Goal: Task Accomplishment & Management: Use online tool/utility

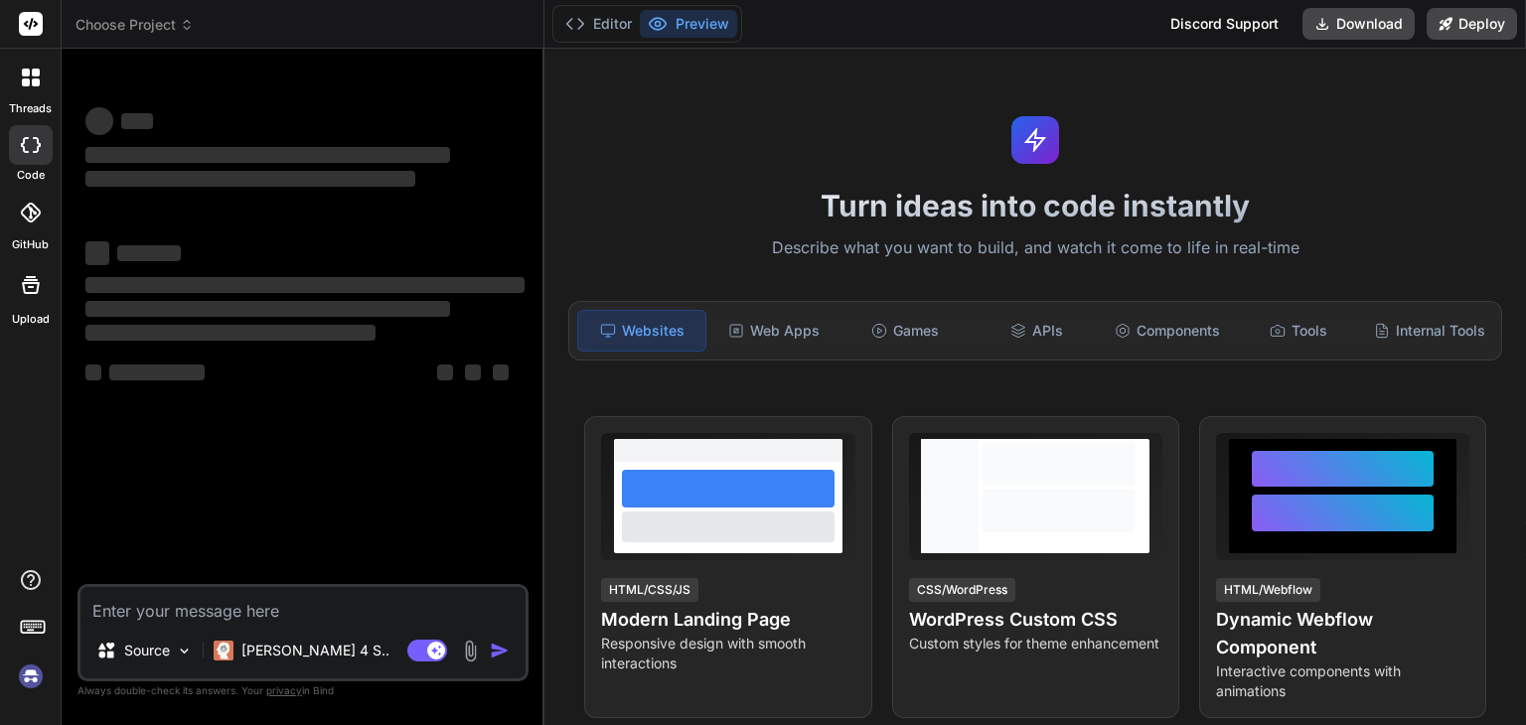
click at [157, 34] on span "Choose Project" at bounding box center [135, 25] width 118 height 20
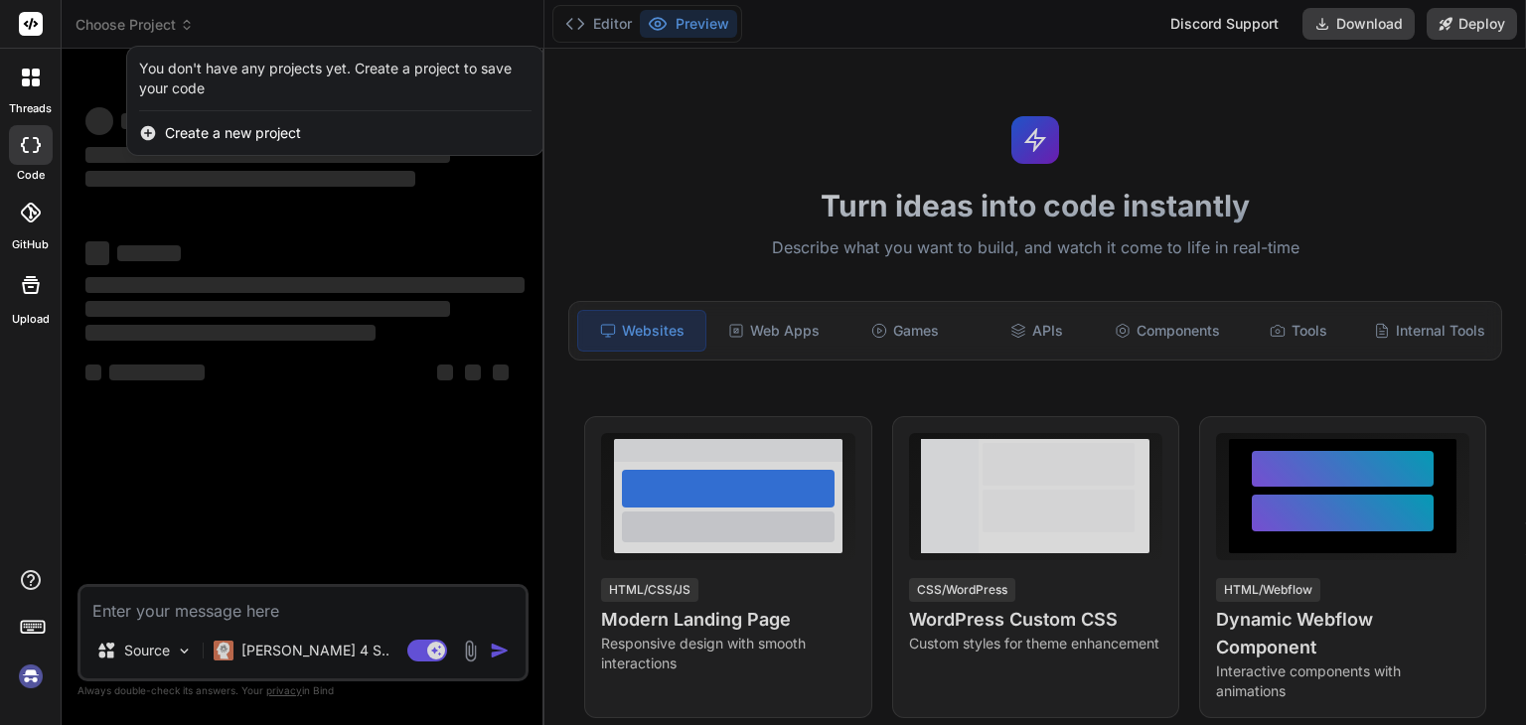
type textarea "x"
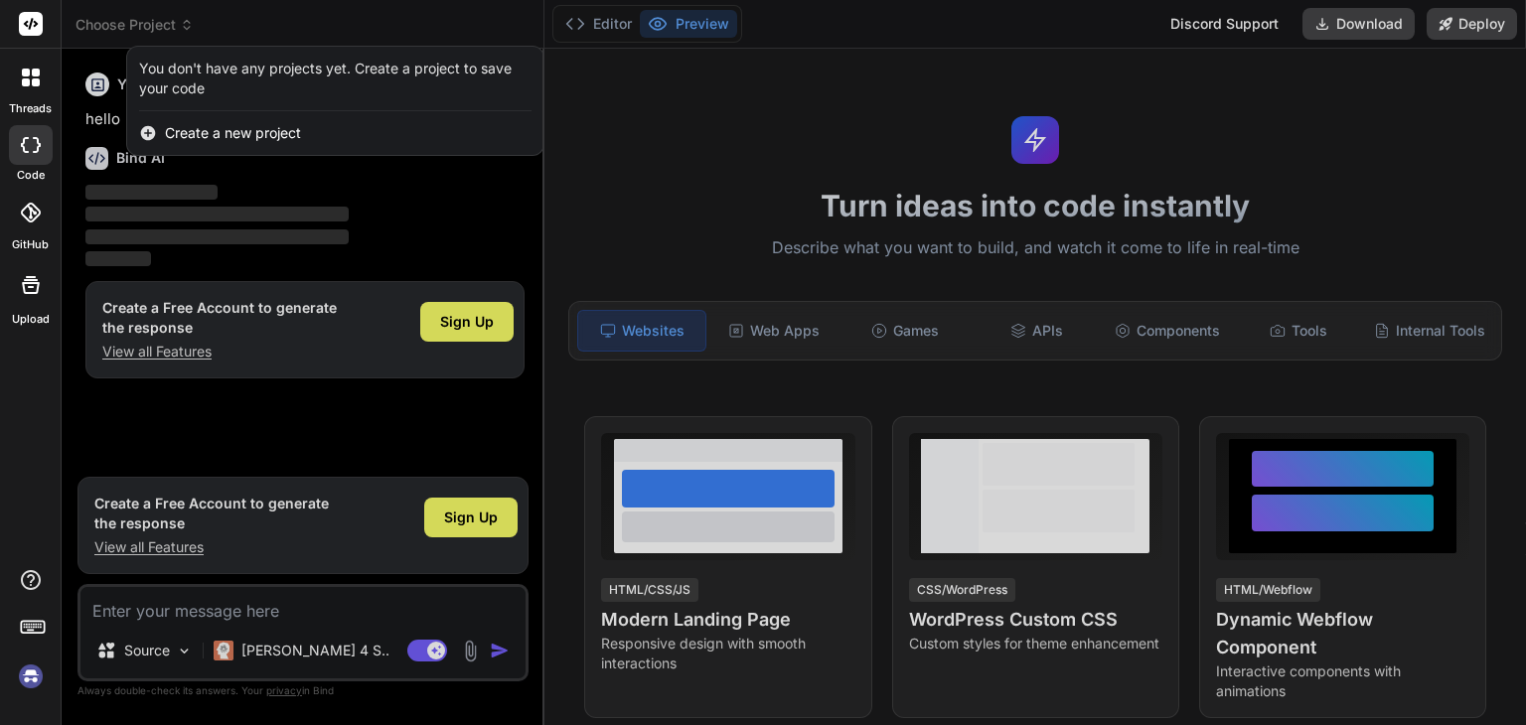
click at [173, 19] on div at bounding box center [763, 362] width 1526 height 725
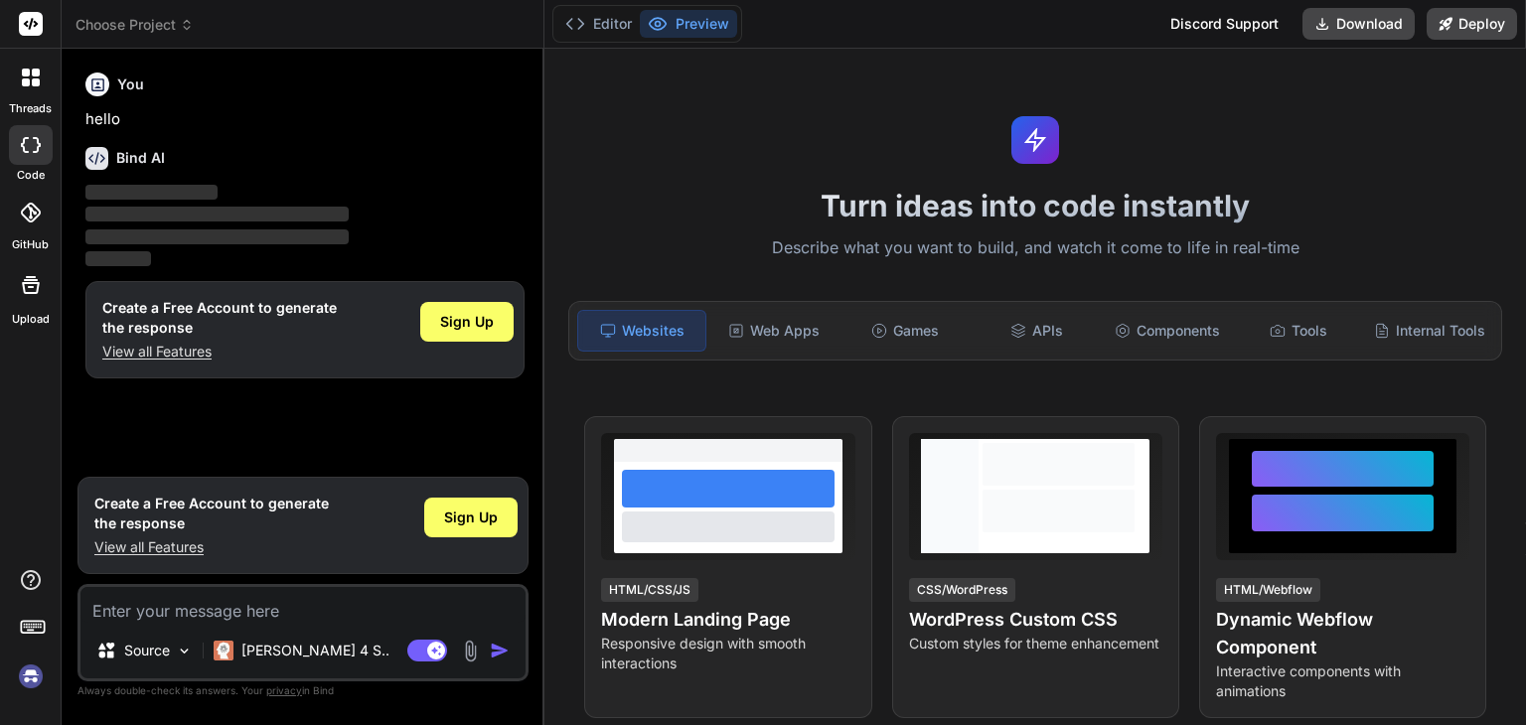
click at [190, 16] on span "Choose Project" at bounding box center [135, 25] width 118 height 20
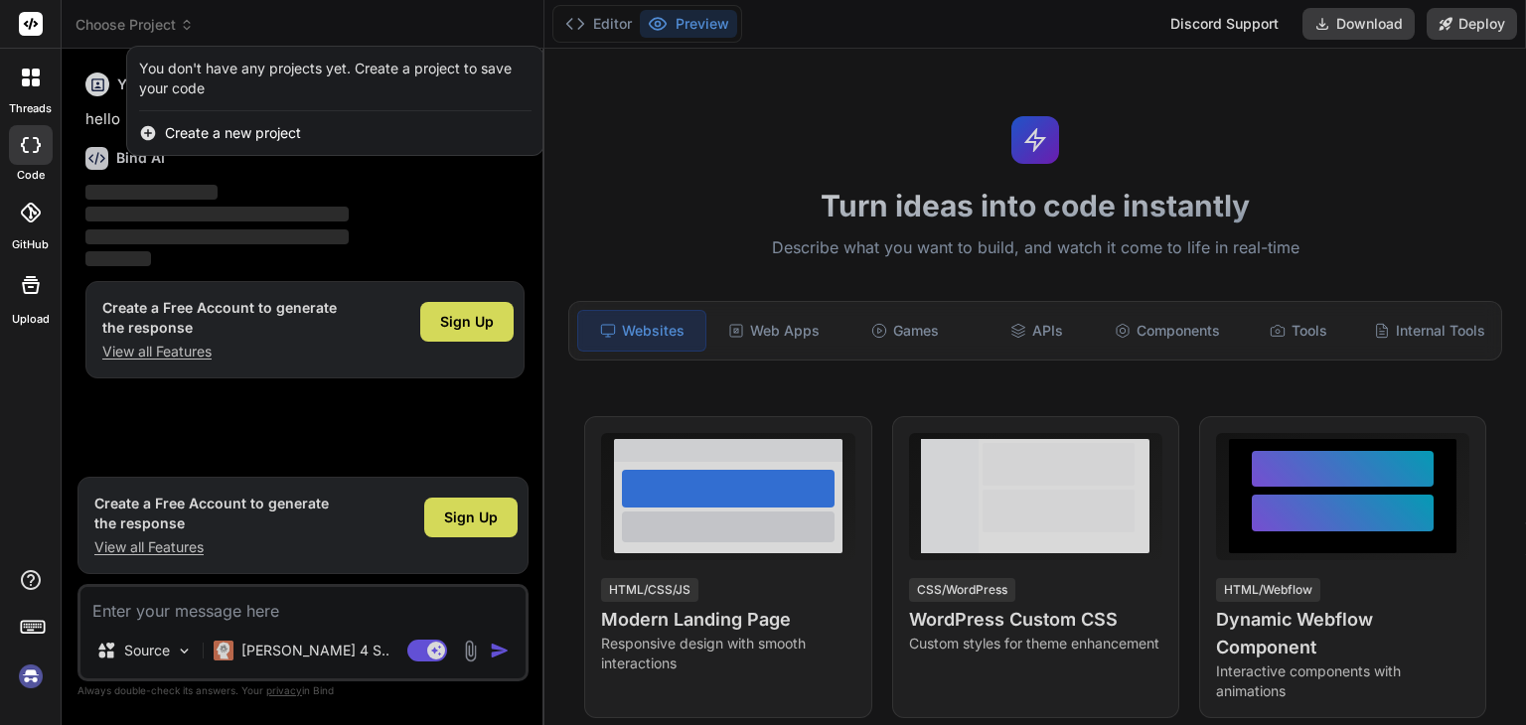
click at [219, 136] on span "Create a new project" at bounding box center [233, 133] width 136 height 20
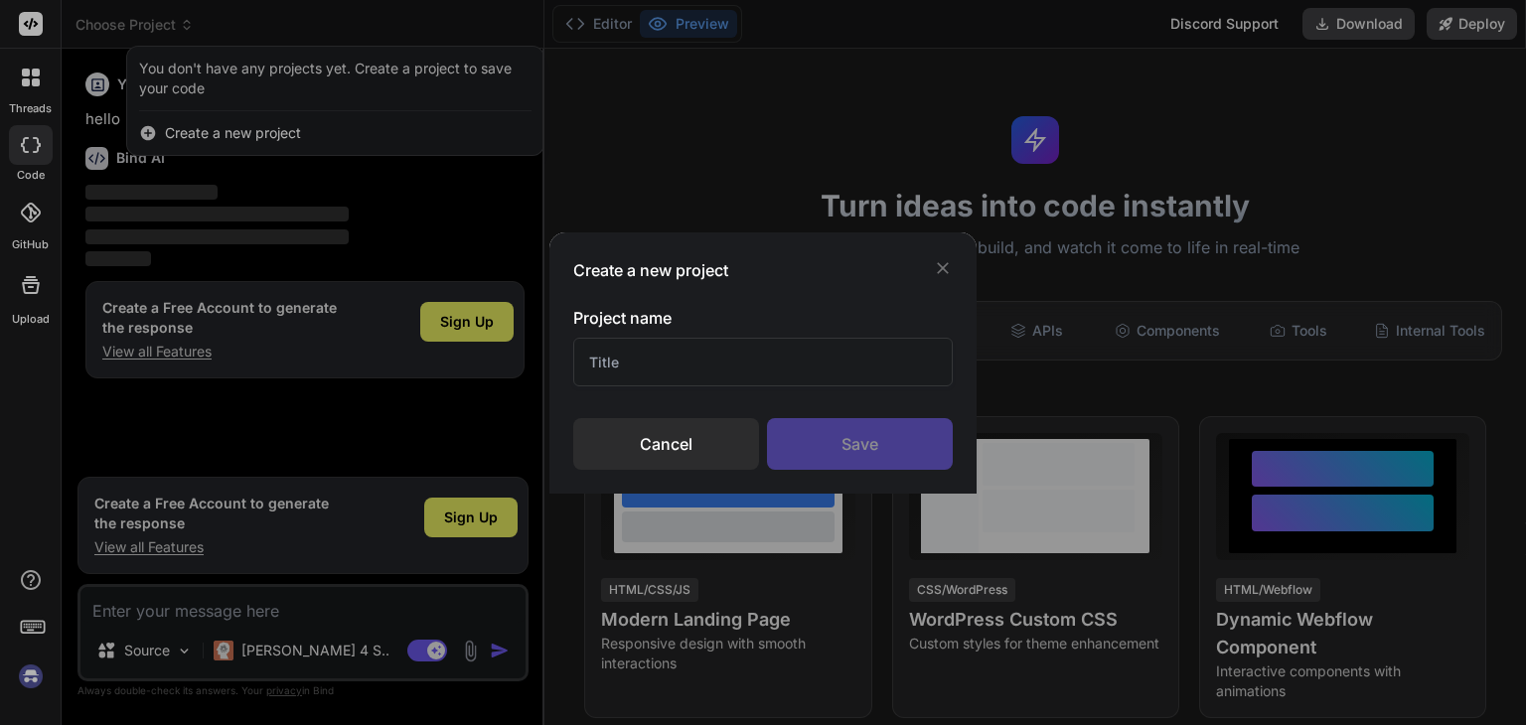
click at [640, 371] on input "text" at bounding box center [763, 362] width 380 height 49
type input "dreamjobweb"
click at [910, 435] on div "Save" at bounding box center [860, 444] width 186 height 52
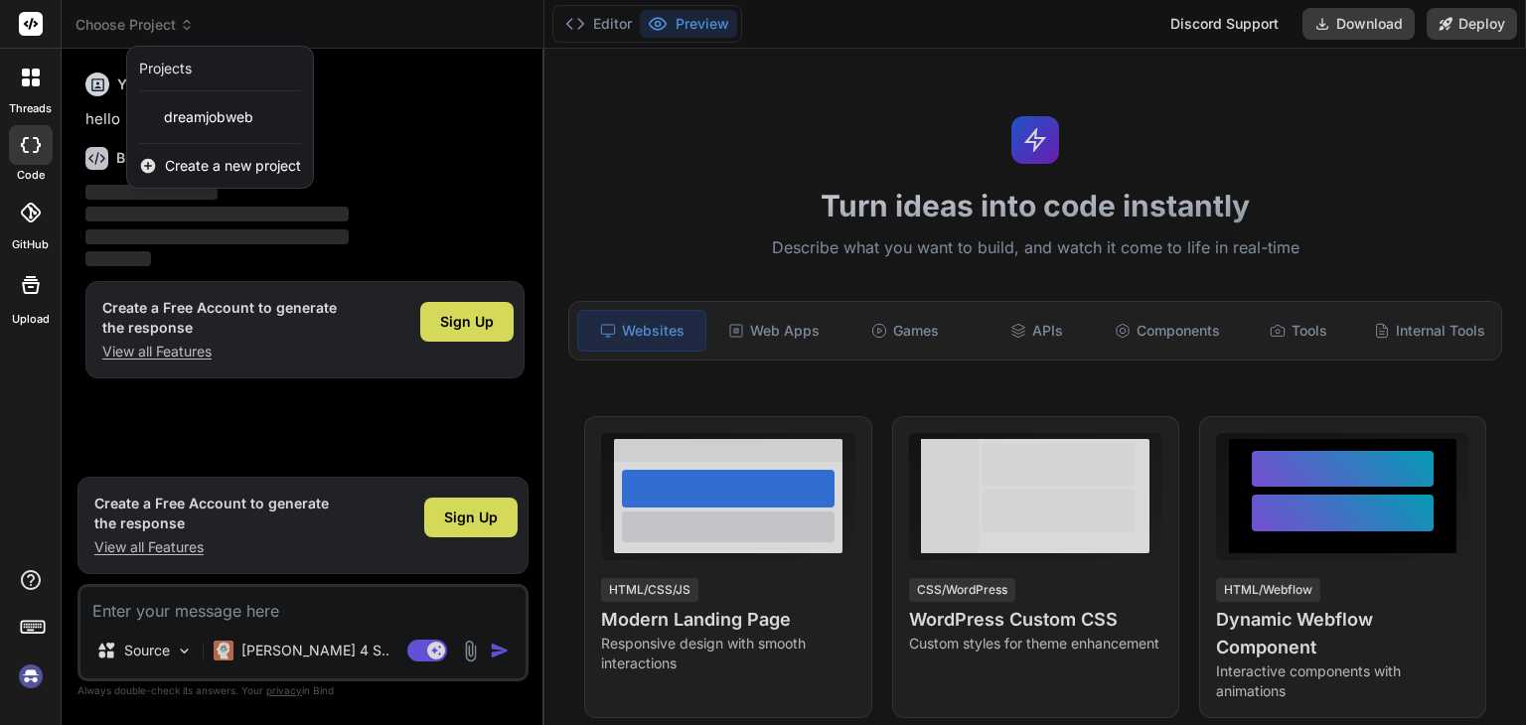
click at [453, 530] on div at bounding box center [763, 362] width 1526 height 725
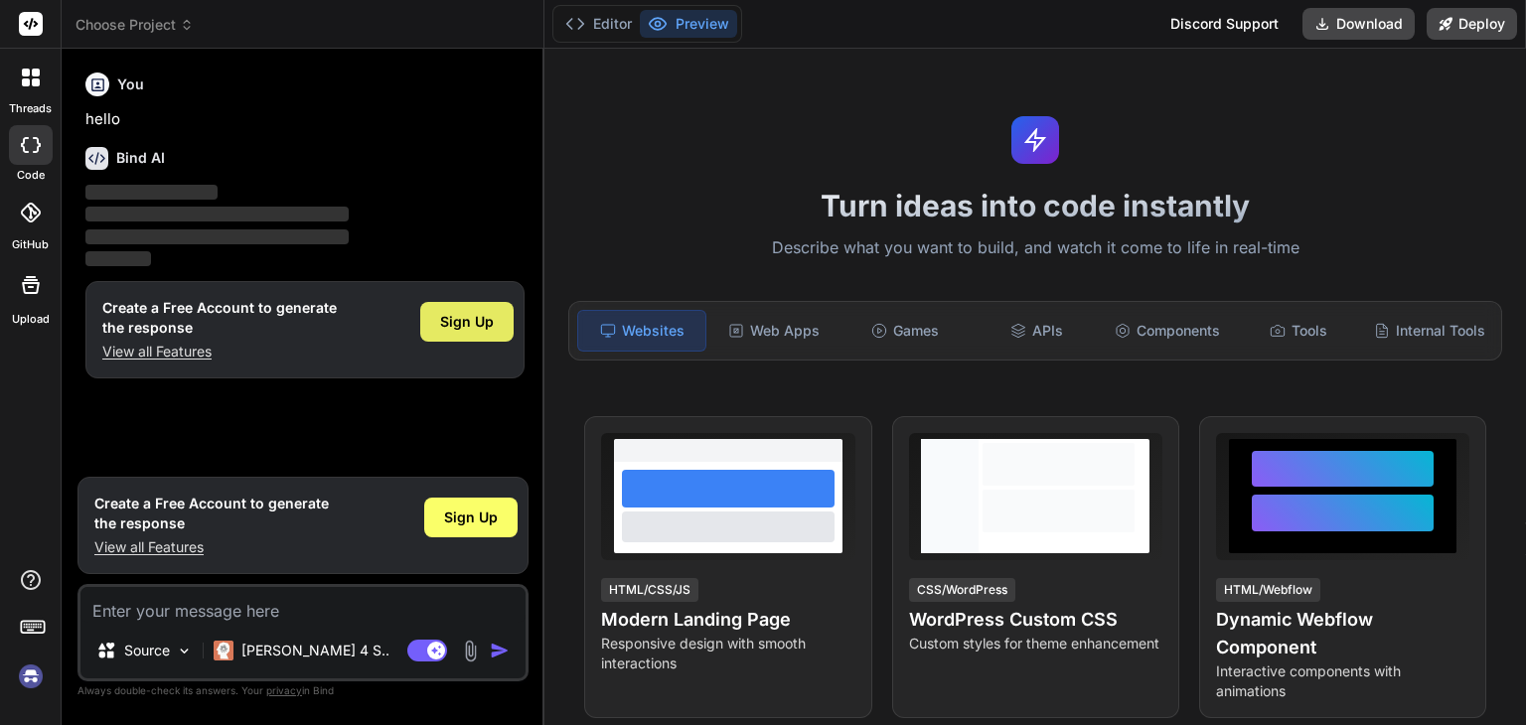
click at [483, 335] on div "Sign Up" at bounding box center [466, 322] width 93 height 40
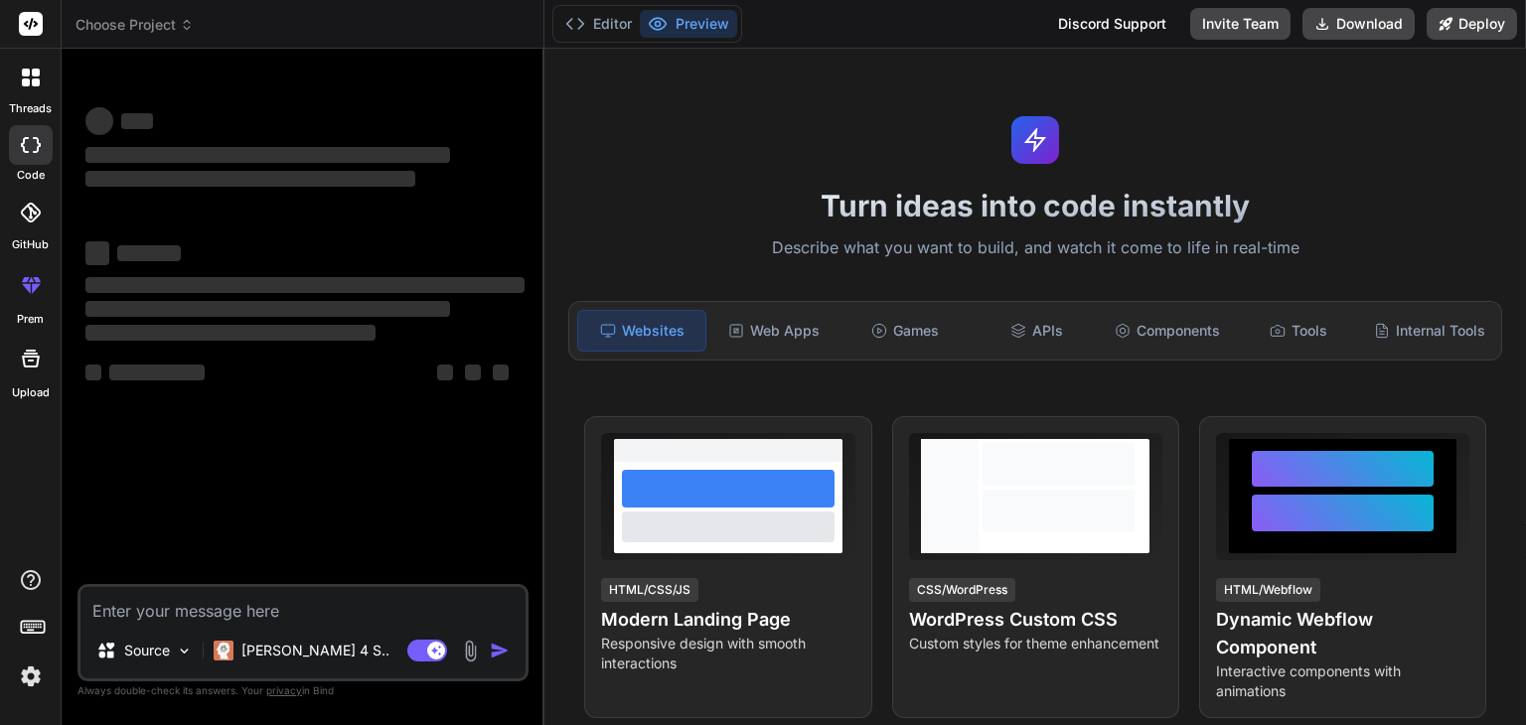
type textarea "x"
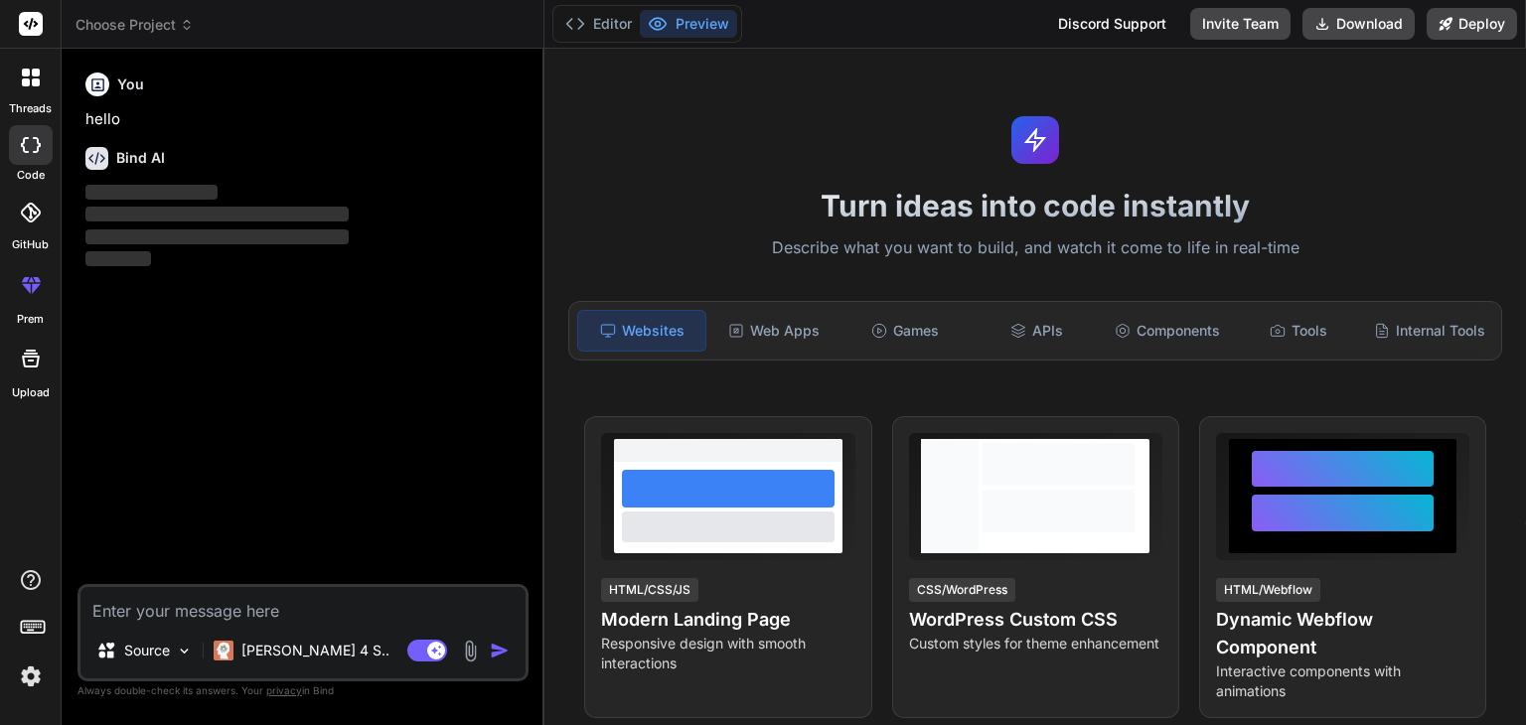
click at [171, 24] on span "Choose Project" at bounding box center [135, 25] width 118 height 20
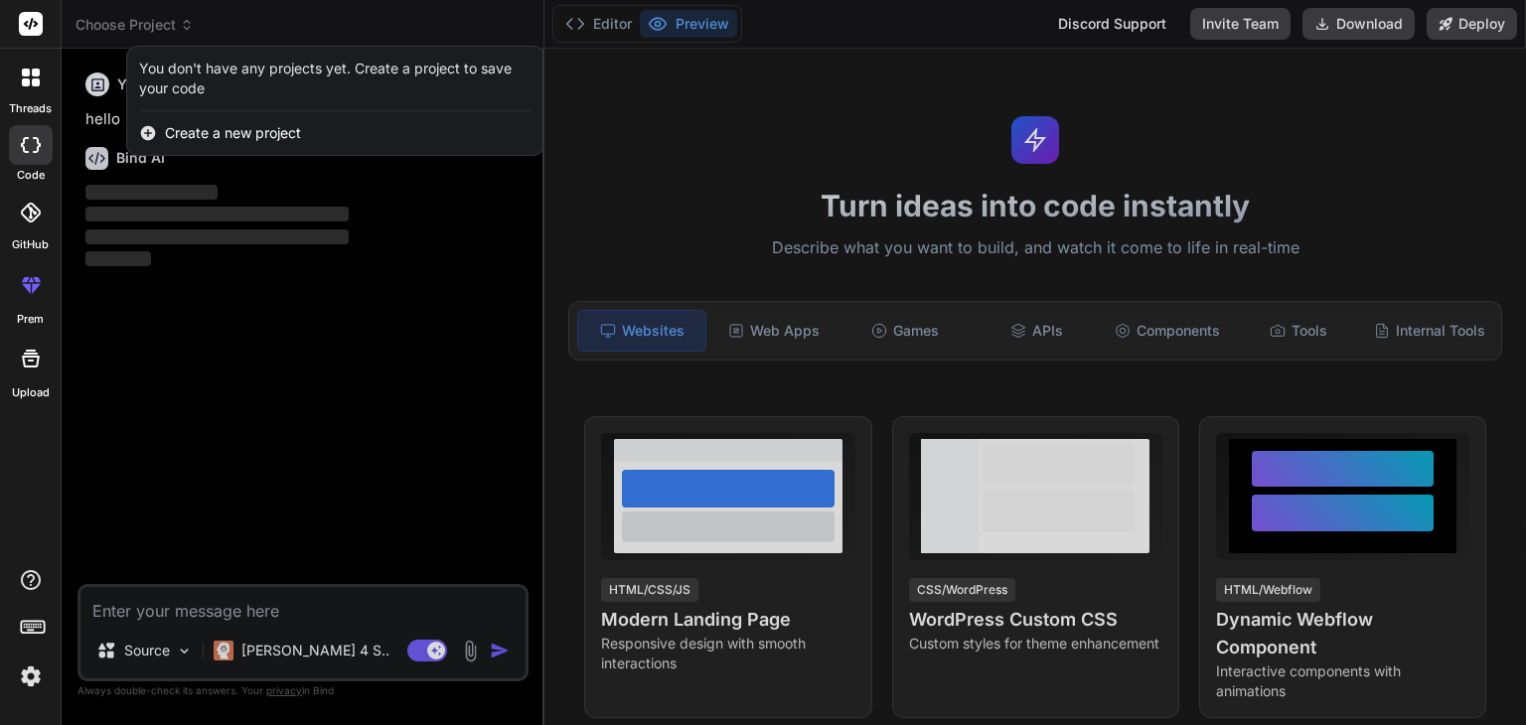
click at [223, 130] on span "Create a new project" at bounding box center [233, 133] width 136 height 20
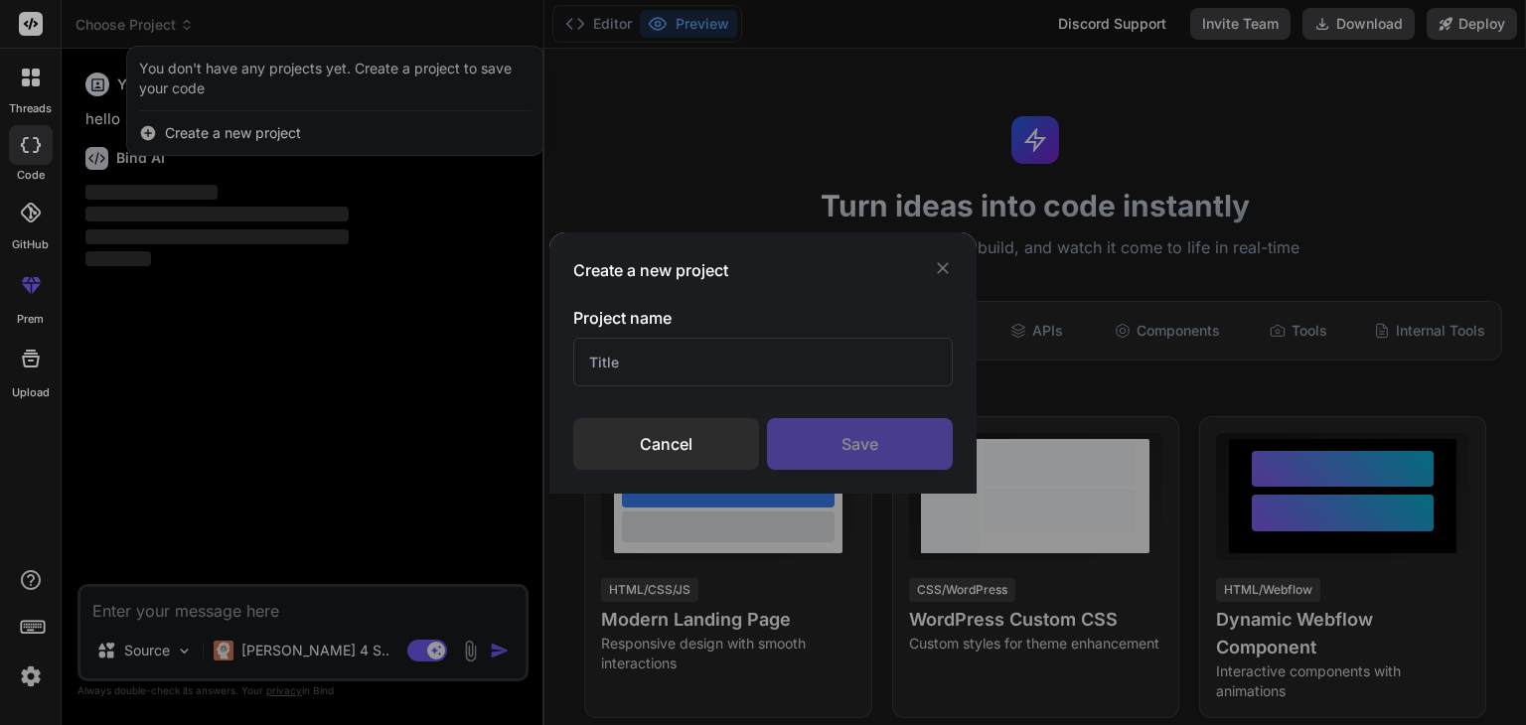
click at [655, 357] on input "text" at bounding box center [763, 362] width 380 height 49
type input "dreamkob"
type textarea "x"
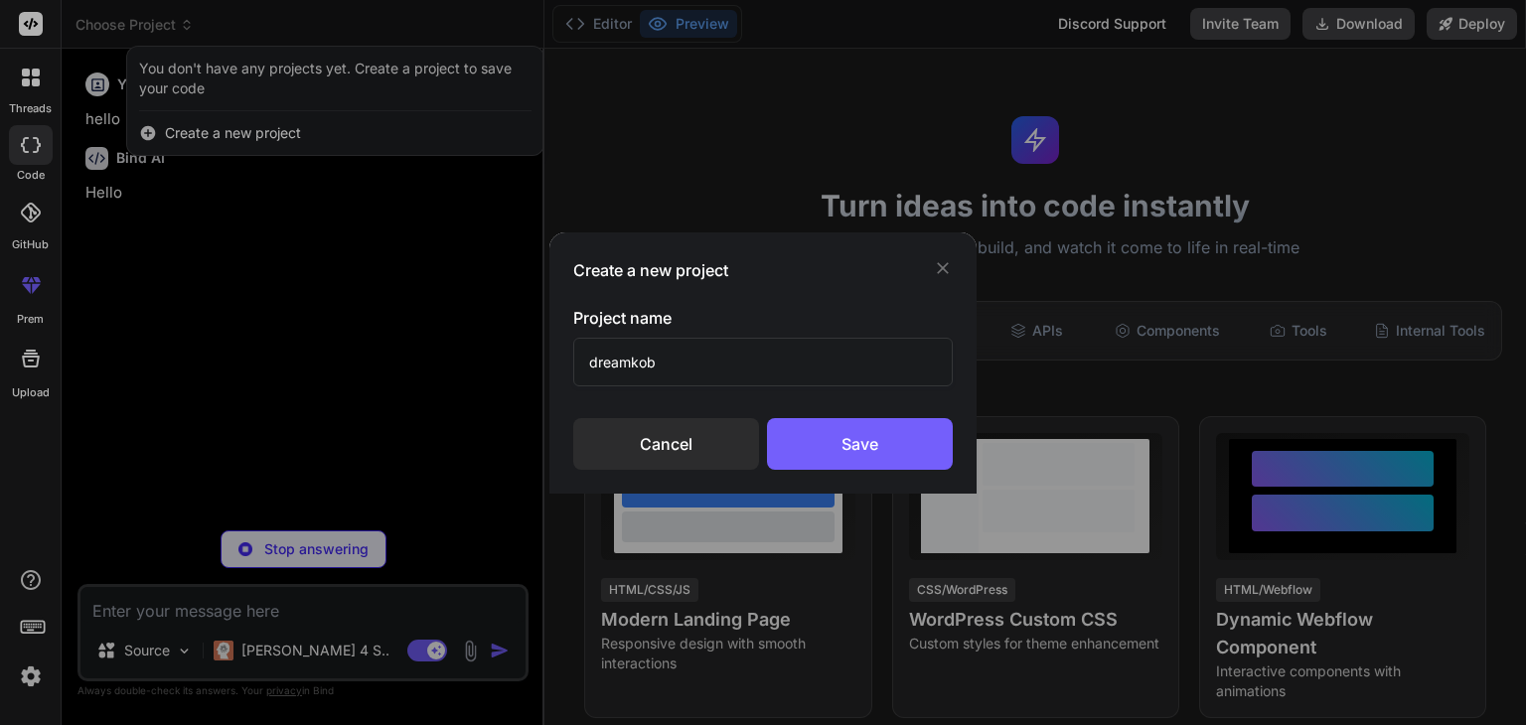
type input "dreamkobw"
type textarea "x"
type input "dreamkobwe"
type textarea "x"
type input "dreamkobweb"
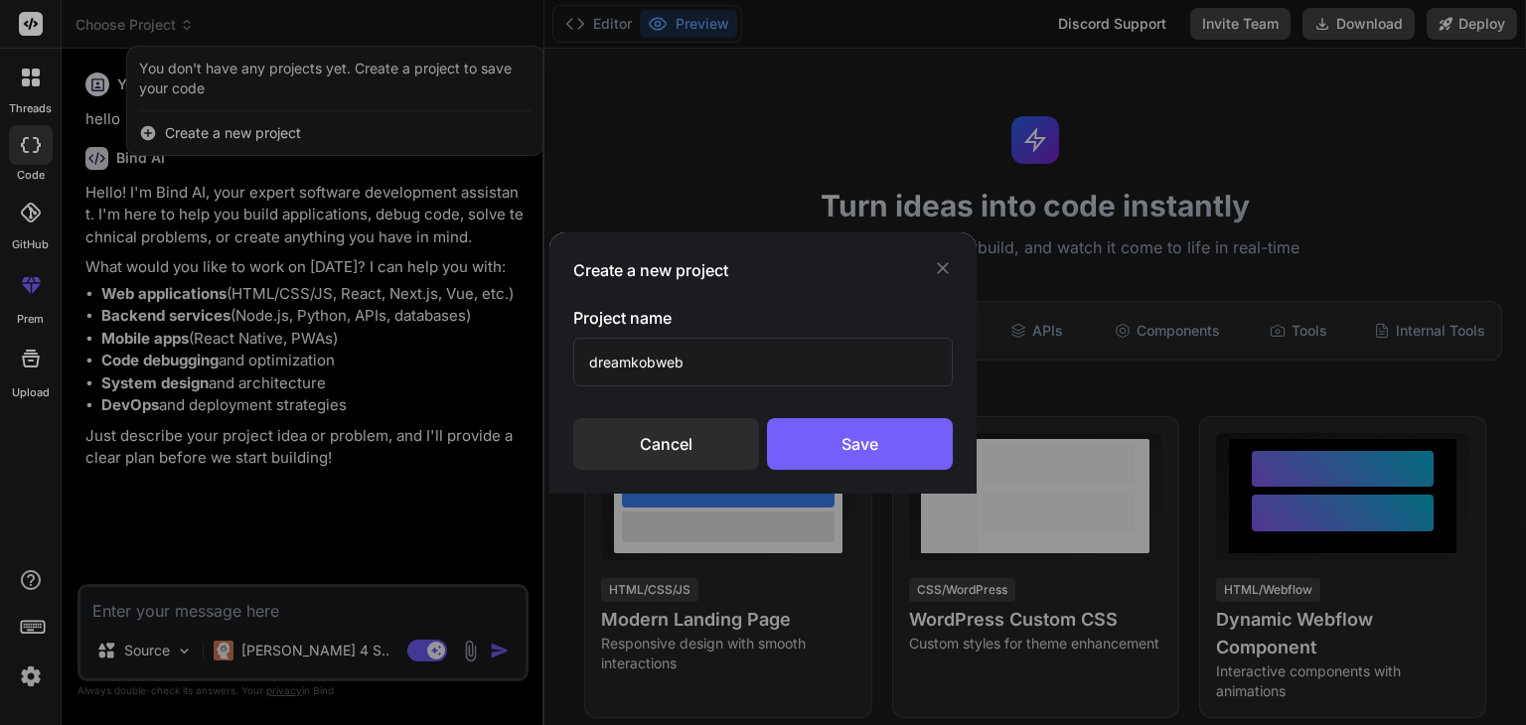
type textarea "x"
click at [638, 362] on input "dreamkobweb" at bounding box center [763, 362] width 380 height 49
type input "dreamjobweb"
click at [886, 446] on div "Save" at bounding box center [860, 444] width 186 height 52
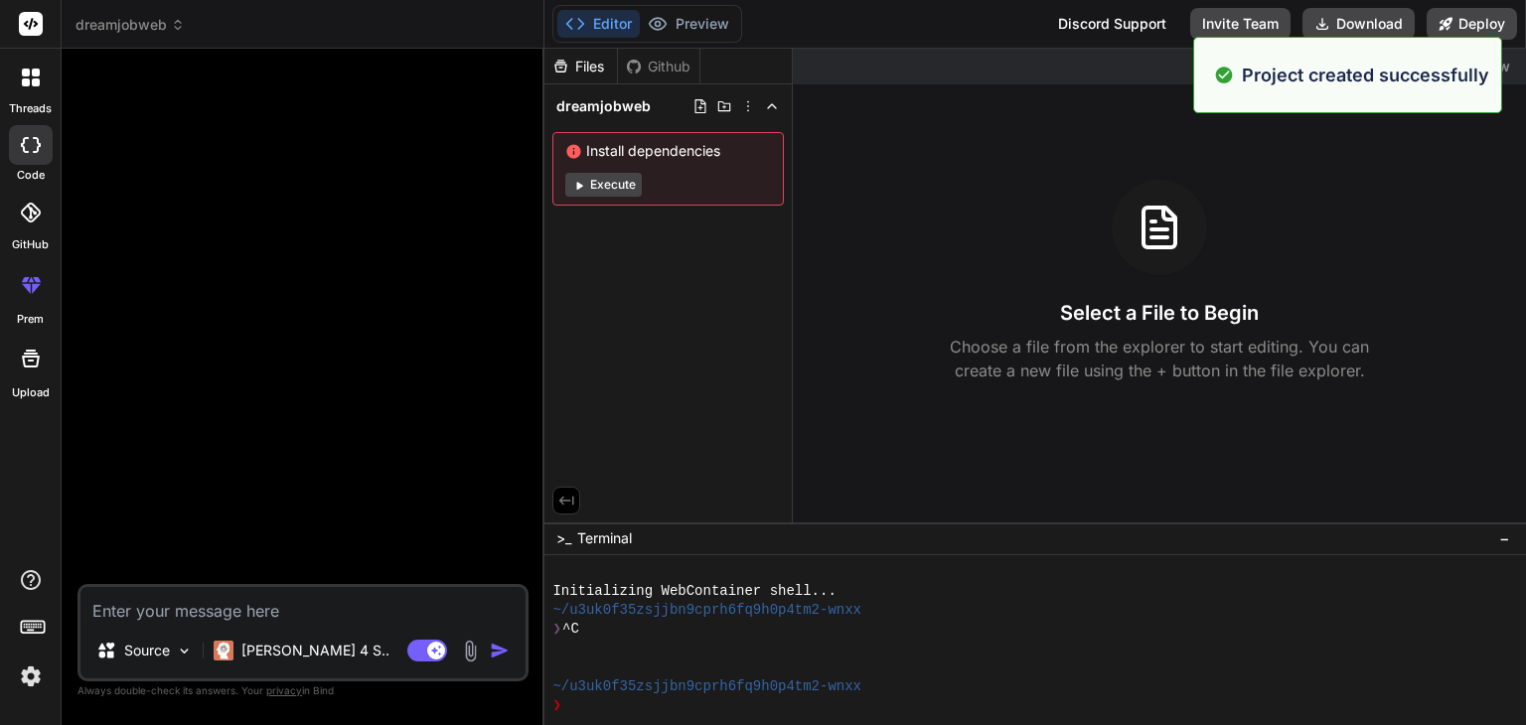
click at [125, 605] on textarea at bounding box center [302, 605] width 445 height 36
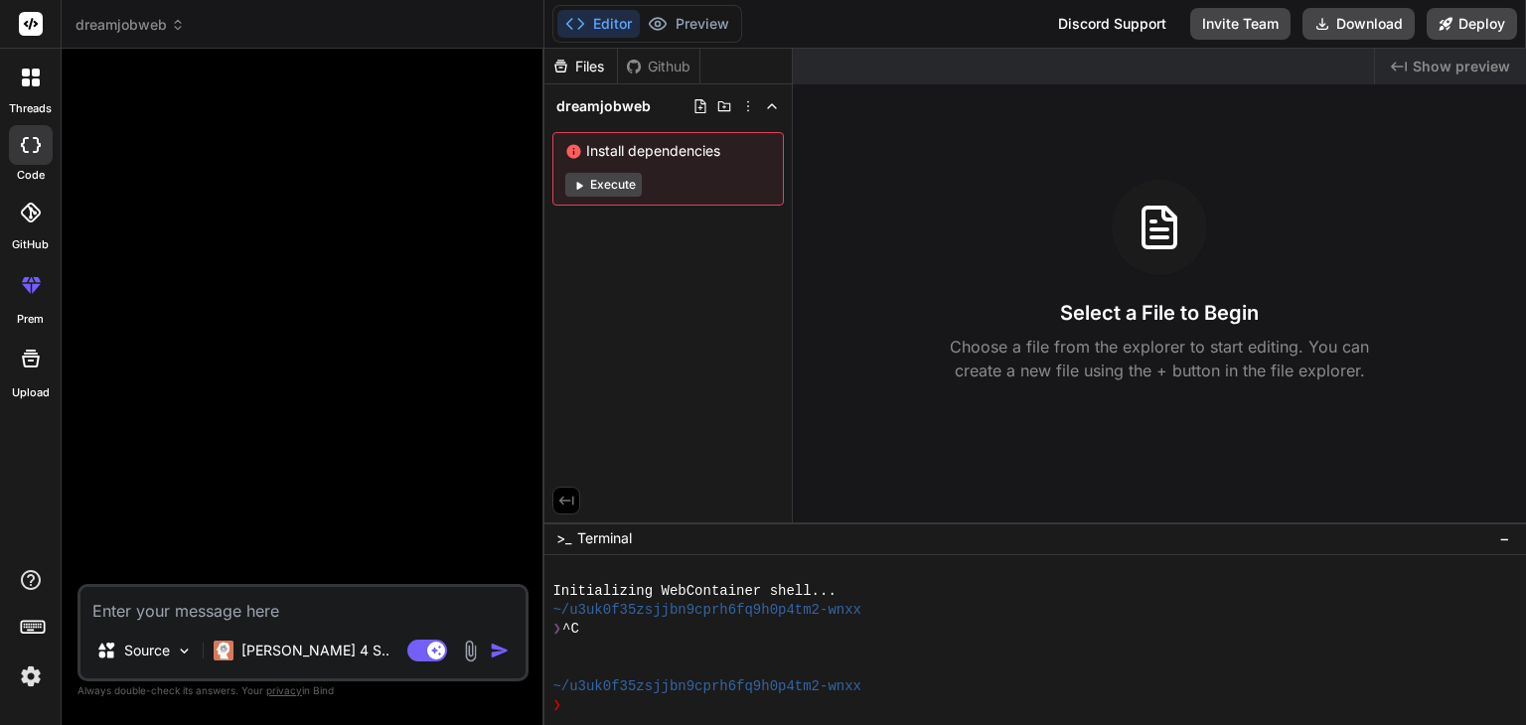
click at [465, 656] on img at bounding box center [470, 651] width 23 height 23
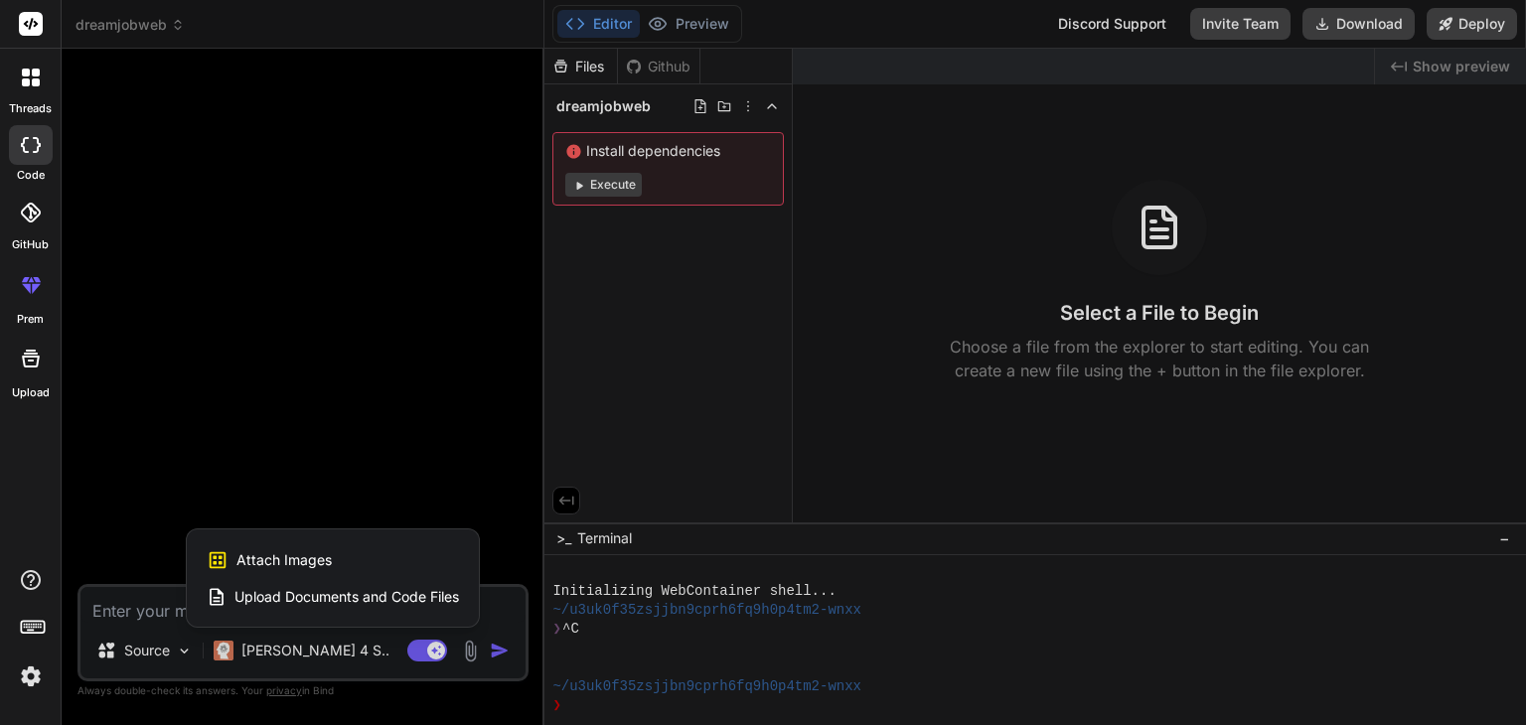
click at [358, 597] on span "Upload Documents and Code Files" at bounding box center [347, 597] width 225 height 20
type textarea "x"
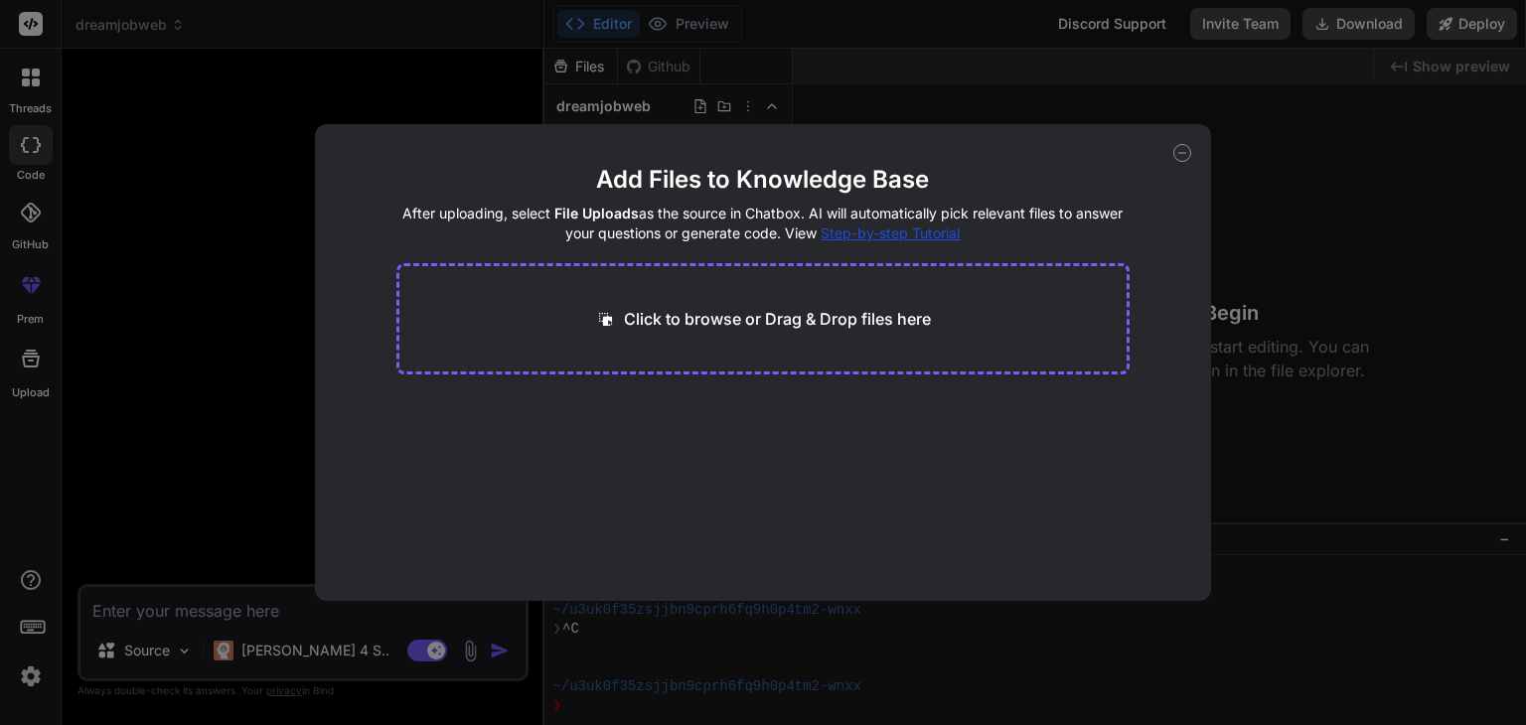
click at [678, 302] on div "Click to browse or Drag & Drop files here" at bounding box center [763, 318] width 734 height 111
click at [621, 315] on div "Click to browse or Drag & Drop files here" at bounding box center [763, 319] width 336 height 24
type input "C:\fakepath\job-postings.zip"
drag, startPoint x: 783, startPoint y: 307, endPoint x: 771, endPoint y: 347, distance: 41.5
click at [771, 347] on div "Click to browse or Drag & Drop files here" at bounding box center [763, 318] width 734 height 111
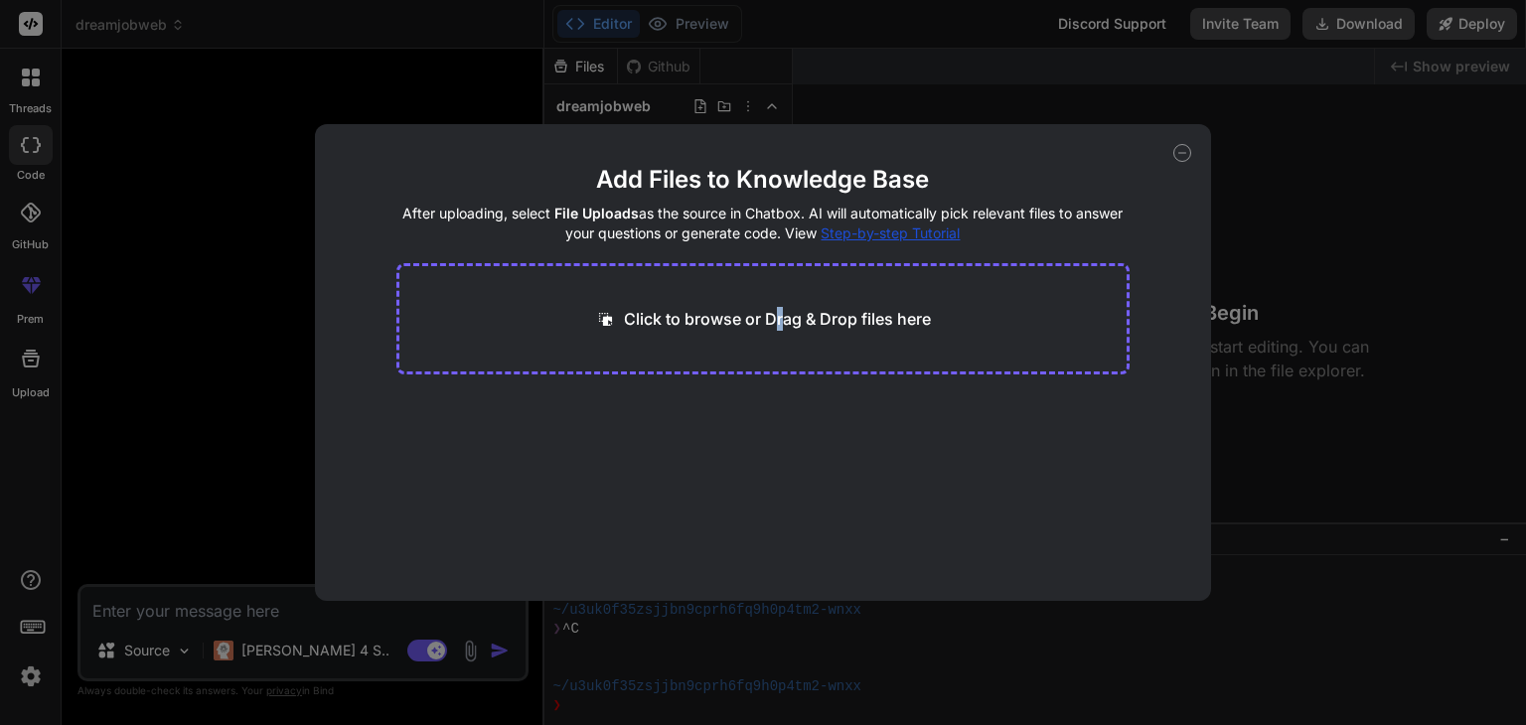
click at [771, 391] on main "Add Files to Knowledge Base After uploading, select File Uploads as the source …" at bounding box center [763, 382] width 734 height 437
click at [167, 607] on div "Add Files to Knowledge Base After uploading, select File Uploads as the source …" at bounding box center [763, 362] width 1526 height 725
type textarea "x"
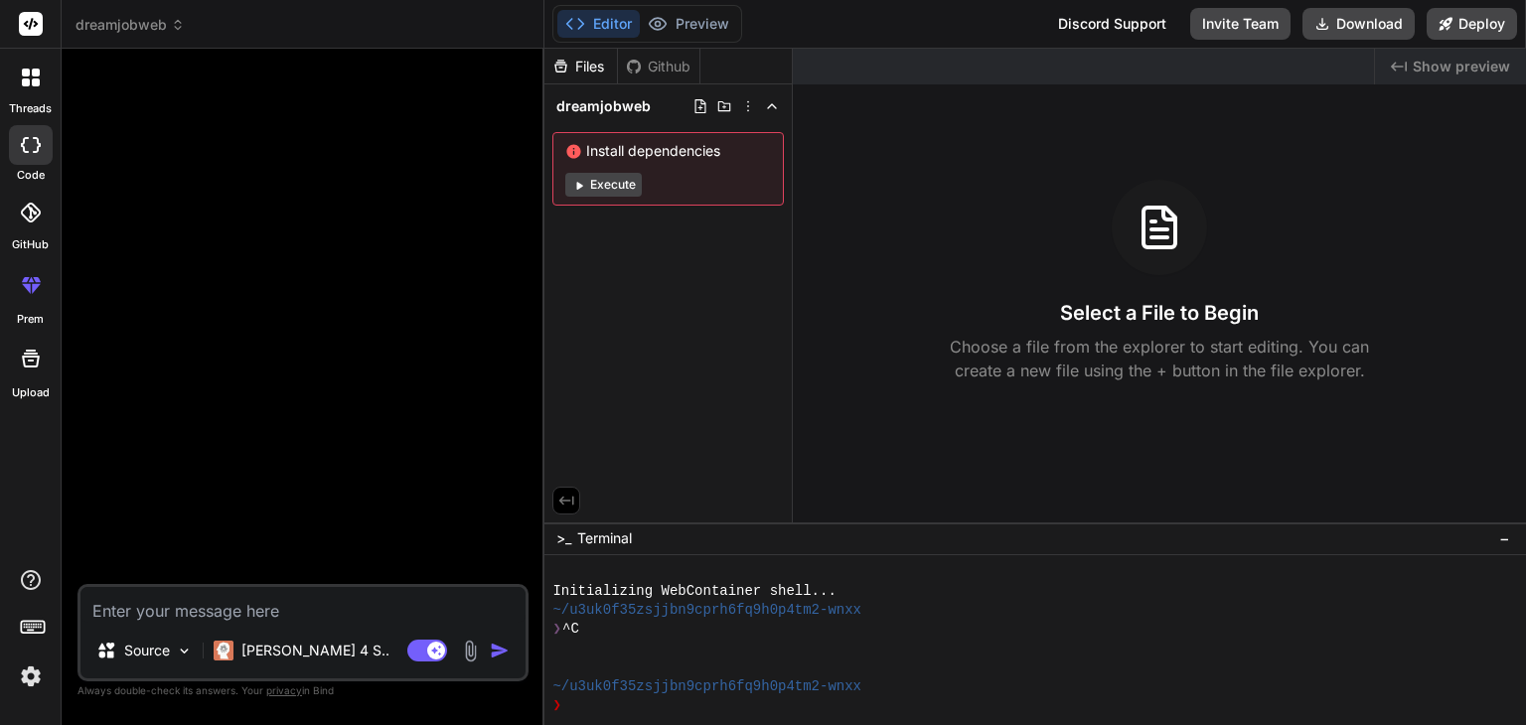
click at [167, 607] on textarea at bounding box center [302, 605] width 445 height 36
type textarea "i"
type textarea "x"
type textarea "i"
type textarea "x"
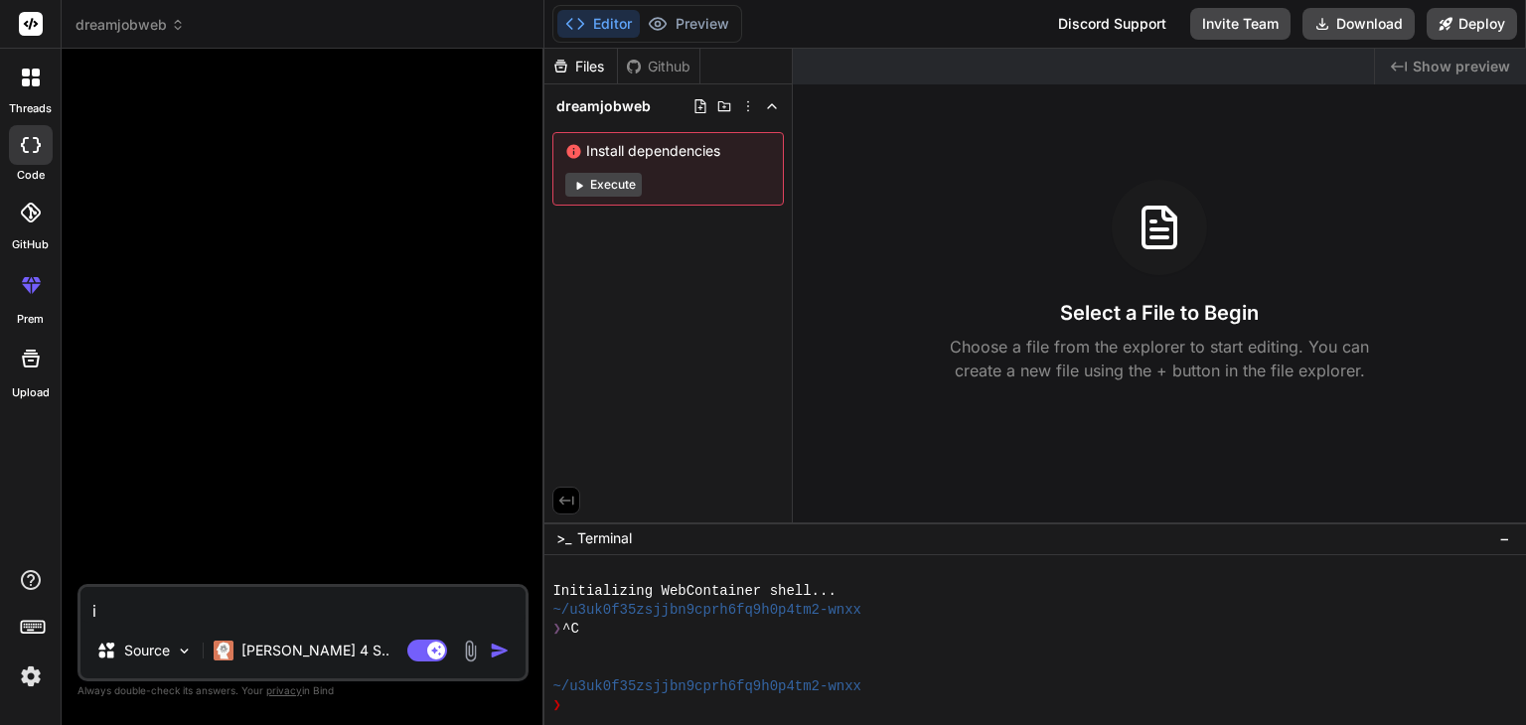
type textarea "i a"
type textarea "x"
type textarea "i am"
type textarea "x"
type textarea "i am"
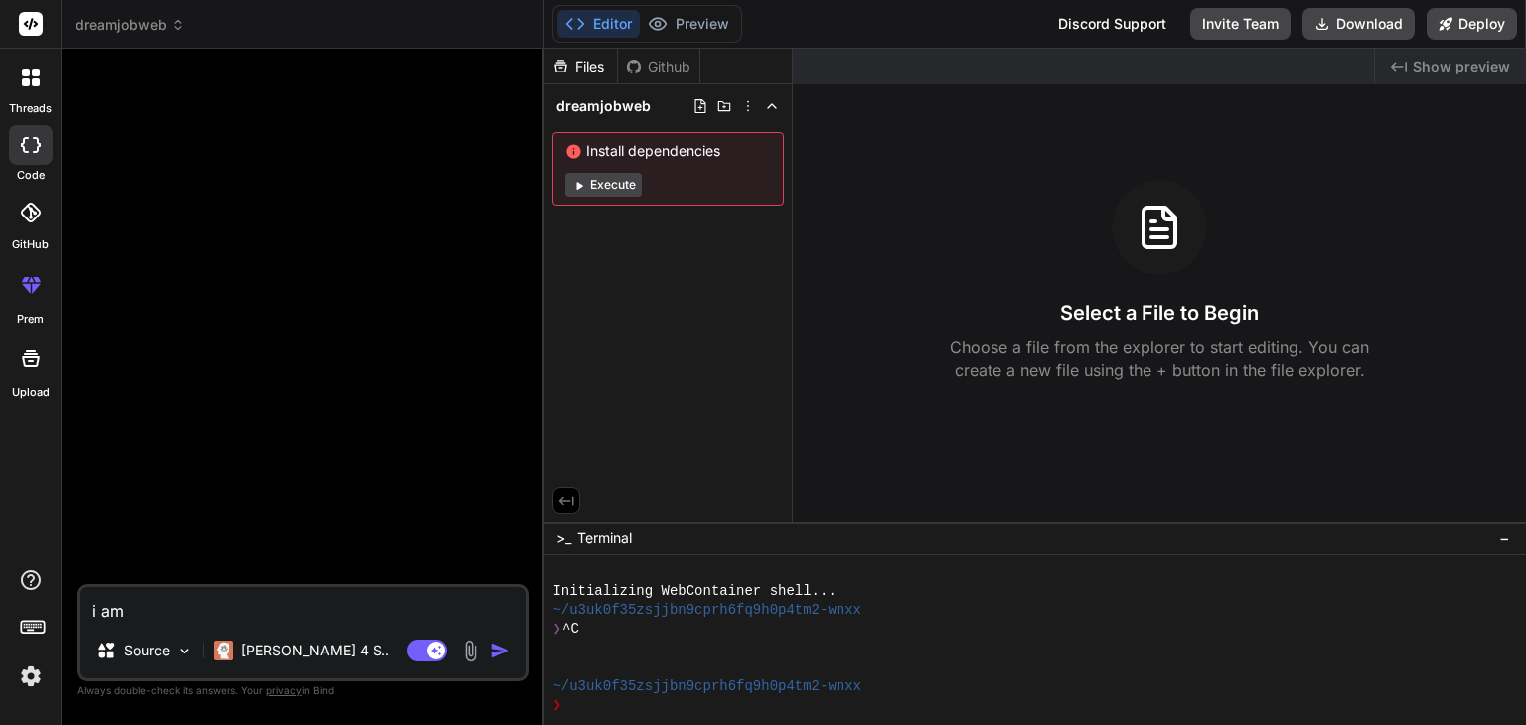
type textarea "x"
type textarea "i am u"
type textarea "x"
type textarea "i am us"
type textarea "x"
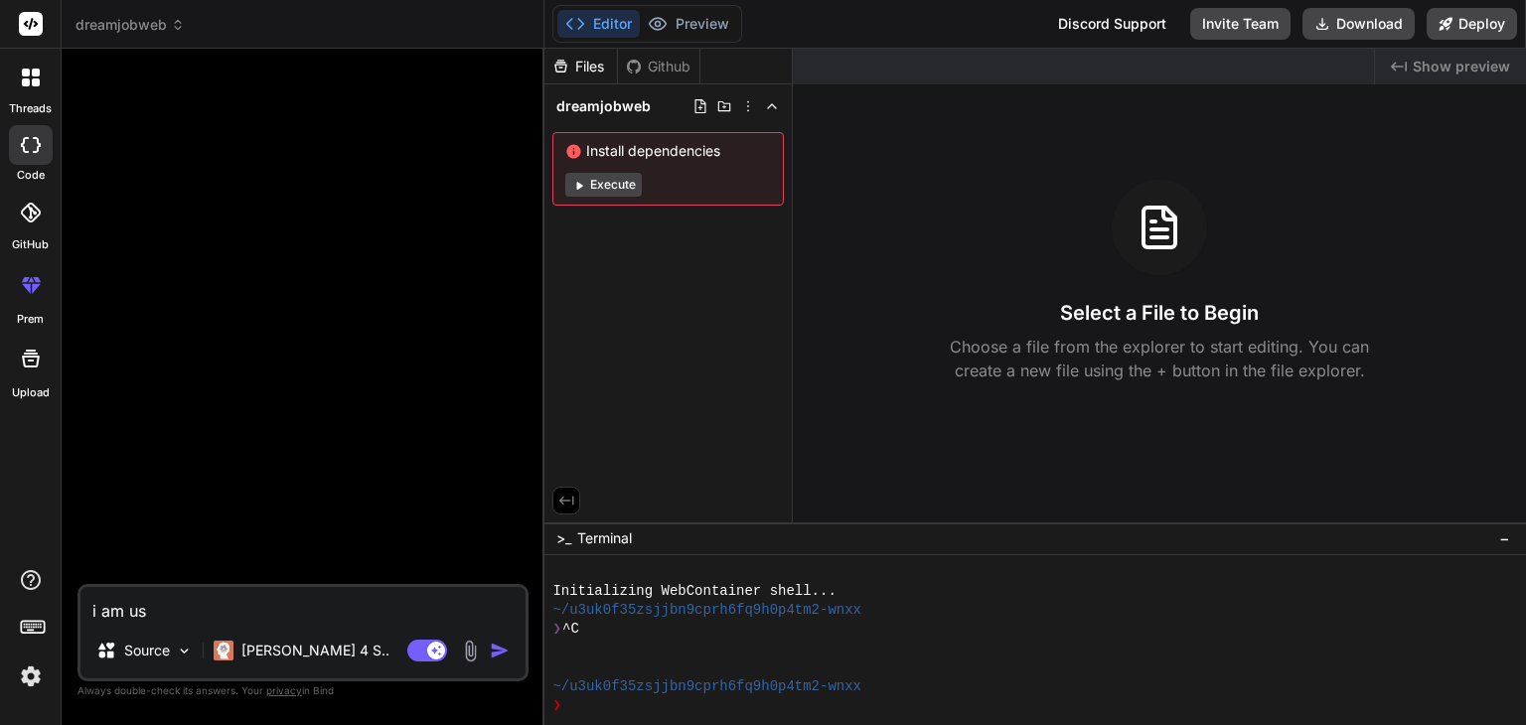
type textarea "i am usi"
type textarea "x"
type textarea "i am usin"
type textarea "x"
type textarea "i am using"
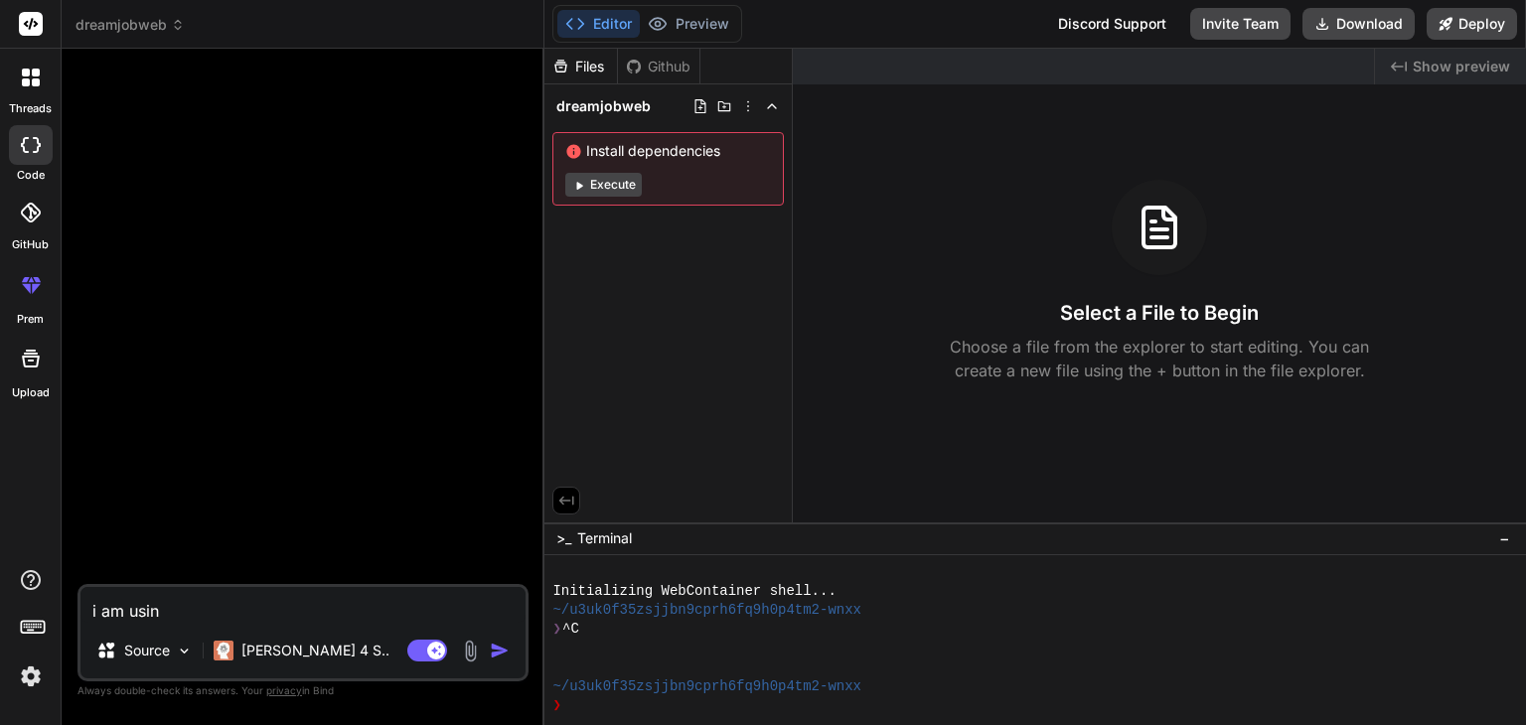
type textarea "x"
type textarea "i am using"
type textarea "x"
type textarea "i am using j"
type textarea "x"
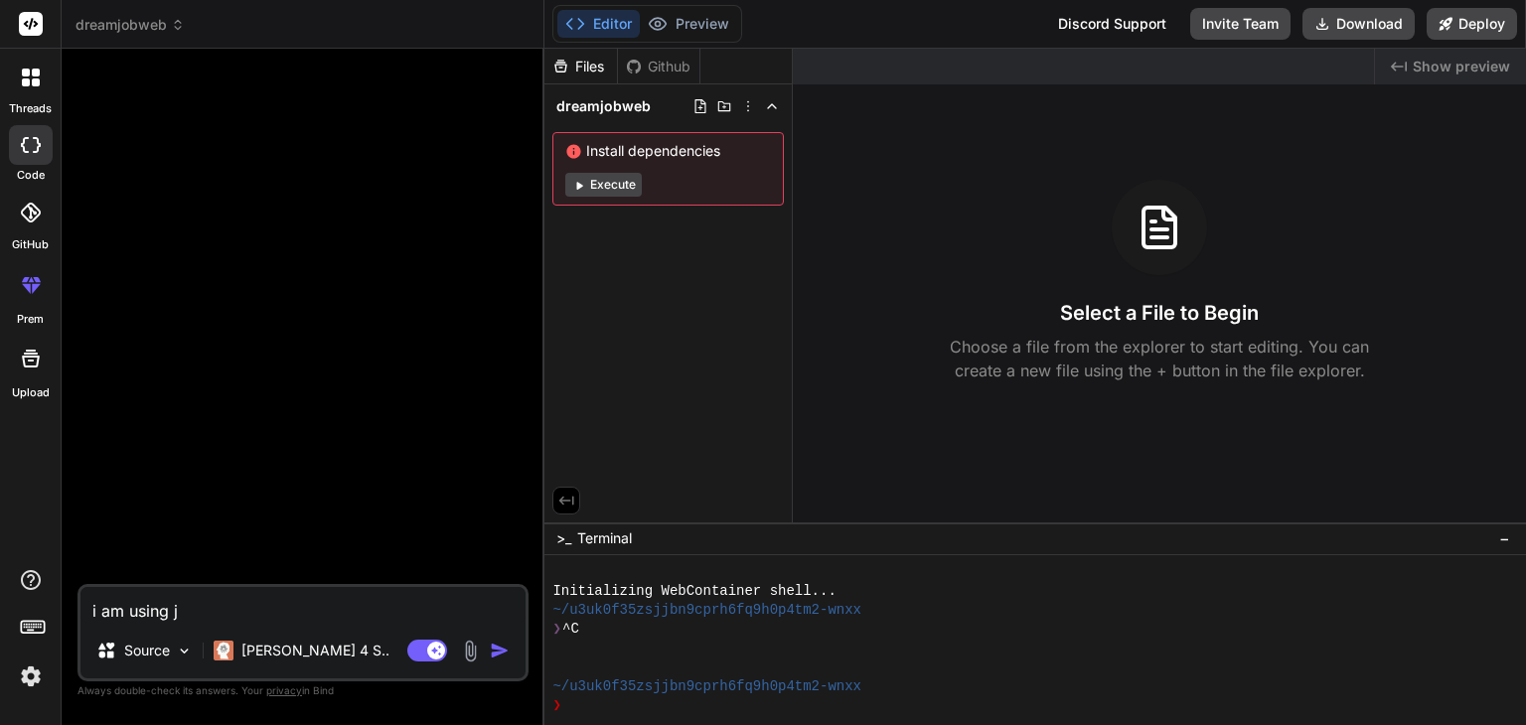
type textarea "i am using jo"
type textarea "x"
type textarea "i am using job"
type textarea "x"
type textarea "i am using job"
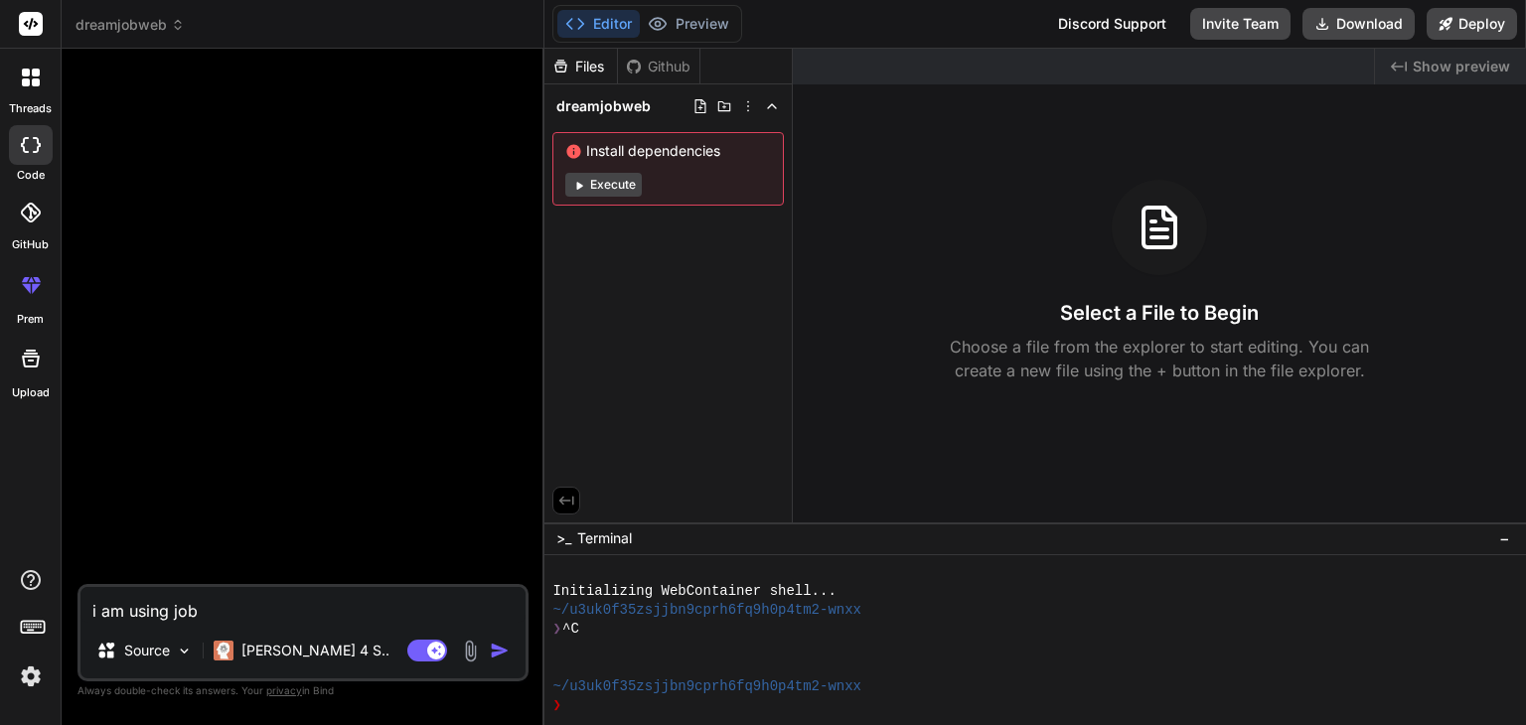
type textarea "x"
type textarea "i am using job p"
type textarea "x"
type textarea "i am using job po"
type textarea "x"
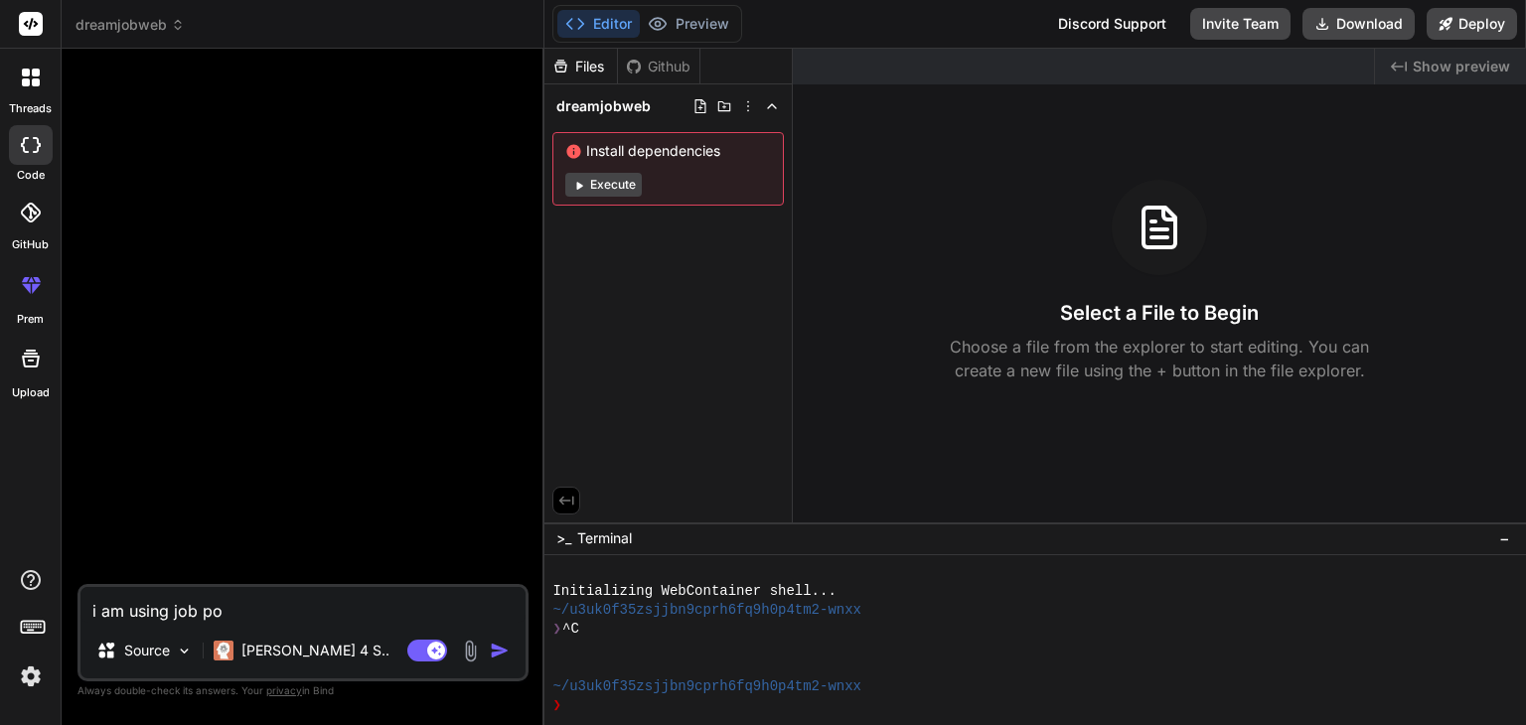
type textarea "i am using job pos"
type textarea "x"
type textarea "i am using job post"
type textarea "x"
type textarea "i am using job posti"
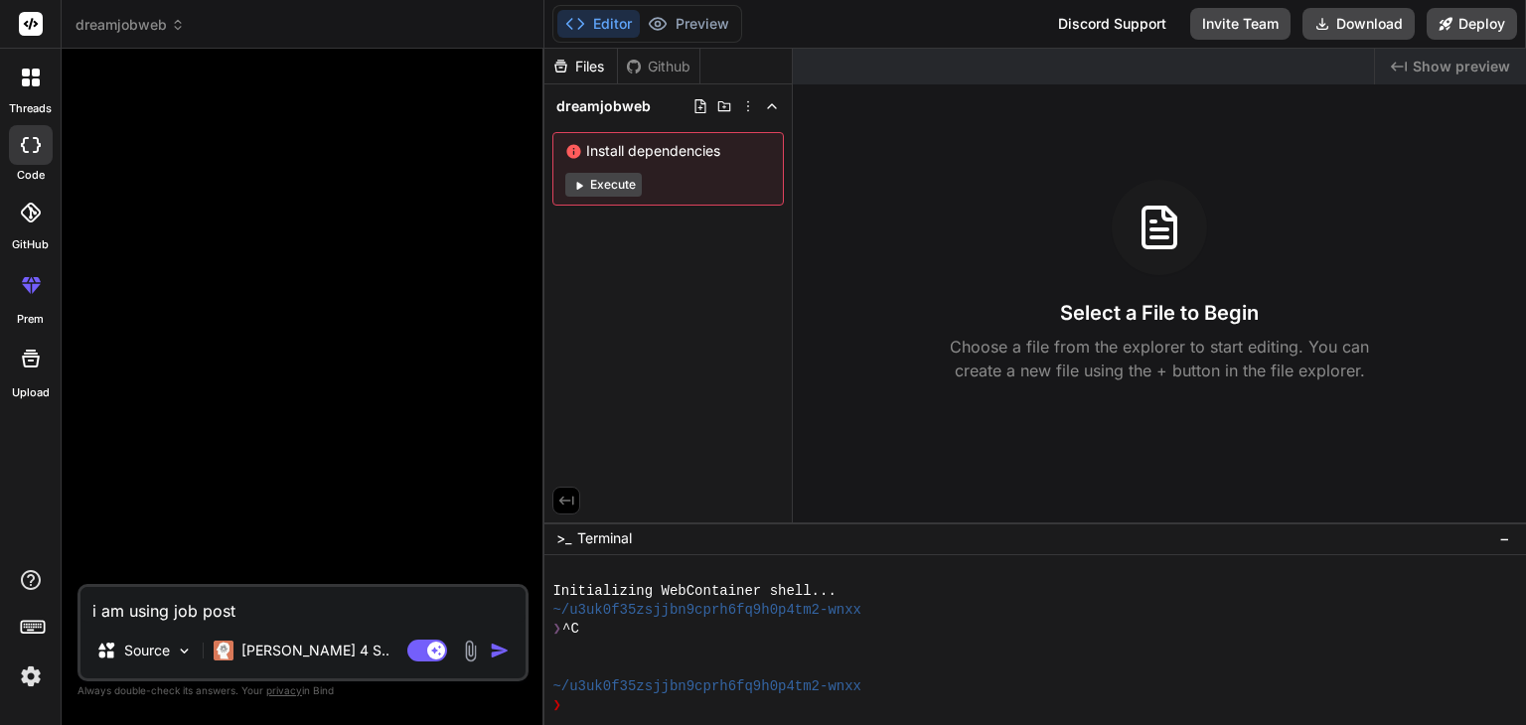
type textarea "x"
type textarea "i am using job postin"
type textarea "x"
type textarea "i am using job posting"
type textarea "x"
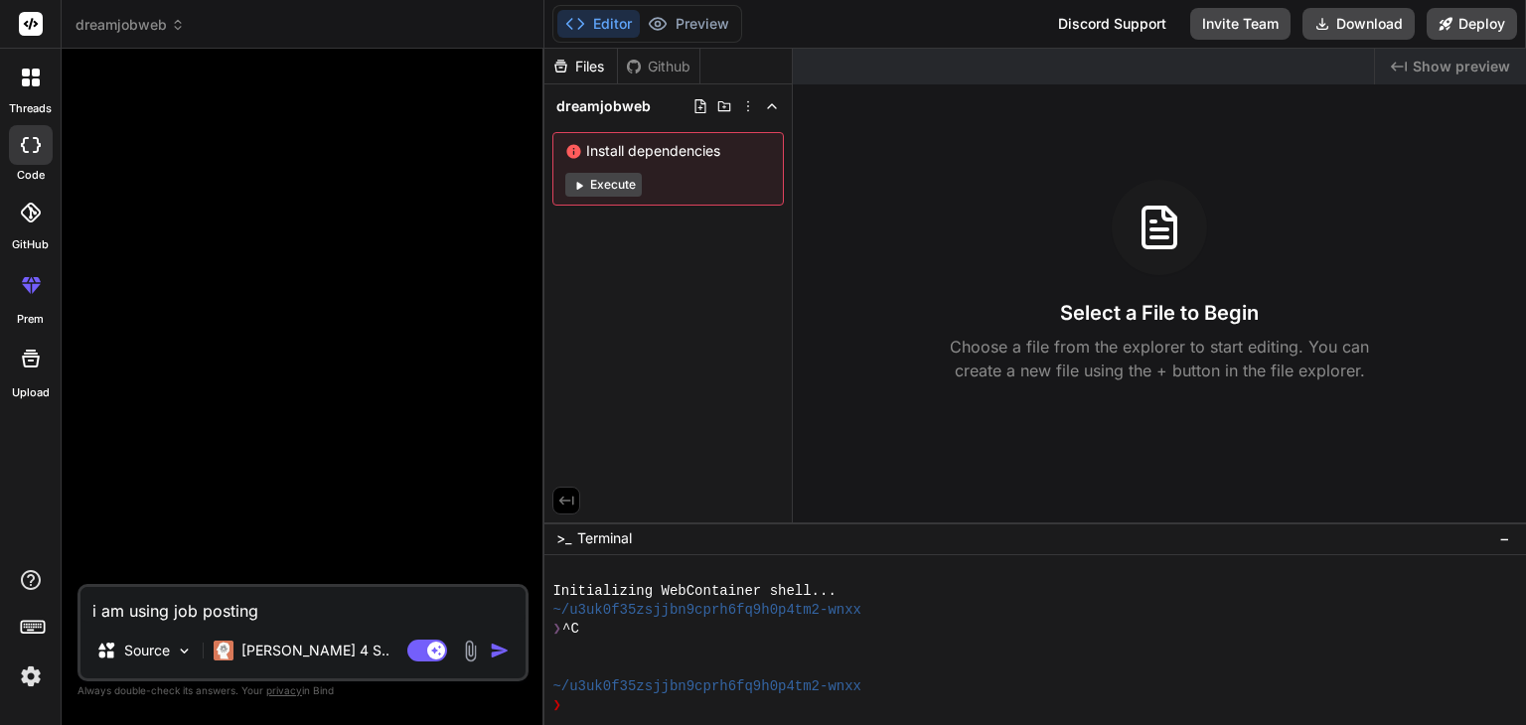
type textarea "i am using job posting"
type textarea "x"
type textarea "i am using job posting p"
type textarea "x"
type textarea "i am using job posting pl"
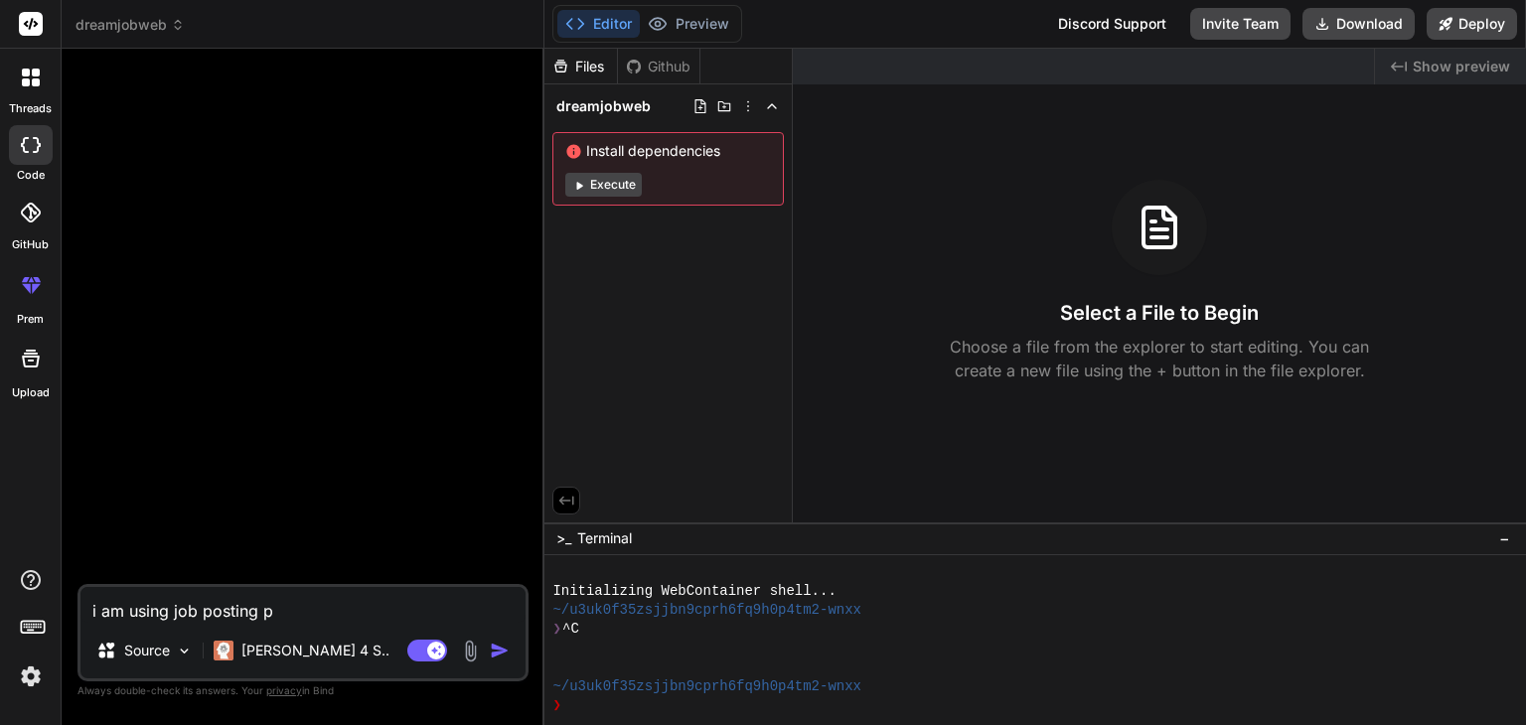
type textarea "x"
type textarea "i am using job posting plu"
type textarea "x"
type textarea "i am using job posting plug"
type textarea "x"
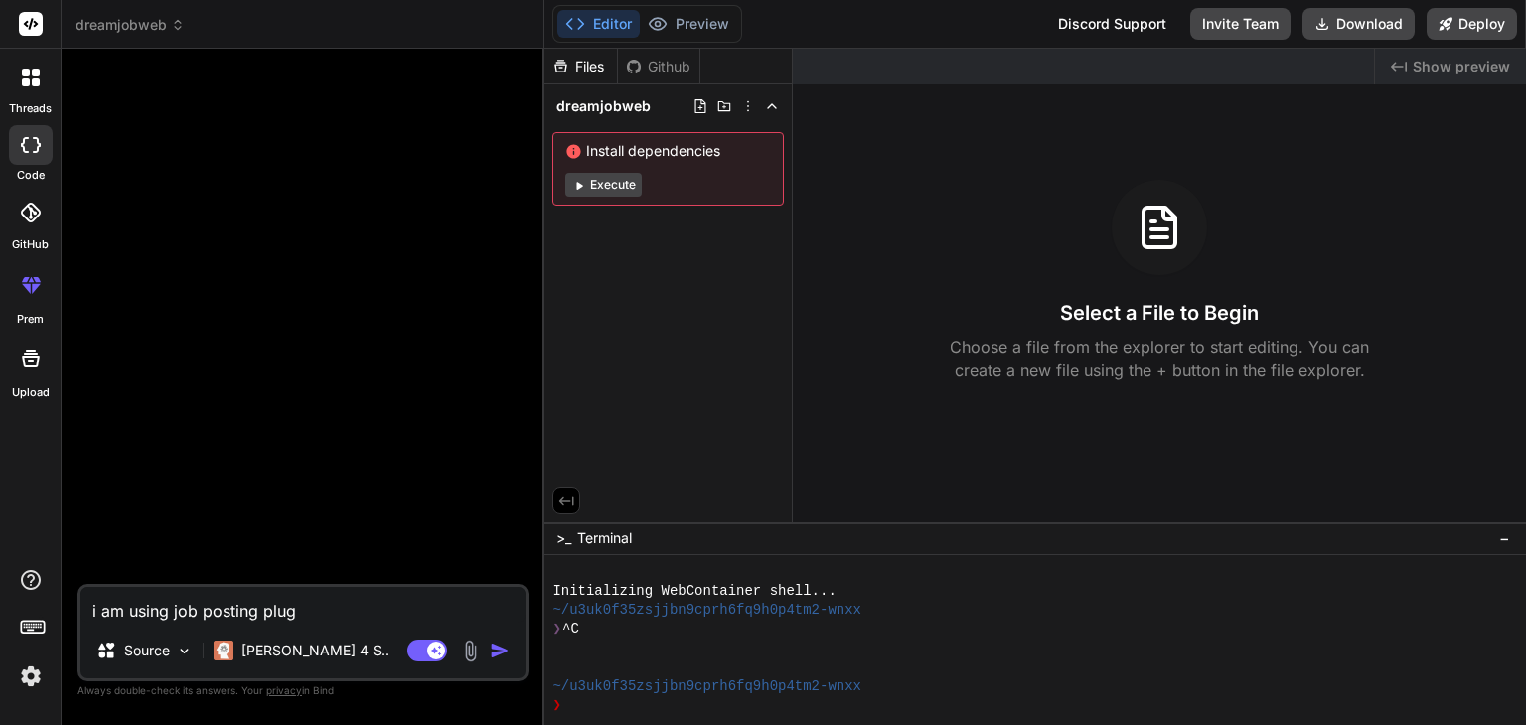
type textarea "i am using job posting plugi"
type textarea "x"
type textarea "i am using job posting plugin"
type textarea "x"
type textarea "i am using job posting plugin"
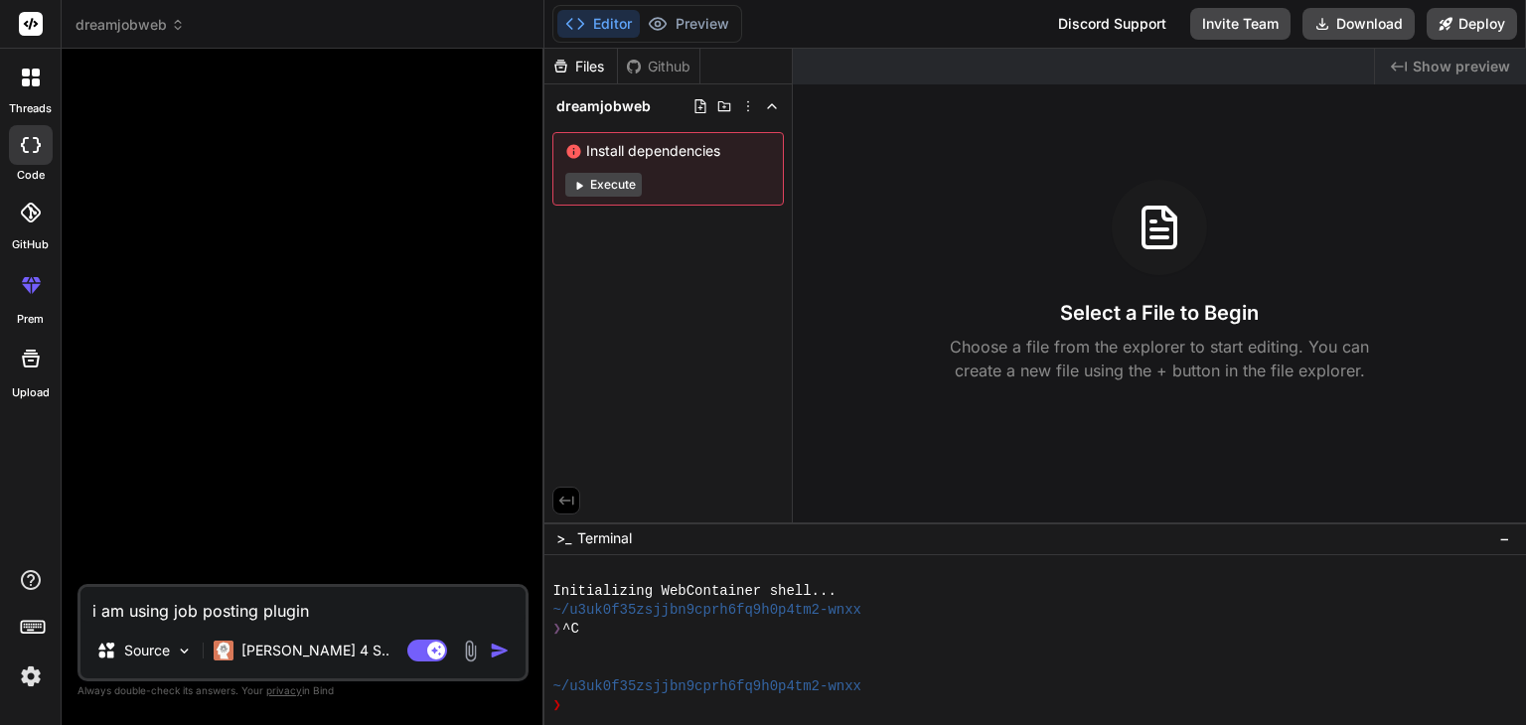
type textarea "x"
type textarea "i am using job posting plugin h"
type textarea "x"
type textarea "i am using job posting plugin ha"
type textarea "x"
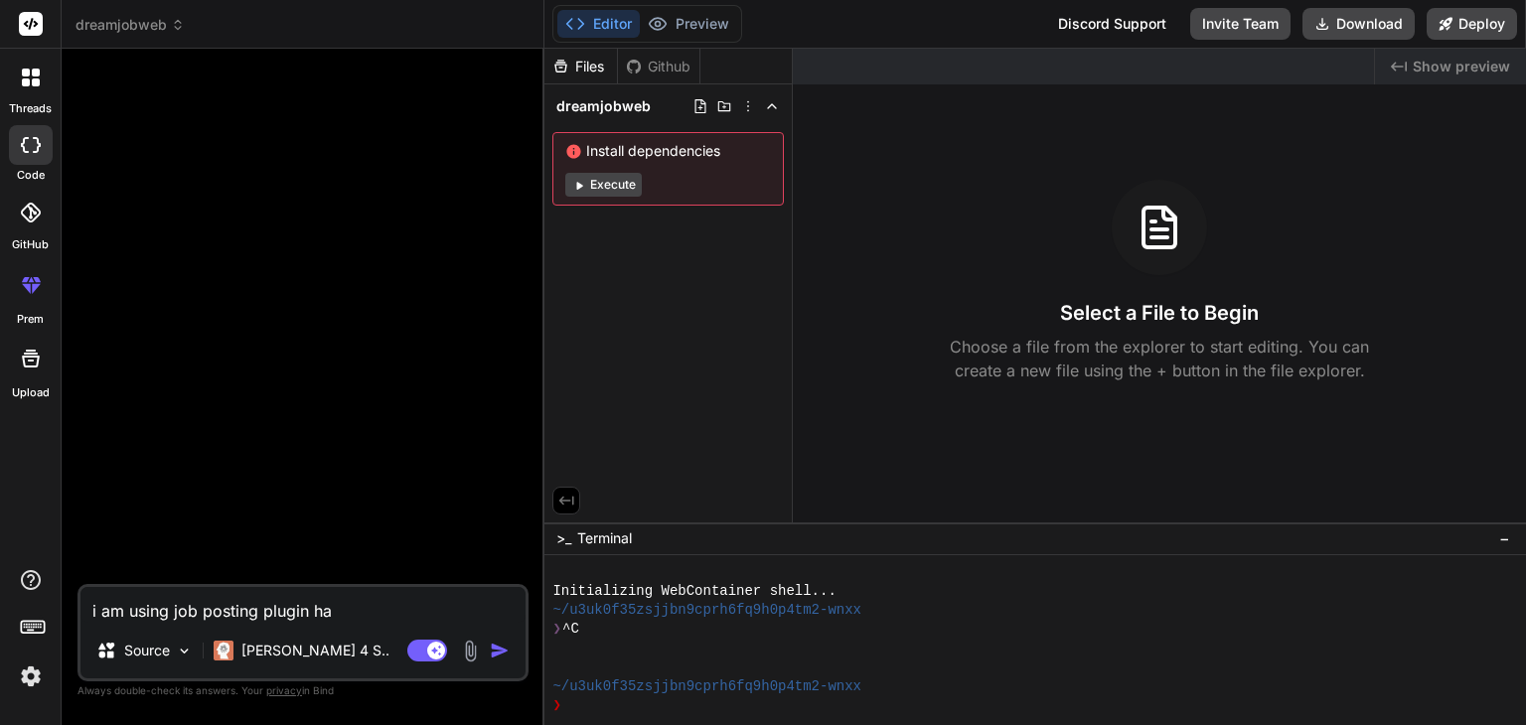
type textarea "i am using job posting plugin hav"
type textarea "x"
type textarea "i am using job posting plugin havi"
type textarea "x"
type textarea "i am using job posting plugin havin"
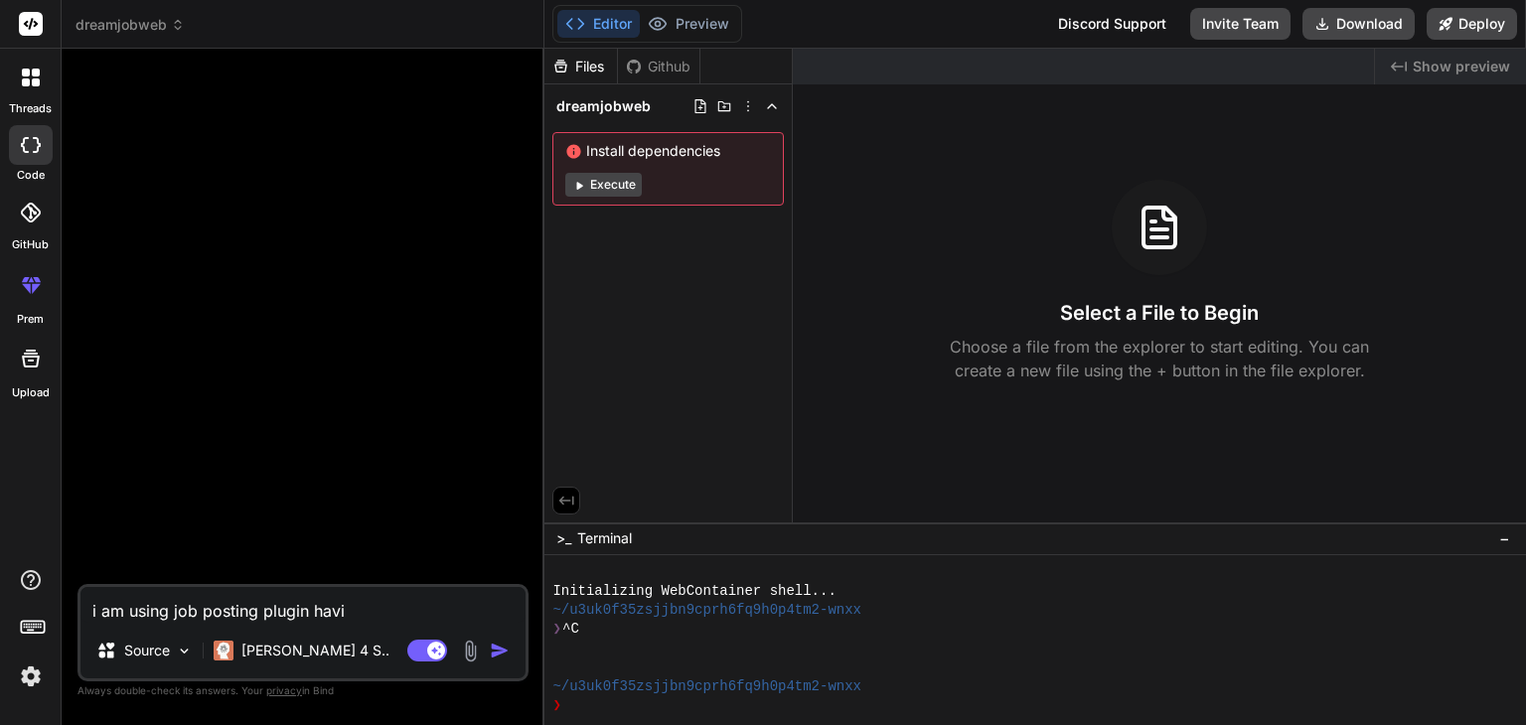
type textarea "x"
type textarea "i am using job posting plugin having"
type textarea "x"
type textarea "i am using job posting plugin having"
type textarea "x"
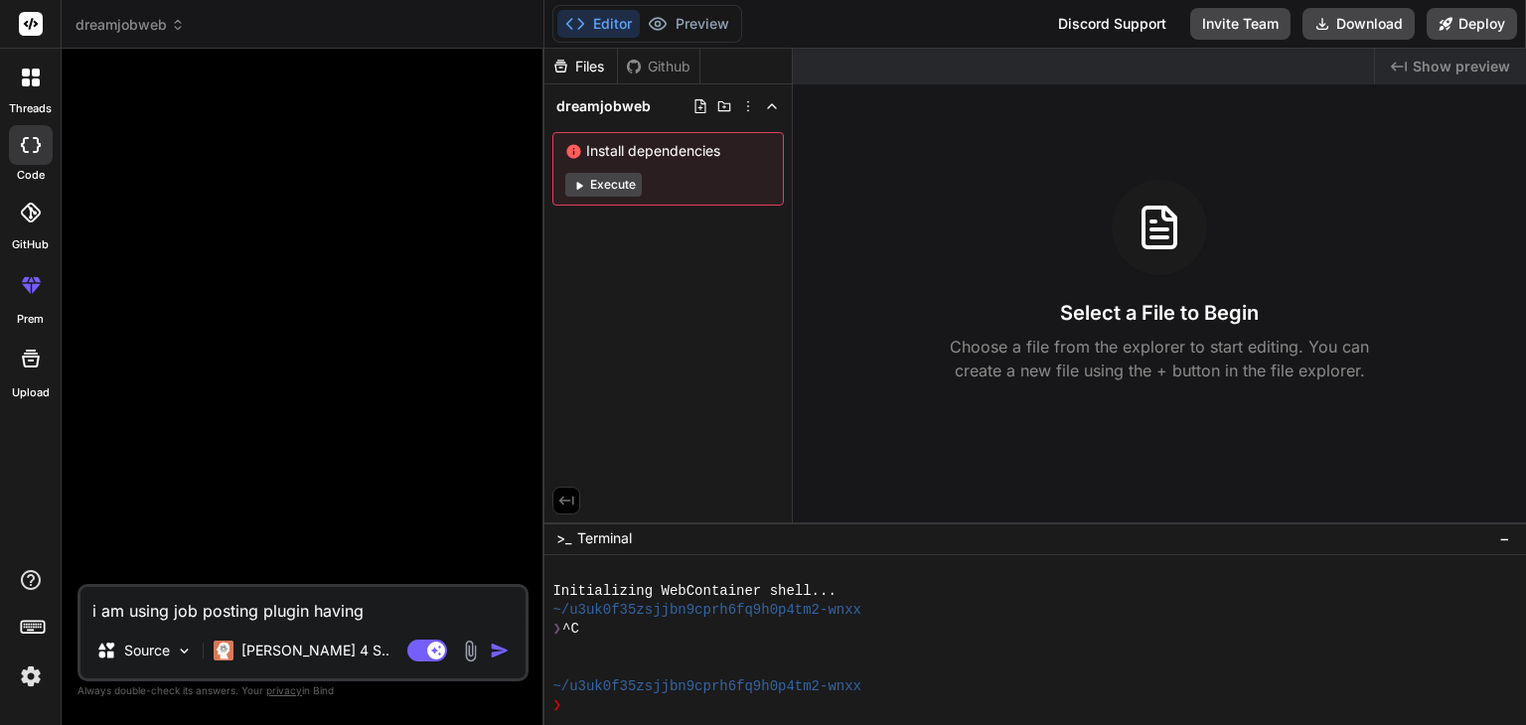
type textarea "i am using job posting plugin having f"
type textarea "x"
type textarea "i am using job posting plugin having fi"
type textarea "x"
type textarea "i am using job posting plugin having fil"
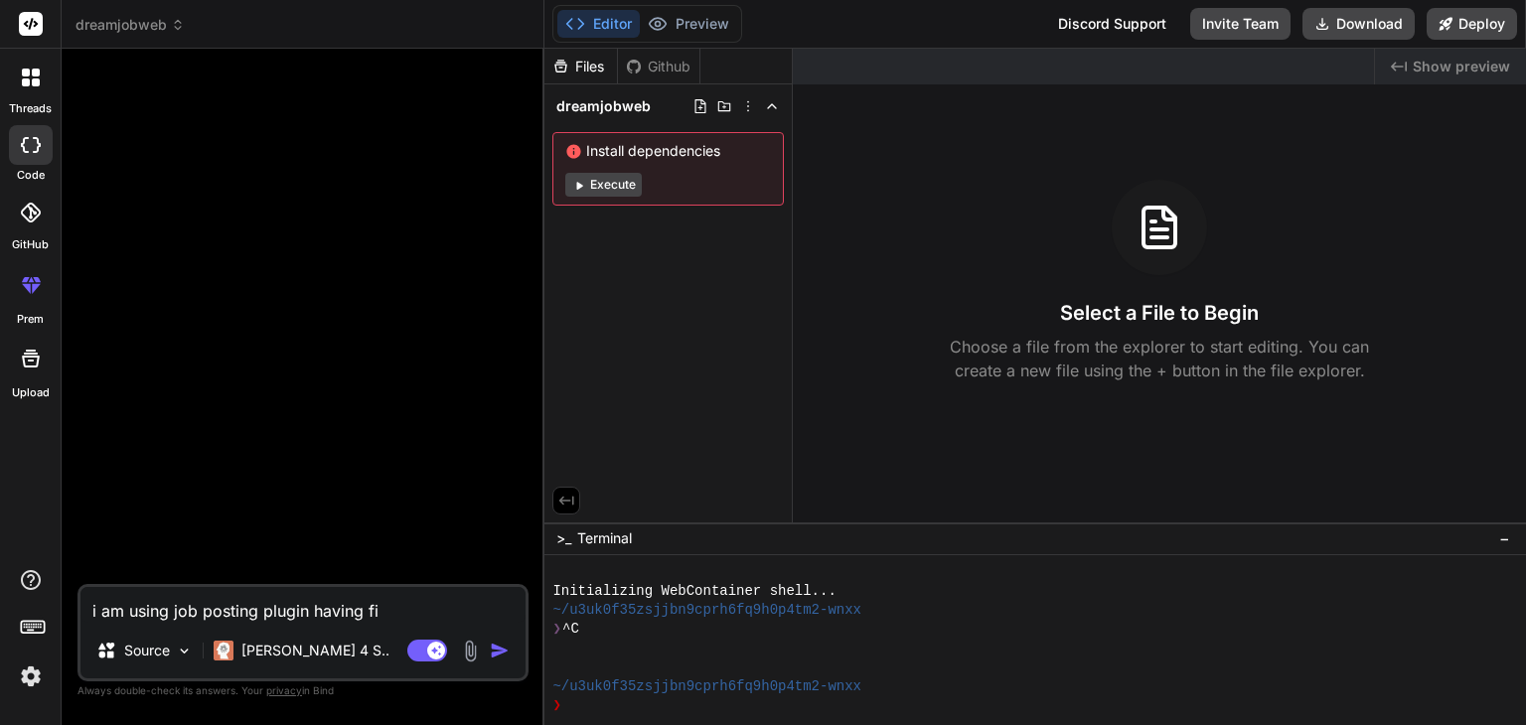
type textarea "x"
type textarea "i am using job posting plugin having file"
type textarea "x"
type textarea "i am using job posting plugin having files"
type textarea "x"
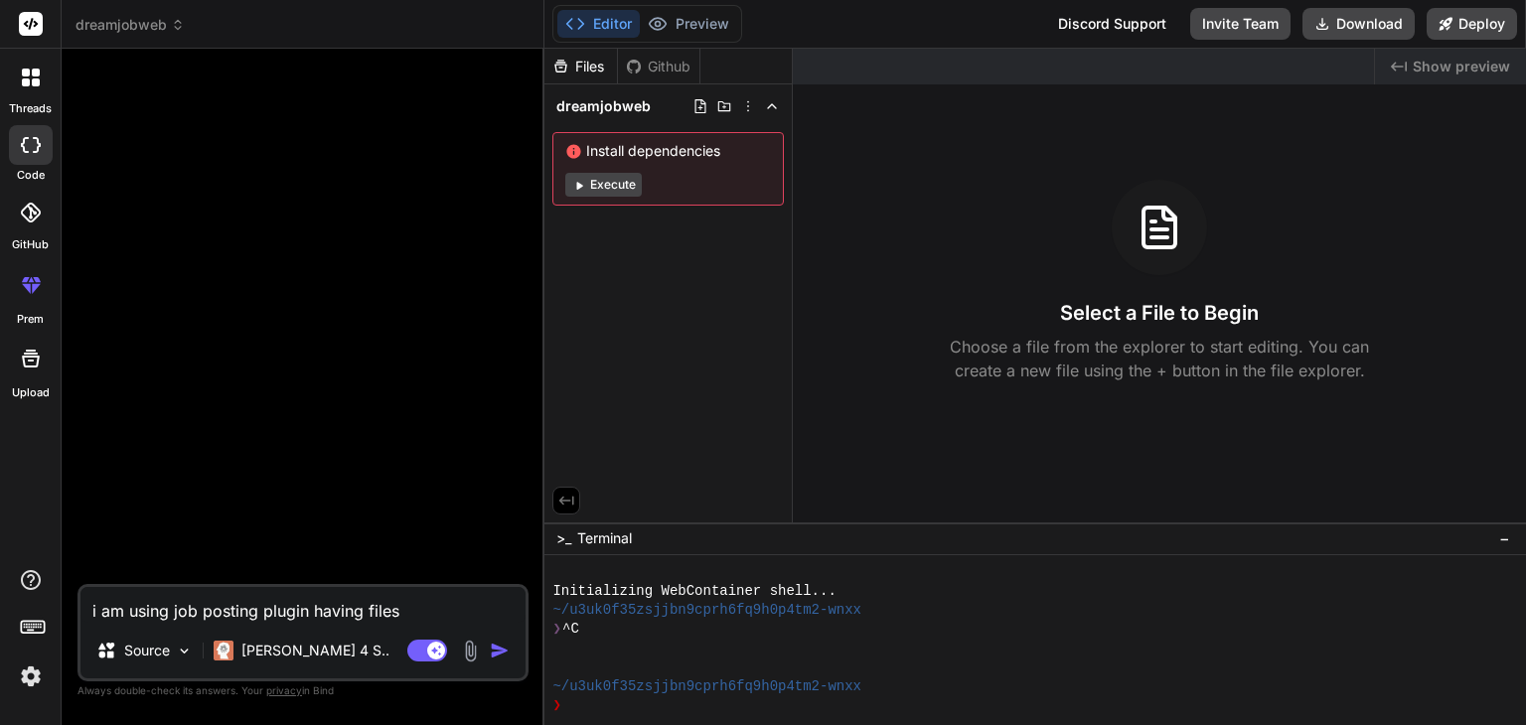
type textarea "i am using job posting plugin having files"
type textarea "x"
type textarea "i am using job posting plugin having files i"
type textarea "x"
type textarea "i am using job posting plugin having files in"
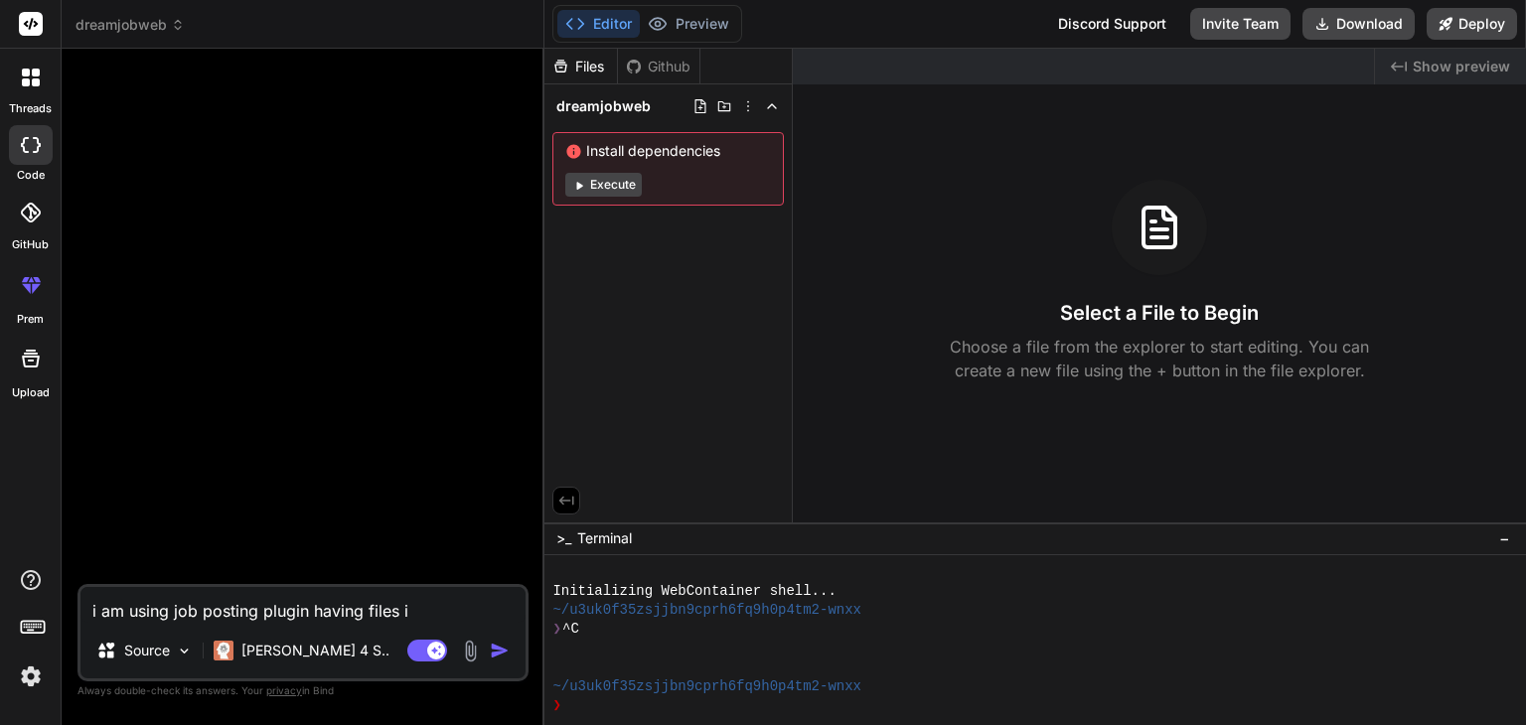
type textarea "x"
type textarea "i am using job posting plugin having files in"
type textarea "x"
type textarea "i am using job posting plugin having files in i"
type textarea "x"
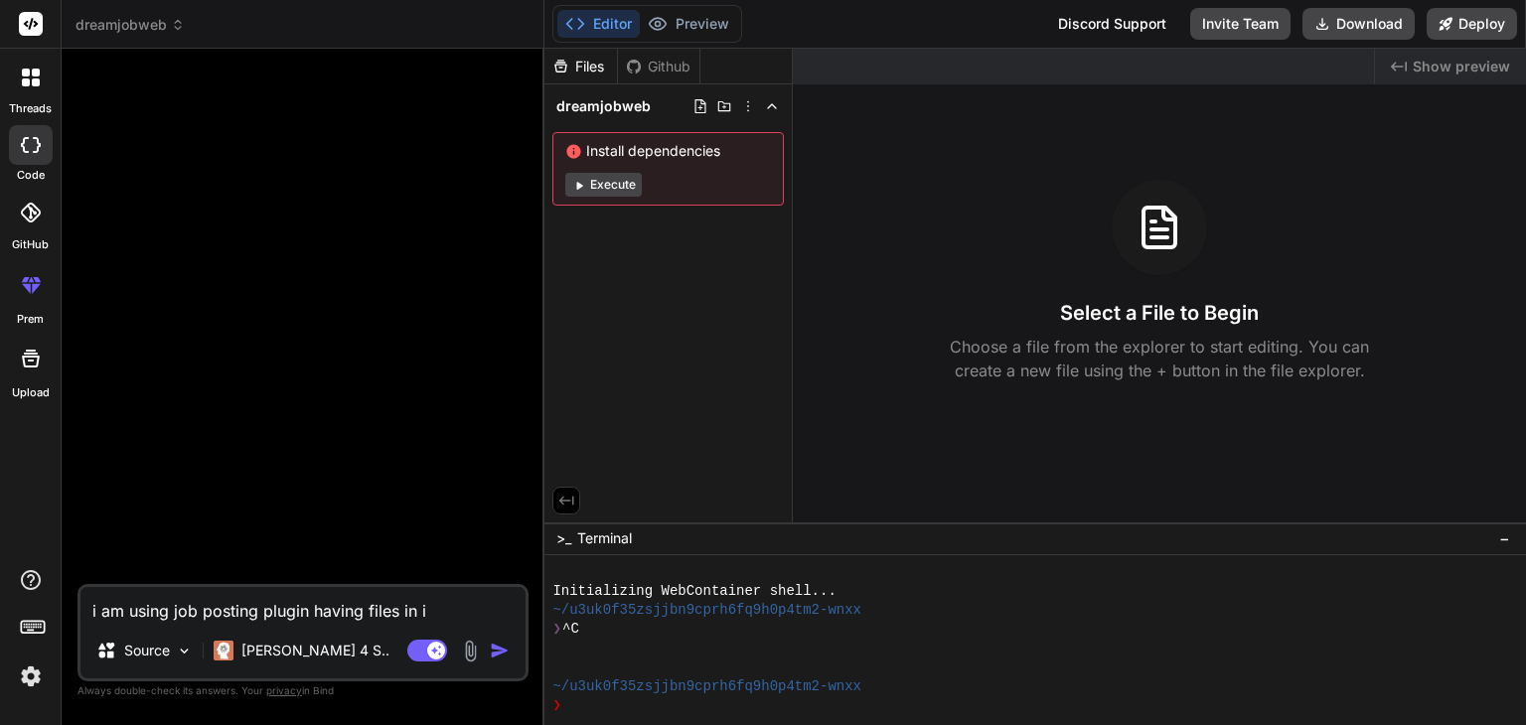
type textarea "i am using job posting plugin having files in in"
type textarea "x"
type textarea "i am using job posting plugin having files in inc"
type textarea "x"
type textarea "i am using job posting plugin having files in incl"
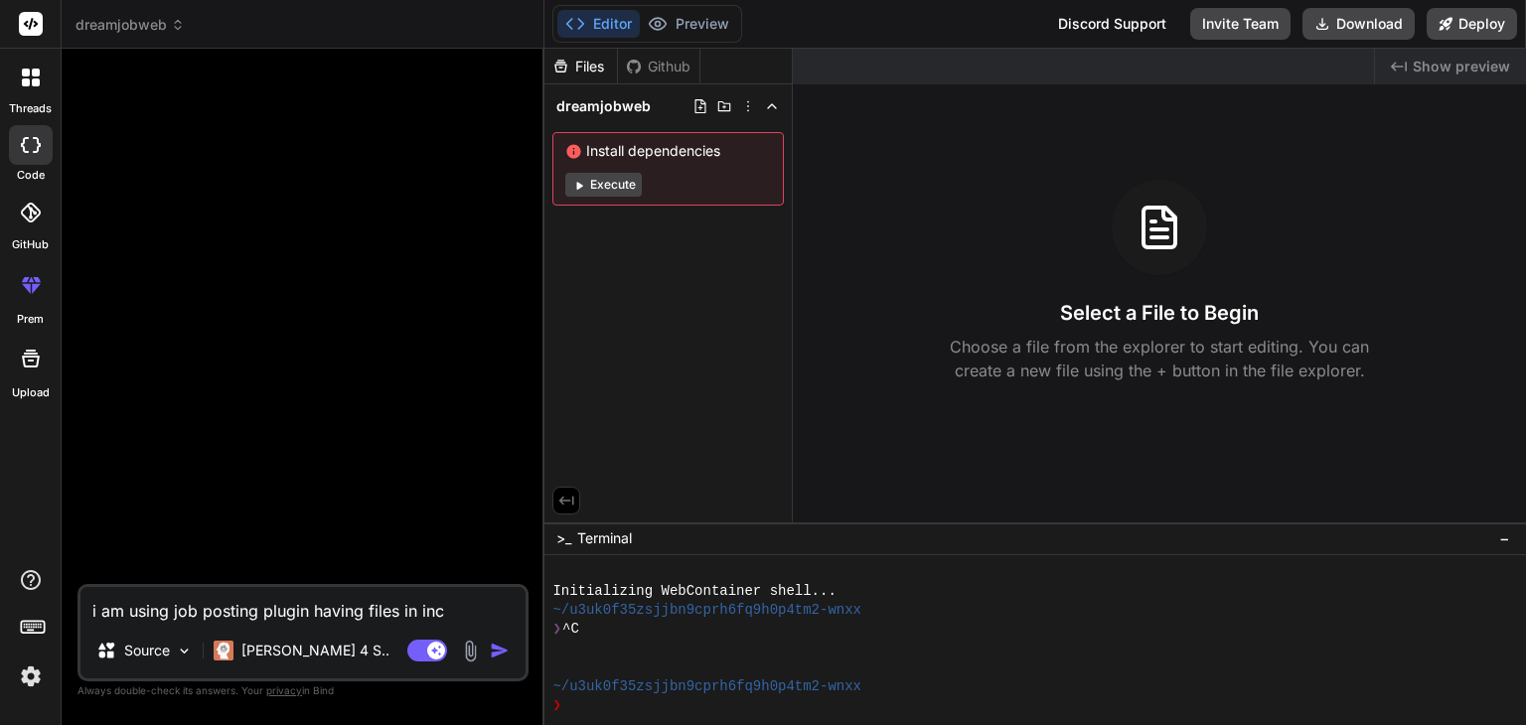
type textarea "x"
type textarea "i am using job posting plugin having files in inclu"
type textarea "x"
type textarea "i am using job posting plugin having files in includ"
type textarea "x"
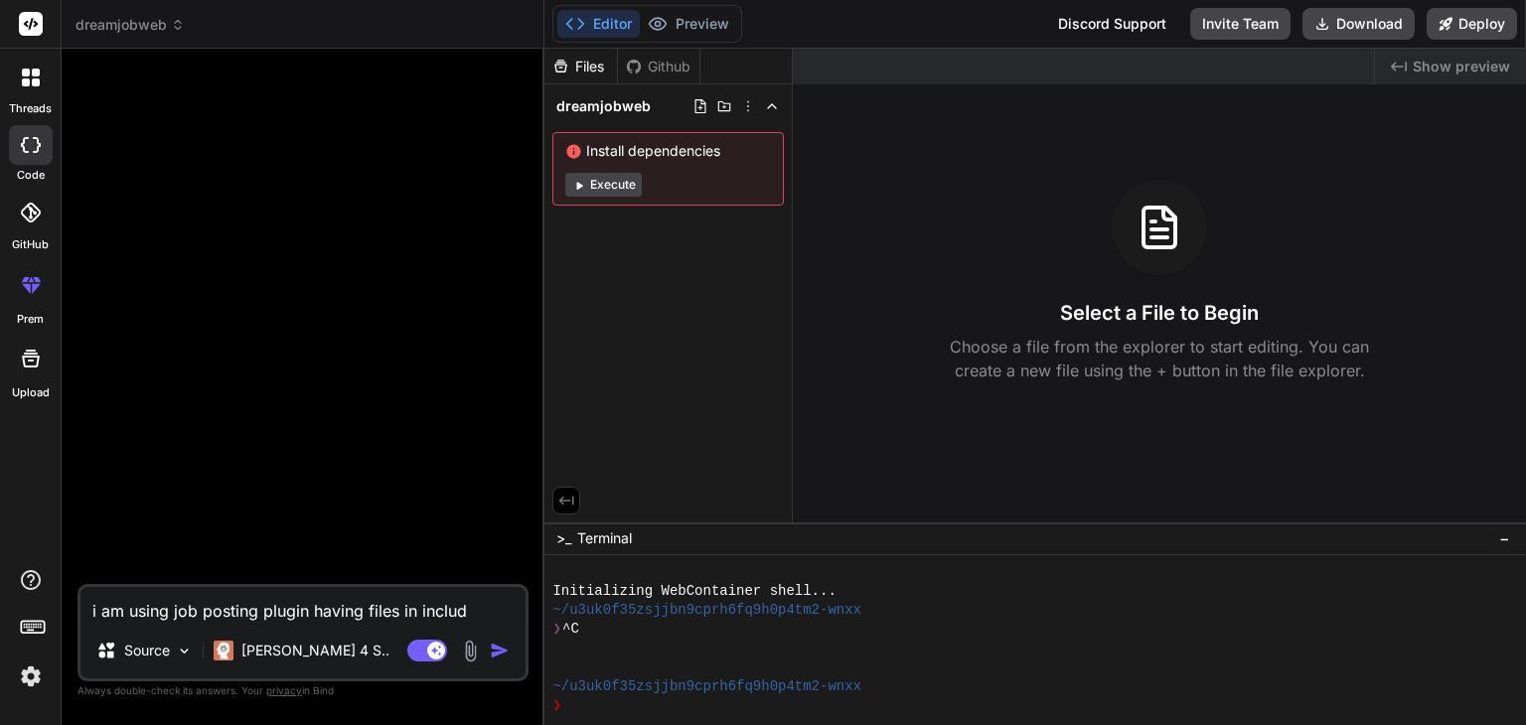
type textarea "i am using job posting plugin having files in include"
type textarea "x"
type textarea "i am using job posting plugin having files in include"
type textarea "x"
type textarea "i am using job posting plugin having files in include d"
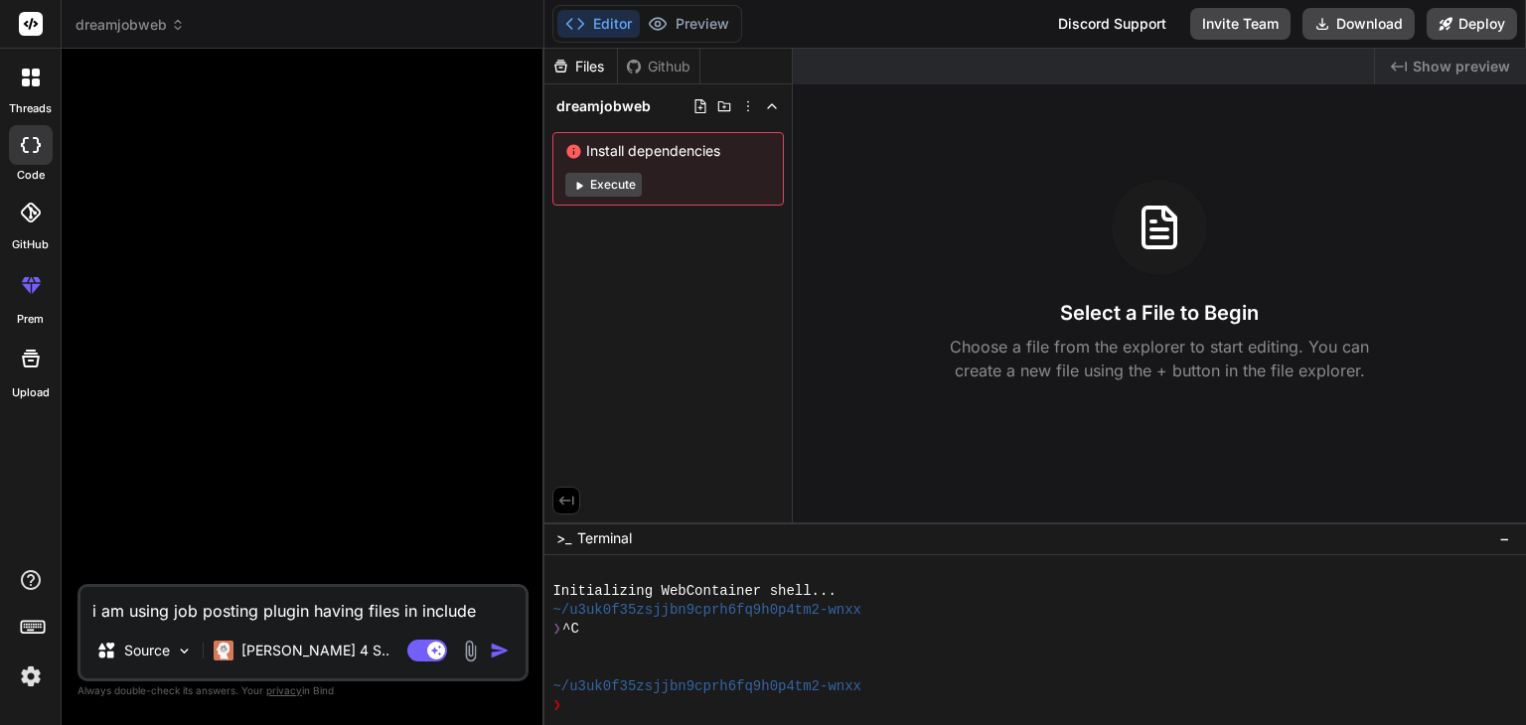
type textarea "x"
type textarea "i am using job posting plugin having files in include di"
type textarea "x"
type textarea "i am using job posting plugin having files in include dir"
type textarea "x"
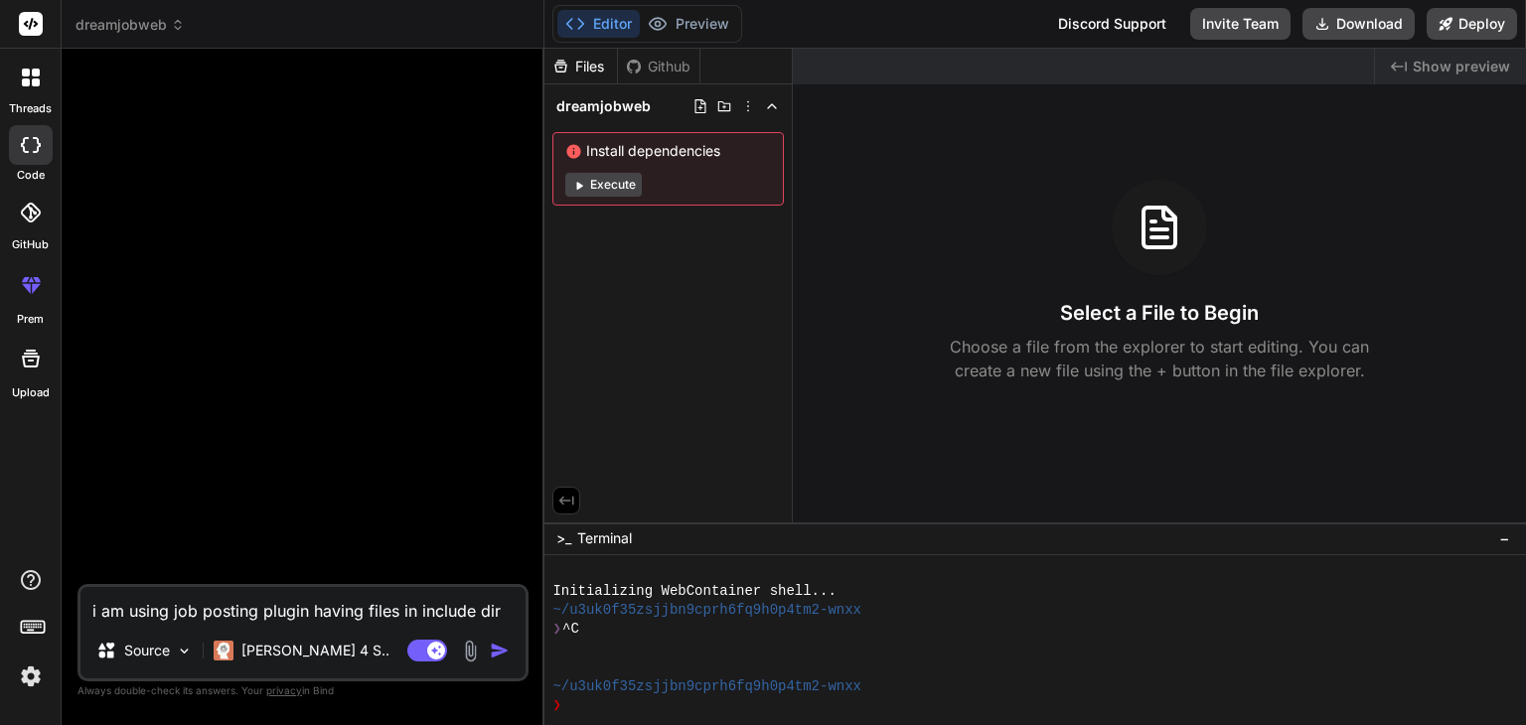
type textarea "i am using job posting plugin having files in include dire"
type textarea "x"
type textarea "i am using job posting plugin having files in include direc"
type textarea "x"
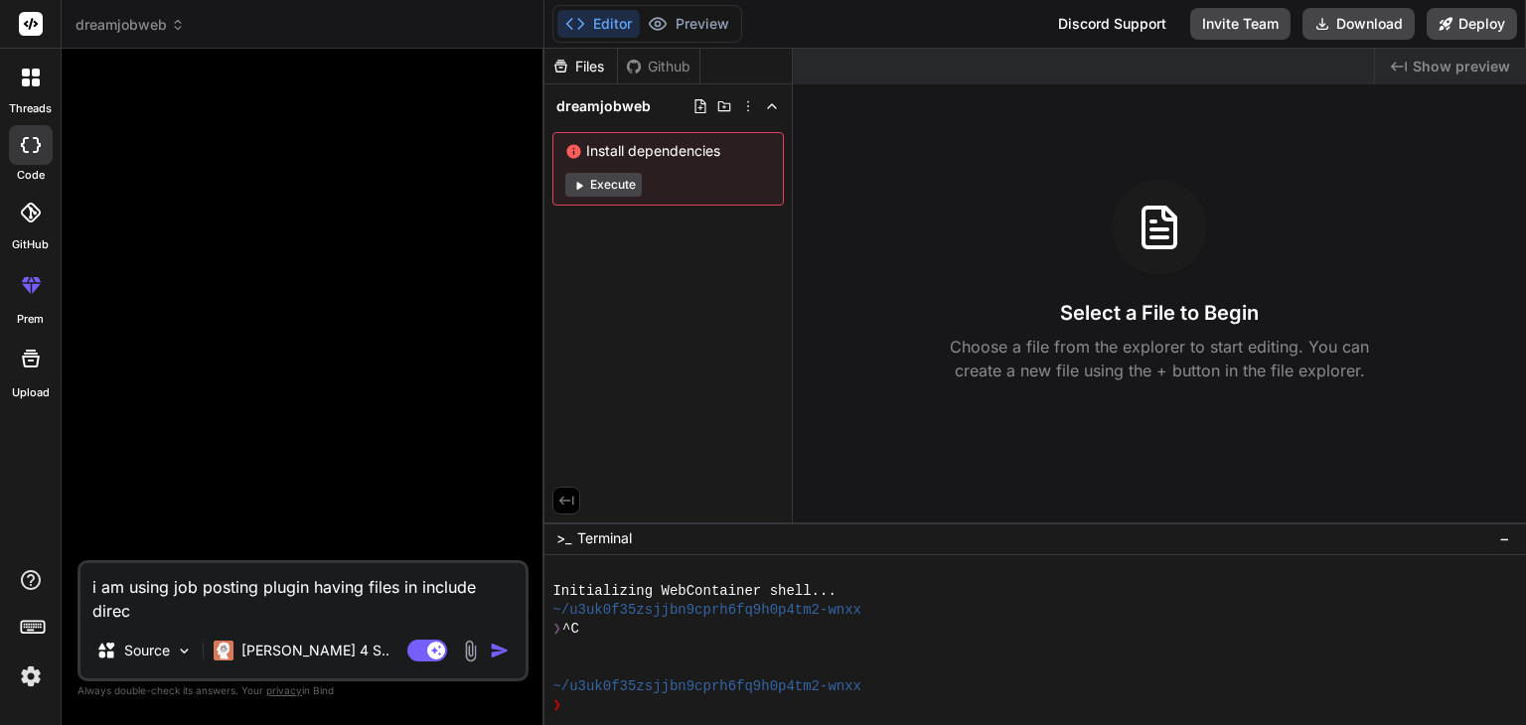
type textarea "i am using job posting plugin having files in include direct"
type textarea "x"
type textarea "i am using job posting plugin having files in include directo"
type textarea "x"
type textarea "i am using job posting plugin having files in include director"
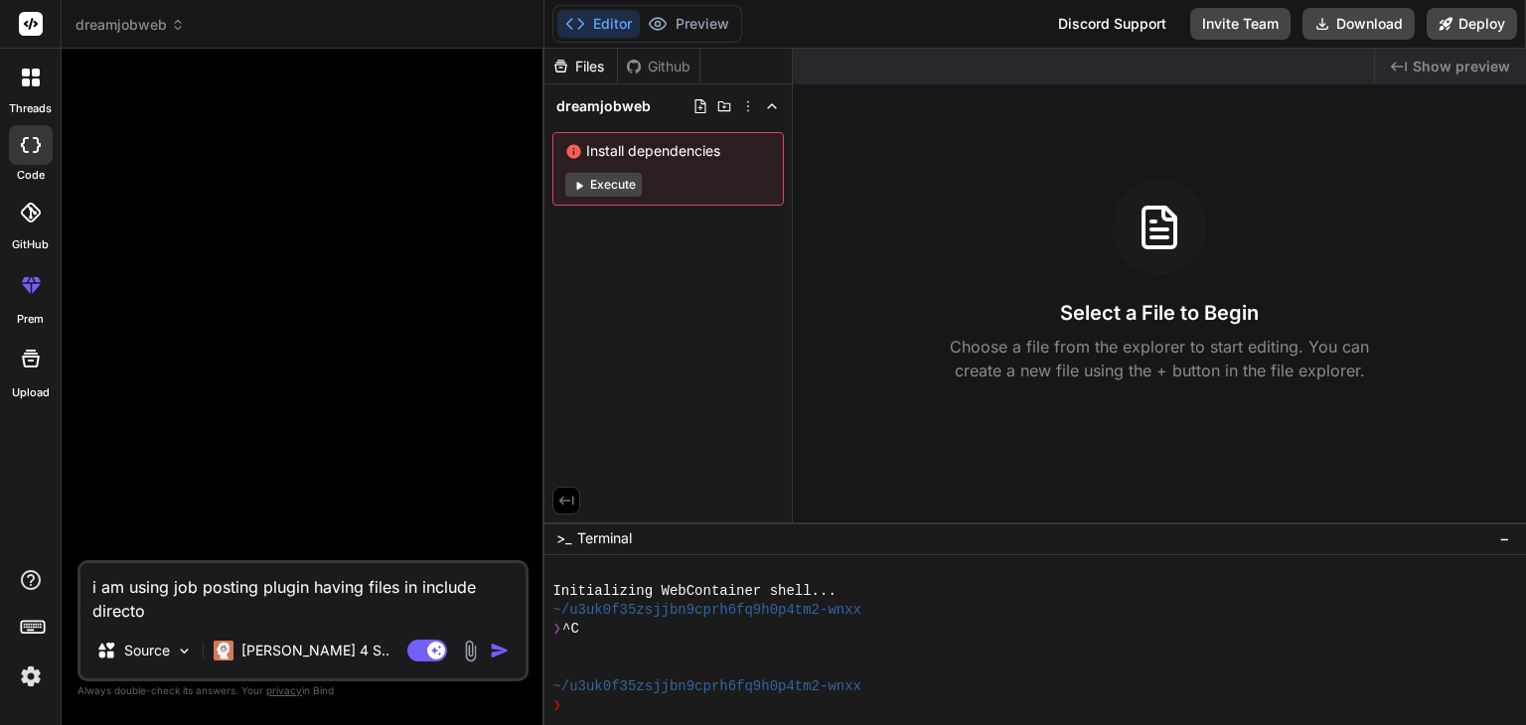
type textarea "x"
type textarea "i am using job posting plugin having files in include directory"
type textarea "x"
type textarea "i am using job posting plugin having files in include directory"
type textarea "x"
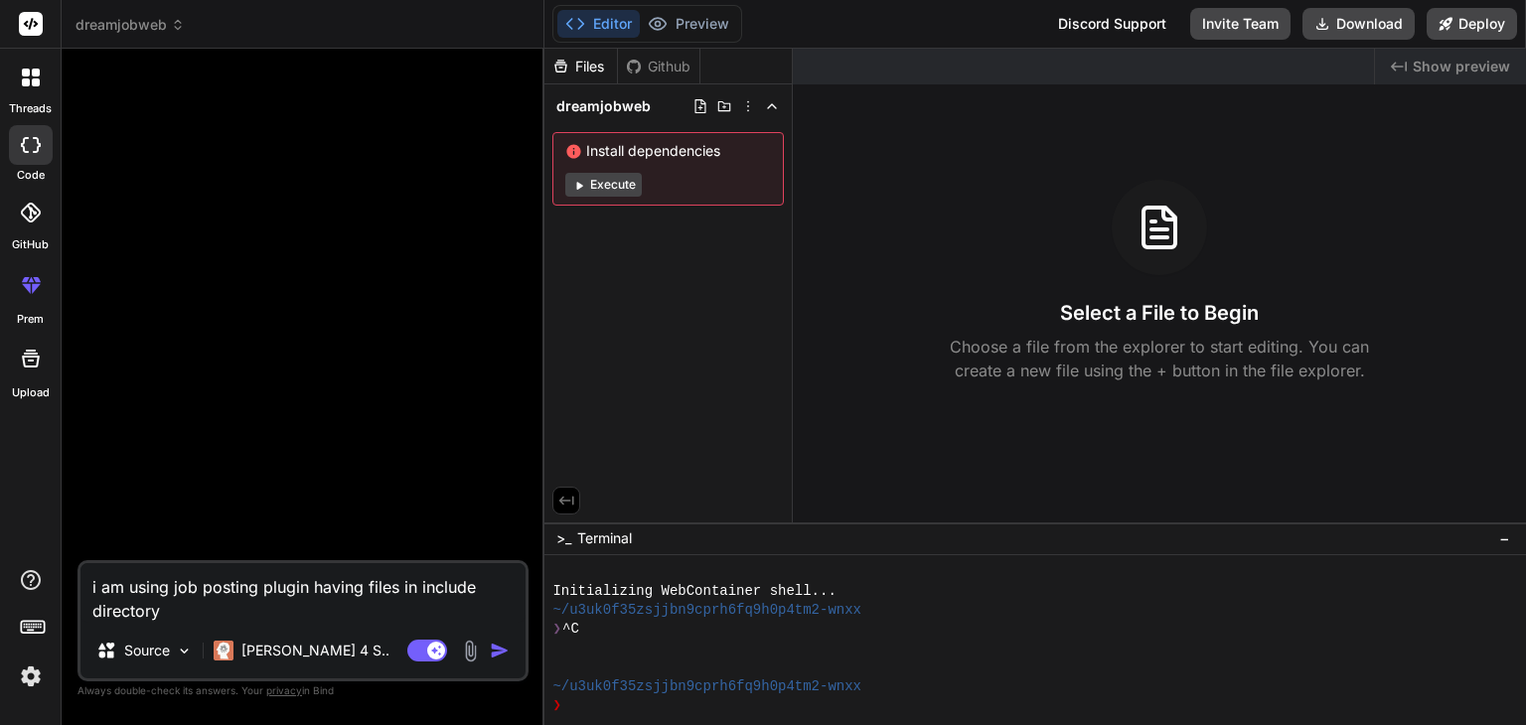
type textarea "i am using job posting plugin having files in include directory i"
type textarea "x"
type textarea "i am using job posting plugin having files in include directory is"
type textarea "x"
type textarea "i am using job posting plugin having files in include directory is"
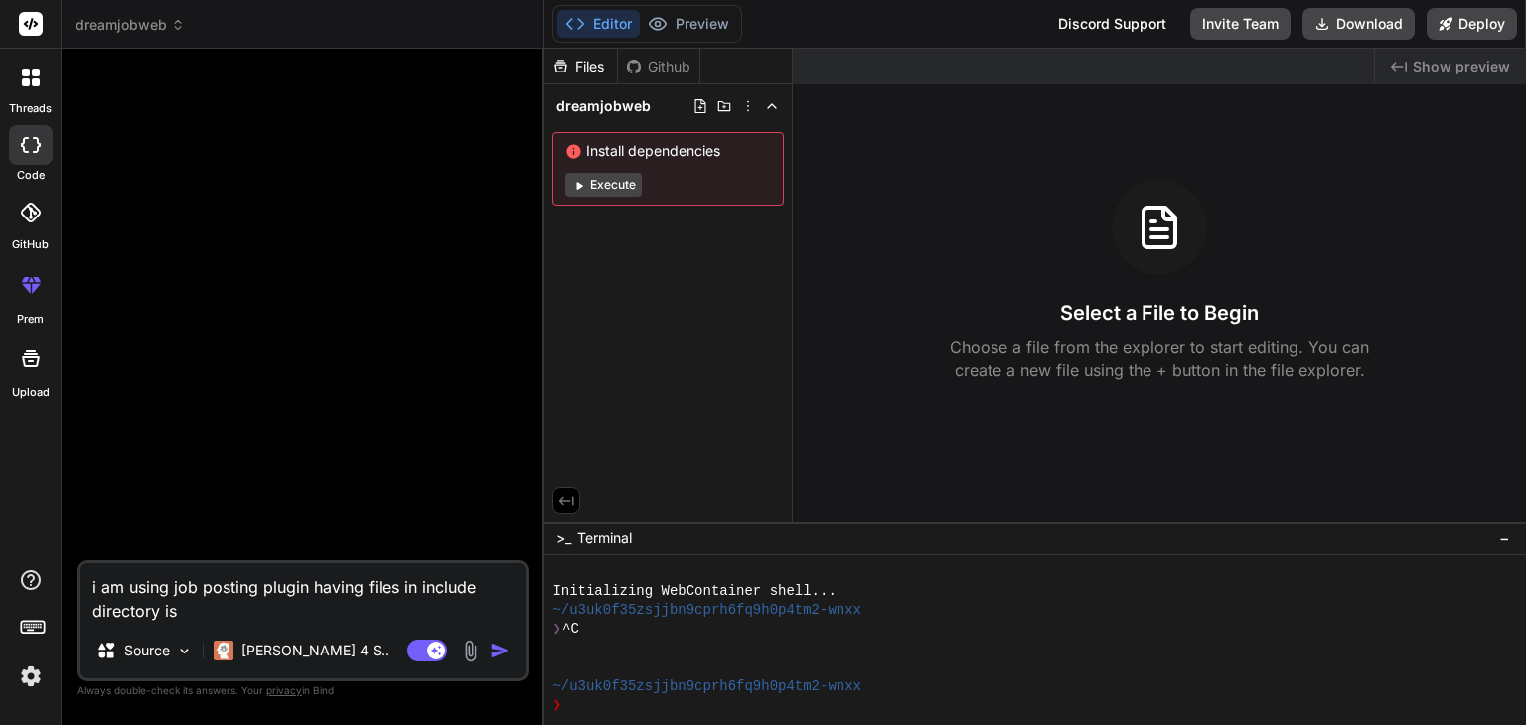
type textarea "x"
type textarea "i am using job posting plugin having files in include directory is w"
type textarea "x"
type textarea "i am using job posting plugin having files in include directory is wh"
type textarea "x"
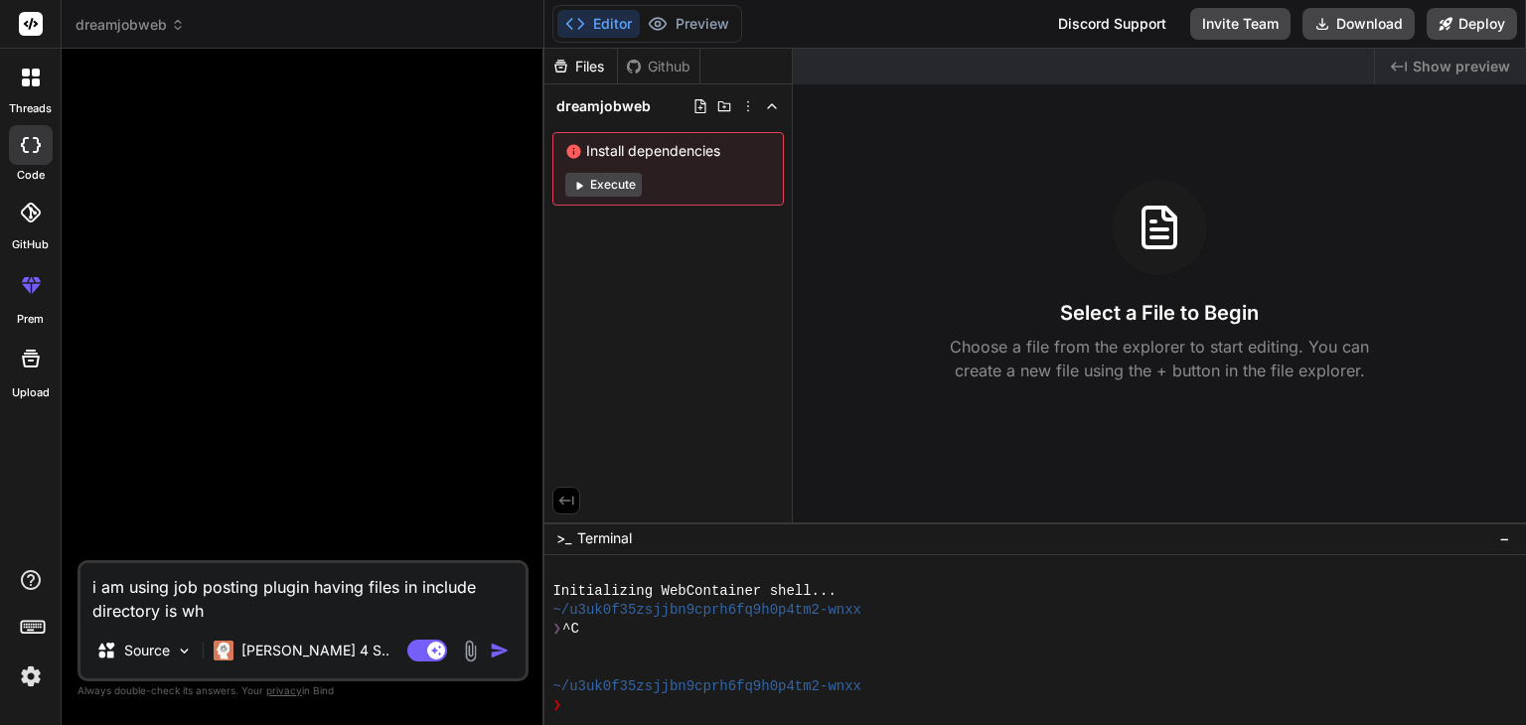
type textarea "i am using job posting plugin having files in include directory is whi"
type textarea "x"
type textarea "i am using job posting plugin having files in include directory is whic"
type textarea "x"
type textarea "i am using job posting plugin having files in include directory is which"
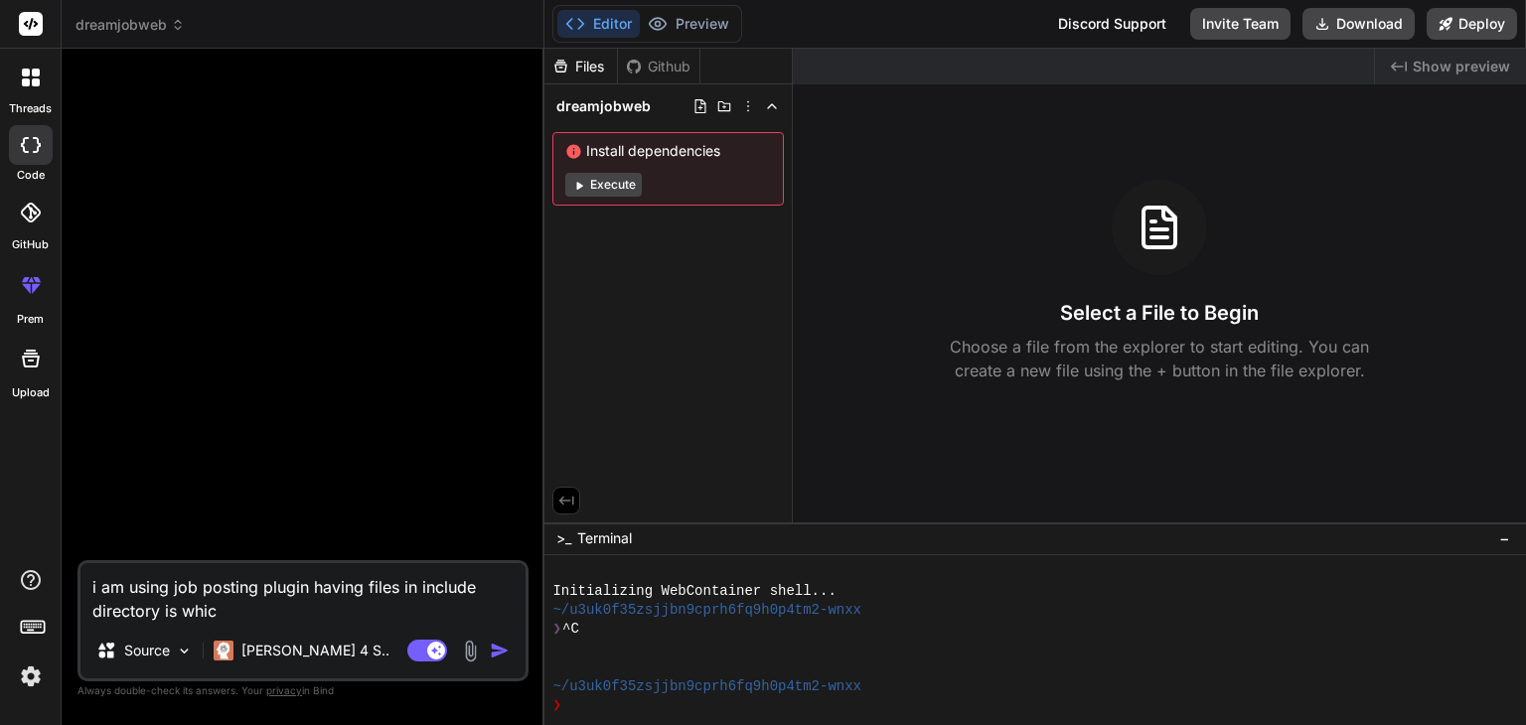
type textarea "x"
type textarea "i am using job posting plugin having files in include directory is which"
type textarea "x"
type textarea "i am using job posting plugin having files in include directory is which i"
type textarea "x"
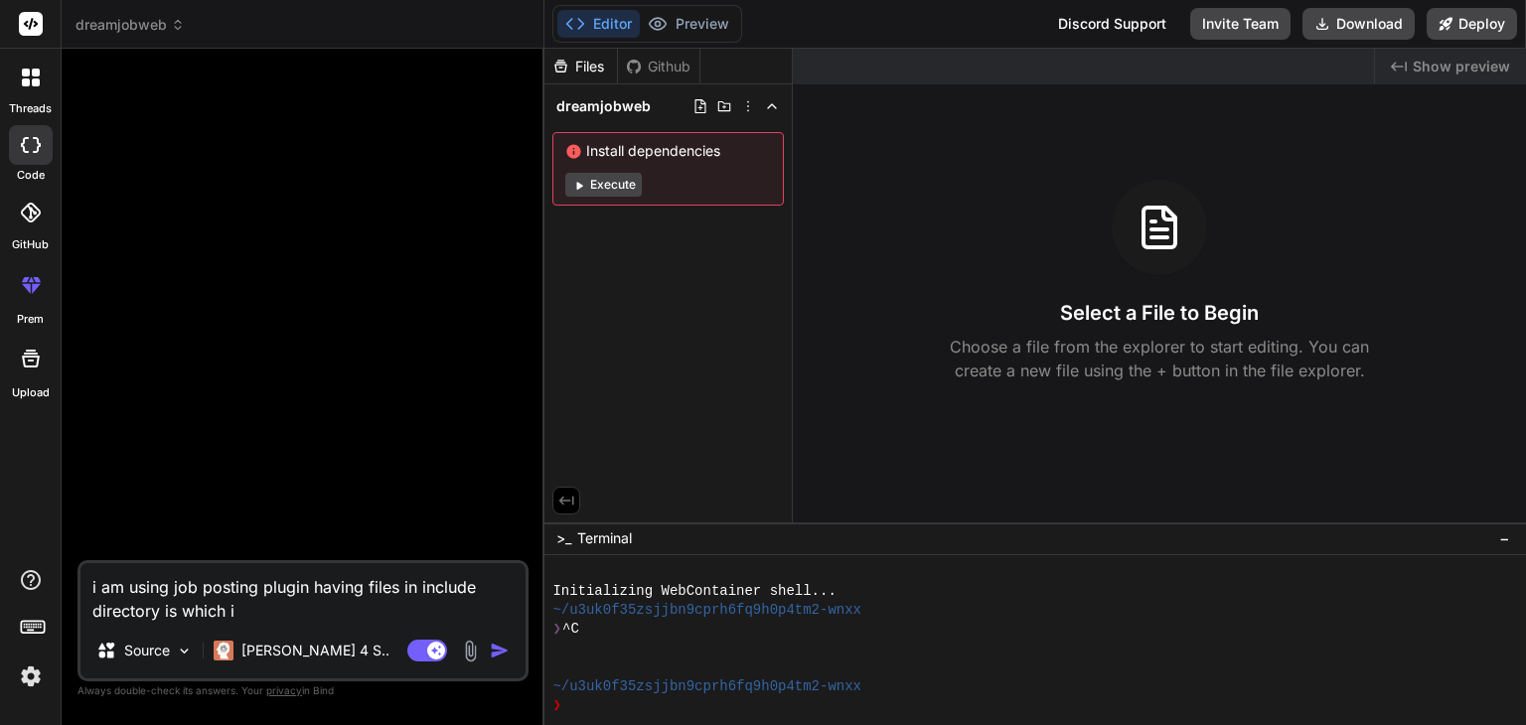
type textarea "i am using job posting plugin having files in include directory is which i"
type textarea "x"
type textarea "i am using job posting plugin having files in include directory is which i u"
type textarea "x"
type textarea "i am using job posting plugin having files in include directory is which i up"
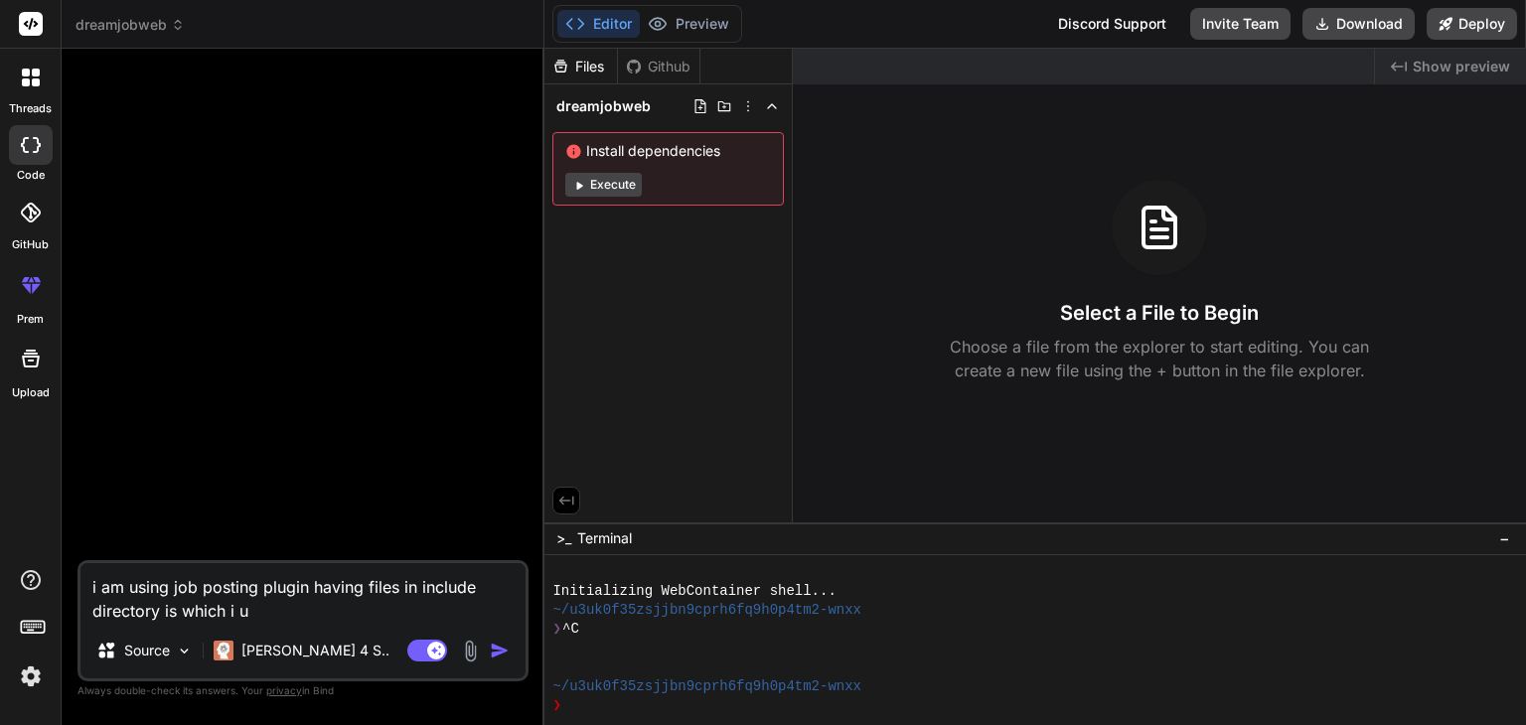
type textarea "x"
type textarea "i am using job posting plugin having files in include directory is which i upl"
type textarea "x"
type textarea "i am using job posting plugin having files in include directory is which i uplo"
type textarea "x"
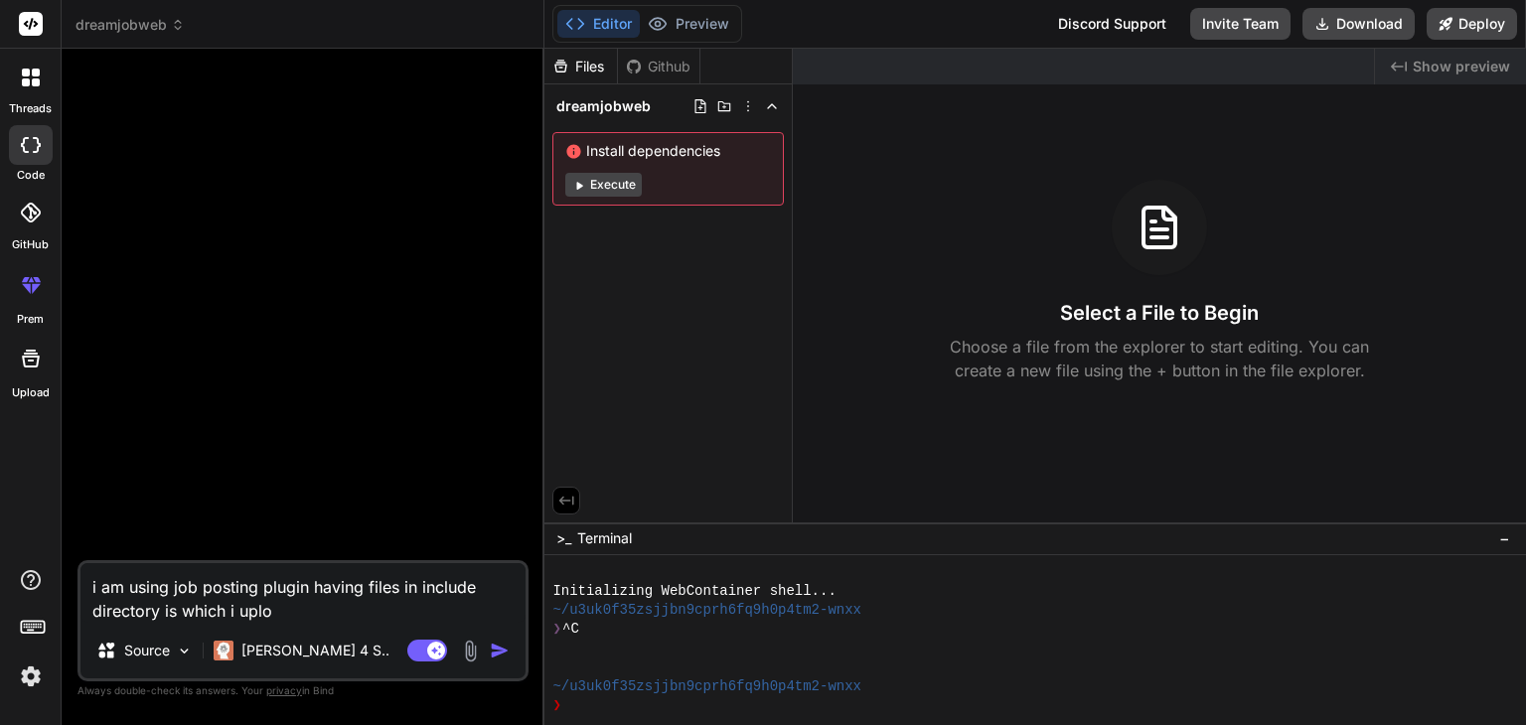
type textarea "i am using job posting plugin having files in include directory is which i uploa"
type textarea "x"
type textarea "i am using job posting plugin having files in include directory is which i uplo…"
type textarea "x"
type textarea "i am using job posting plugin having files in include directory is which i uplo…"
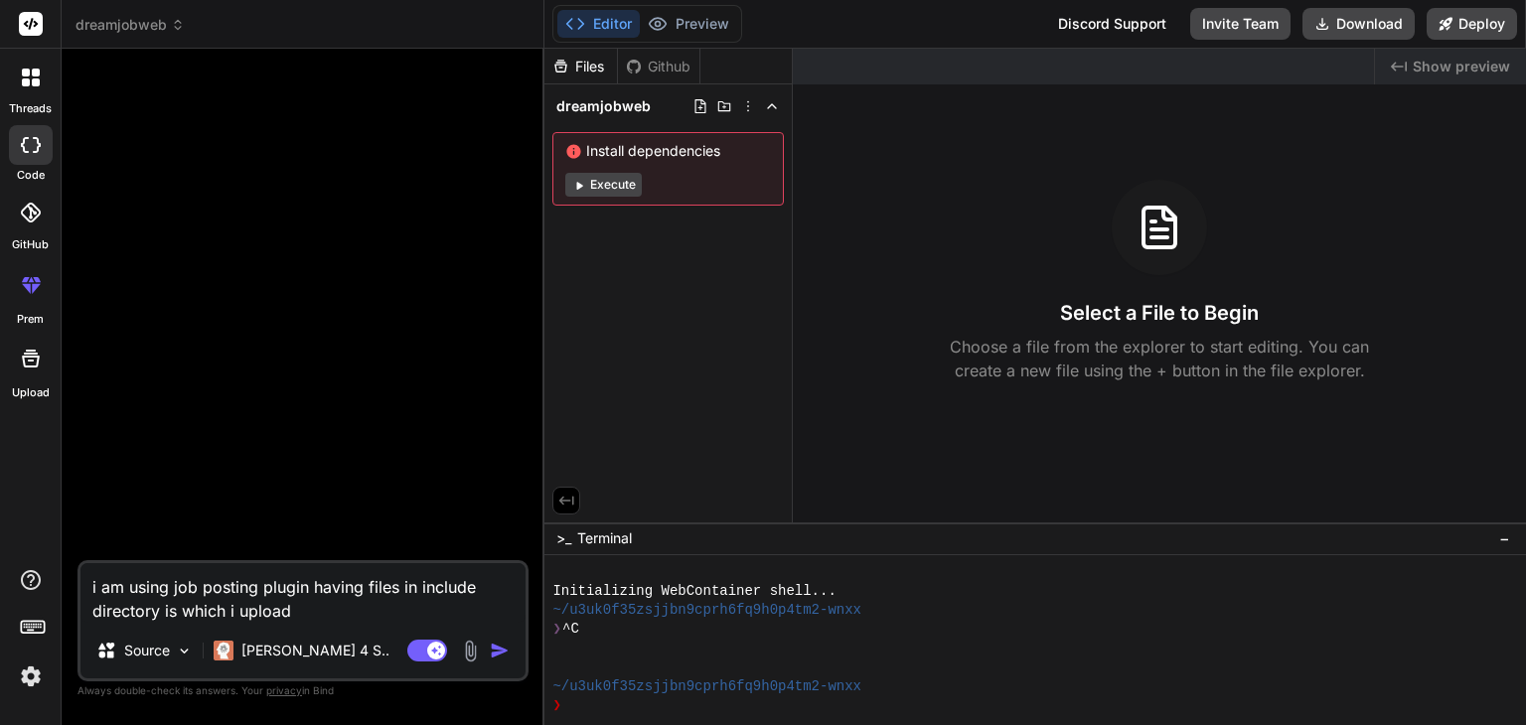
type textarea "x"
type textarea "i am using job posting plugin having files in include directory is which i uplo…"
type textarea "x"
type textarea "i am using job posting plugin having files in include directory is which i uplo…"
type textarea "x"
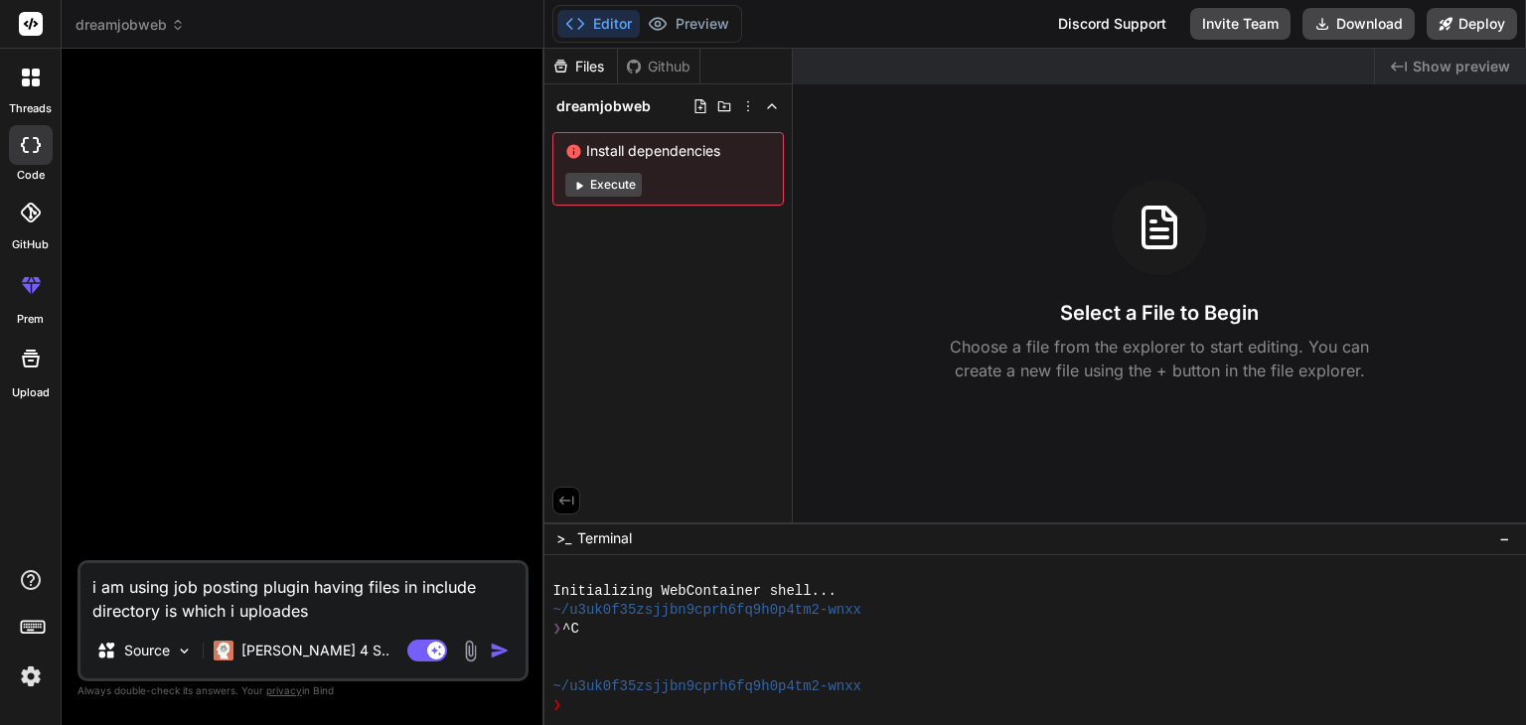
type textarea "i am using job posting plugin having files in include directory is which i uplo…"
type textarea "x"
type textarea "i am using job posting plugin having files in include directory is which i uplo…"
type textarea "x"
type textarea "i am using job posting plugin having files in include directory is which i uplo…"
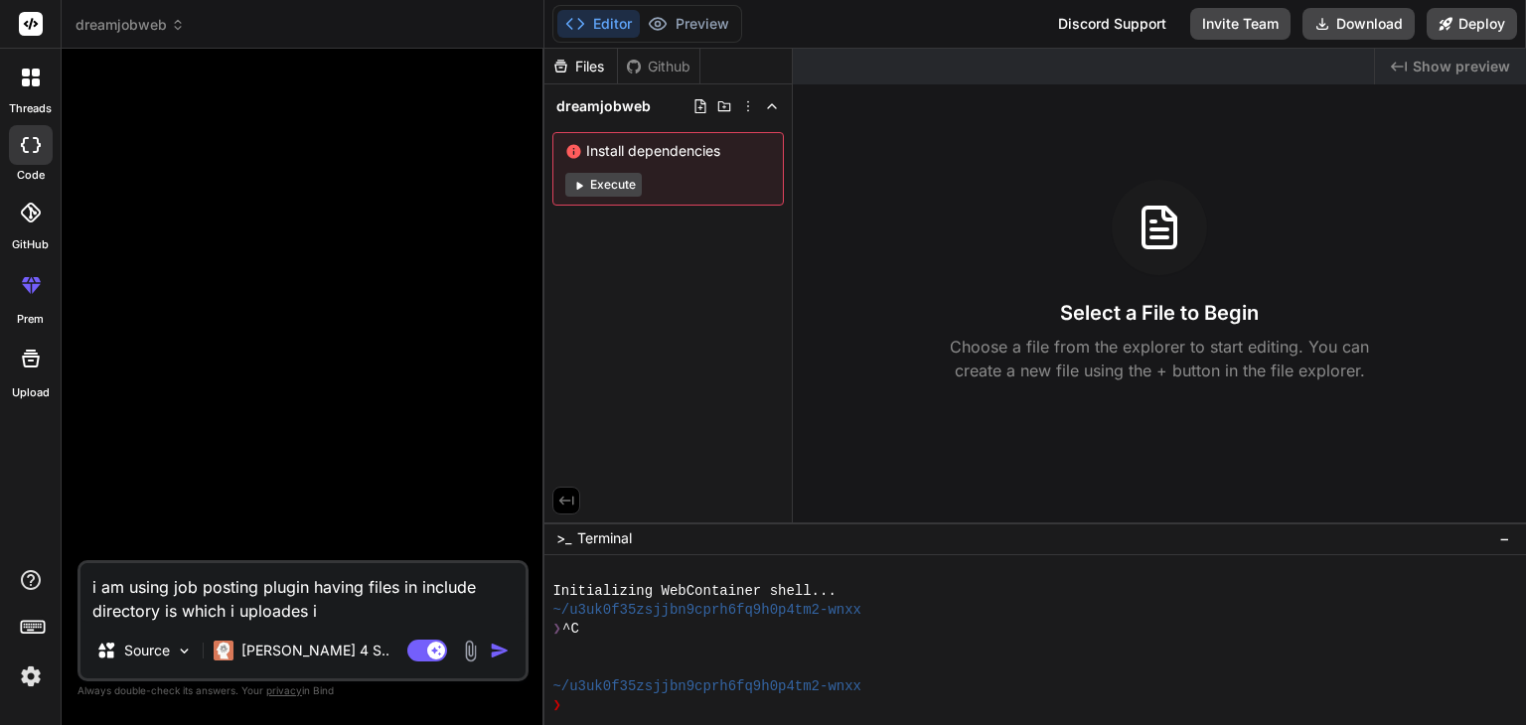
type textarea "x"
type textarea "i am using job posting plugin having files in include directory is which i uplo…"
type textarea "x"
type textarea "i am using job posting plugin having files in include directory is which i uplo…"
type textarea "x"
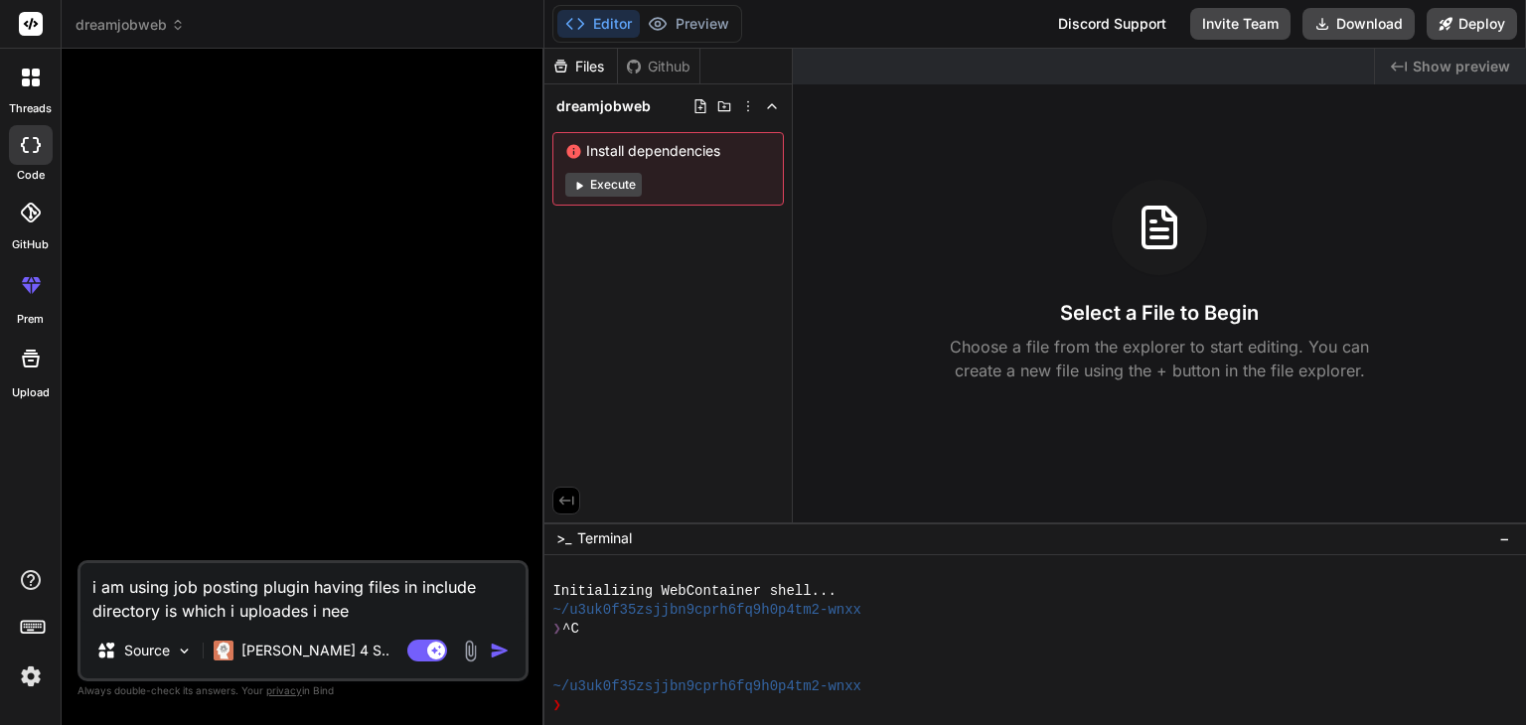
type textarea "i am using job posting plugin having files in include directory is which i uplo…"
type textarea "x"
type textarea "i am using job posting plugin having files in include directory is which i uplo…"
type textarea "x"
type textarea "i am using job posting plugin having files in include directory is which i uplo…"
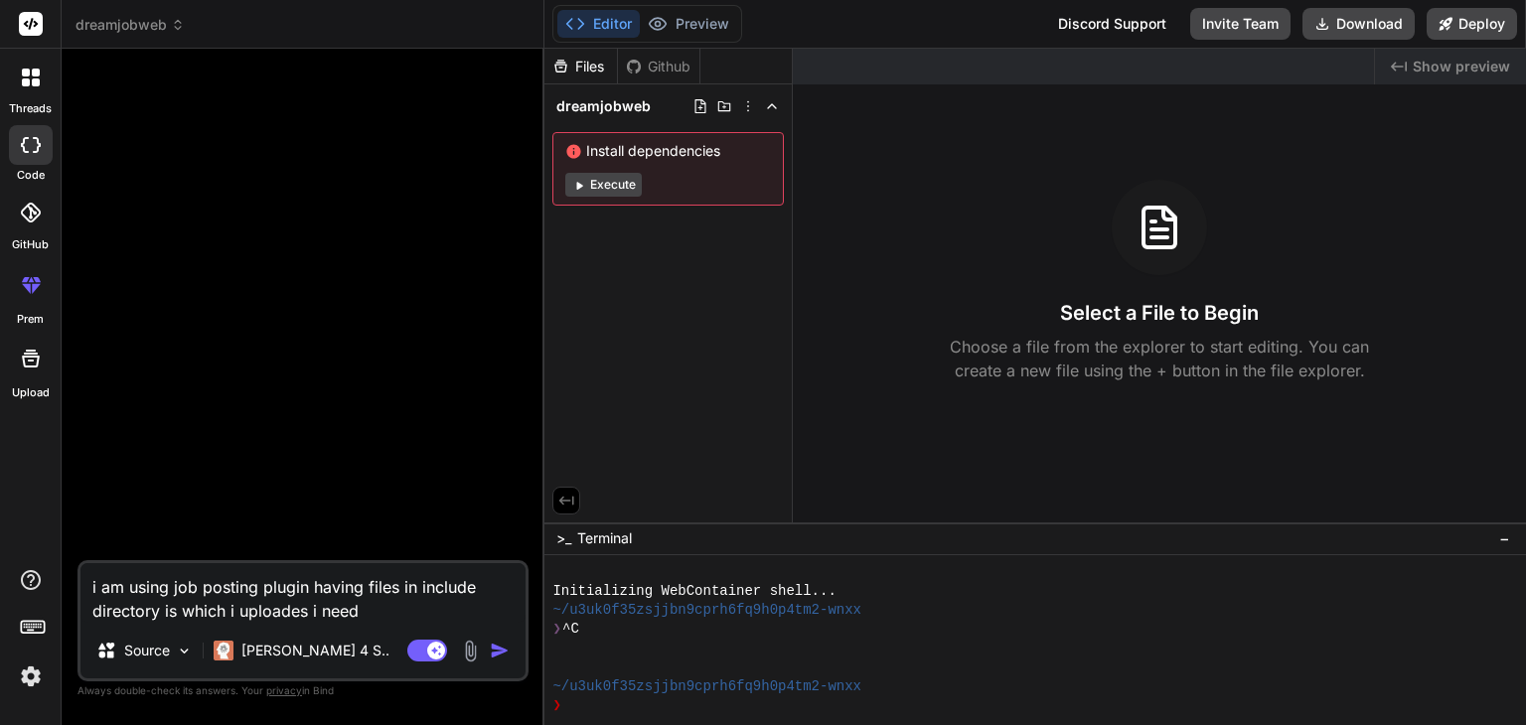
type textarea "x"
type textarea "i am using job posting plugin having files in include directory is which i uplo…"
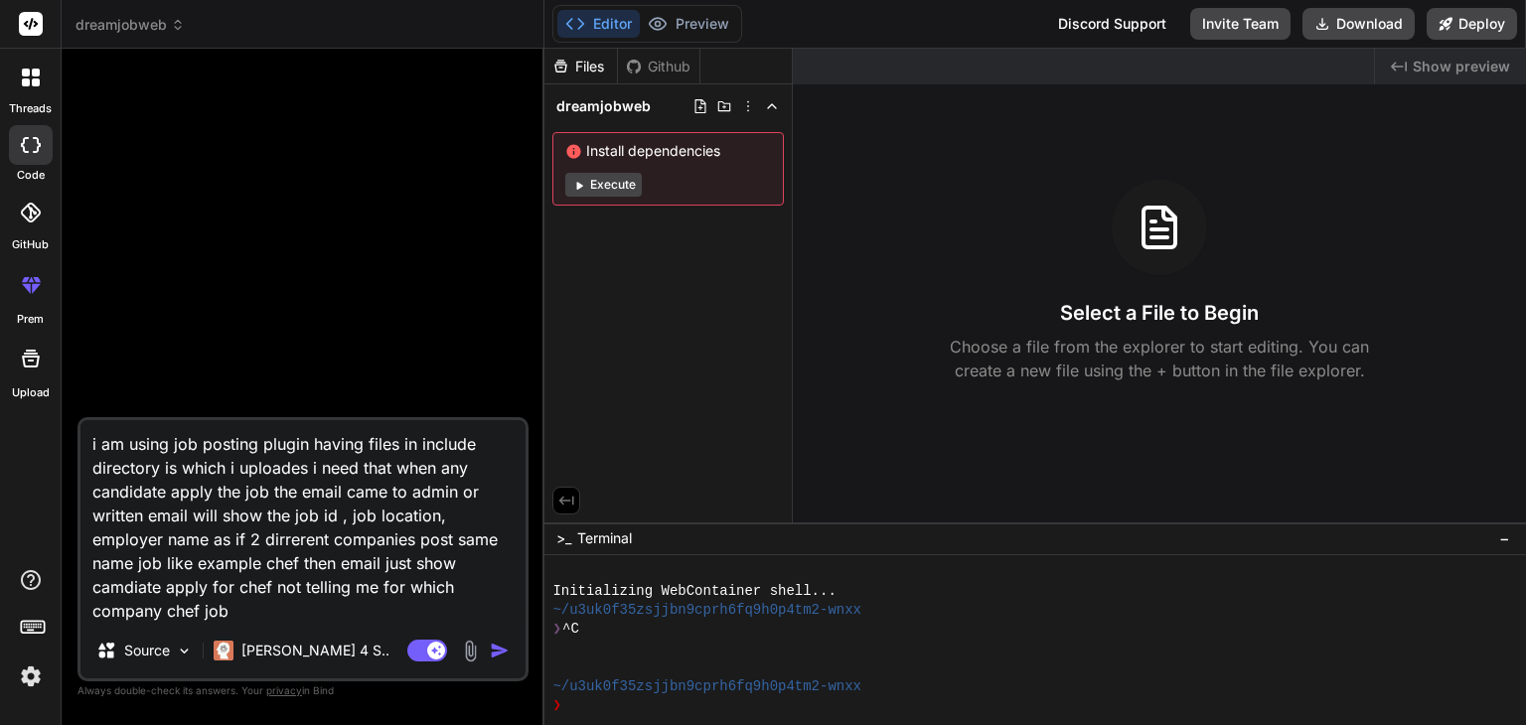
click at [472, 653] on img at bounding box center [470, 651] width 23 height 23
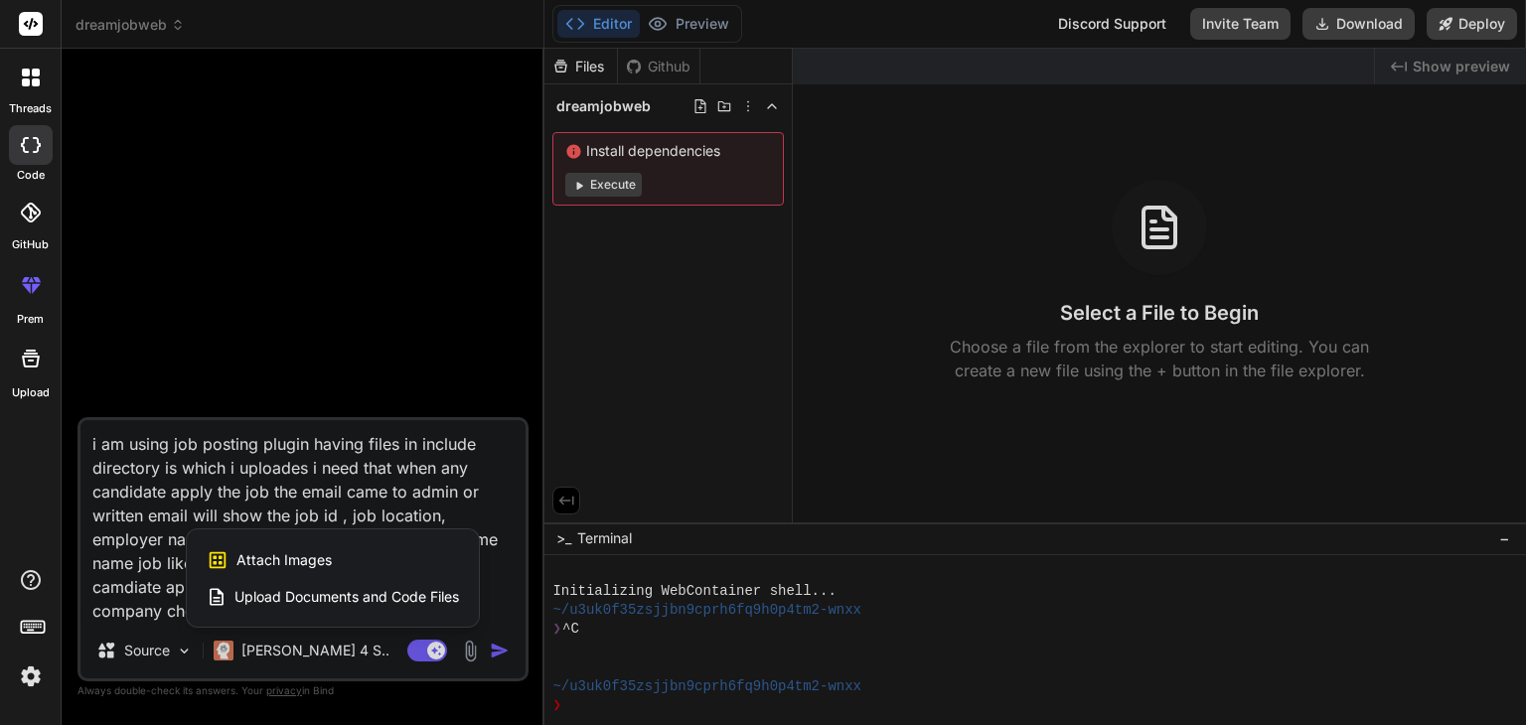
click at [350, 593] on span "Upload Documents and Code Files" at bounding box center [347, 597] width 225 height 20
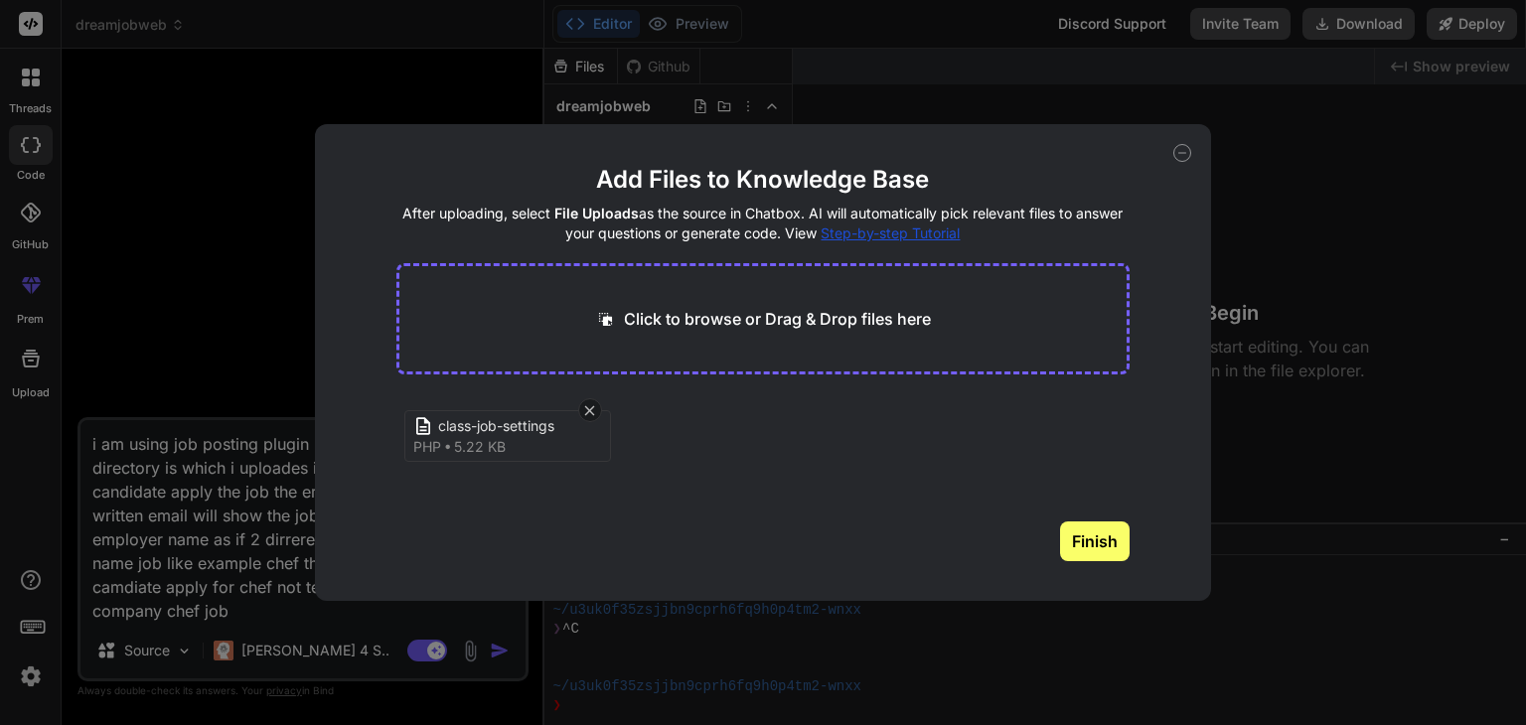
click at [663, 489] on div "class-job-settings php 5.22 KB" at bounding box center [763, 457] width 734 height 127
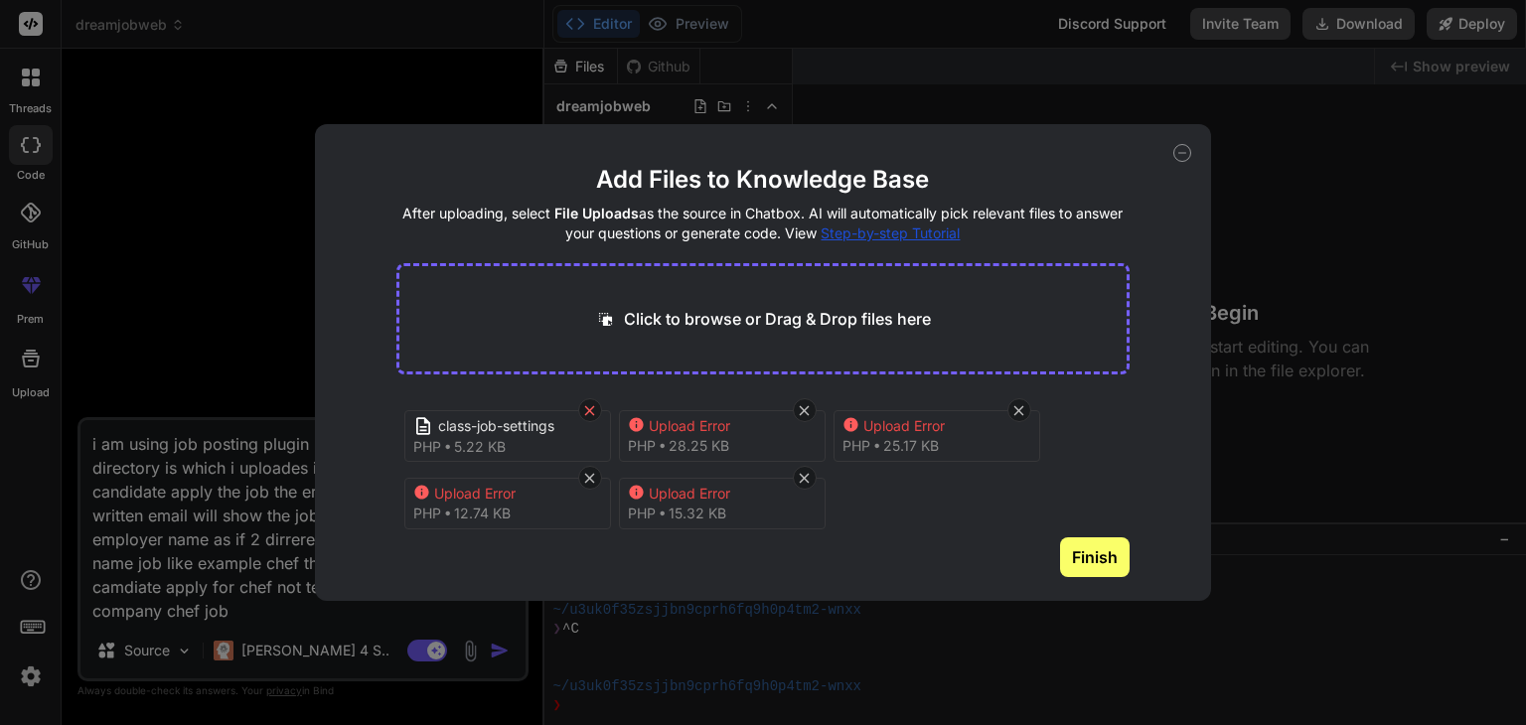
click at [587, 408] on icon at bounding box center [589, 410] width 17 height 17
click at [512, 438] on span "28.25 KB" at bounding box center [484, 446] width 61 height 20
click at [455, 427] on div "Upload Error" at bounding box center [513, 426] width 159 height 20
click at [261, 613] on div "Add Files to Knowledge Base After uploading, select File Uploads as the source …" at bounding box center [763, 362] width 1526 height 725
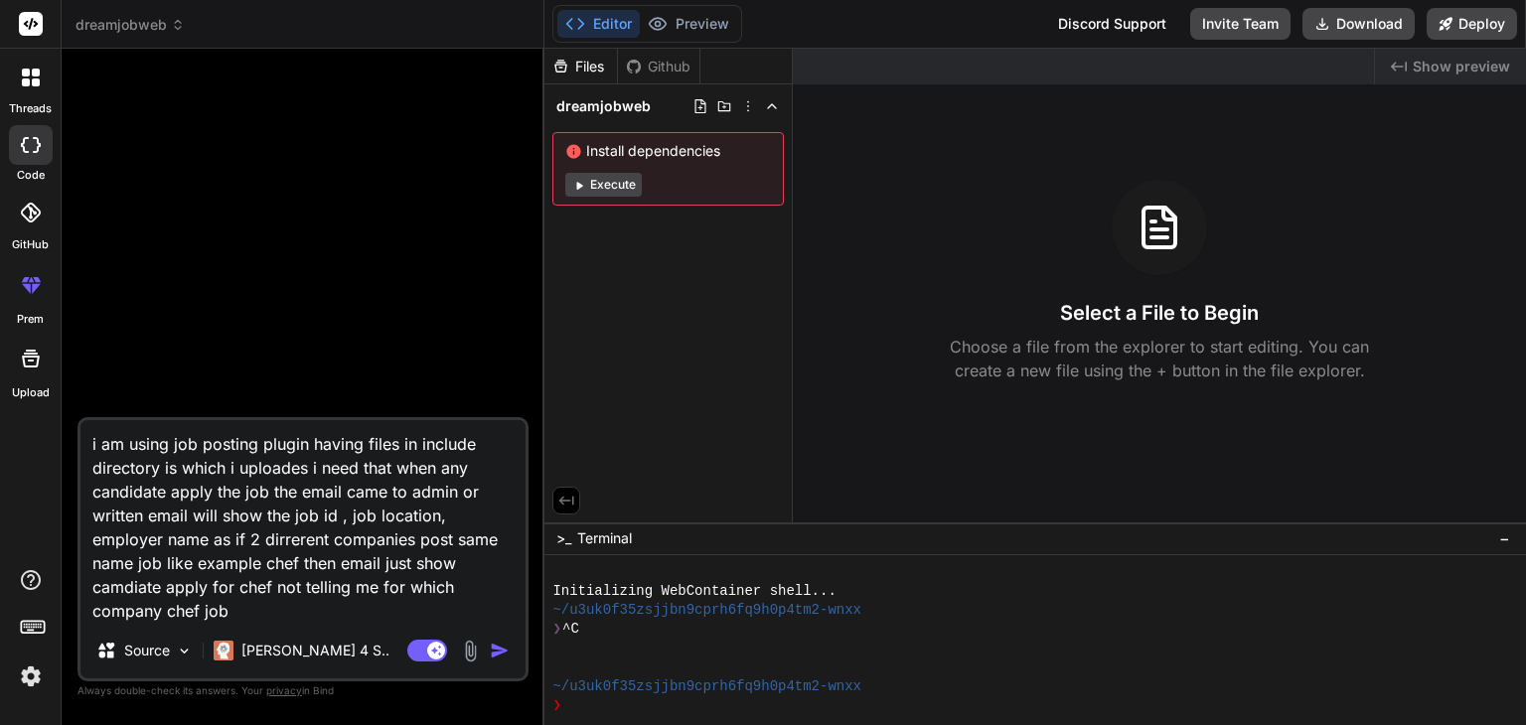
click at [261, 613] on textarea "i am using job posting plugin having files in include directory is which i uplo…" at bounding box center [302, 521] width 445 height 203
click at [315, 616] on textarea "i am using job posting plugin having files in include directory is which i uplo…" at bounding box center [302, 521] width 445 height 203
click at [928, 595] on div "Initializing WebContainer shell..." at bounding box center [1023, 591] width 943 height 19
click at [311, 617] on textarea "i am using job posting plugin having files in include directory is which i uplo…" at bounding box center [302, 521] width 445 height 203
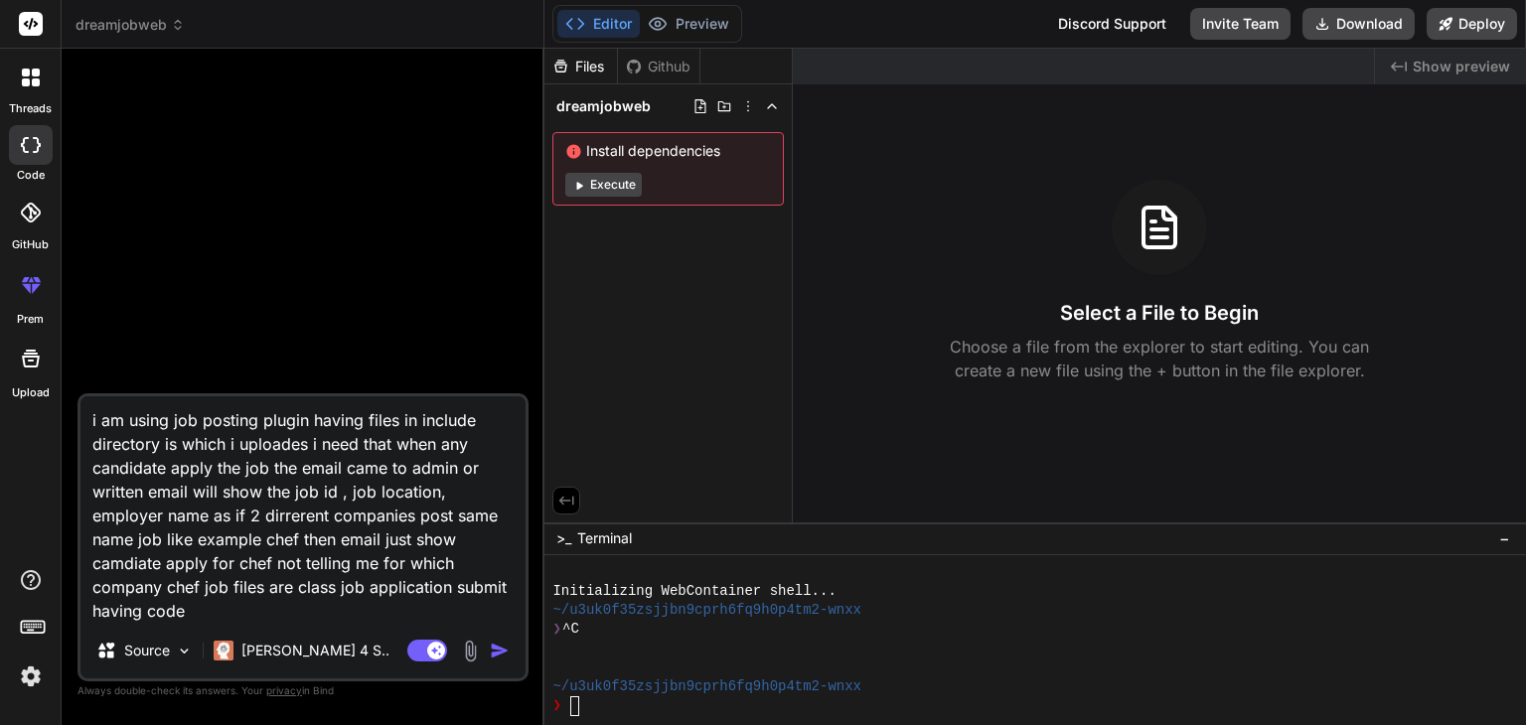
paste textarea "<?php if( ! defined( 'ABSPATH' ) ) exit; // Exit if accessed directly class Job…"
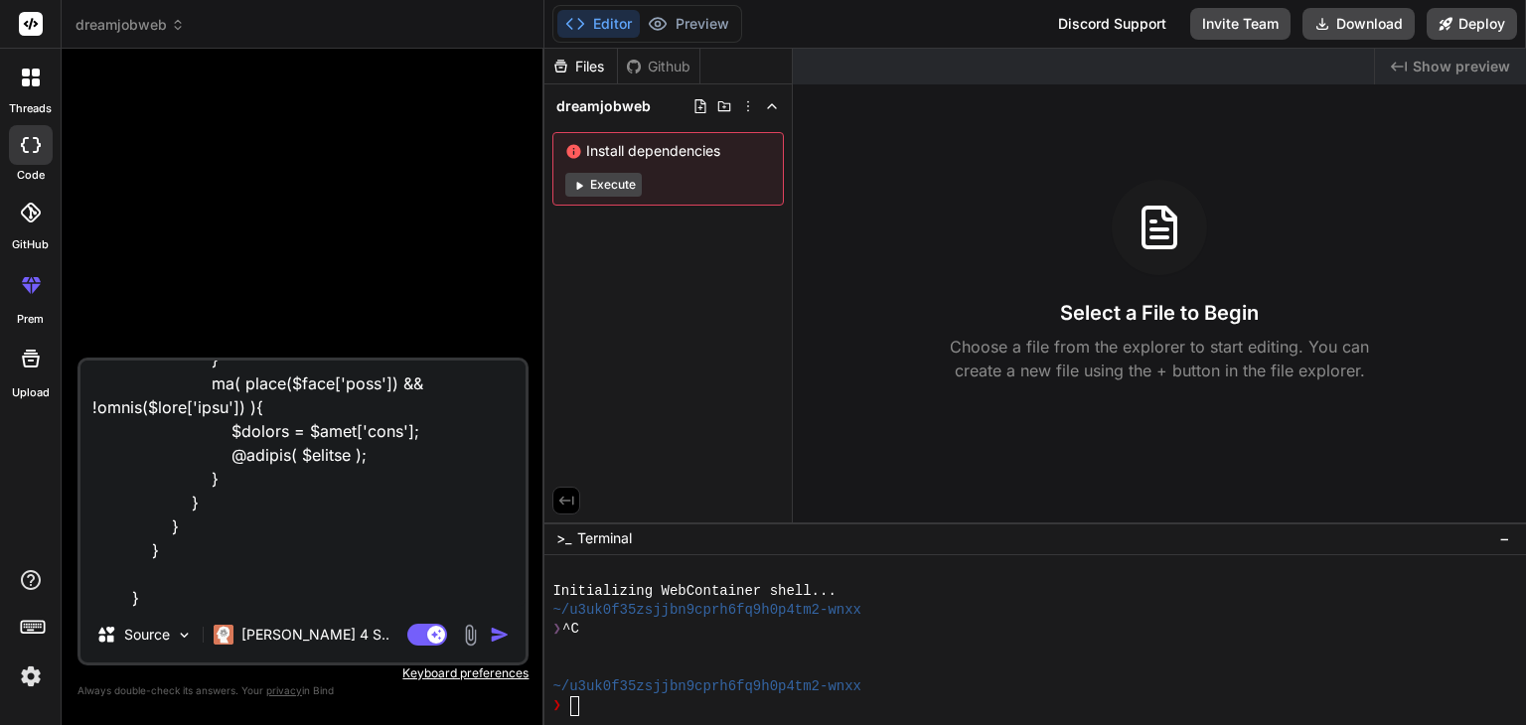
scroll to position [21273, 0]
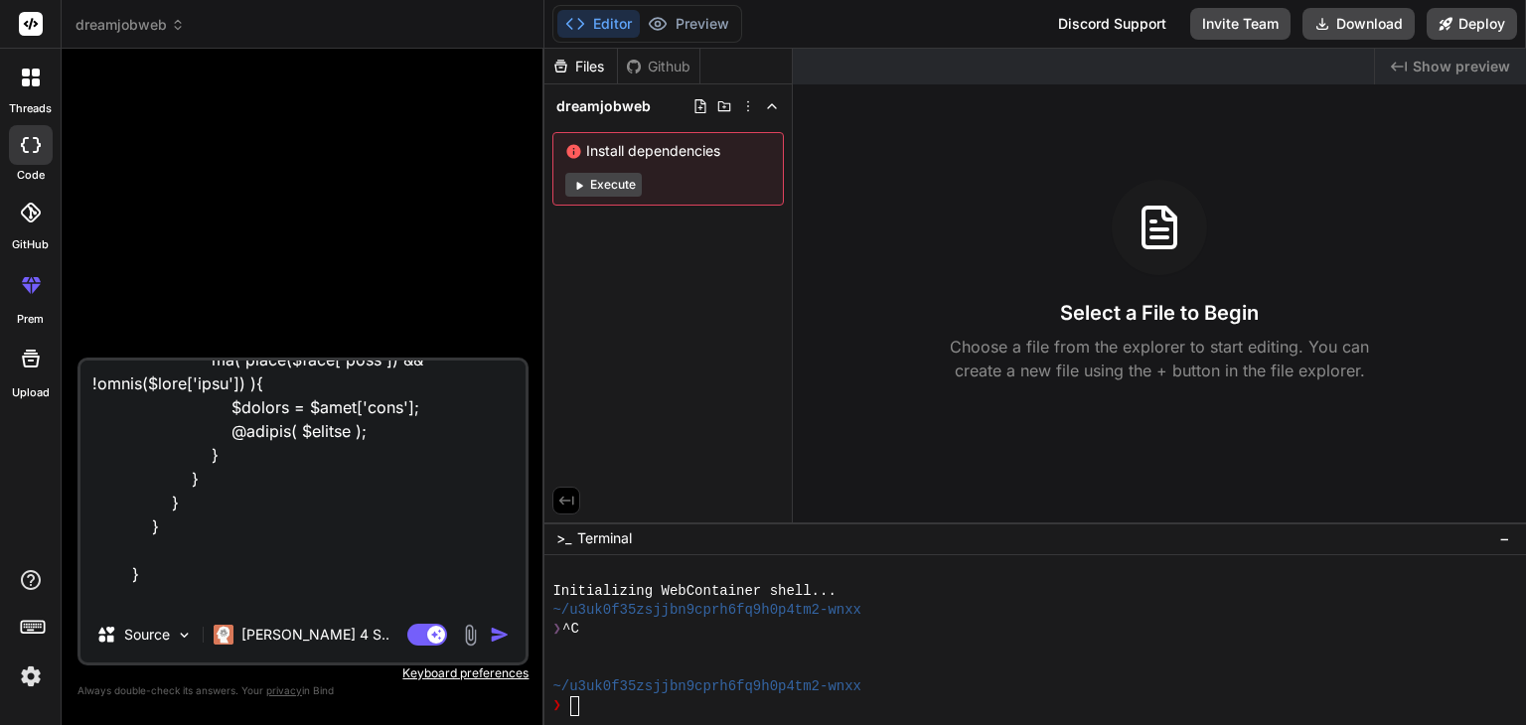
paste textarea "<?php if( ! defined( 'ABSPATH' ) ) exit; // Exit if accessed directly class Job…"
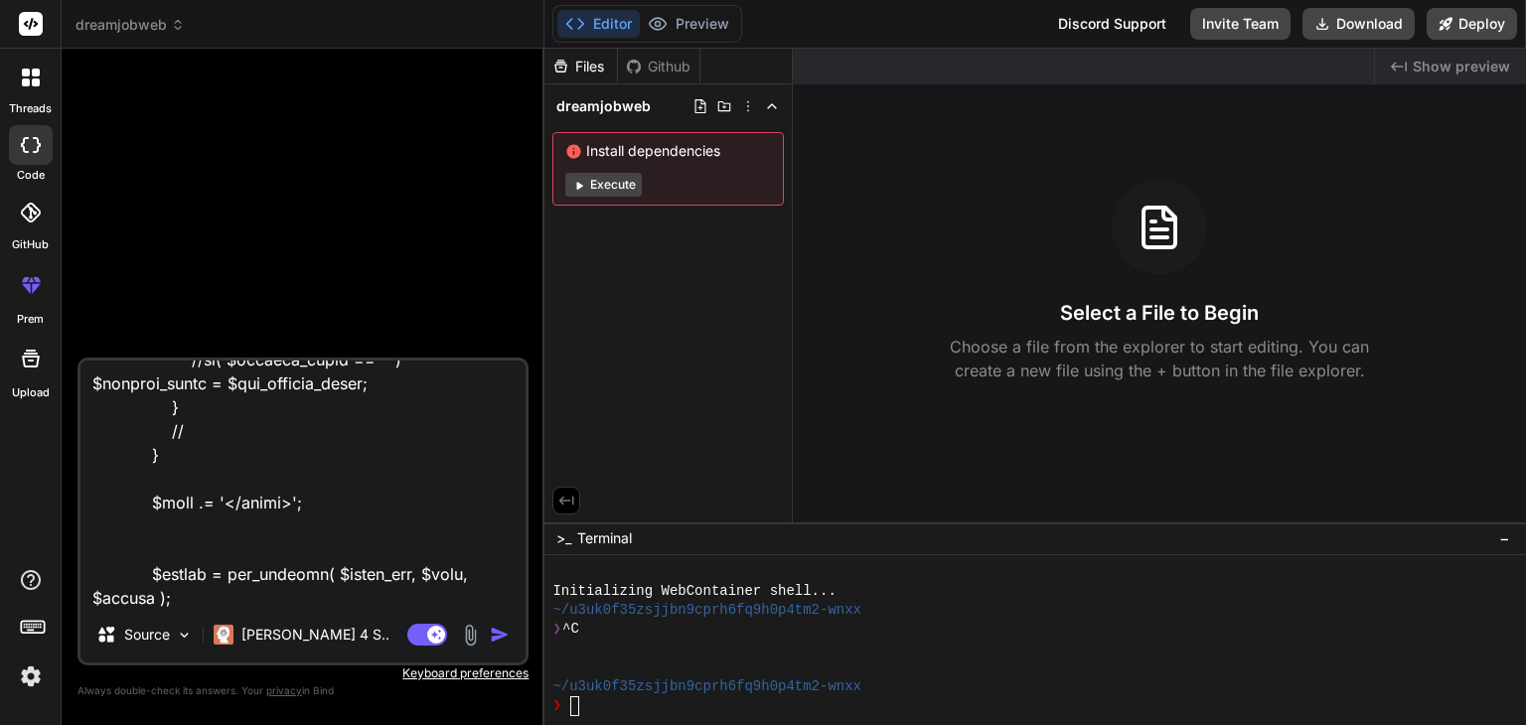
click at [256, 594] on textarea at bounding box center [302, 484] width 445 height 246
paste textarea "<?php if( ! defined( 'ABSPATH' ) ) exit; // Exit if accessed directly abstract …"
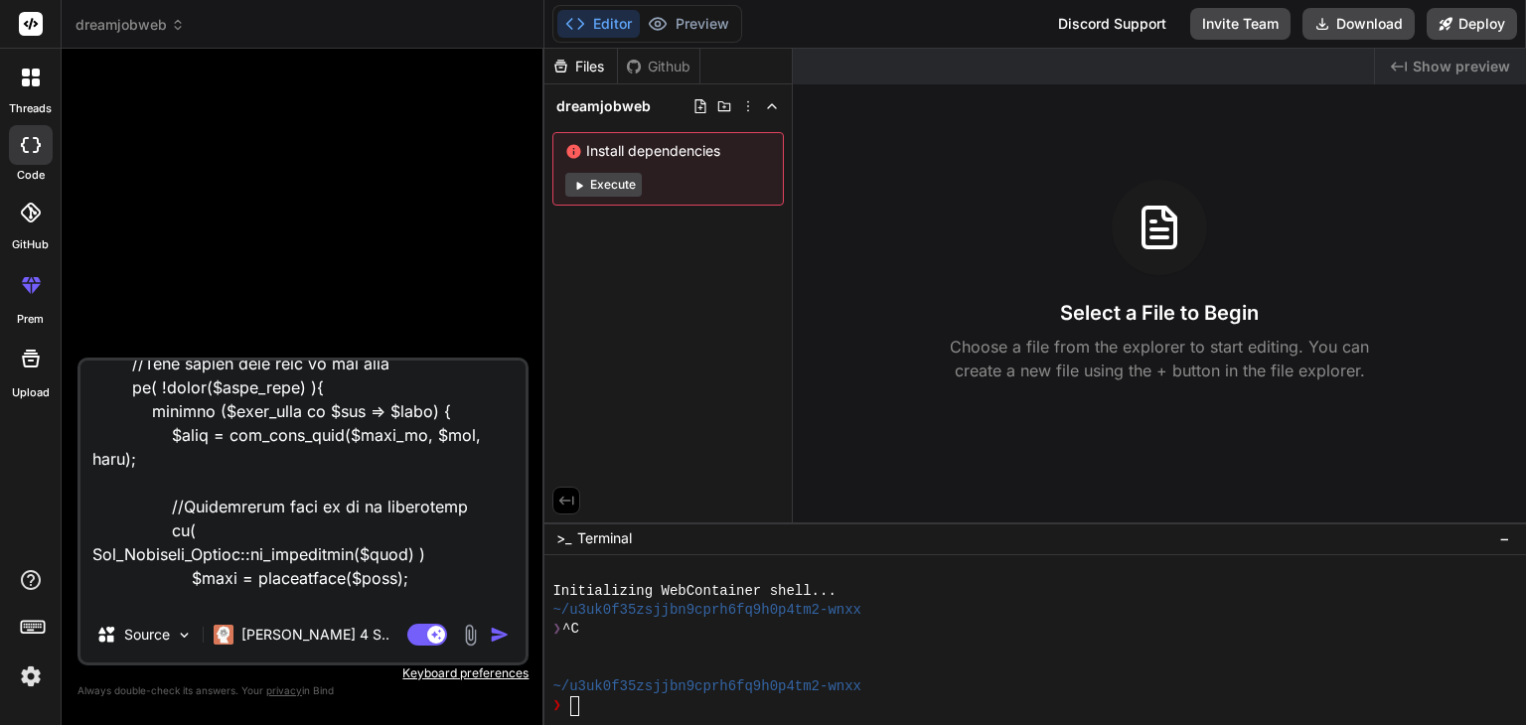
scroll to position [49345, 0]
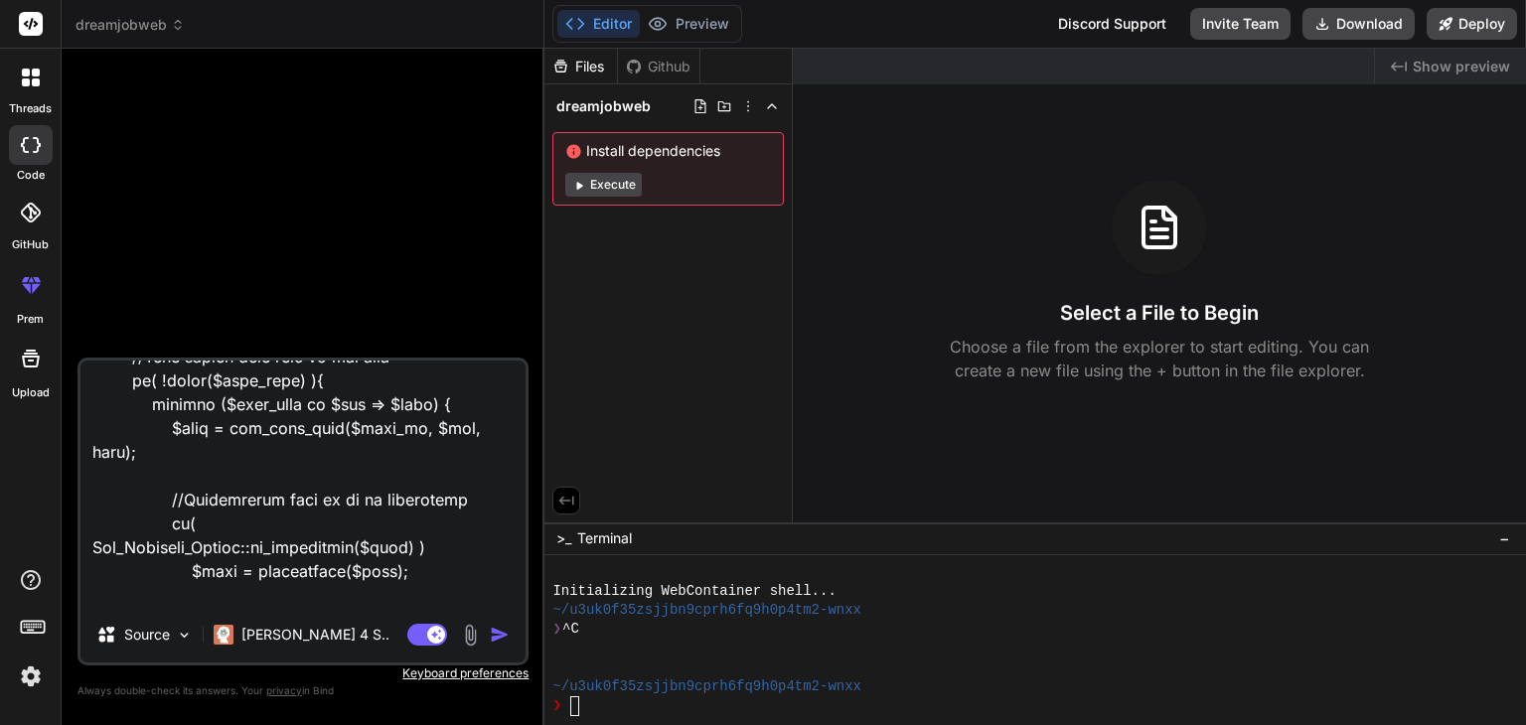
paste textarea "<?php if( ! defined( 'ABSPATH' ) ) exit; // Exit if accessed directly abstract …"
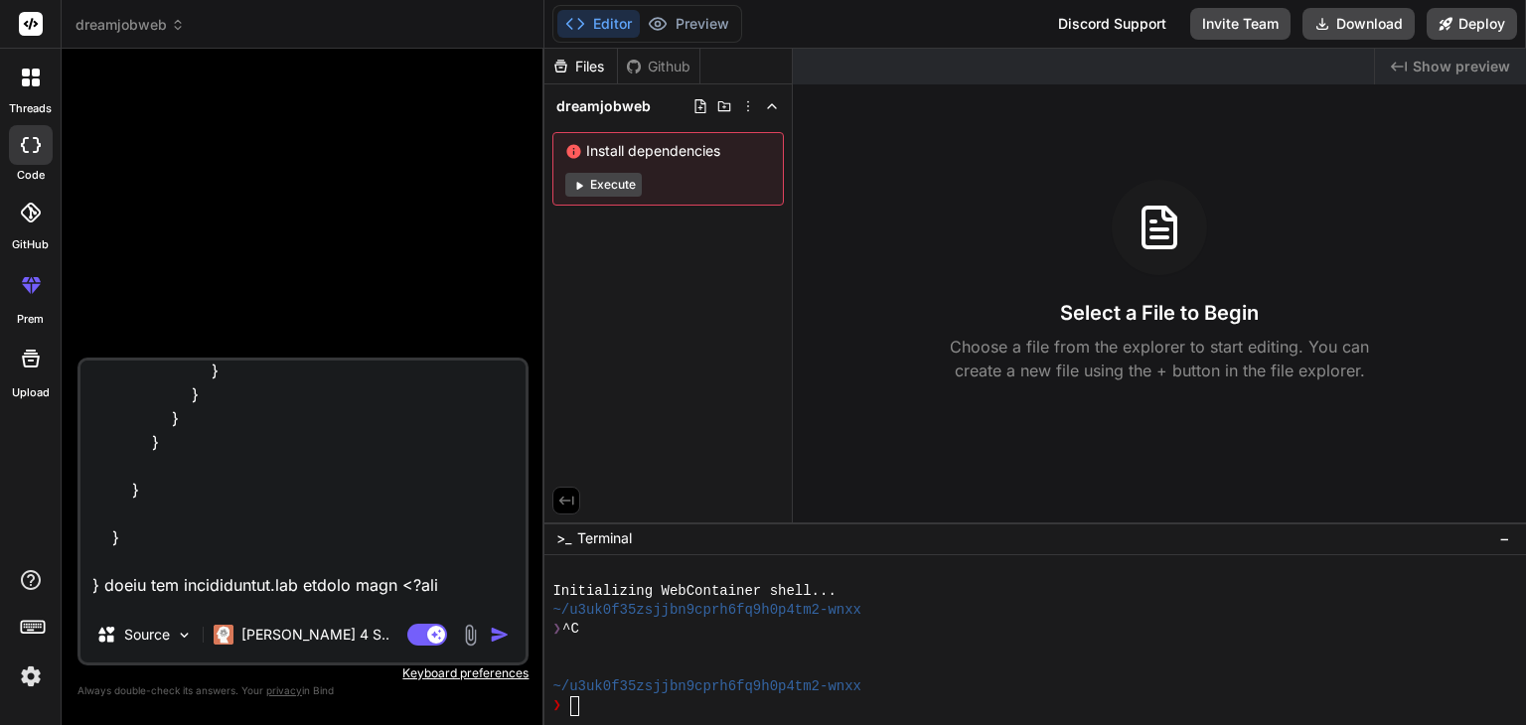
scroll to position [21383, 0]
click at [497, 633] on img "button" at bounding box center [500, 635] width 20 height 20
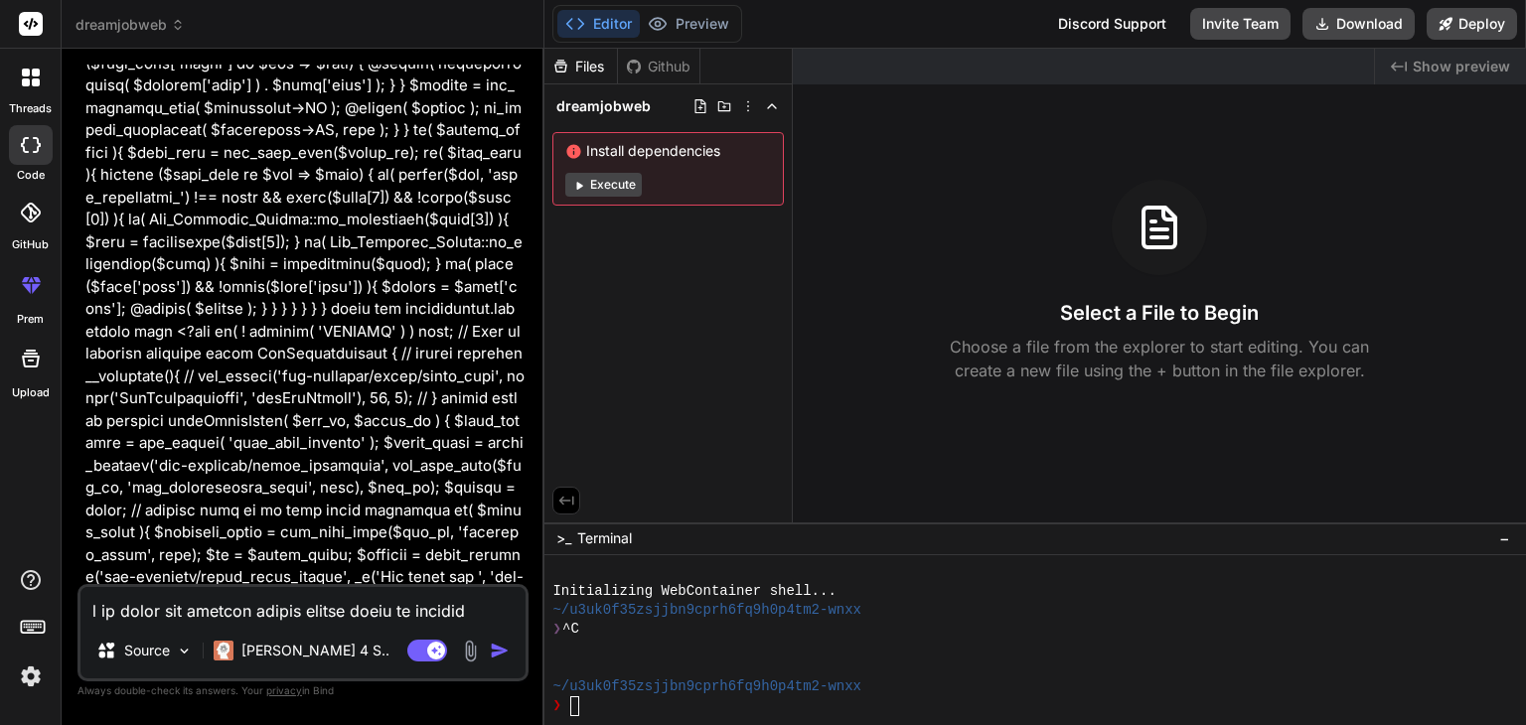
scroll to position [6761, 0]
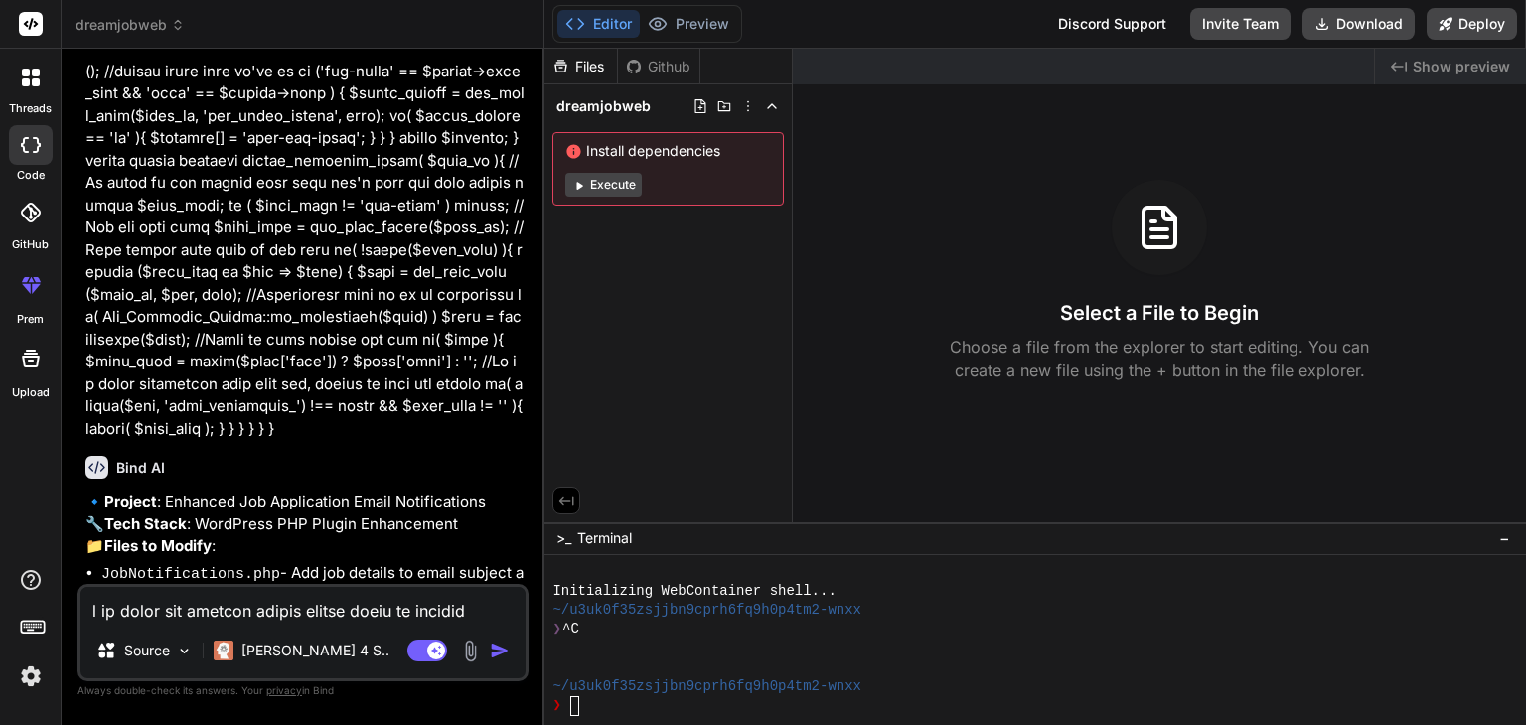
scroll to position [19128, 0]
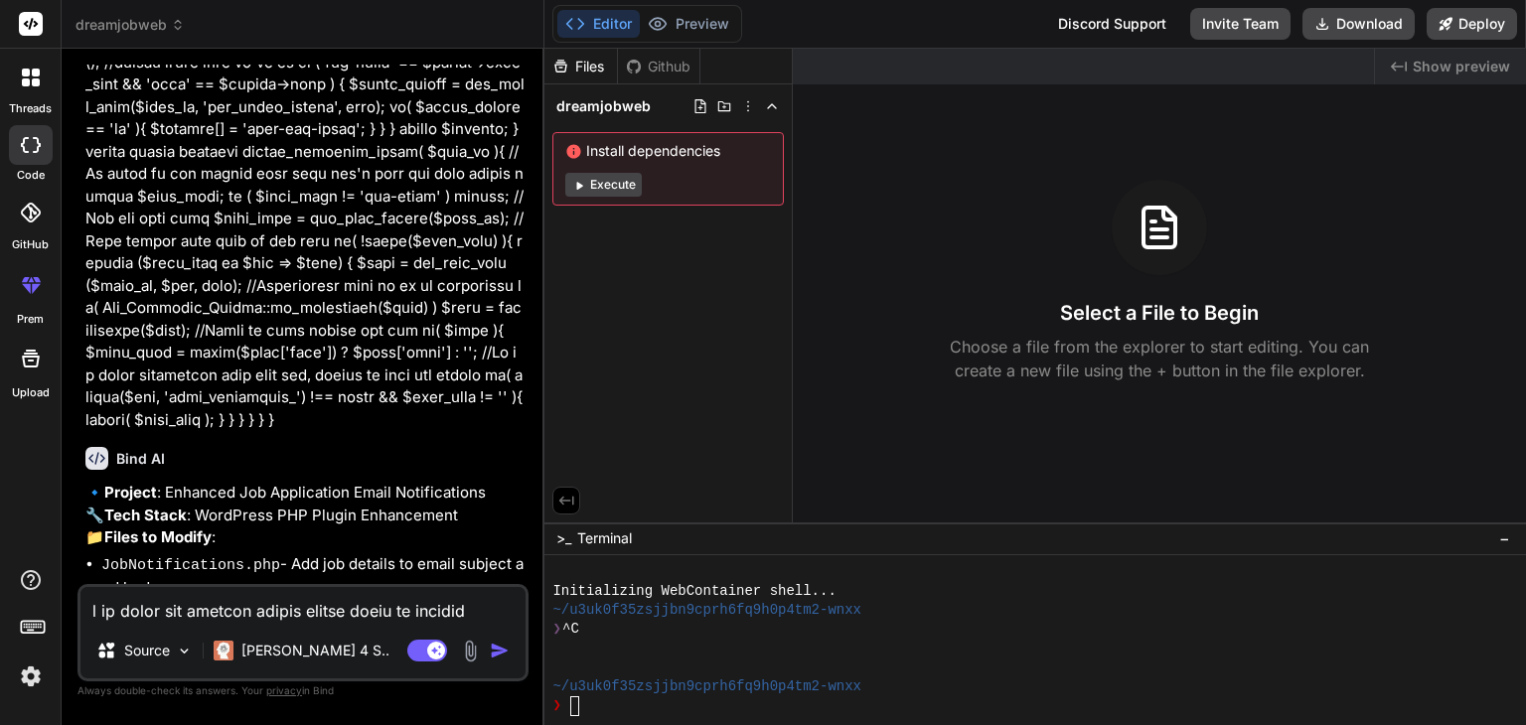
click at [179, 605] on textarea at bounding box center [302, 605] width 445 height 36
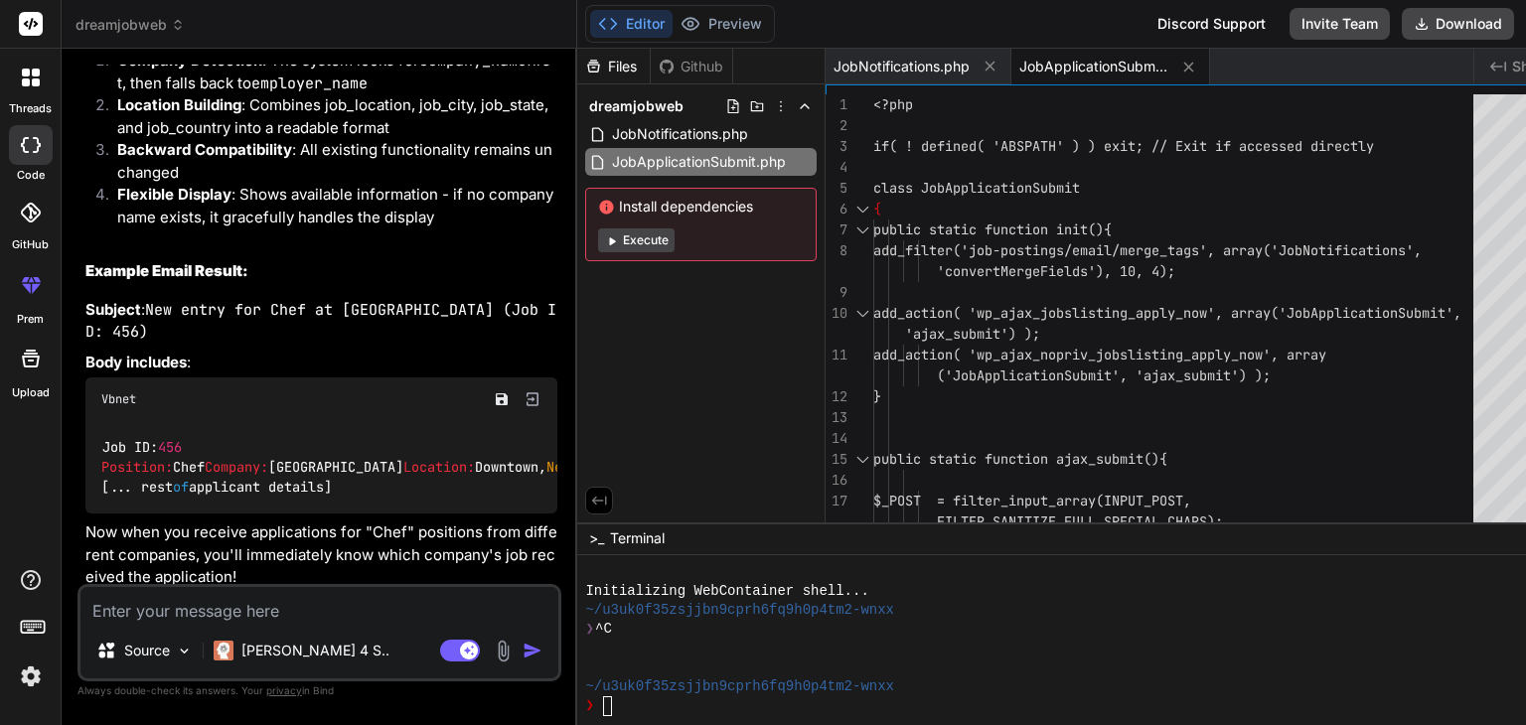
scroll to position [19772, 0]
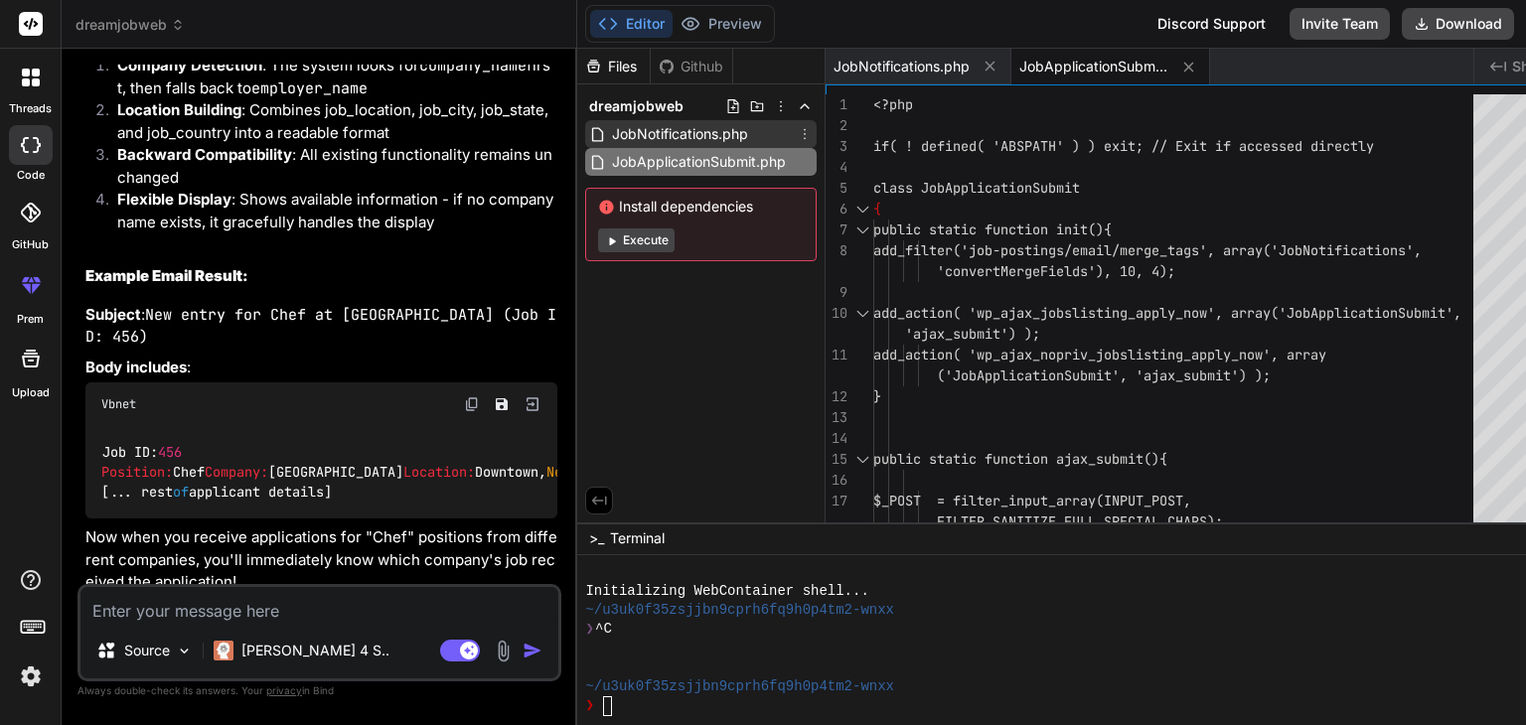
click at [634, 135] on span "JobNotifications.php" at bounding box center [680, 134] width 140 height 24
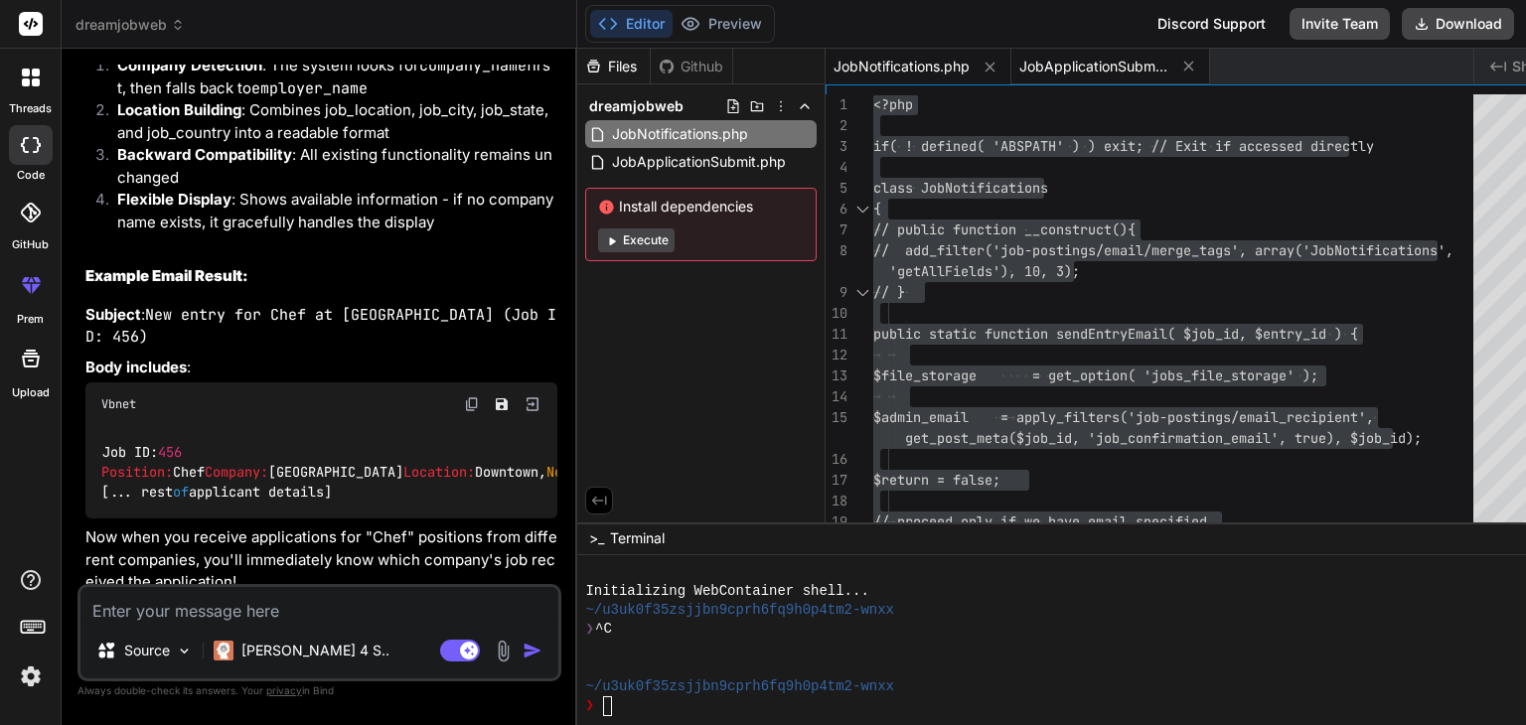
click at [1047, 66] on span "JobApplicationSubmit.php" at bounding box center [1093, 67] width 149 height 20
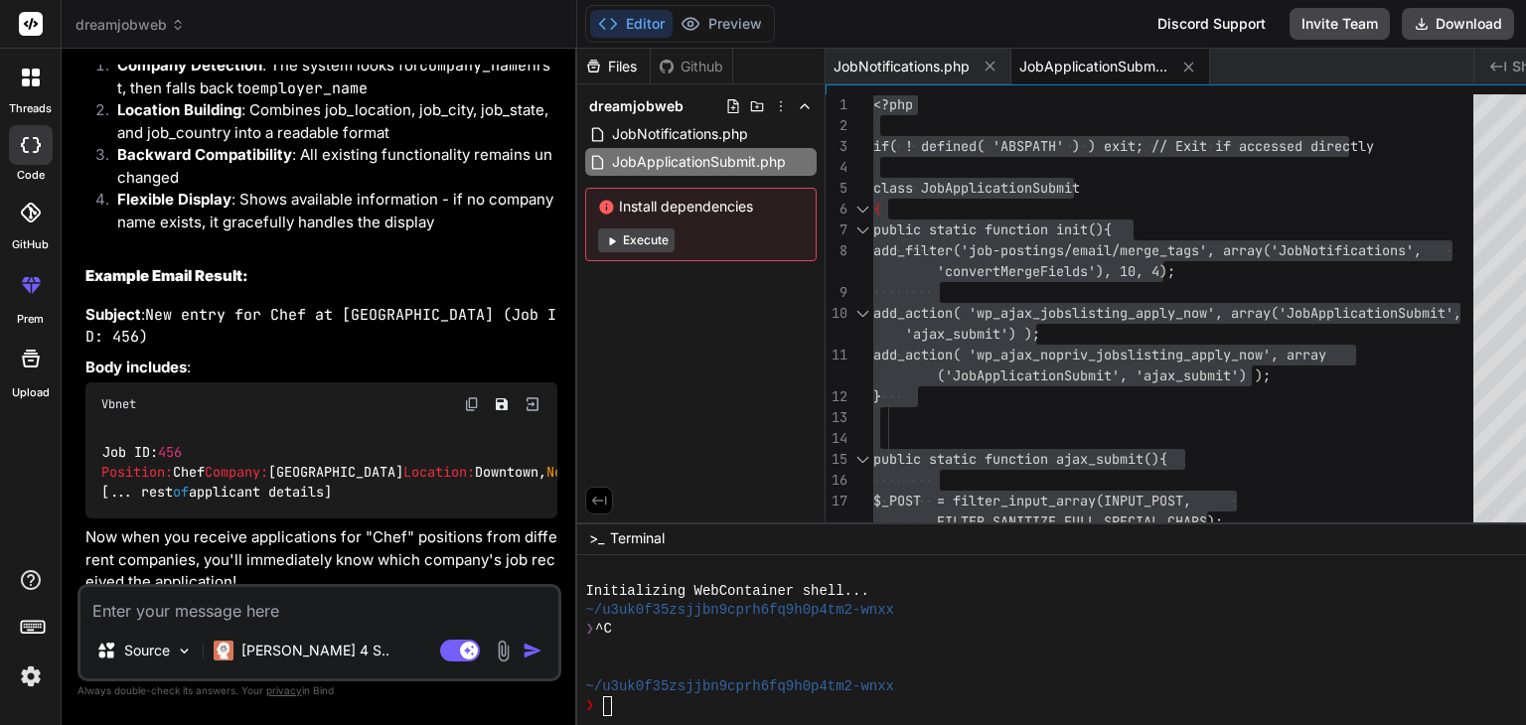
click at [139, 616] on textarea at bounding box center [319, 605] width 478 height 36
paste textarea "There has been a critical error on this website. Learn more about troubleshooti…"
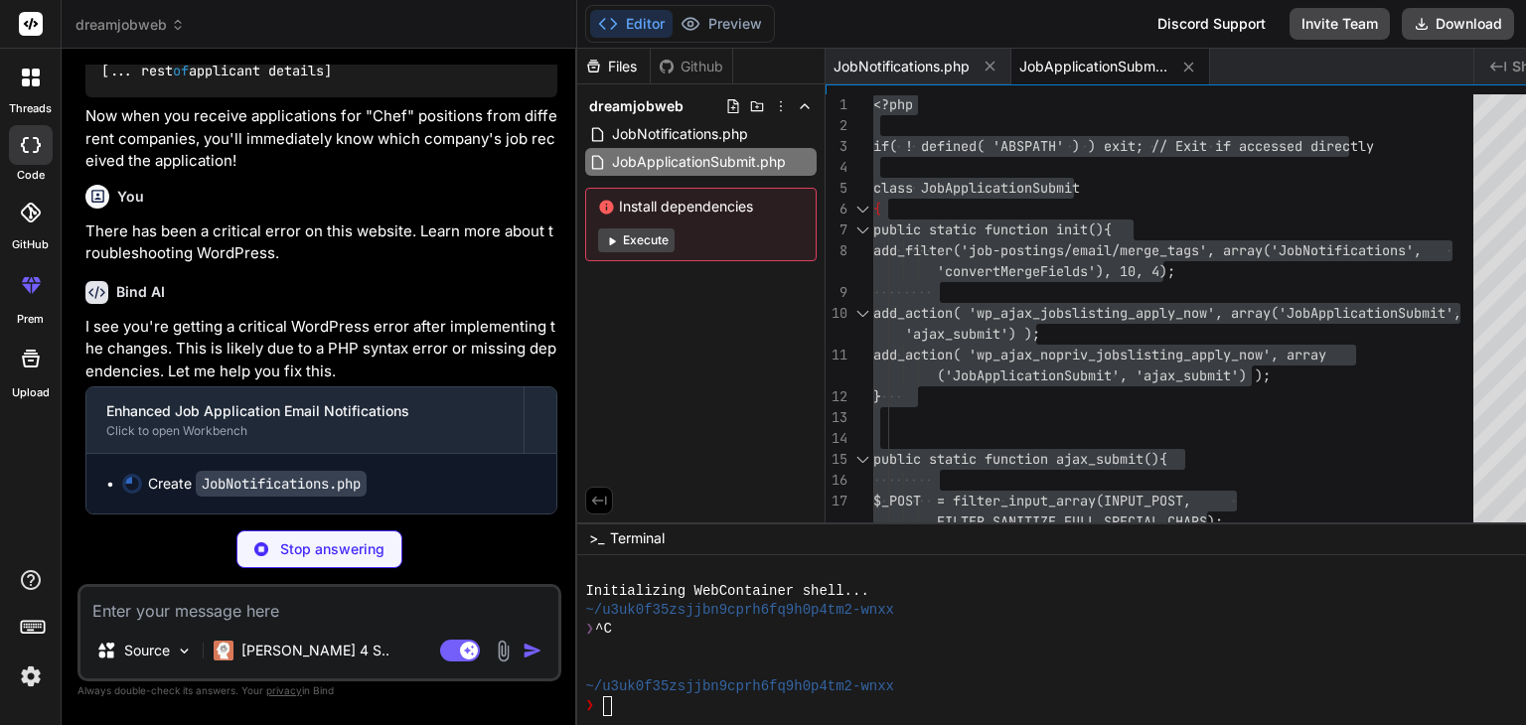
scroll to position [21165, 0]
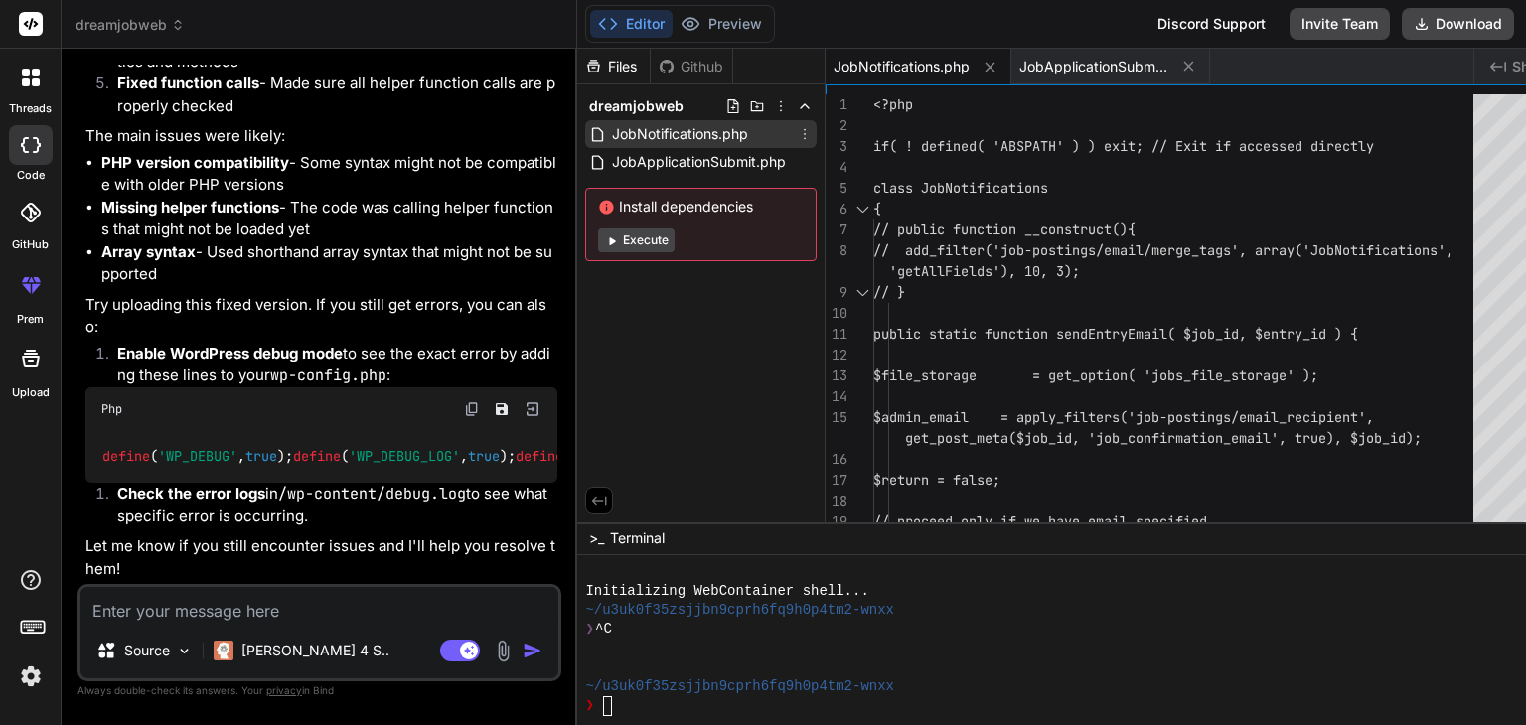
click at [676, 128] on span "JobNotifications.php" at bounding box center [680, 134] width 140 height 24
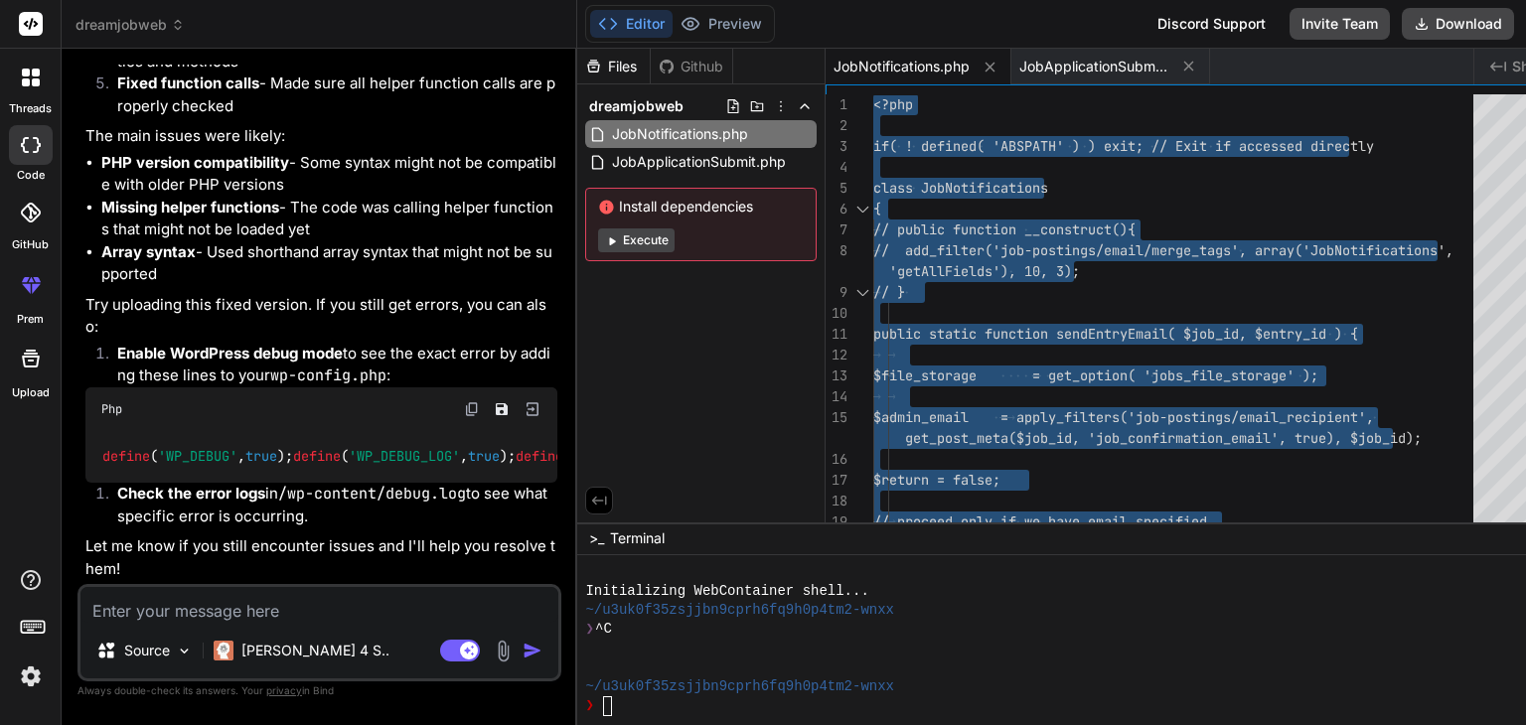
scroll to position [21905, 0]
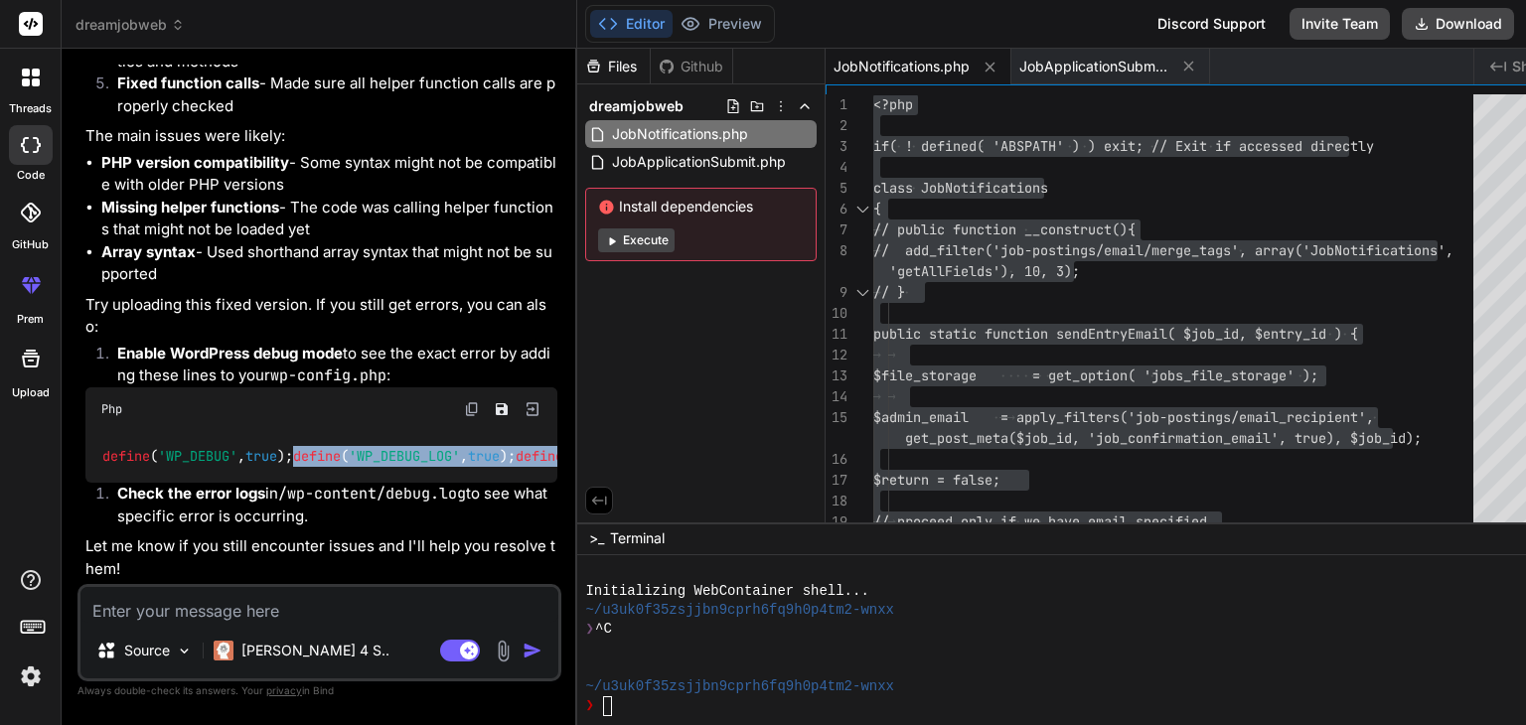
drag, startPoint x: 99, startPoint y: 435, endPoint x: 376, endPoint y: 465, distance: 277.8
click at [376, 465] on div "define ( 'WP_DEBUG' , true ); define ( 'WP_DEBUG_LOG' , true ); define ( 'WP_DE…" at bounding box center [321, 457] width 472 height 52
copy code "define ( 'WP_DEBUG_LOG' , true ); define ( 'WP_DEBUG_DISPLAY' , false );"
click at [669, 129] on span "JobNotifications.php" at bounding box center [680, 134] width 140 height 24
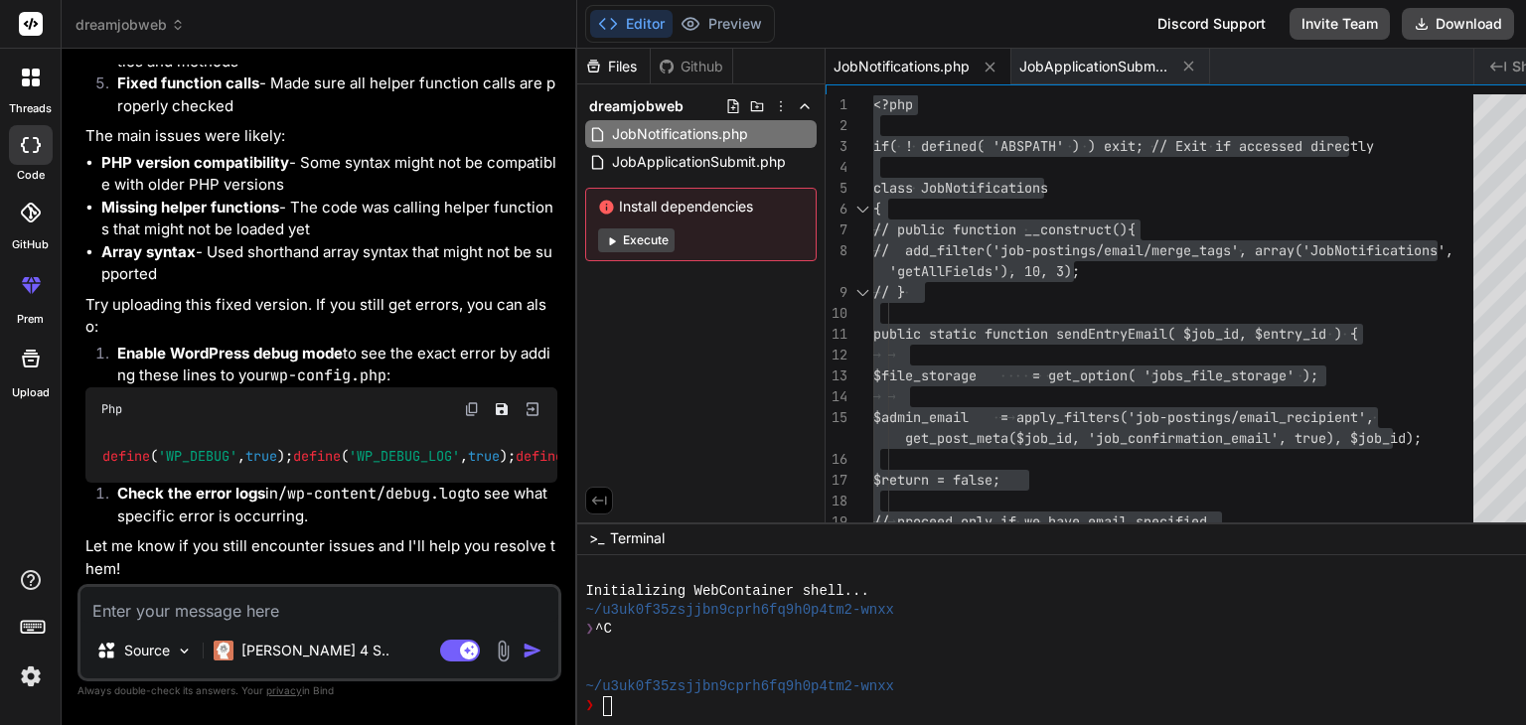
click at [896, 69] on span "JobNotifications.php" at bounding box center [902, 67] width 136 height 20
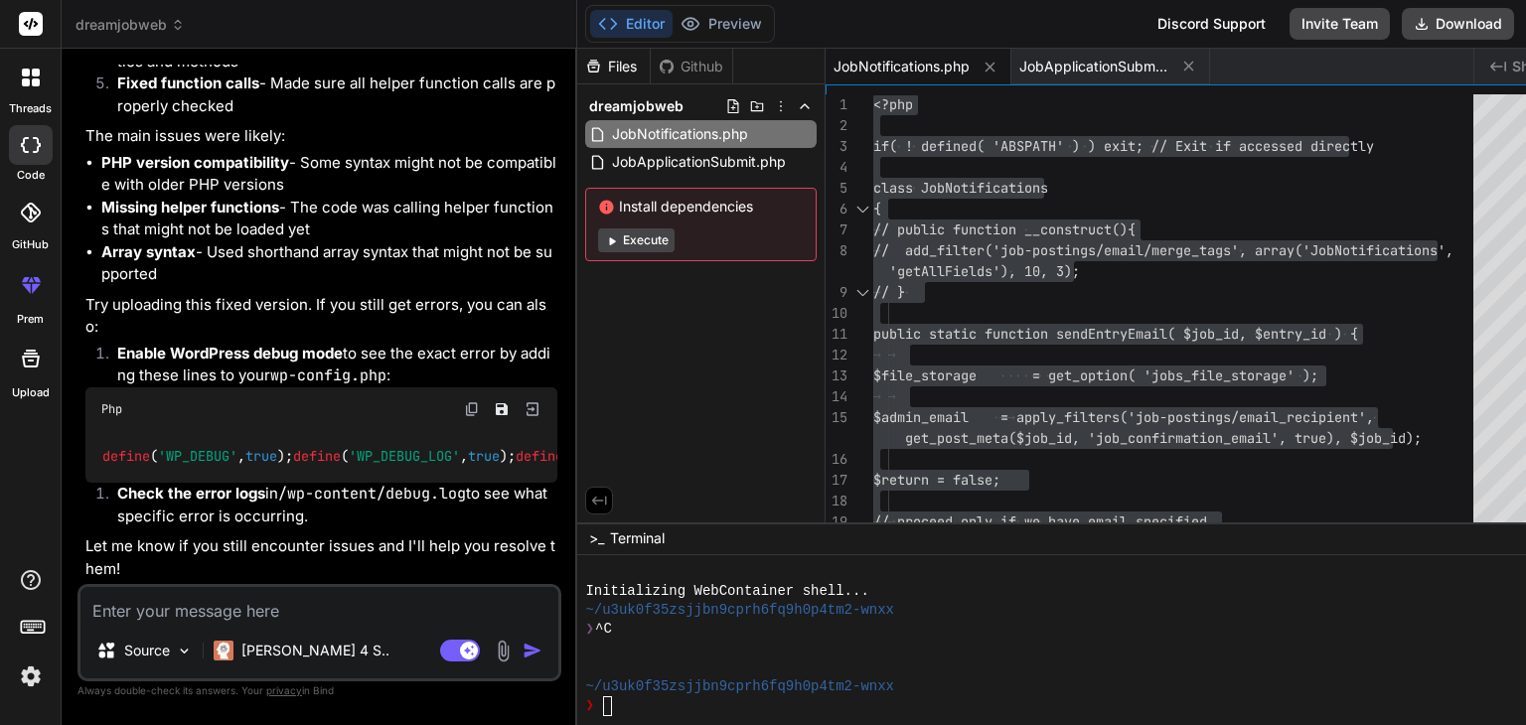
drag, startPoint x: 215, startPoint y: 621, endPoint x: 176, endPoint y: 612, distance: 39.8
click at [176, 612] on textarea at bounding box center [319, 605] width 478 height 36
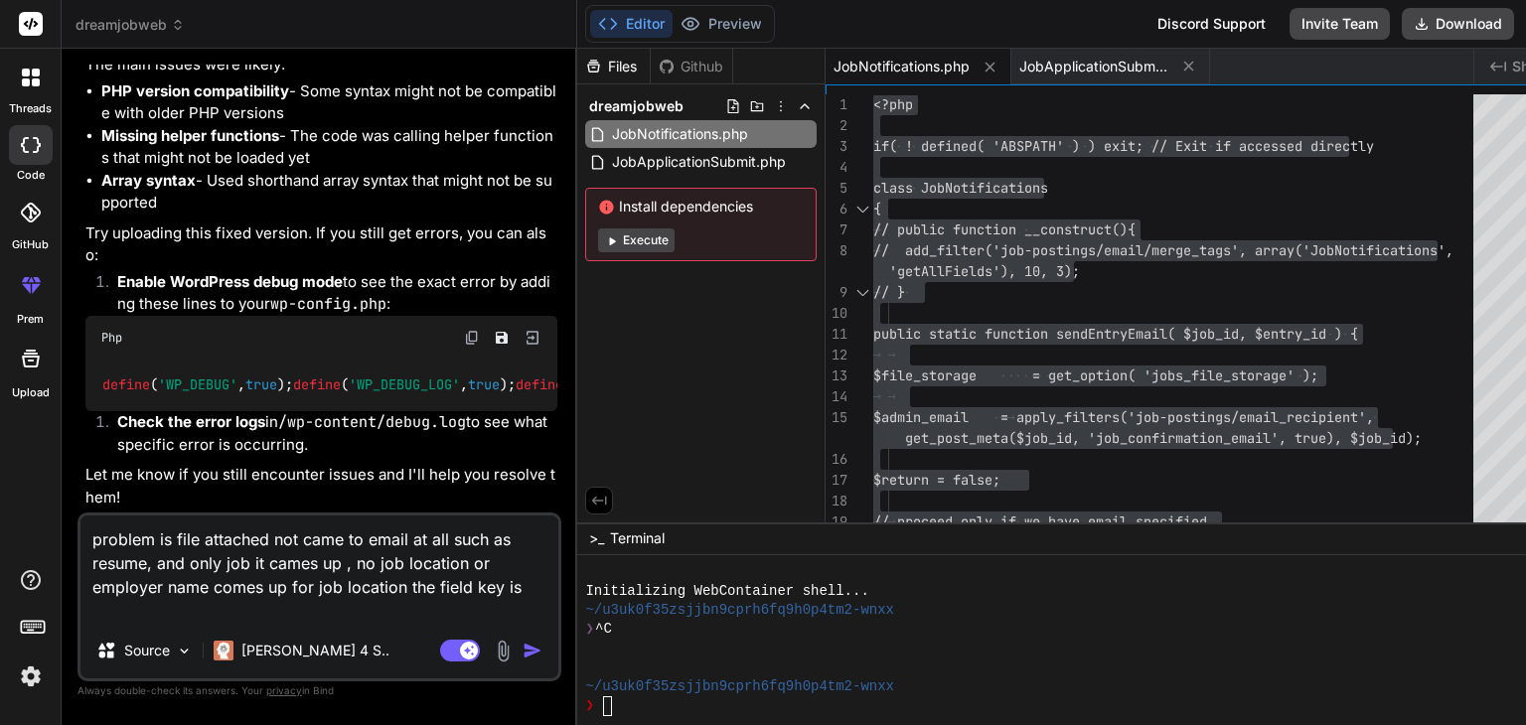
paste textarea "position_job_location"
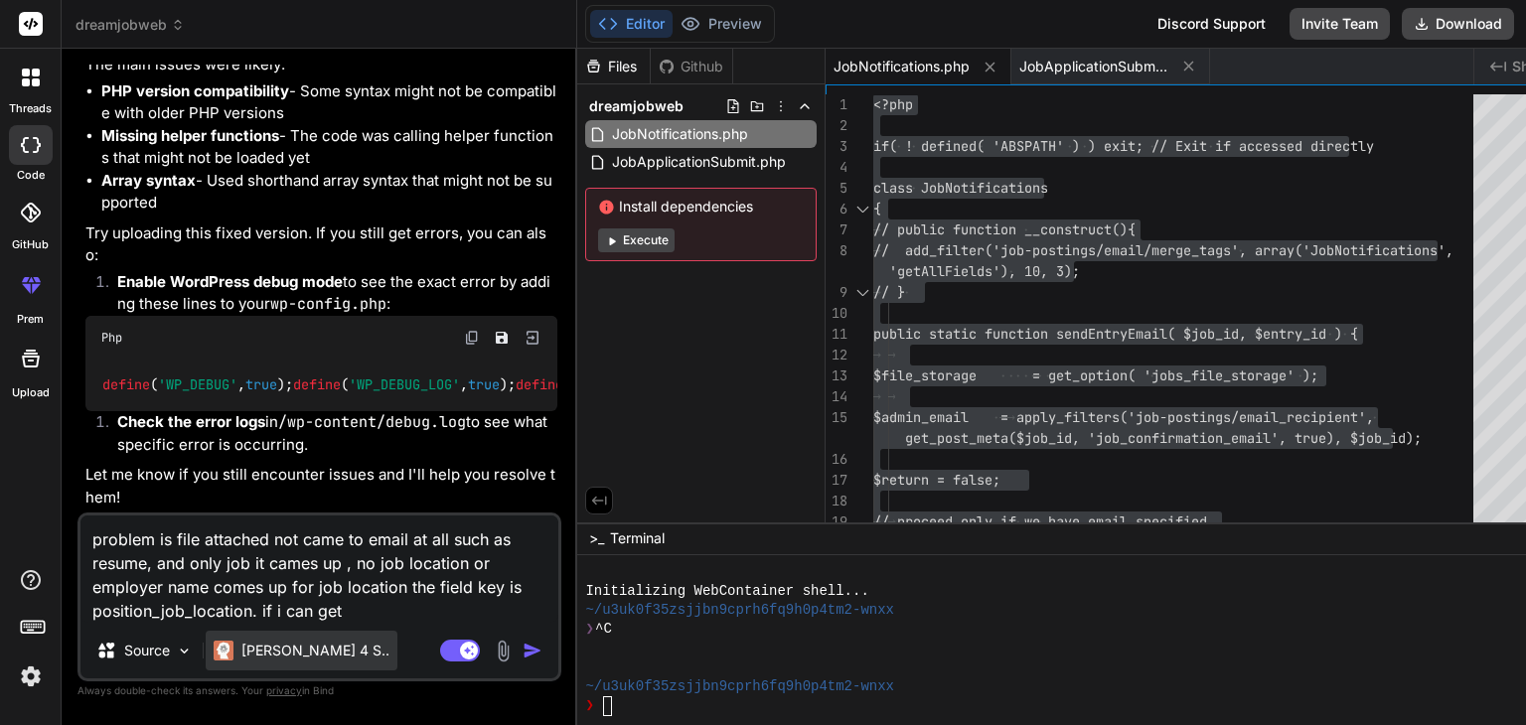
paste textarea "Permalink:"
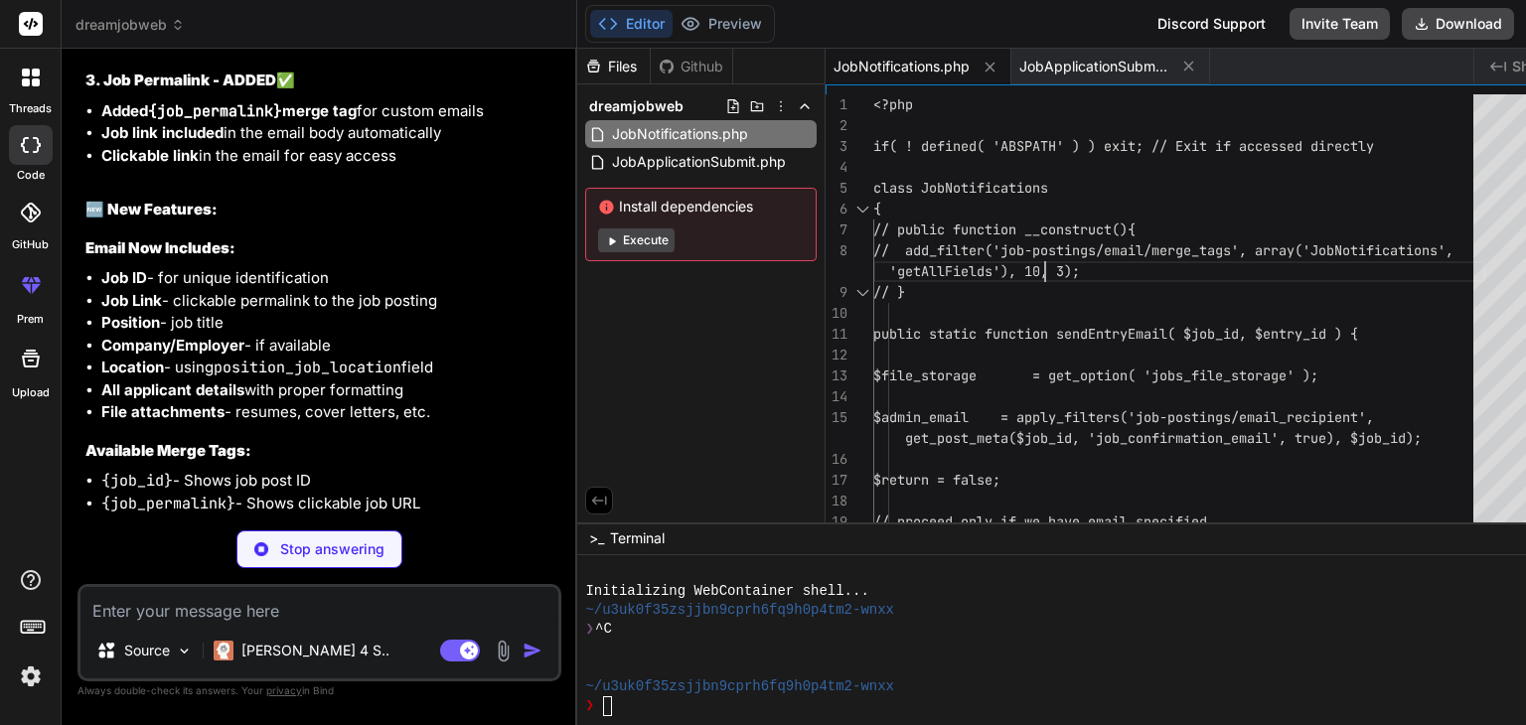
scroll to position [0, 0]
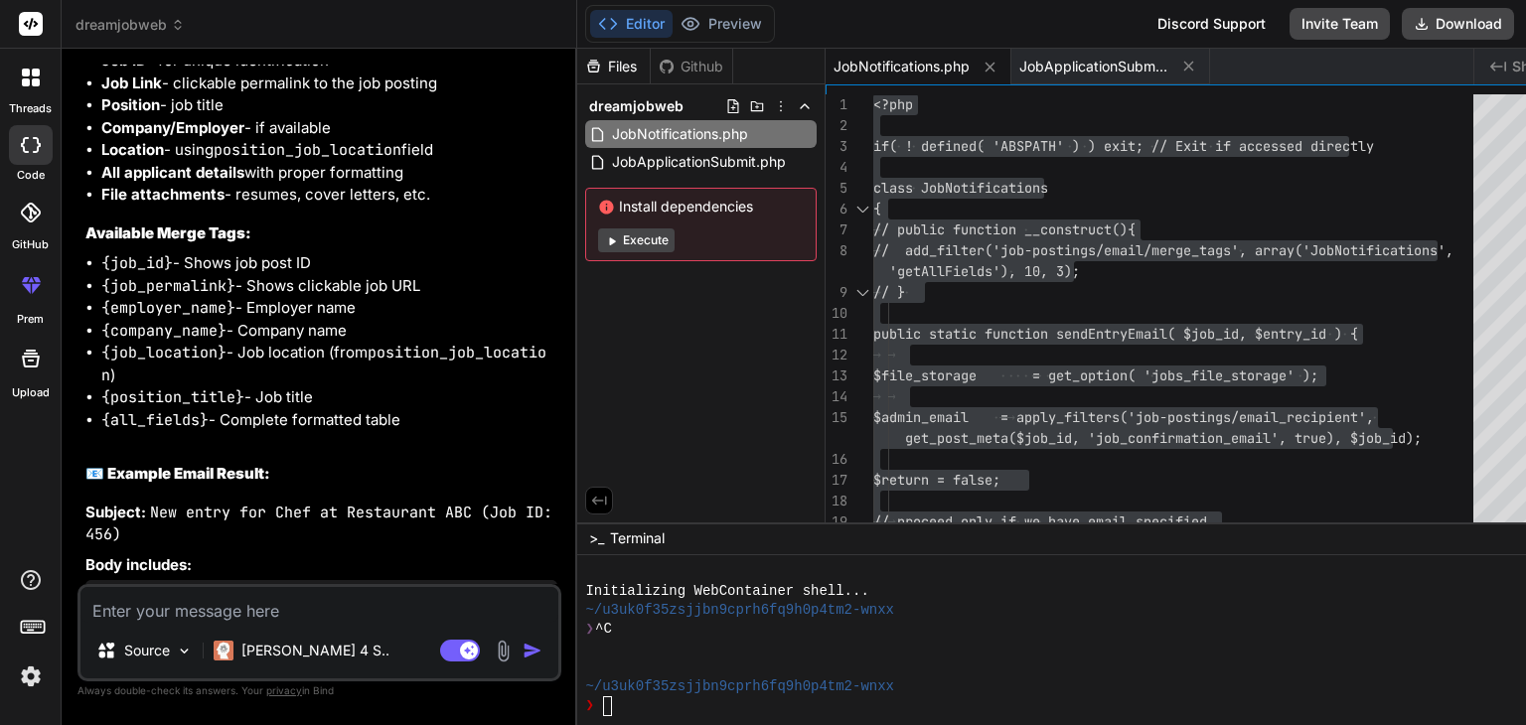
click at [216, 611] on textarea at bounding box center [319, 605] width 478 height 36
paste textarea "1757836459-Hari-parshad.docx"
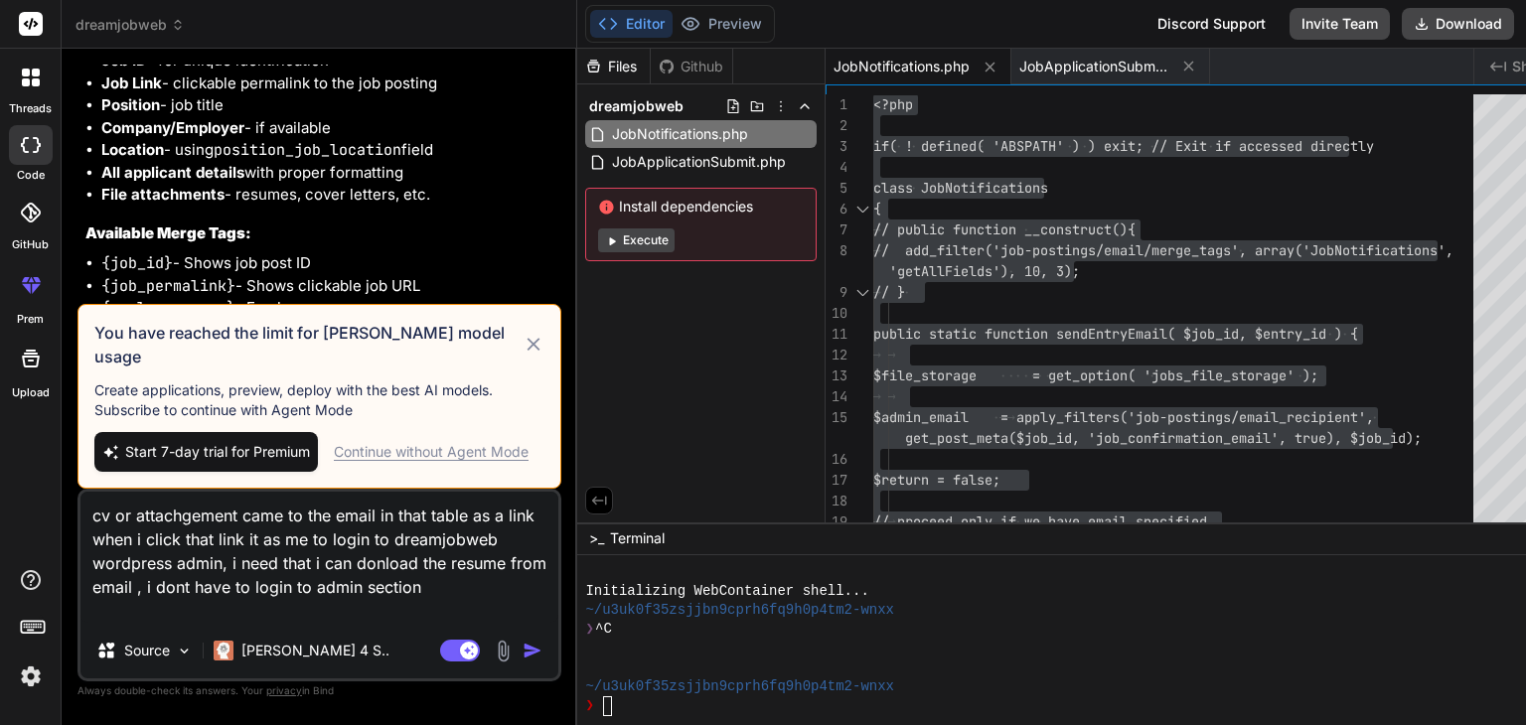
click at [446, 442] on div "Continue without Agent Mode" at bounding box center [431, 452] width 195 height 20
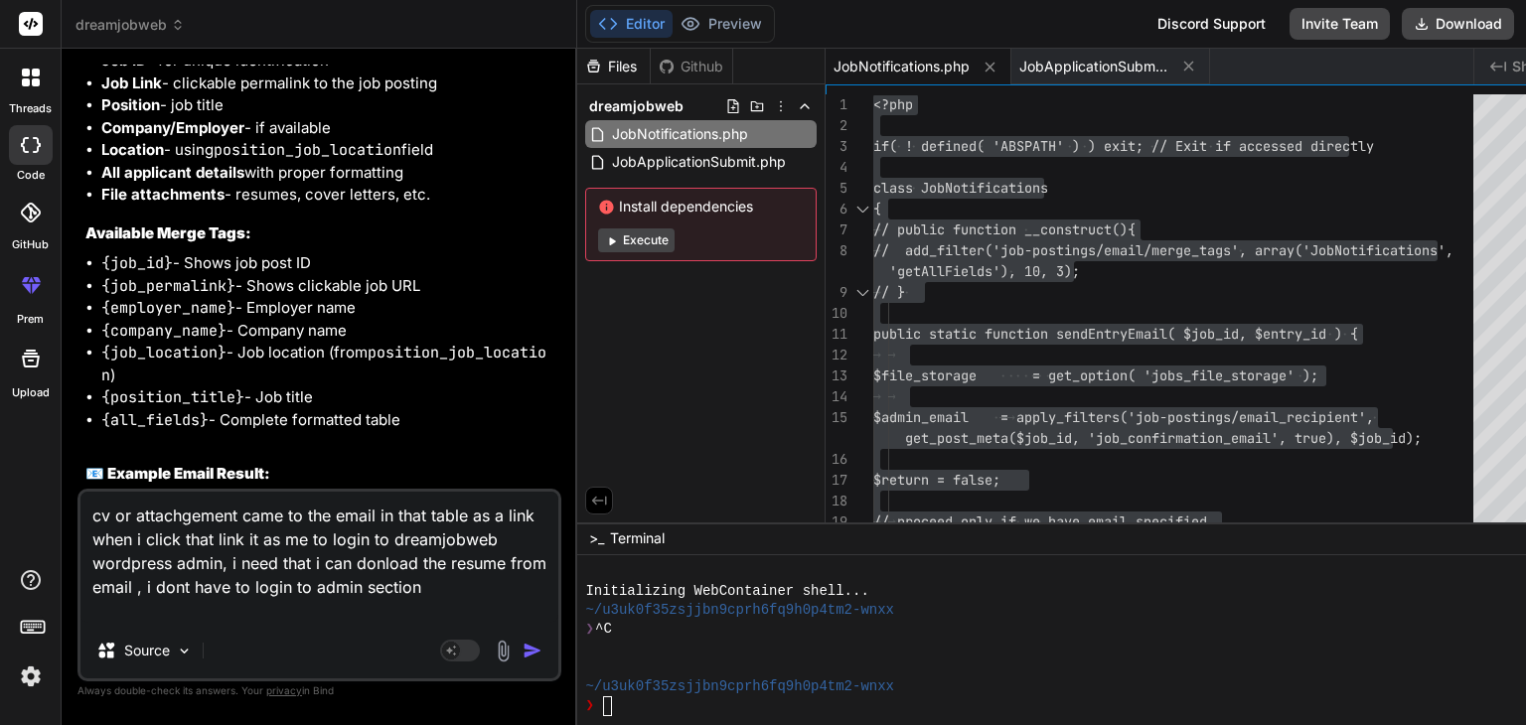
click at [523, 649] on img "button" at bounding box center [533, 651] width 20 height 20
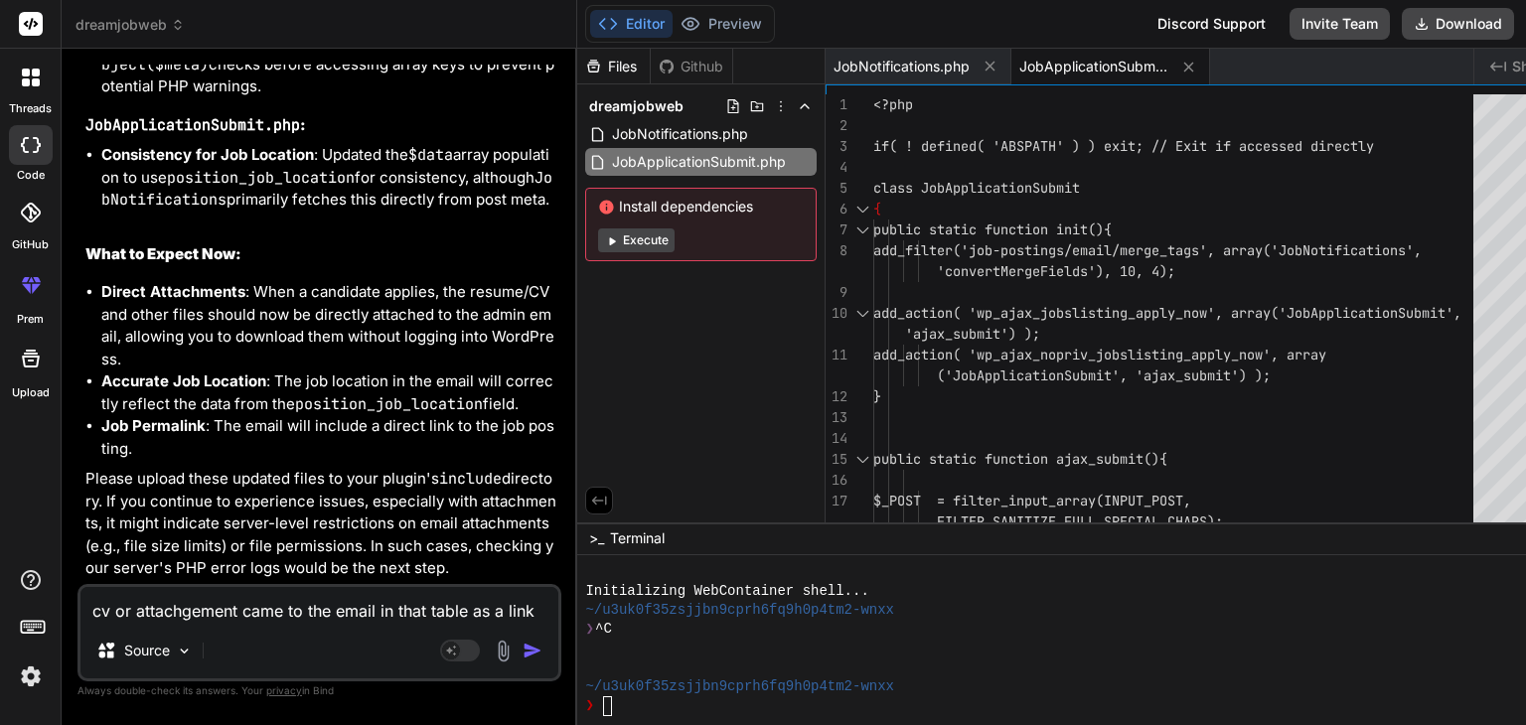
scroll to position [24882, 0]
click at [674, 131] on span "JobNotifications.php" at bounding box center [680, 134] width 140 height 24
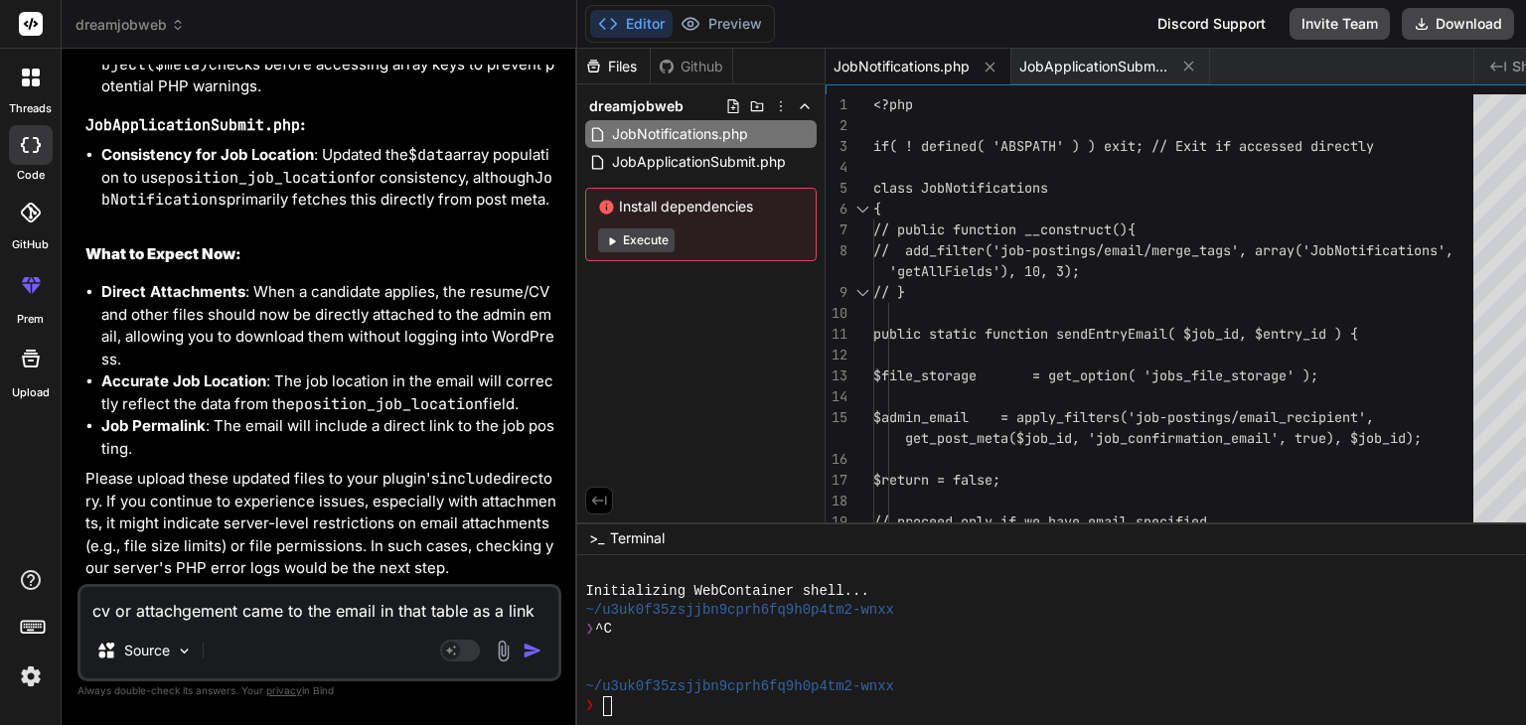
scroll to position [0, 0]
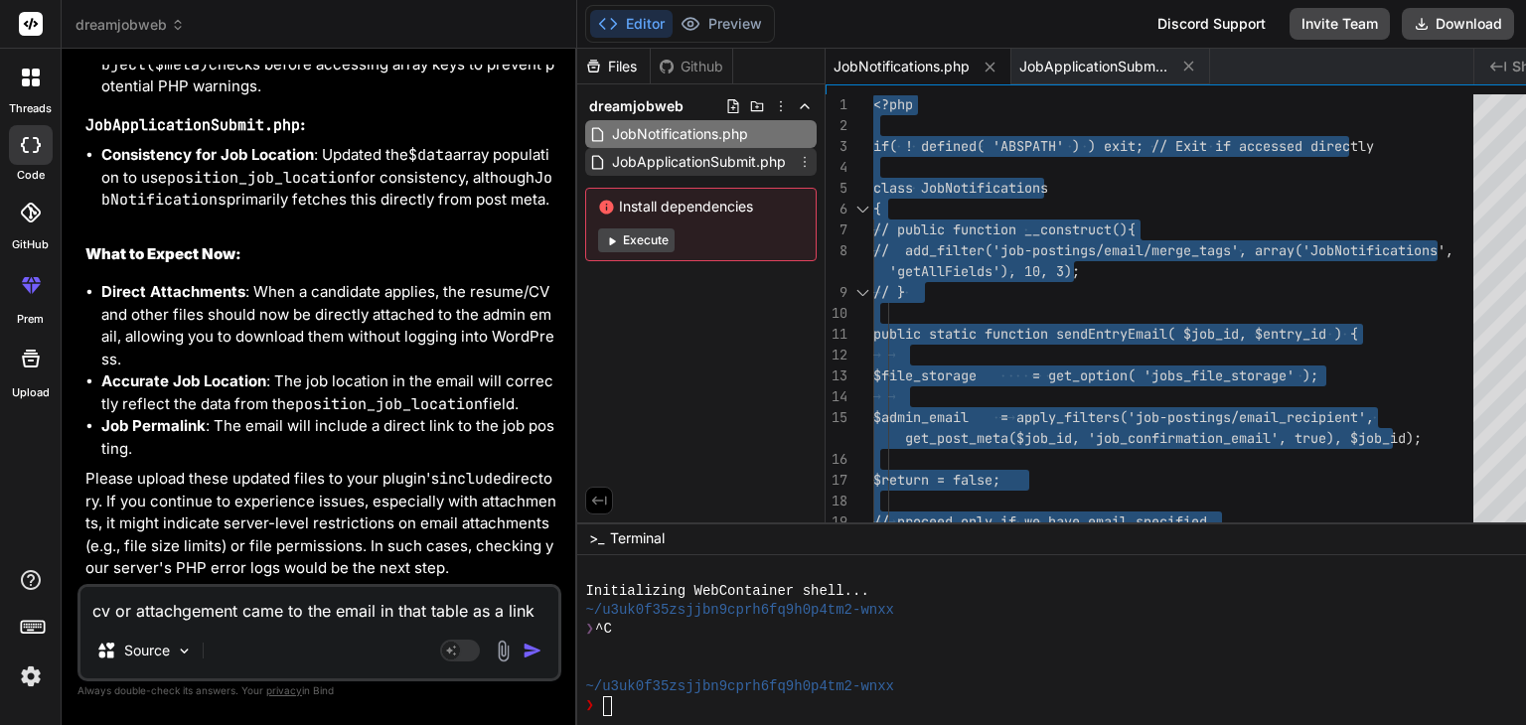
click at [688, 167] on span "JobApplicationSubmit.php" at bounding box center [699, 162] width 178 height 24
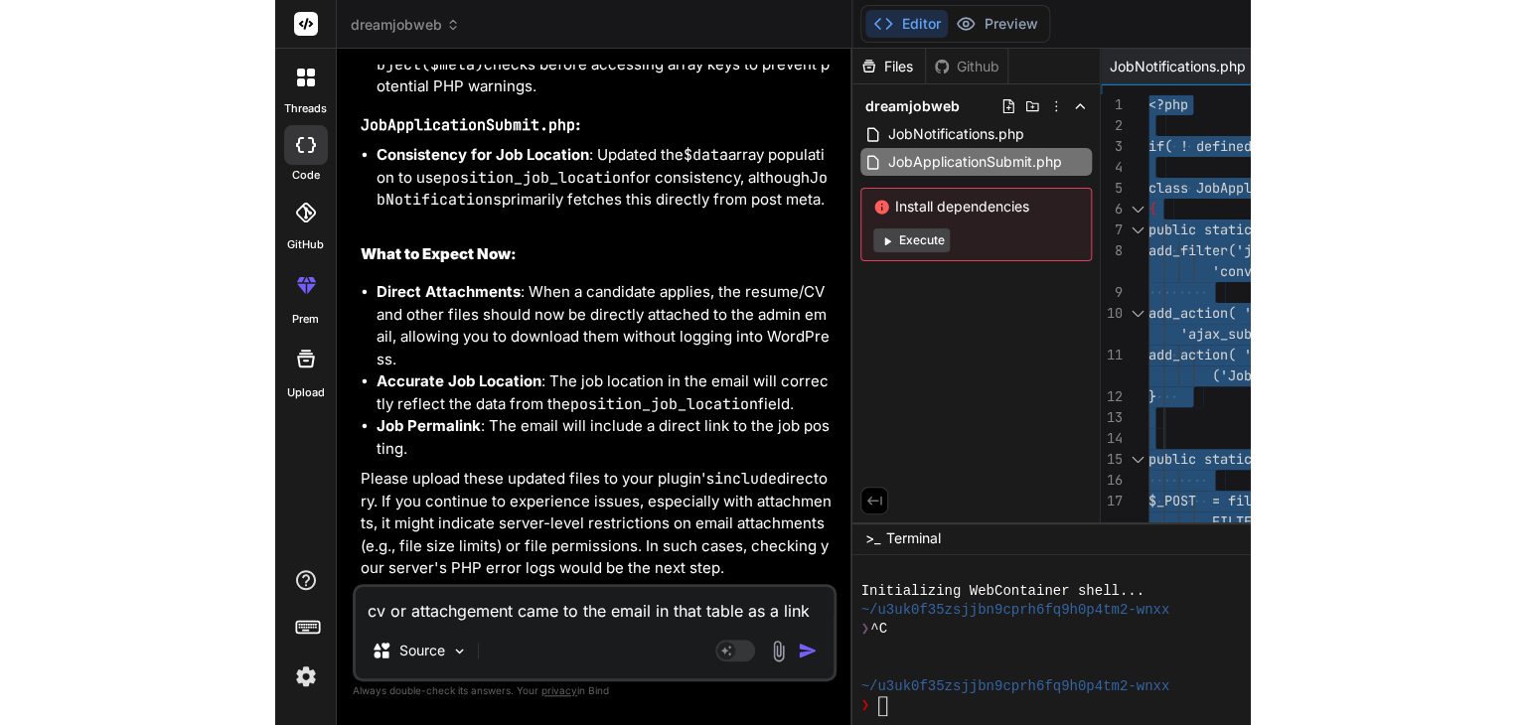
scroll to position [24882, 0]
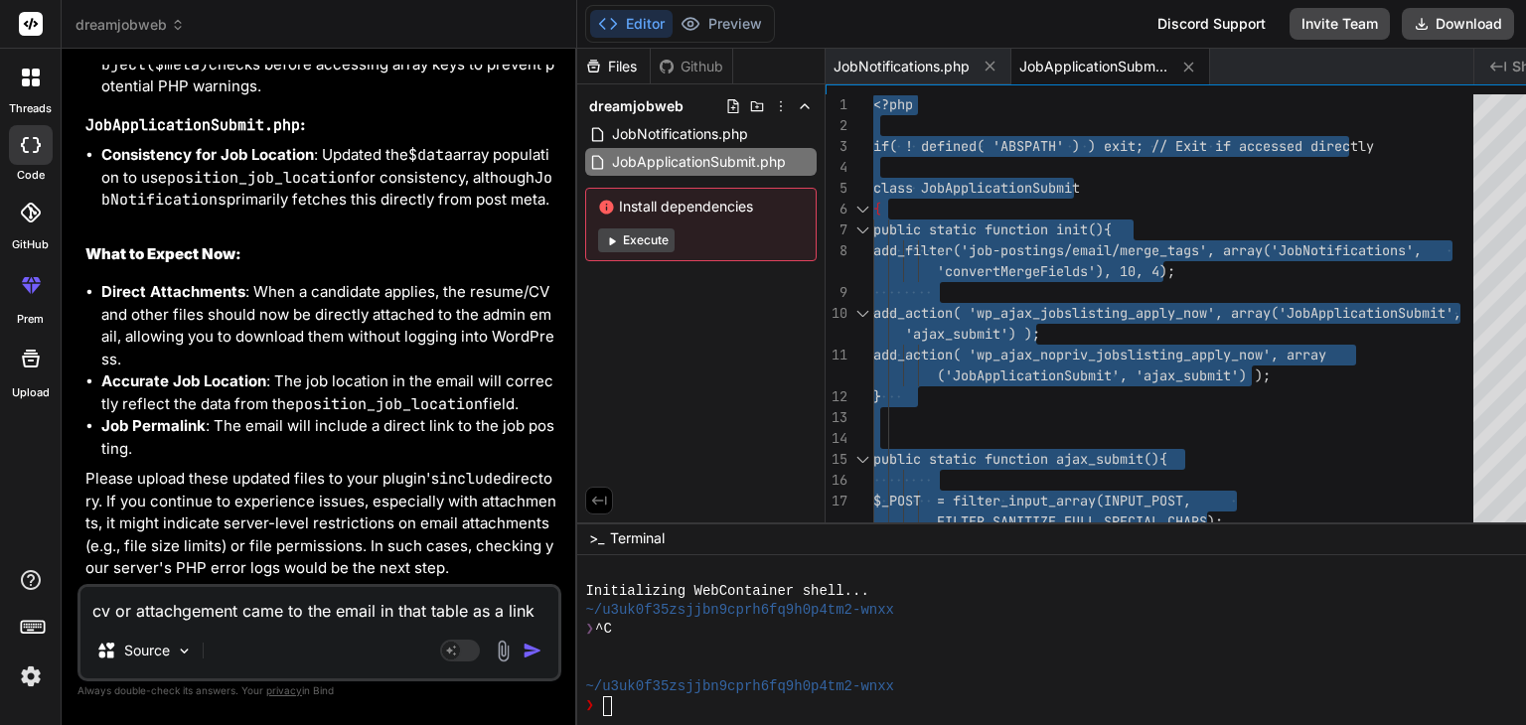
click at [178, 617] on textarea "cv or attachgement came to the email in that table as a link when i click that …" at bounding box center [319, 605] width 478 height 36
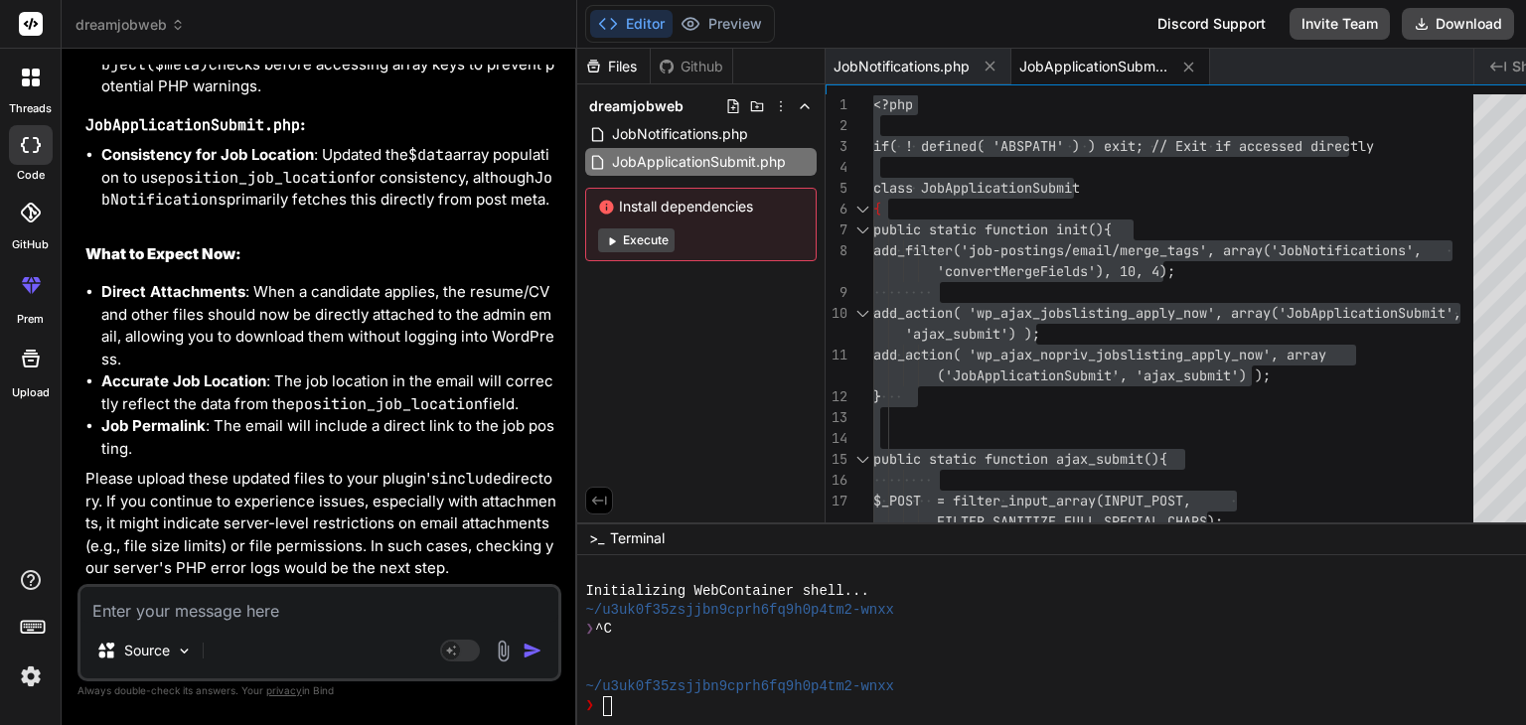
paste textarea "[14-Sep-2025 07:39:33 UTC] PHP Parse error: syntax error, unexpected token "}" …"
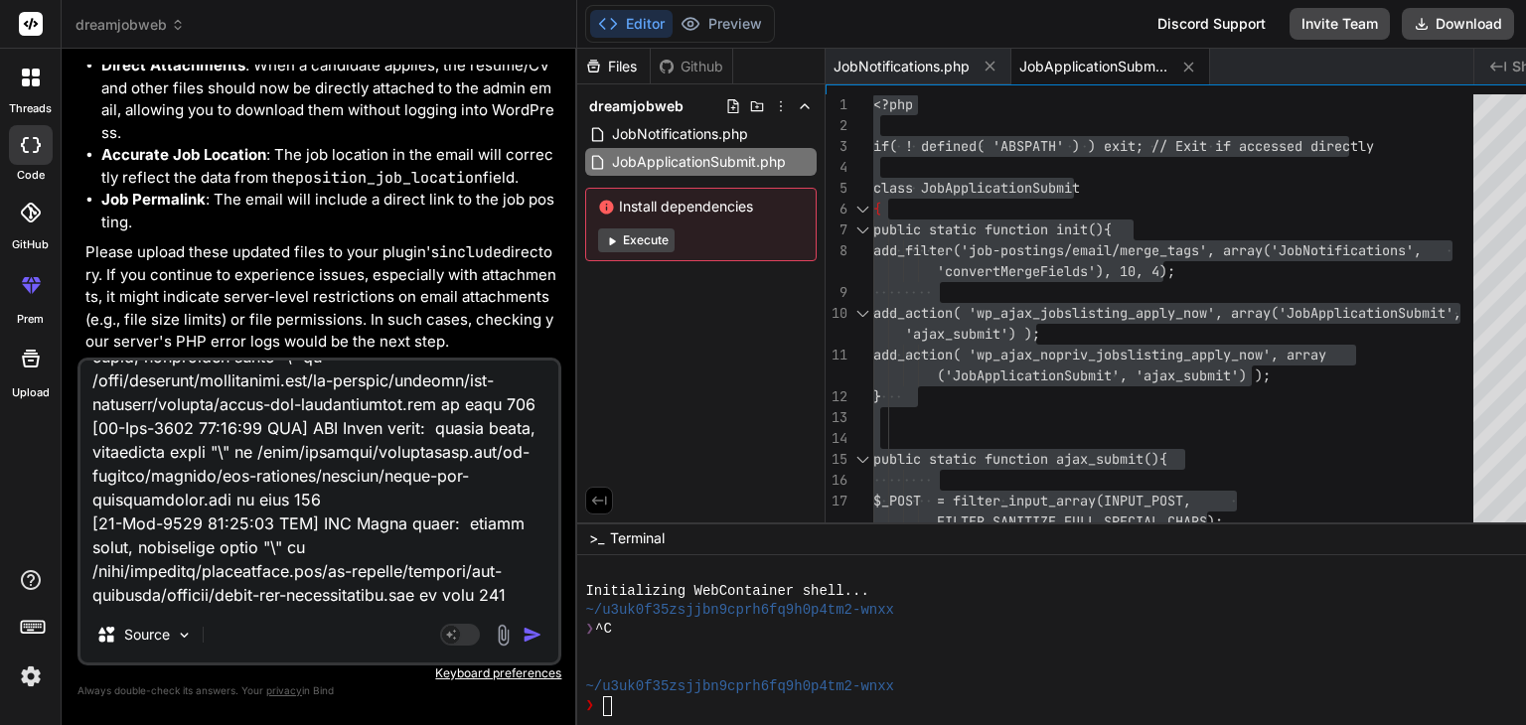
click at [178, 617] on div "Source" at bounding box center [144, 635] width 112 height 40
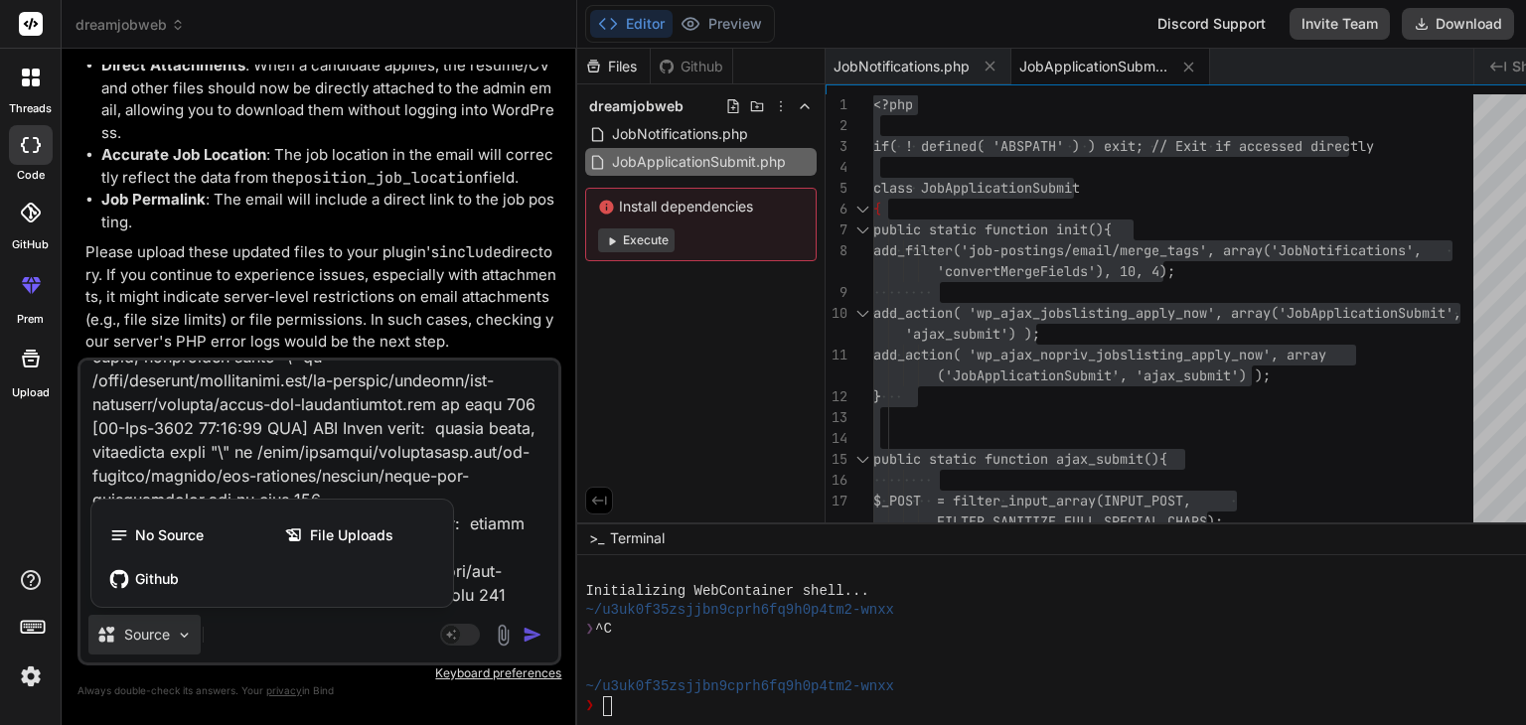
click at [495, 632] on div at bounding box center [763, 362] width 1526 height 725
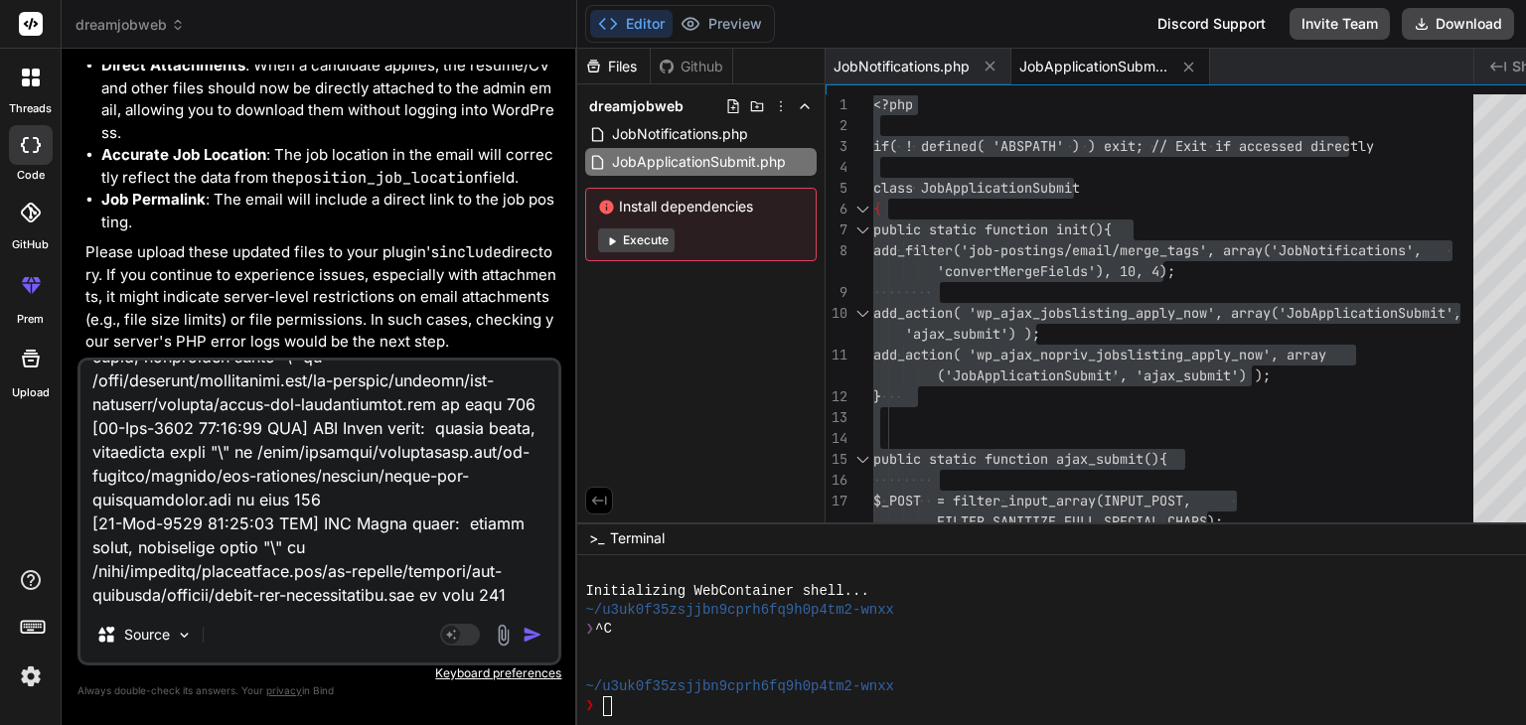
click at [523, 632] on img "button" at bounding box center [533, 635] width 20 height 20
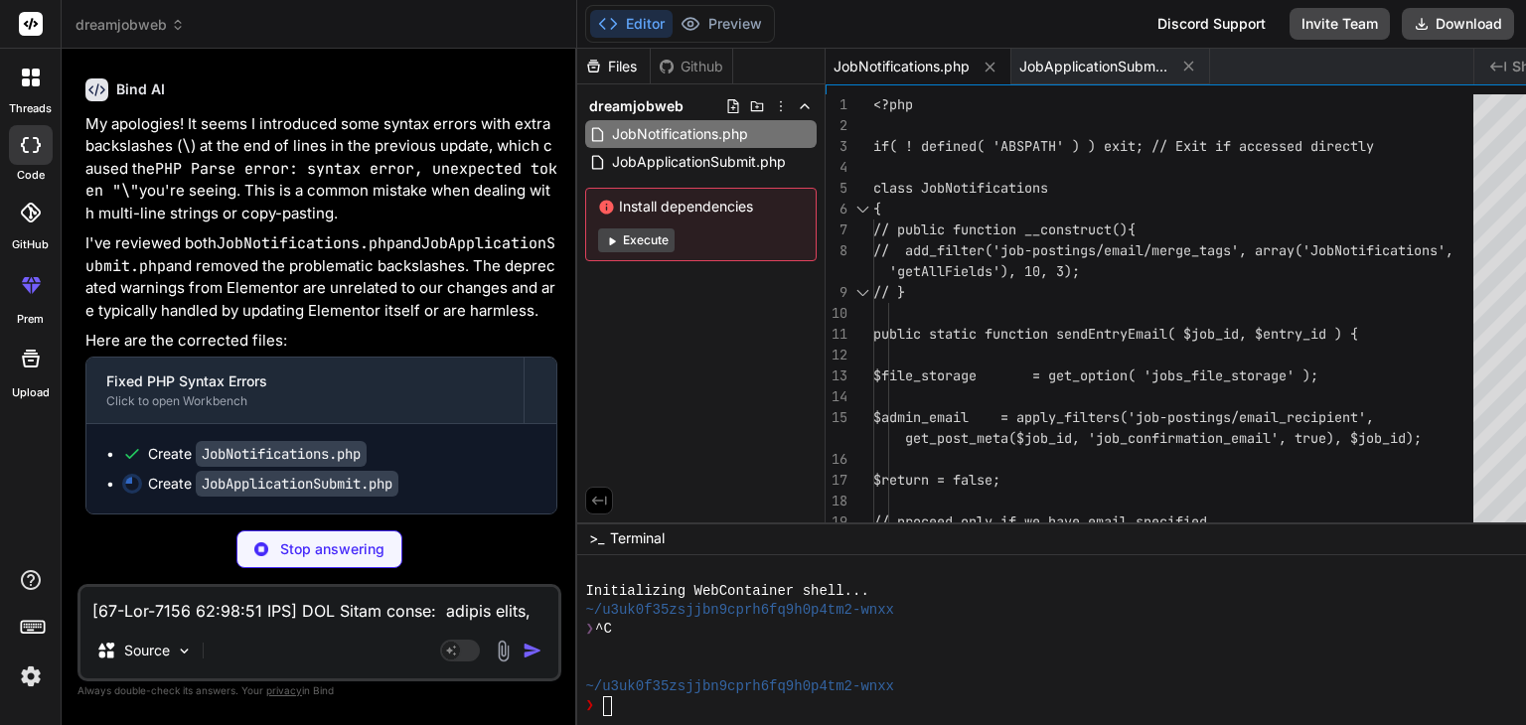
scroll to position [41403, 0]
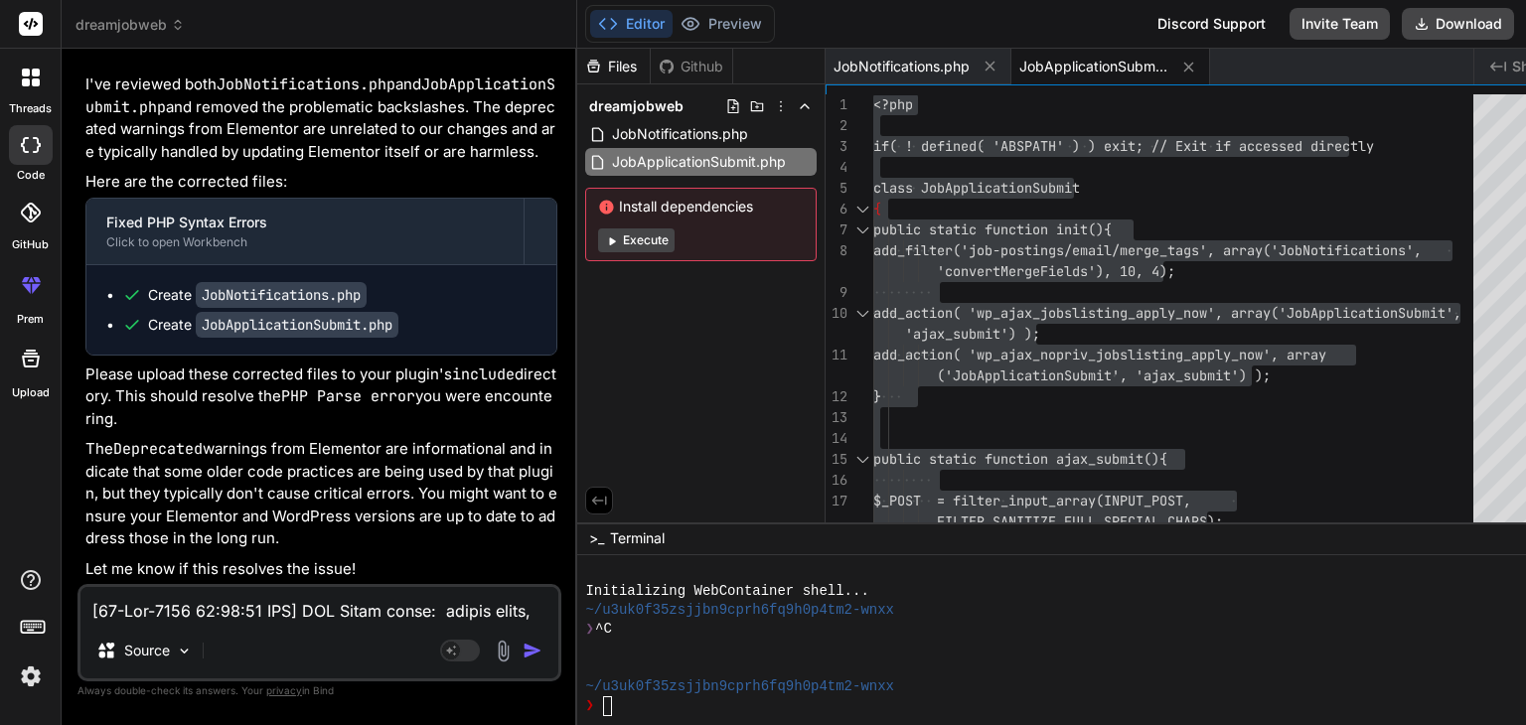
click at [232, 604] on textarea at bounding box center [319, 605] width 478 height 36
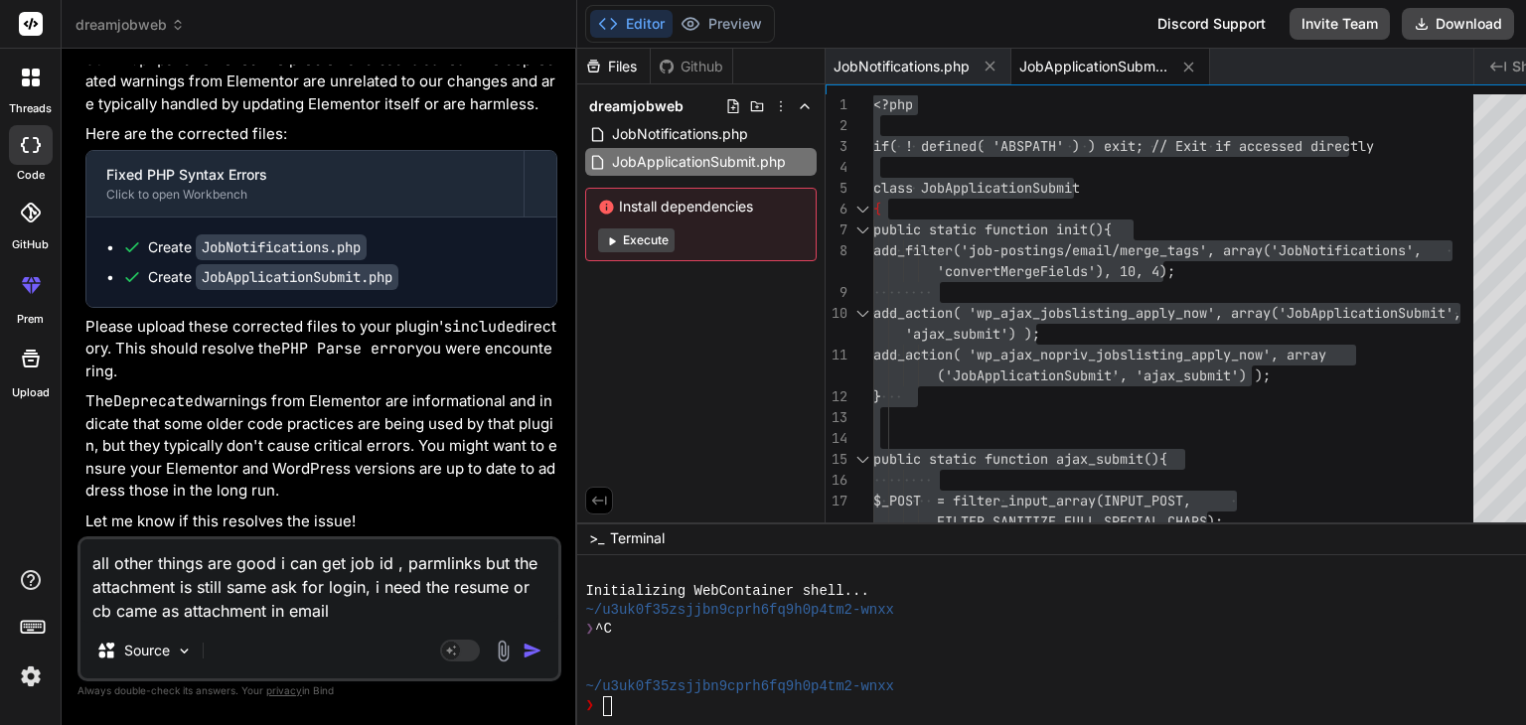
click at [505, 665] on div "Source" at bounding box center [319, 655] width 478 height 48
click at [523, 654] on img "button" at bounding box center [533, 651] width 20 height 20
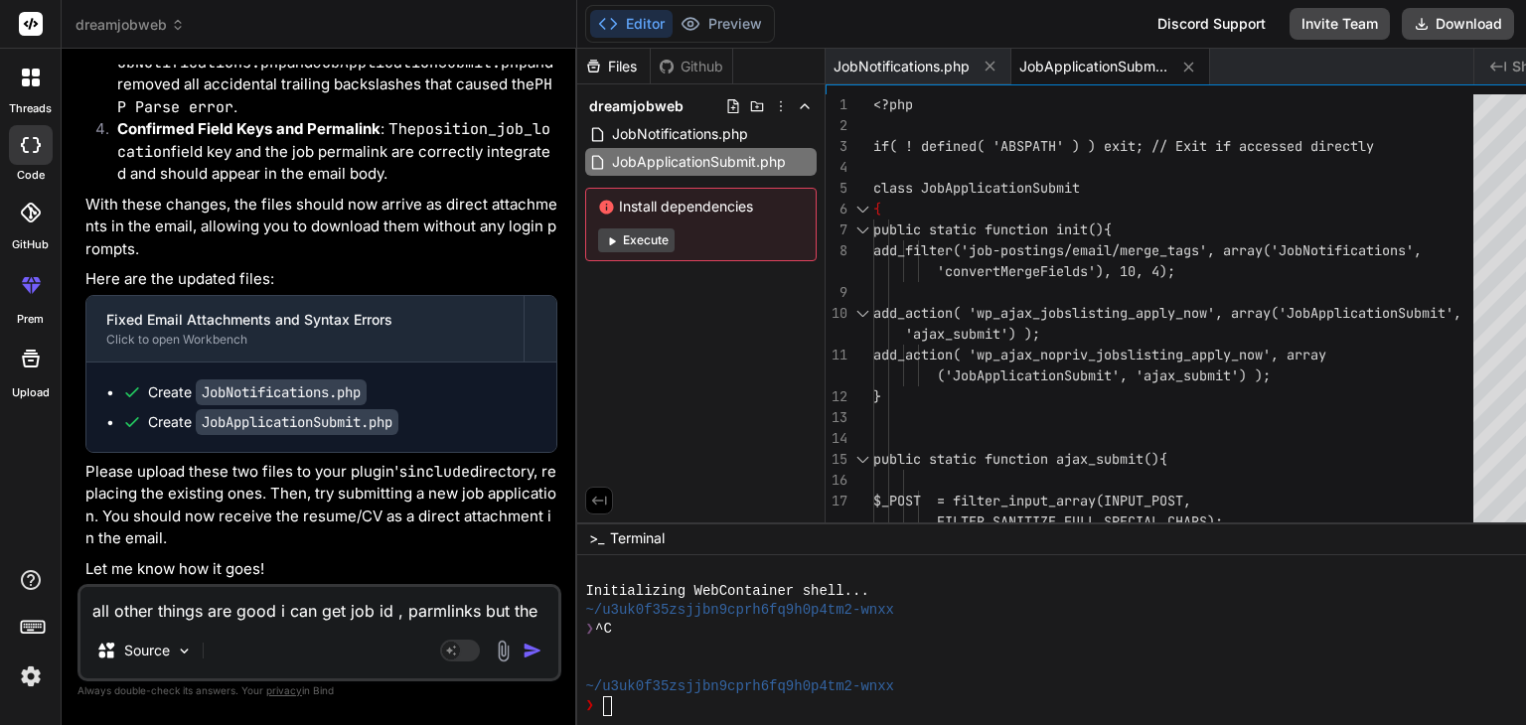
scroll to position [42747, 0]
click at [660, 126] on span "JobNotifications.php" at bounding box center [680, 134] width 140 height 24
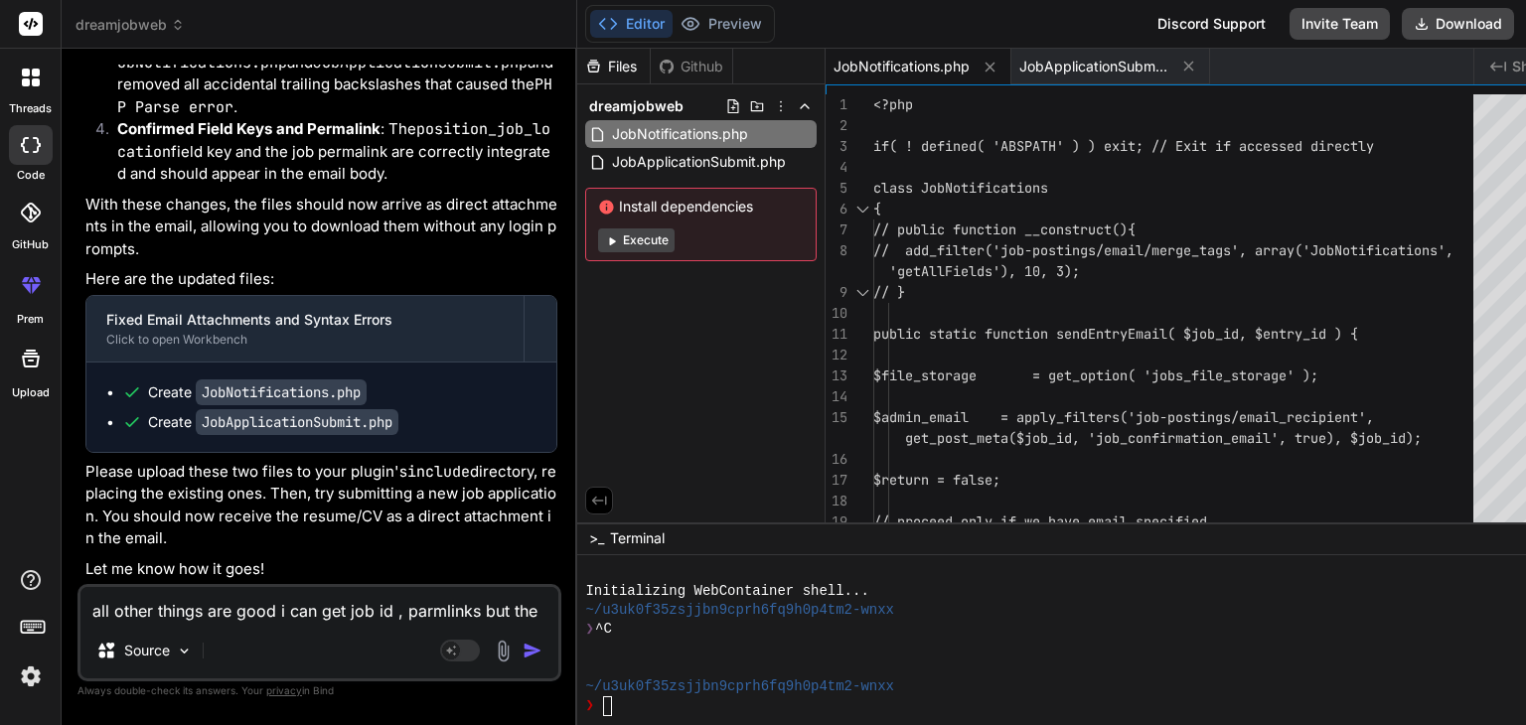
scroll to position [0, 0]
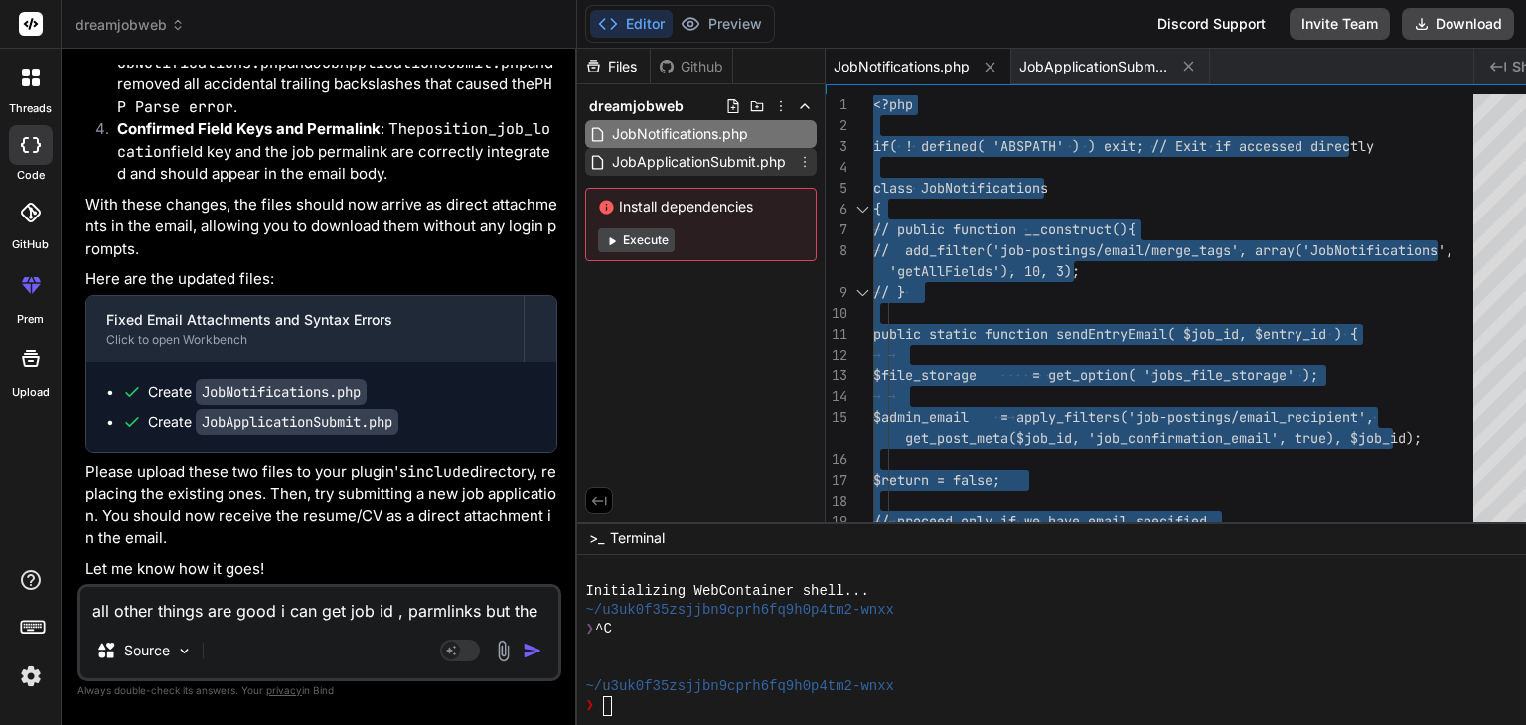
click at [700, 164] on span "JobApplicationSubmit.php" at bounding box center [699, 162] width 178 height 24
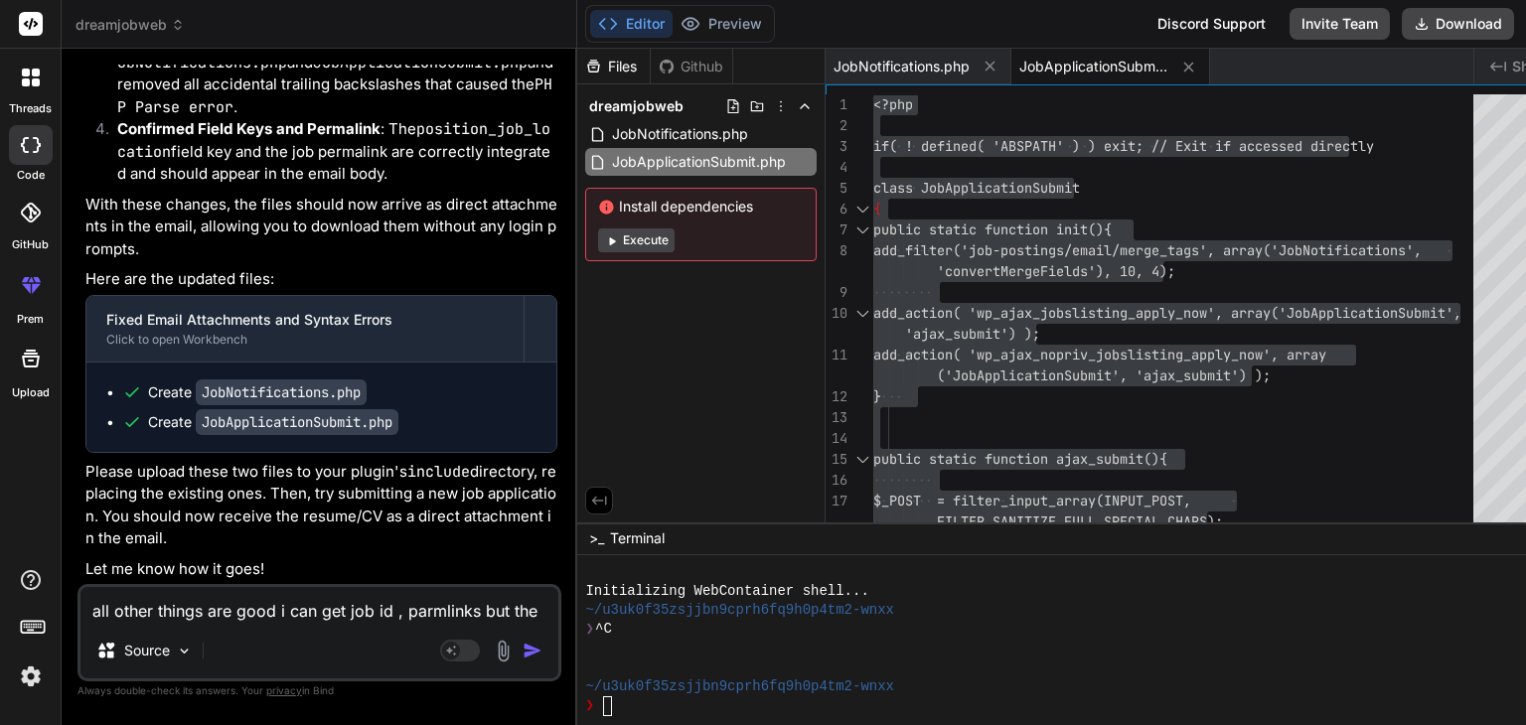
click at [211, 615] on textarea "all other things are good i can get job id , parmlinks but the attachment is st…" at bounding box center [319, 605] width 478 height 36
paste textarea "https://dreamjobweb.com/wp-login.php?redirect_to=https%3A%2F%2Fdreamjobweb.com%…"
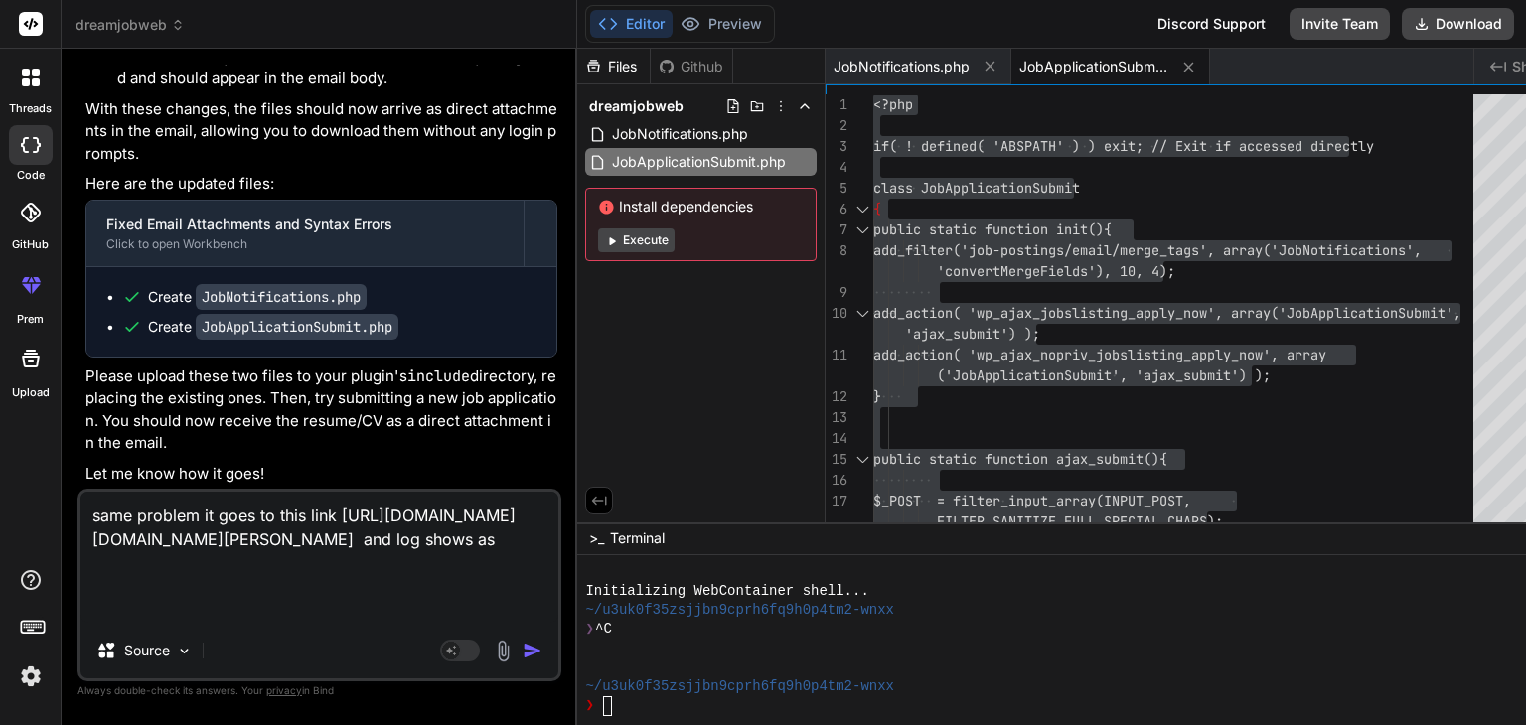
paste textarea "[14-Sep-2025 08:07:42 UTC] PHP Deprecated: Creation of dynamic property Element…"
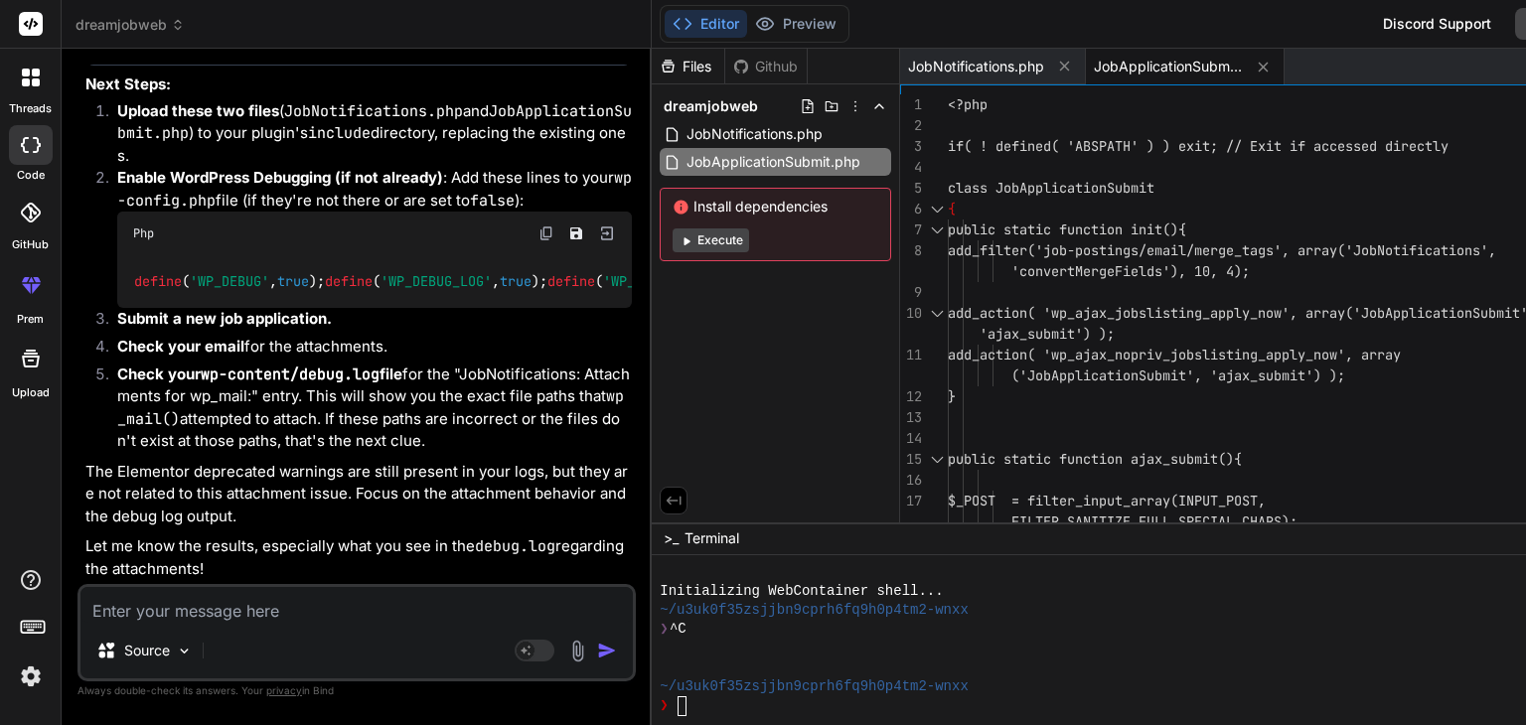
scroll to position [47830, 0]
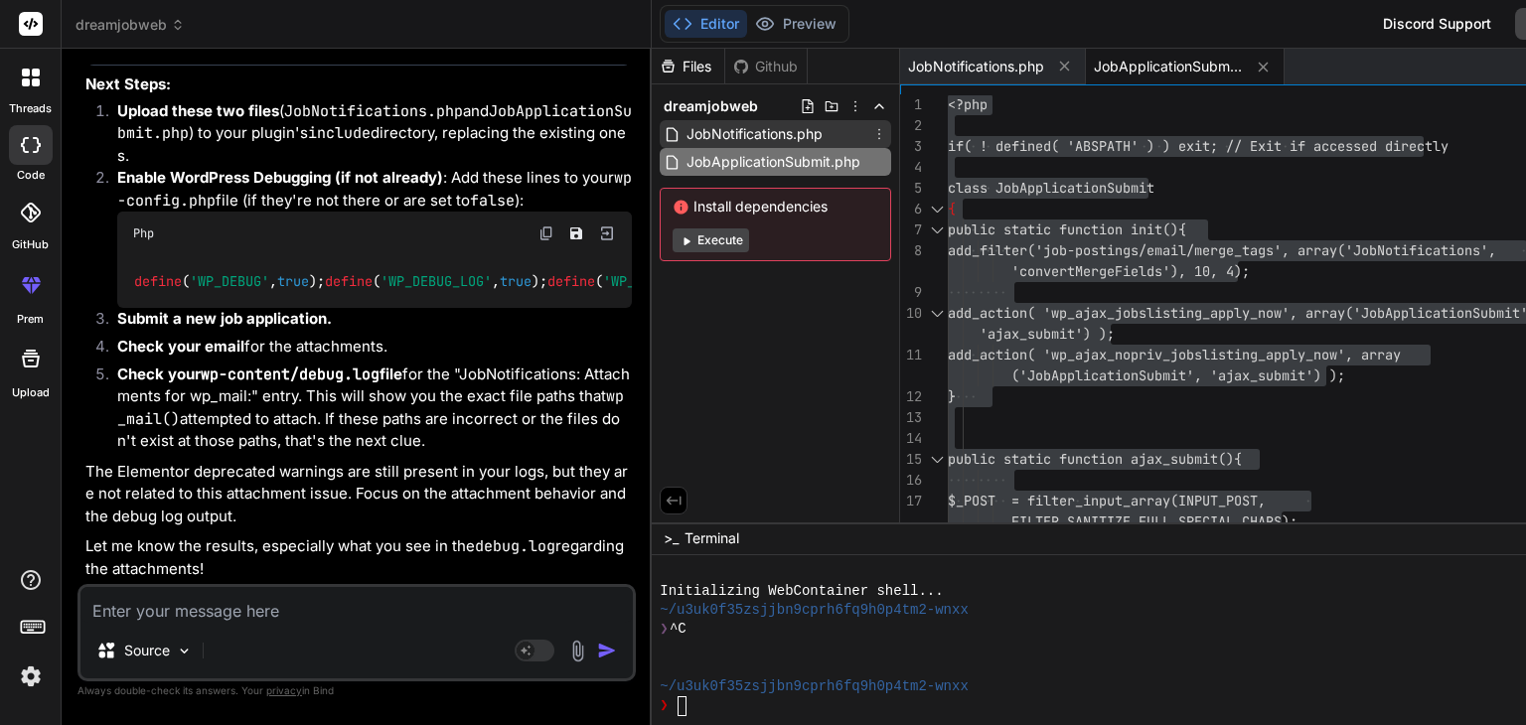
click at [685, 132] on span "JobNotifications.php" at bounding box center [755, 134] width 140 height 24
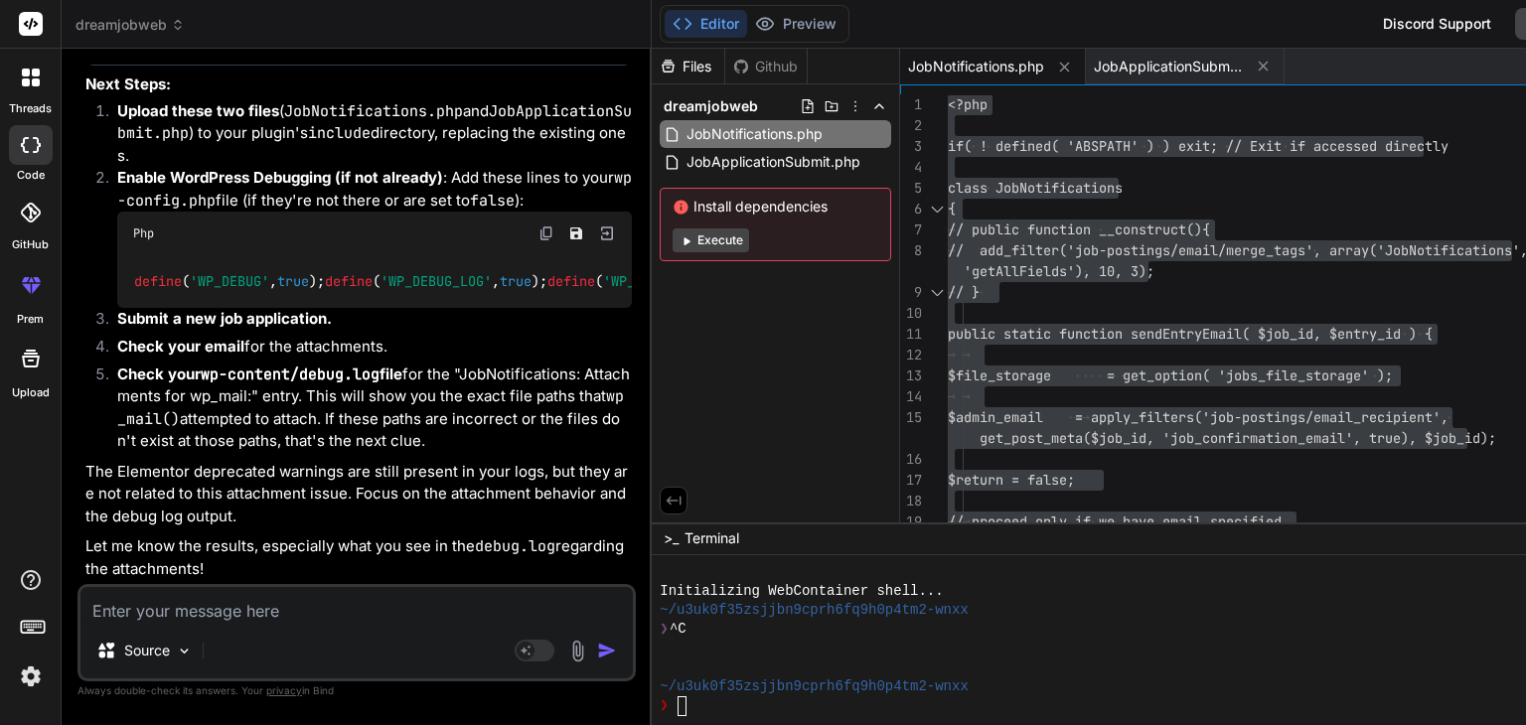
click at [123, 617] on textarea at bounding box center [356, 605] width 552 height 36
paste textarea "[14-Sep-2025 08:29:45 UTC] PHP Parse error: Unclosed '{' on line 89 does not ma…"
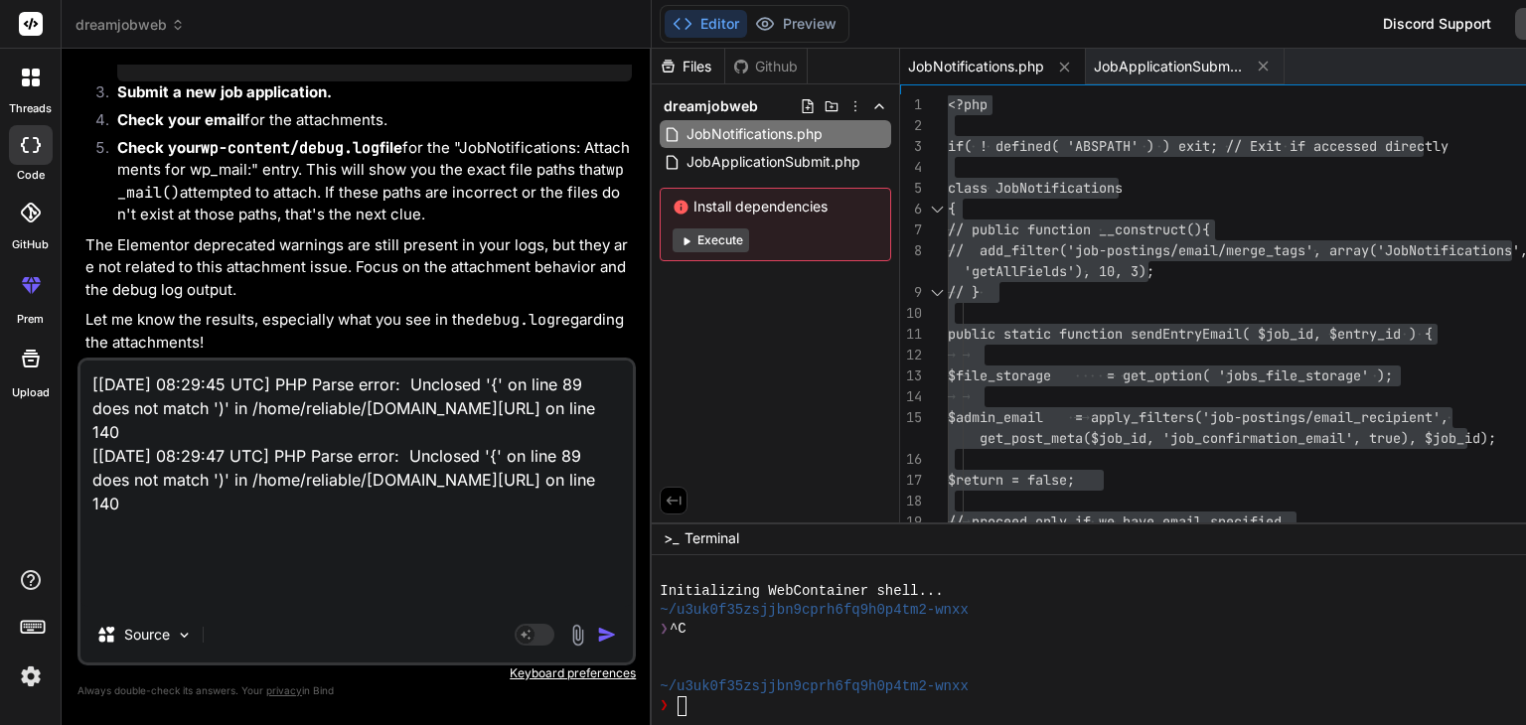
scroll to position [25, 0]
click at [597, 634] on img "button" at bounding box center [607, 635] width 20 height 20
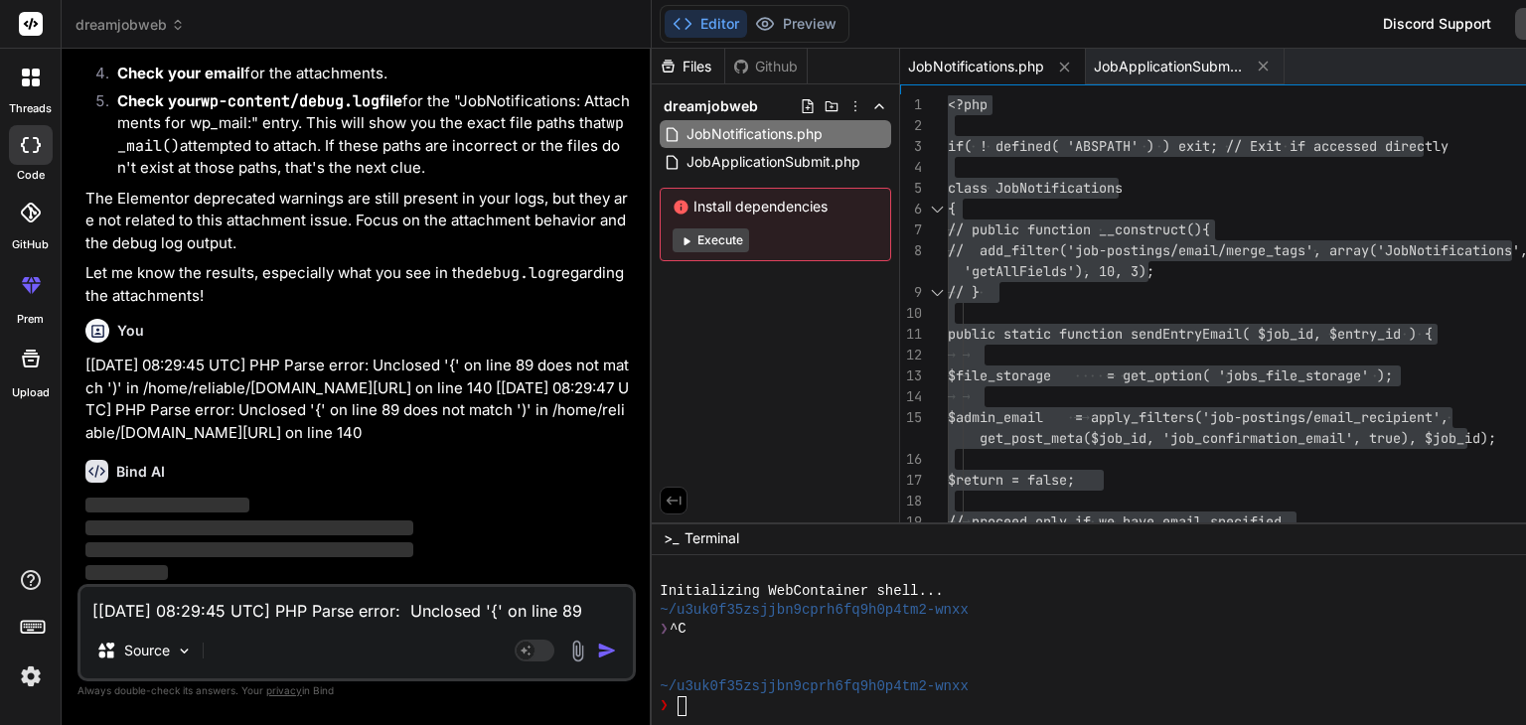
scroll to position [48171, 0]
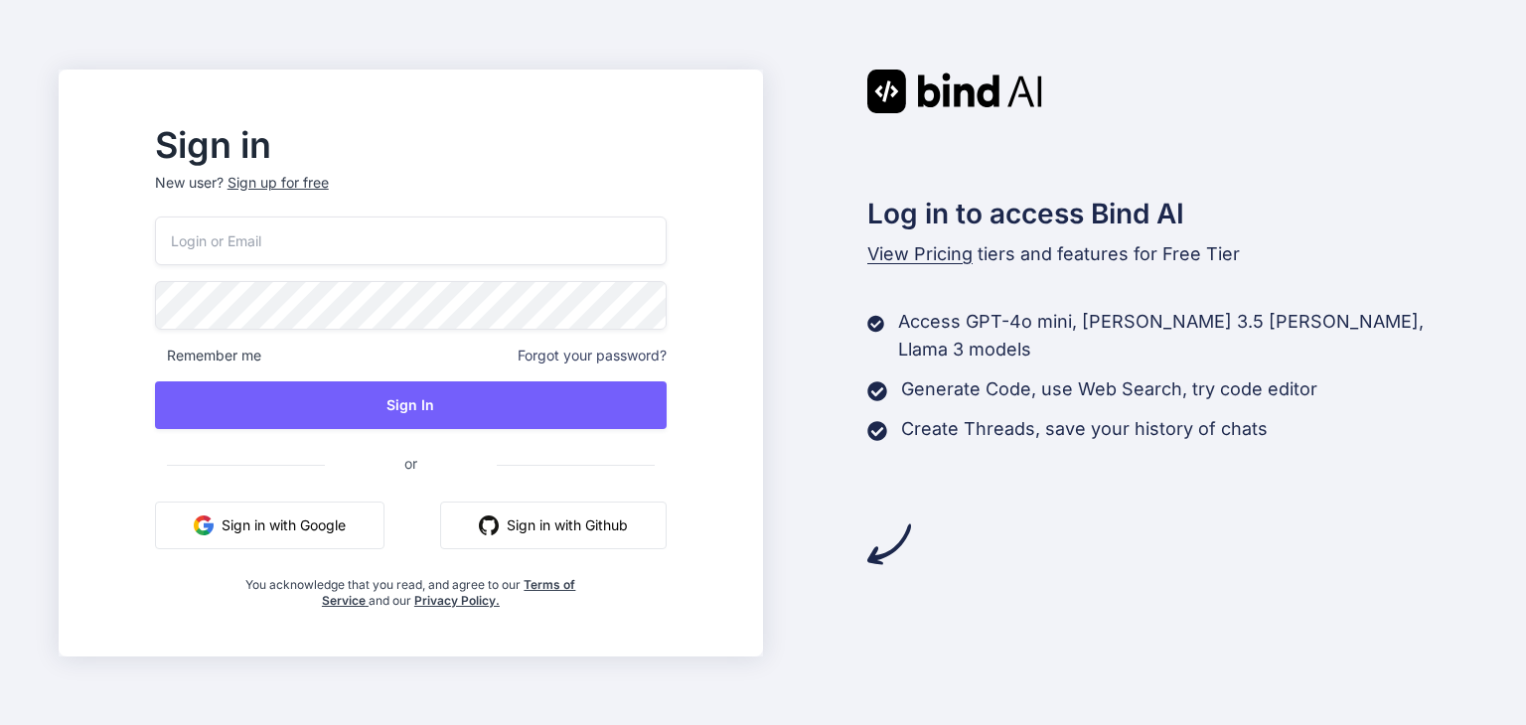
click at [295, 540] on button "Sign in with Google" at bounding box center [270, 526] width 230 height 48
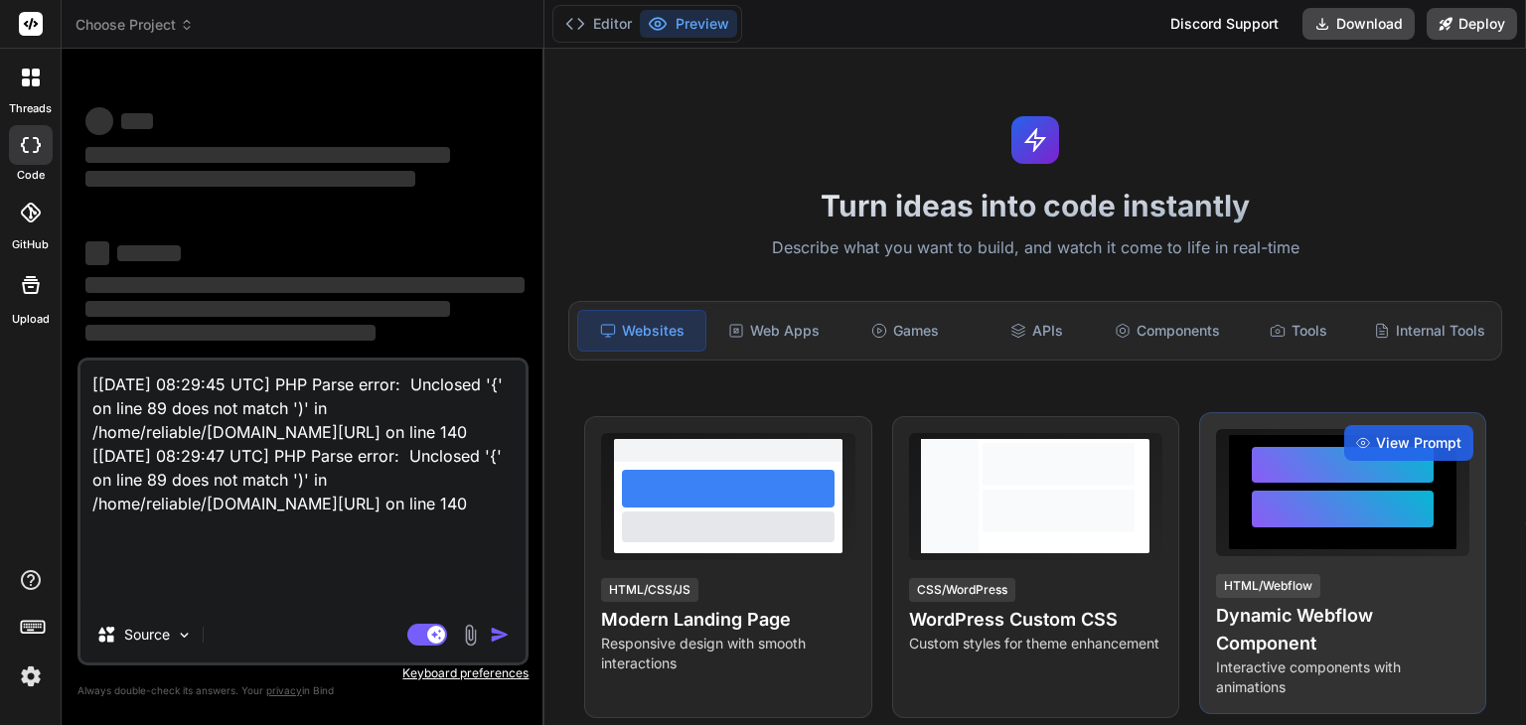
type textarea "x"
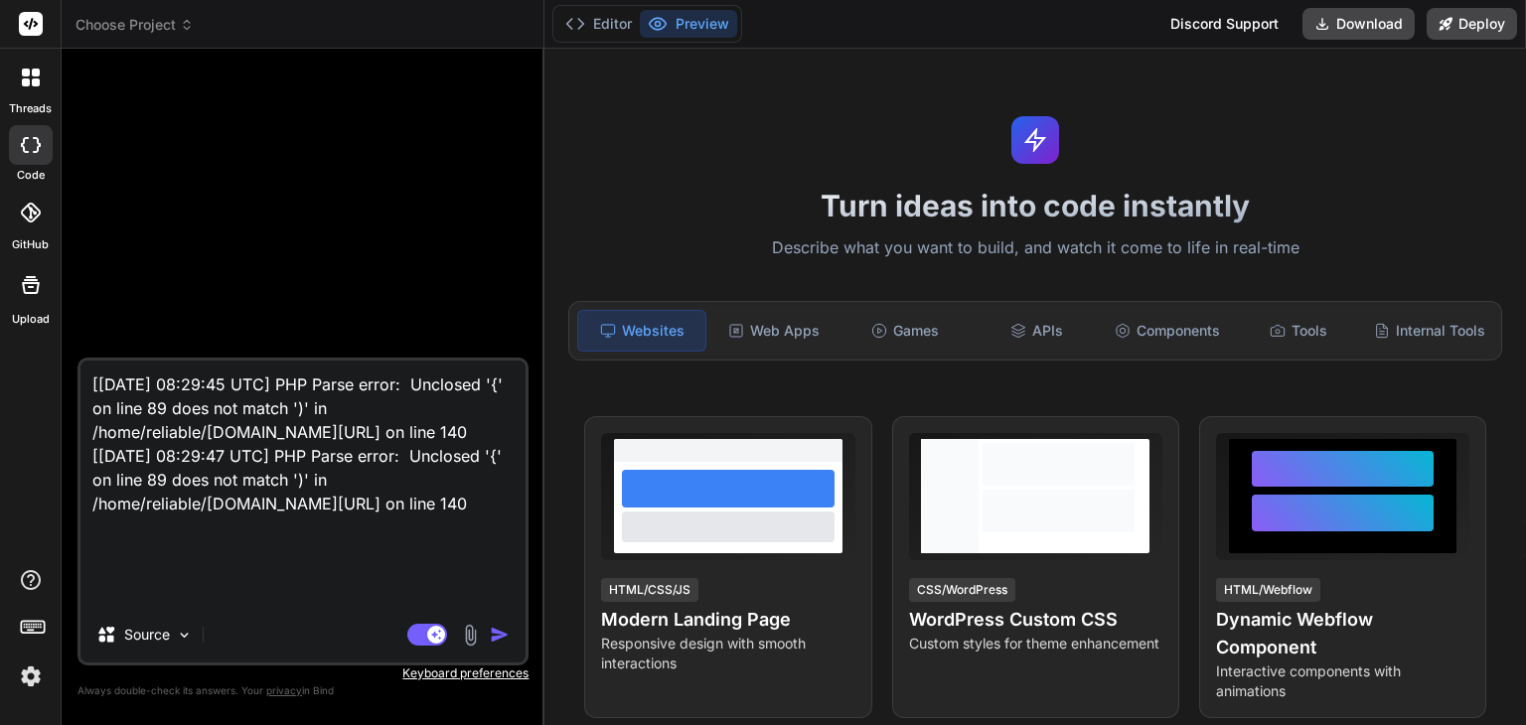
click at [218, 184] on div at bounding box center [304, 211] width 447 height 293
click at [173, 28] on span "Choose Project" at bounding box center [135, 25] width 118 height 20
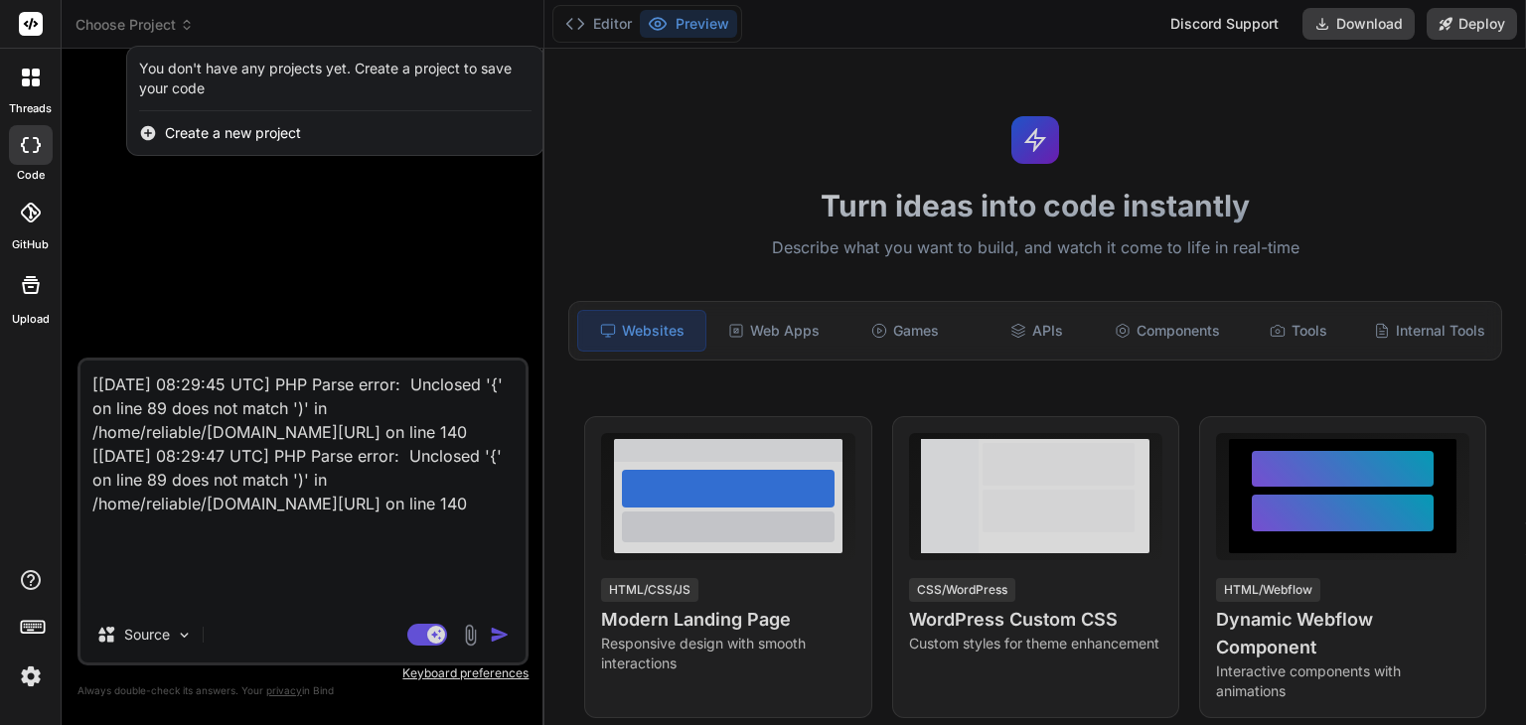
click at [173, 28] on div at bounding box center [763, 362] width 1526 height 725
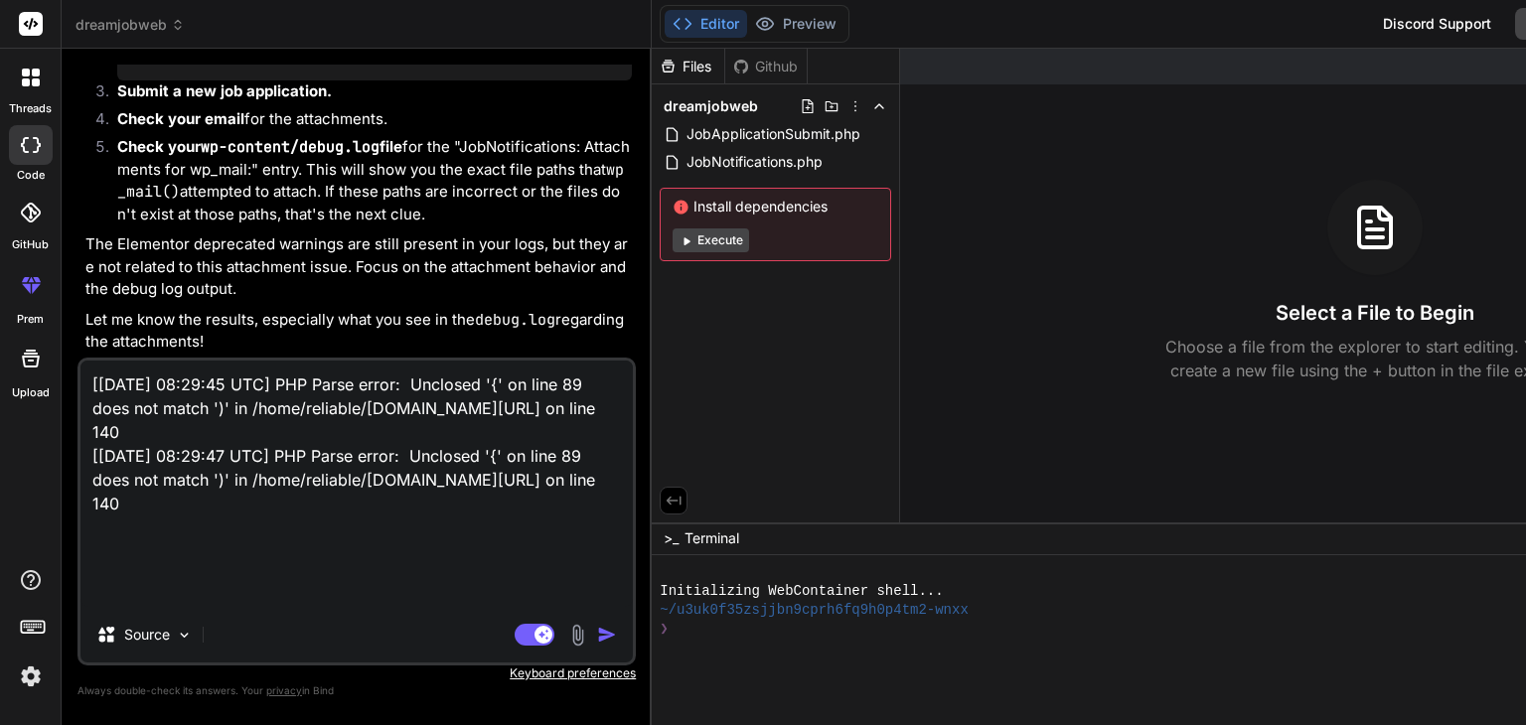
scroll to position [25631, 0]
click at [597, 638] on img "button" at bounding box center [607, 635] width 20 height 20
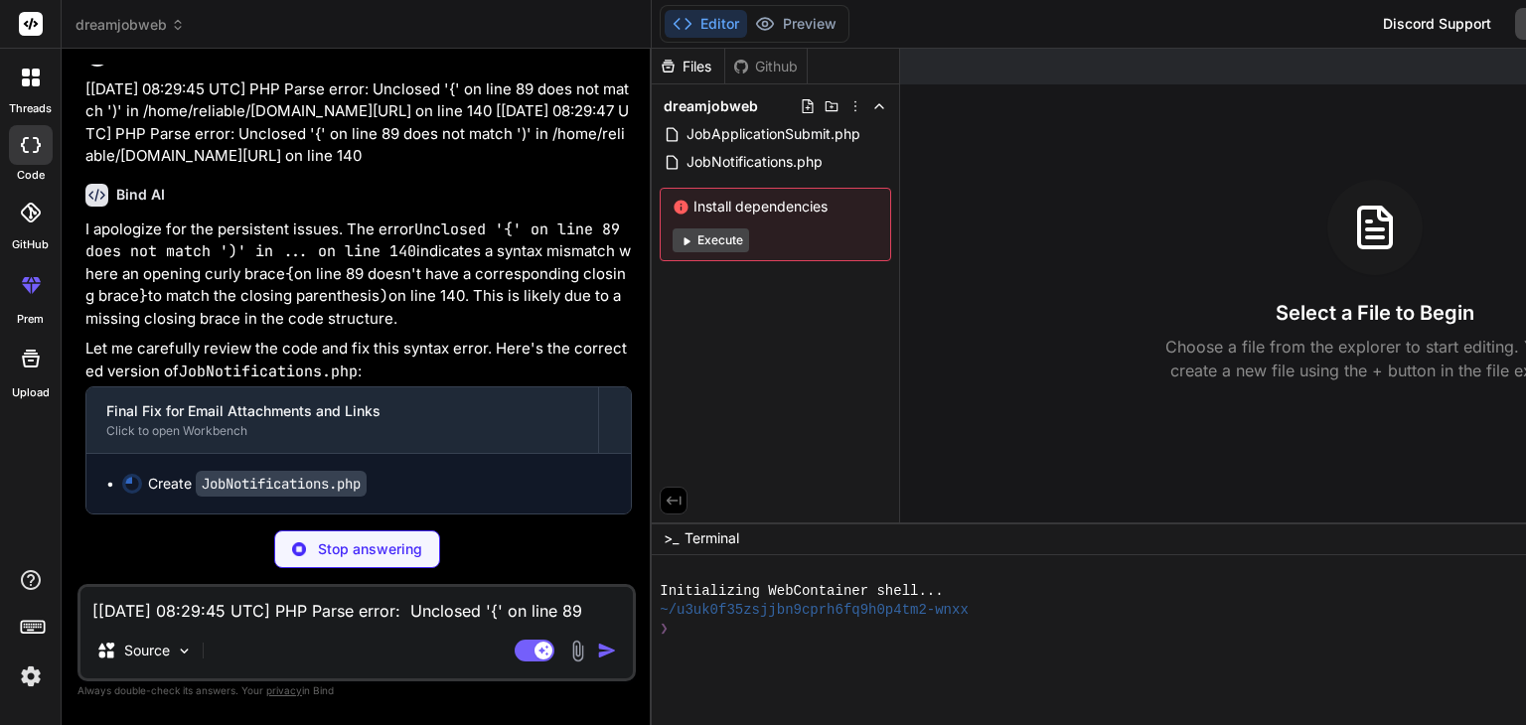
scroll to position [25974, 0]
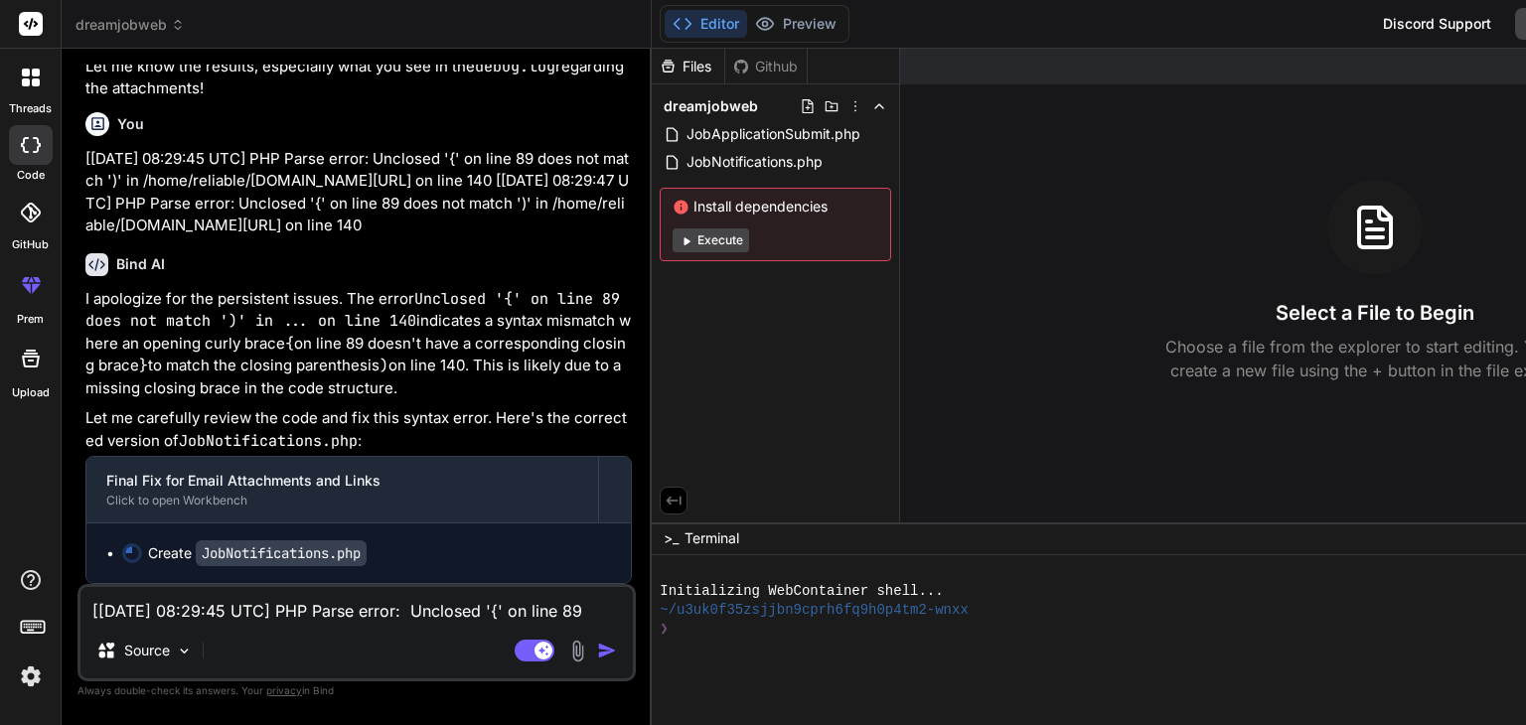
type textarea "x"
click at [211, 549] on code "JobNotifications.php" at bounding box center [281, 554] width 171 height 26
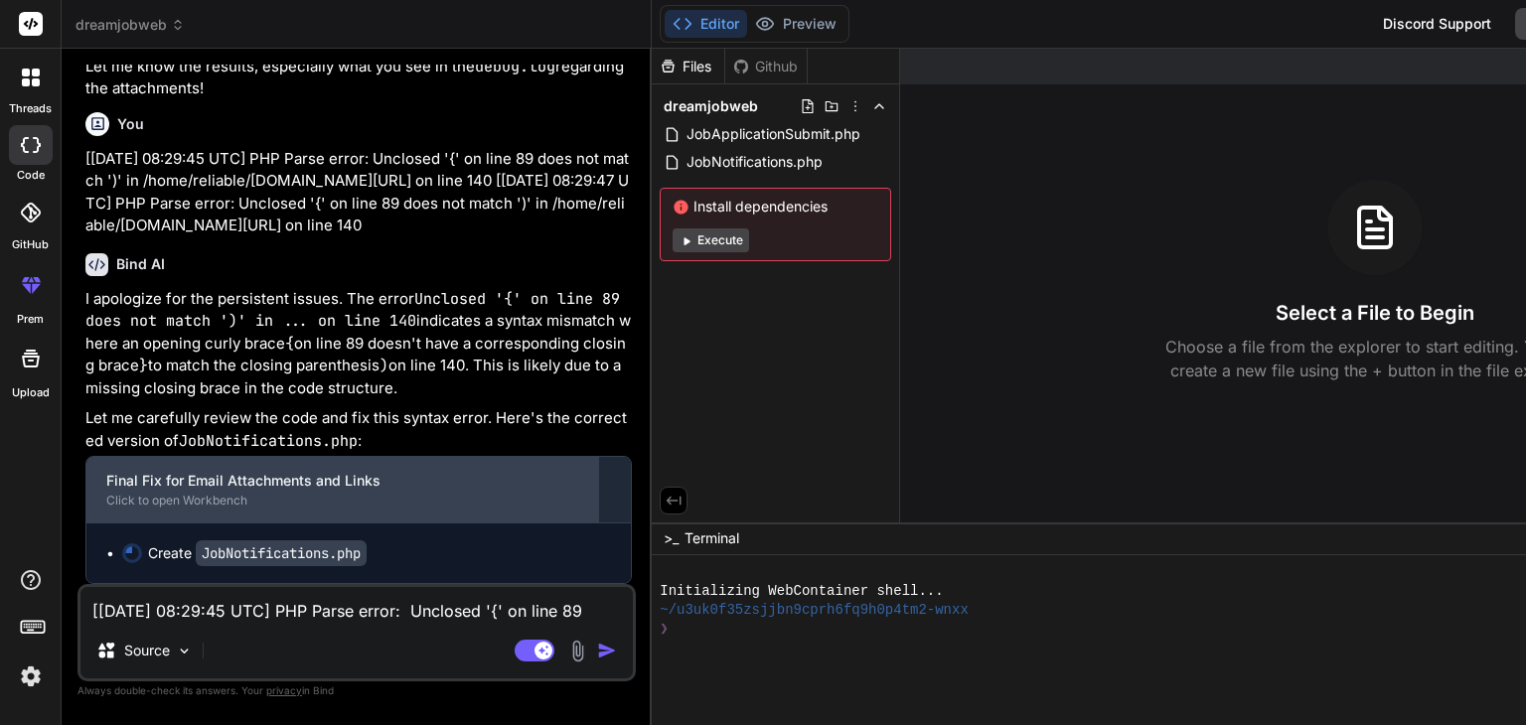
click at [306, 496] on div "Click to open Workbench" at bounding box center [342, 501] width 472 height 16
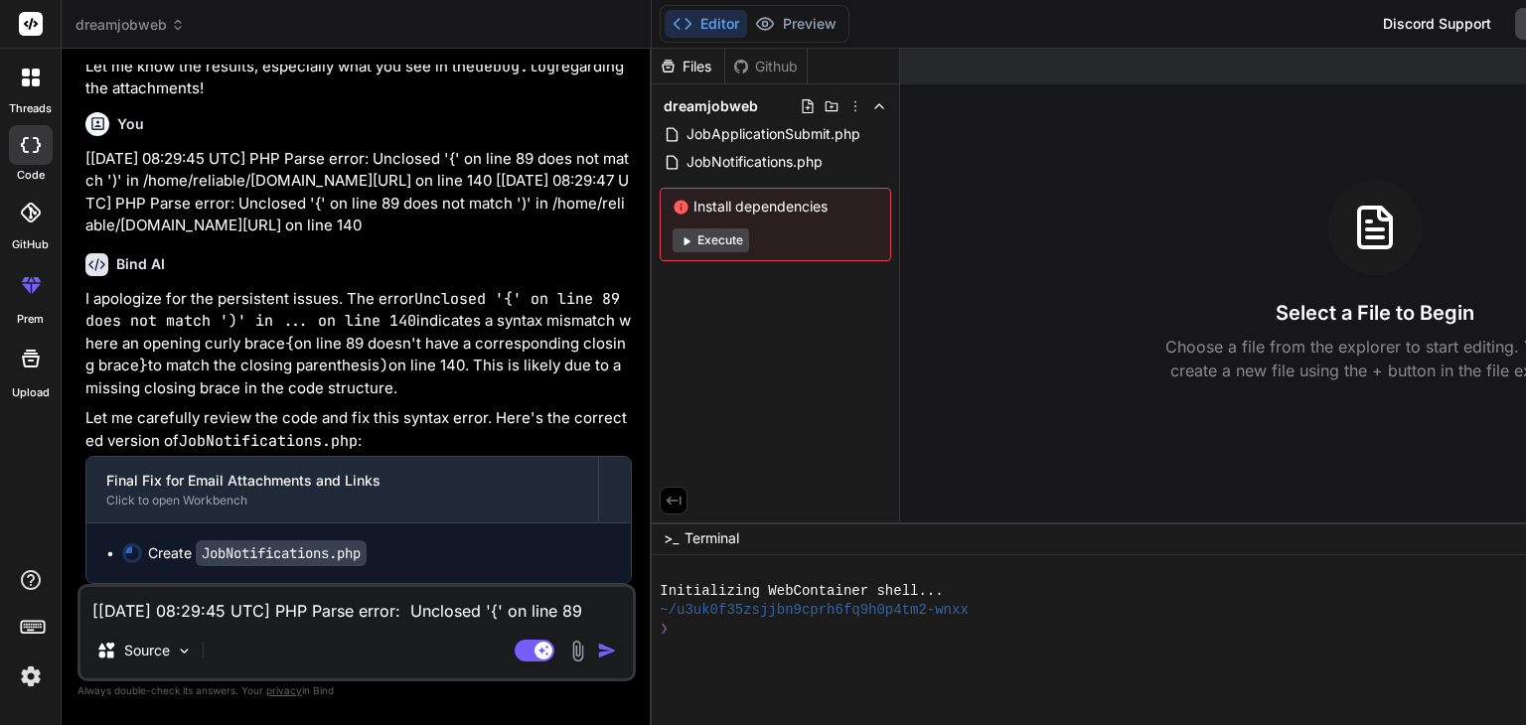
click at [305, 537] on div "Create JobNotifications.php" at bounding box center [358, 554] width 545 height 60
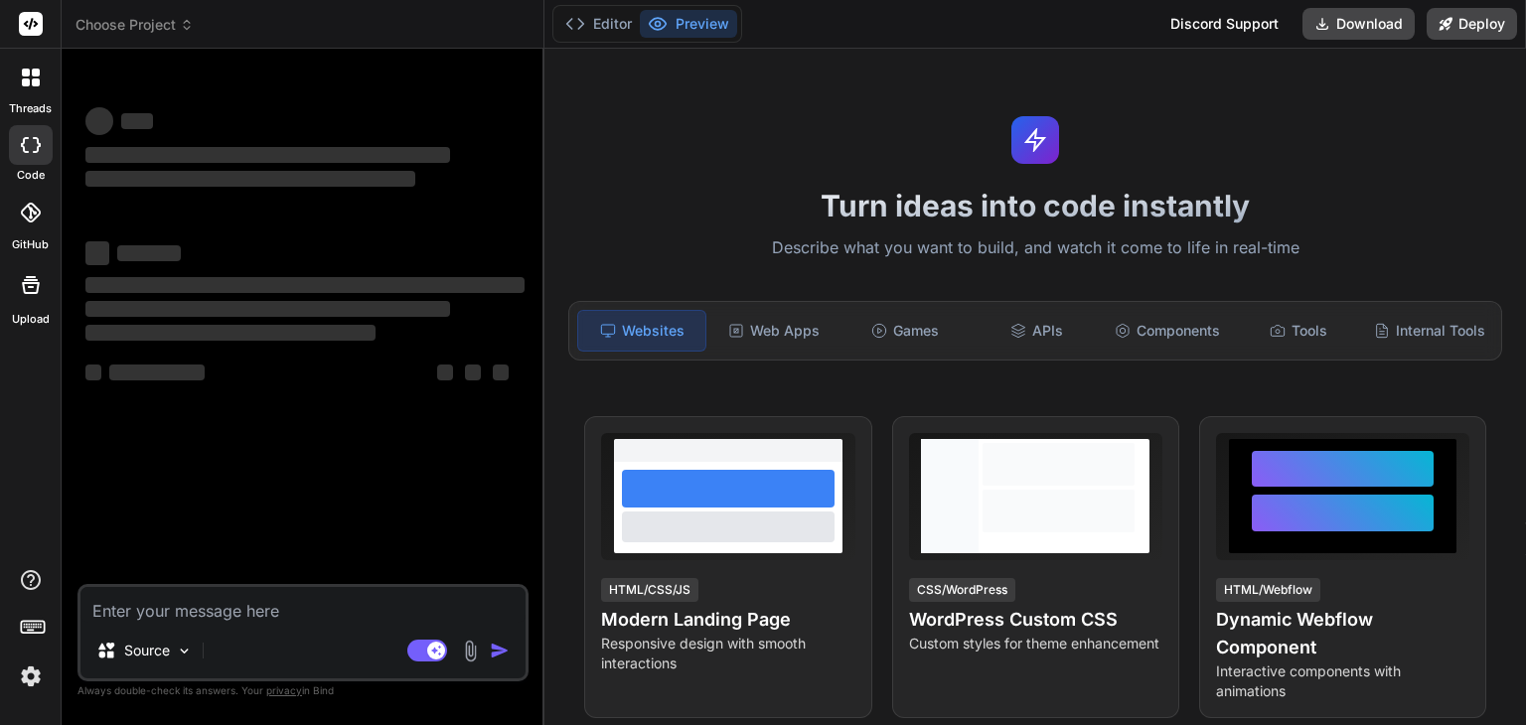
type textarea "x"
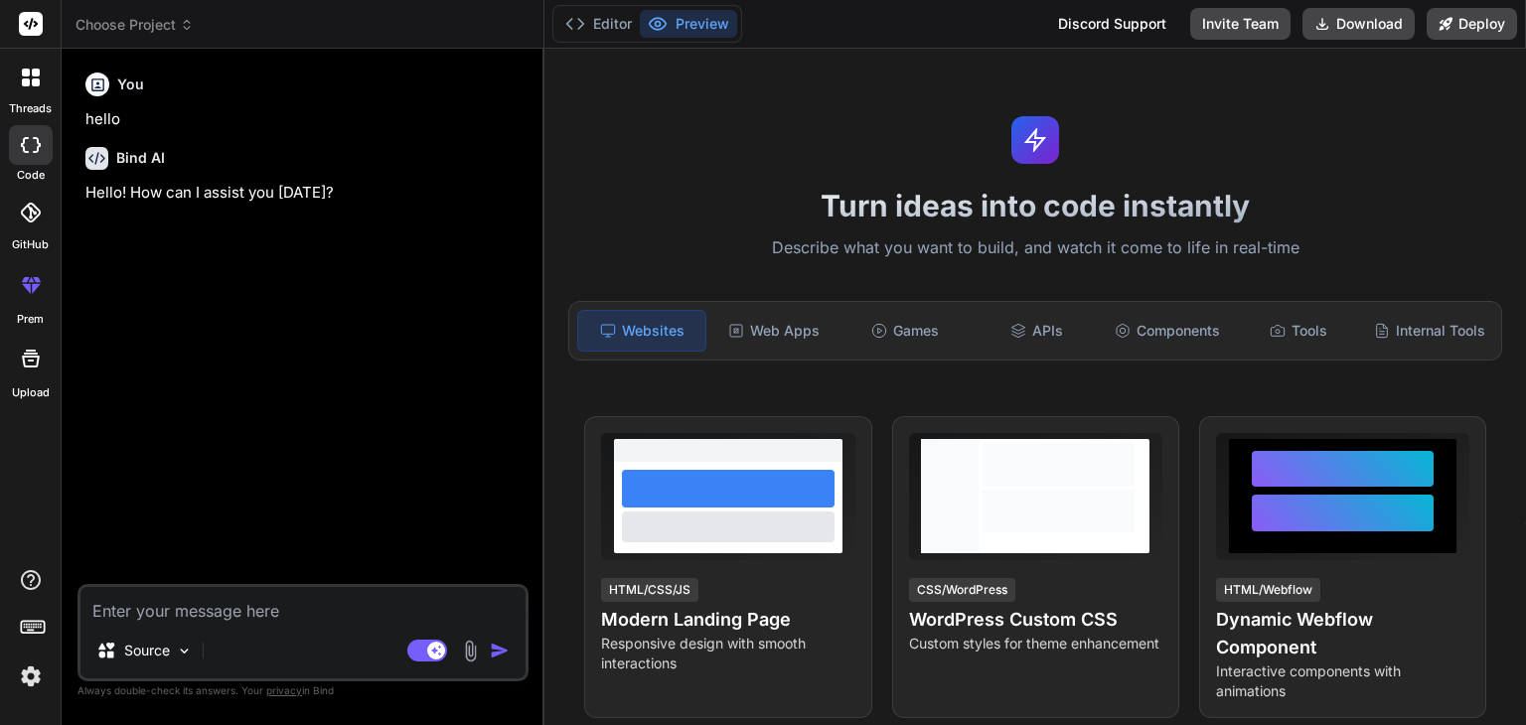
click at [175, 28] on span "Choose Project" at bounding box center [135, 25] width 118 height 20
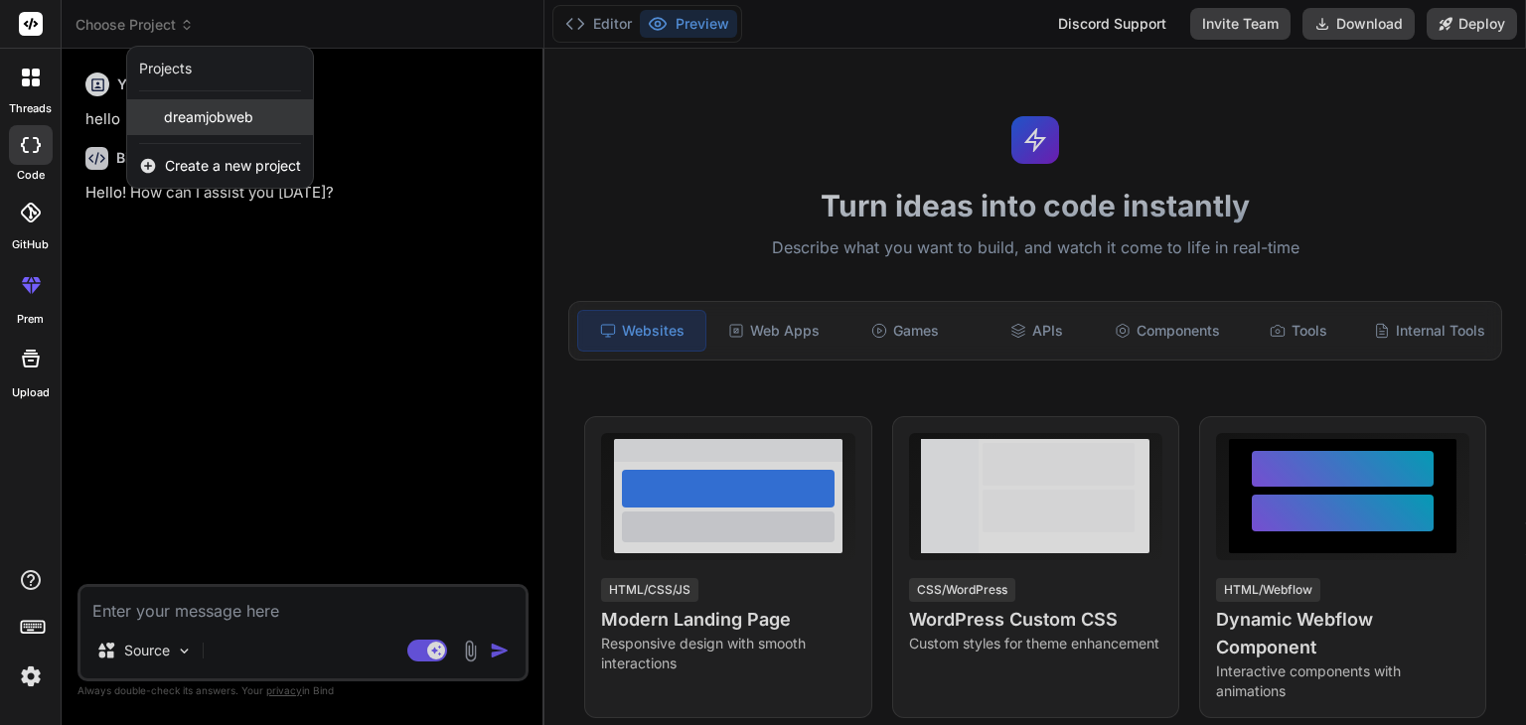
click at [208, 116] on span "dreamjobweb" at bounding box center [208, 117] width 89 height 20
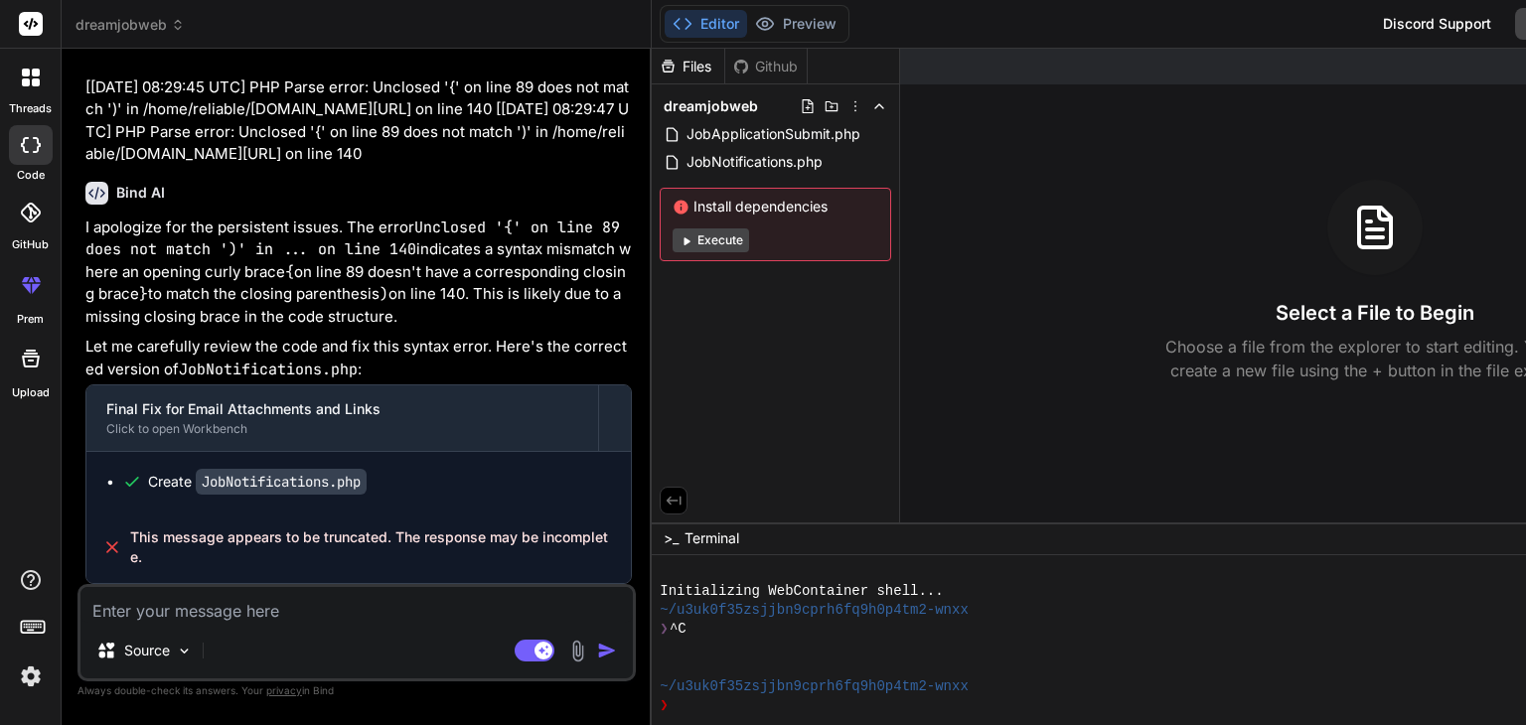
scroll to position [24169, 0]
click at [299, 487] on code "JobNotifications.php" at bounding box center [281, 482] width 171 height 26
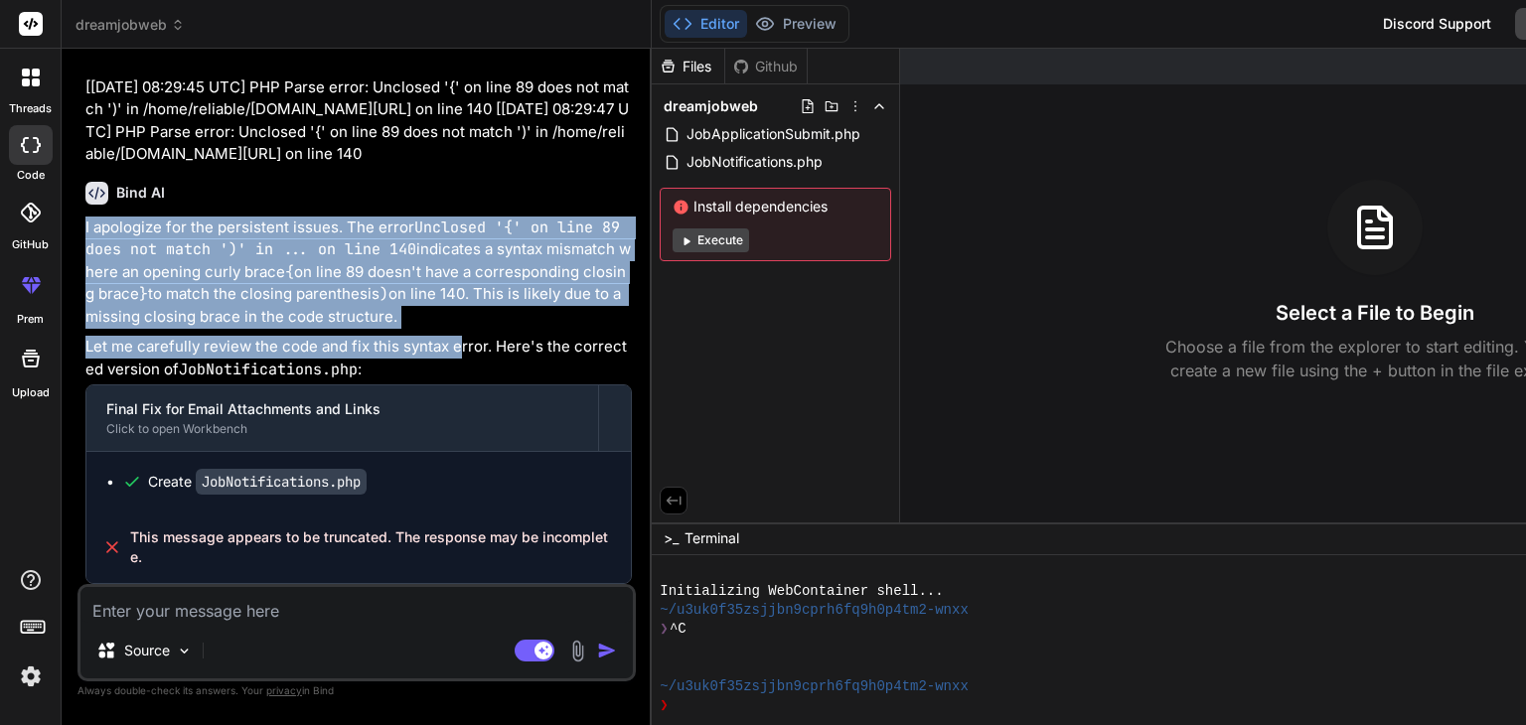
drag, startPoint x: 84, startPoint y: 204, endPoint x: 457, endPoint y: 348, distance: 399.5
click at [457, 348] on div "I apologize for the persistent issues. The error Unclosed '{' on line 89 does n…" at bounding box center [358, 401] width 547 height 369
drag, startPoint x: 81, startPoint y: 119, endPoint x: 429, endPoint y: 262, distance: 376.1
click at [429, 262] on div "You cv or attachgement came to the email in that table as a link when i click t…" at bounding box center [357, 395] width 558 height 660
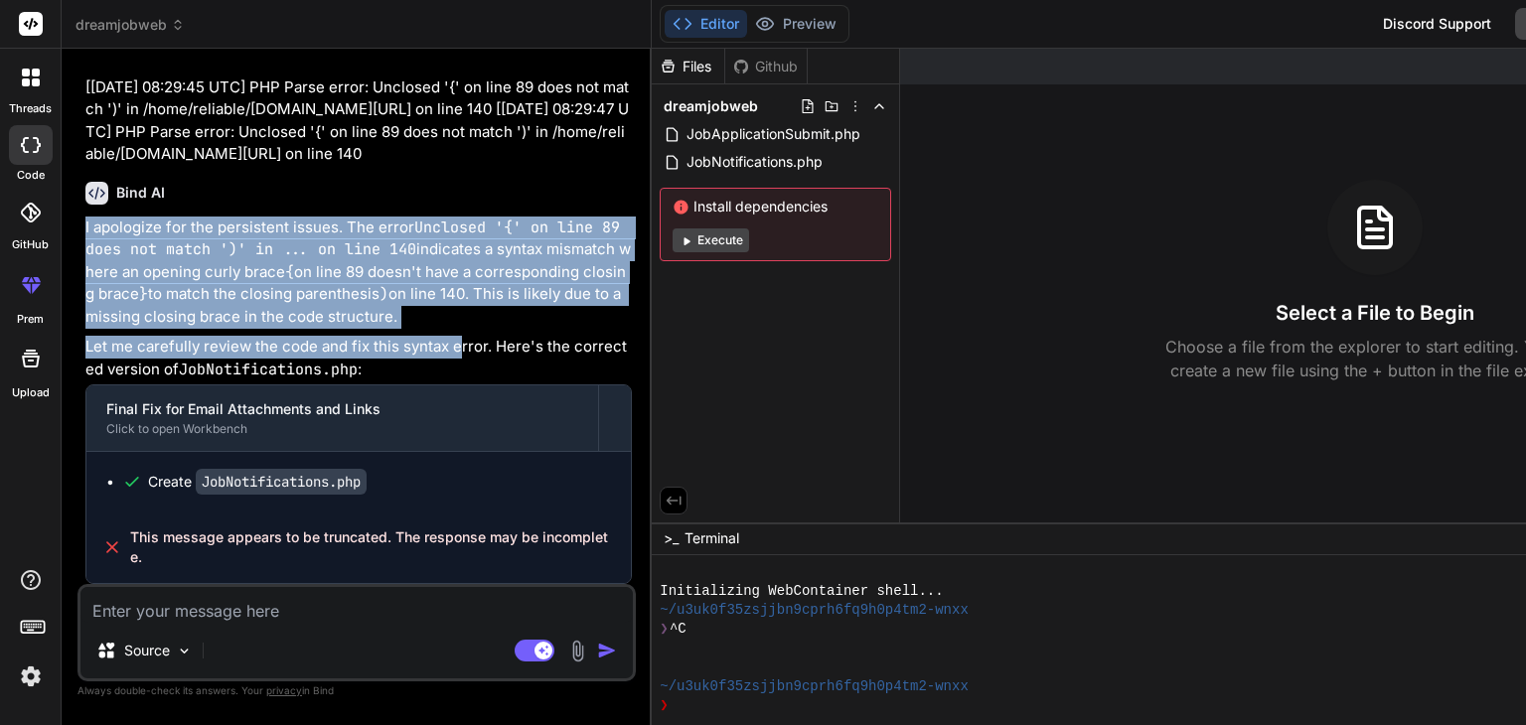
scroll to position [24169, 0]
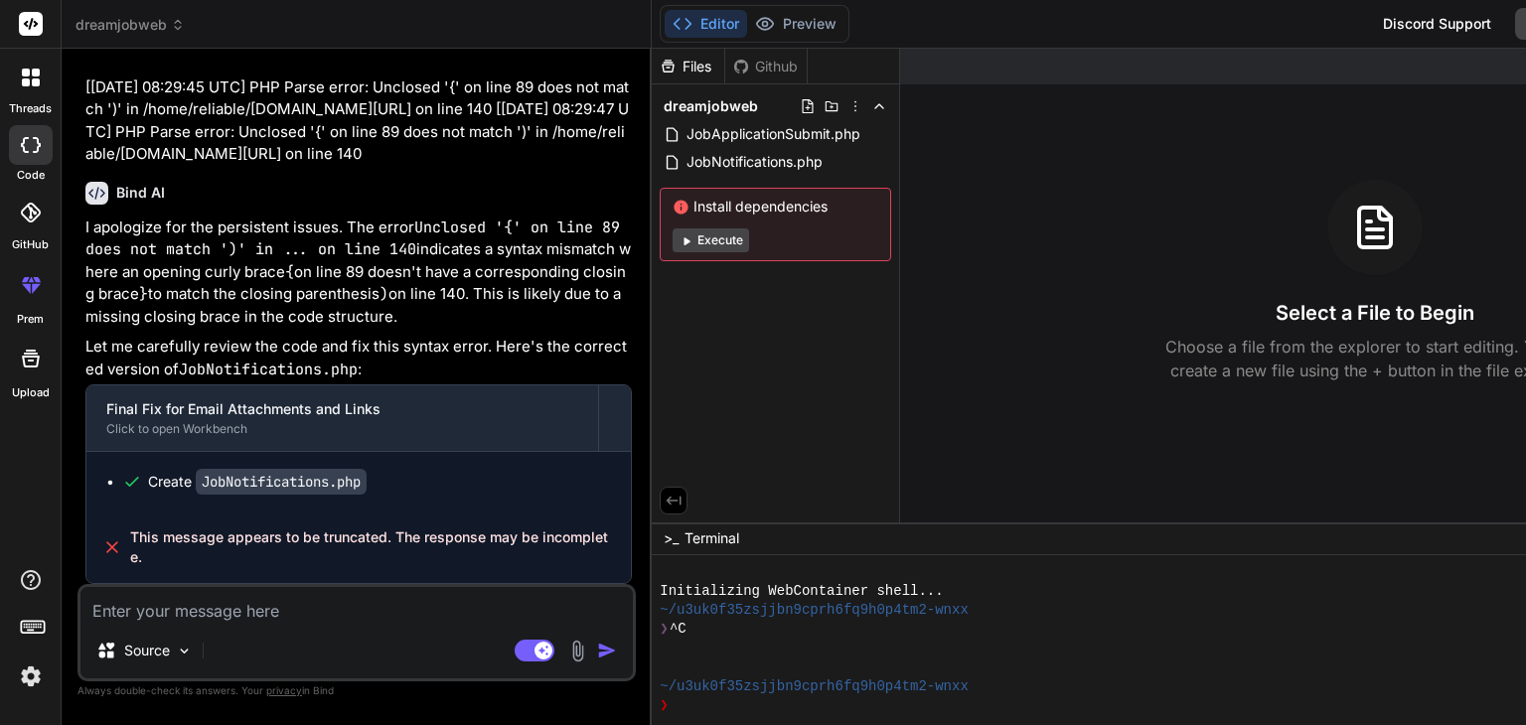
click at [269, 472] on code "JobNotifications.php" at bounding box center [281, 482] width 171 height 26
click at [685, 168] on span "JobNotifications.php" at bounding box center [755, 162] width 140 height 24
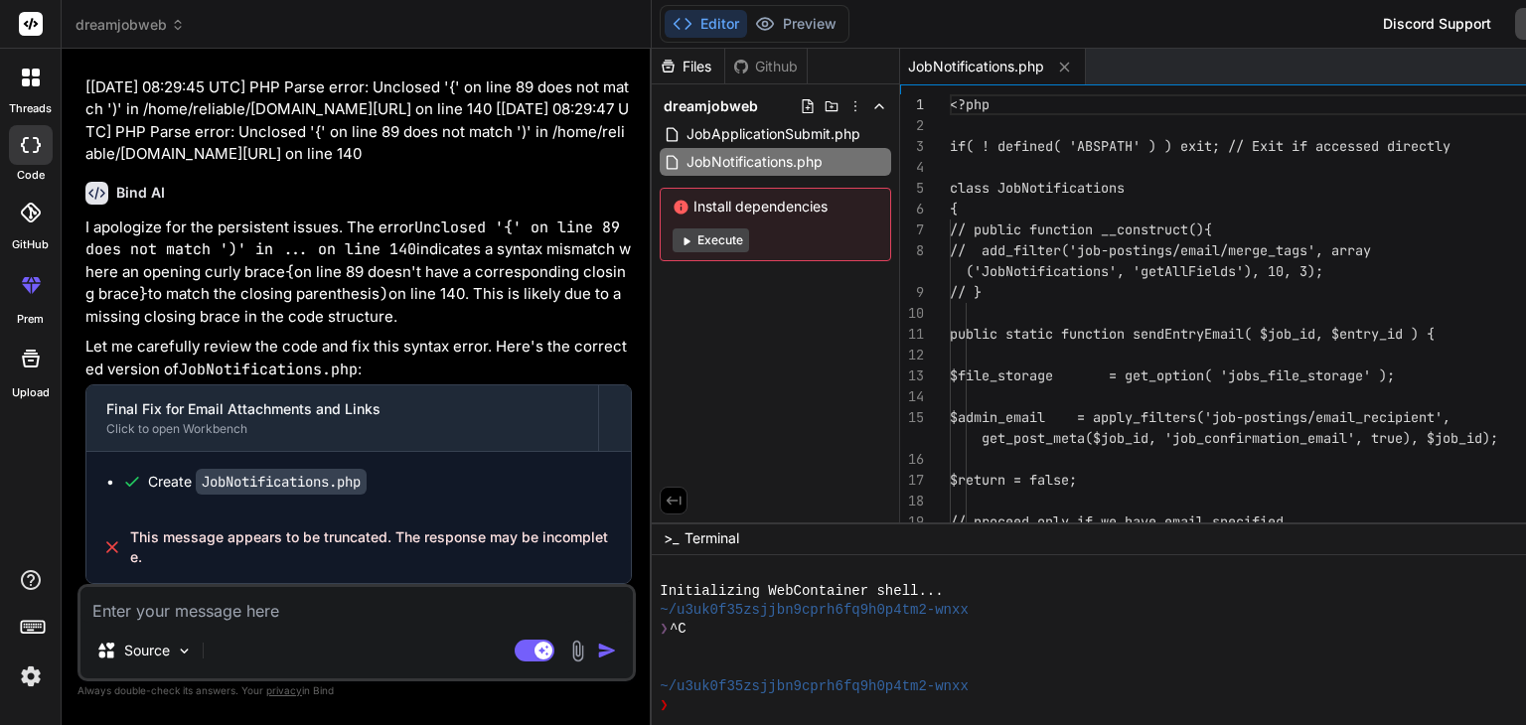
type textarea "x"
type textarea "<?php if( ! defined( 'ABSPATH' ) ) exit; // Exit if accessed directly class Job…"
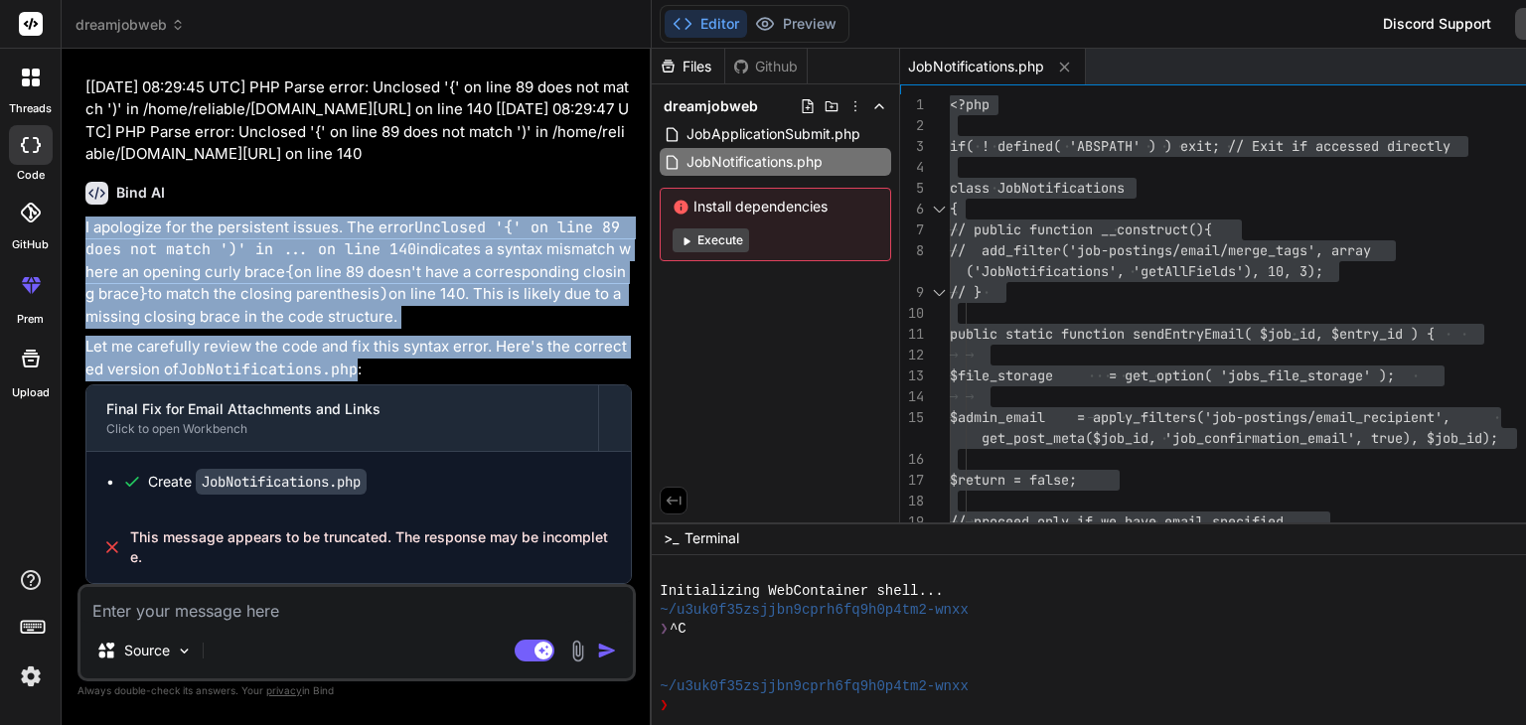
drag, startPoint x: 81, startPoint y: 206, endPoint x: 460, endPoint y: 367, distance: 411.4
click at [460, 367] on div "You cv or attachgement came to the email in that table as a link when i click t…" at bounding box center [358, 325] width 554 height 520
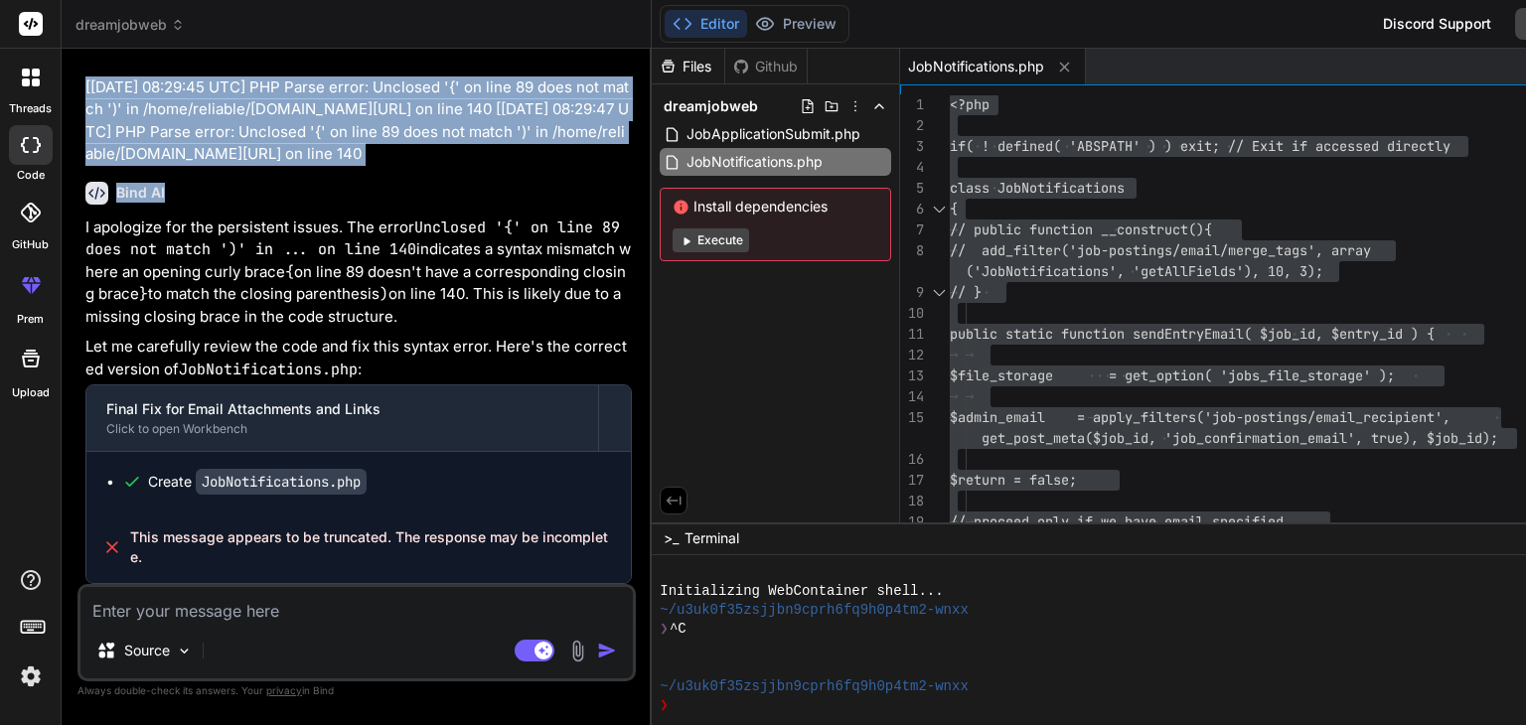
drag, startPoint x: 84, startPoint y: 240, endPoint x: 442, endPoint y: 388, distance: 386.8
click at [442, 388] on div "You cv or attachgement came to the email in that table as a link when i click t…" at bounding box center [358, 325] width 554 height 520
copy div "[[DATE] 08:29:45 UTC] PHP Parse error: Unclosed '{' on line 89 does not match '…"
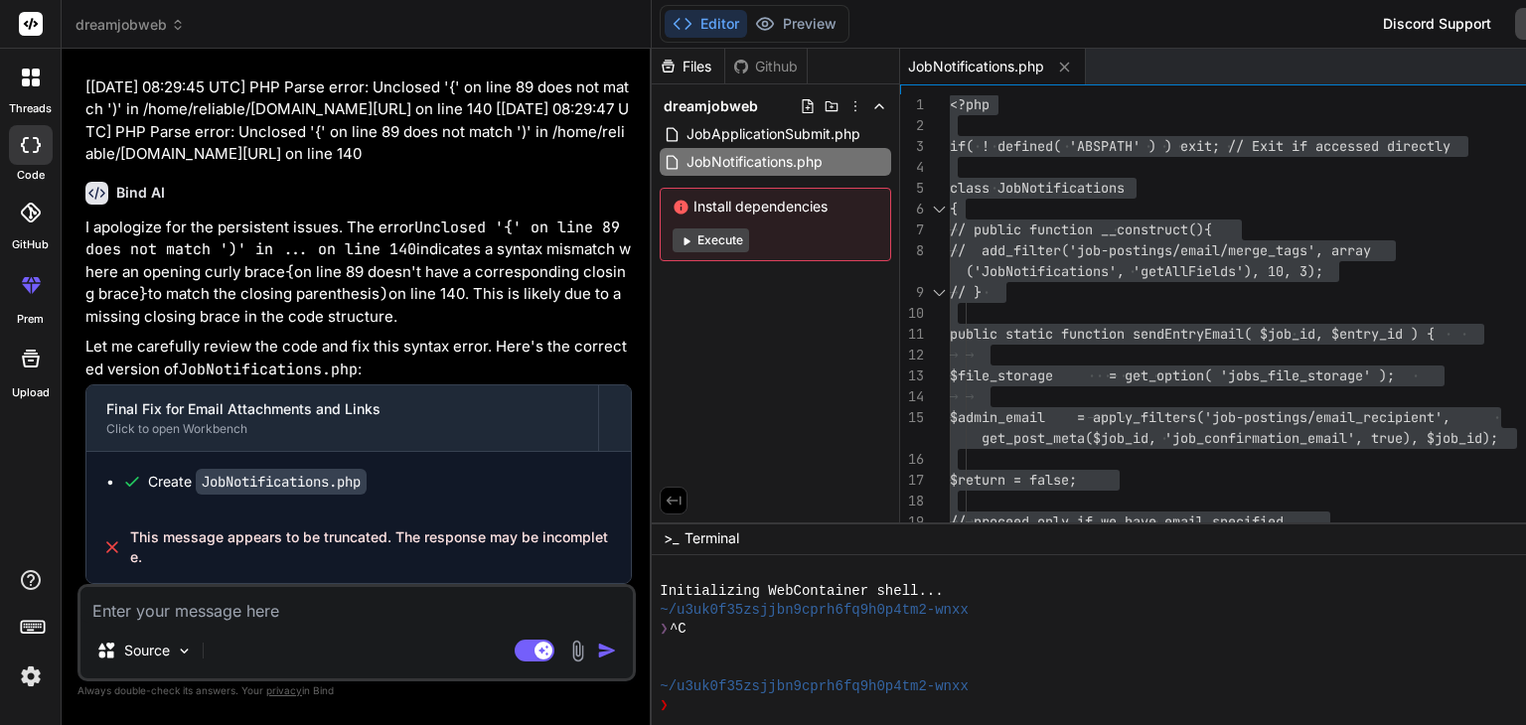
click at [235, 616] on textarea at bounding box center [356, 605] width 552 height 36
paste textarea "[[DATE] 08:29:45 UTC] PHP Parse error: Unclosed '{' on line 89 does not match '…"
type textarea "[[DATE] 08:29:45 UTC] PHP Parse error: Unclosed '{' on line 89 does not match '…"
type textarea "x"
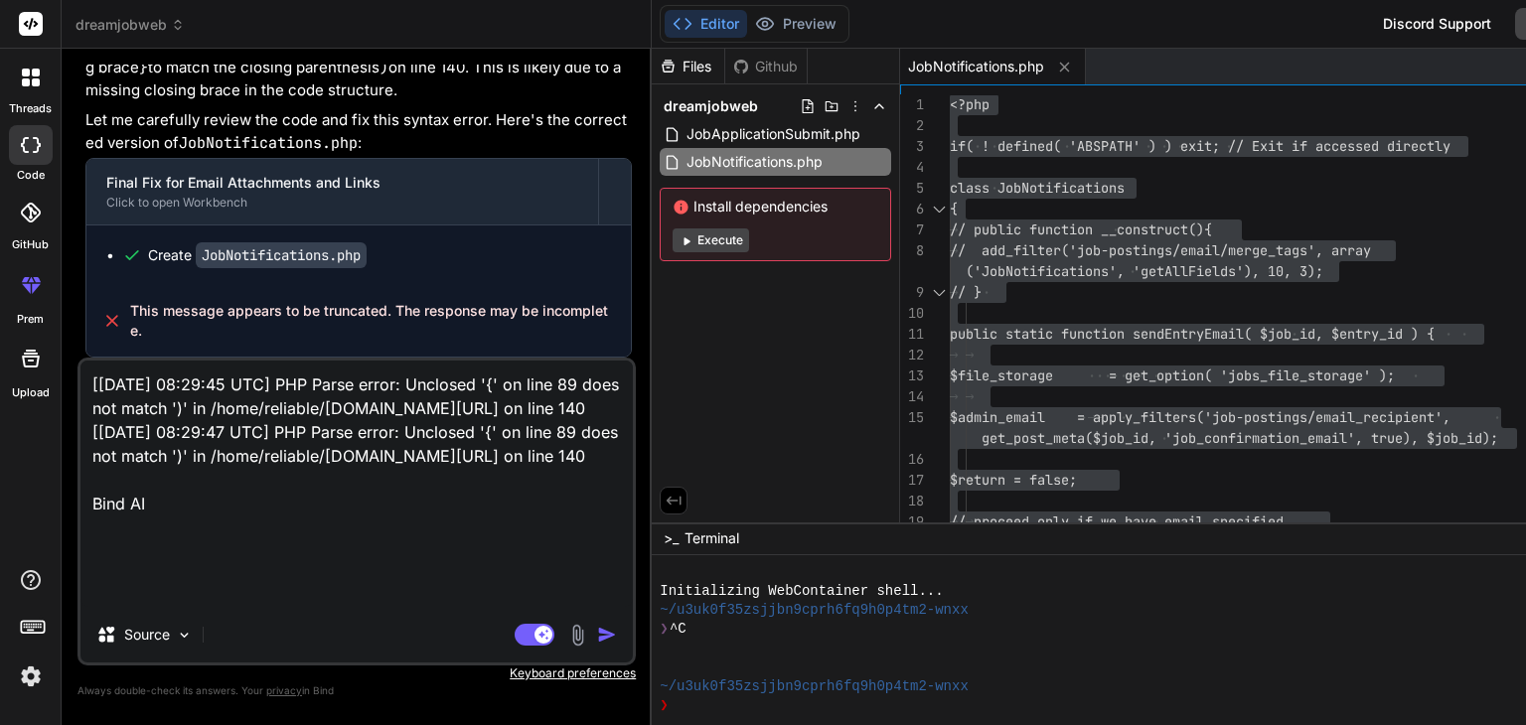
click at [235, 616] on div "Source" at bounding box center [356, 639] width 552 height 48
drag, startPoint x: 167, startPoint y: 601, endPoint x: 83, endPoint y: 592, distance: 83.9
click at [83, 592] on textarea "[[DATE] 08:29:45 UTC] PHP Parse error: Unclosed '{' on line 89 does not match '…" at bounding box center [356, 484] width 552 height 246
type textarea "[[DATE] 08:29:45 UTC] PHP Parse error: Unclosed '{' on line 89 does not match '…"
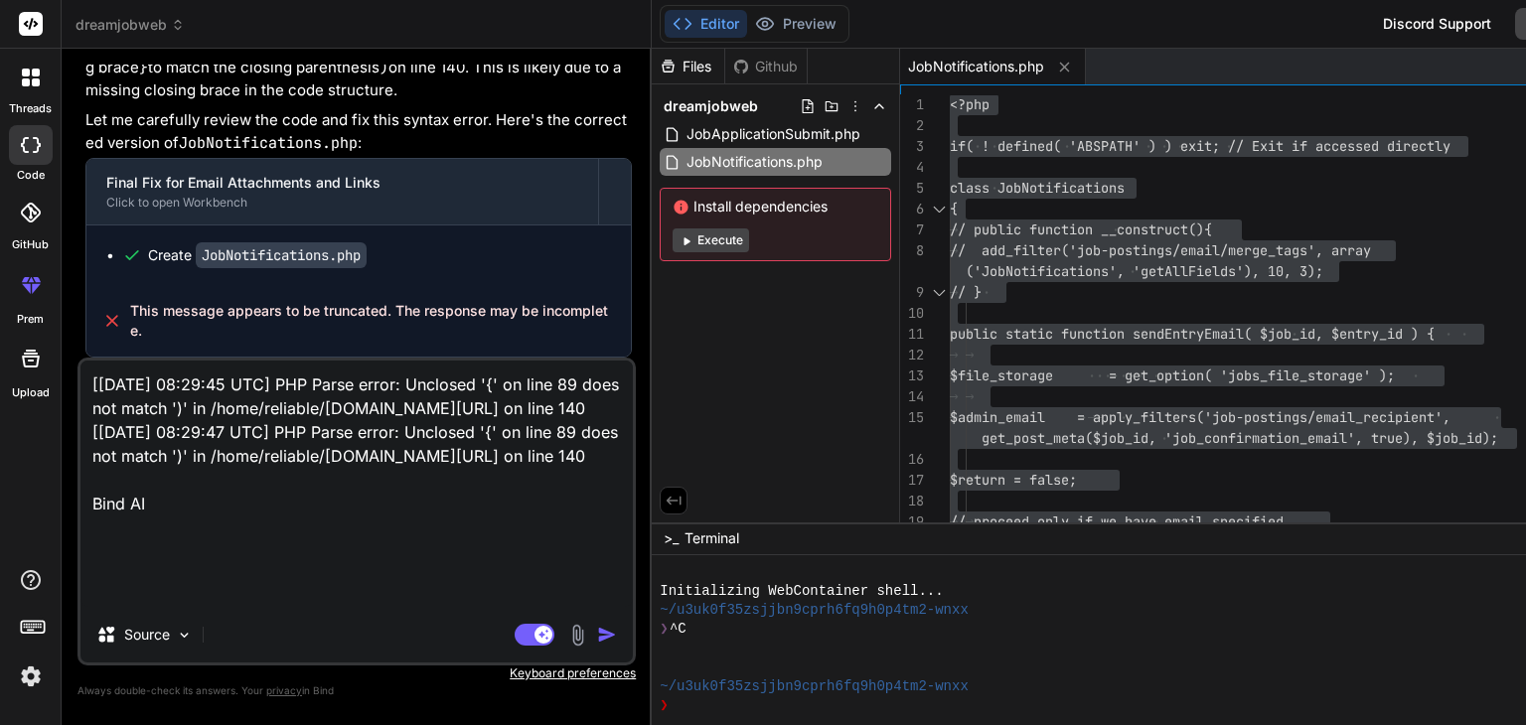
type textarea "x"
type textarea "[[DATE] 08:29:45 UTC] PHP Parse error: Unclosed '{' on line 89 does not match '…"
click at [597, 630] on img "button" at bounding box center [607, 635] width 20 height 20
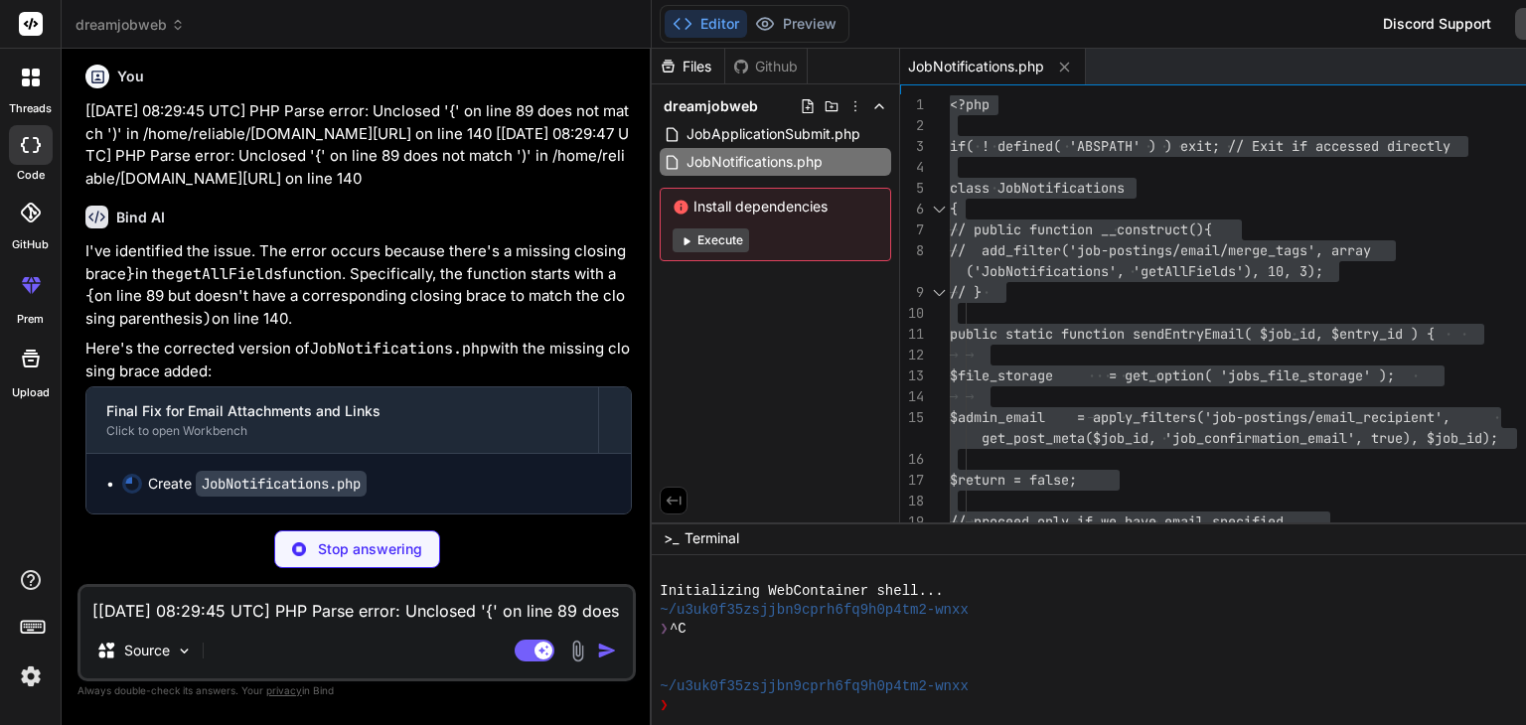
scroll to position [24785, 0]
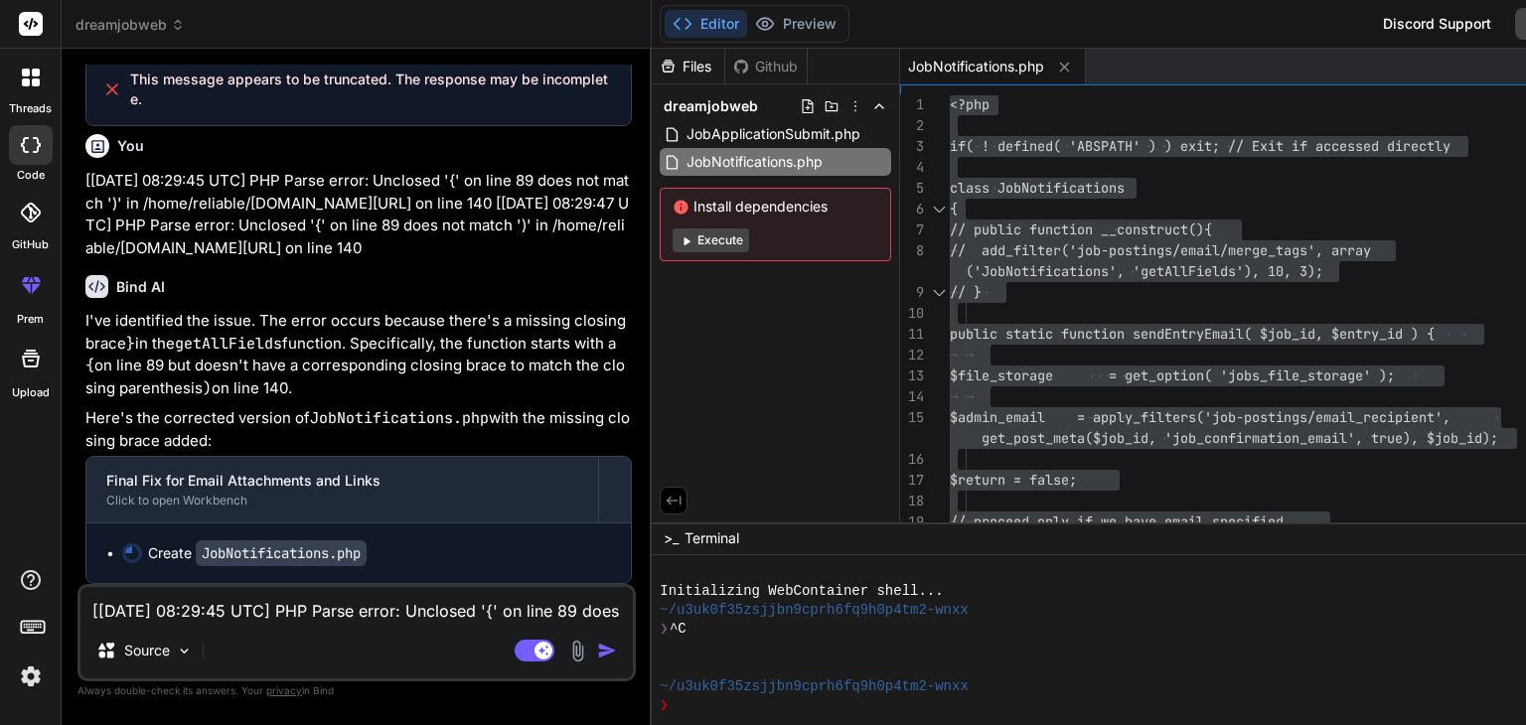
type textarea "x"
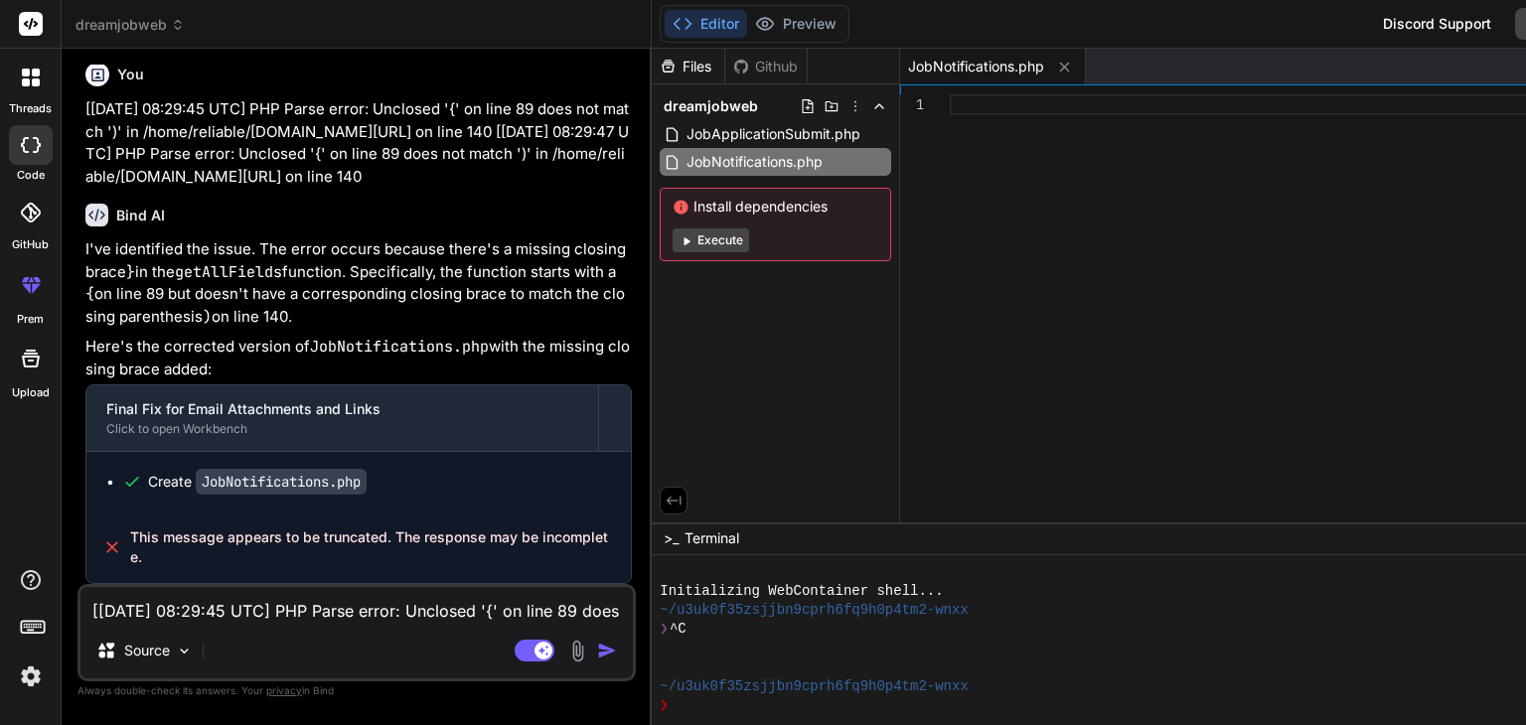
scroll to position [24654, 0]
drag, startPoint x: 82, startPoint y: 152, endPoint x: 408, endPoint y: 291, distance: 354.4
click at [408, 291] on div "You cv or attachgement came to the email in that table as a link when i click t…" at bounding box center [358, 325] width 554 height 520
copy p "[[DATE] 08:29:45 UTC] PHP Parse error: Unclosed '{' on line 89 does not match '…"
click at [198, 602] on textarea "[[DATE] 08:29:45 UTC] PHP Parse error: Unclosed '{' on line 89 does not match '…" at bounding box center [356, 605] width 552 height 36
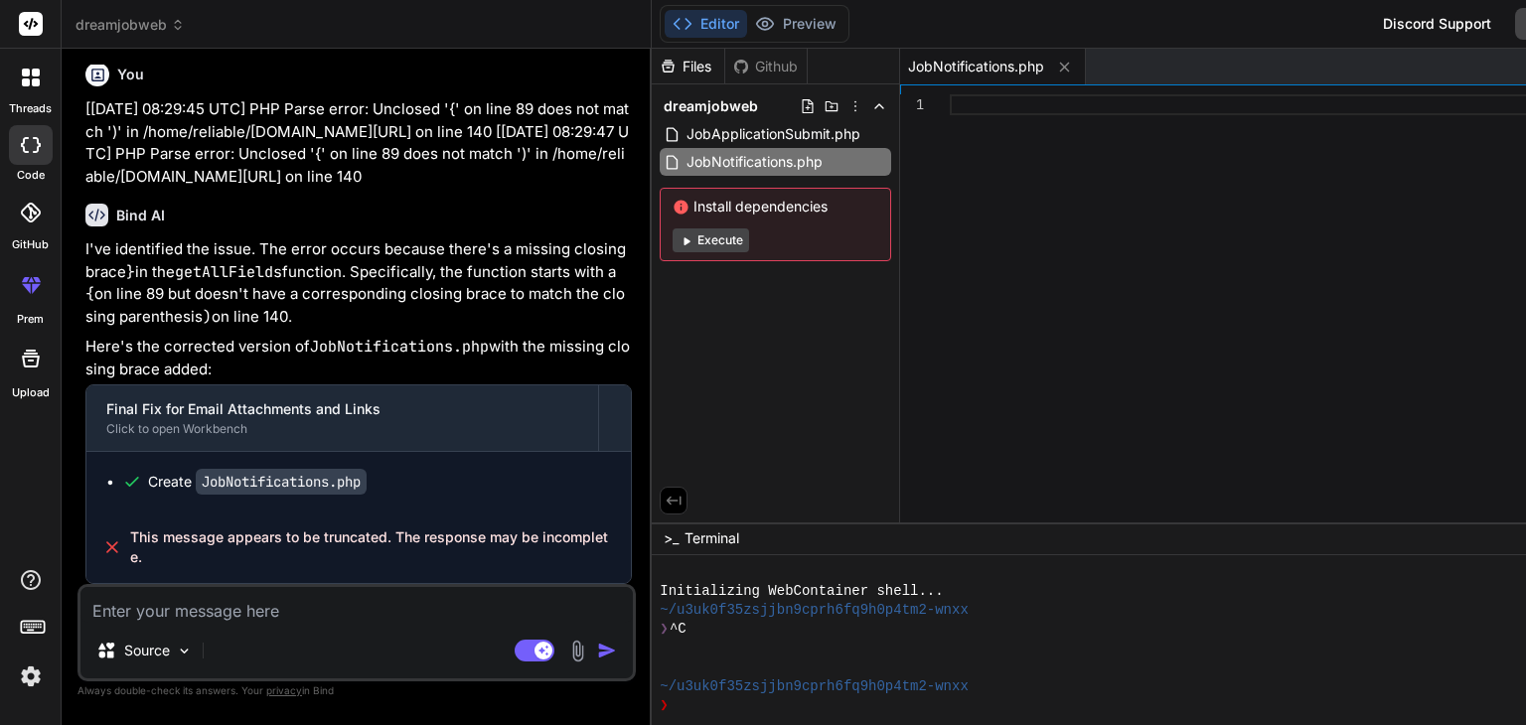
paste textarea "[[DATE] 08:29:45 UTC] PHP Parse error: Unclosed '{' on line 89 does not match '…"
type textarea "[[DATE] 08:29:45 UTC] PHP Parse error: Unclosed '{' on line 89 does not match '…"
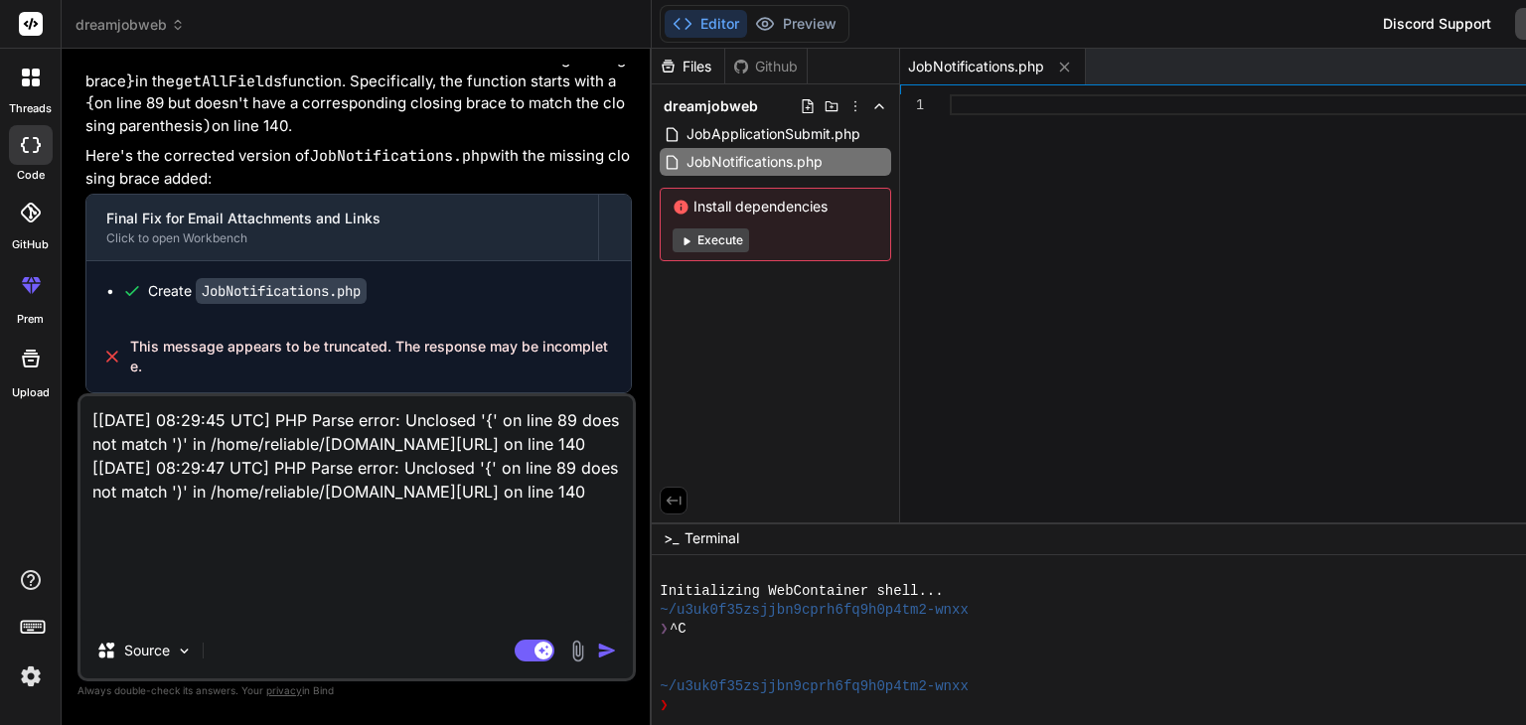
drag, startPoint x: 198, startPoint y: 602, endPoint x: 401, endPoint y: 601, distance: 203.7
click at [401, 601] on textarea "[[DATE] 08:29:45 UTC] PHP Parse error: Unclosed '{' on line 89 does not match '…" at bounding box center [356, 509] width 552 height 227
type textarea "x"
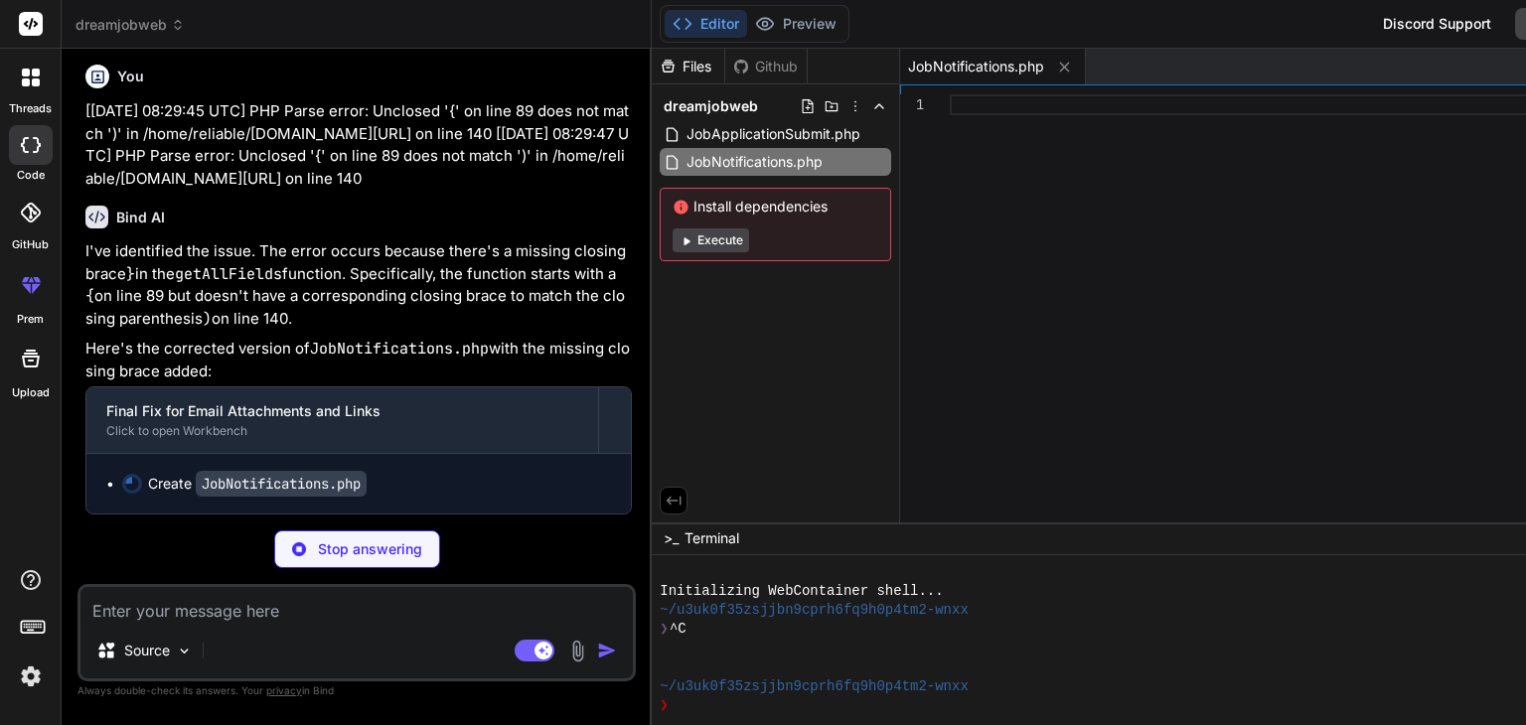
scroll to position [25402, 0]
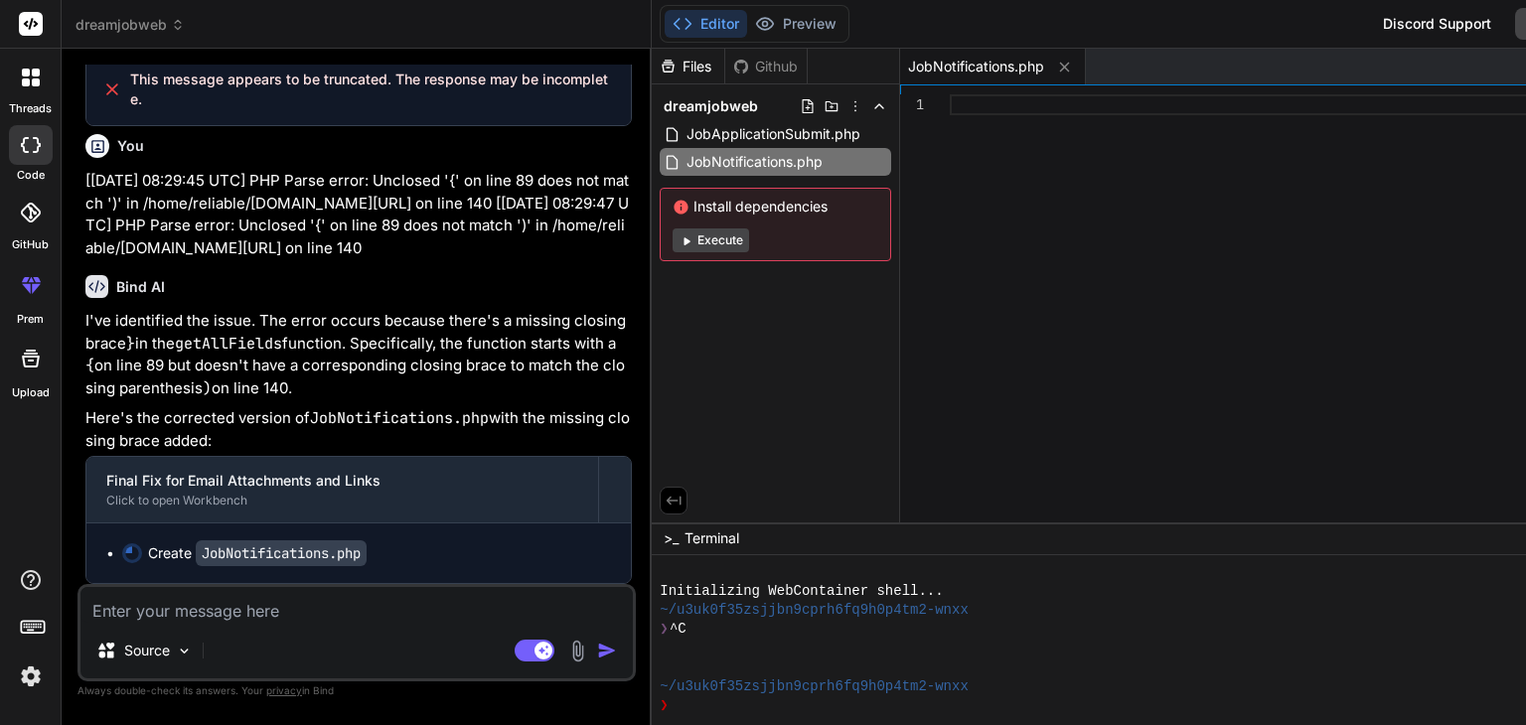
type textarea "x"
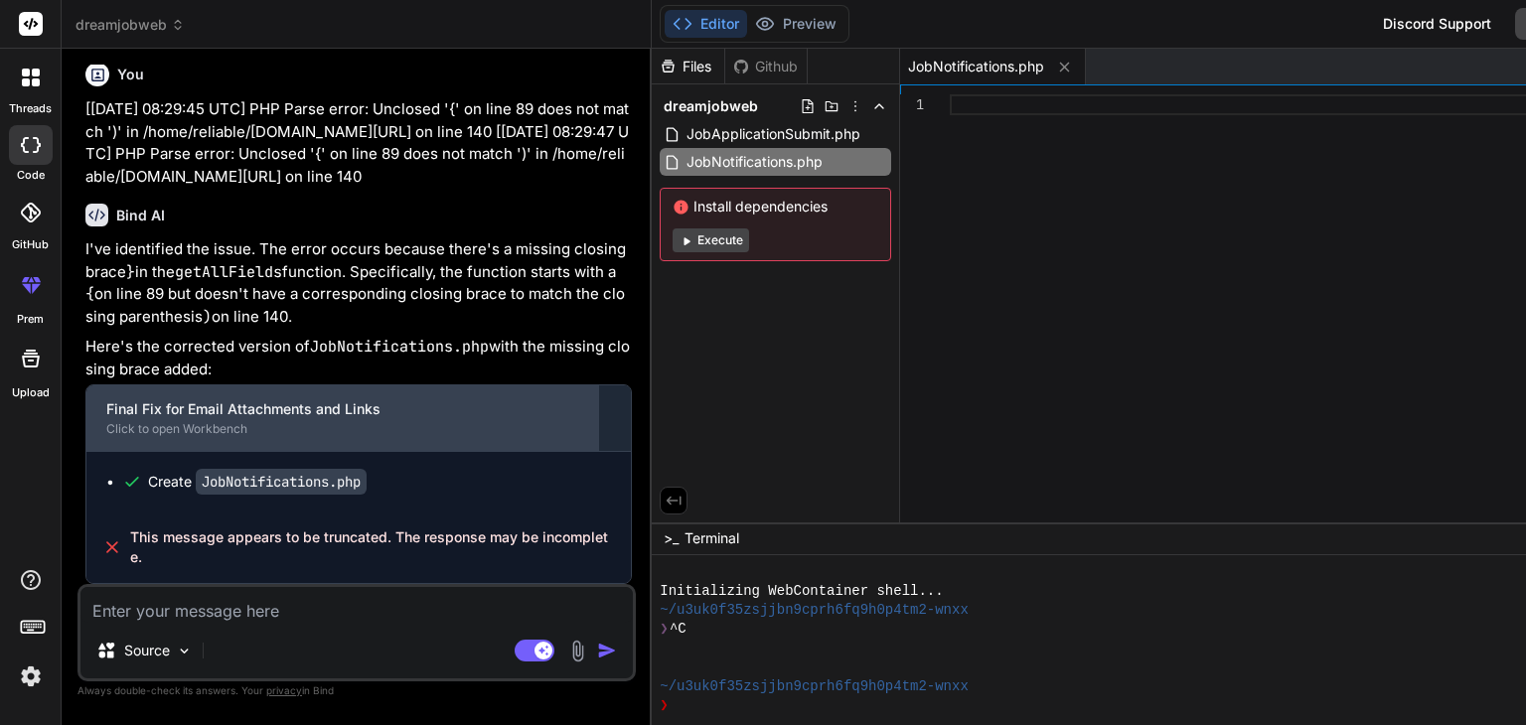
scroll to position [25406, 0]
click at [168, 417] on div "Final Fix for Email Attachments and Links" at bounding box center [342, 409] width 472 height 20
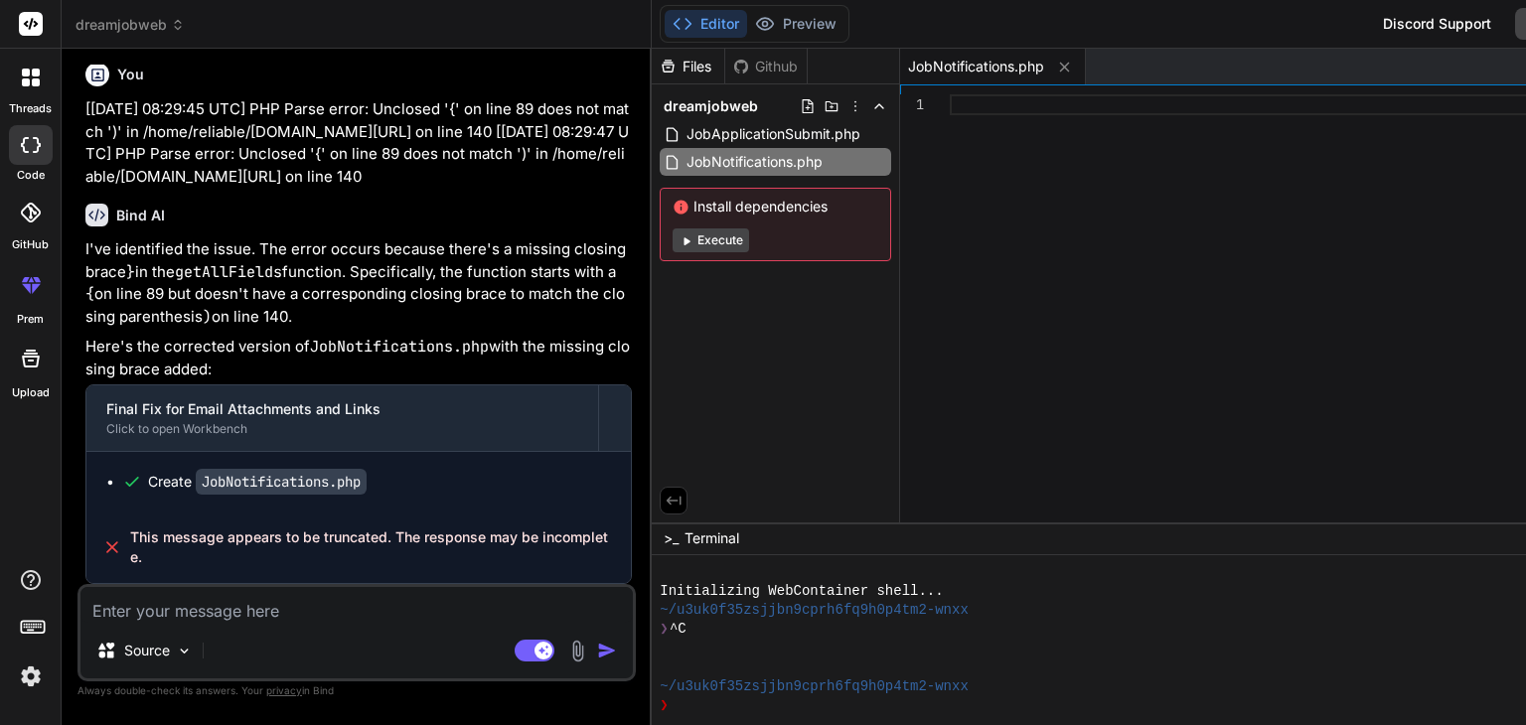
click at [284, 489] on code "JobNotifications.php" at bounding box center [281, 482] width 171 height 26
click at [685, 133] on span "JobApplicationSubmit.php" at bounding box center [774, 134] width 178 height 24
type textarea "} } } } } }"
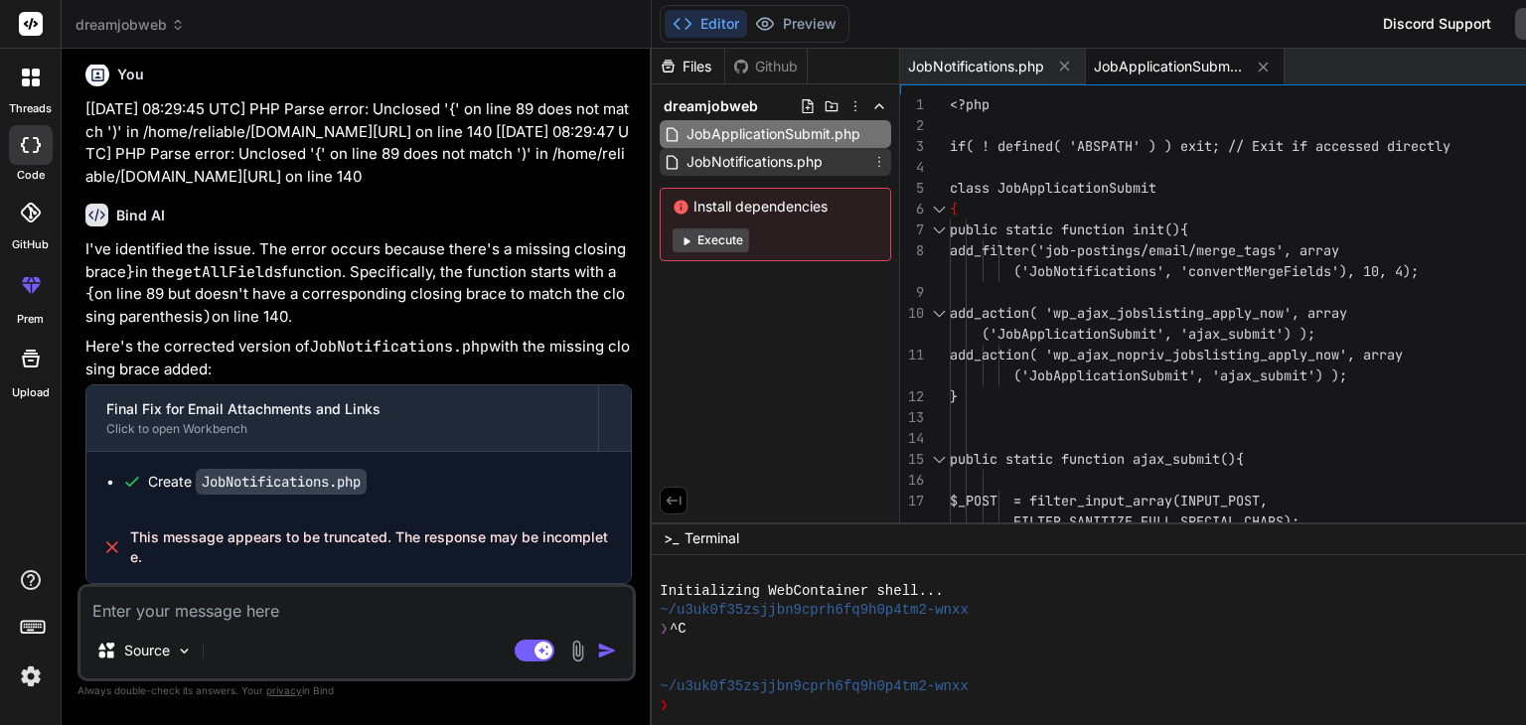
click at [685, 157] on span "JobNotifications.php" at bounding box center [755, 162] width 140 height 24
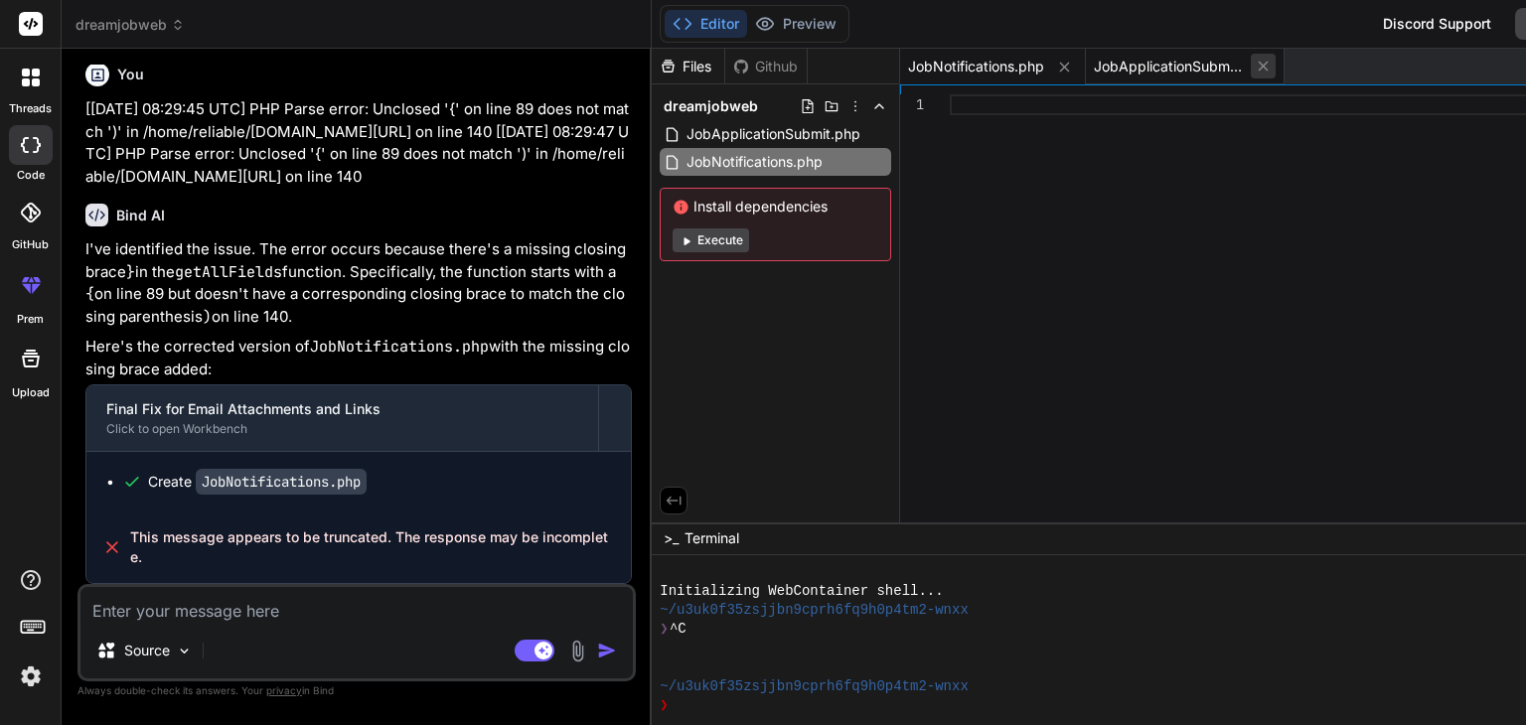
click at [1255, 66] on icon at bounding box center [1263, 66] width 17 height 17
click at [1056, 66] on icon at bounding box center [1064, 67] width 17 height 17
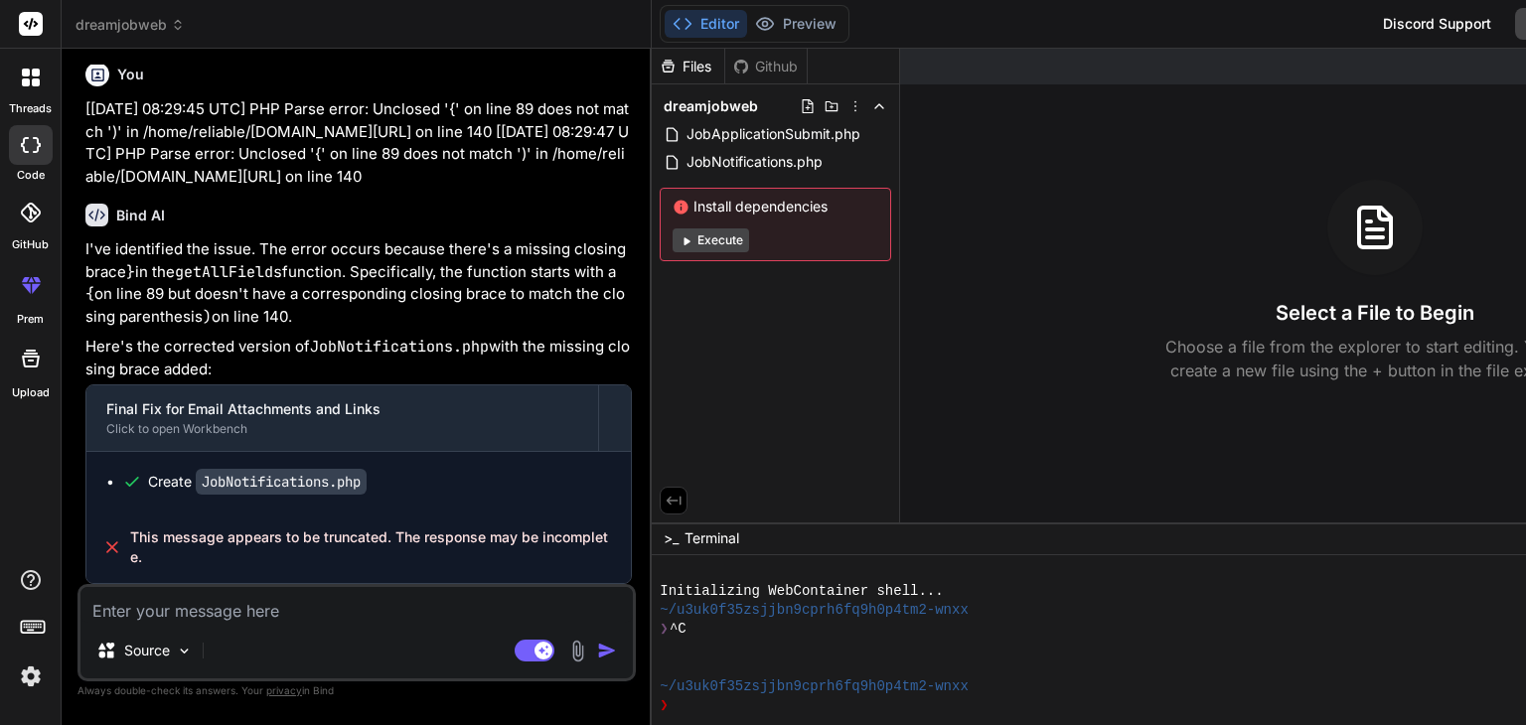
click at [189, 606] on textarea at bounding box center [356, 605] width 552 height 36
type textarea "c"
type textarea "x"
type textarea "ca"
type textarea "x"
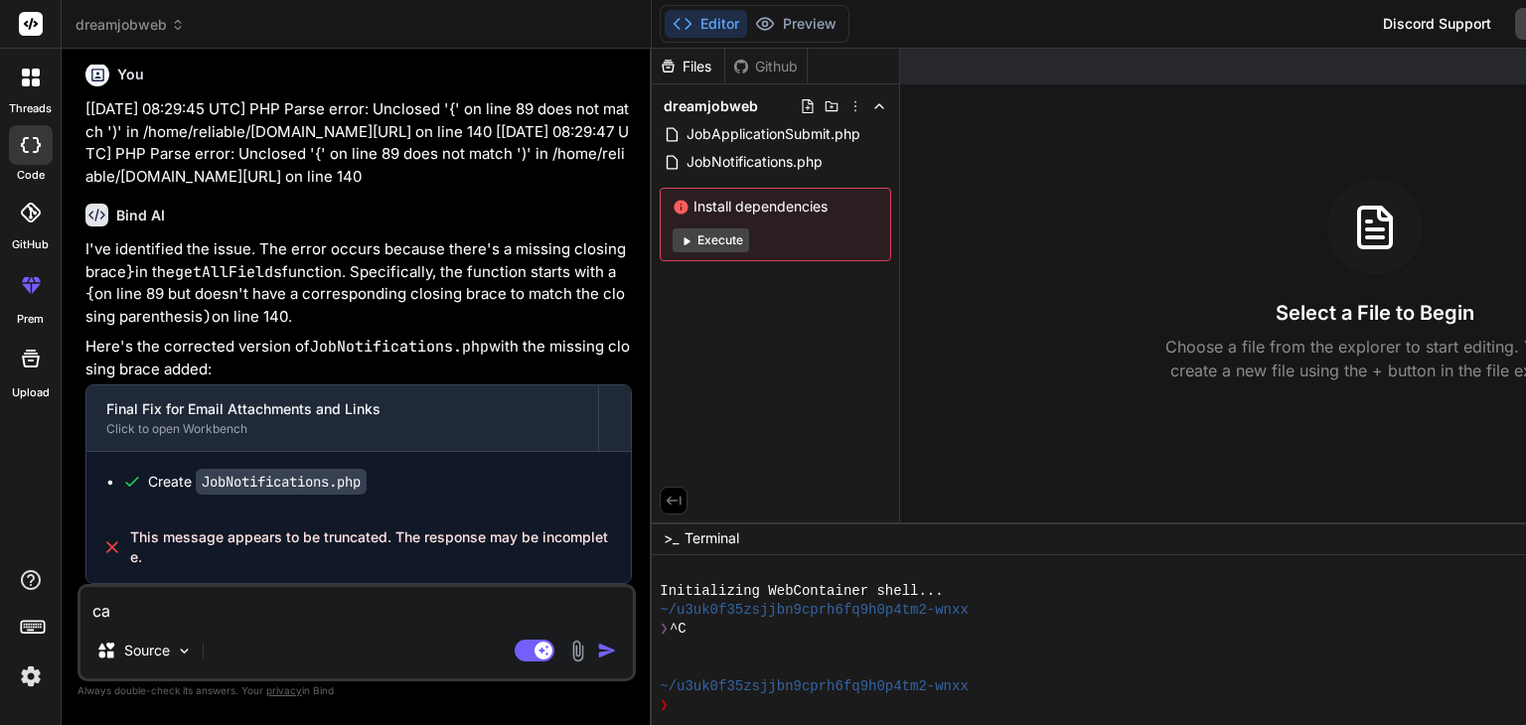
type textarea "can"
type textarea "x"
type textarea "can"
type textarea "x"
type textarea "can y"
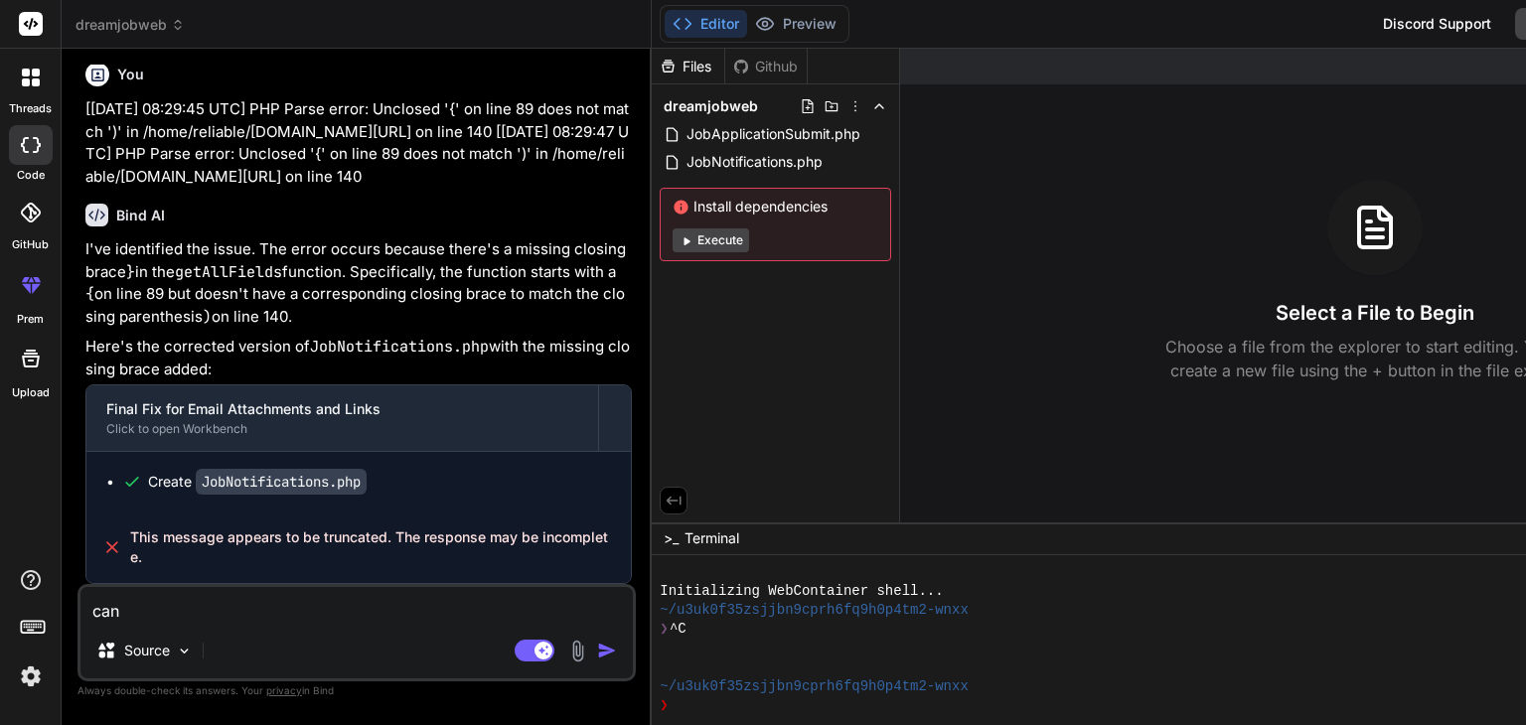
type textarea "x"
type textarea "can yo"
type textarea "x"
type textarea "can you"
type textarea "x"
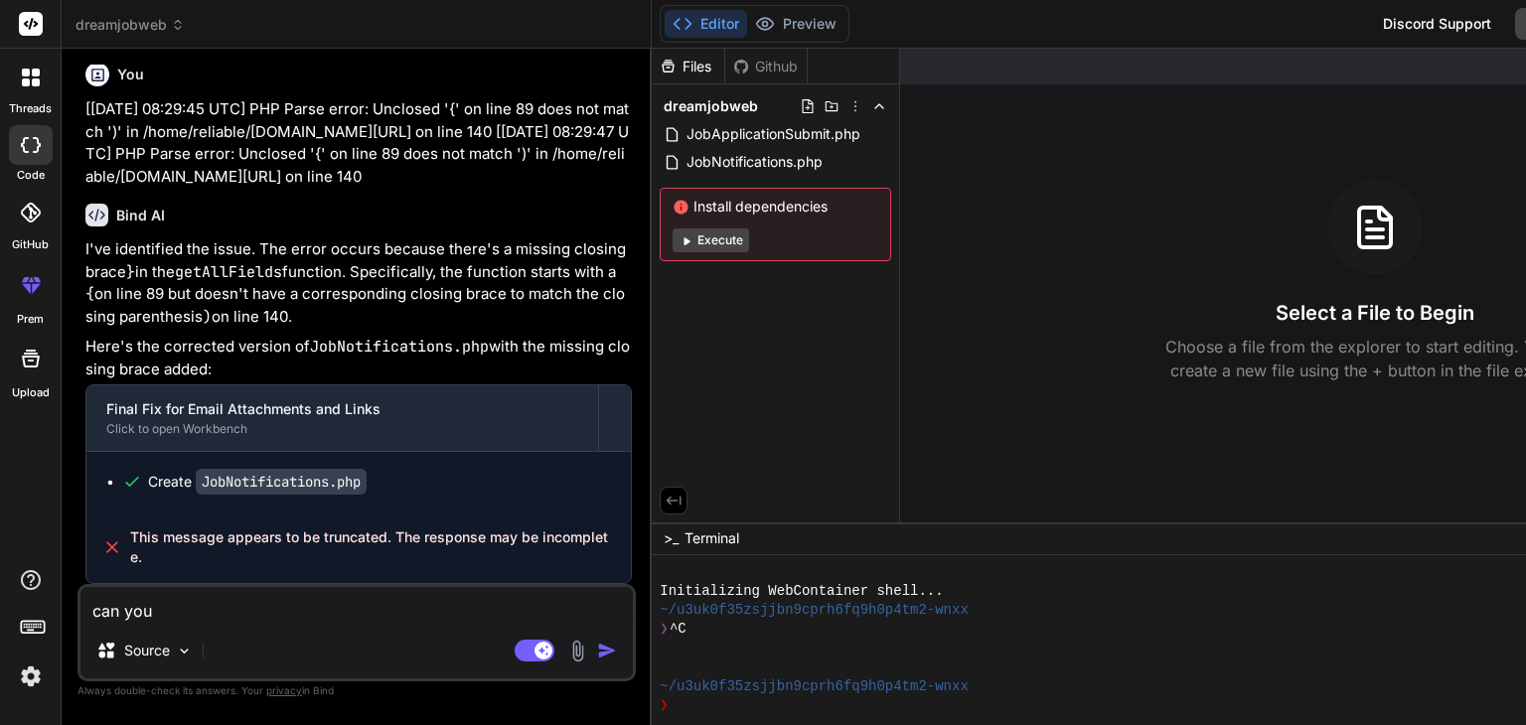
type textarea "can you"
type textarea "x"
type textarea "can you r"
type textarea "x"
type textarea "can you re"
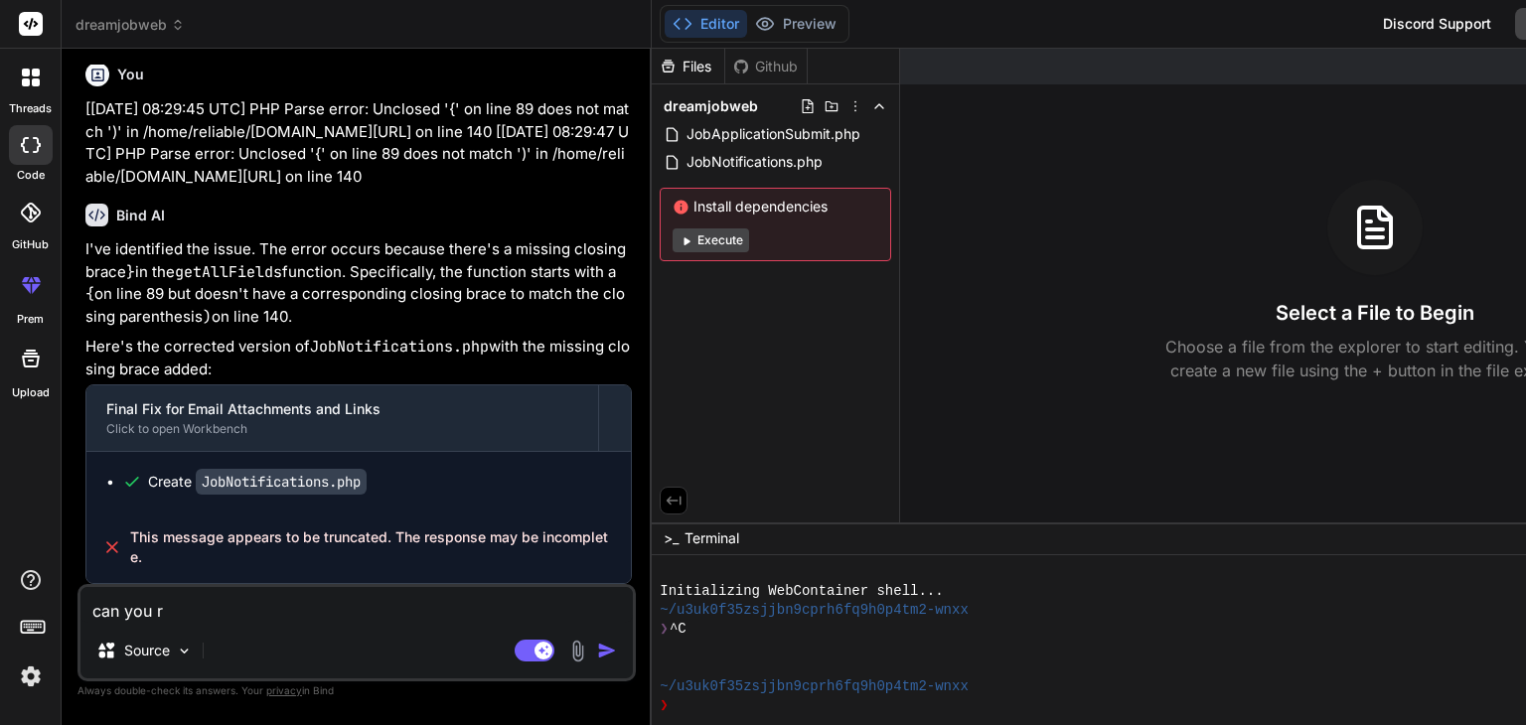
type textarea "x"
type textarea "can you rec"
type textarea "x"
type textarea "can you recr"
type textarea "x"
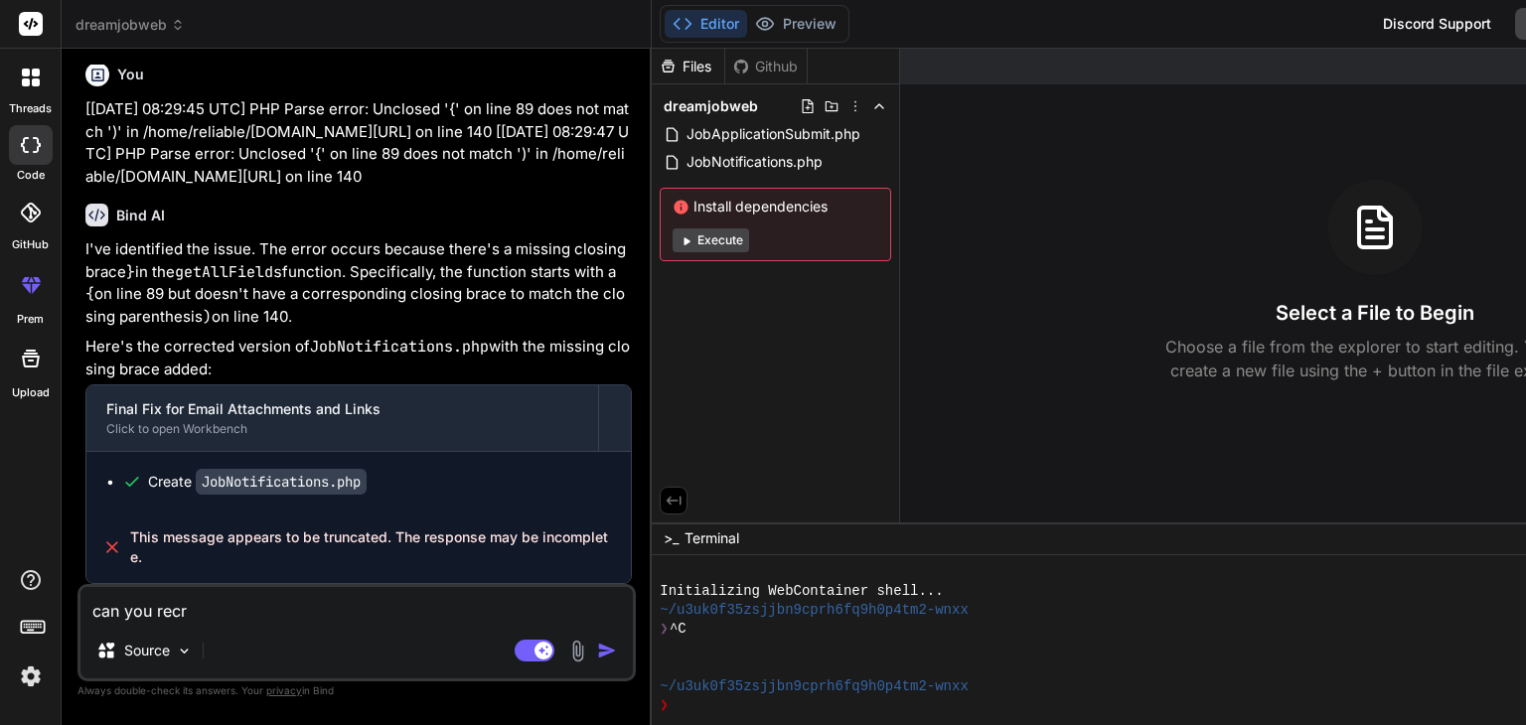
type textarea "can you recre"
type textarea "x"
type textarea "can you recrea"
type textarea "x"
type textarea "can you recreat"
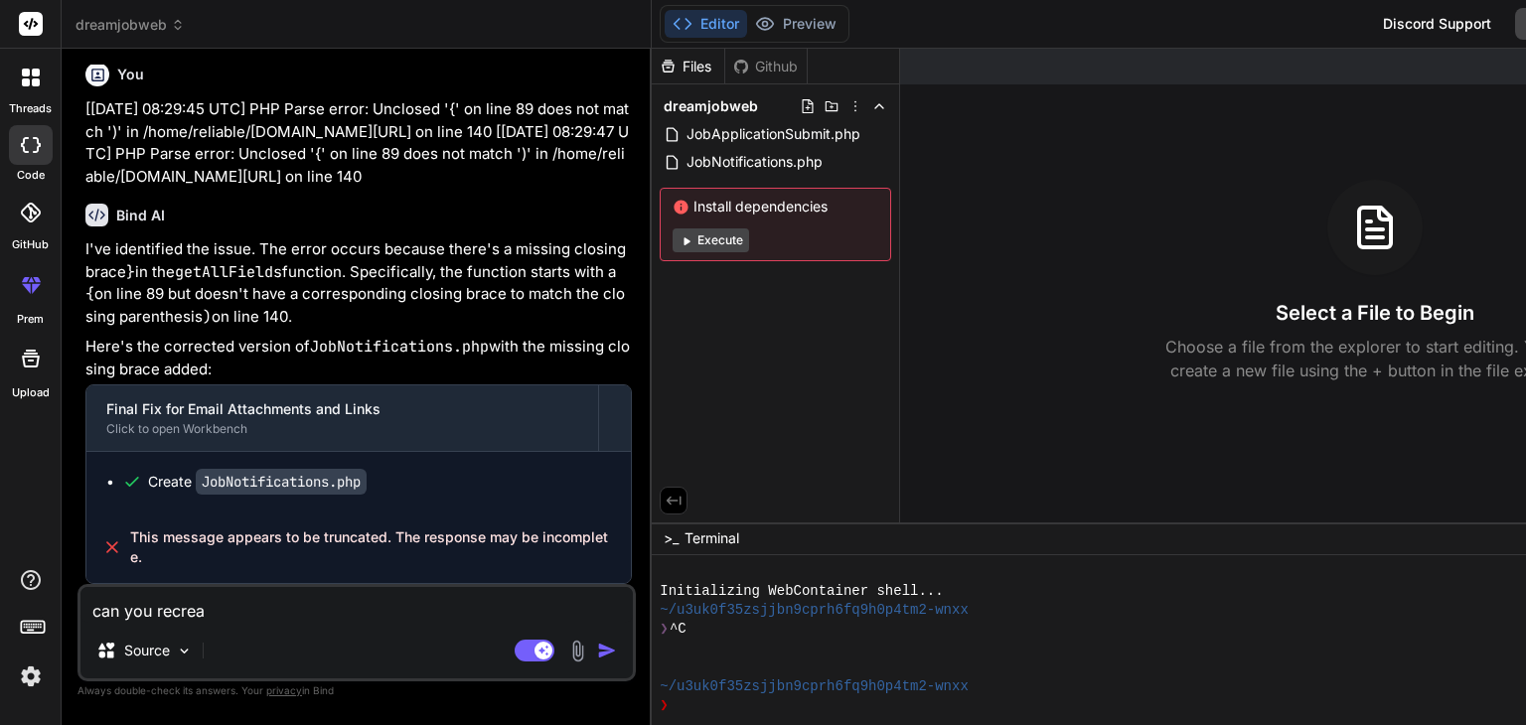
type textarea "x"
type textarea "can you recreate"
type textarea "x"
type textarea "can you recreate"
type textarea "x"
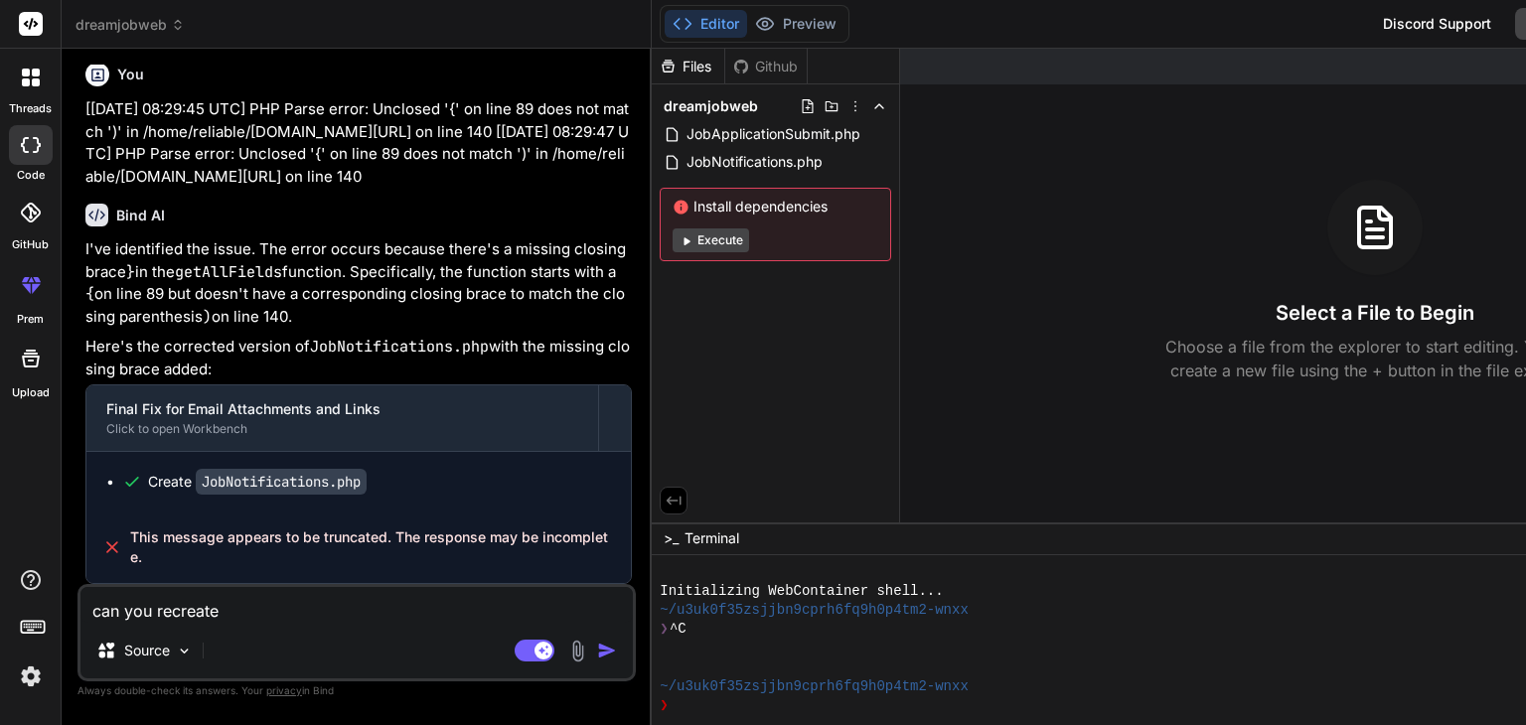
type textarea "can you recreate t"
type textarea "x"
type textarea "can you recreate th"
type textarea "x"
type textarea "can you recreate the"
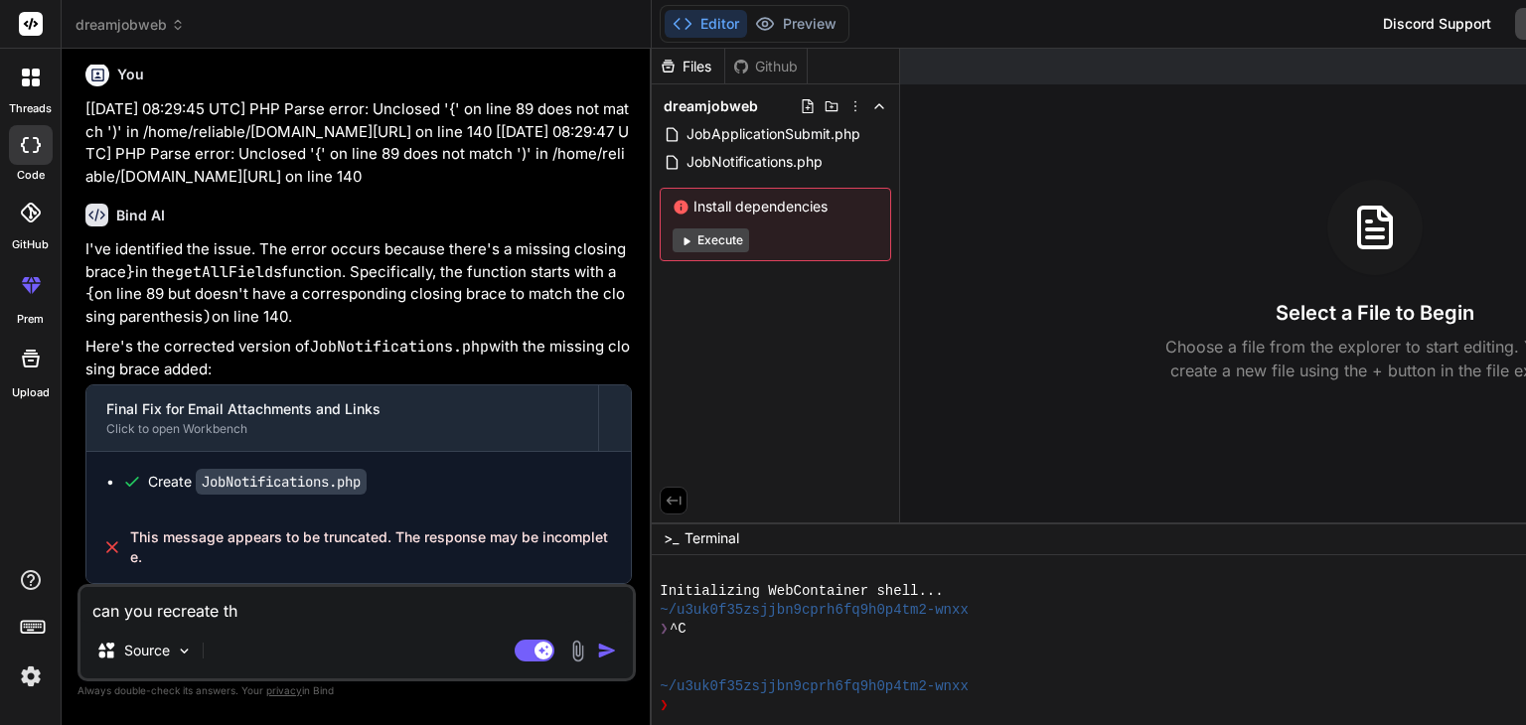
type textarea "x"
type textarea "can you recreate the"
type textarea "x"
type textarea "can you recreate the f"
type textarea "x"
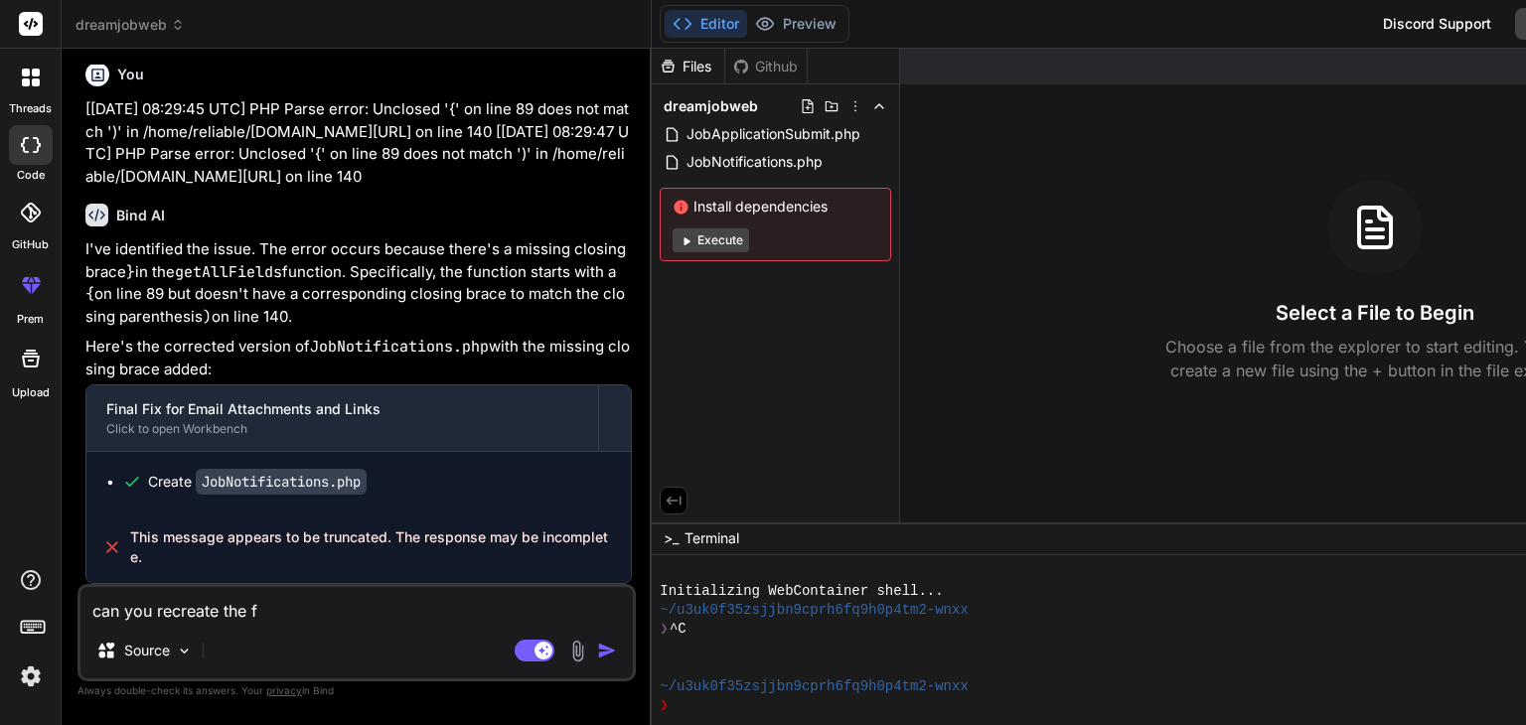
type textarea "can you recreate the fi"
type textarea "x"
type textarea "can you recreate the fil"
type textarea "x"
type textarea "can you recreate the file"
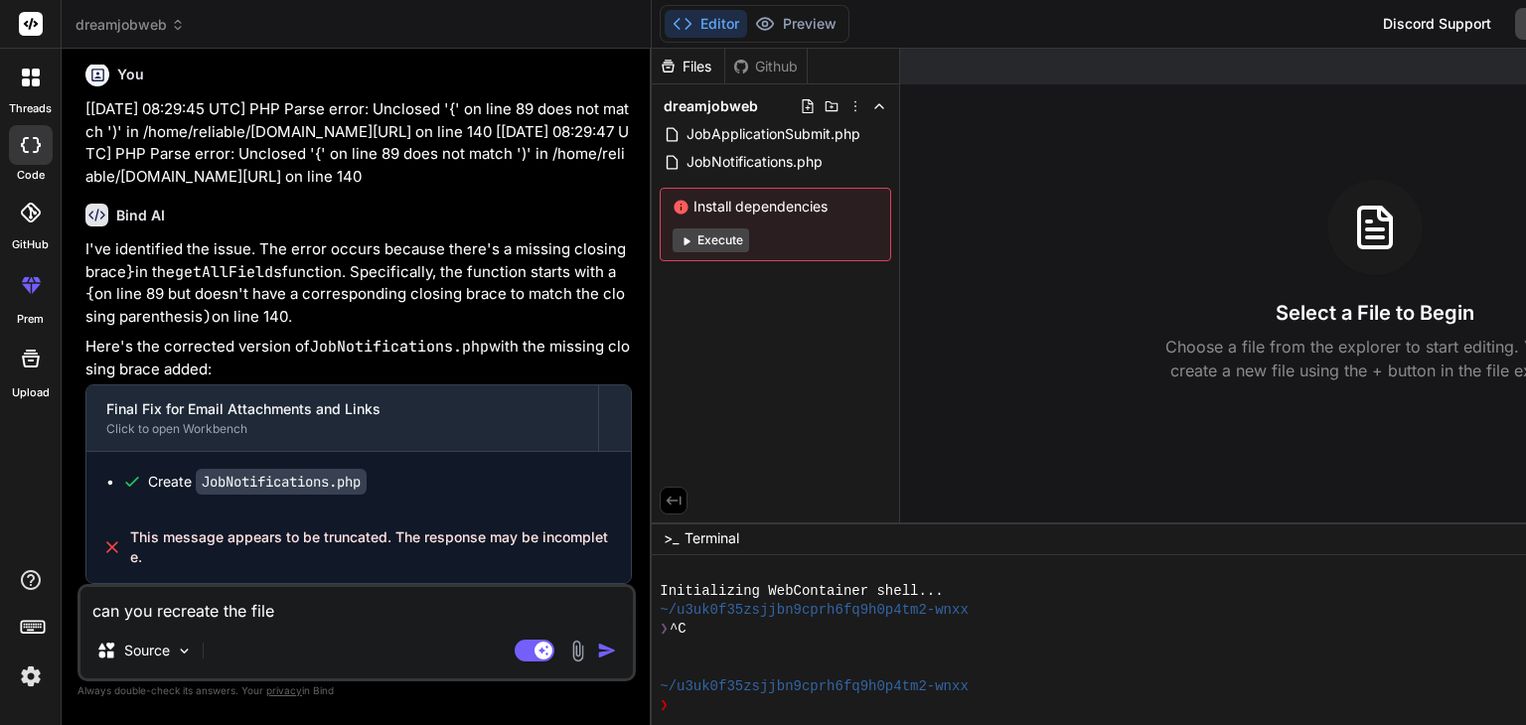
type textarea "x"
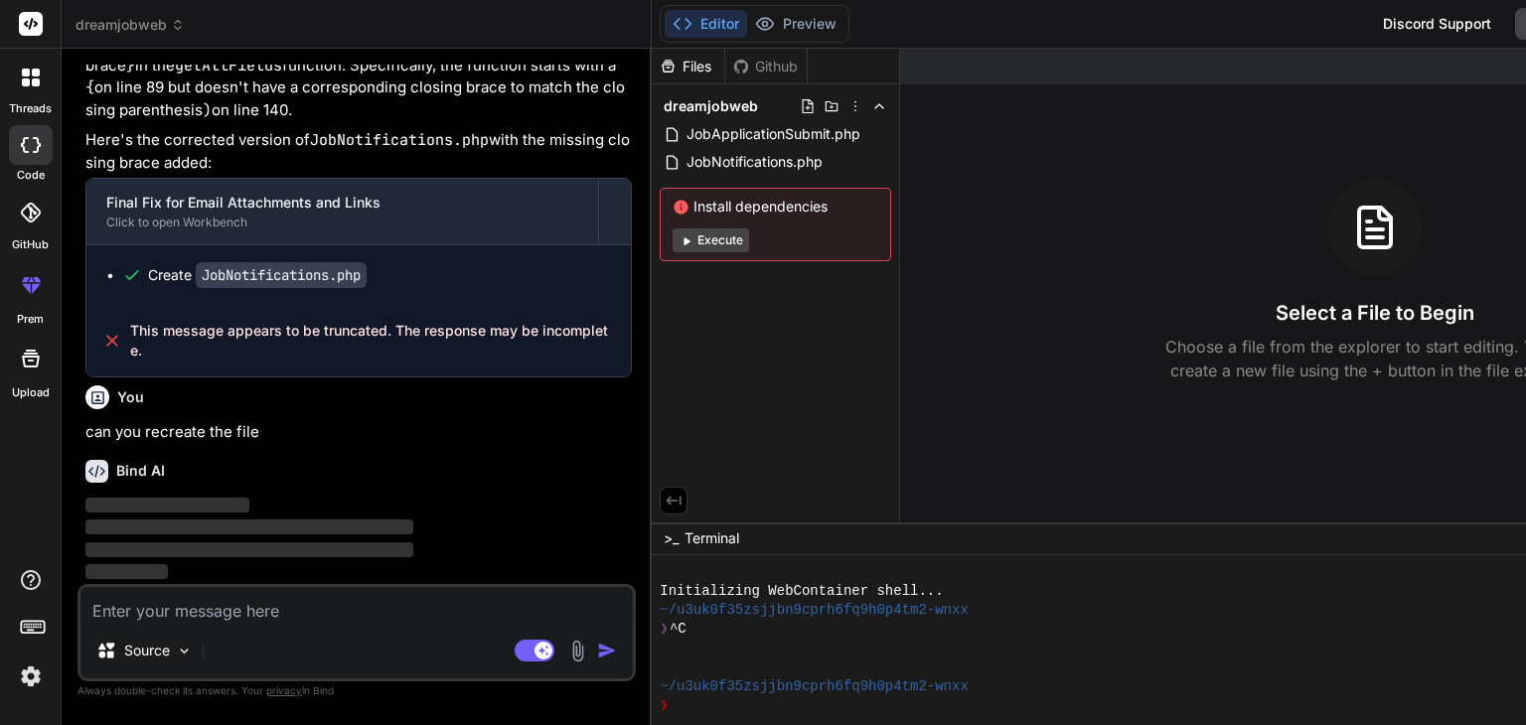
scroll to position [25612, 0]
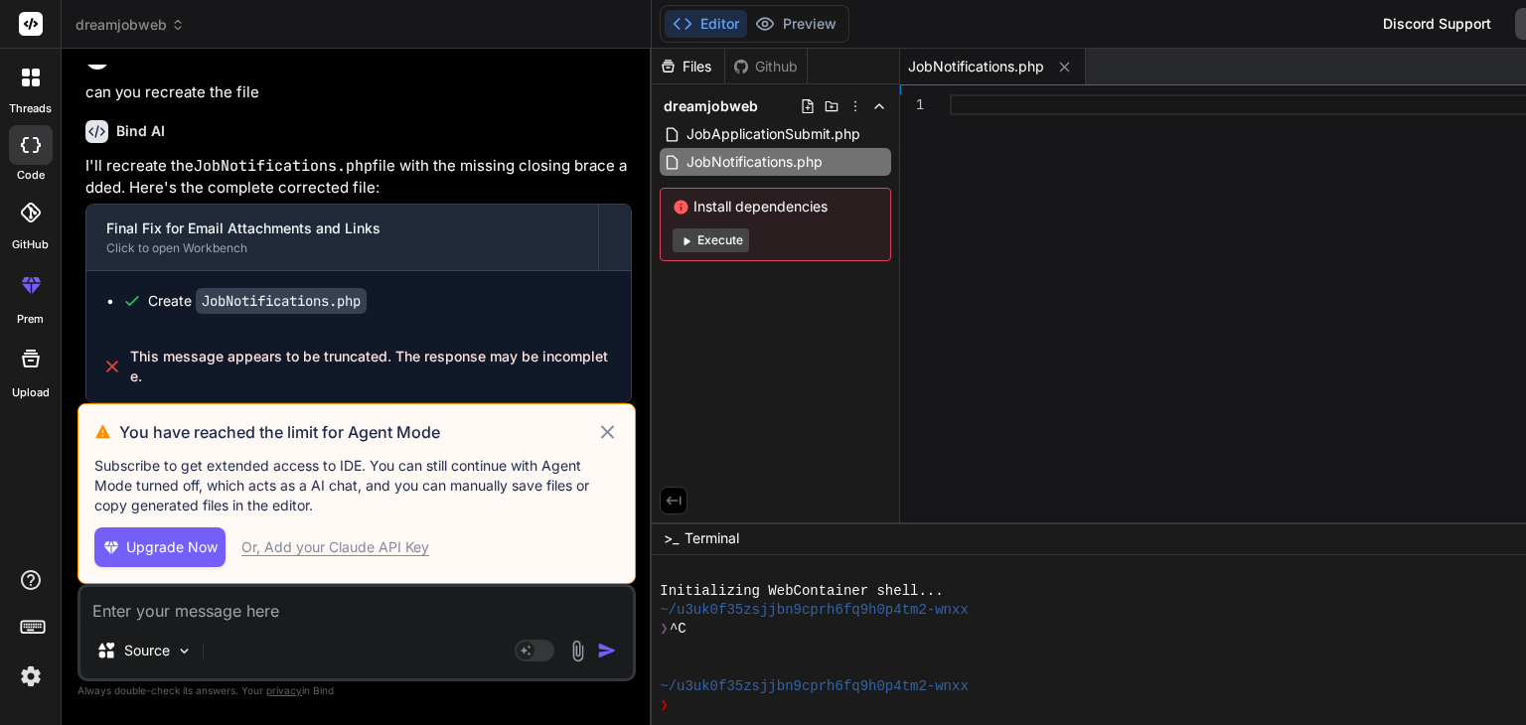
click at [367, 549] on div "Or, Add your Claude API Key" at bounding box center [335, 548] width 188 height 20
type textarea "x"
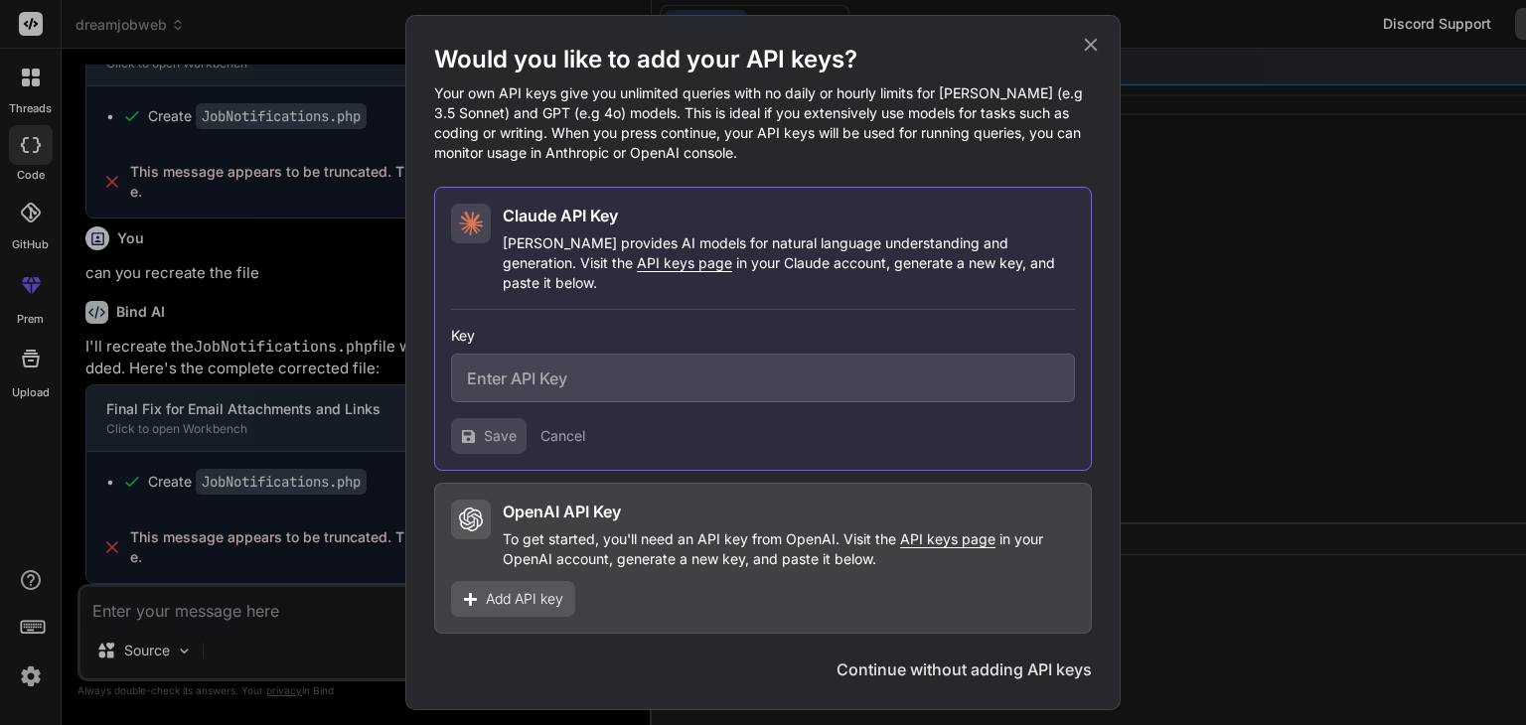
click at [1086, 52] on icon at bounding box center [1091, 45] width 13 height 13
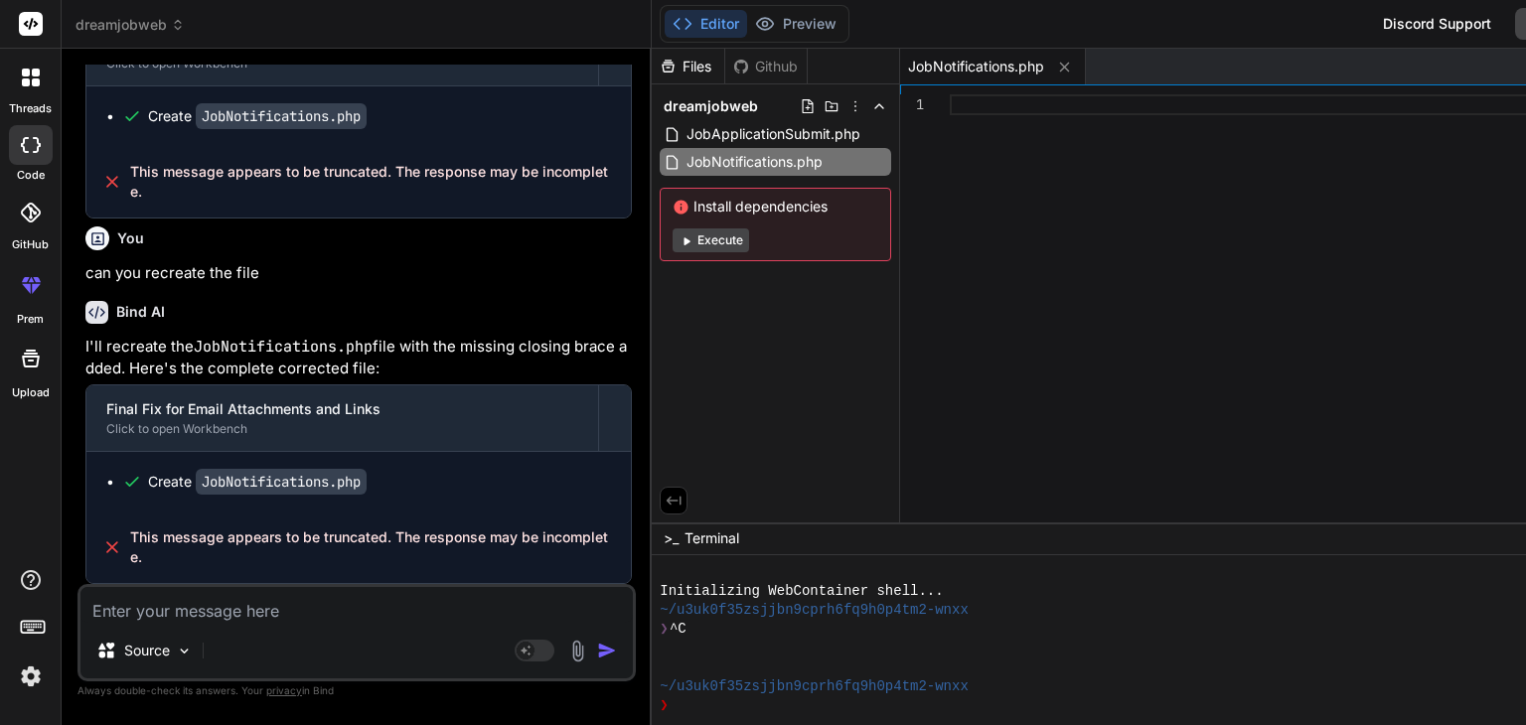
scroll to position [25770, 0]
click at [272, 491] on code "JobNotifications.php" at bounding box center [281, 482] width 171 height 26
click at [211, 482] on code "JobNotifications.php" at bounding box center [281, 482] width 171 height 26
click at [685, 162] on span "JobNotifications.php" at bounding box center [755, 162] width 140 height 24
click at [194, 608] on textarea at bounding box center [356, 605] width 552 height 36
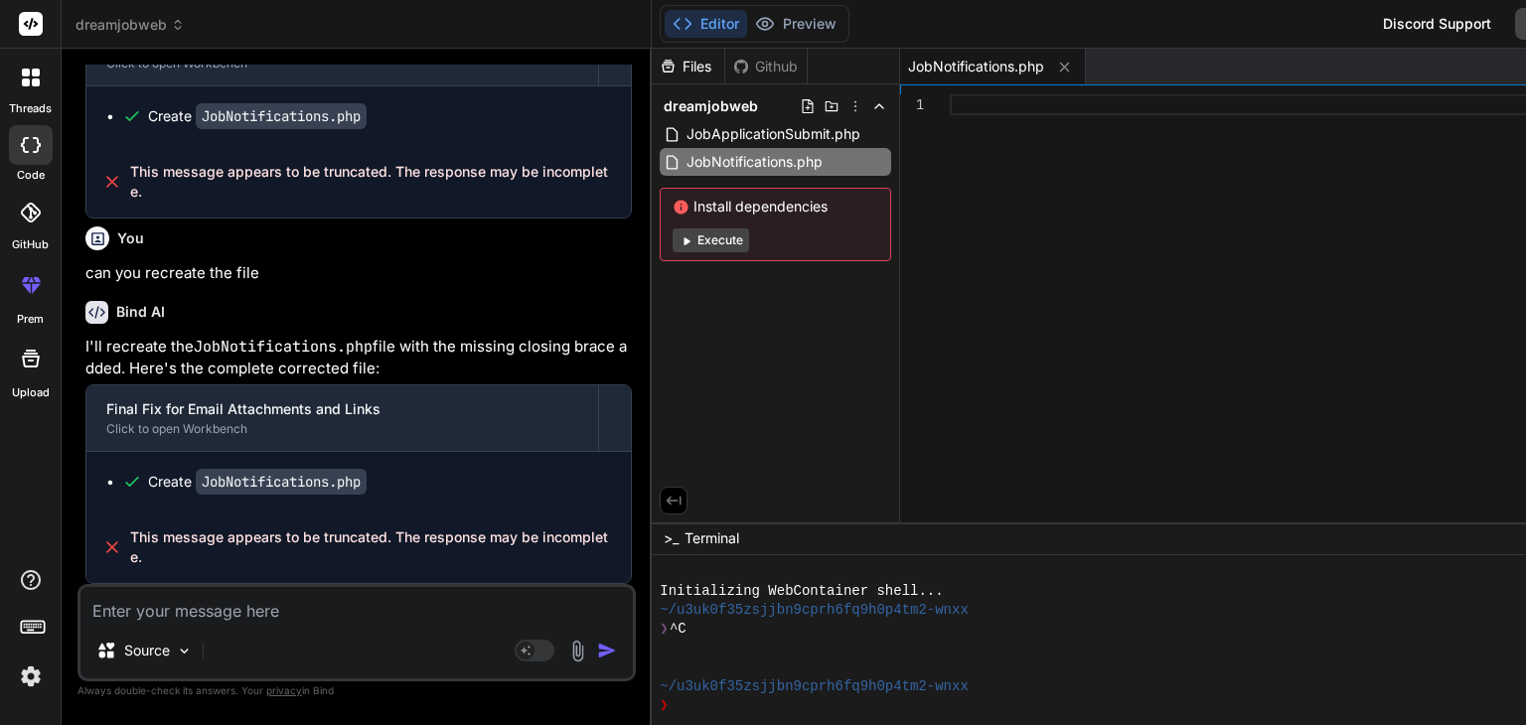
click at [174, 613] on textarea at bounding box center [356, 605] width 552 height 36
paste textarea "<?php if( ! defined( 'ABSPATH' ) ) exit; // Exit if accessed directly class Job…"
type textarea "<?php if( ! defined( 'ABSPATH' ) ) exit; // Exit if accessed directly class Job…"
type textarea "x"
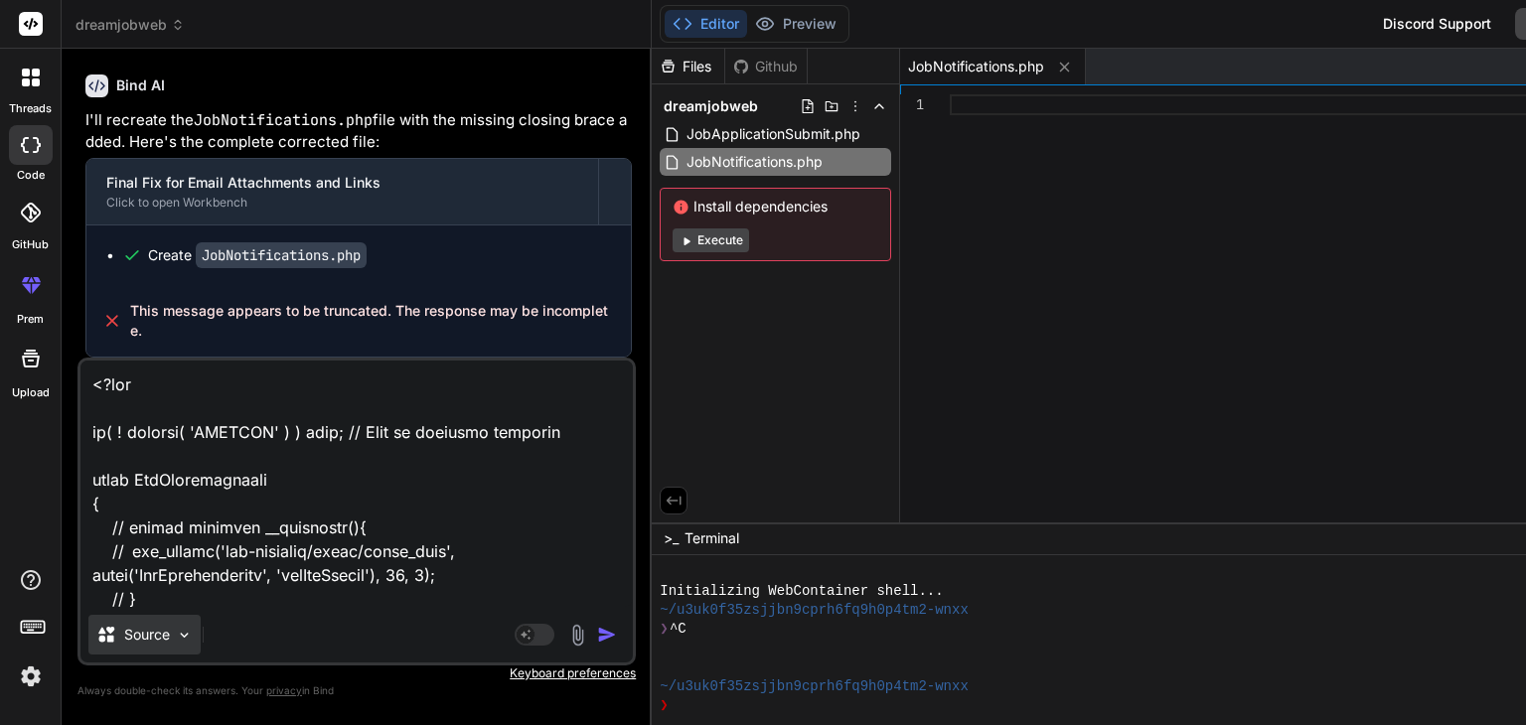
scroll to position [20105, 0]
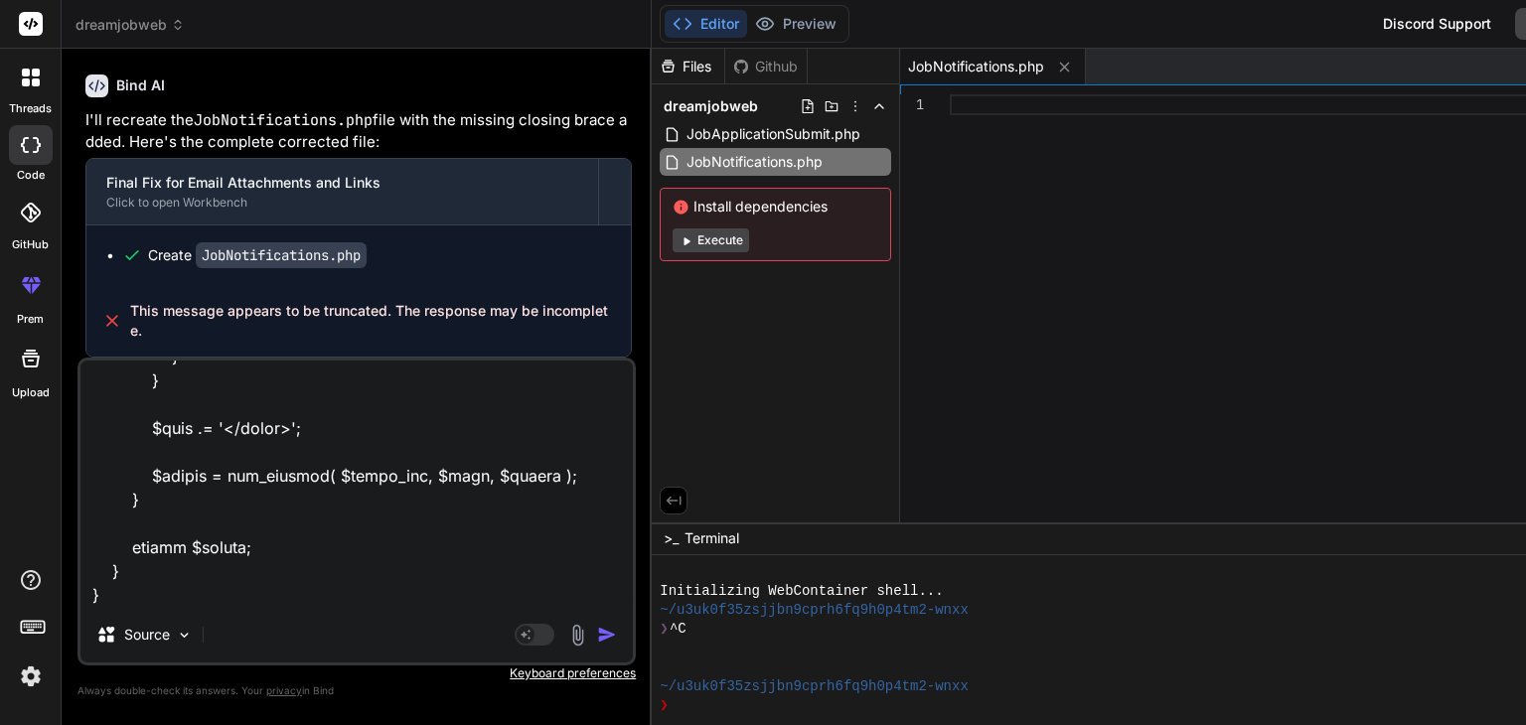
type textarea "<?php if( ! defined( 'ABSPATH' ) ) exit; // Exit if accessed directly class Job…"
type textarea "x"
type textarea "<?php if( ! defined( 'ABSPATH' ) ) exit; // Exit if accessed directly class Job…"
type textarea "x"
type textarea "<?php if( ! defined( 'ABSPATH' ) ) exit; // Exit if accessed directly class Job…"
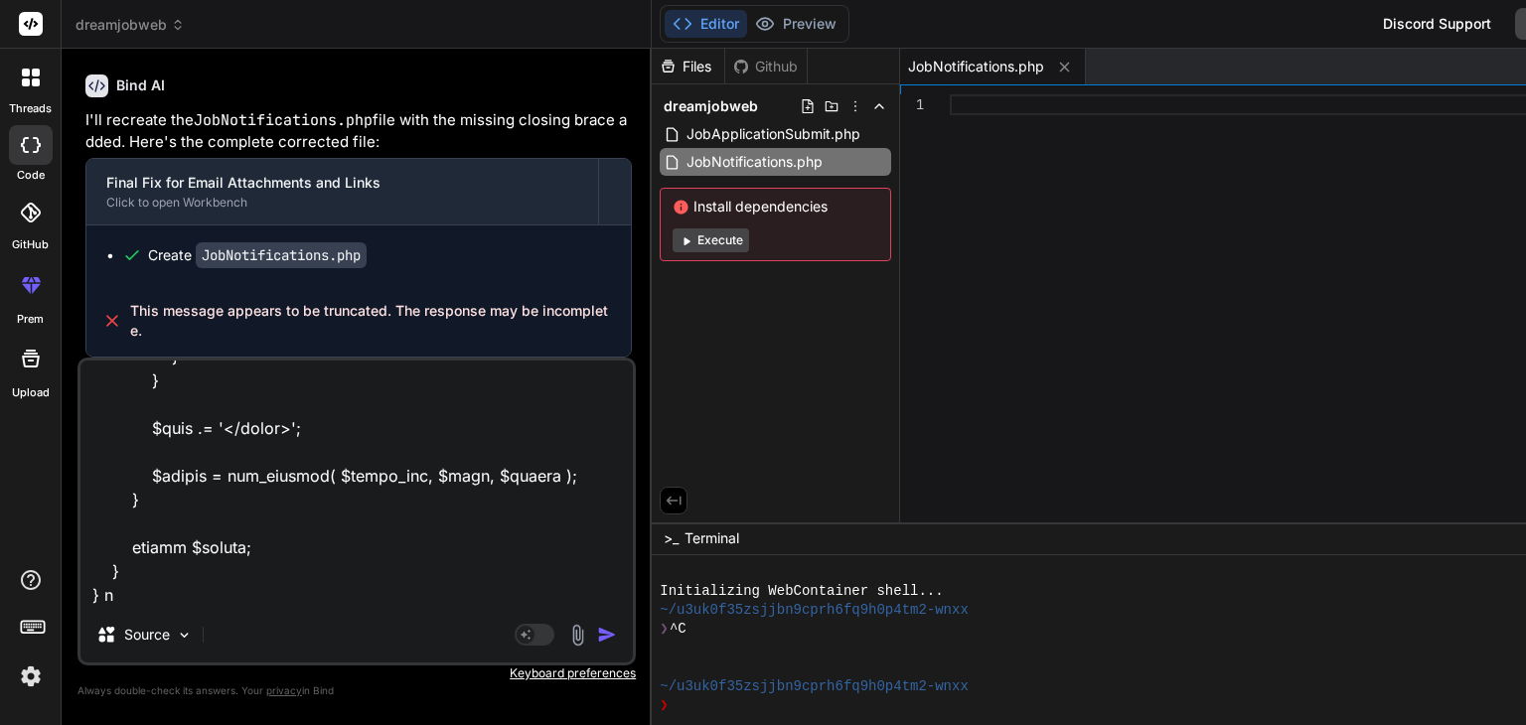
type textarea "x"
type textarea "<?php if( ! defined( 'ABSPATH' ) ) exit; // Exit if accessed directly class Job…"
type textarea "x"
type textarea "<?php if( ! defined( 'ABSPATH' ) ) exit; // Exit if accessed directly class Job…"
type textarea "x"
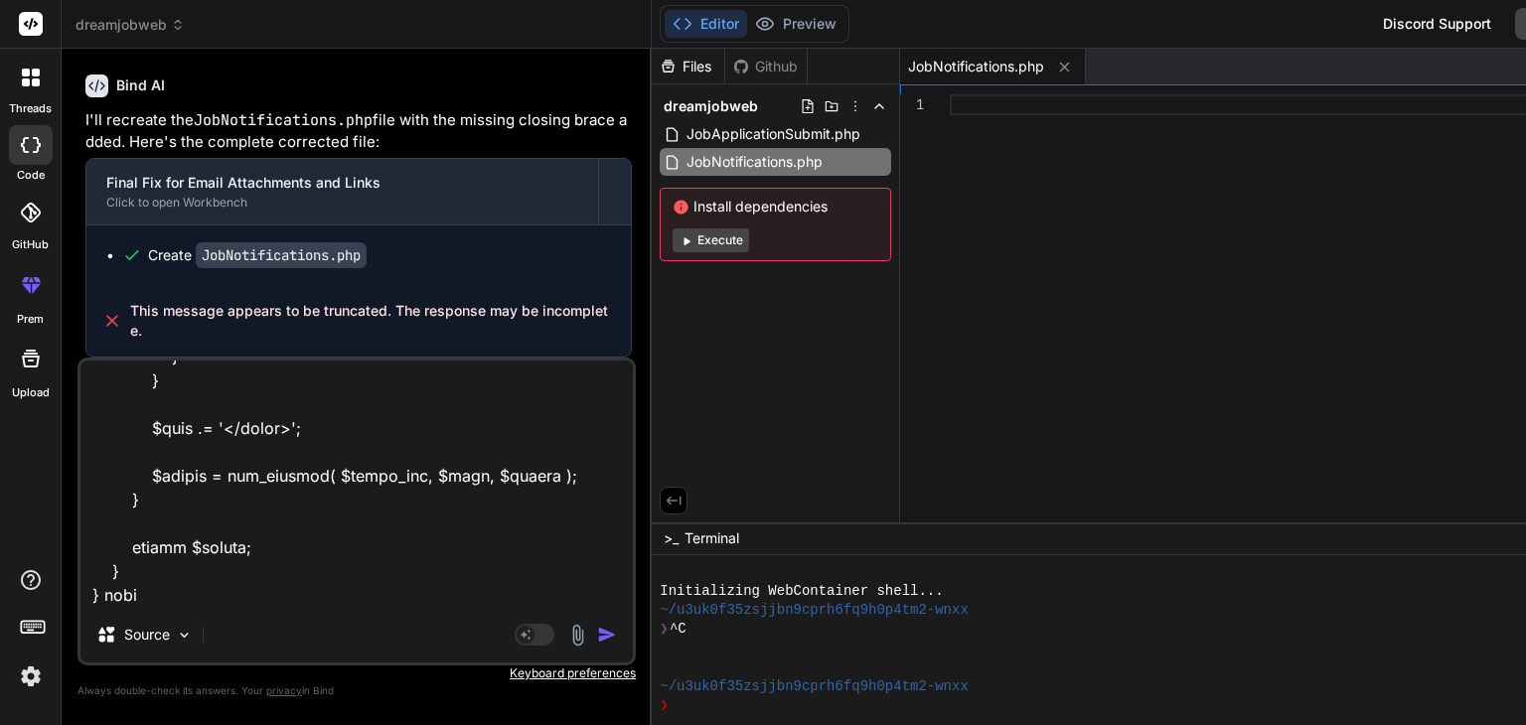
type textarea "<?php if( ! defined( 'ABSPATH' ) ) exit; // Exit if accessed directly class Job…"
type textarea "x"
type textarea "<?php if( ! defined( 'ABSPATH' ) ) exit; // Exit if accessed directly class Job…"
type textarea "x"
type textarea "<?php if( ! defined( 'ABSPATH' ) ) exit; // Exit if accessed directly class Job…"
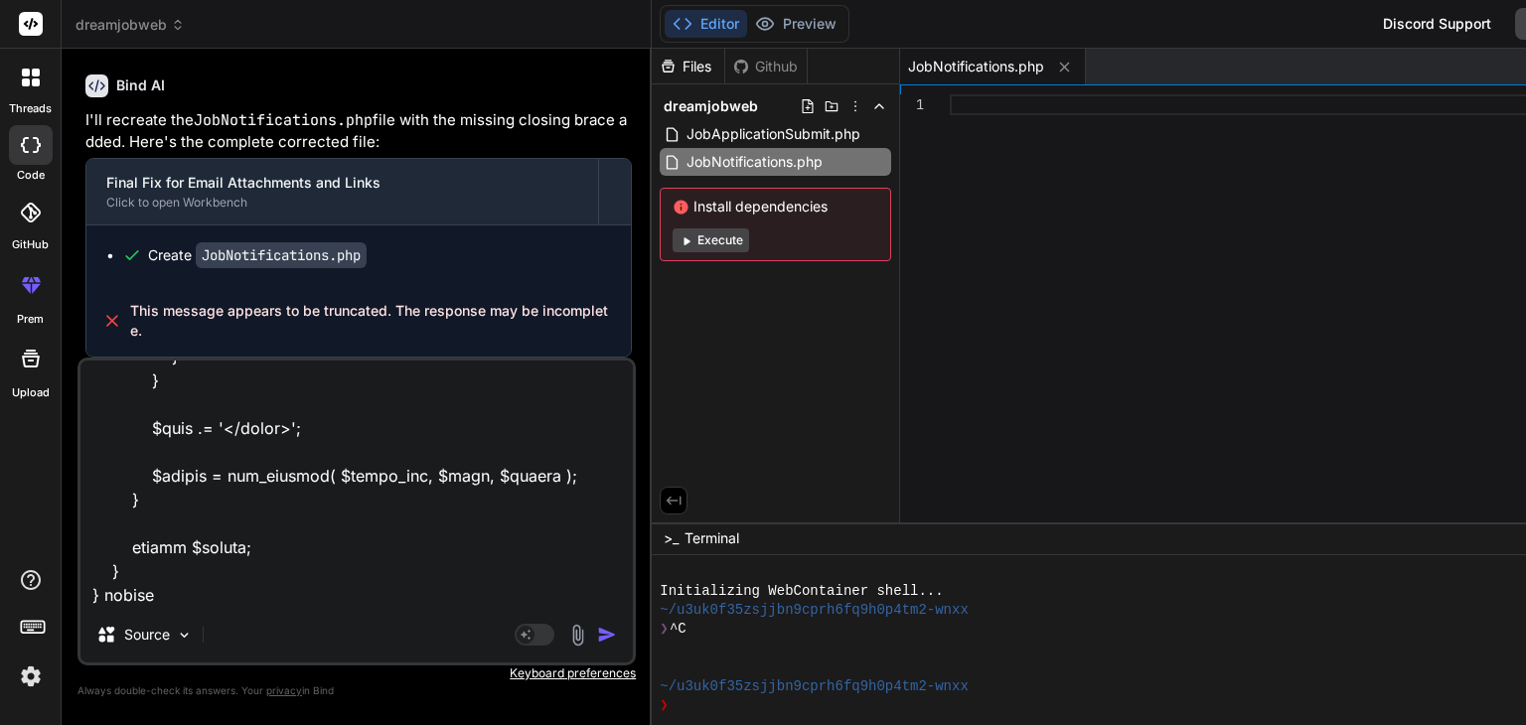
type textarea "x"
type textarea "<?php if( ! defined( 'ABSPATH' ) ) exit; // Exit if accessed directly class Job…"
type textarea "x"
type textarea "<?php if( ! defined( 'ABSPATH' ) ) exit; // Exit if accessed directly class Job…"
type textarea "x"
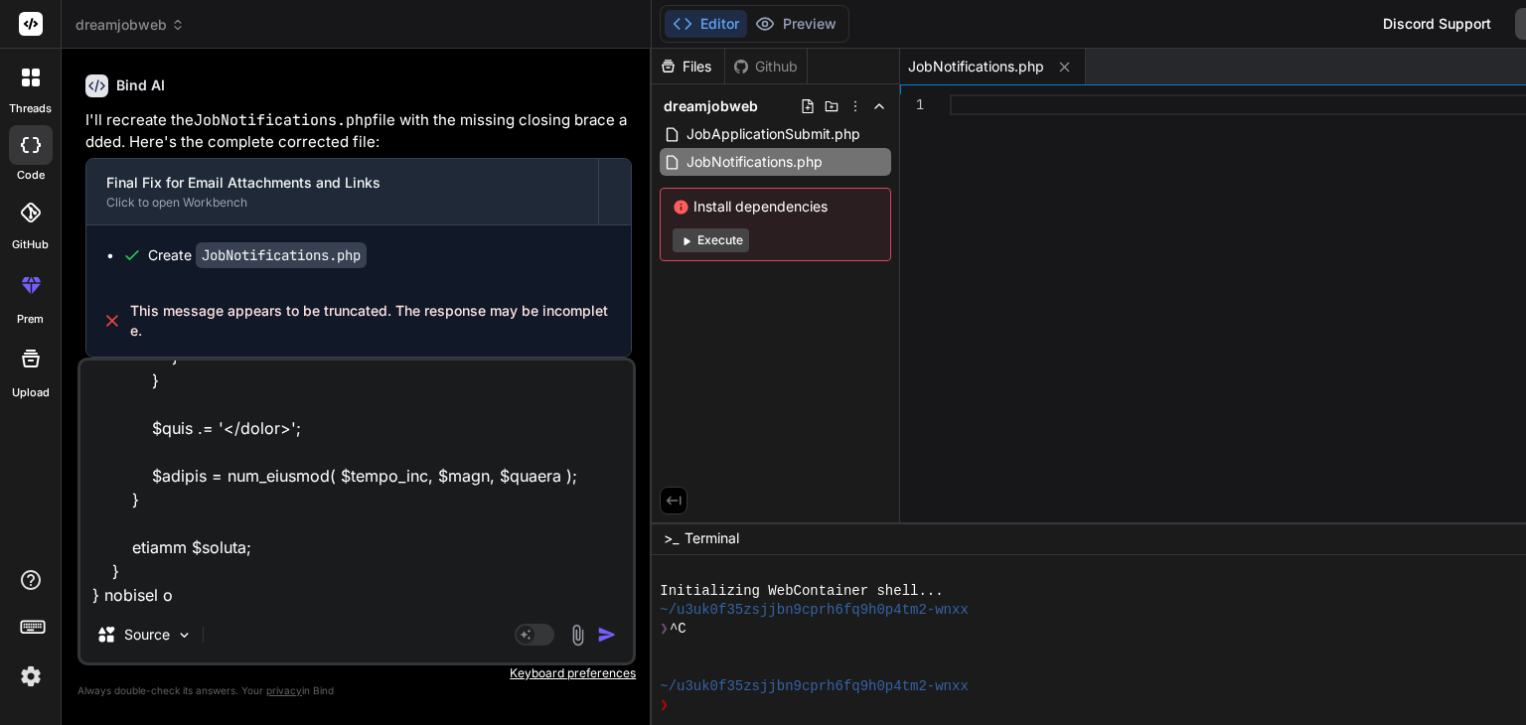
type textarea "<?php if( ! defined( 'ABSPATH' ) ) exit; // Exit if accessed directly class Job…"
type textarea "x"
type textarea "<?php if( ! defined( 'ABSPATH' ) ) exit; // Exit if accessed directly class Job…"
type textarea "x"
type textarea "<?php if( ! defined( 'ABSPATH' ) ) exit; // Exit if accessed directly class Job…"
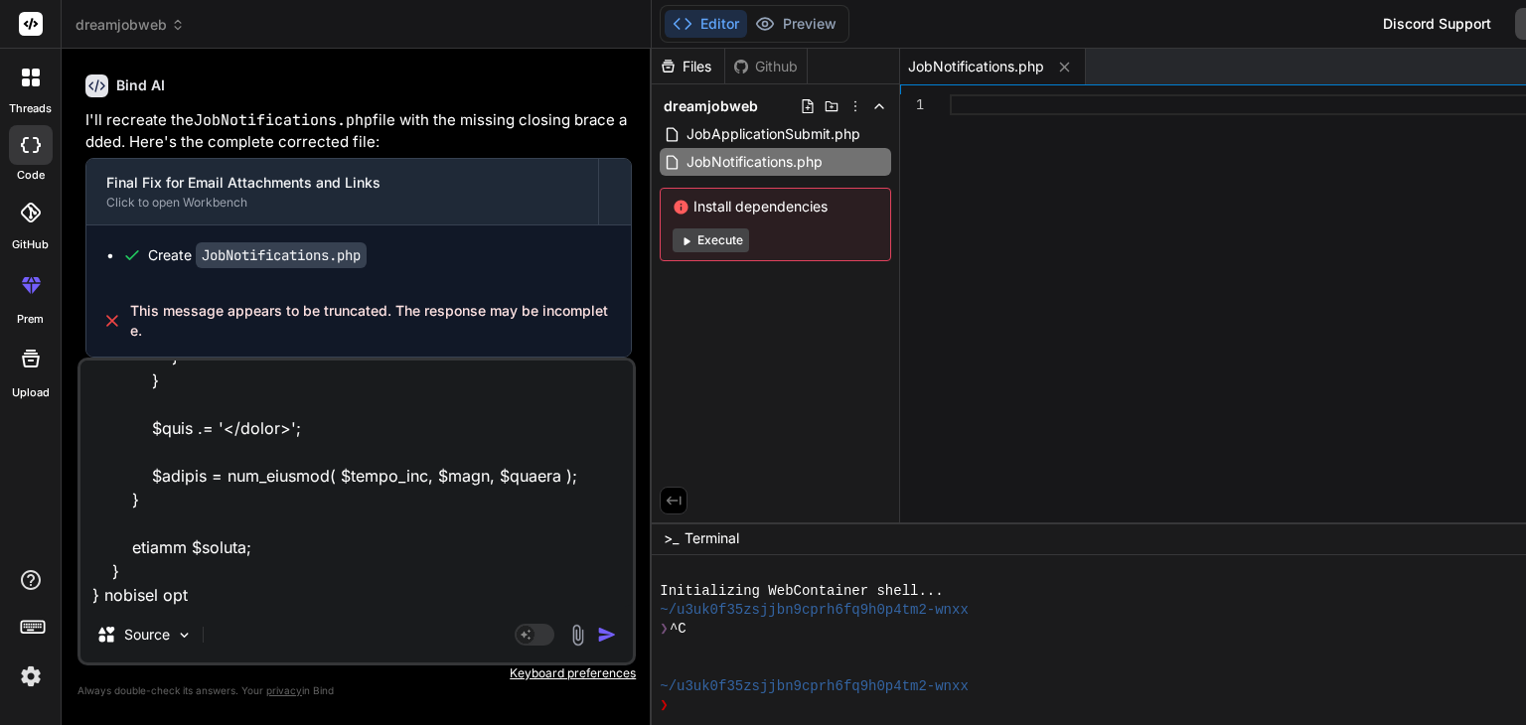
type textarea "x"
type textarea "<?php if( ! defined( 'ABSPATH' ) ) exit; // Exit if accessed directly class Job…"
click at [597, 637] on img "button" at bounding box center [607, 635] width 20 height 20
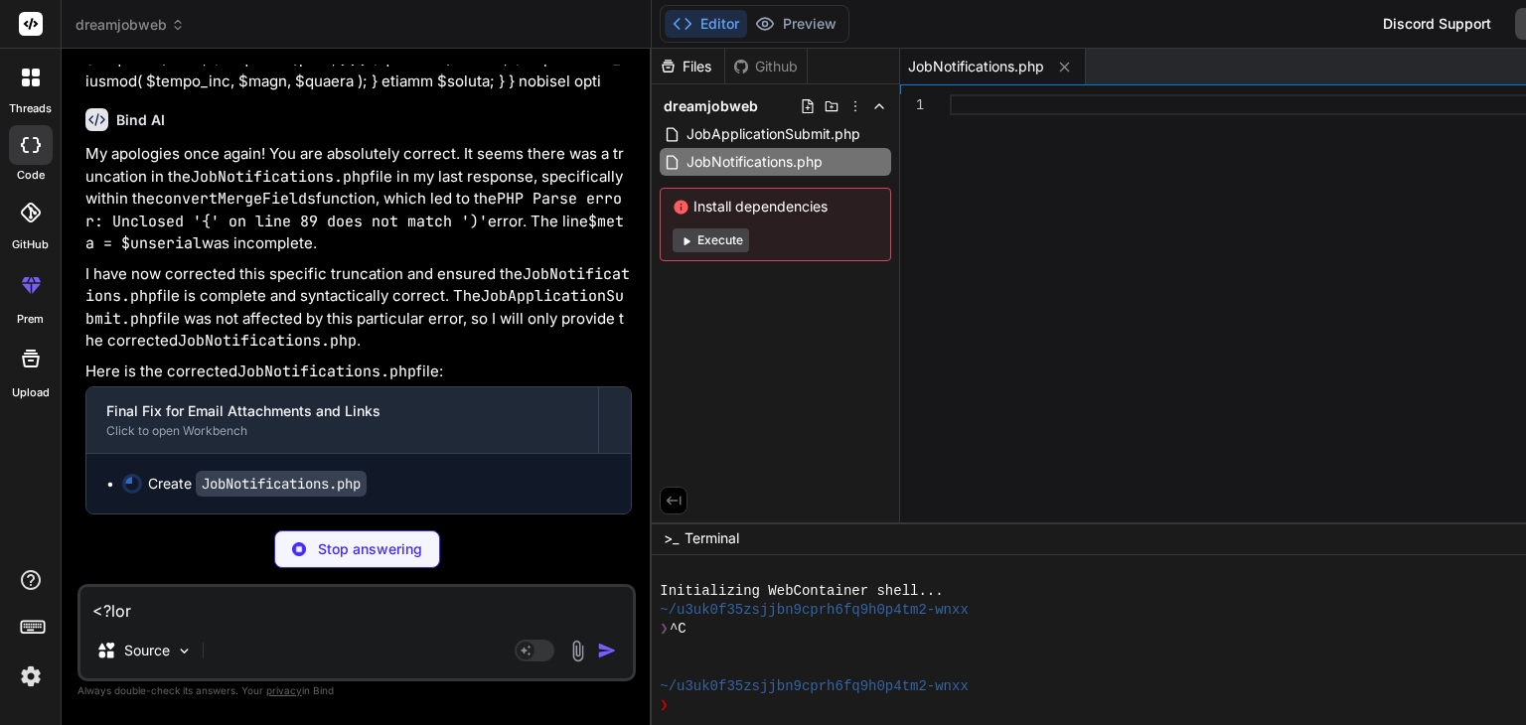
scroll to position [33705, 0]
type textarea "x"
type textarea "$output = str_replace( $merge_tag, $body, $output ); } return $output; } }"
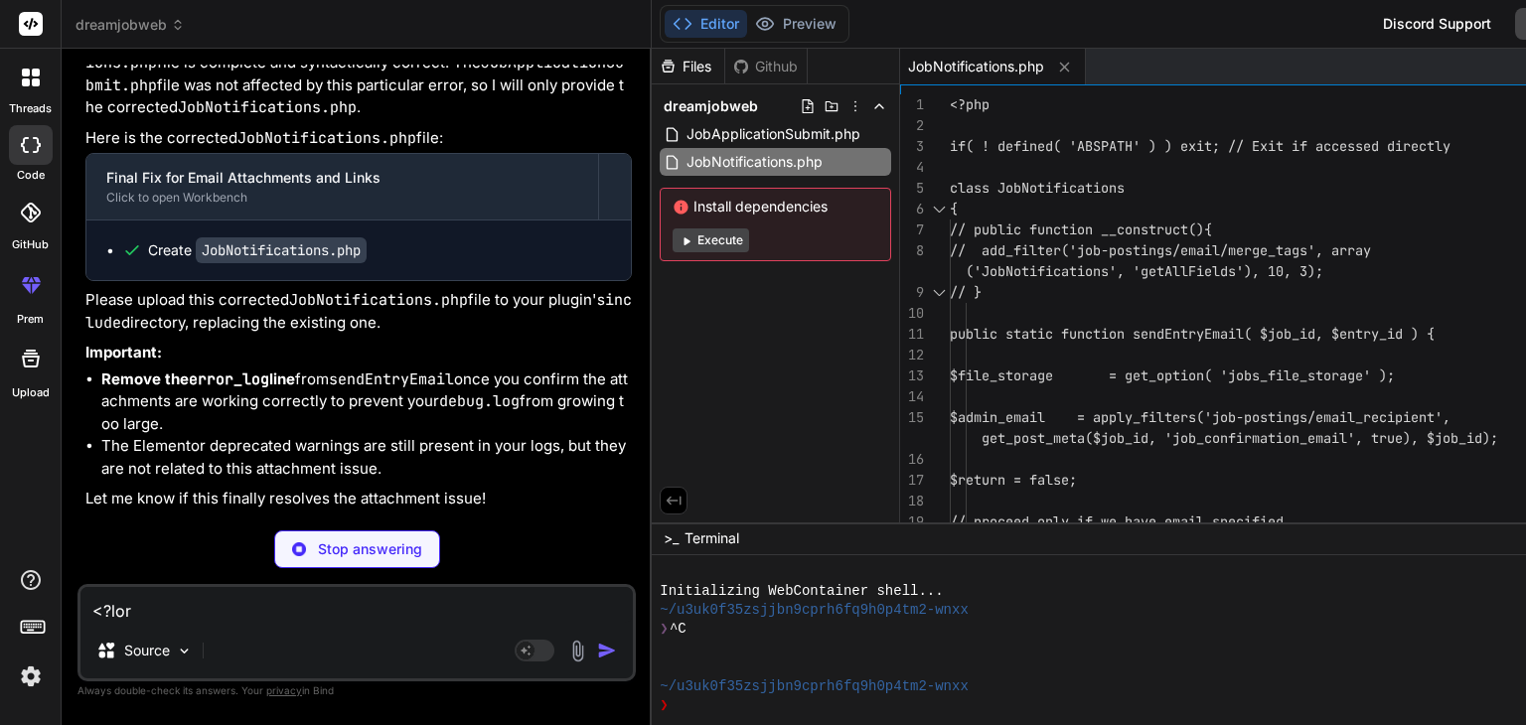
type textarea "x"
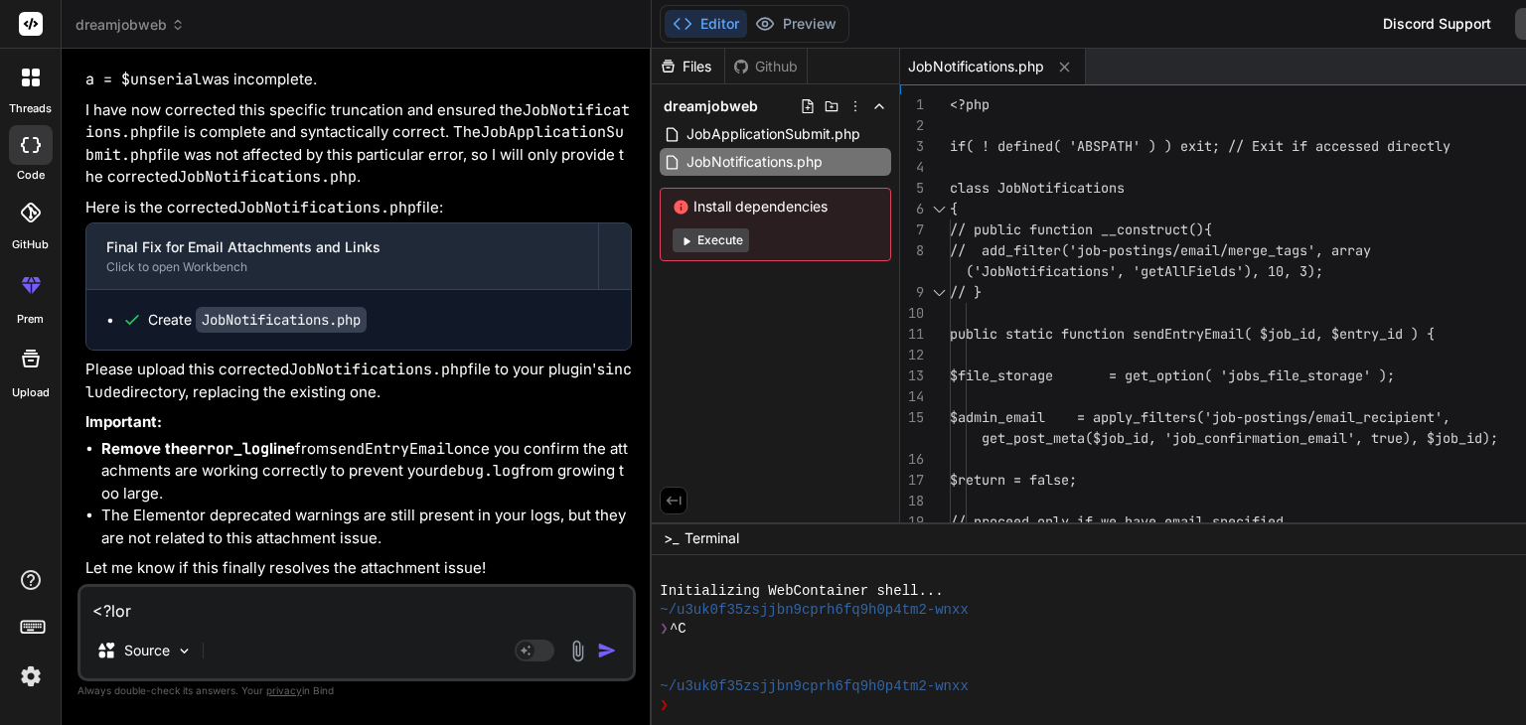
type textarea "<?php if( ! defined( 'ABSPATH' ) ) exit; // Exit if accessed directly class Job…"
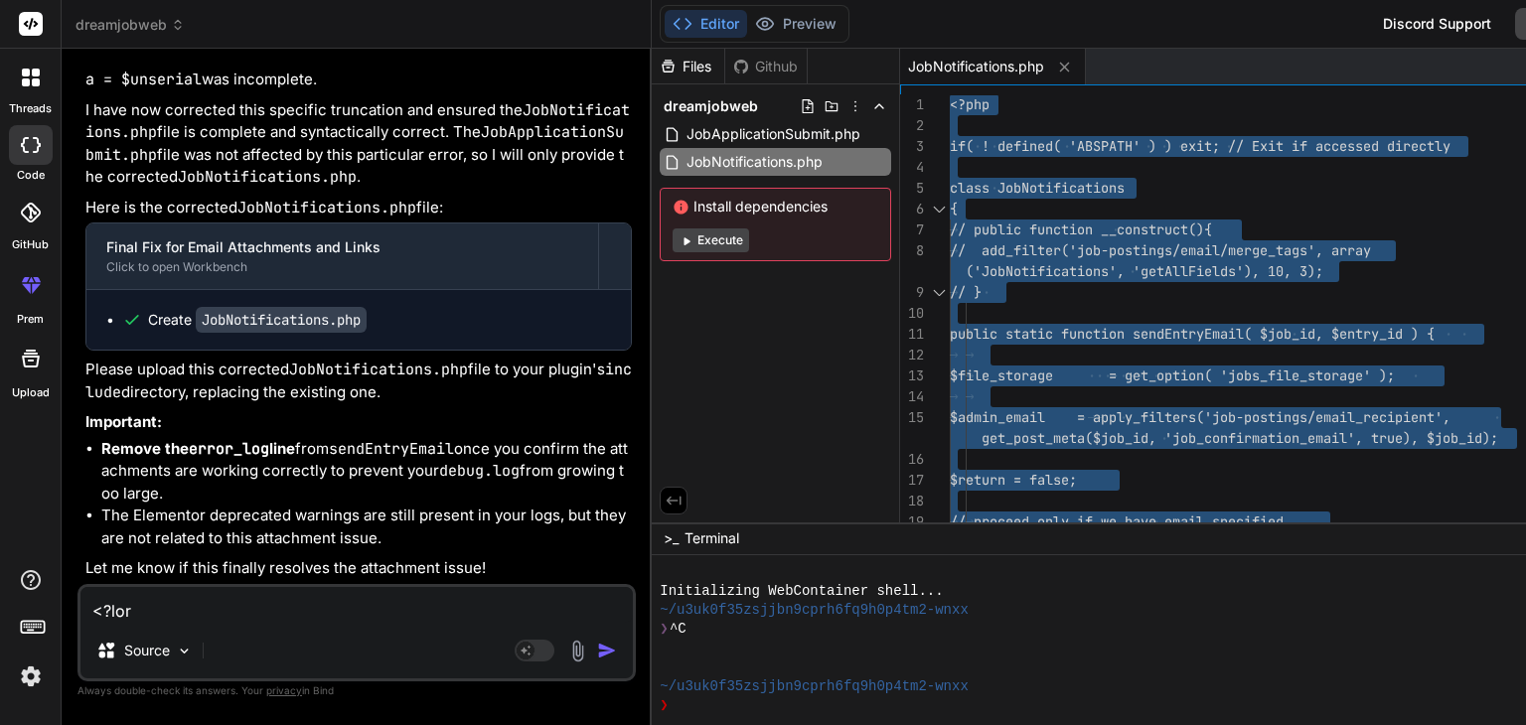
click at [211, 605] on textarea at bounding box center [356, 605] width 552 height 36
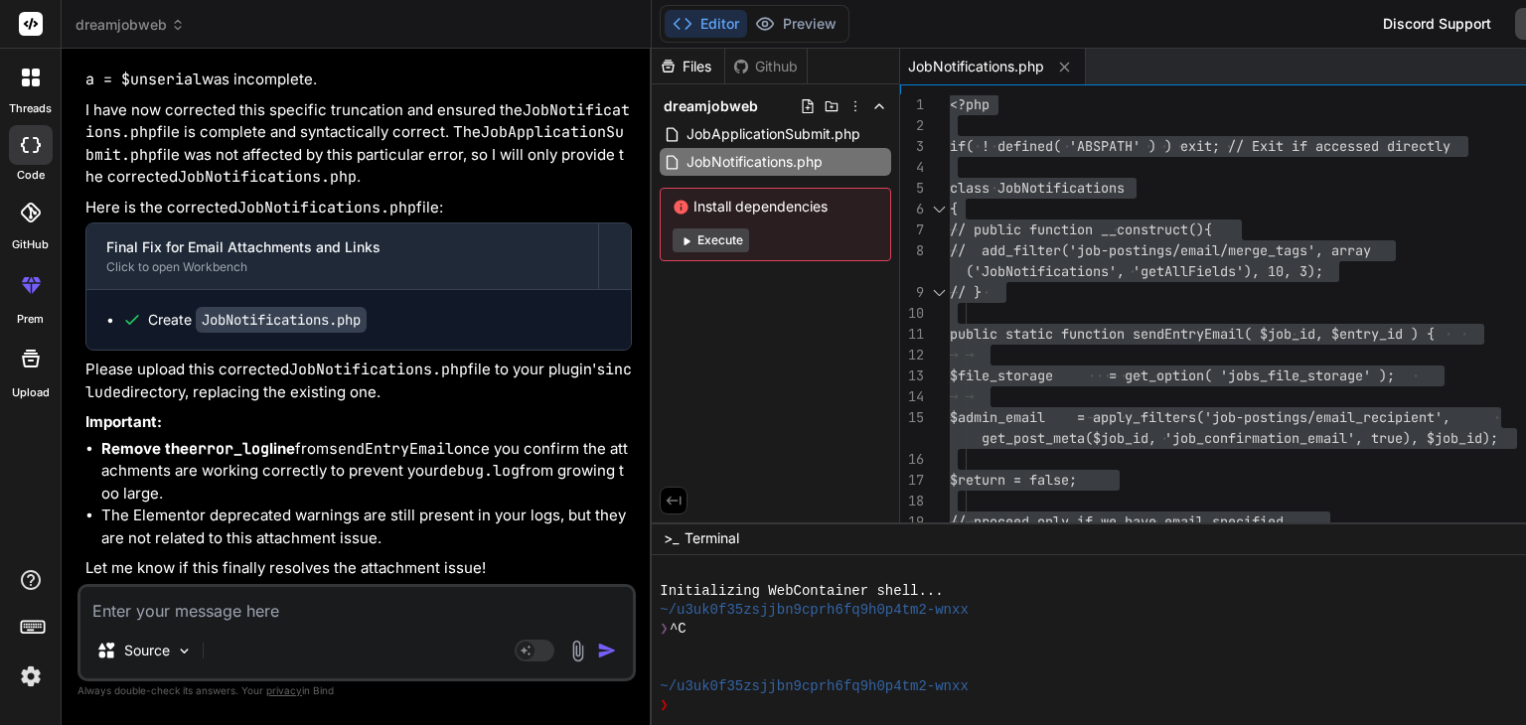
type textarea "n"
type textarea "x"
type textarea "no"
type textarea "x"
type textarea "no"
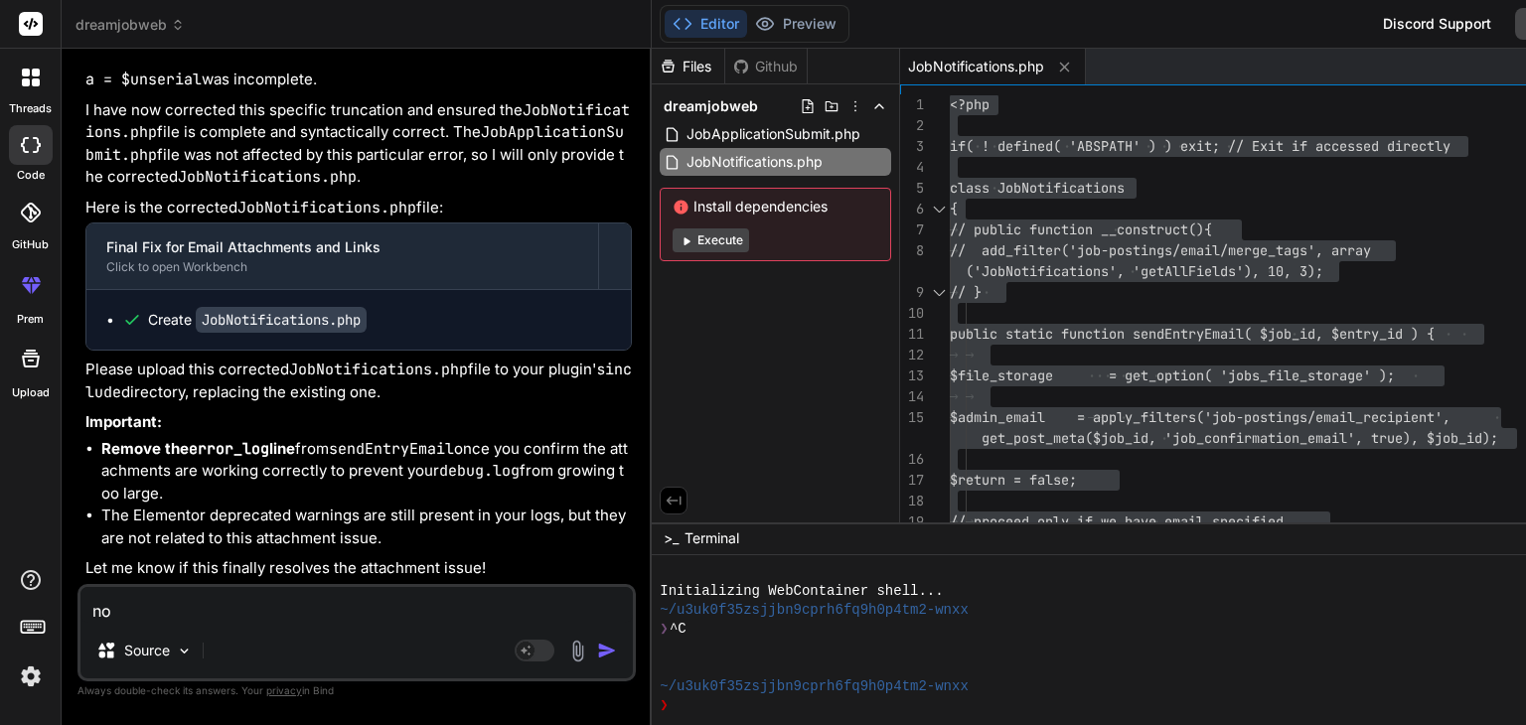
type textarea "x"
type textarea "no a"
type textarea "x"
type textarea "no at"
type textarea "x"
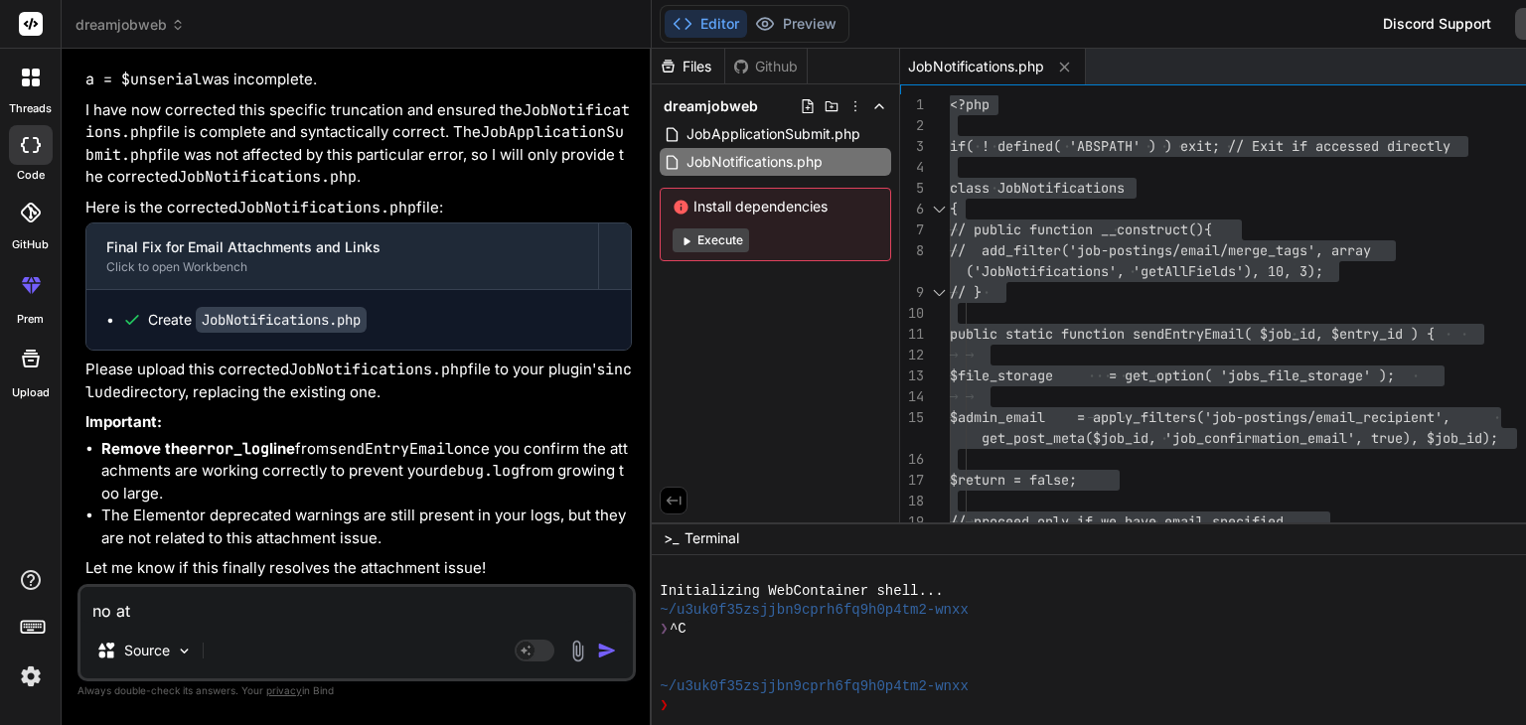
type textarea "no att"
type textarea "x"
type textarea "no atta"
type textarea "x"
type textarea "no attac"
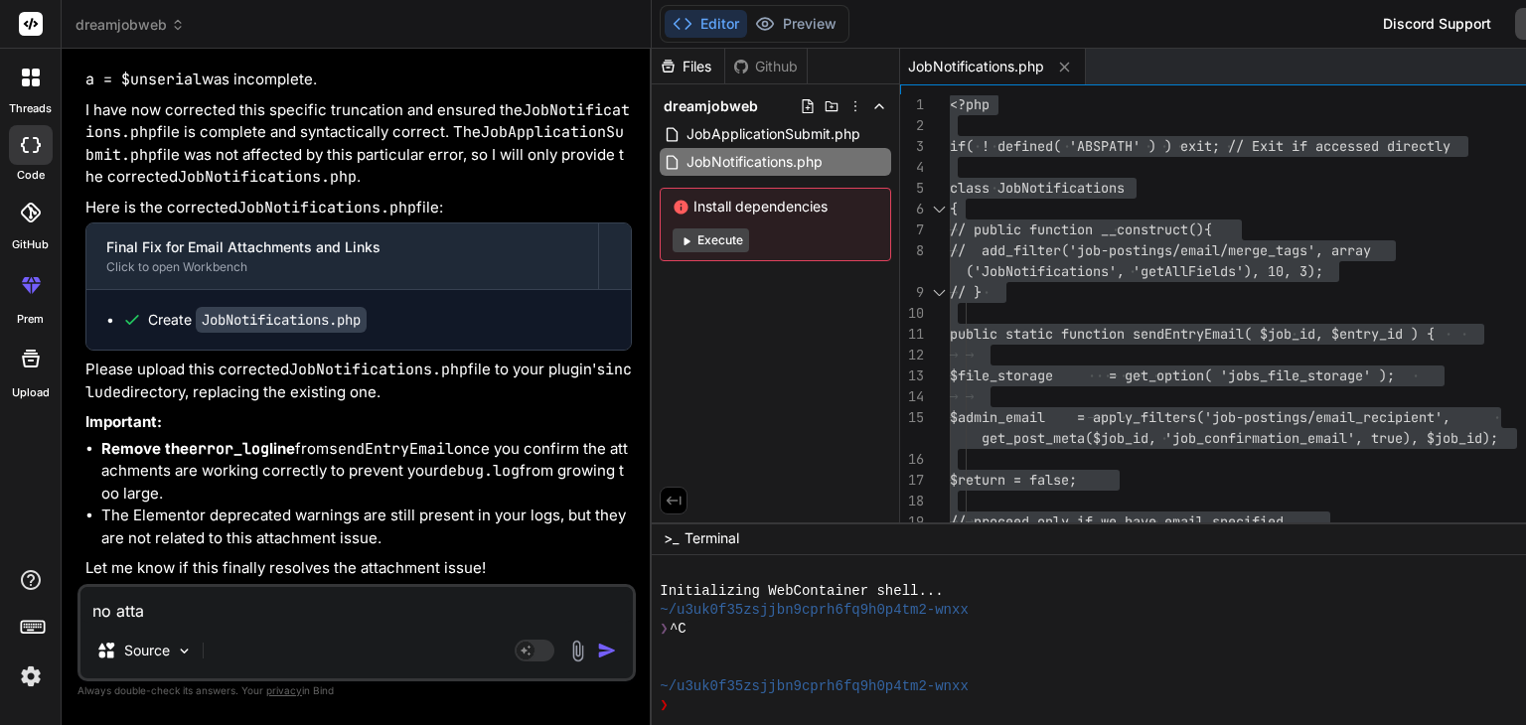
type textarea "x"
type textarea "no attach"
type textarea "x"
type textarea "no attache"
type textarea "x"
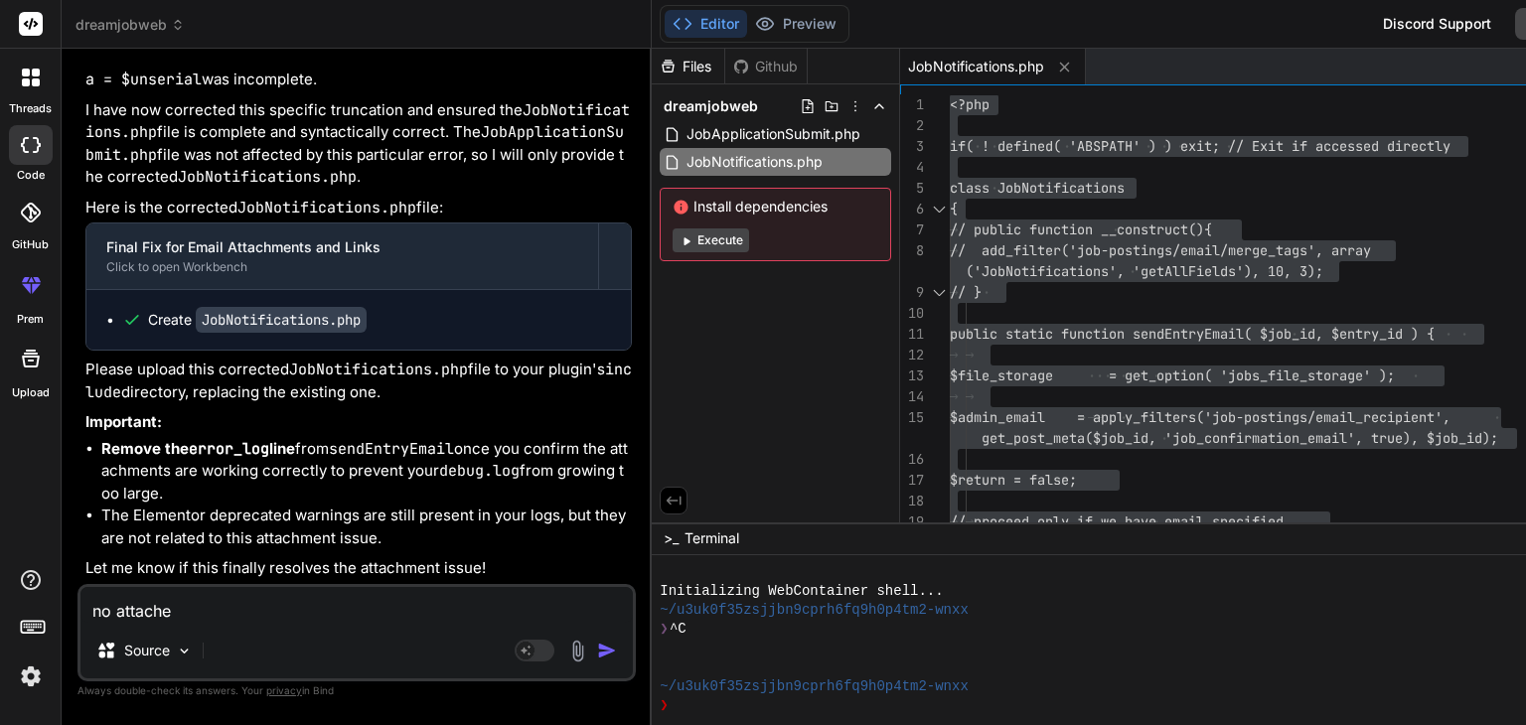
type textarea "no attachem"
type textarea "x"
type textarea "no attacheme"
type textarea "x"
type textarea "no attachemen"
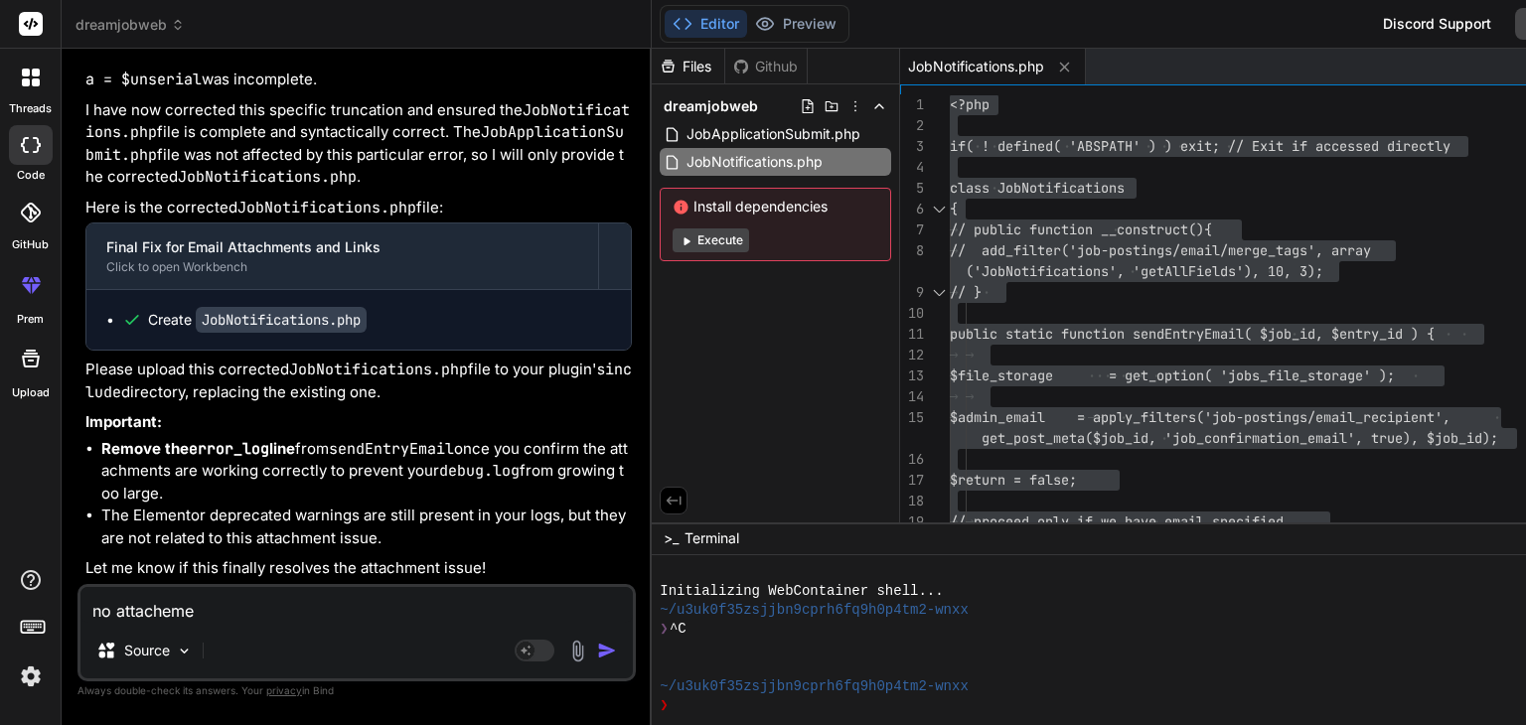
type textarea "x"
type textarea "no attachement"
type textarea "x"
type textarea "no attachement"
type textarea "x"
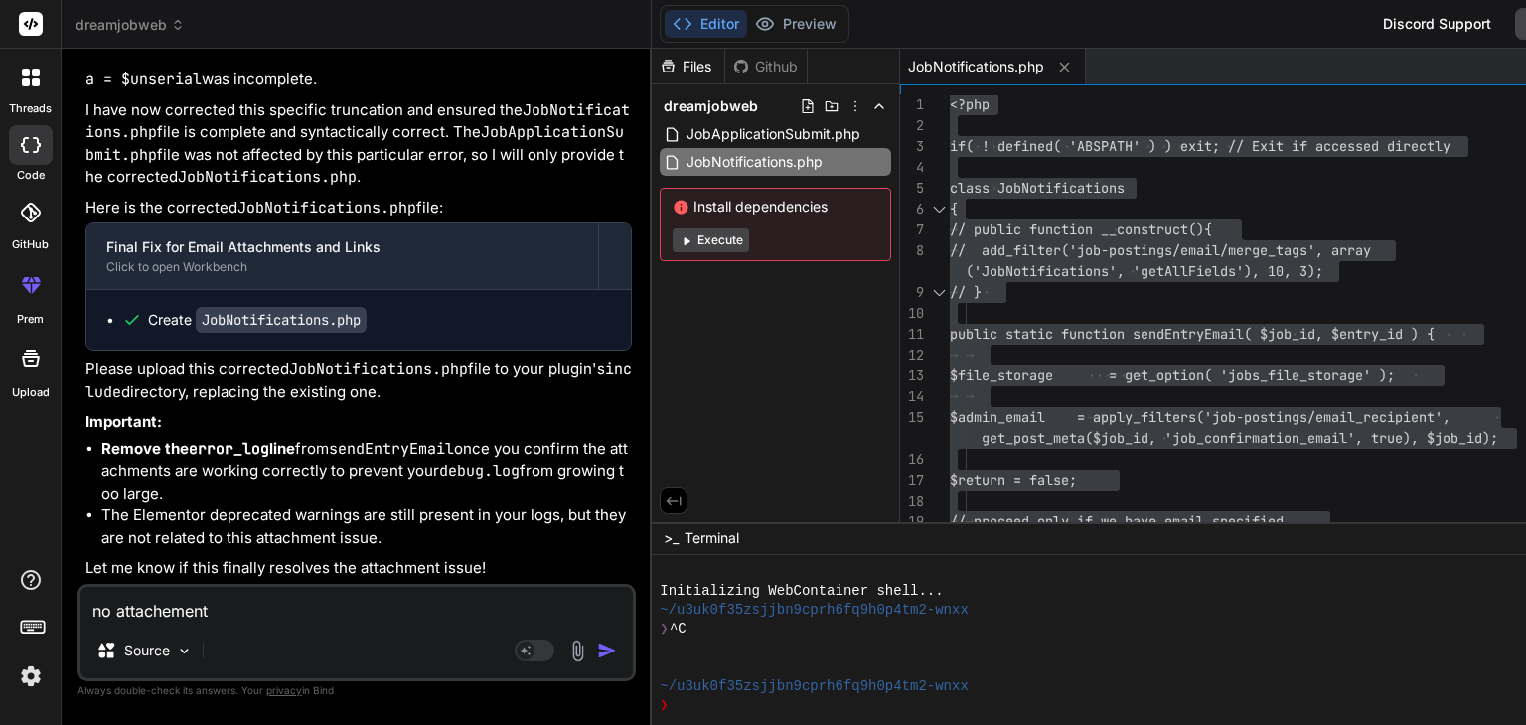
type textarea "no attachement i"
type textarea "x"
type textarea "no attachement it"
type textarea "x"
type textarea "no attachement it"
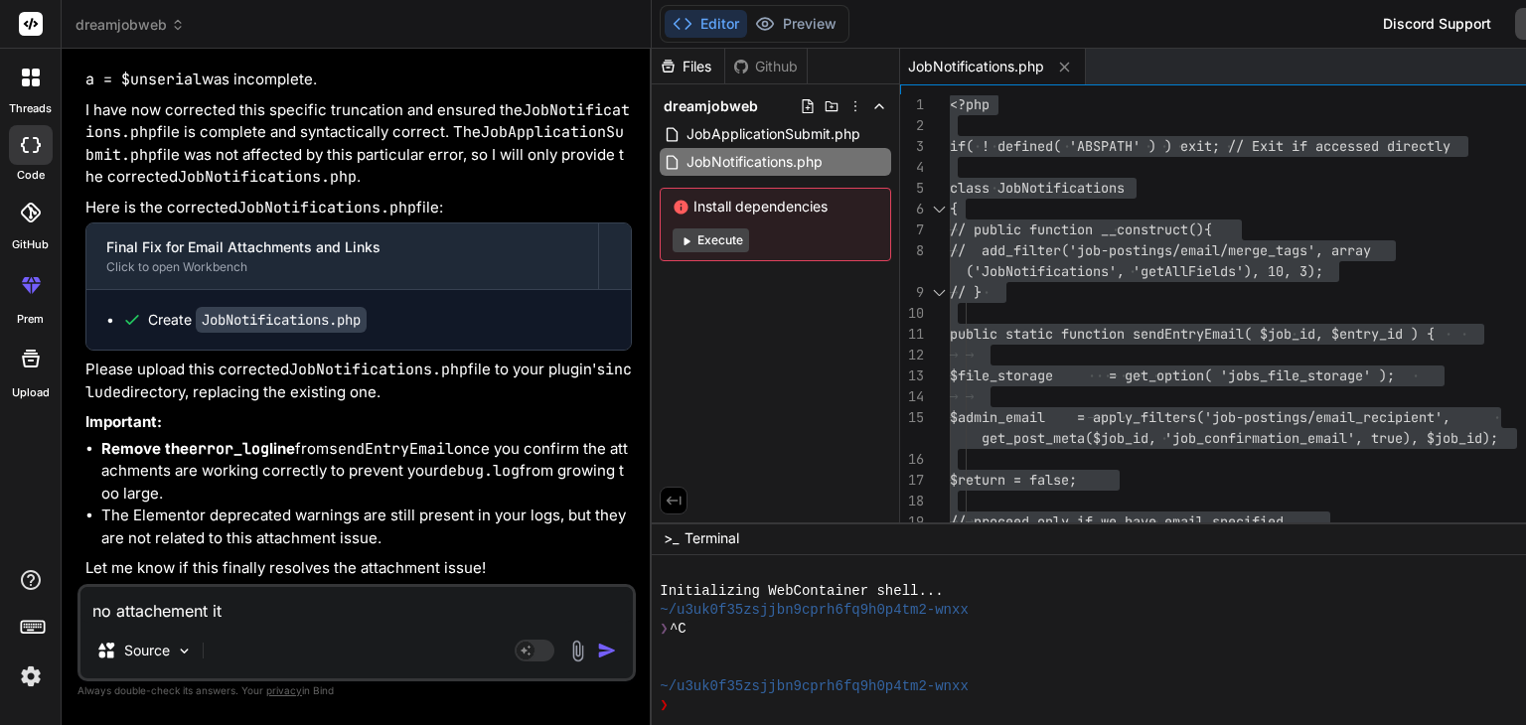
type textarea "x"
type textarea "no attachement it j"
type textarea "x"
type textarea "no attachement it ju"
type textarea "x"
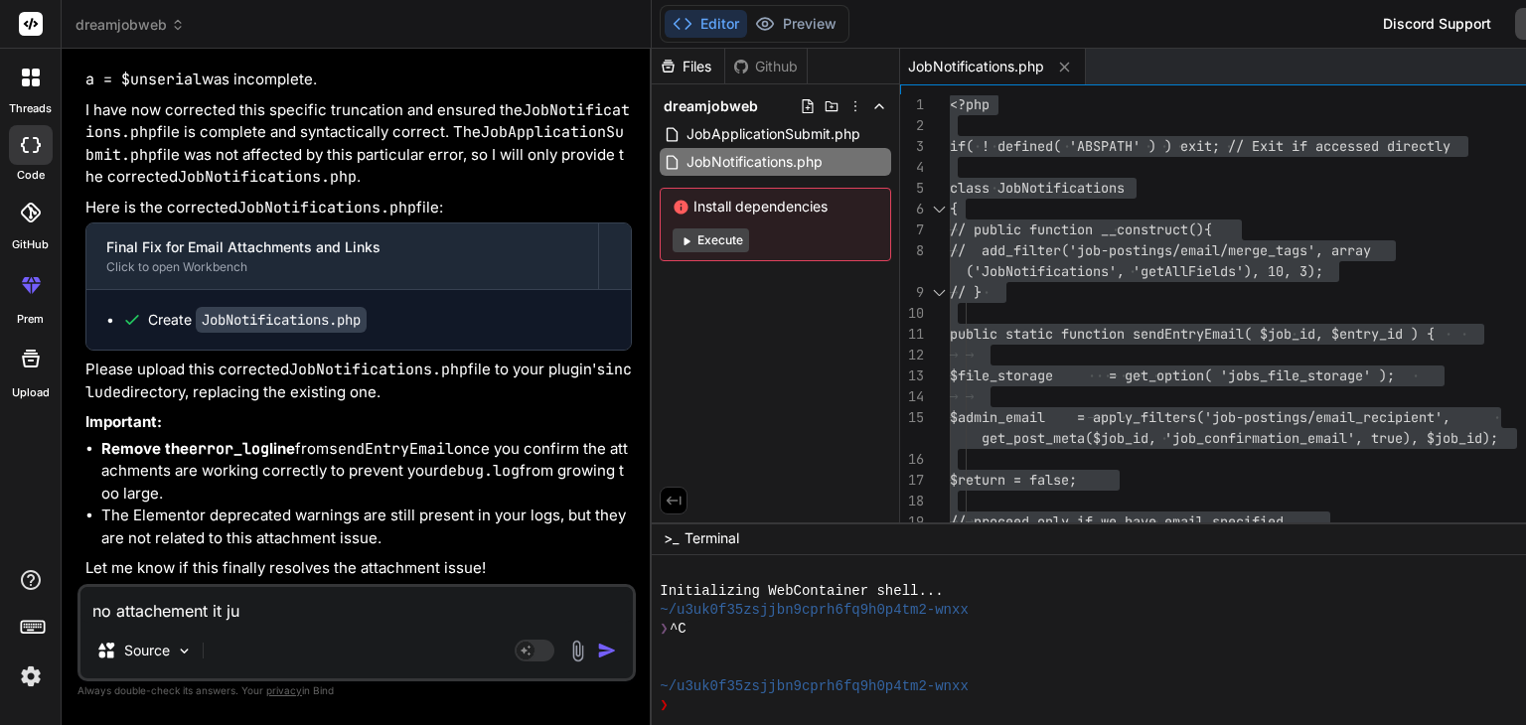
type textarea "no attachement it jus"
type textarea "x"
type textarea "no attachement it just"
type textarea "x"
type textarea "no attachement it just"
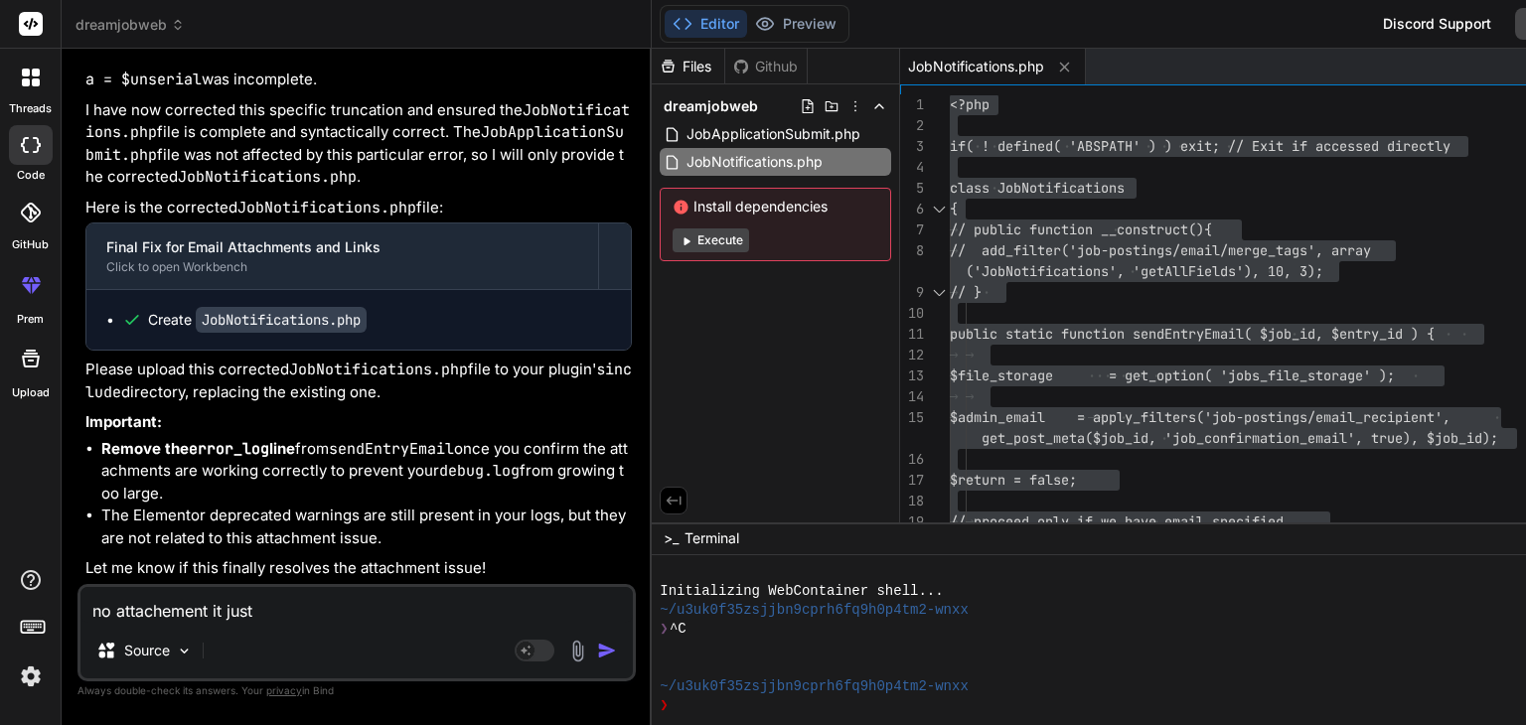
type textarea "x"
type textarea "no attachement it just c"
type textarea "x"
type textarea "no attachement it just cm"
type textarea "x"
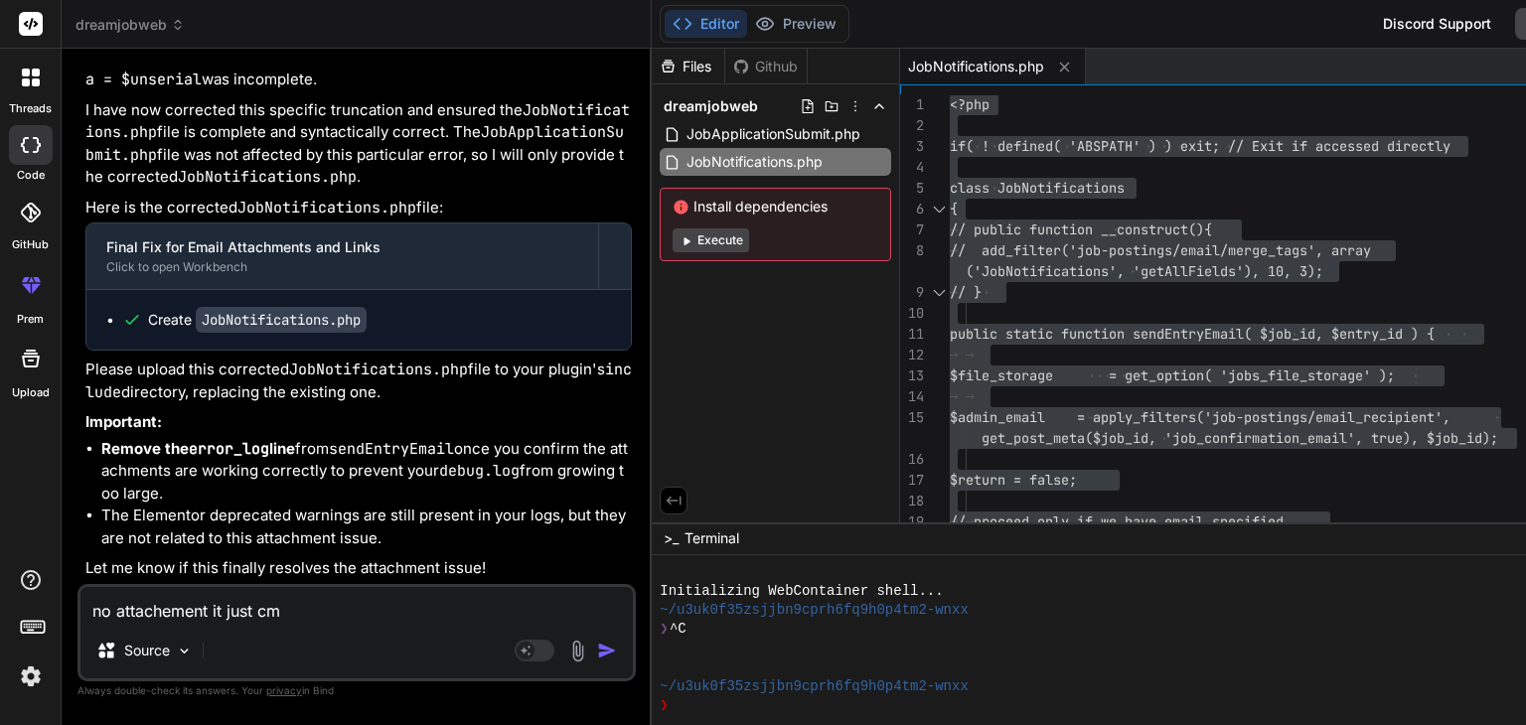
type textarea "no attachement it just cma"
type textarea "x"
type textarea "no attachement it just cma"
type textarea "x"
type textarea "no attachement it just cma e"
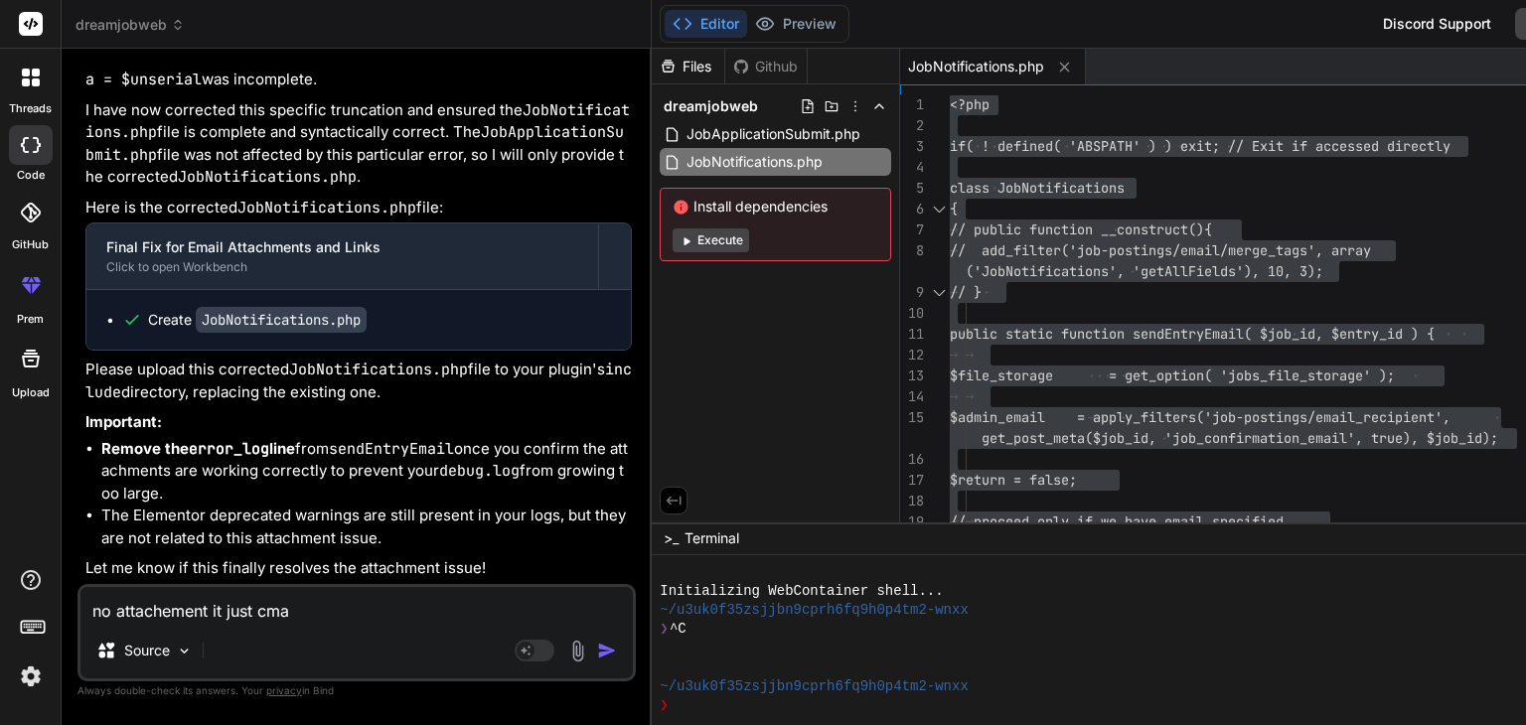
type textarea "x"
type textarea "no attachement it just cma el"
type textarea "x"
type textarea "no attachement it just cma [PERSON_NAME]"
type textarea "x"
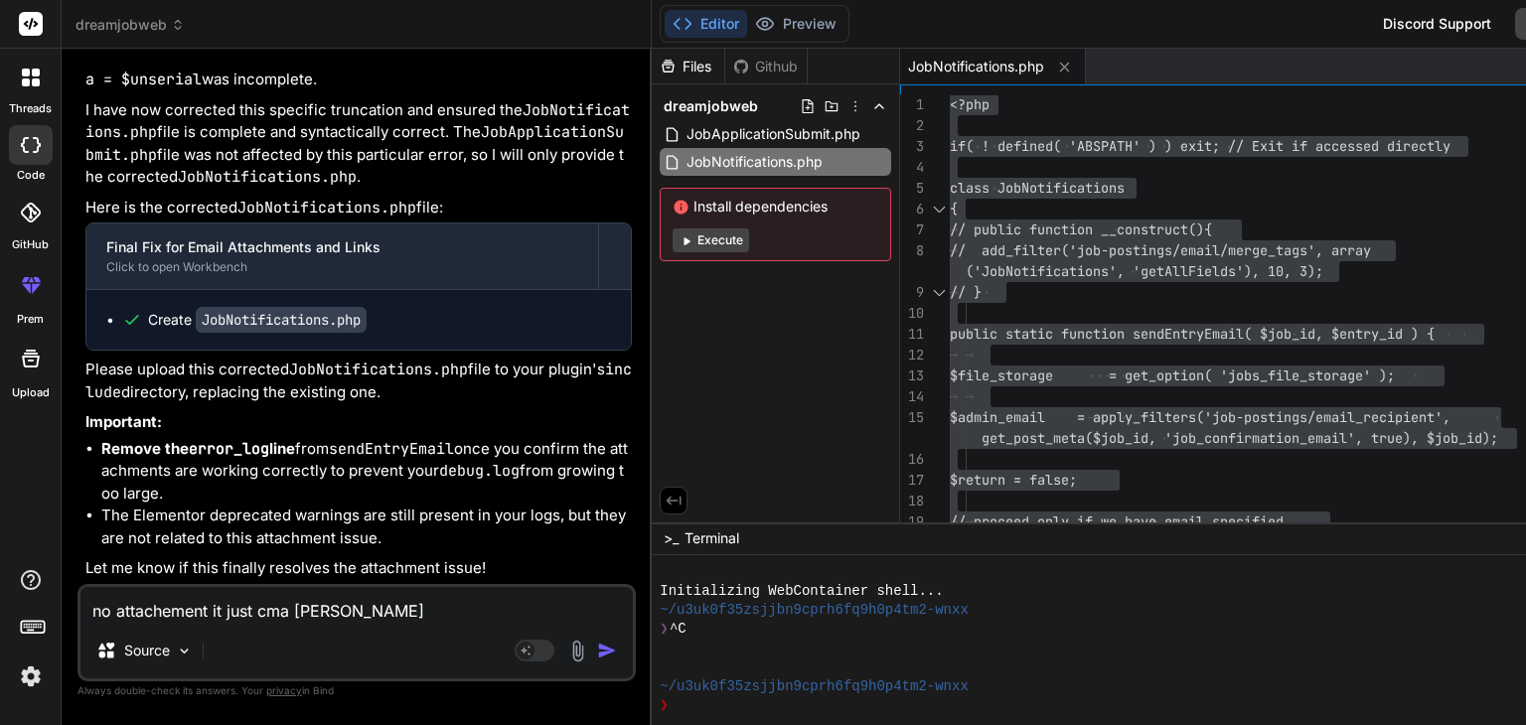
type textarea "no attachement it just cma elik"
type textarea "x"
type textarea "no attachement it just cma elike"
type textarea "x"
type textarea "no attachement it just cma elike"
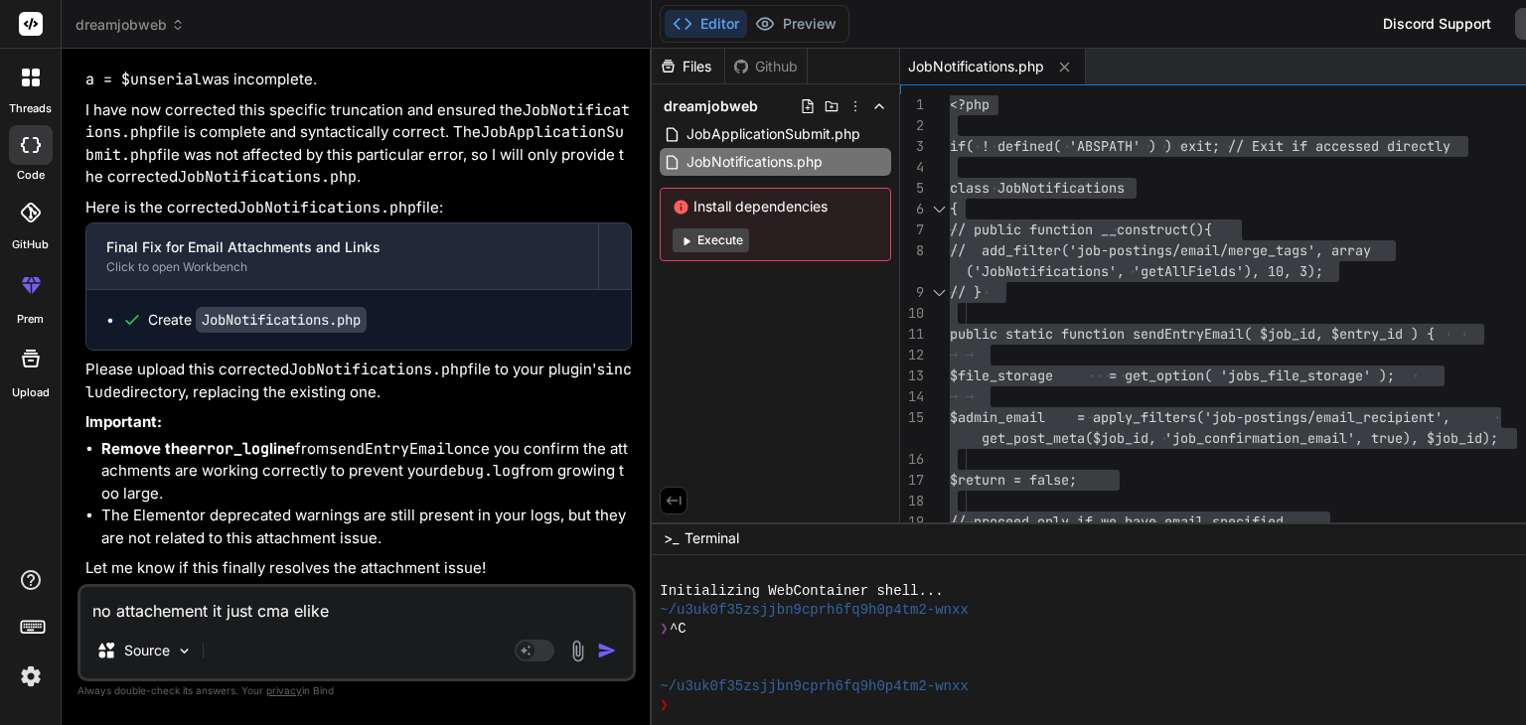
type textarea "x"
type textarea "no attachement it just cma elike"
type textarea "x"
type textarea "no attachement it just cma elik"
type textarea "x"
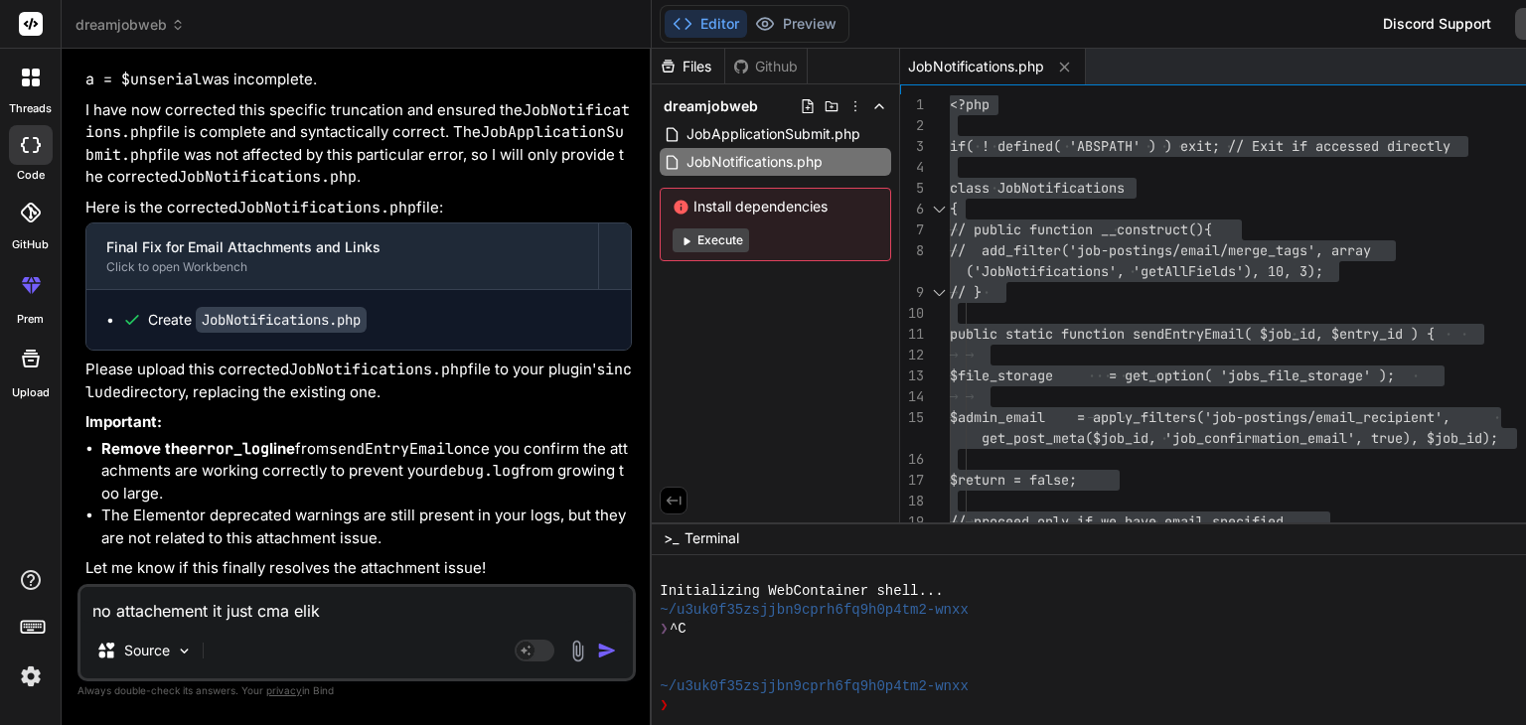
type textarea "no attachement it just cma [PERSON_NAME]"
type textarea "x"
type textarea "no attachement it just cma el"
type textarea "x"
type textarea "no attachement it just cma e"
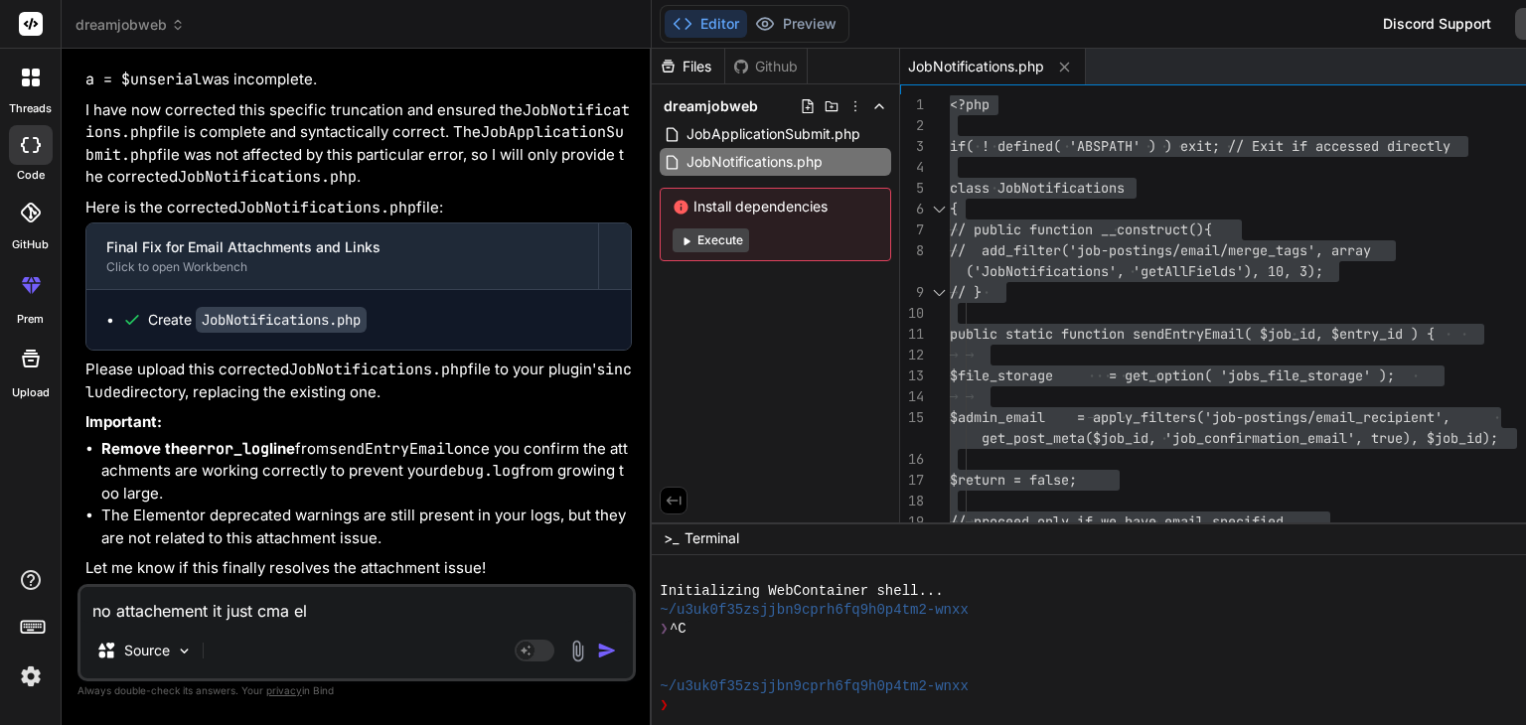
type textarea "x"
type textarea "no attachement it just cma"
type textarea "x"
type textarea "no attachement it just cma"
type textarea "x"
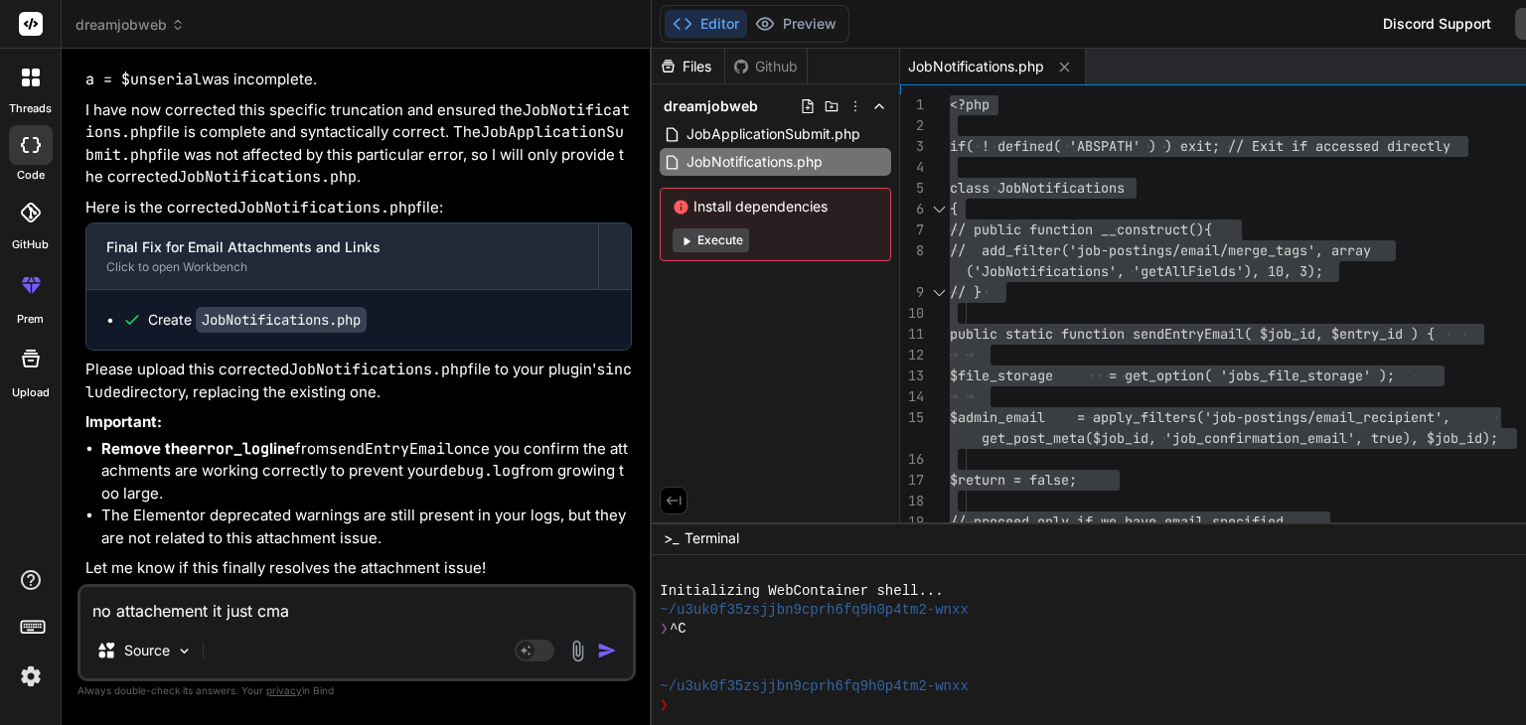
type textarea "no attachement it just cm"
type textarea "x"
type textarea "no attachement it just c"
type textarea "x"
type textarea "no attachement it just ca"
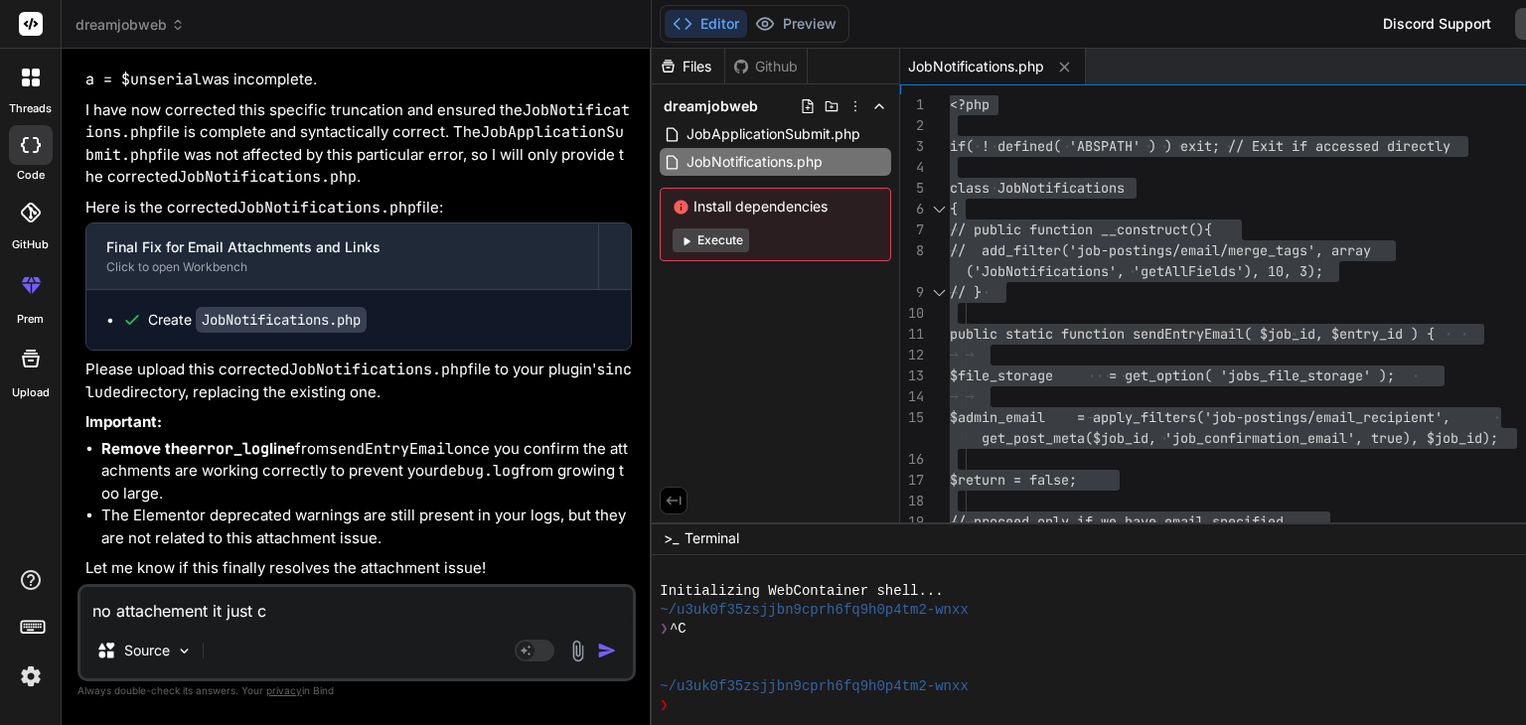
type textarea "x"
type textarea "no attachement it just cam"
type textarea "x"
type textarea "no attachement it just came"
type textarea "x"
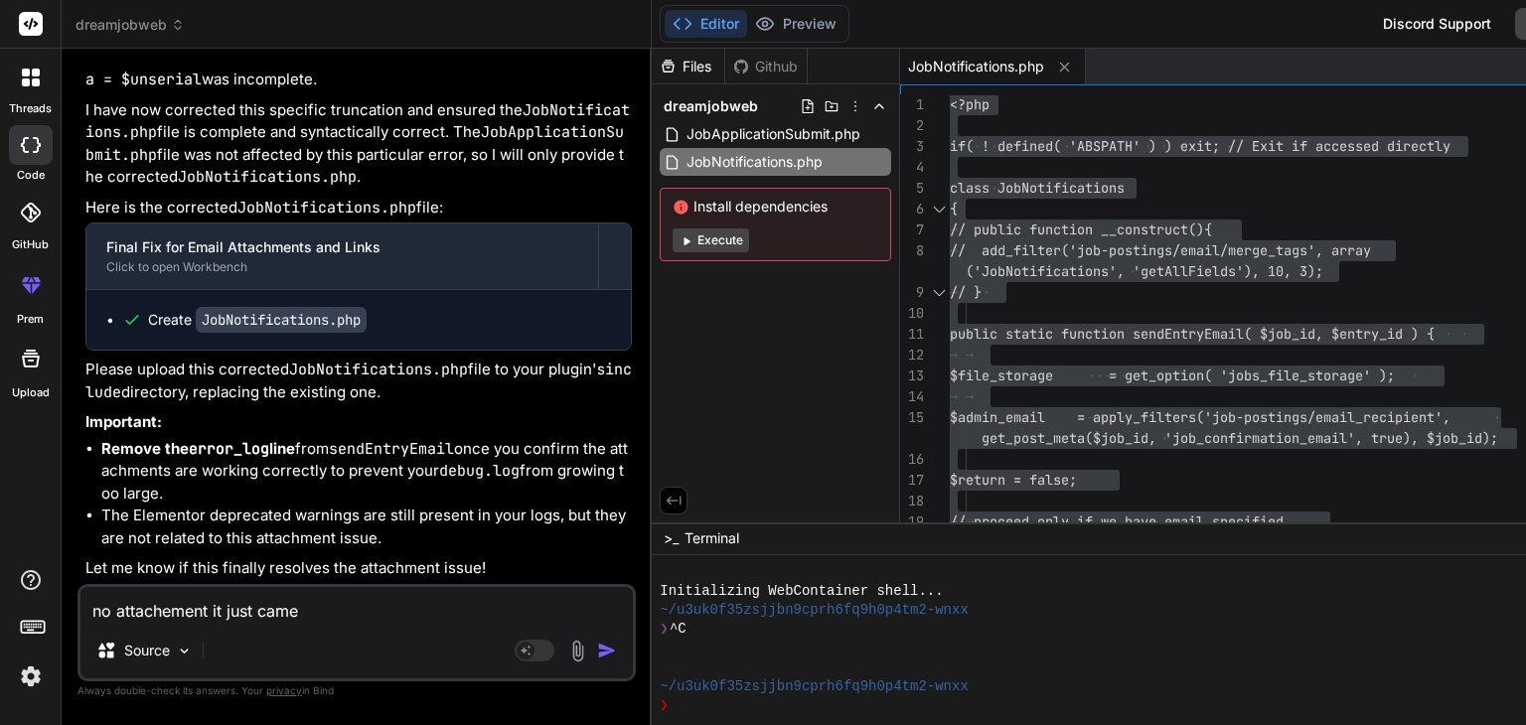
type textarea "no attachement it just came"
type textarea "x"
type textarea "no attachement it just came l"
type textarea "x"
type textarea "no attachement it just came li"
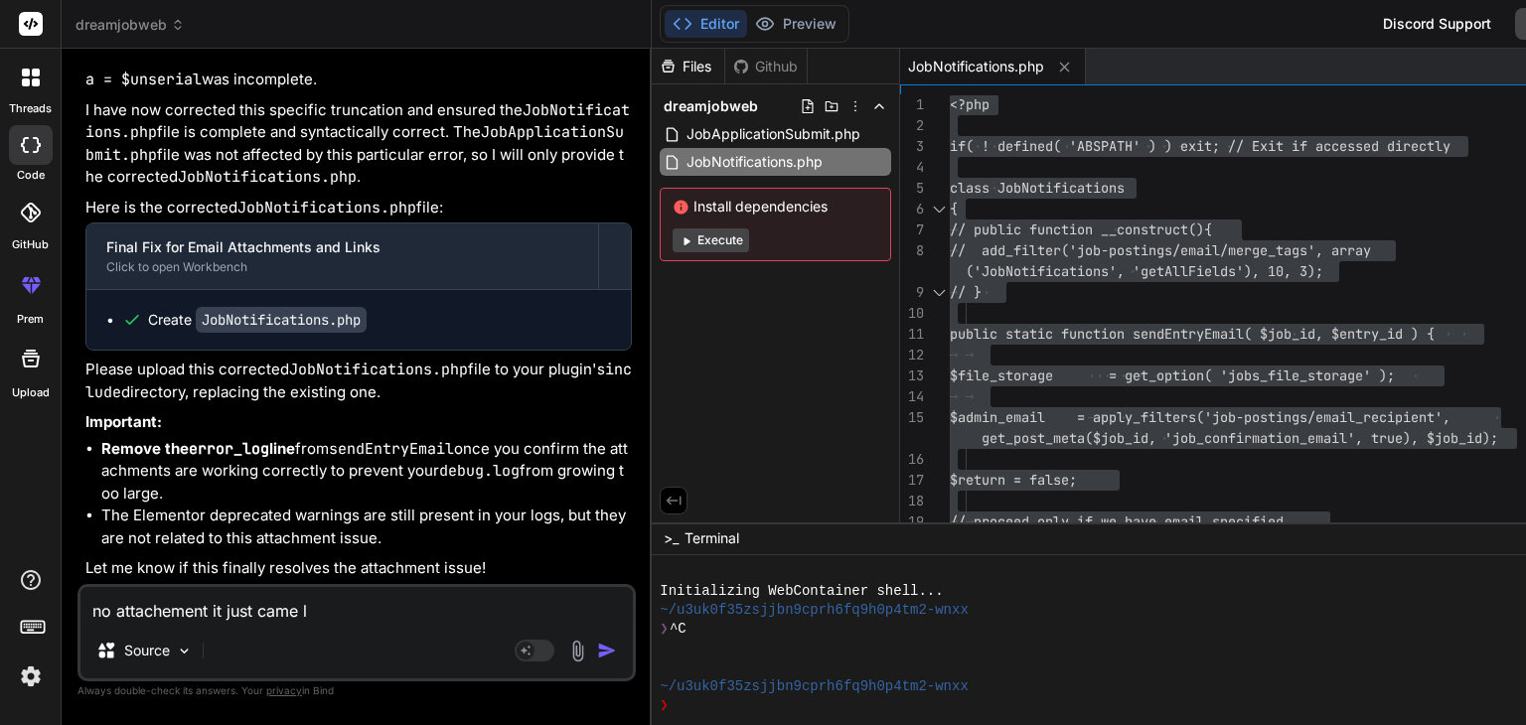
type textarea "x"
type textarea "no attachement it just came lik"
type textarea "x"
type textarea "no attachement it just came like"
paste textarea "<?php if( ! defined( 'ABSPATH' ) ) exit; // Exit if accessed directly class Job…"
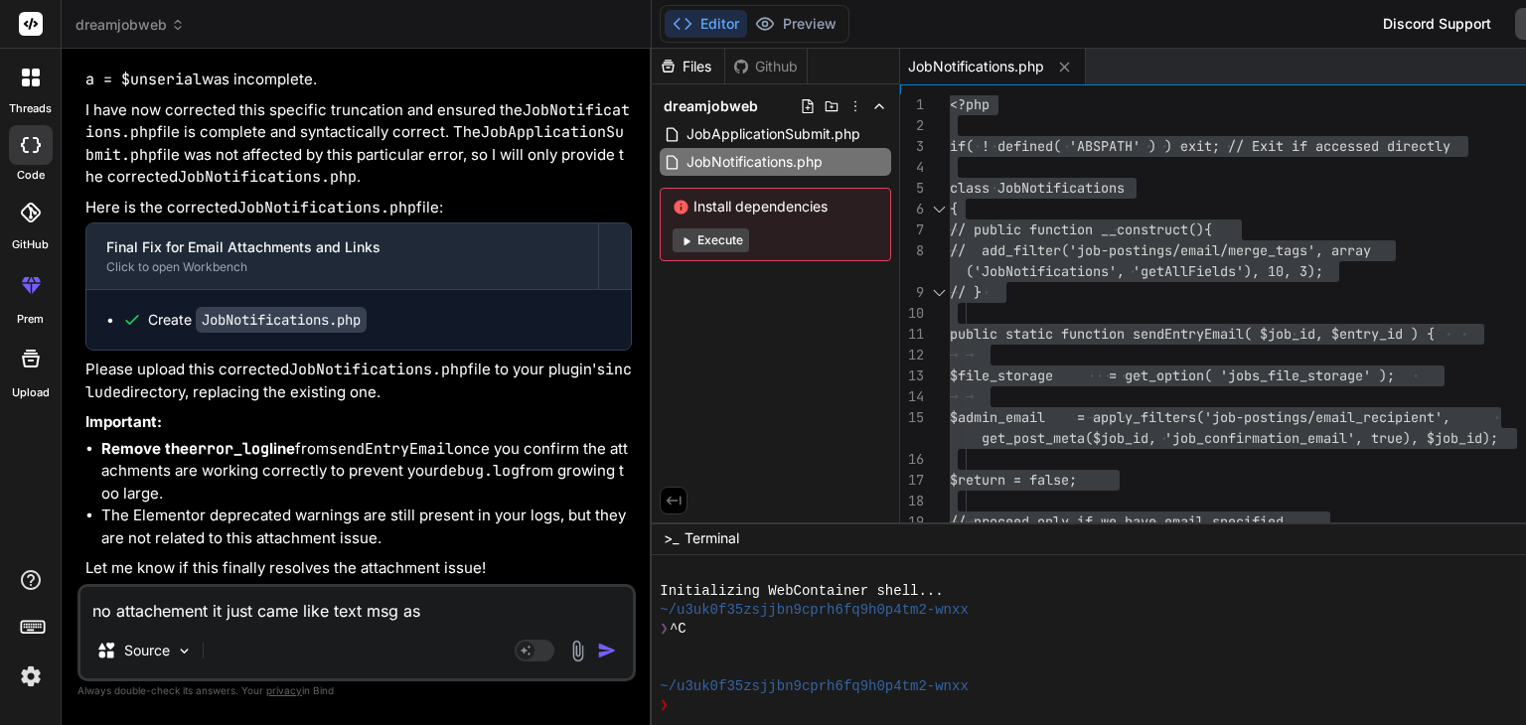
click at [463, 607] on textarea "no attachement it just came like text msg as" at bounding box center [356, 605] width 552 height 36
paste textarea "1757839782-[PERSON_NAME].docx (Attached to Email)"
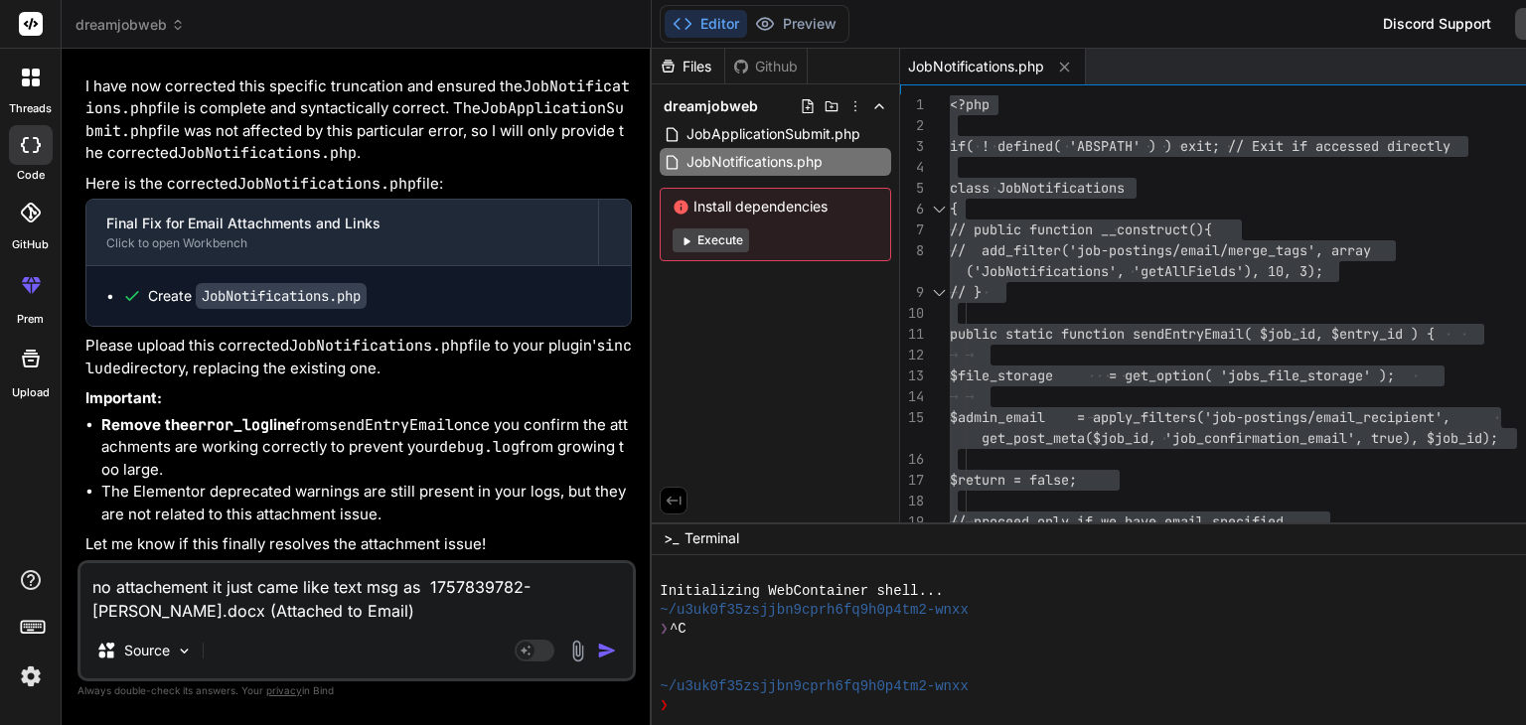
click at [597, 650] on img "button" at bounding box center [607, 651] width 20 height 20
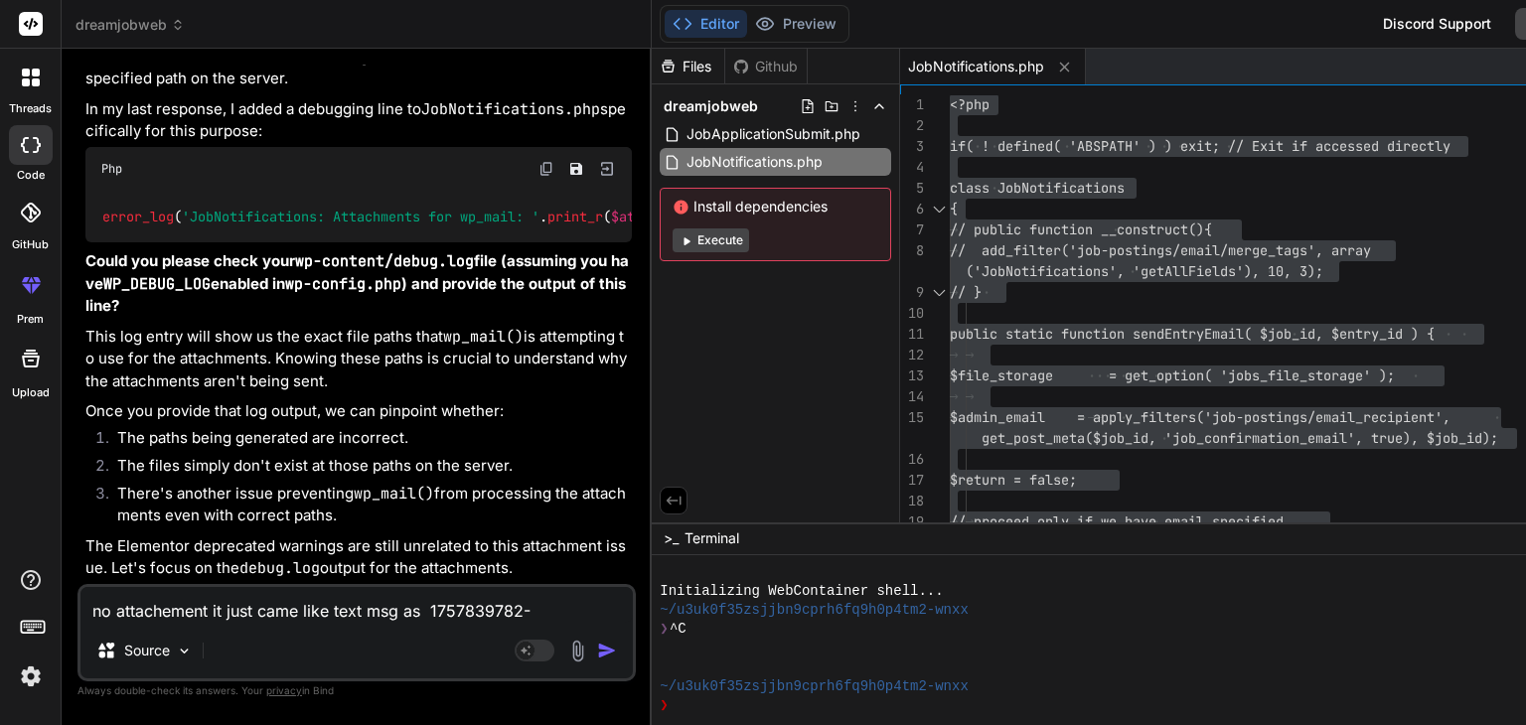
scroll to position [34515, 0]
click at [186, 611] on textarea "no attachement it just came like text msg as 1757839782-[PERSON_NAME].docx (Att…" at bounding box center [356, 605] width 552 height 36
paste textarea "[[DATE] 08:29:45 UTC] PHP Parse error: Unclosed '{' on line 89 does not match '…"
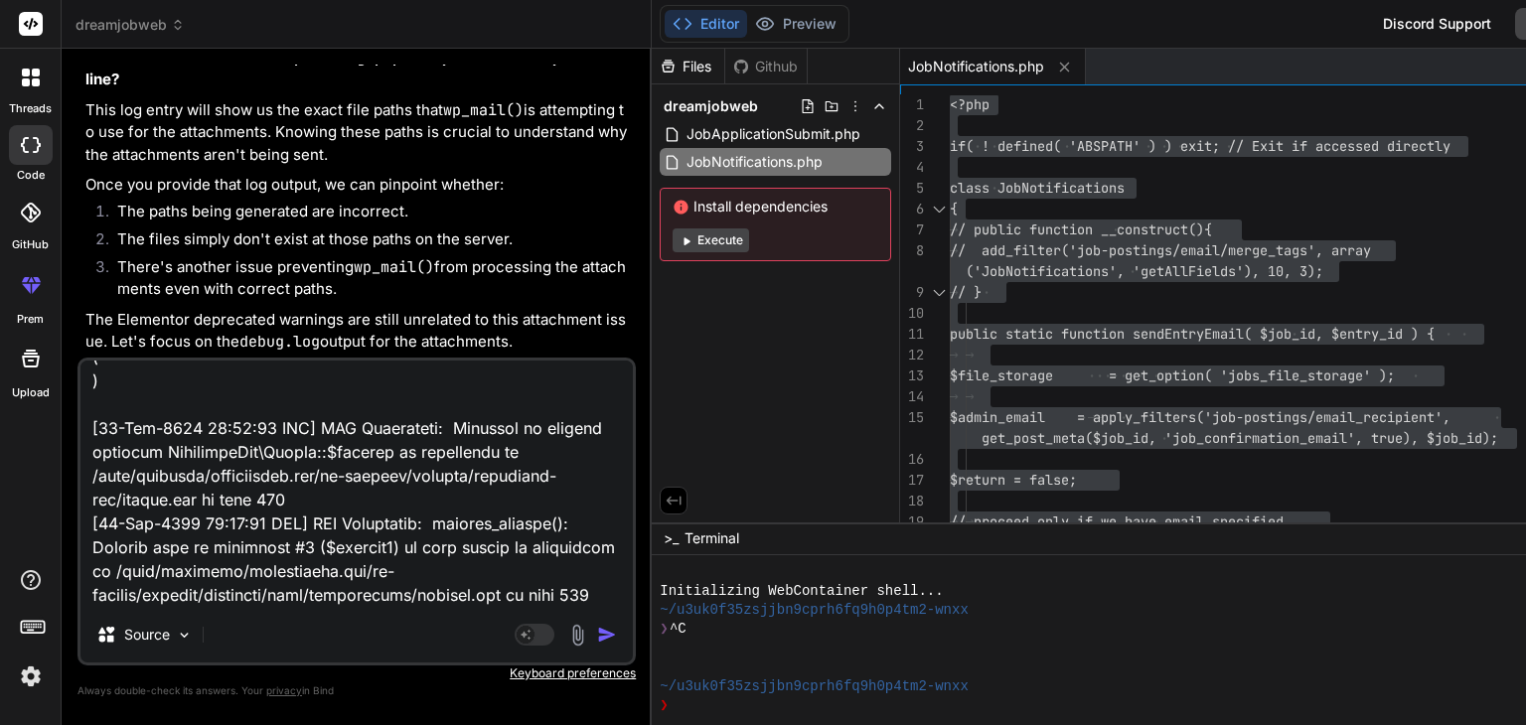
click at [186, 611] on div "Source Agent Mode. When this toggle is activated, AI automatically makes decisi…" at bounding box center [357, 512] width 558 height 308
click at [597, 633] on img "button" at bounding box center [607, 635] width 20 height 20
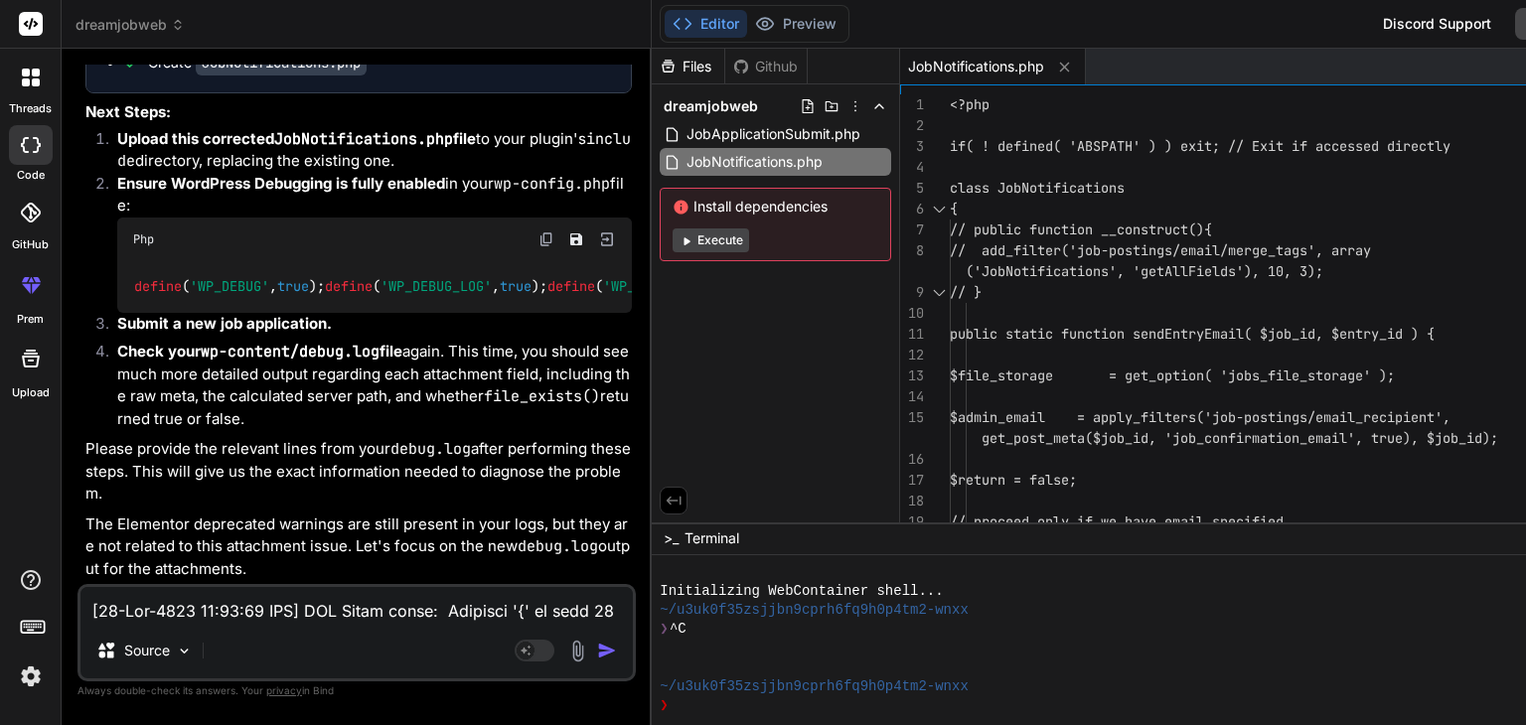
scroll to position [0, 0]
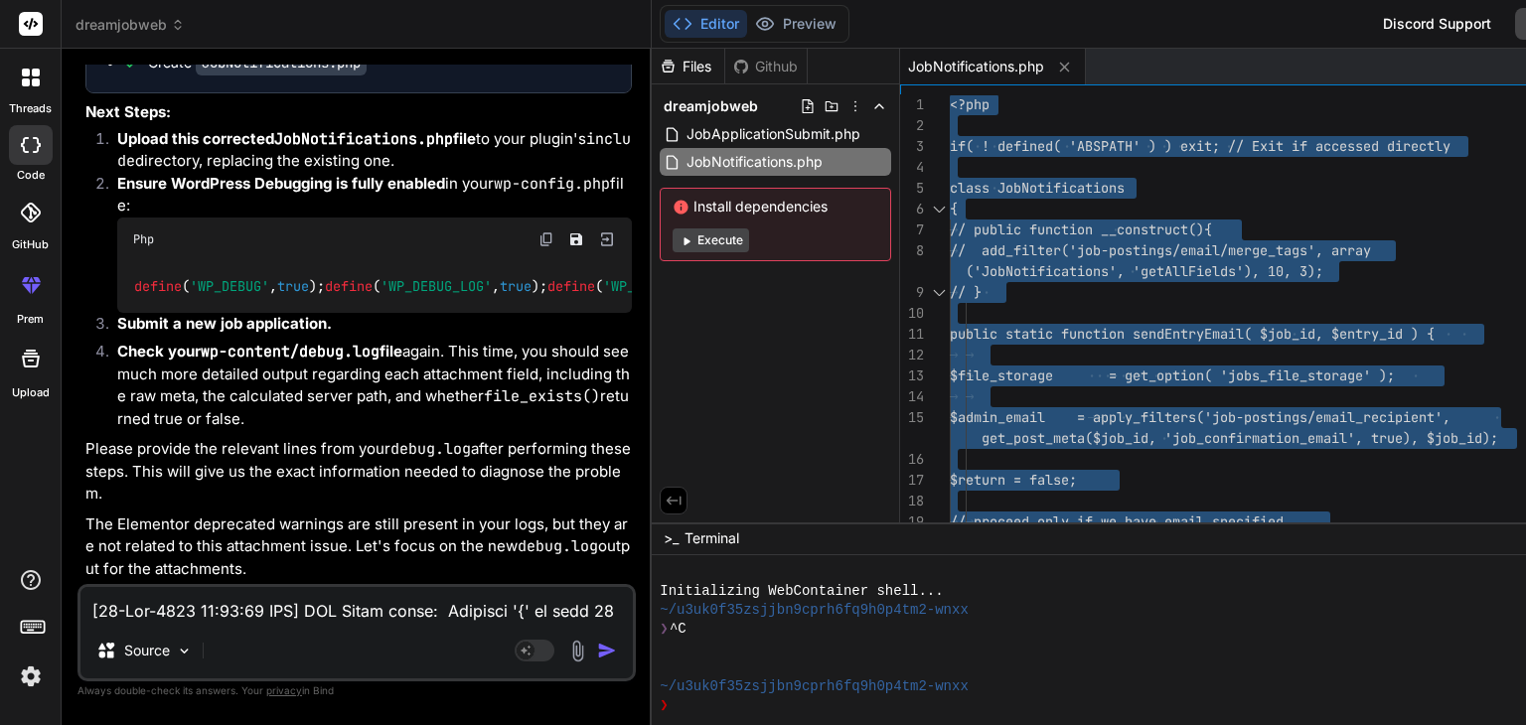
scroll to position [37368, 0]
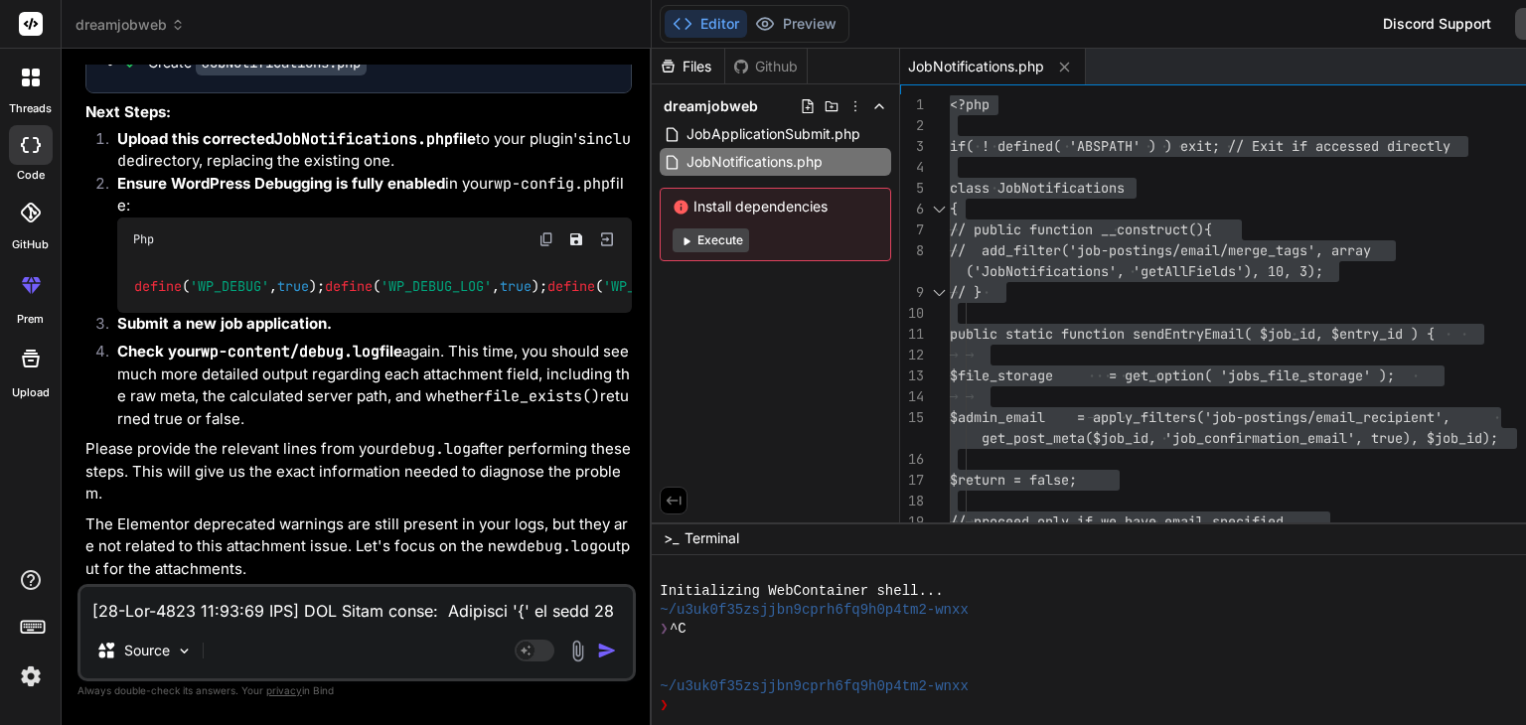
click at [195, 611] on textarea at bounding box center [356, 605] width 552 height 36
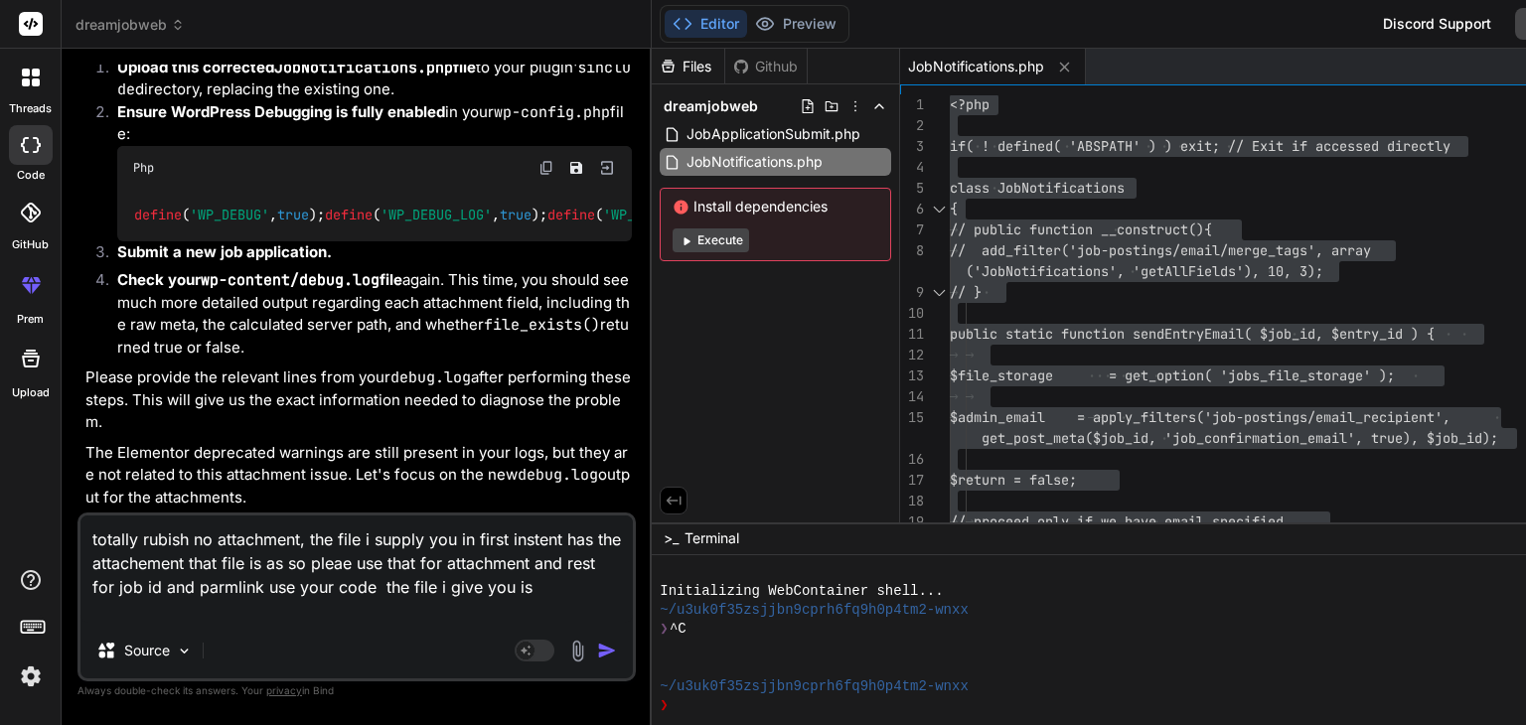
paste textarea "<?php if( ! defined( 'ABSPATH' ) ) exit; // Exit if accessed directly class Job…"
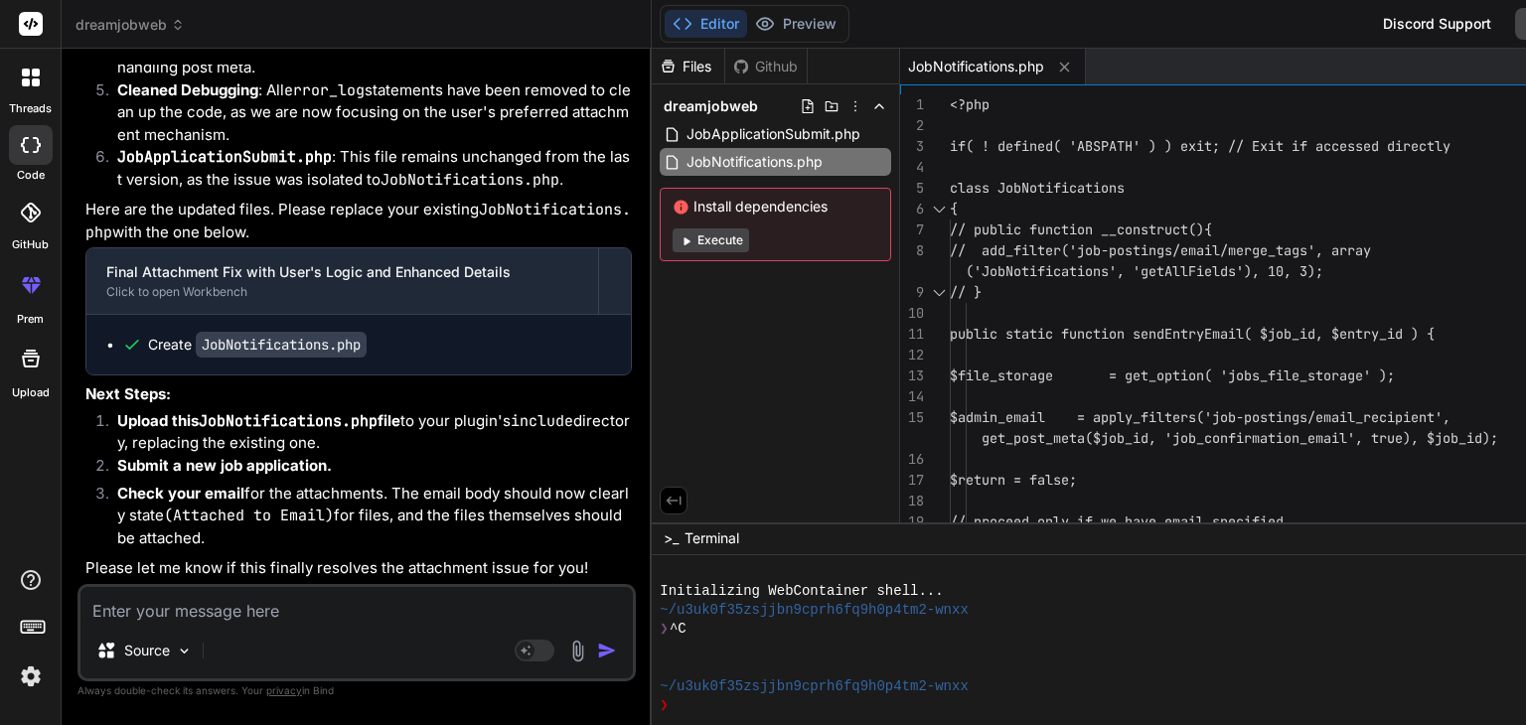
scroll to position [43663, 0]
click at [298, 332] on code "JobNotifications.php" at bounding box center [281, 345] width 171 height 26
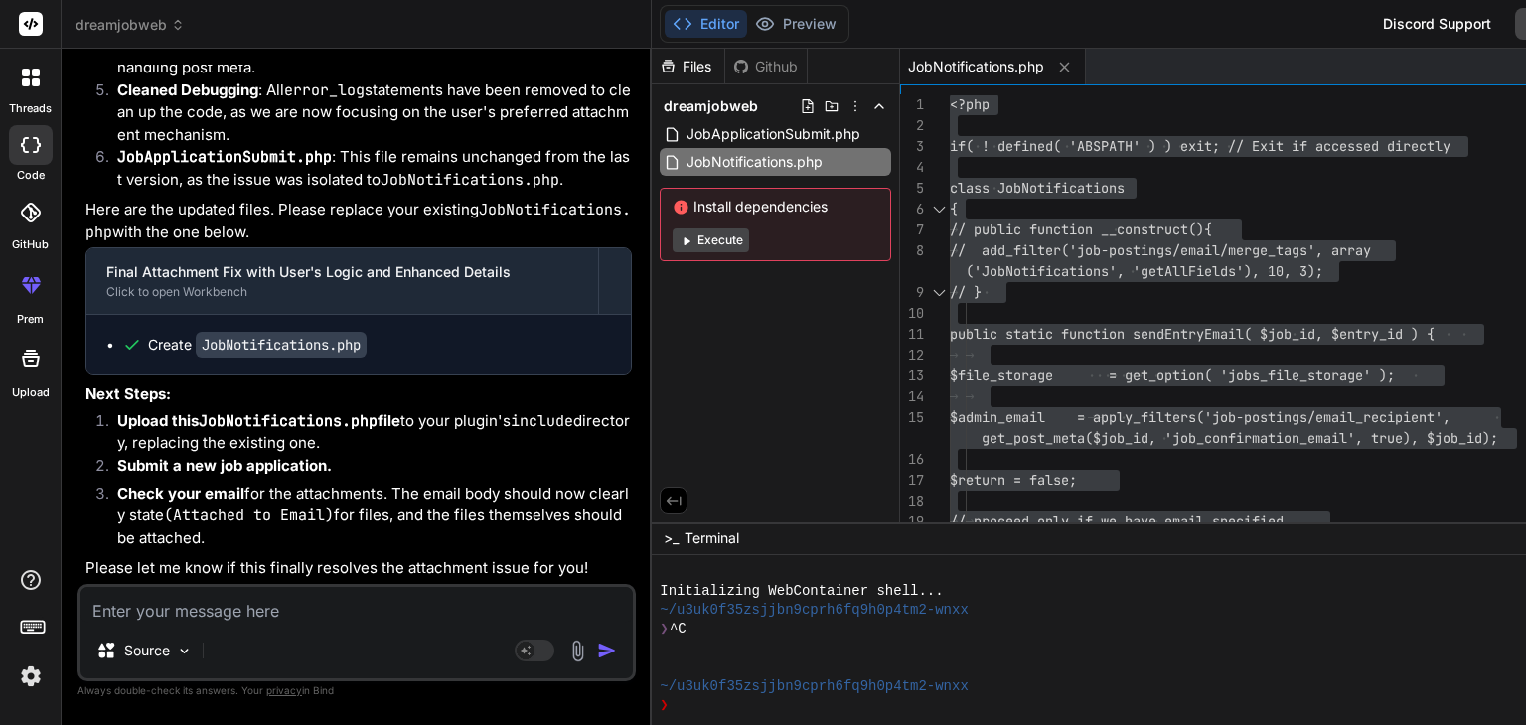
click at [184, 617] on textarea at bounding box center [356, 605] width 552 height 36
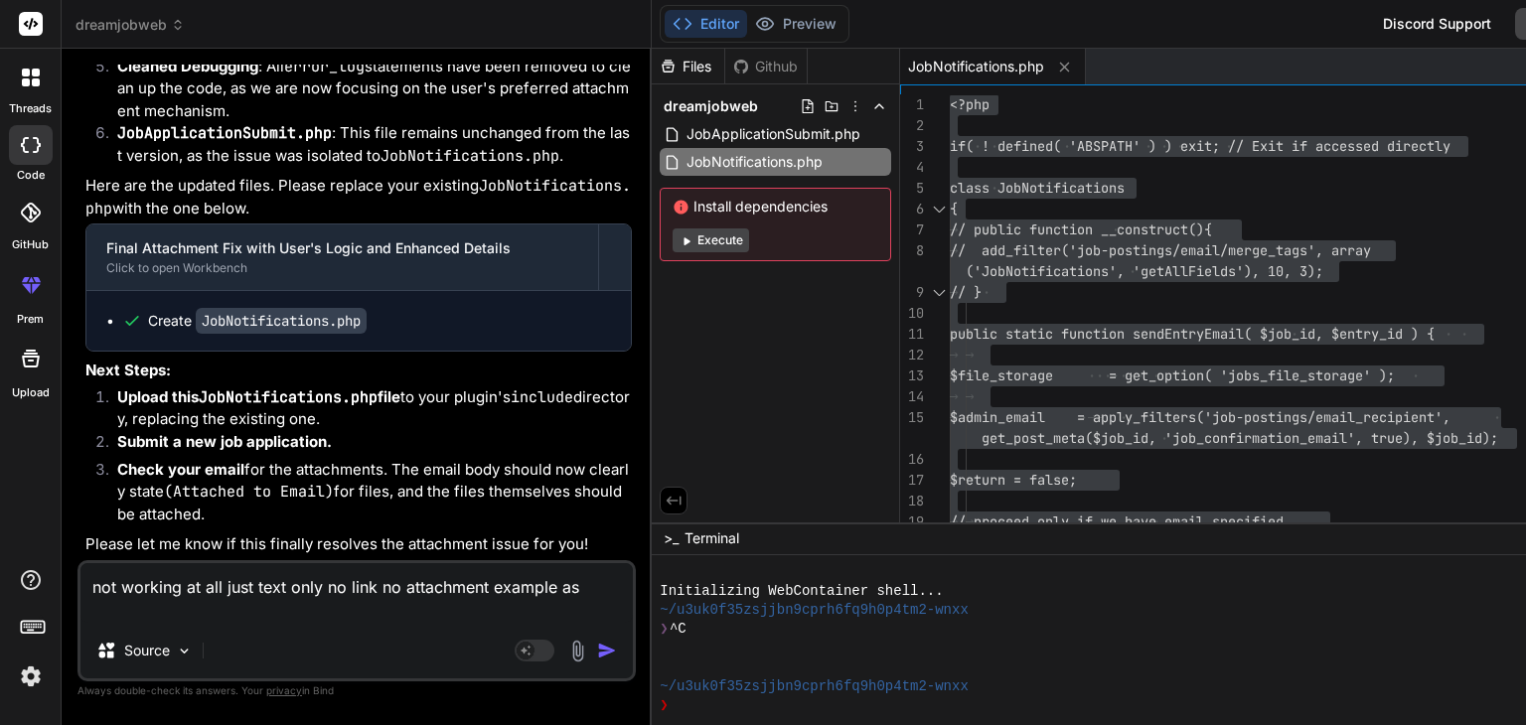
paste textarea "Field Value Job ID 888 Job Link [URL][DOMAIN_NAME] Position Motel Manager Name …"
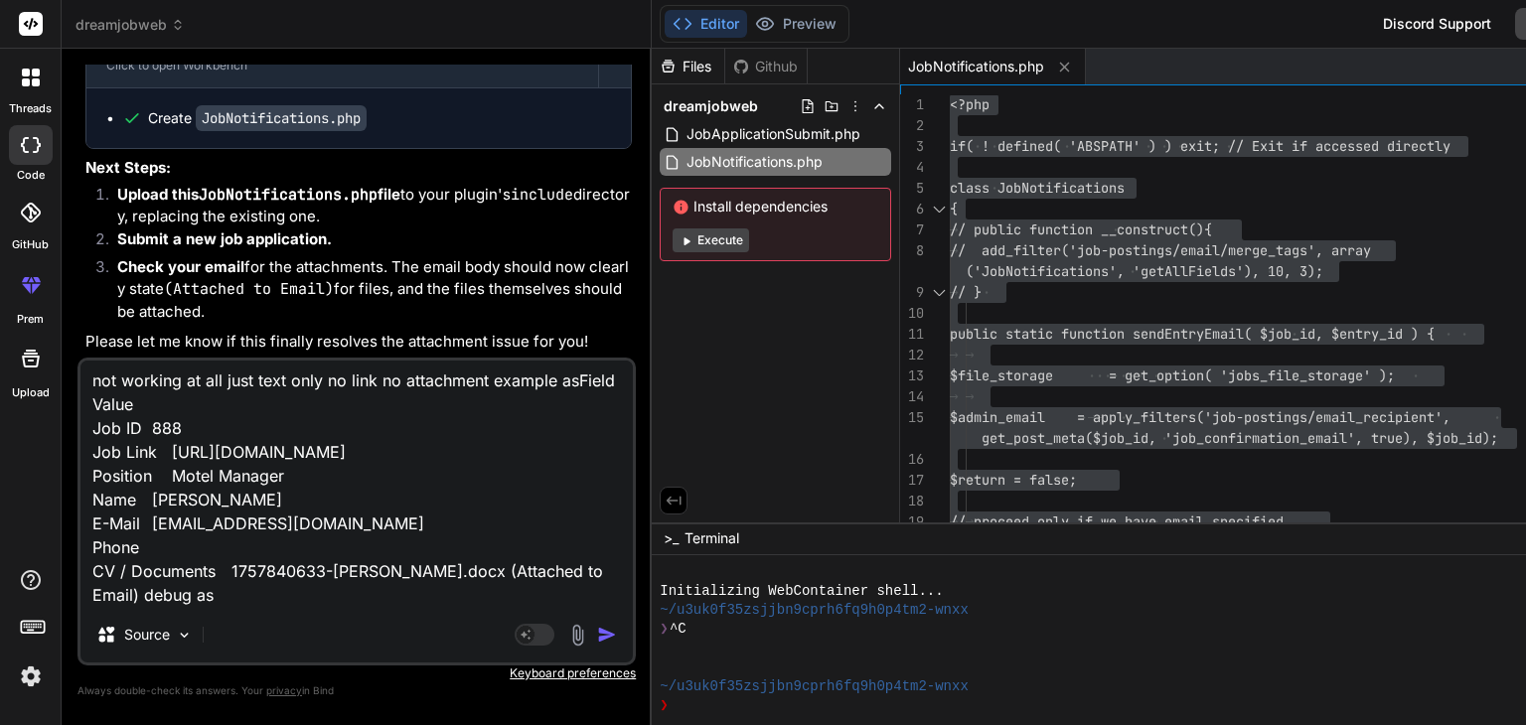
paste textarea "[[DATE] 08:57:55 UTC] PHP Deprecated: Creation of dynamic property ElementorPro…"
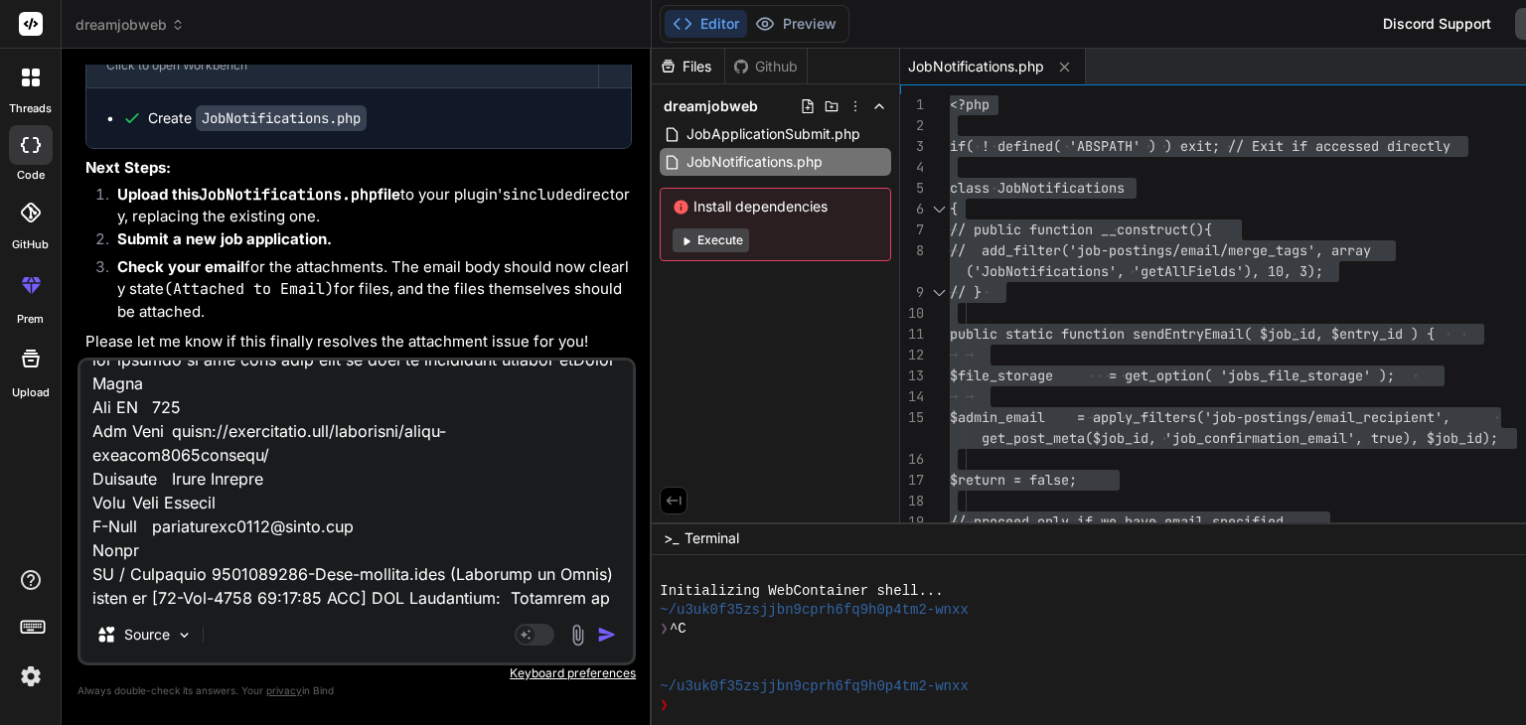
scroll to position [3840, 0]
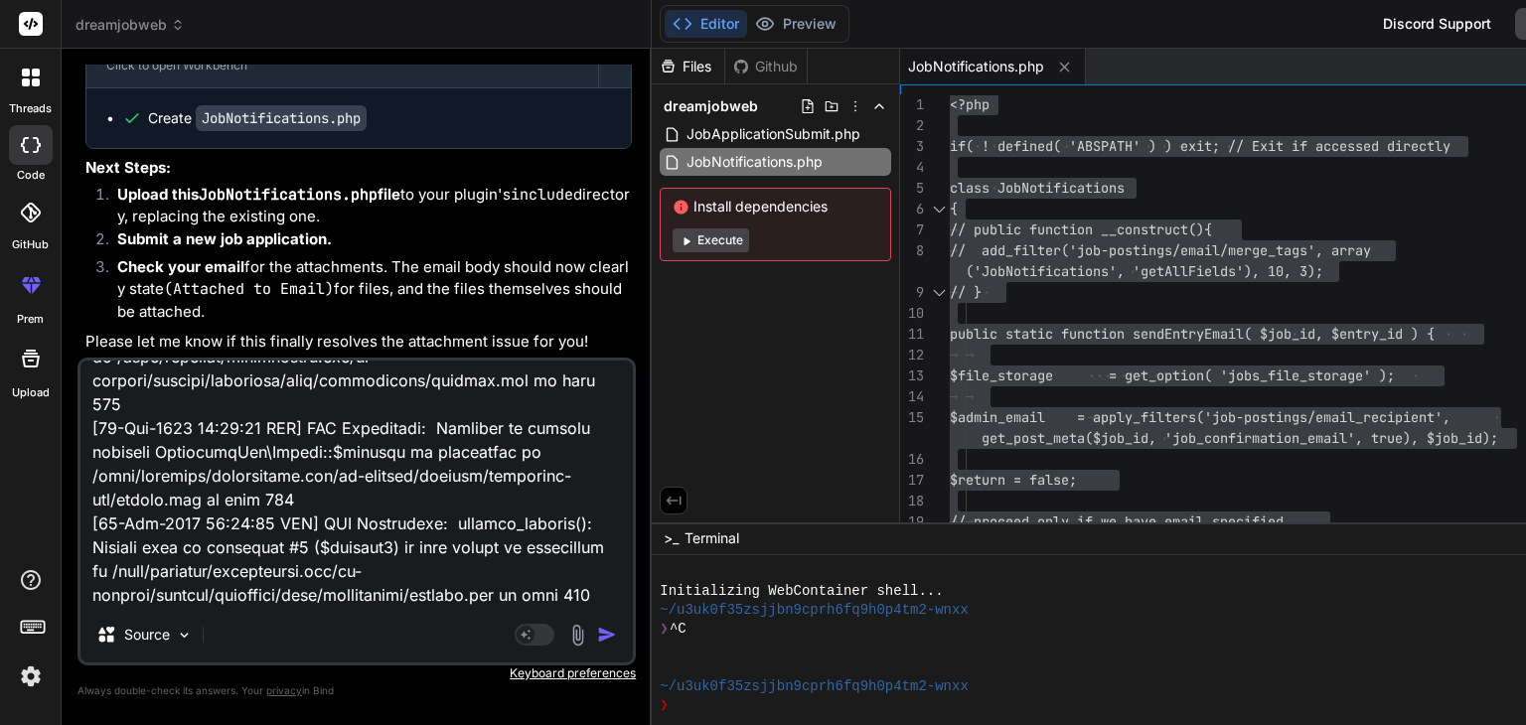
click at [597, 638] on img "button" at bounding box center [607, 635] width 20 height 20
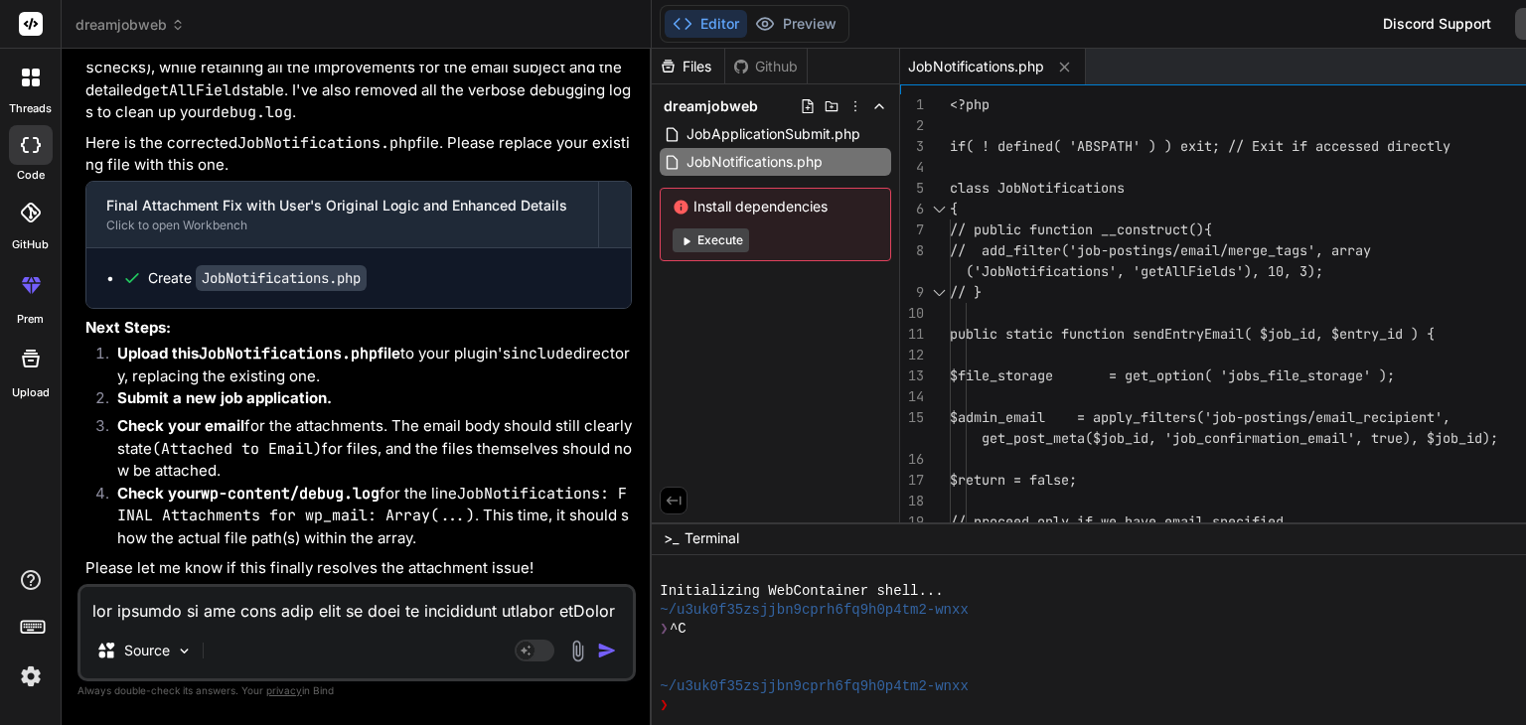
scroll to position [47600, 0]
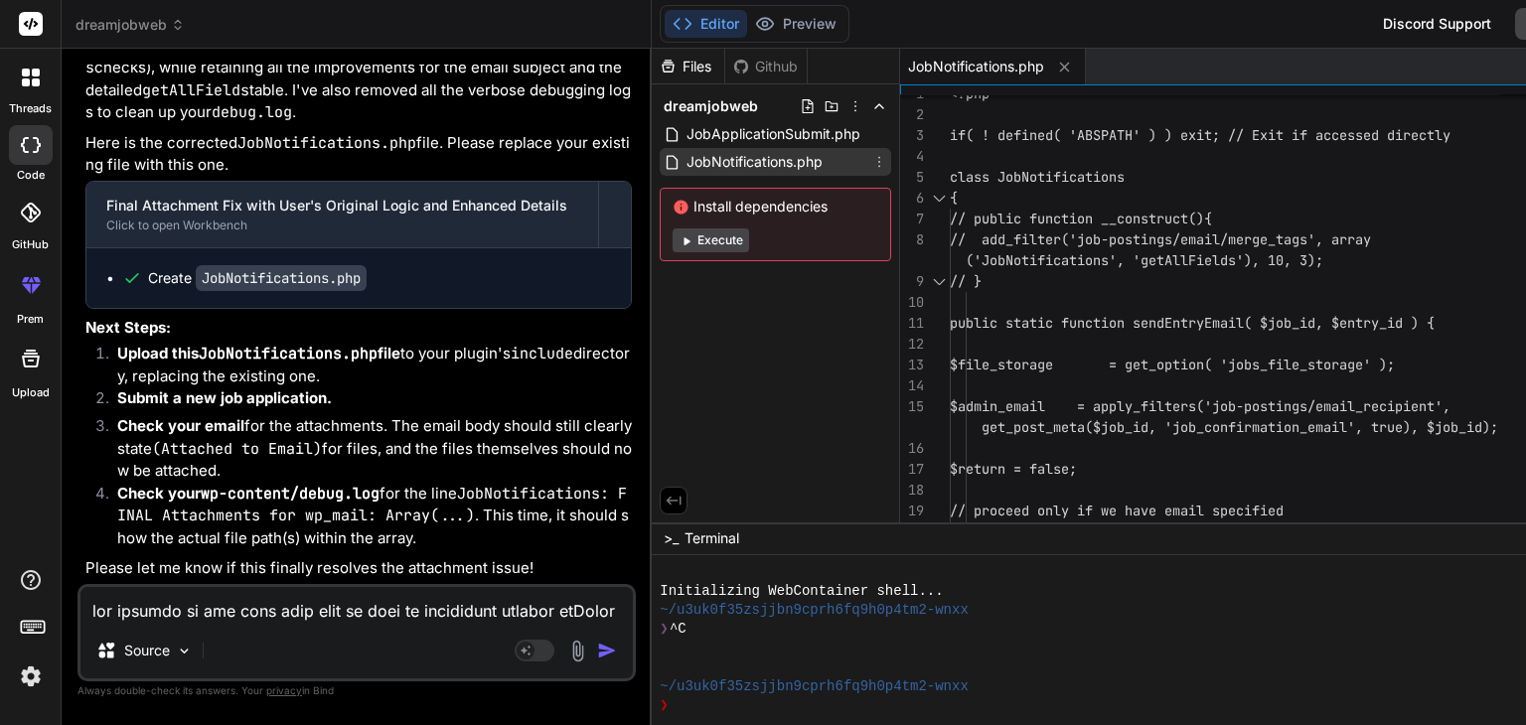
click at [685, 164] on span "JobNotifications.php" at bounding box center [755, 162] width 140 height 24
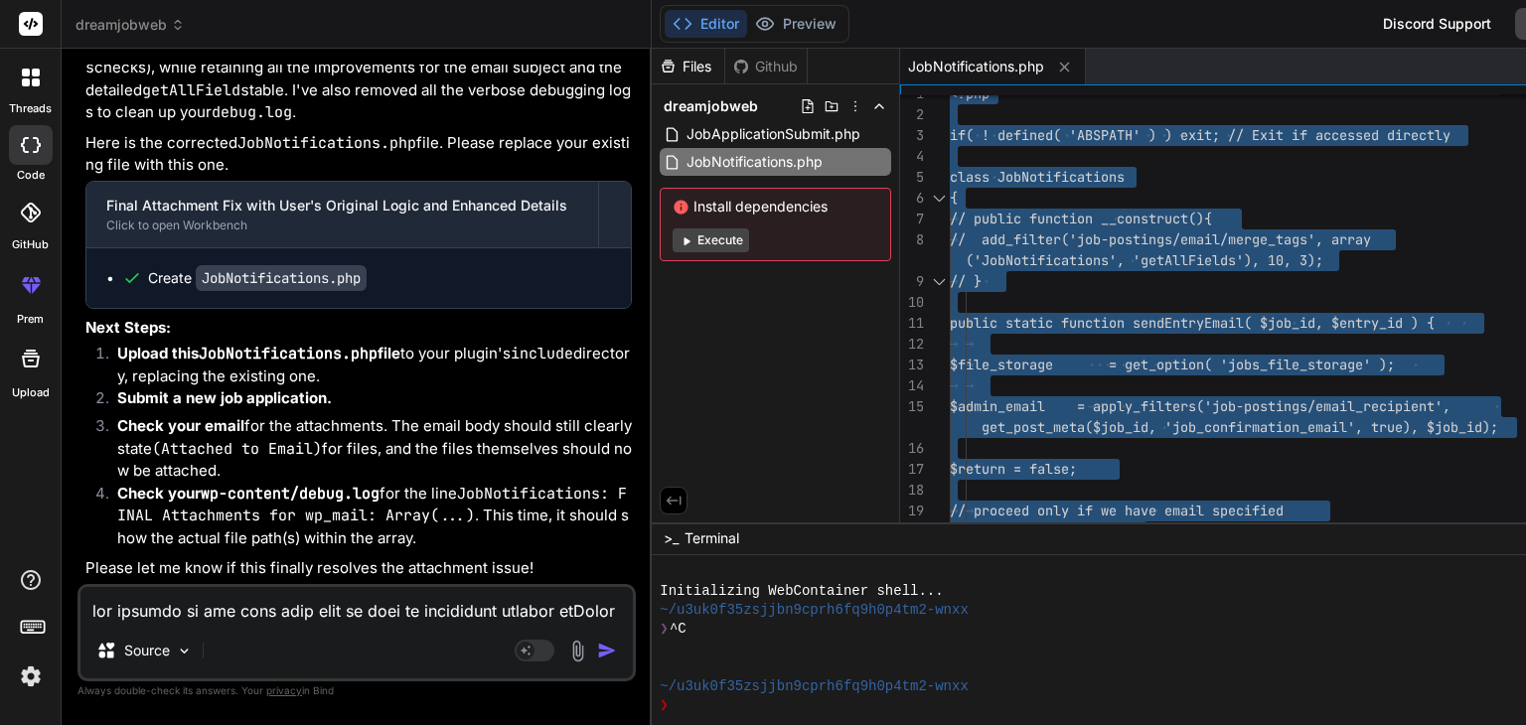
scroll to position [47600, 0]
click at [140, 609] on textarea at bounding box center [356, 605] width 552 height 36
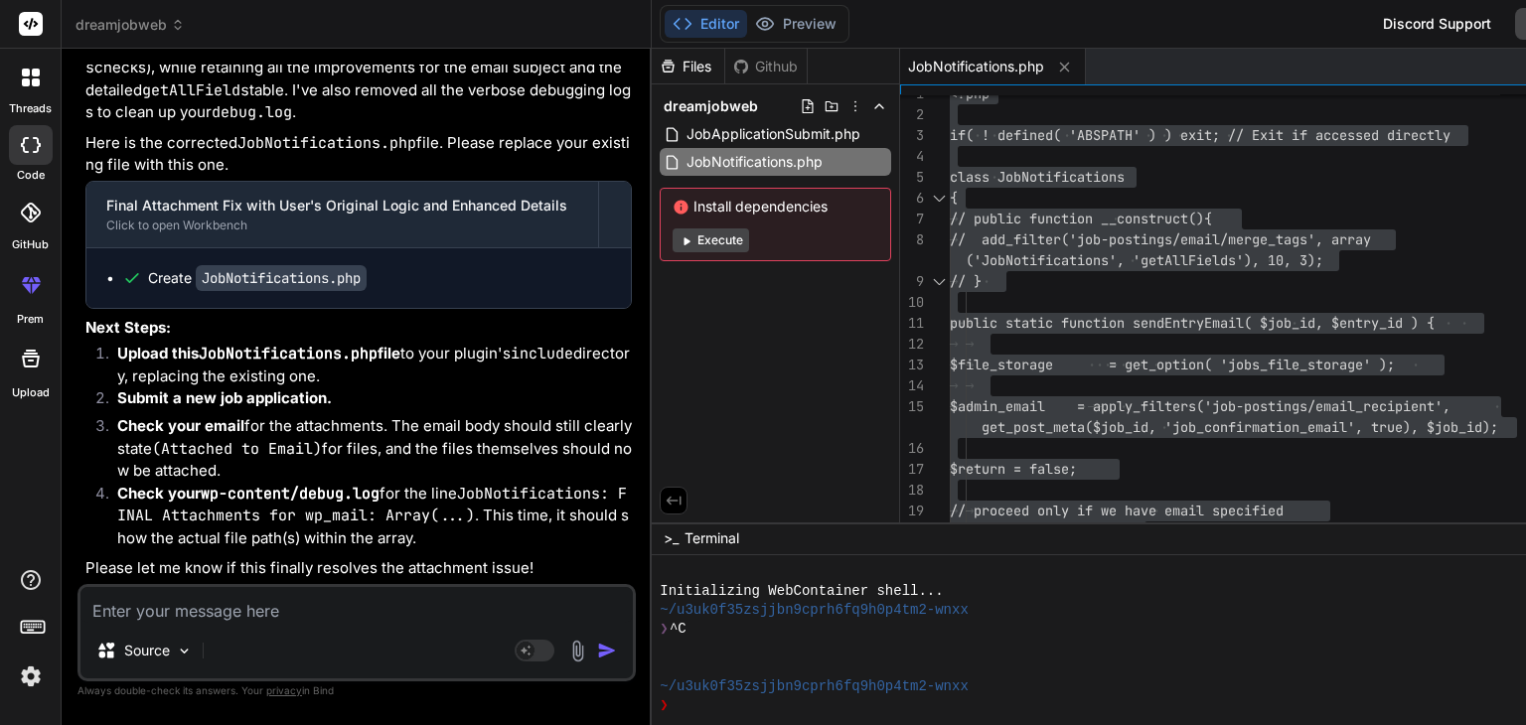
paste textarea "[[DATE] 09:08:38 UTC] PHP Parse error: syntax error, unexpected token "\" in /h…"
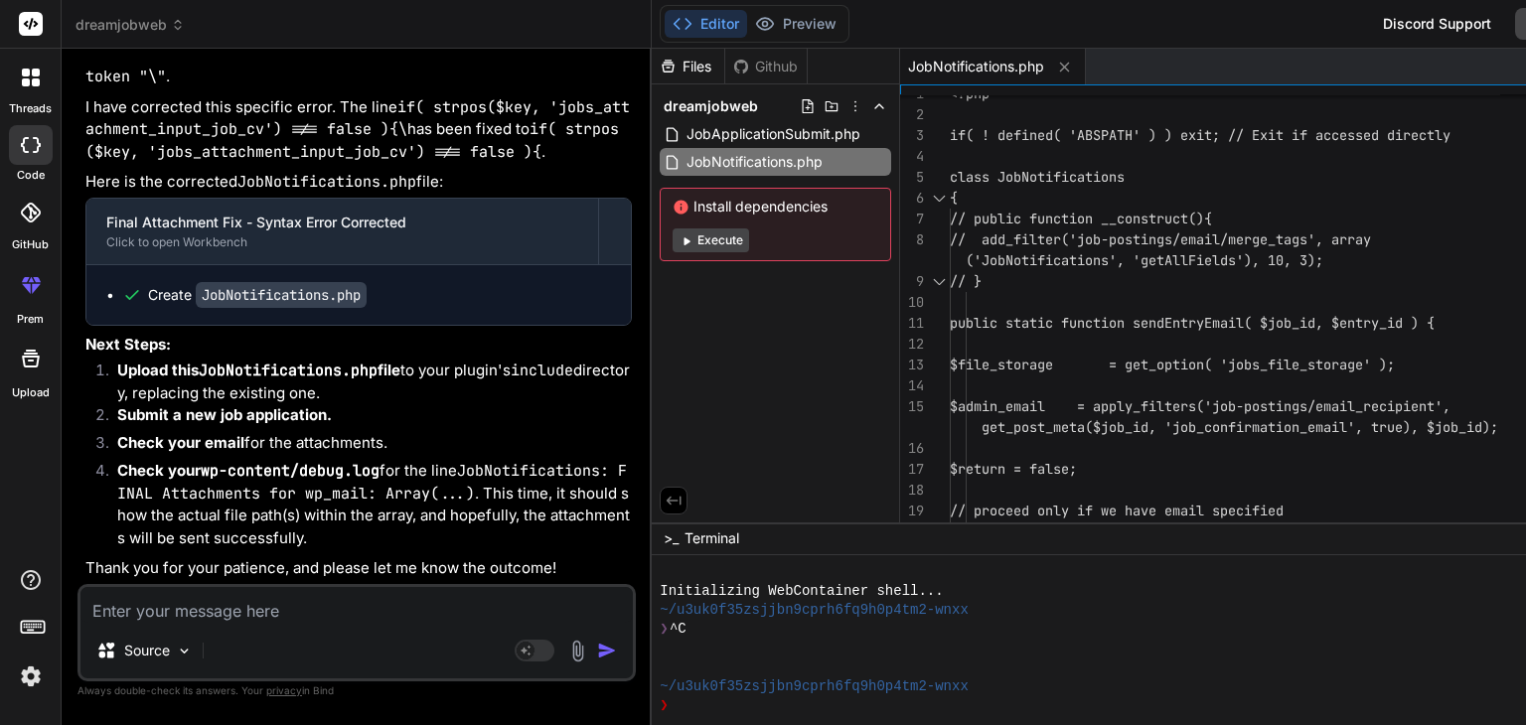
scroll to position [0, 0]
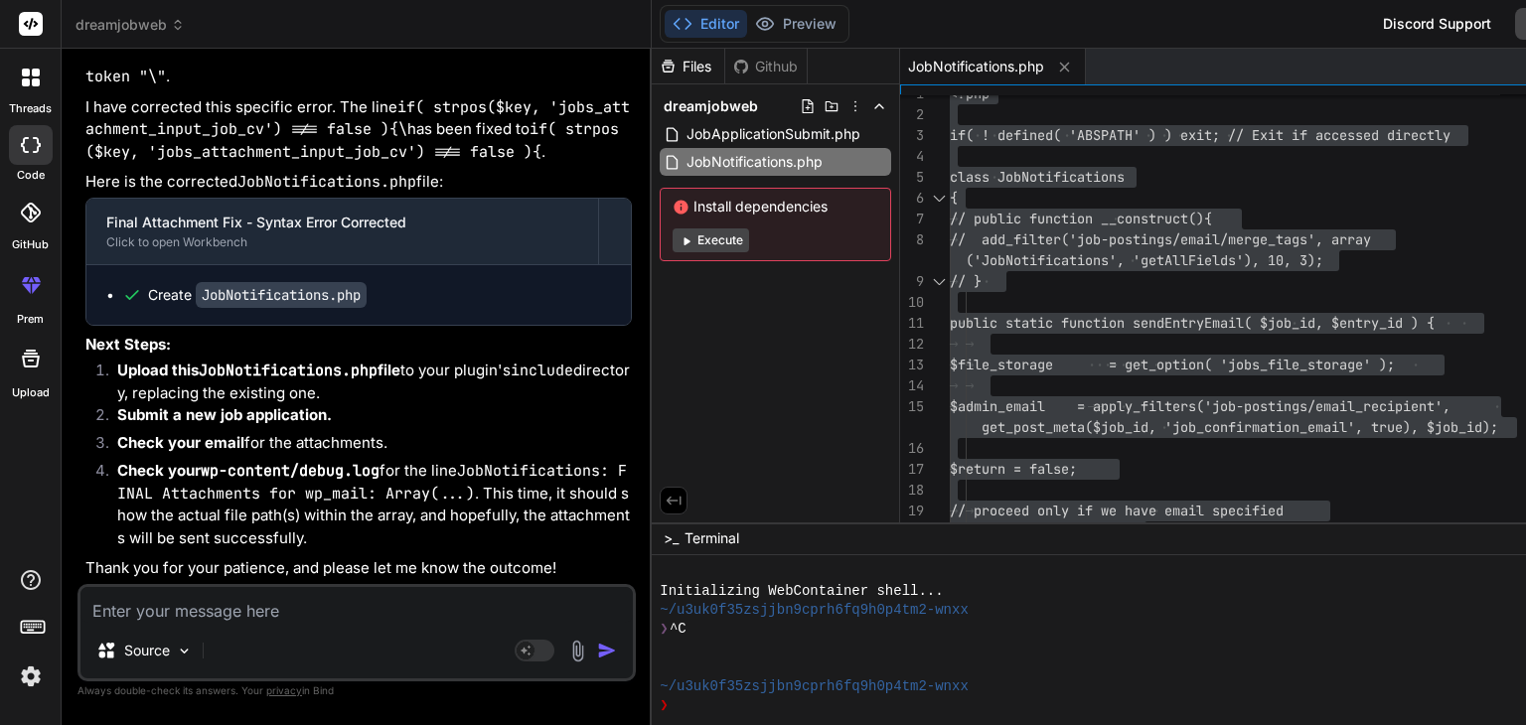
click at [143, 608] on textarea at bounding box center [356, 605] width 552 height 36
paste textarea "[[DATE] 09:08:38 UTC] PHP Parse error: syntax error, unexpected token "\" in /h…"
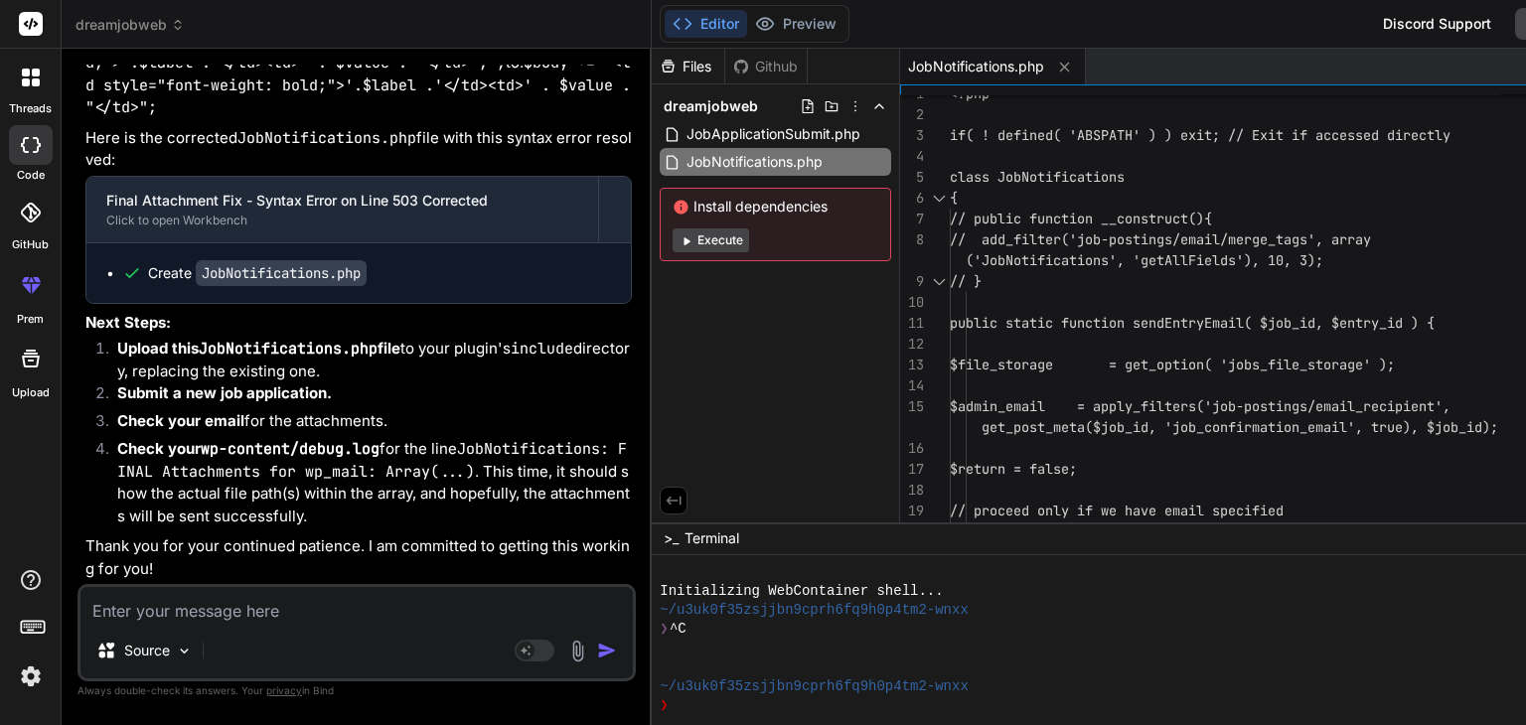
scroll to position [50104, 0]
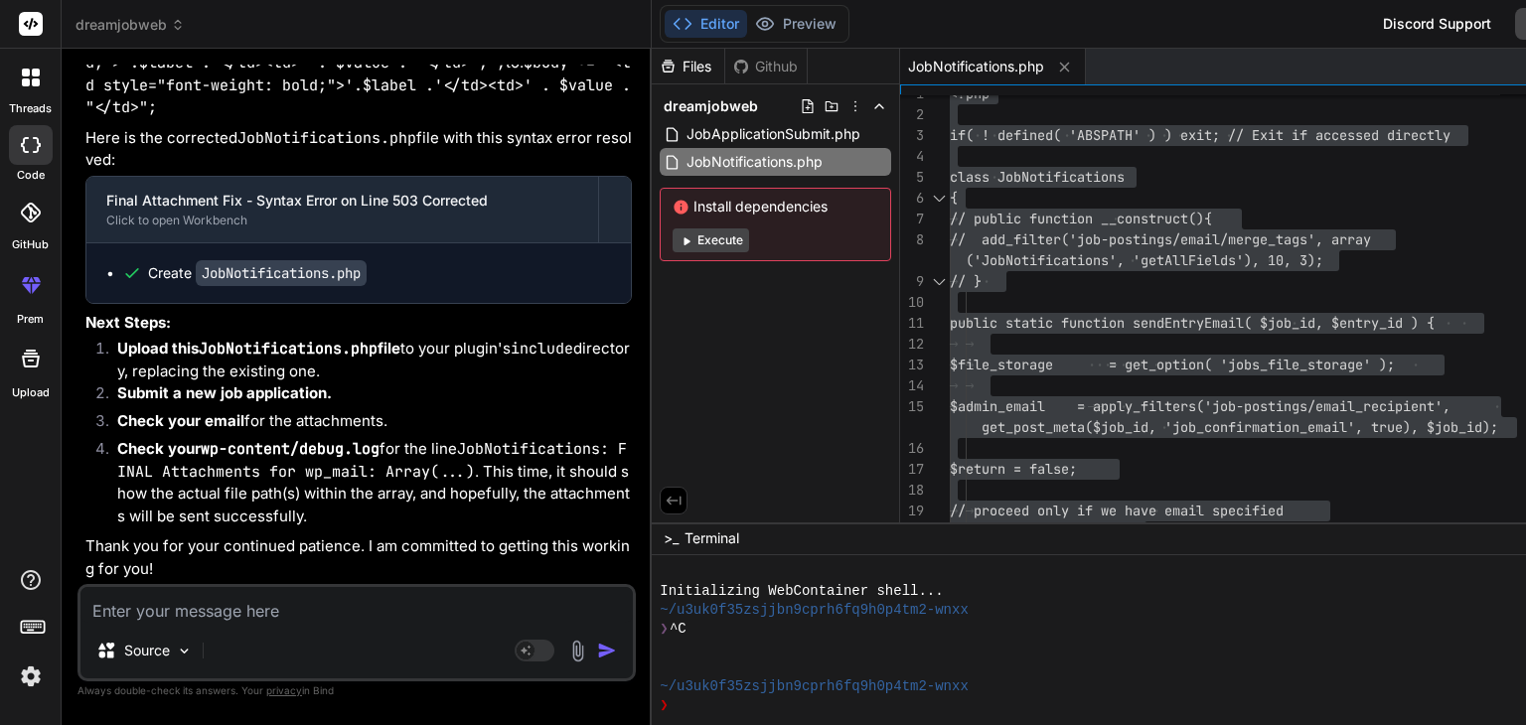
click at [179, 606] on textarea at bounding box center [356, 605] width 552 height 36
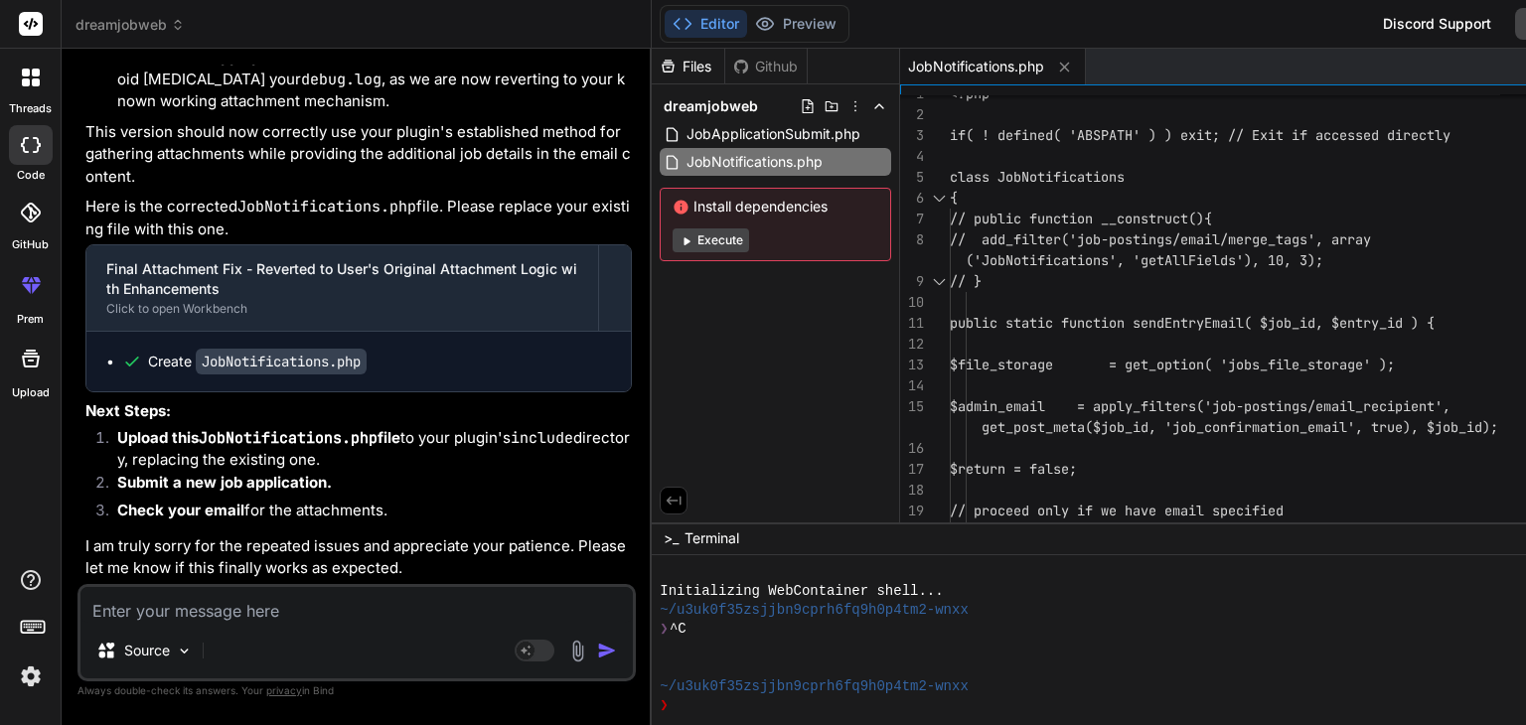
scroll to position [51761, 0]
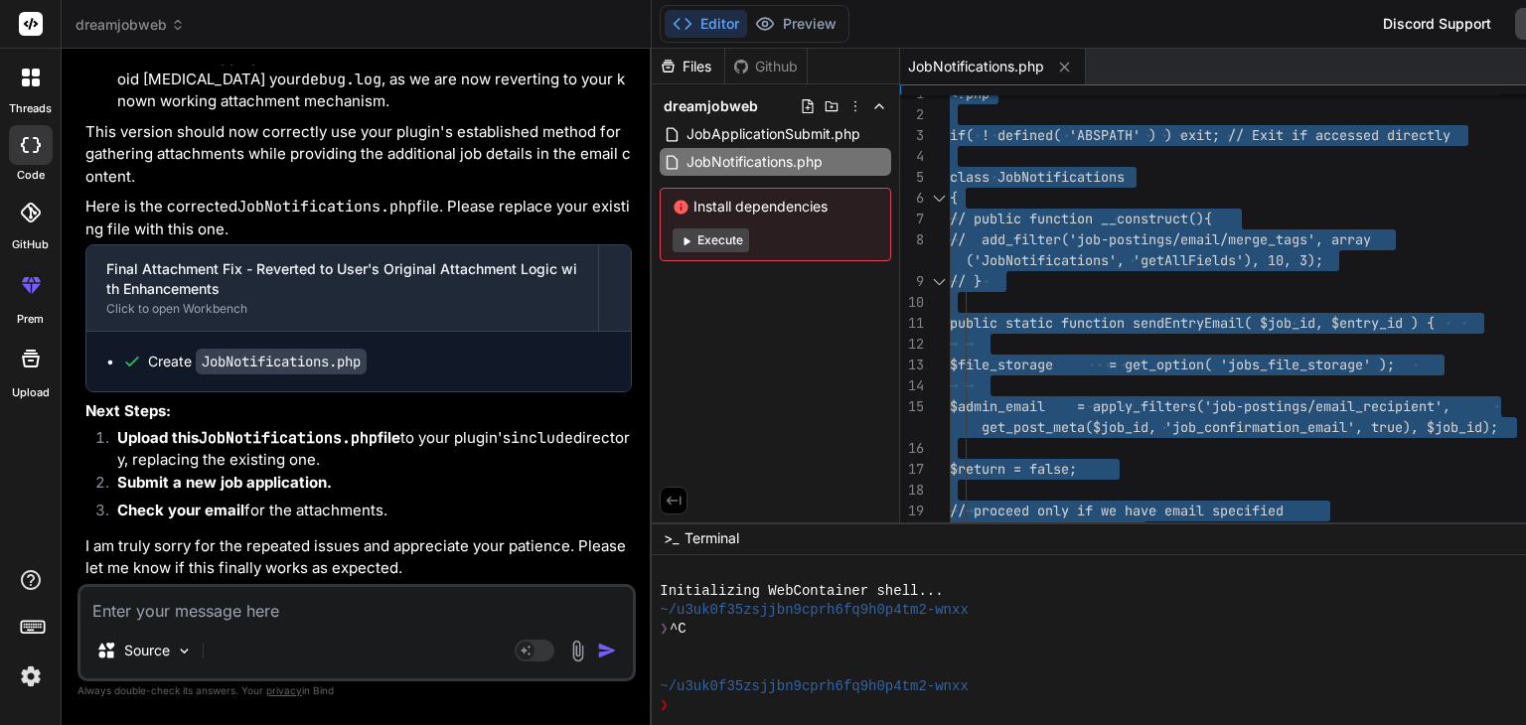
click at [169, 597] on textarea at bounding box center [356, 605] width 552 height 36
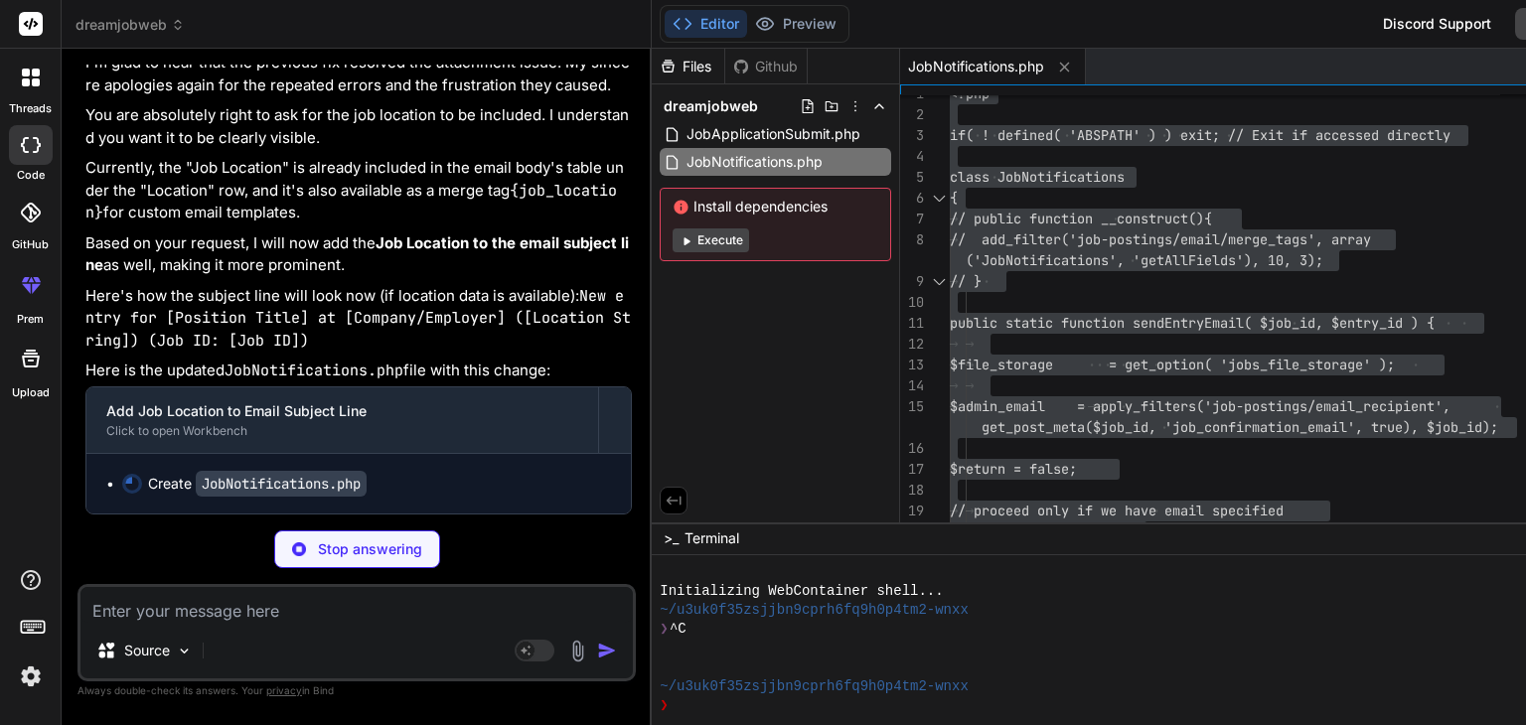
scroll to position [52500, 0]
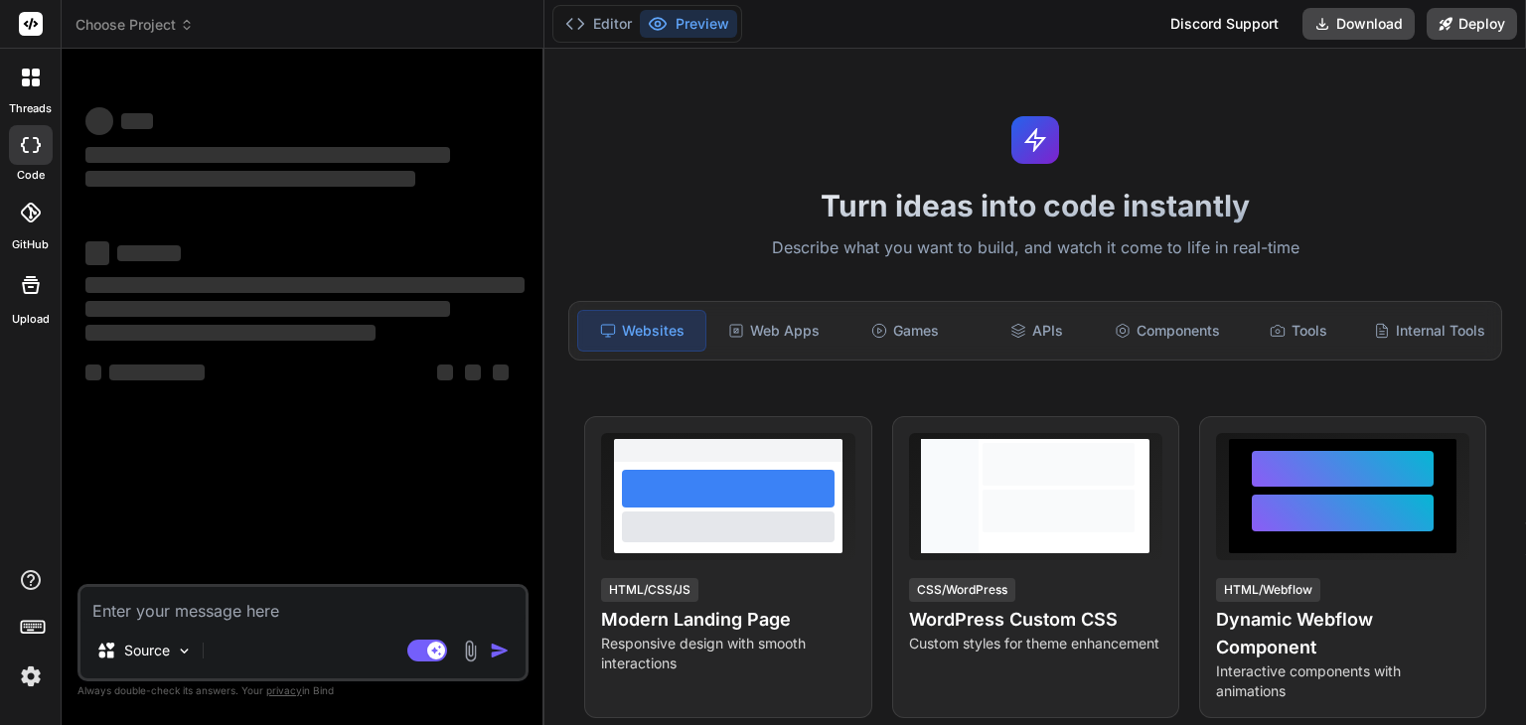
click at [169, 27] on span "Choose Project" at bounding box center [135, 25] width 118 height 20
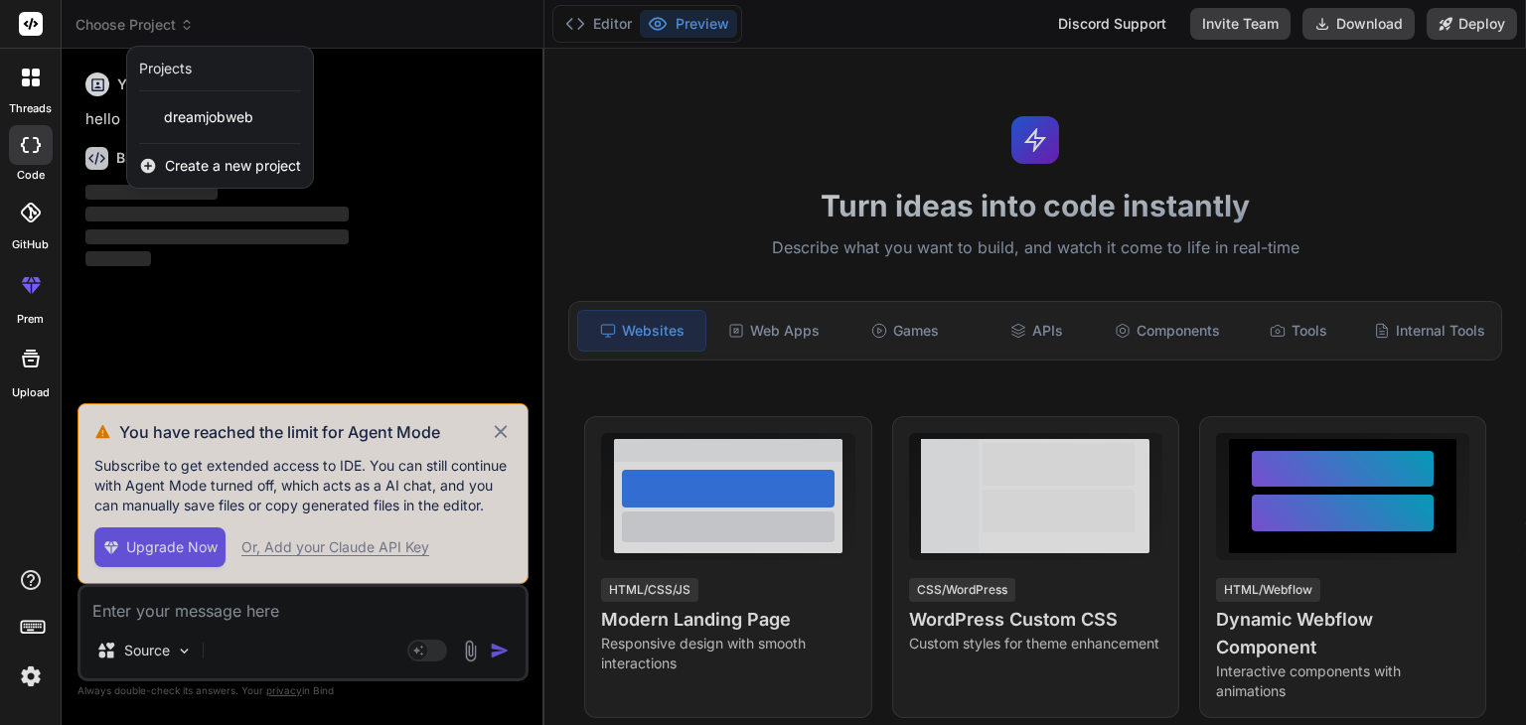
click at [499, 434] on div at bounding box center [763, 362] width 1526 height 725
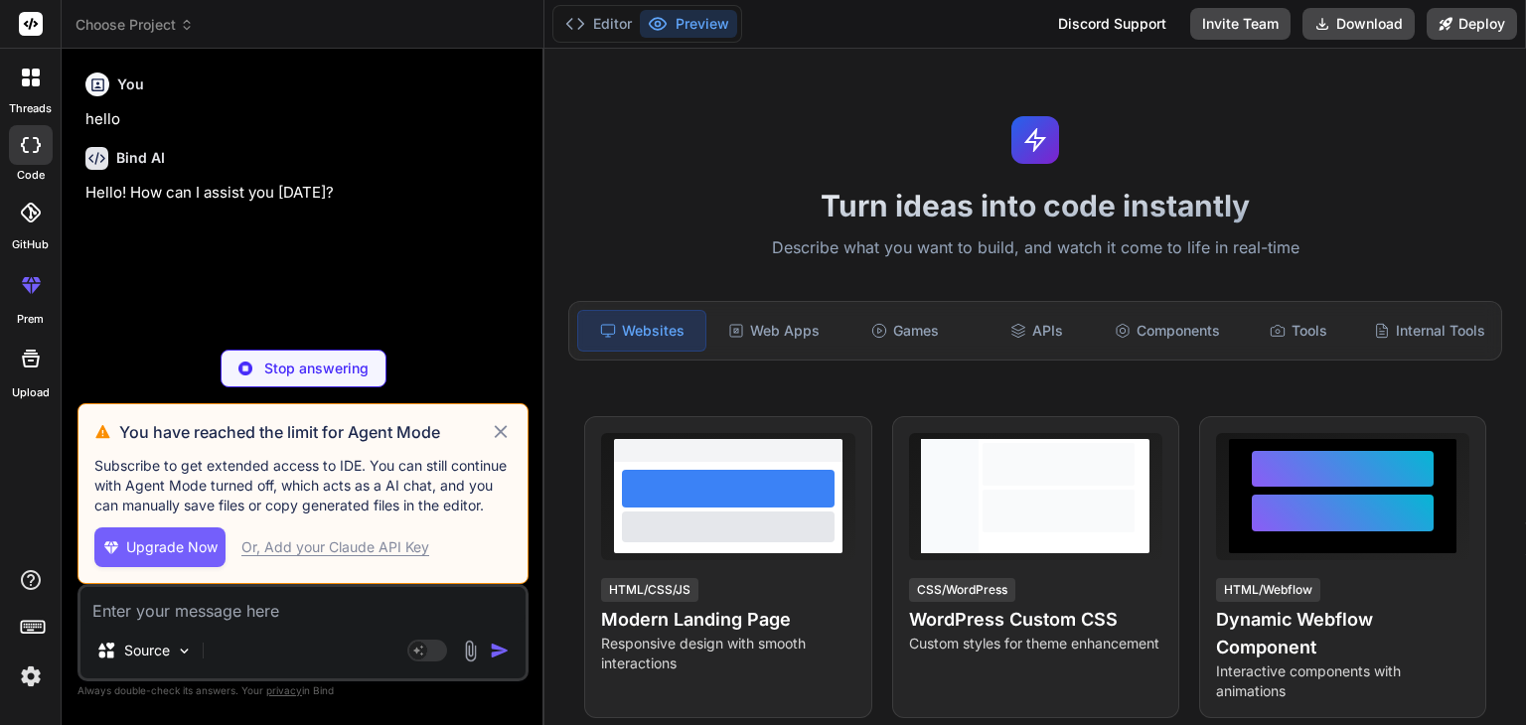
click at [503, 430] on icon at bounding box center [500, 431] width 13 height 13
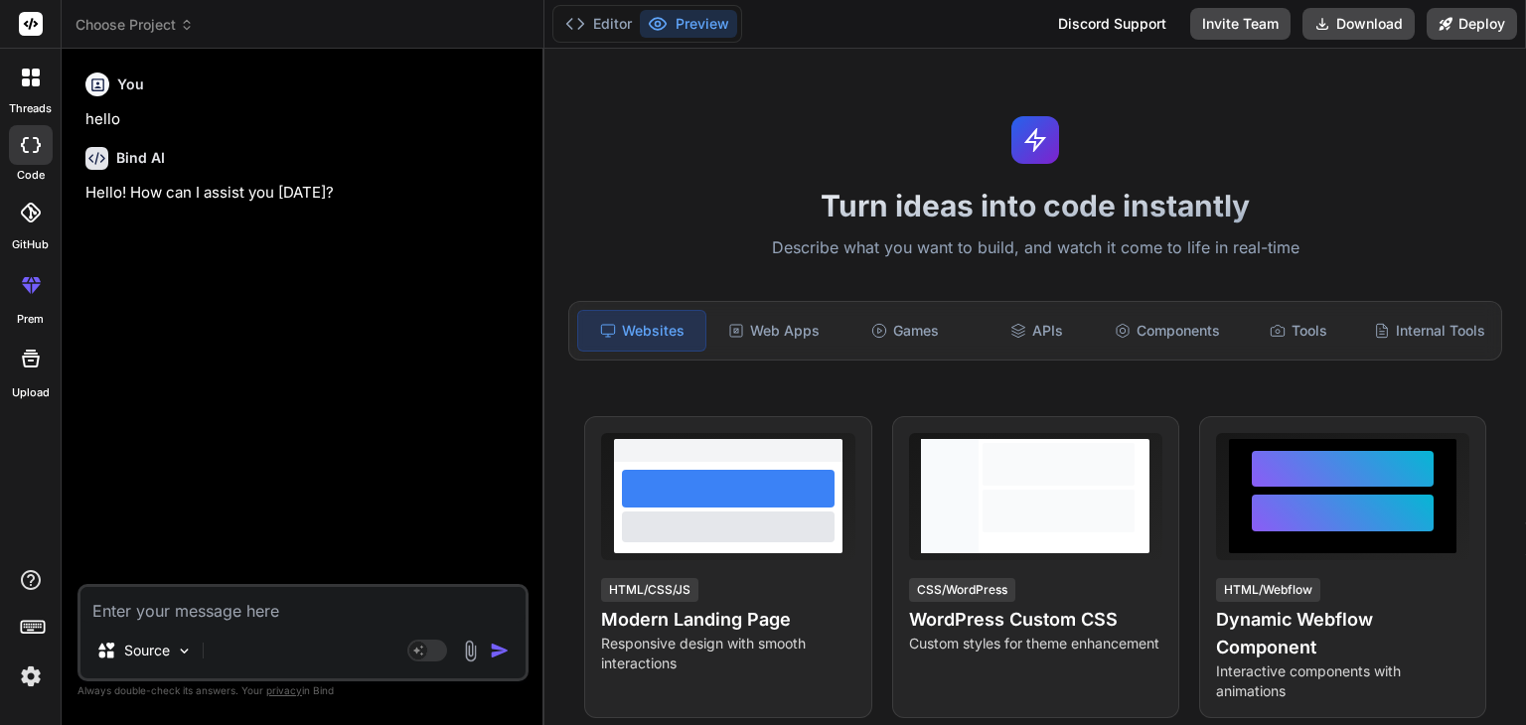
click at [186, 22] on icon at bounding box center [187, 21] width 6 height 3
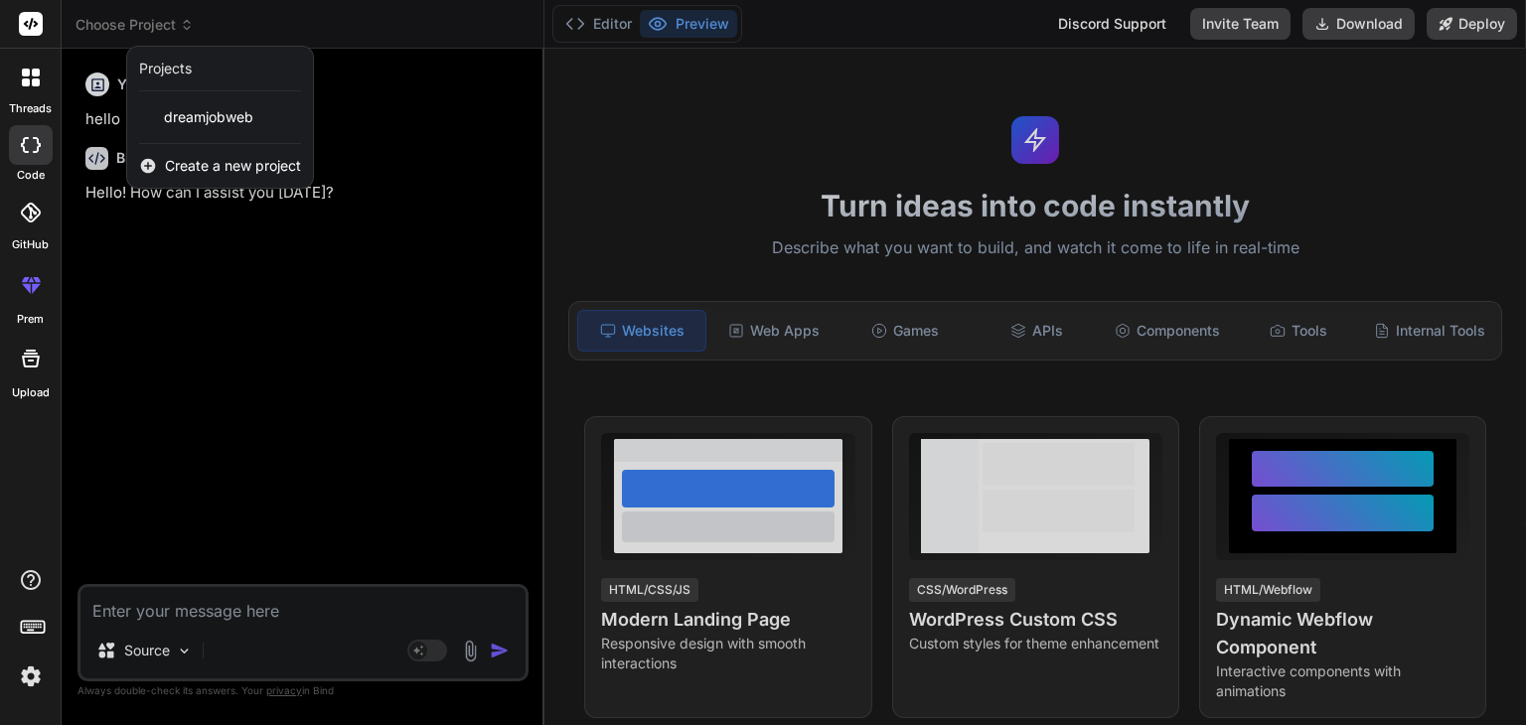
type textarea "x"
click at [209, 164] on span "Create a new project" at bounding box center [233, 166] width 136 height 20
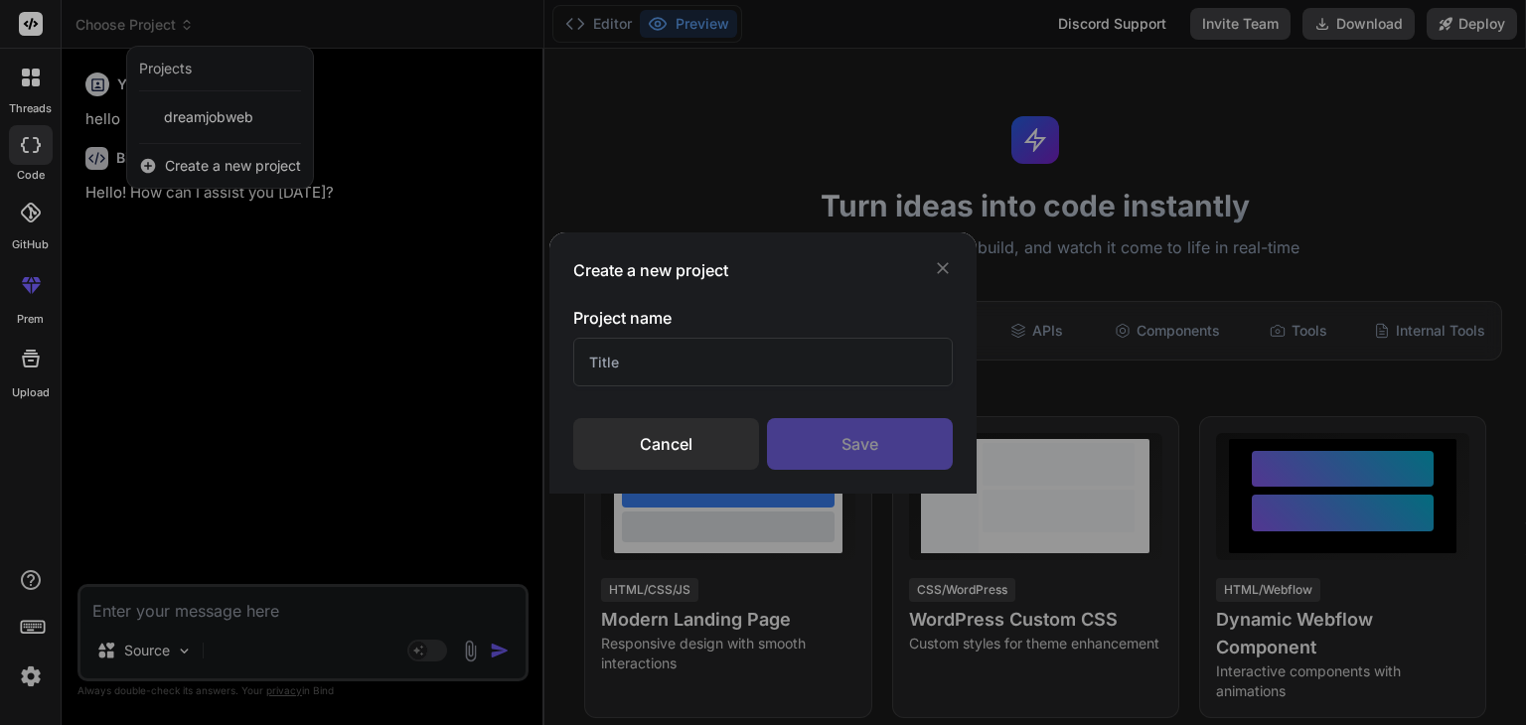
click at [646, 363] on input "text" at bounding box center [763, 362] width 380 height 49
type input "gramerly"
click at [865, 451] on div "Save" at bounding box center [860, 444] width 186 height 52
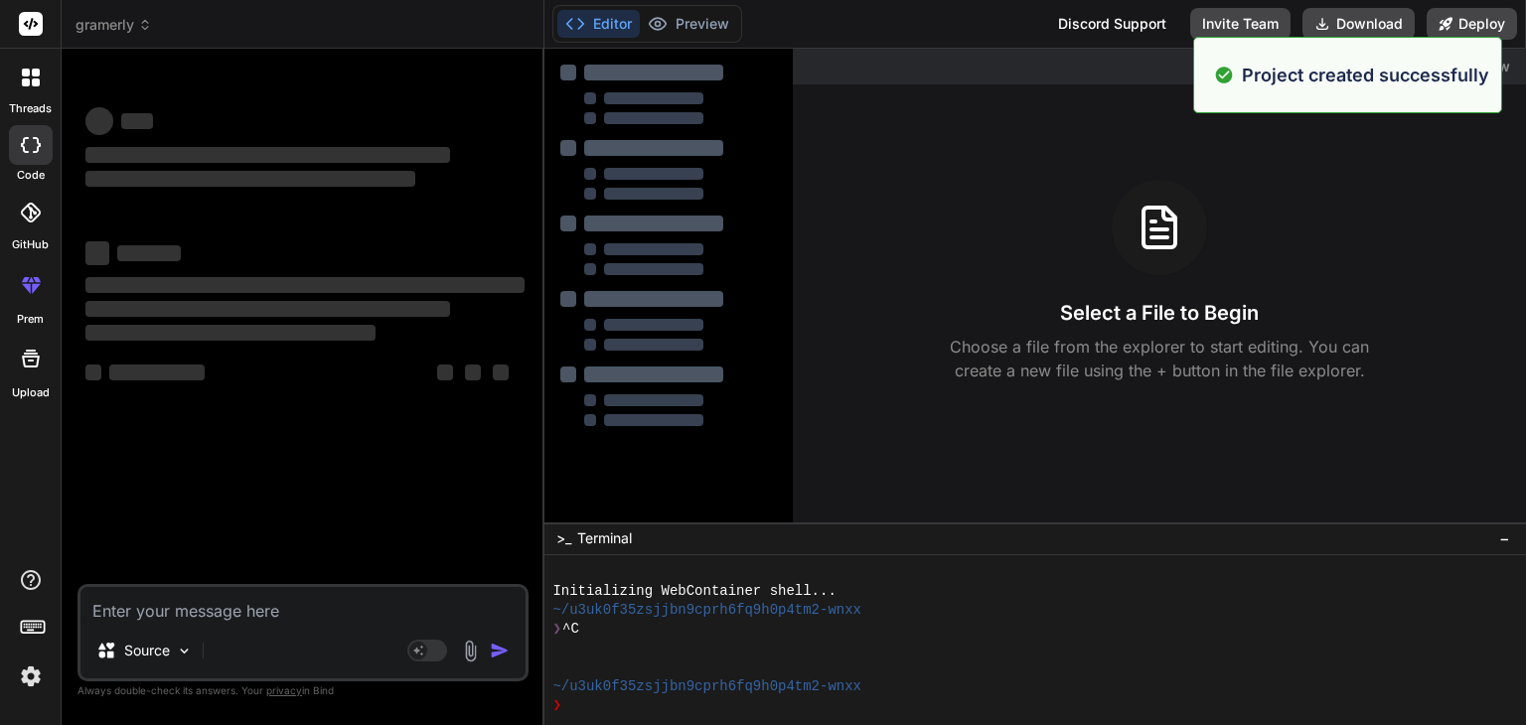
click at [246, 607] on textarea at bounding box center [302, 605] width 445 height 36
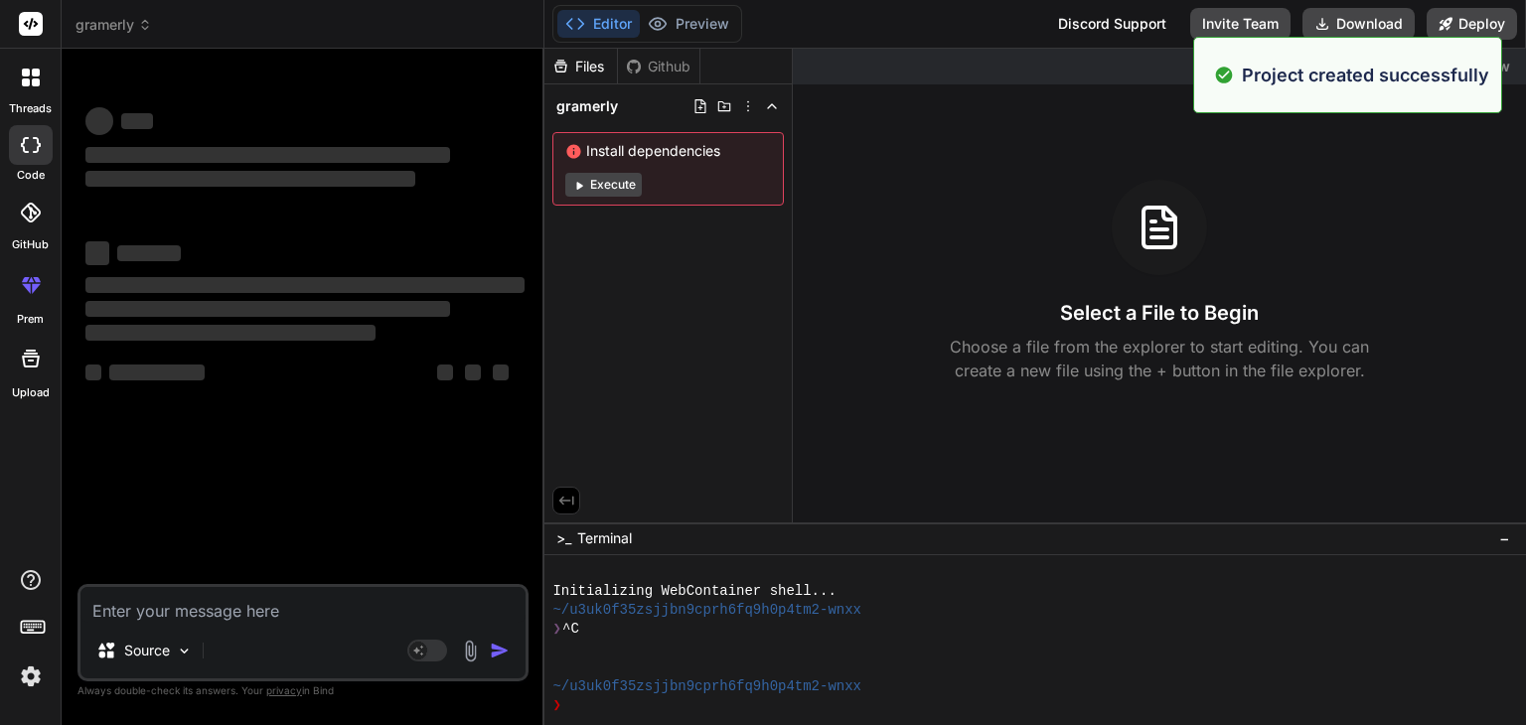
type textarea "x"
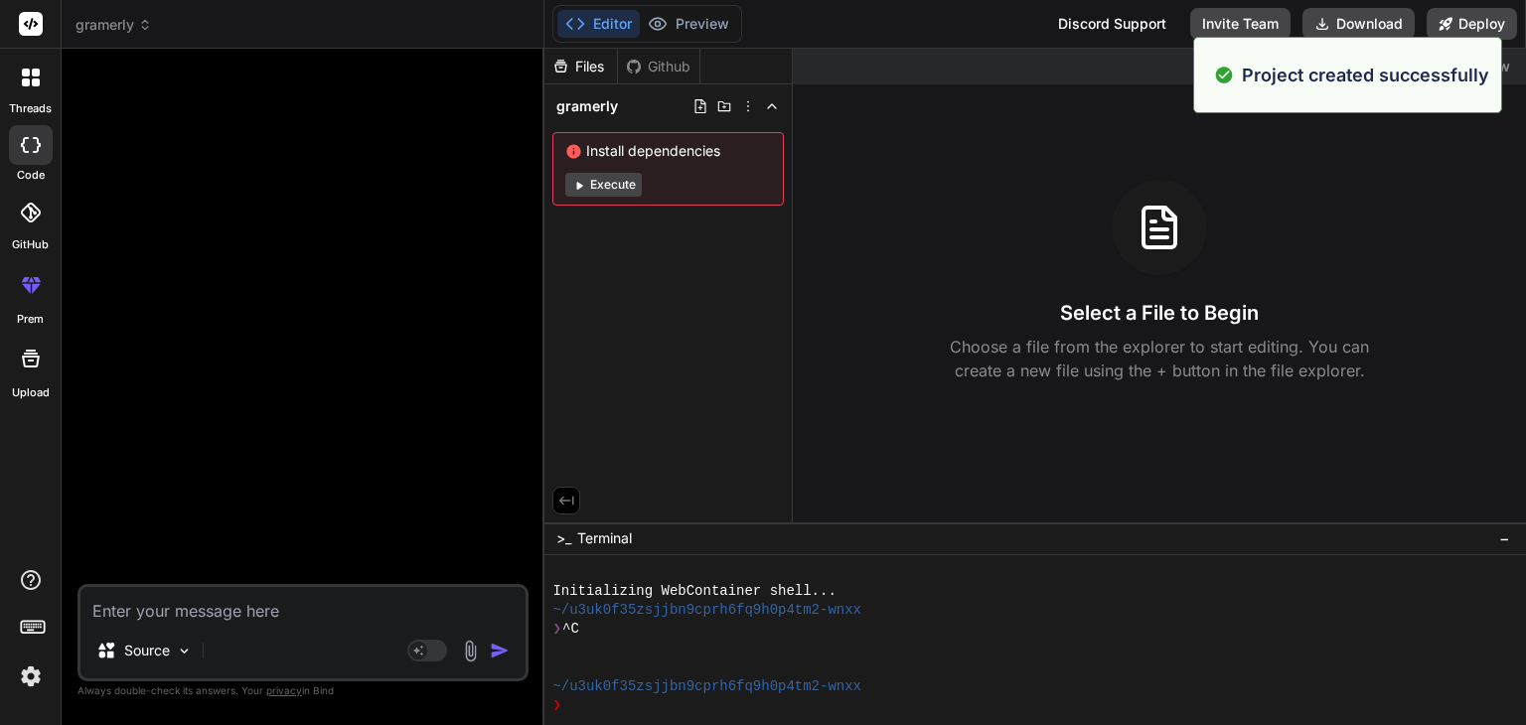
type textarea "h"
type textarea "x"
type textarea "hi"
type textarea "x"
type textarea "hi"
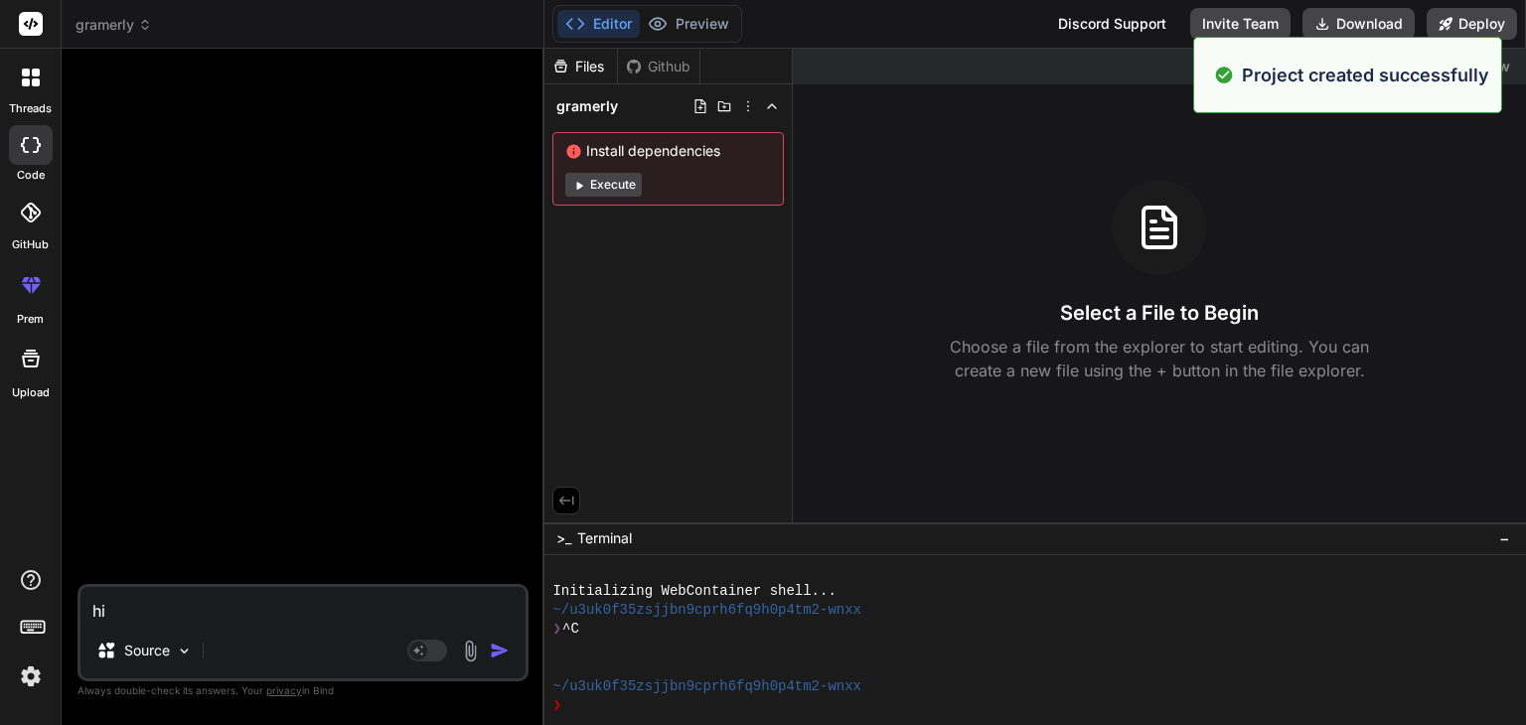
type textarea "x"
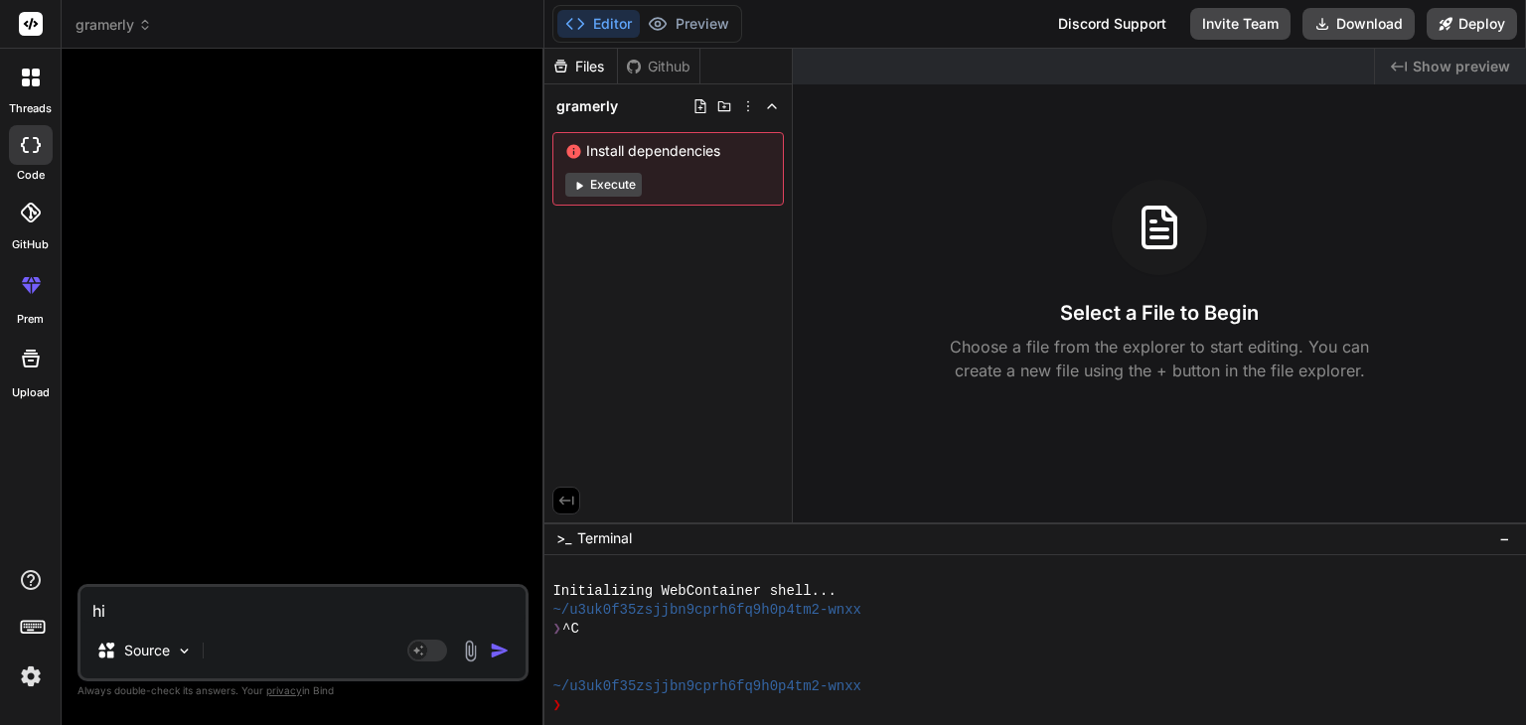
type textarea "hi C"
type textarea "x"
type textarea "hi CA"
type textarea "x"
type textarea "hi C"
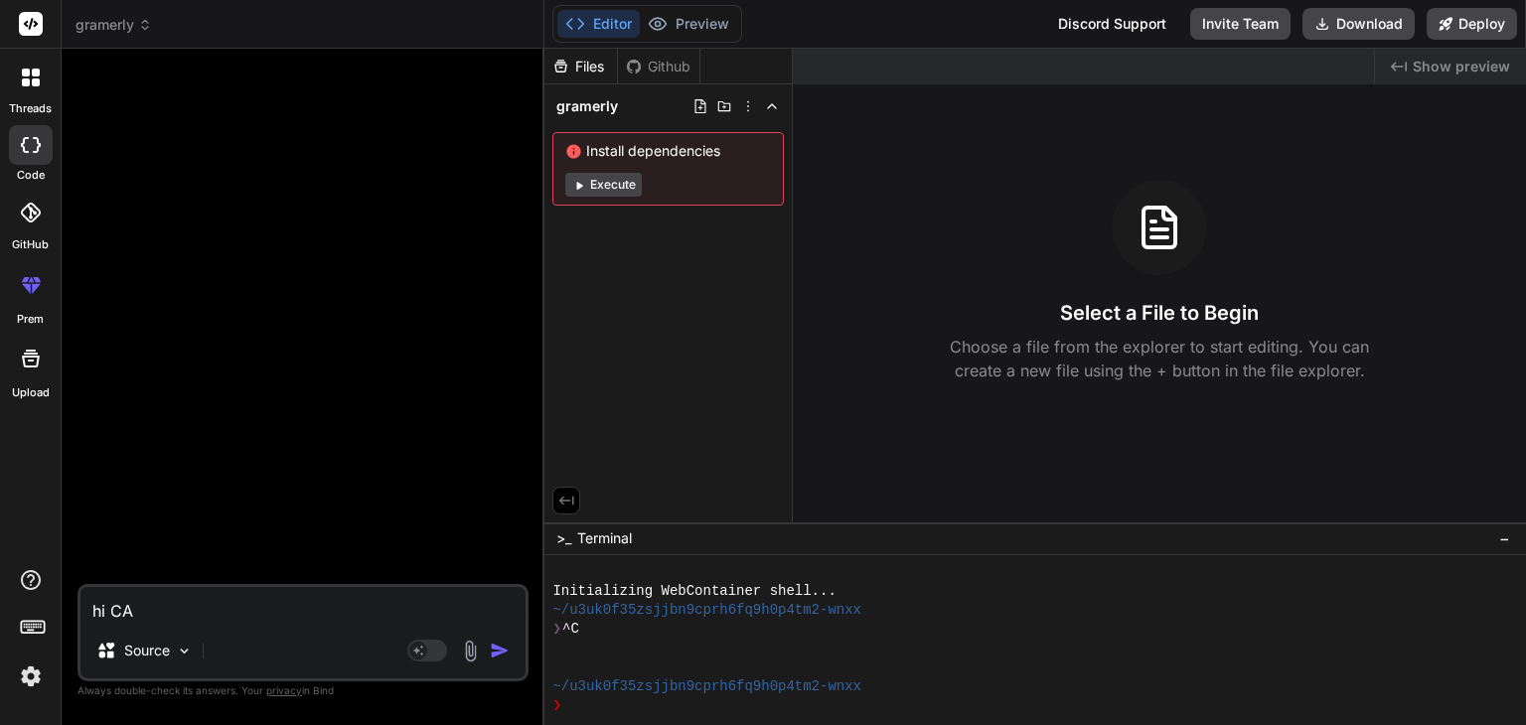
type textarea "x"
type textarea "hi"
type textarea "x"
type textarea "hi"
type textarea "x"
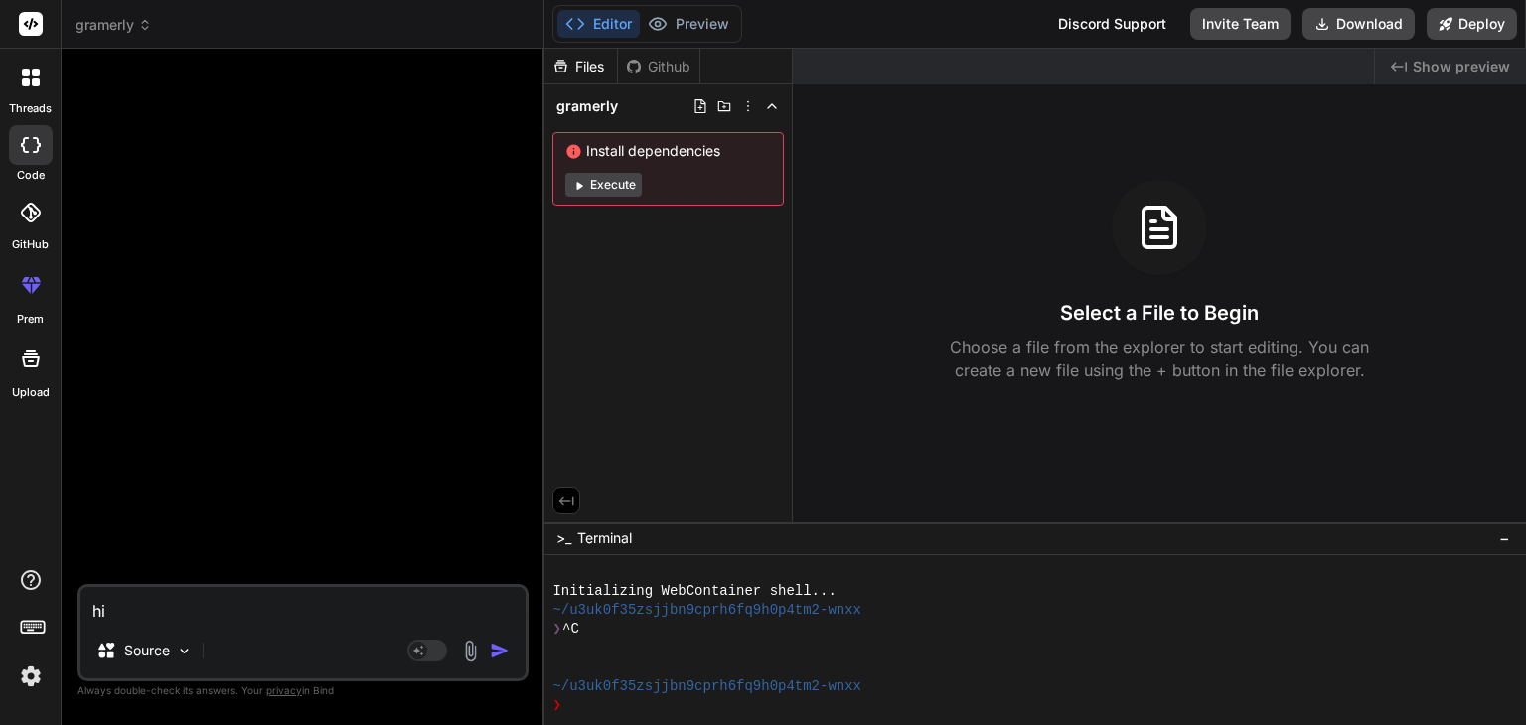
type textarea "h"
type textarea "x"
type textarea "H"
type textarea "x"
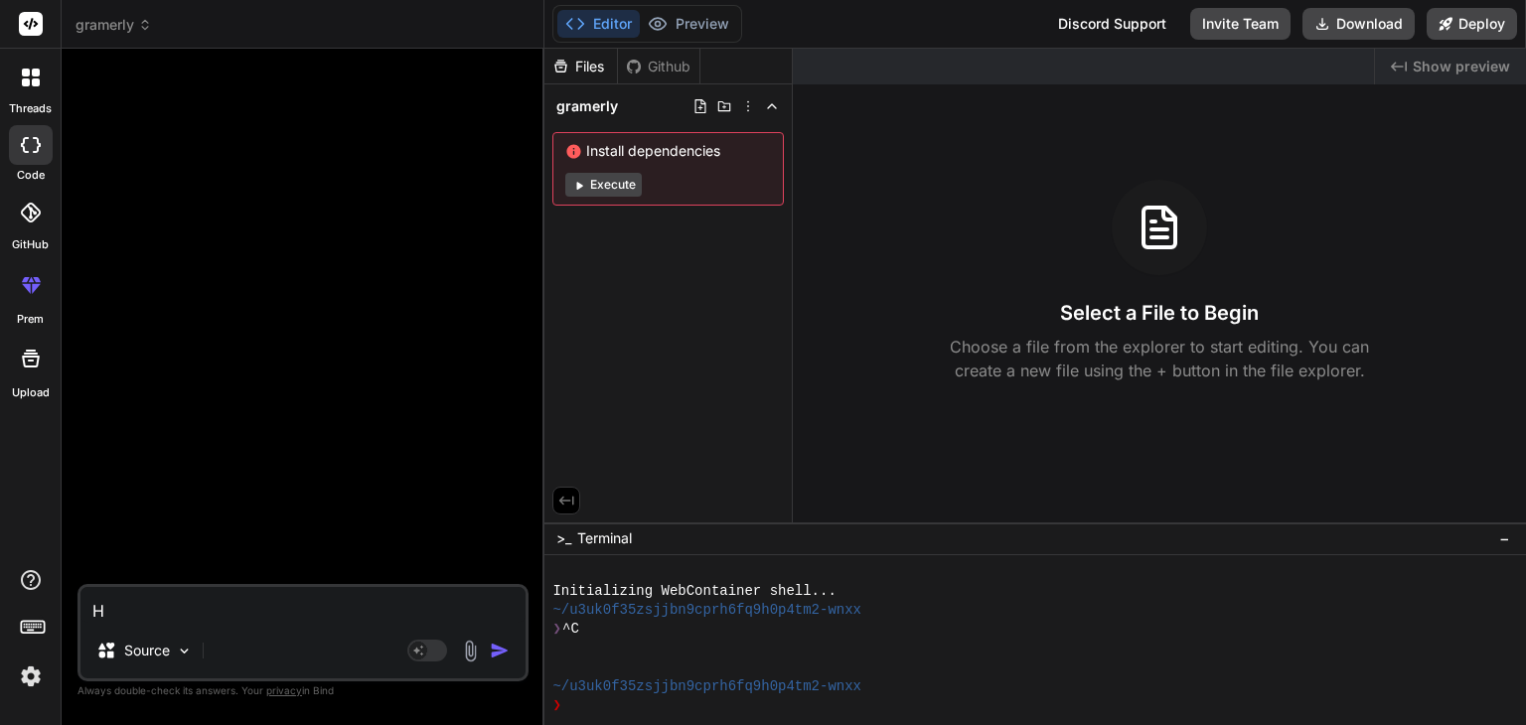
type textarea "Hi"
type textarea "x"
type textarea "Hi"
type textarea "x"
type textarea "Hi A"
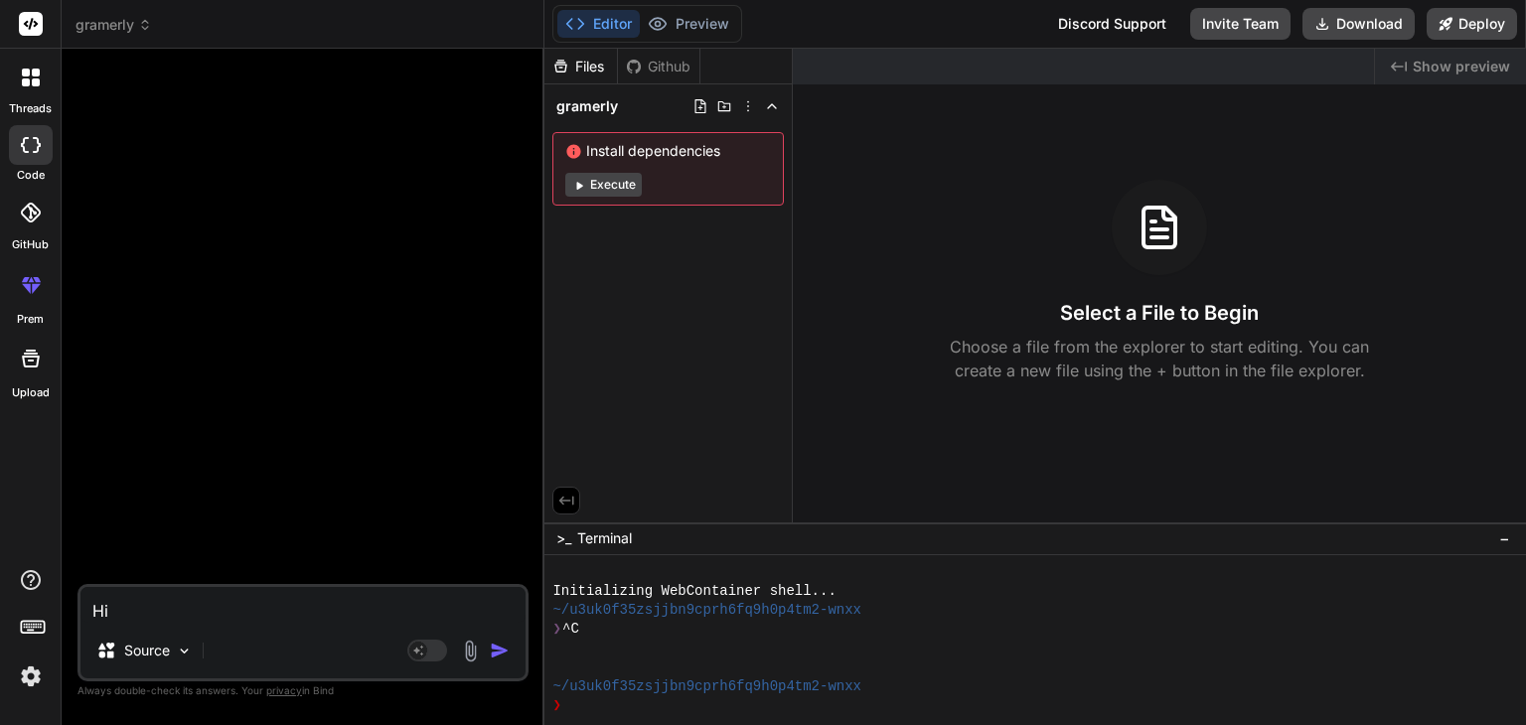
type textarea "x"
type textarea "Hi Ar"
type textarea "x"
type textarea "Hi Are"
type textarea "x"
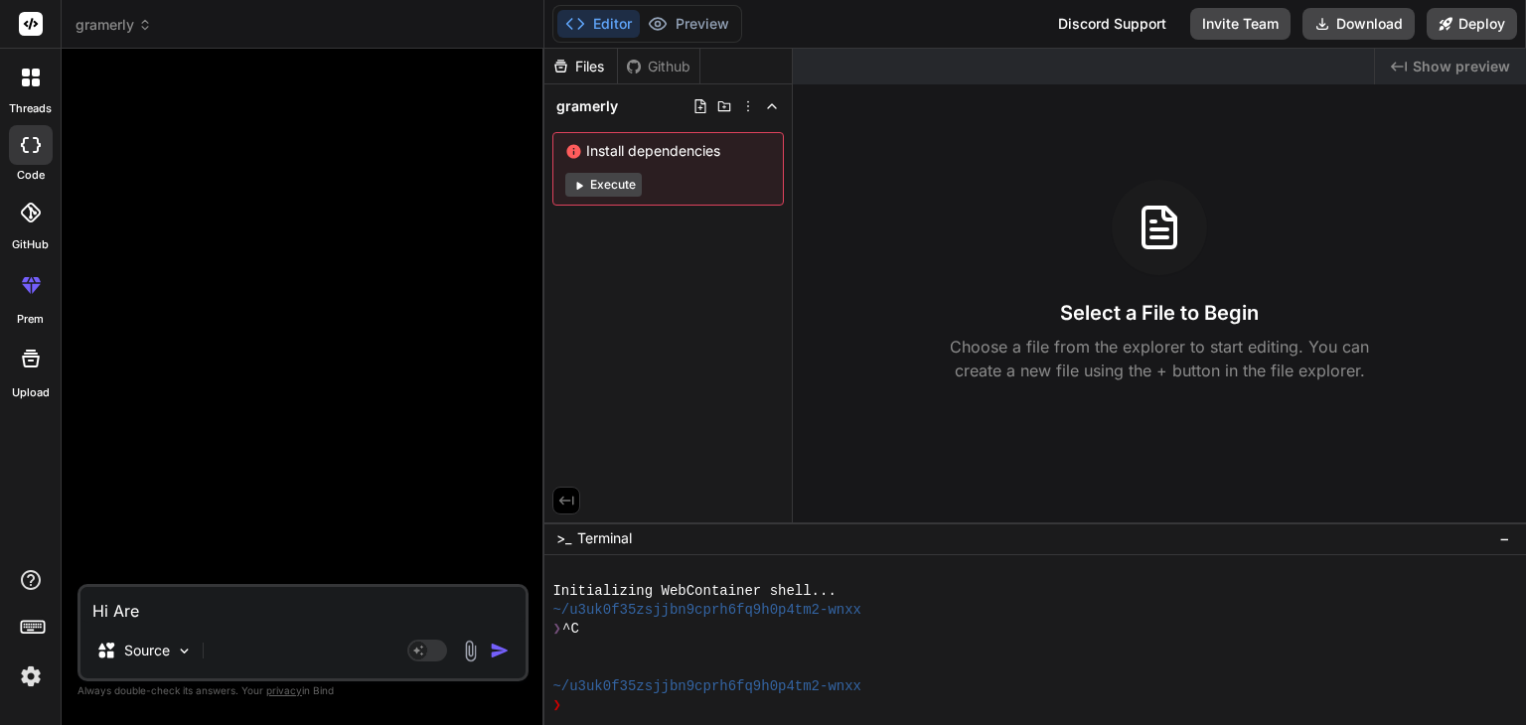
type textarea "Hi Are"
type textarea "x"
type textarea "Hi Are y"
type textarea "x"
type textarea "Hi Are yo"
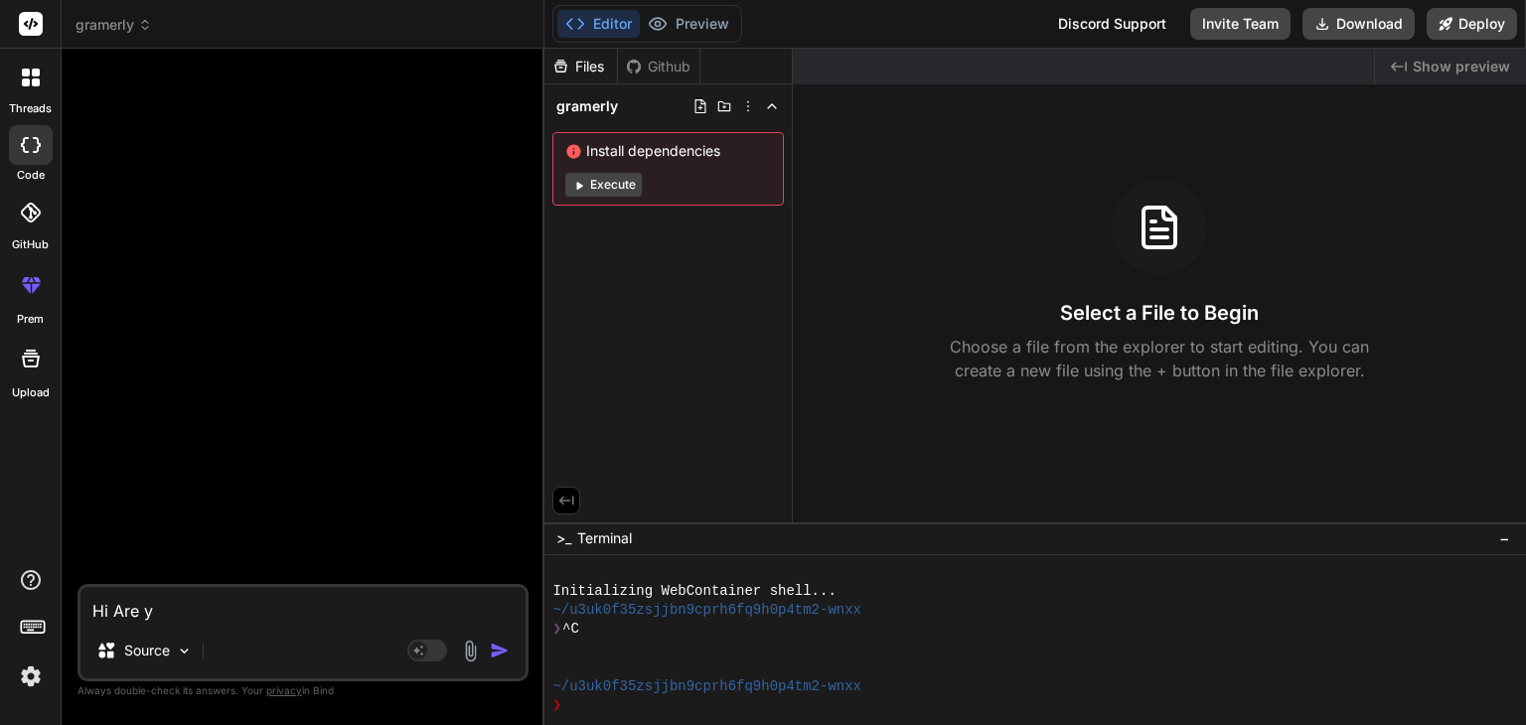
type textarea "x"
type textarea "Hi Are you"
type textarea "x"
type textarea "Hi Are you"
type textarea "x"
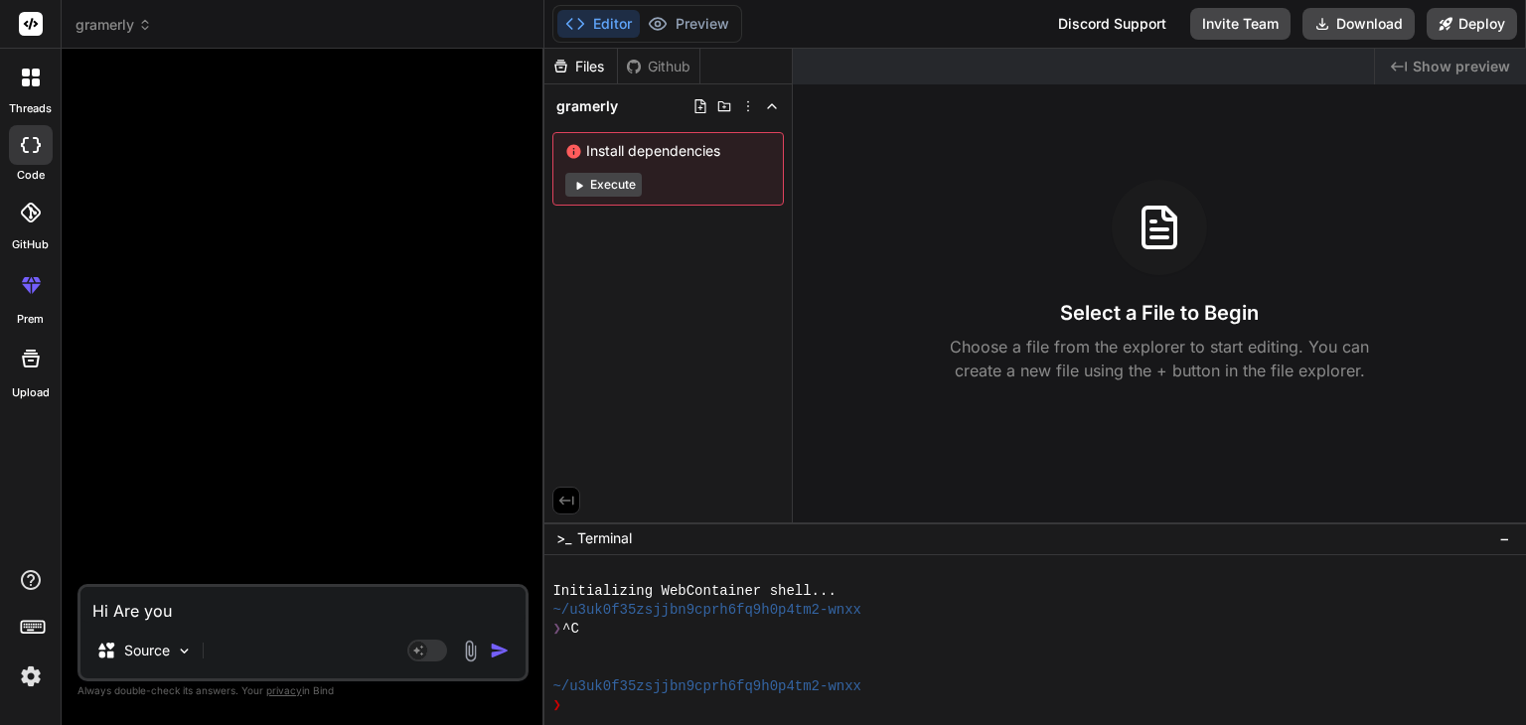
type textarea "Hi Are you a"
type textarea "x"
type textarea "Hi Are you ab"
type textarea "x"
type textarea "Hi Are you abl"
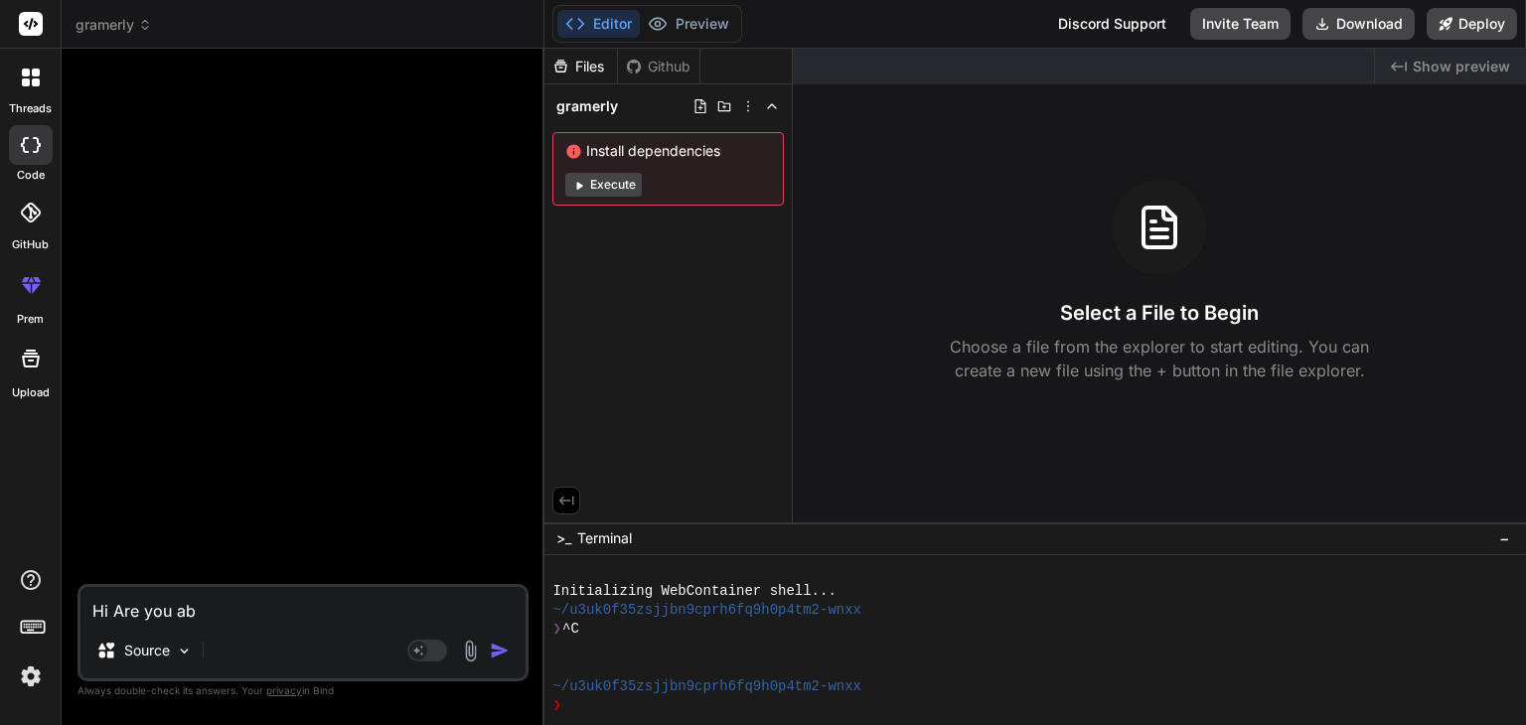
type textarea "x"
type textarea "Hi Are you able"
type textarea "x"
type textarea "Hi Are you able"
type textarea "x"
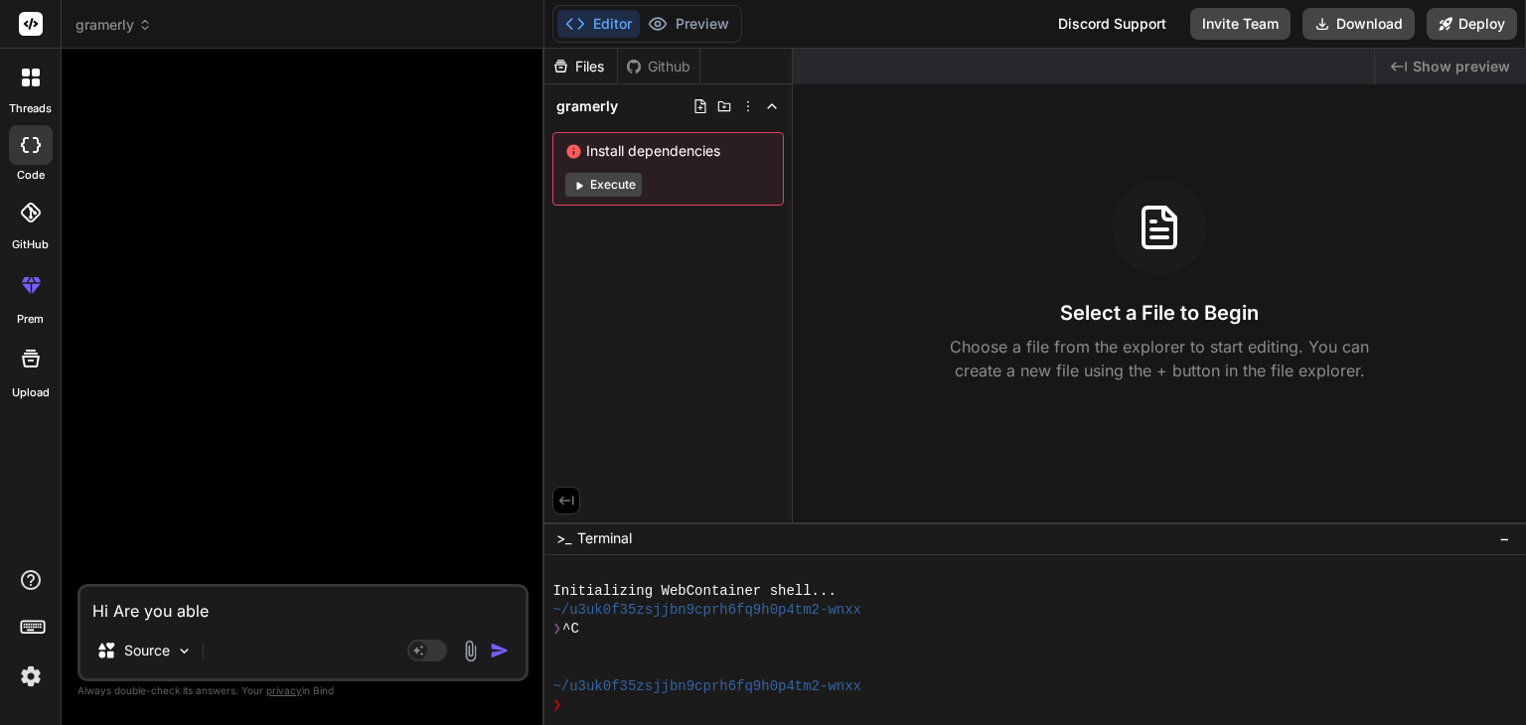
type textarea "Hi Are you able t"
type textarea "x"
type textarea "Hi Are you able to"
type textarea "x"
type textarea "Hi Are you able to"
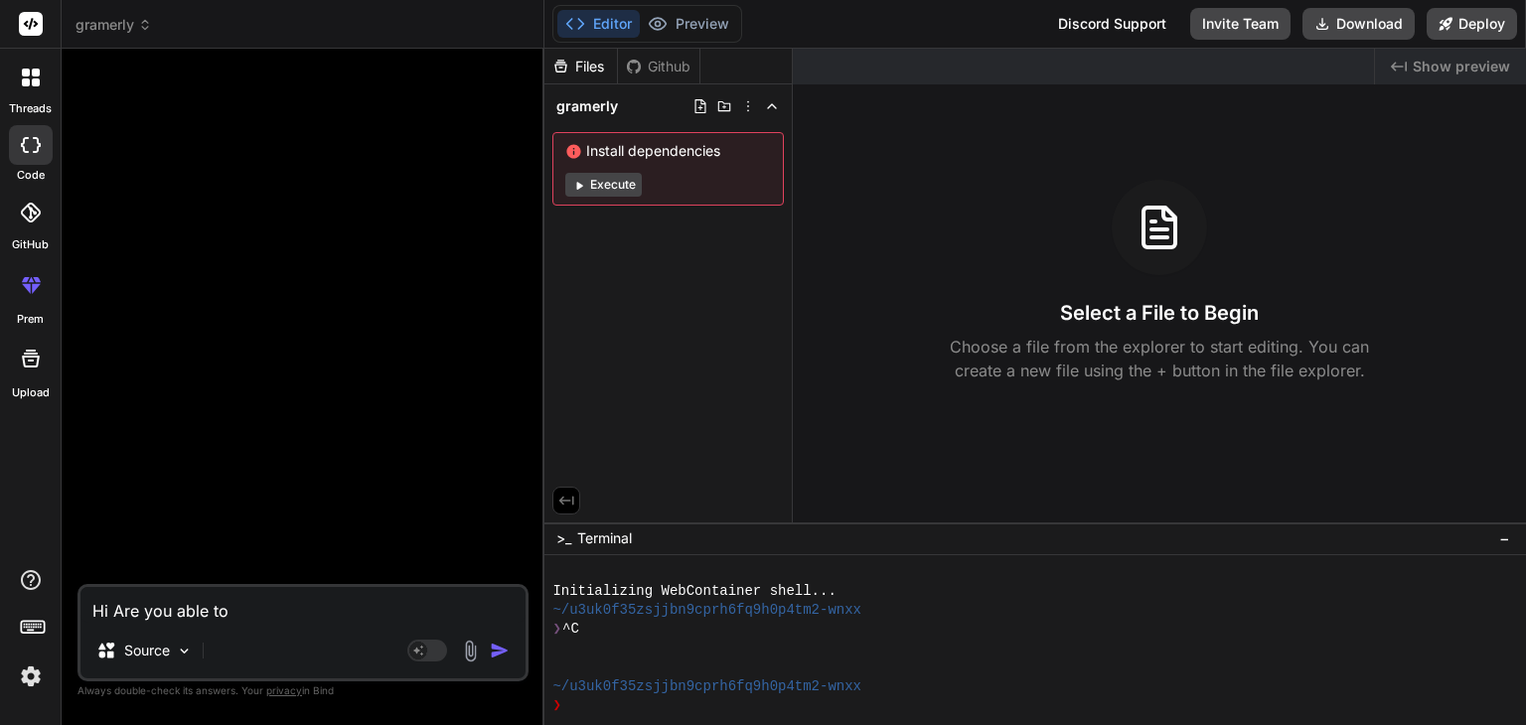
type textarea "x"
type textarea "Hi Are you able to v"
type textarea "x"
type textarea "Hi Are you able to"
type textarea "x"
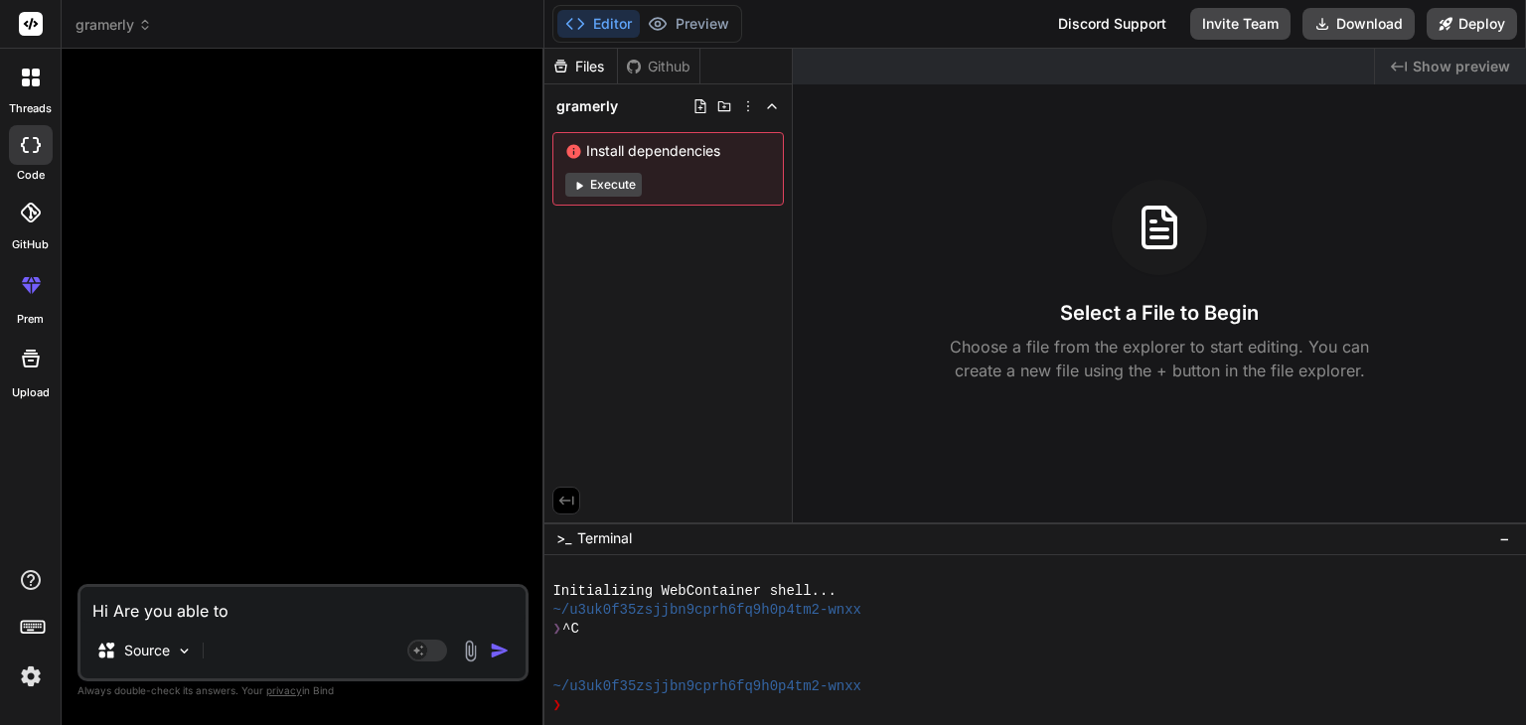
type textarea "Hi Are you able to c"
type textarea "x"
type textarea "Hi Are you able to cr"
type textarea "x"
type textarea "Hi Are you able to cre"
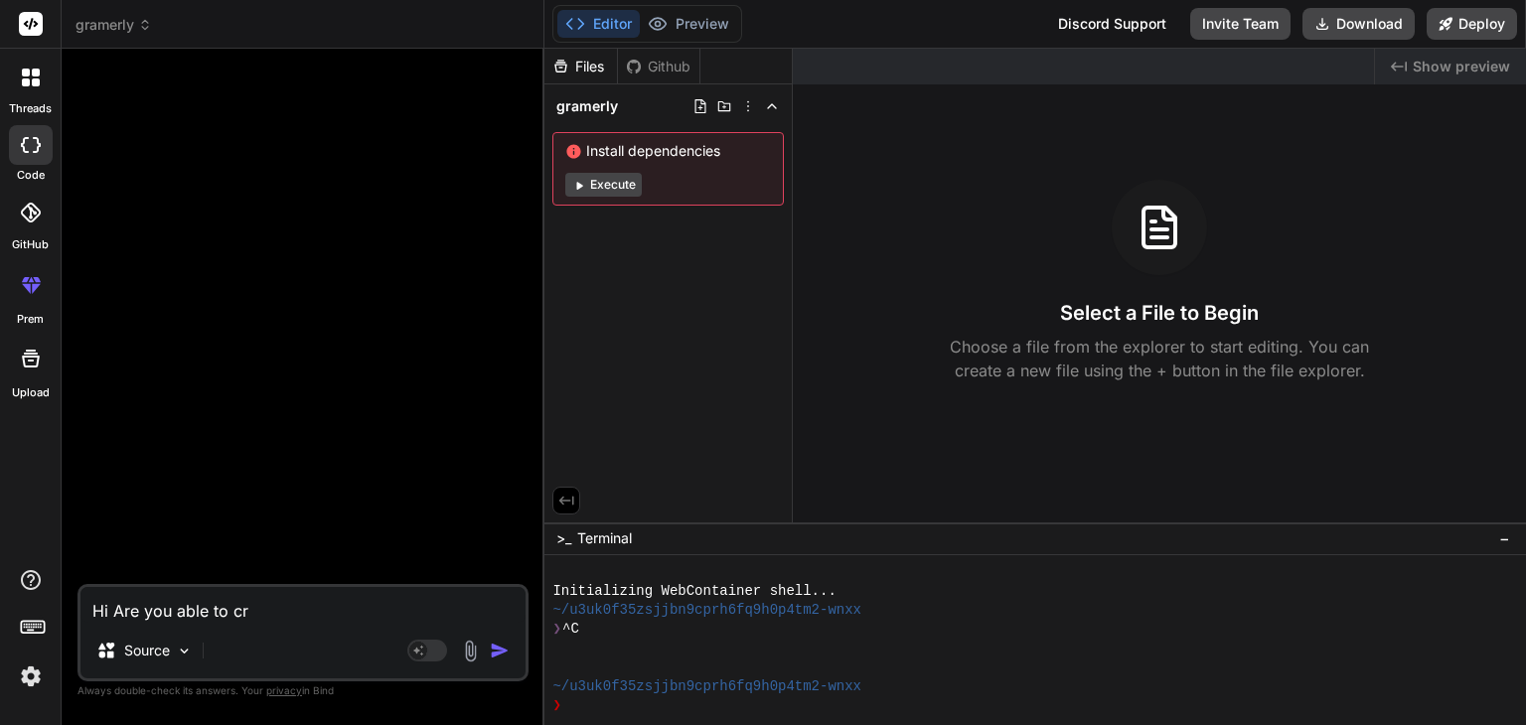
type textarea "x"
type textarea "Hi Are you able to crea"
type textarea "x"
type textarea "Hi Are you able to creat"
type textarea "x"
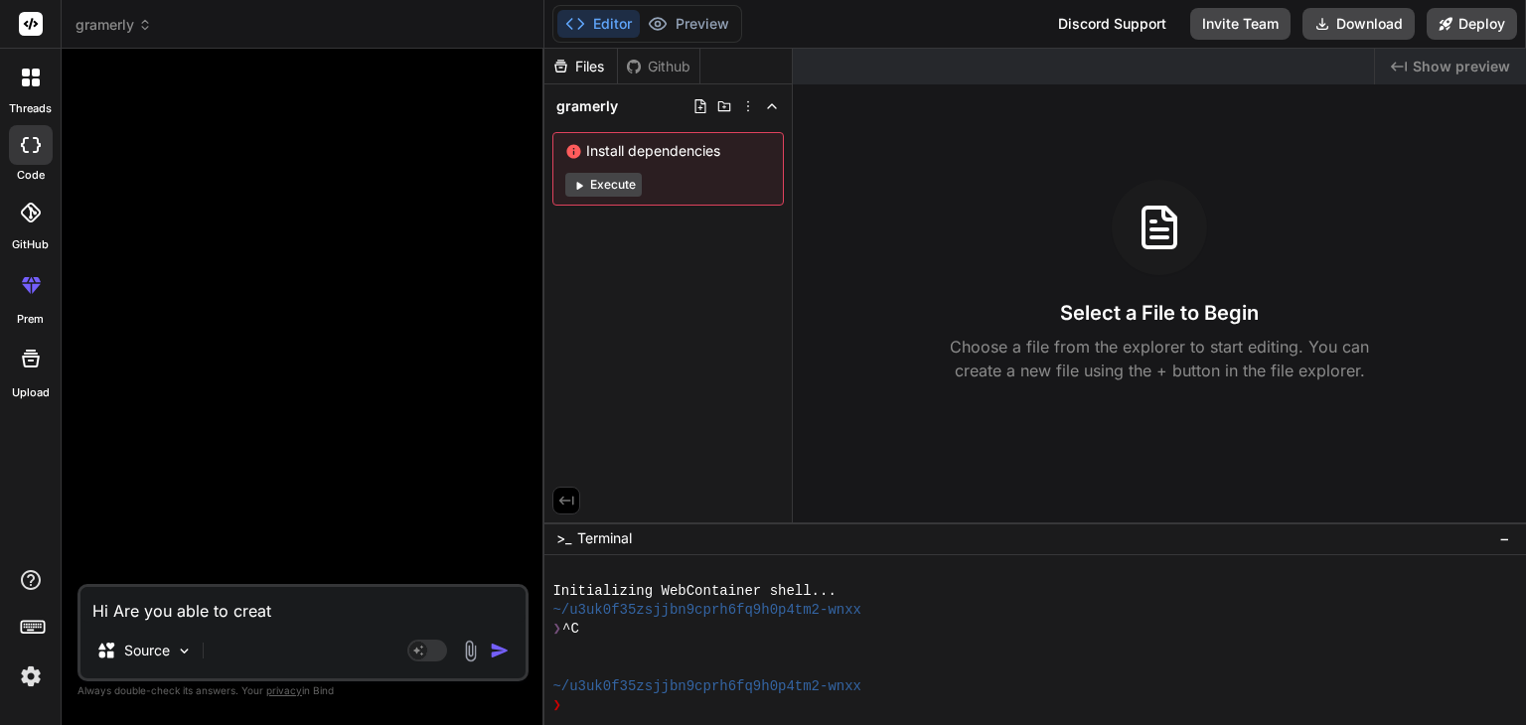
type textarea "Hi Are you able to create"
type textarea "x"
type textarea "Hi Are you able to create"
type textarea "x"
type textarea "Hi Are you able to create a"
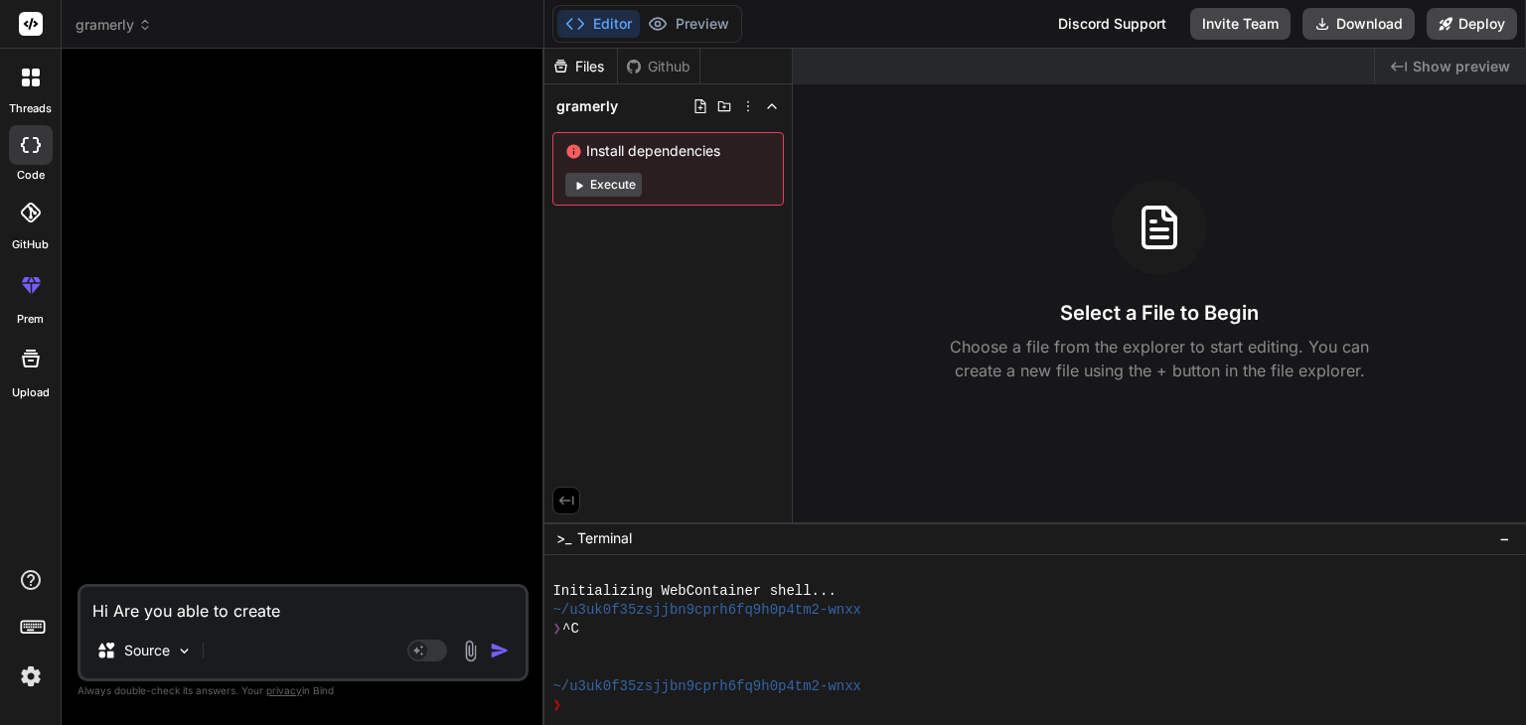
type textarea "x"
type textarea "Hi Are you able to create a"
type textarea "x"
type textarea "Hi Are you able to create a b"
type textarea "x"
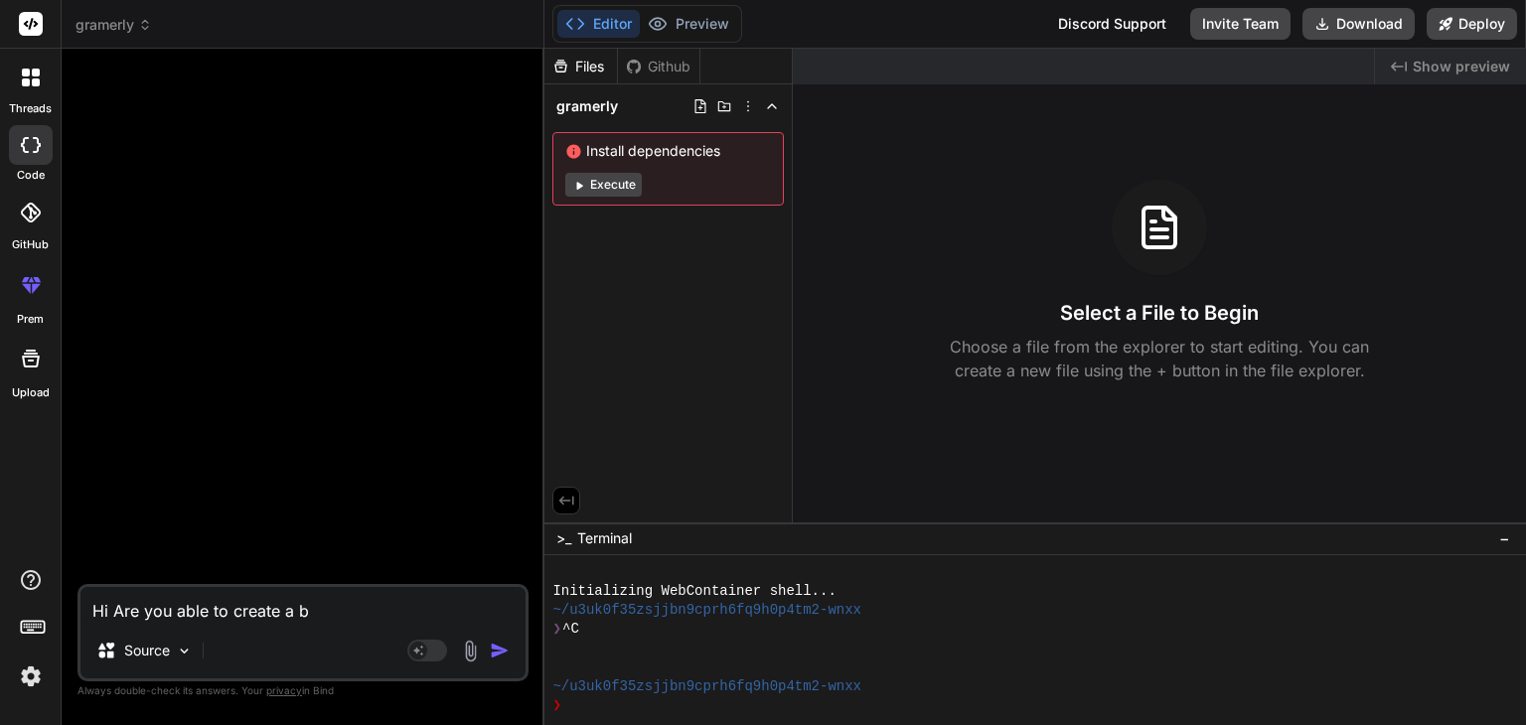
type textarea "Hi Are you able to create a br"
type textarea "x"
type textarea "Hi Are you able to create a bro"
type textarea "x"
type textarea "Hi Are you able to create a brow"
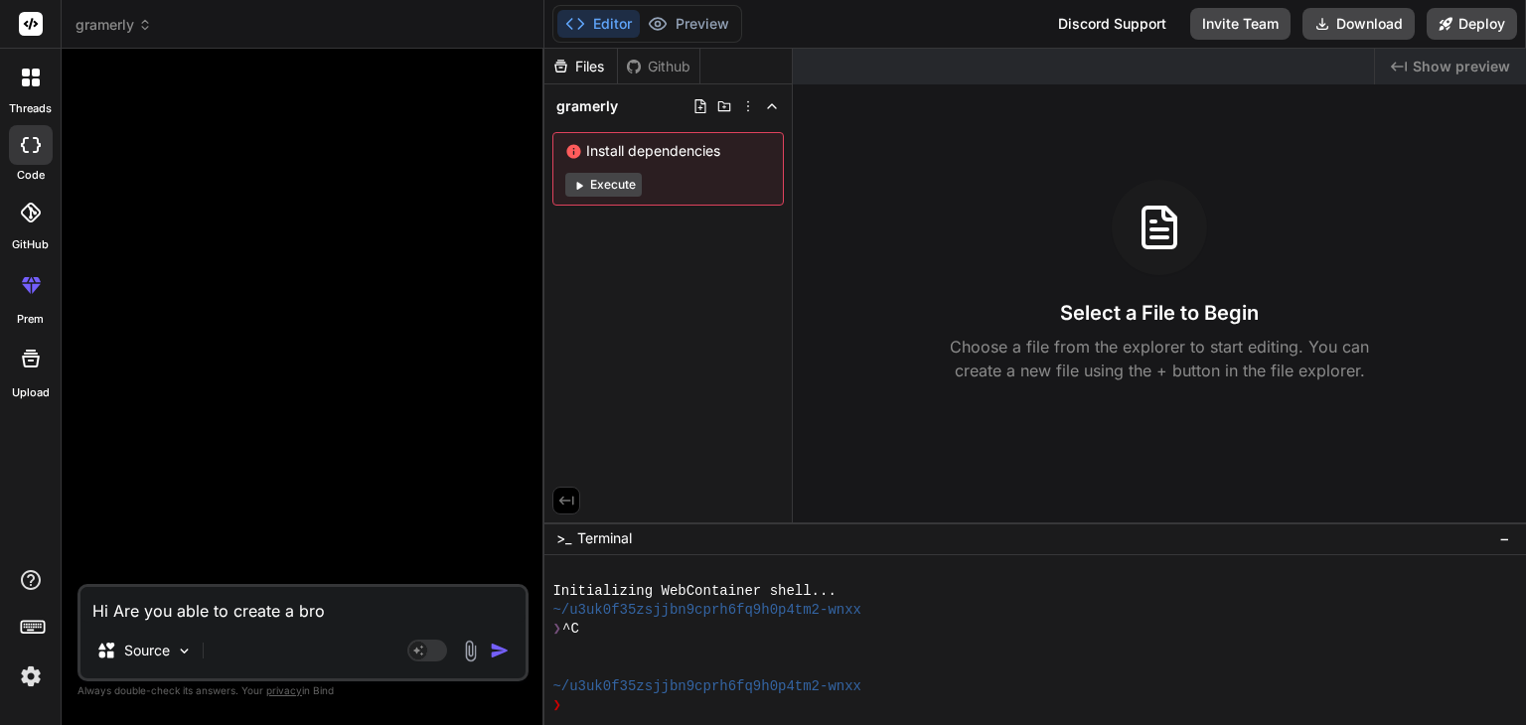
type textarea "x"
type textarea "Hi Are you able to create a brows"
type textarea "x"
type textarea "Hi Are you able to create a browse"
type textarea "x"
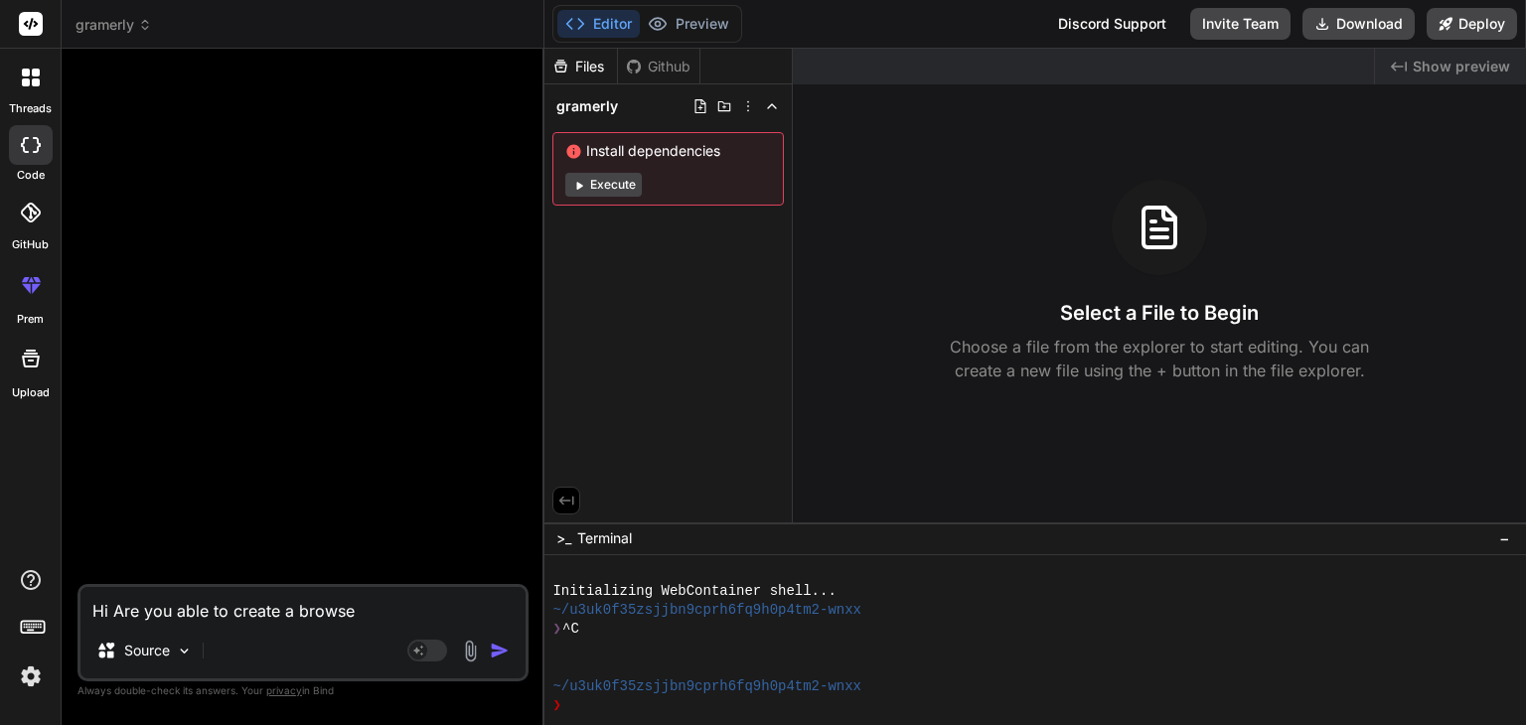
type textarea "Hi Are you able to create a browser"
type textarea "x"
type textarea "Hi Are you able to create a browser"
type textarea "x"
type textarea "Hi Are you able to create a browser e"
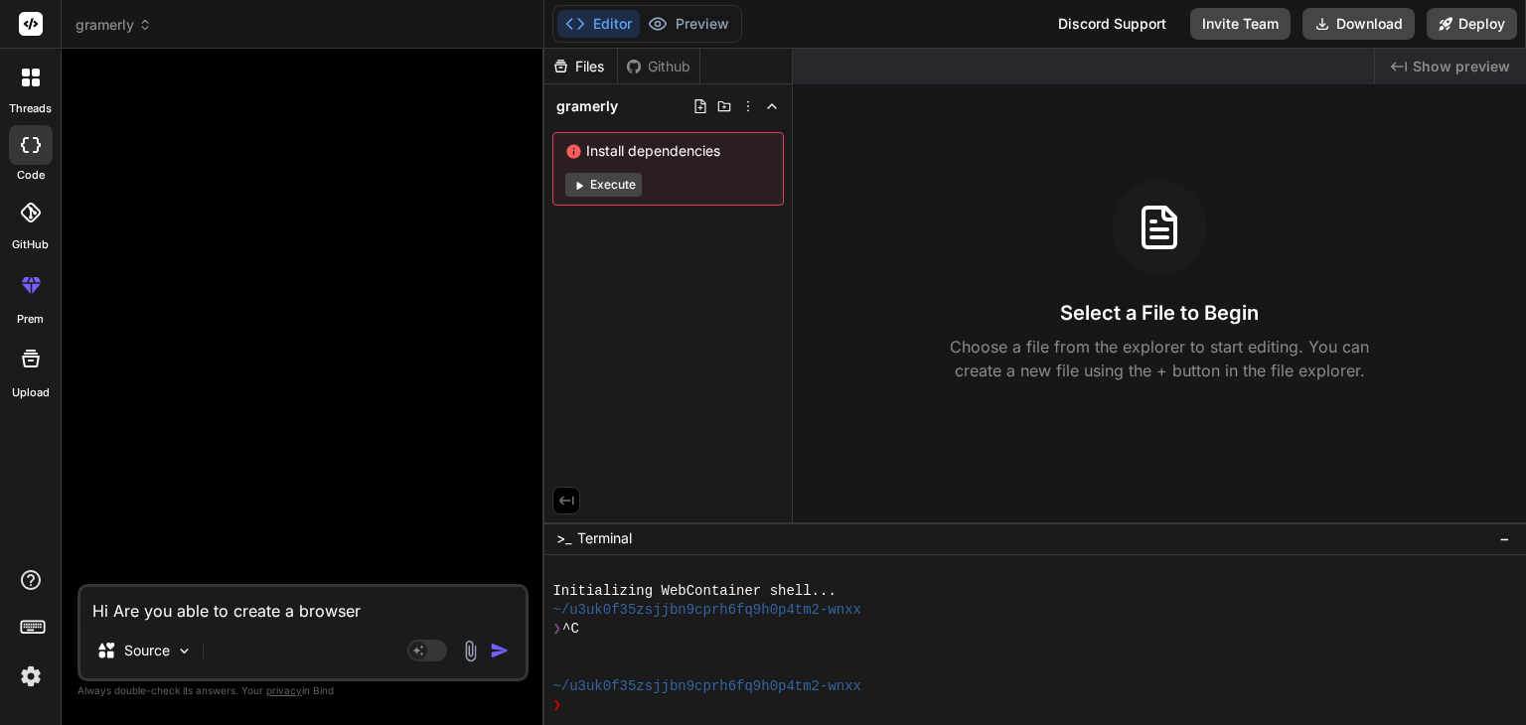
type textarea "x"
type textarea "Hi Are you able to create a browser ex"
type textarea "x"
type textarea "Hi Are you able to create a browser ext"
type textarea "x"
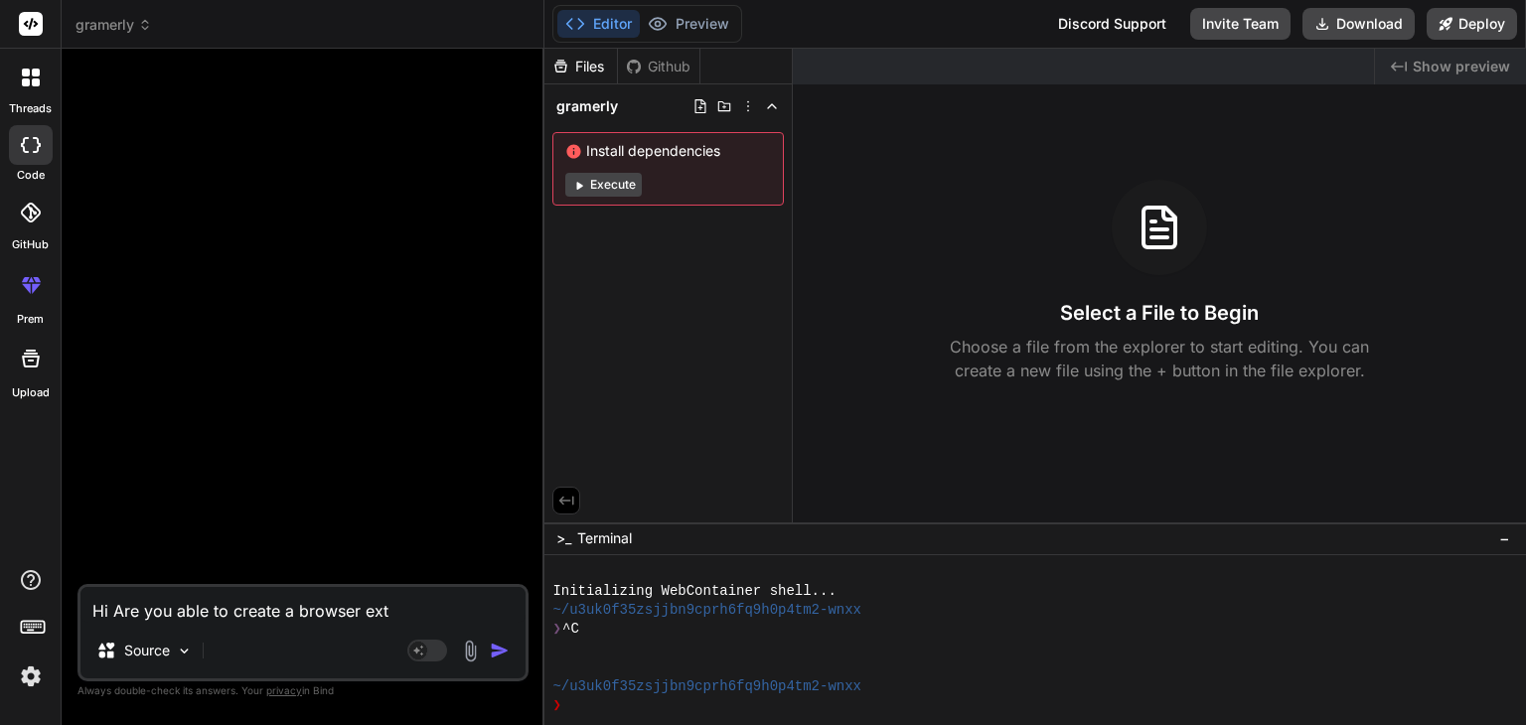
type textarea "Hi Are you able to create a browser exte"
type textarea "x"
type textarea "Hi Are you able to create a browser exten"
type textarea "x"
type textarea "Hi Are you able to create a browser extens"
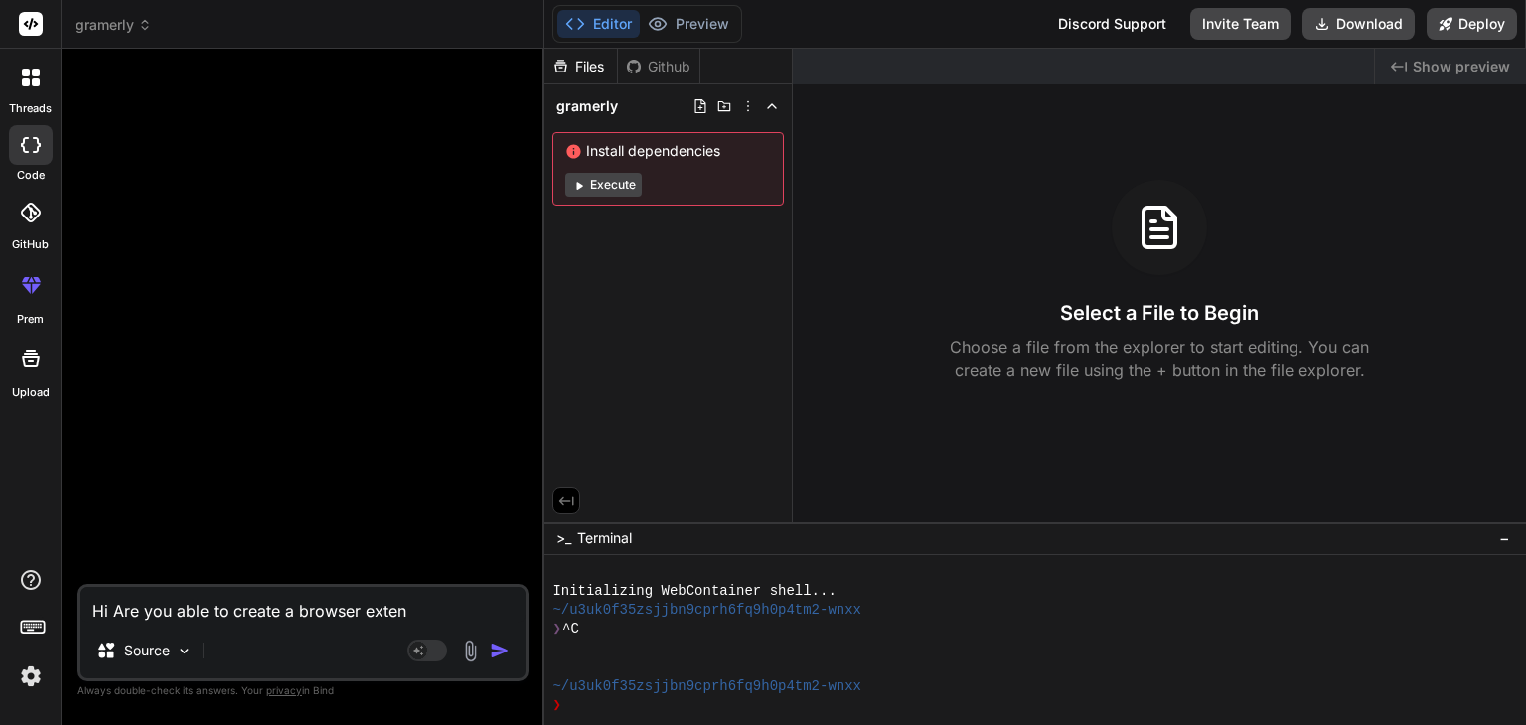
type textarea "x"
type textarea "Hi Are you able to create a browser extensi"
type textarea "x"
type textarea "Hi Are you able to create a browser extensio"
type textarea "x"
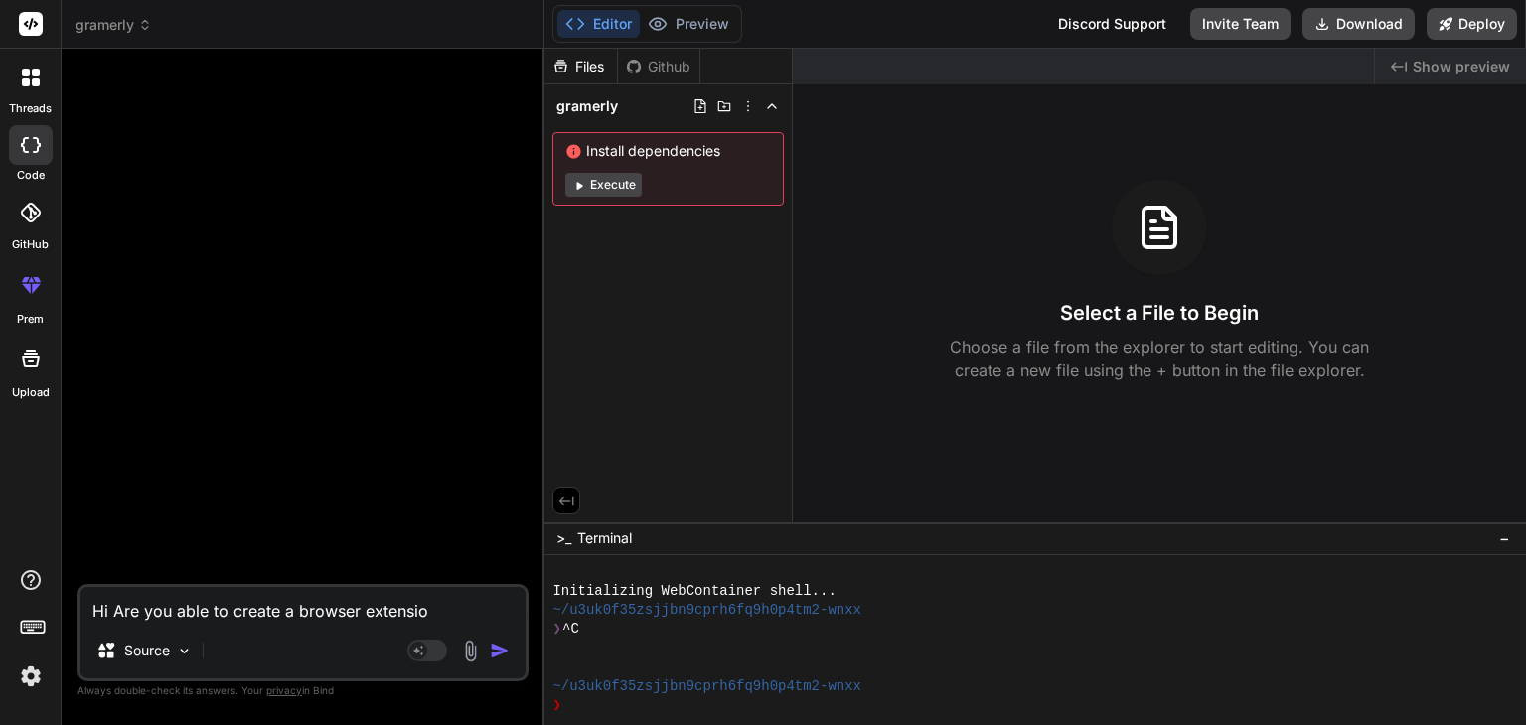
type textarea "Hi Are you able to create a browser extension"
type textarea "x"
type textarea "Hi Are you able to create a browser extension"
type textarea "x"
type textarea "Hi Are you able to create a browser extension a"
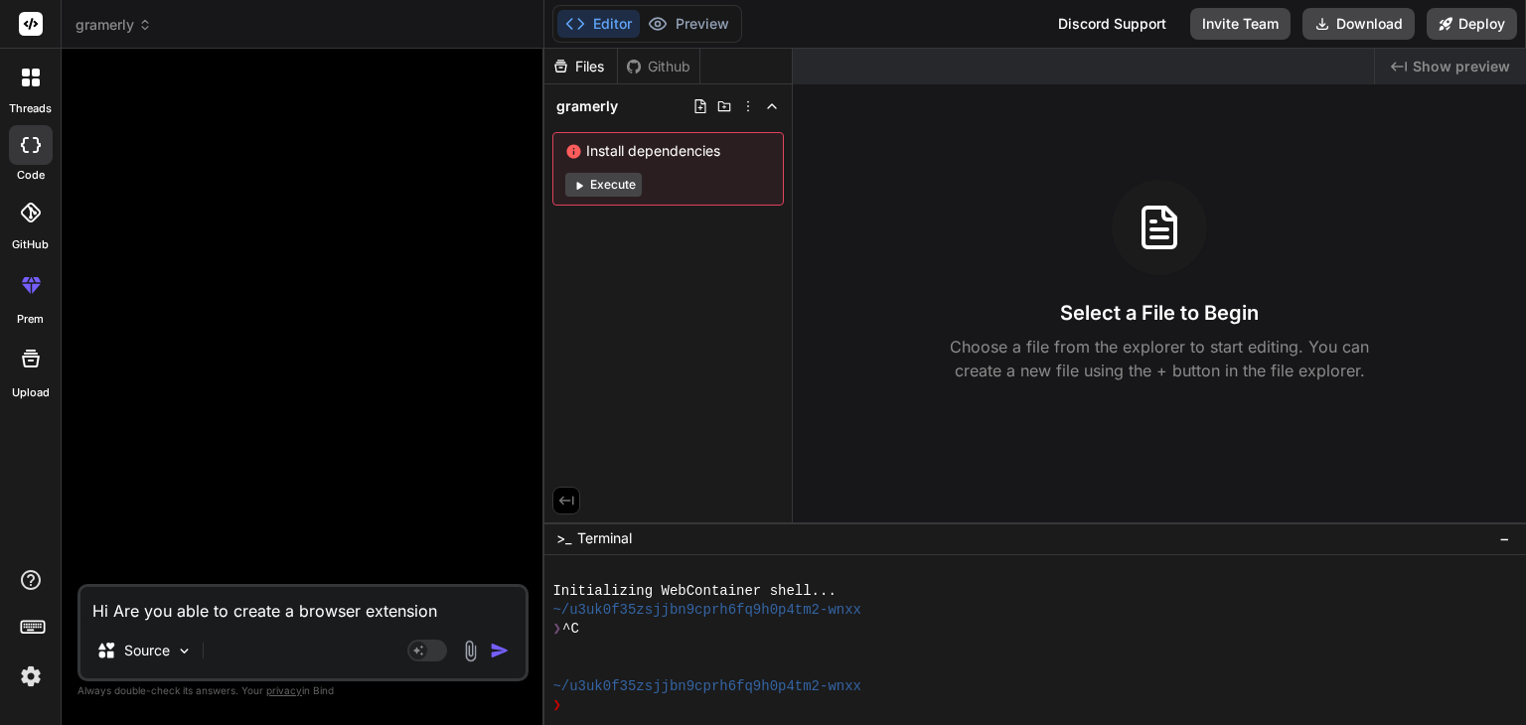
type textarea "x"
type textarea "Hi Are you able to create a browser extension au"
type textarea "x"
type textarea "Hi Are you able to create a browser extension auc"
type textarea "x"
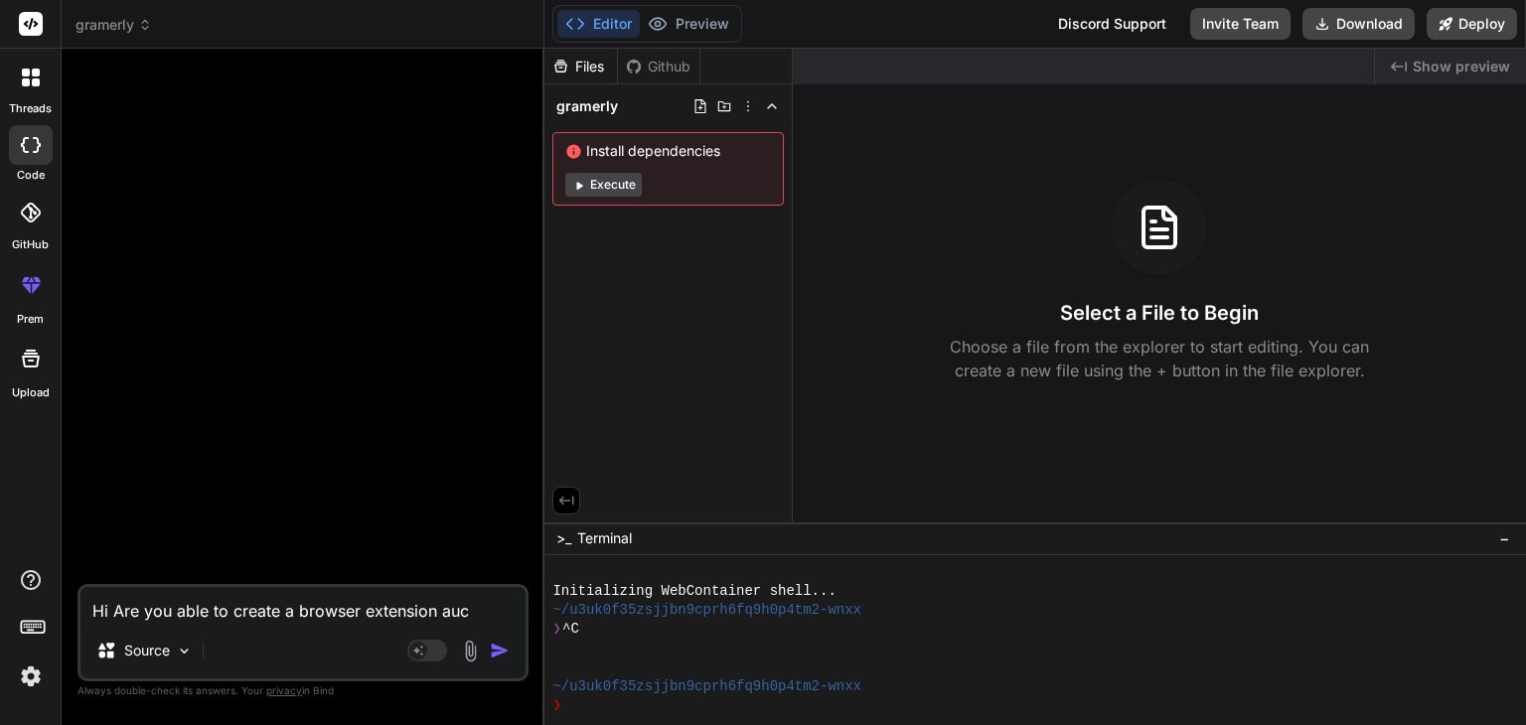
type textarea "Hi Are you able to create a browser extension auch"
type textarea "x"
type textarea "Hi Are you able to create a browser extension auch"
type textarea "x"
type textarea "Hi Are you able to create a browser extension auch a"
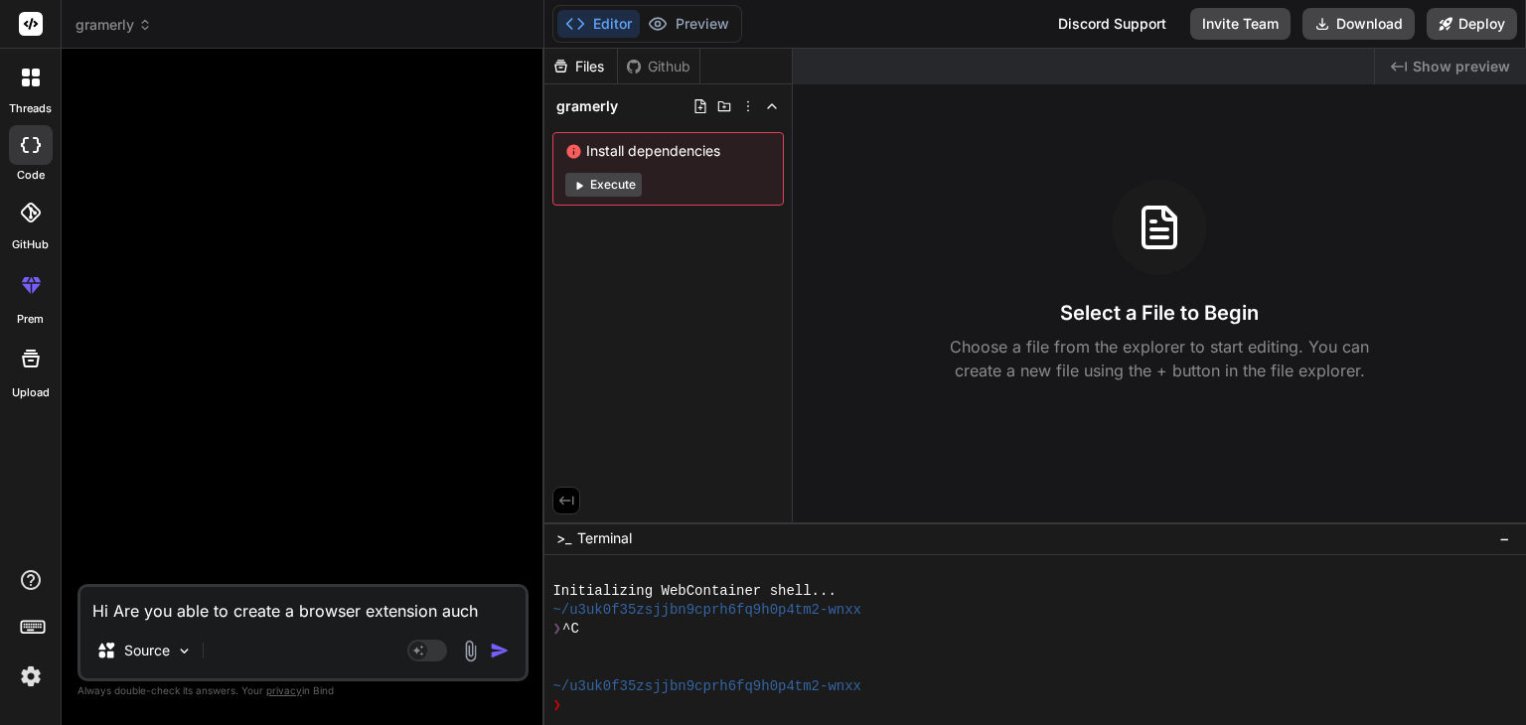
type textarea "x"
type textarea "Hi Are you able to create a browser extension auch as"
type textarea "x"
type textarea "Hi Are you able to create a browser extension auch as"
type textarea "x"
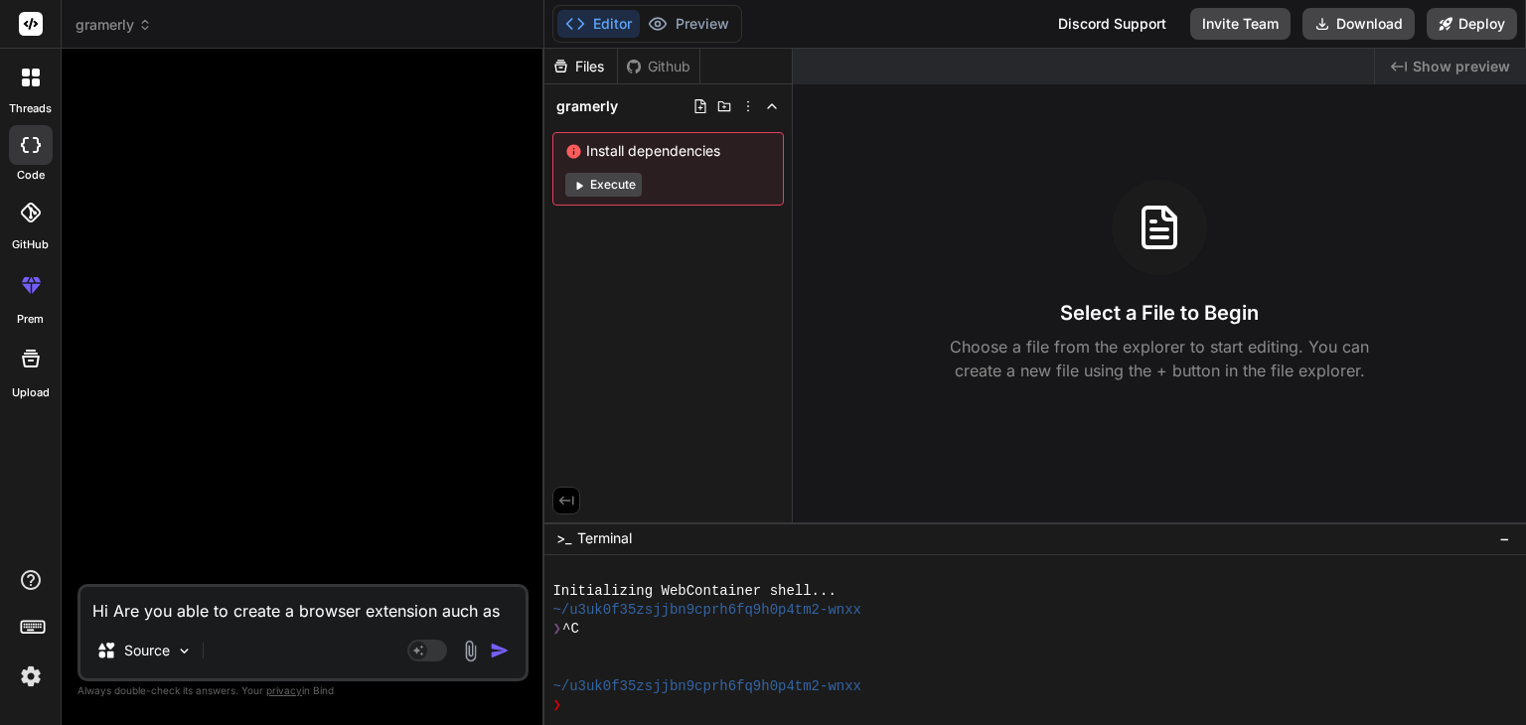
type textarea "Hi Are you able to create a browser extension auch as"
type textarea "x"
type textarea "Hi Are you able to create a browser extension auch a"
type textarea "x"
type textarea "Hi Are you able to create a browser extension auch"
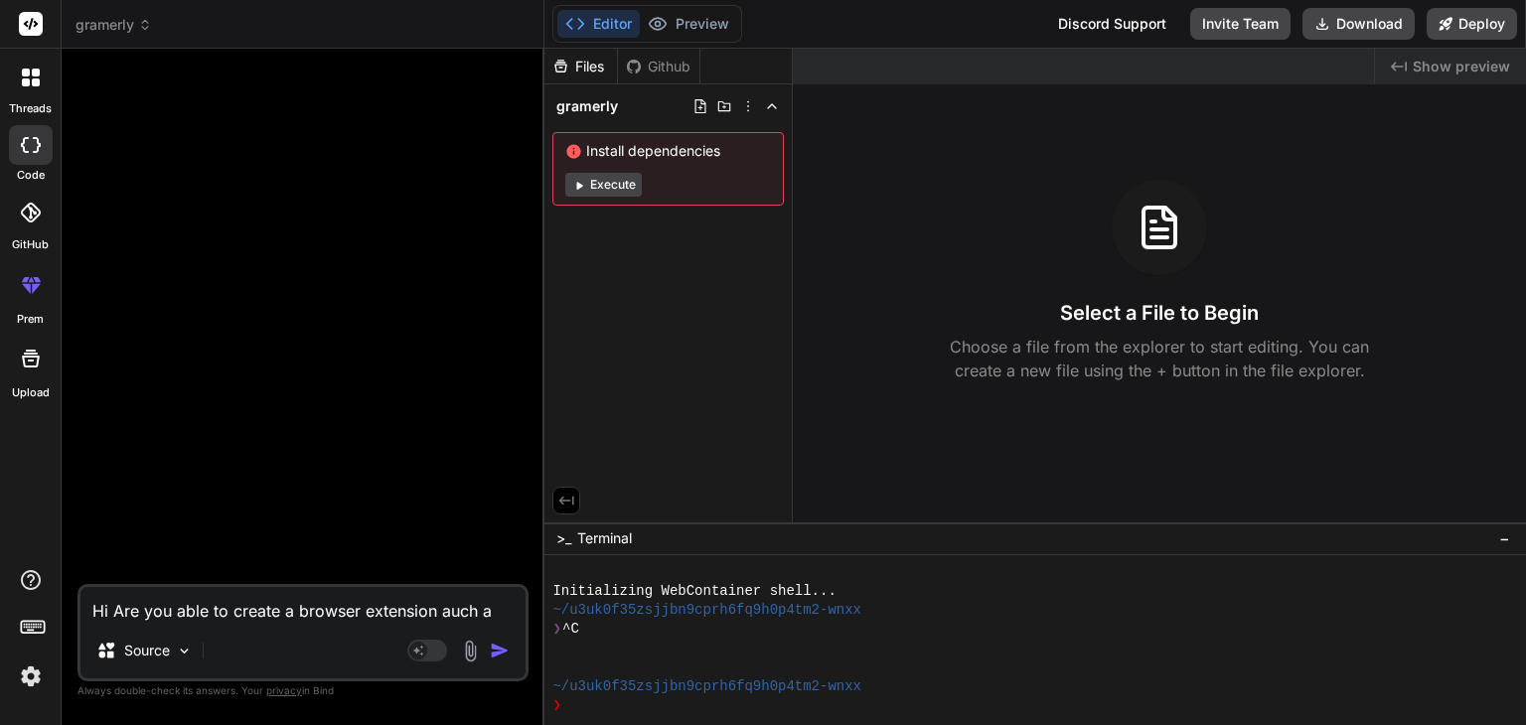
type textarea "x"
type textarea "Hi Are you able to create a browser extension auch"
type textarea "x"
type textarea "Hi Are you able to create a browser extension auc"
type textarea "x"
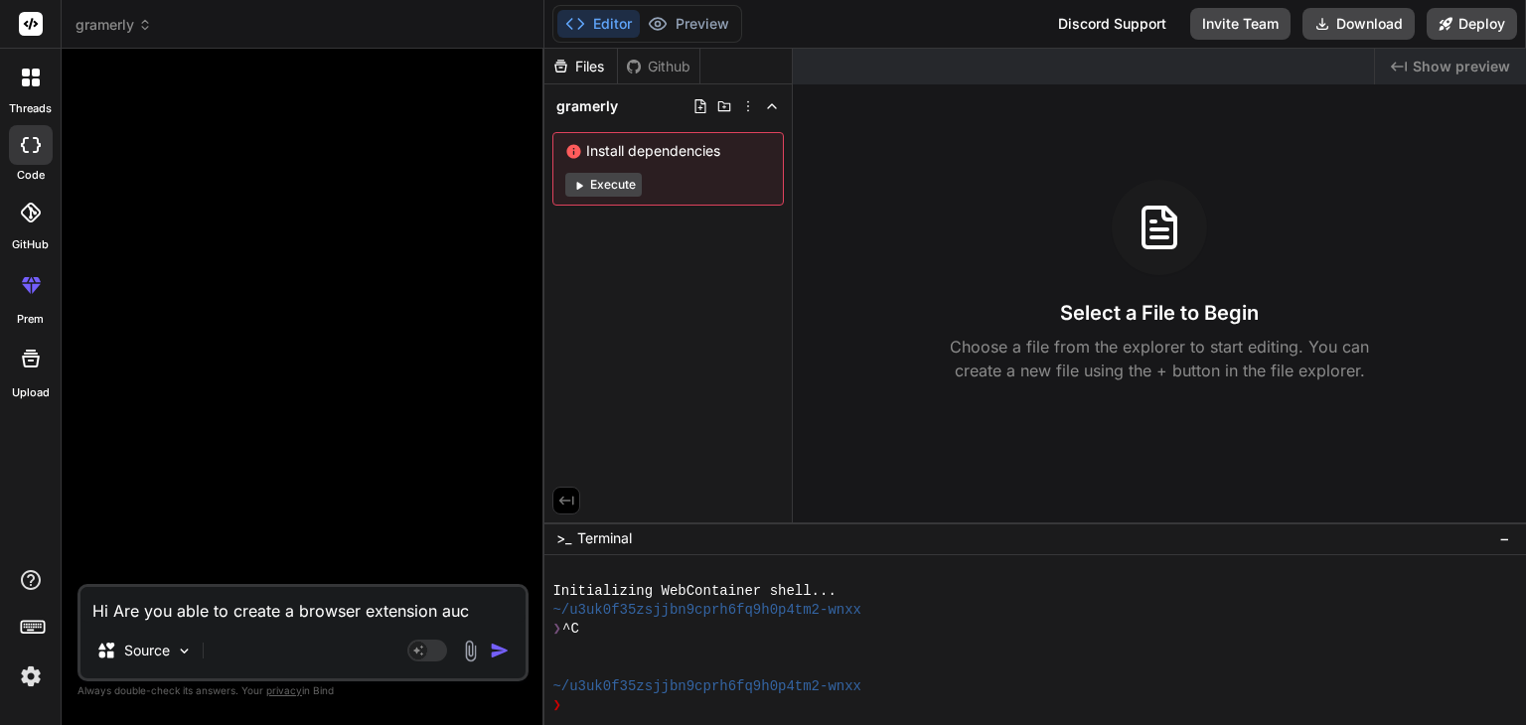
type textarea "Hi Are you able to create a browser extension au"
type textarea "x"
type textarea "Hi Are you able to create a browser extension a"
type textarea "x"
type textarea "Hi Are you able to create a browser extension"
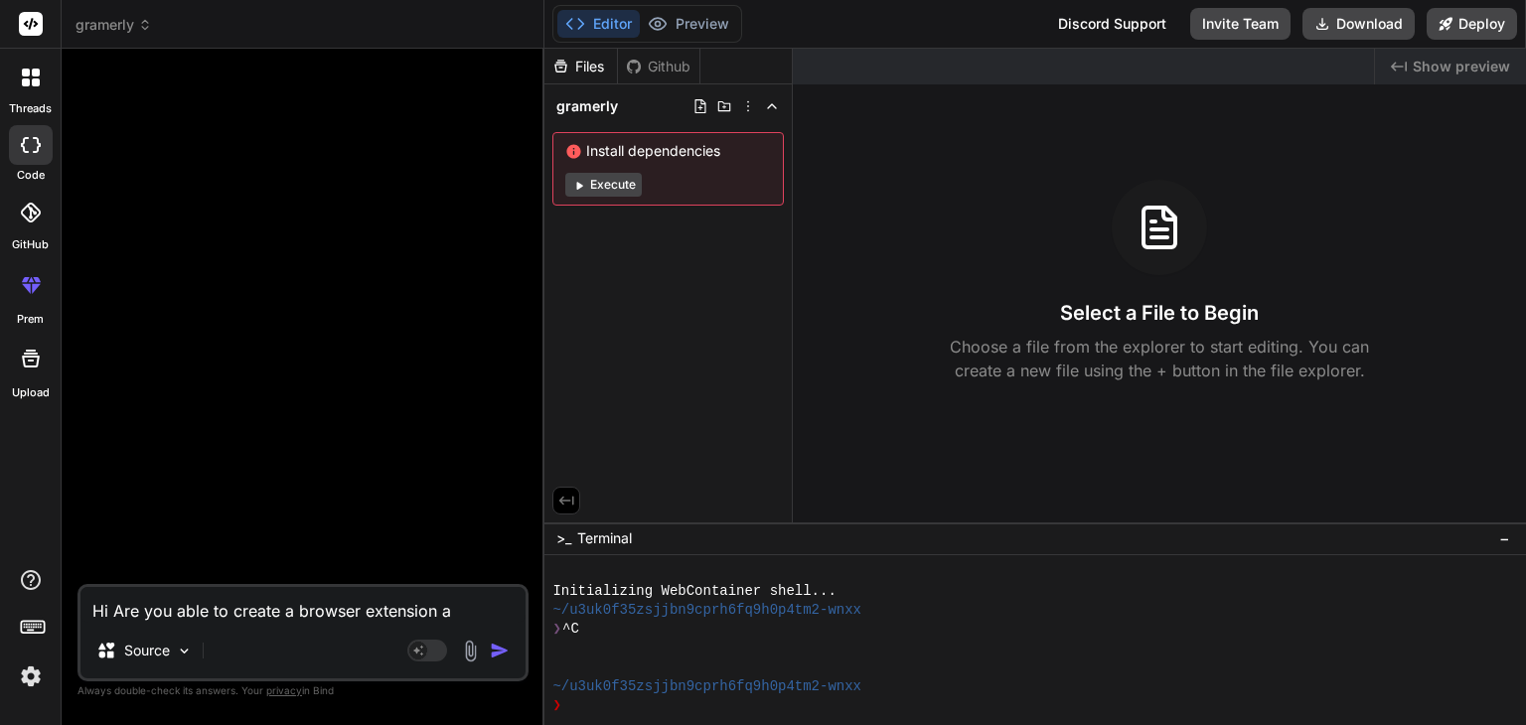
type textarea "x"
type textarea "Hi Are you able to create a browser extension s"
type textarea "x"
type textarea "Hi Are you able to create a browser extension su"
type textarea "x"
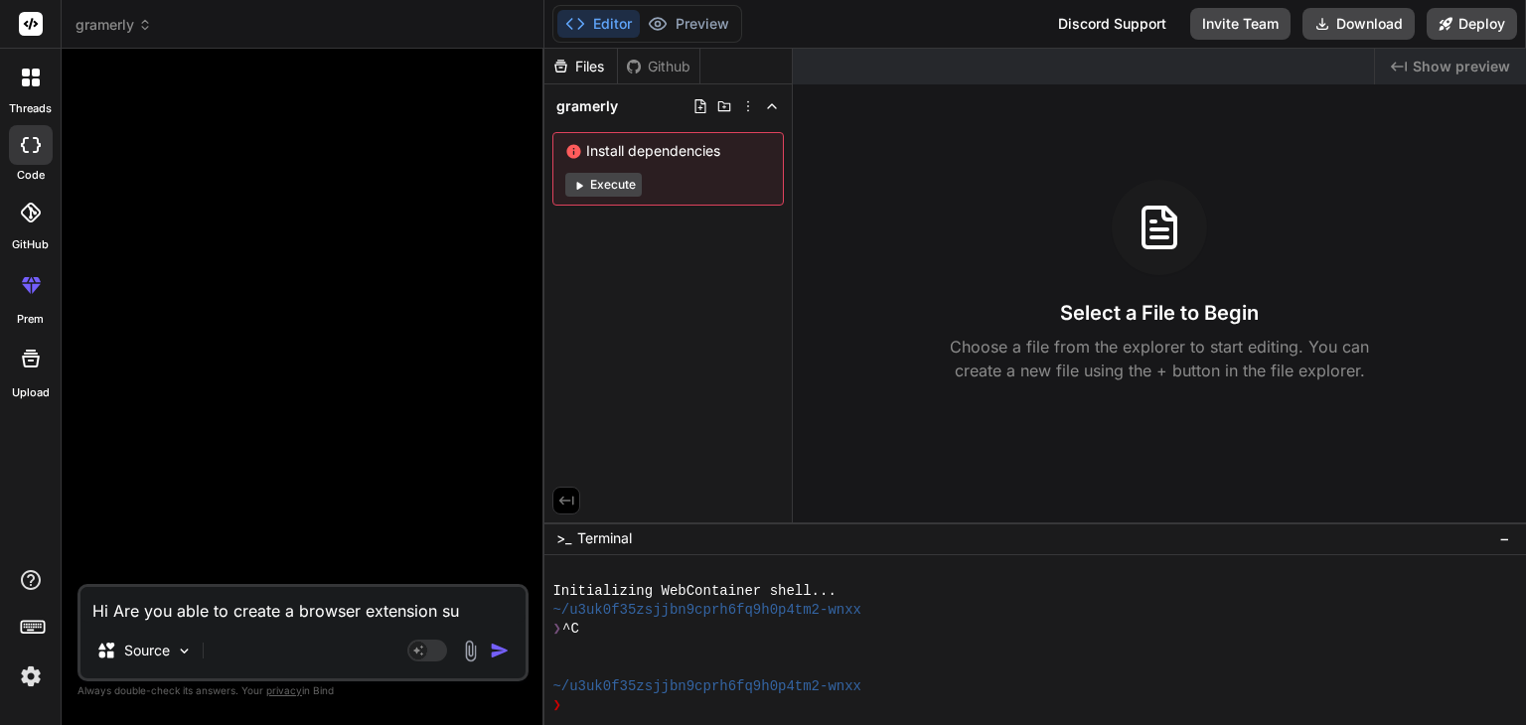
type textarea "Hi Are you able to create a browser extension suc"
type textarea "x"
type textarea "Hi Are you able to create a browser extension such"
type textarea "x"
type textarea "Hi Are you able to create a browser extension such"
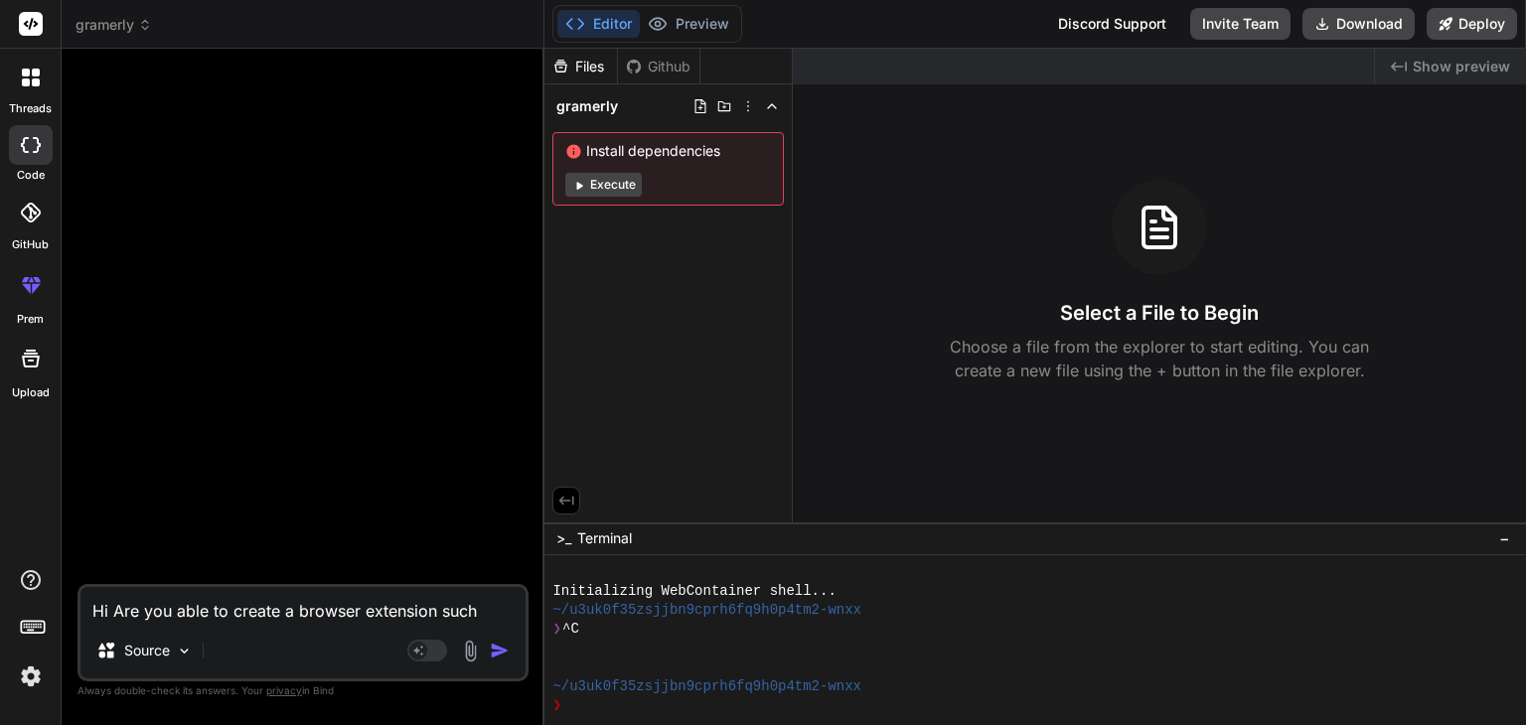
type textarea "x"
type textarea "Hi Are you able to create a browser extension such a"
type textarea "x"
type textarea "Hi Are you able to create a browser extension such as"
type textarea "x"
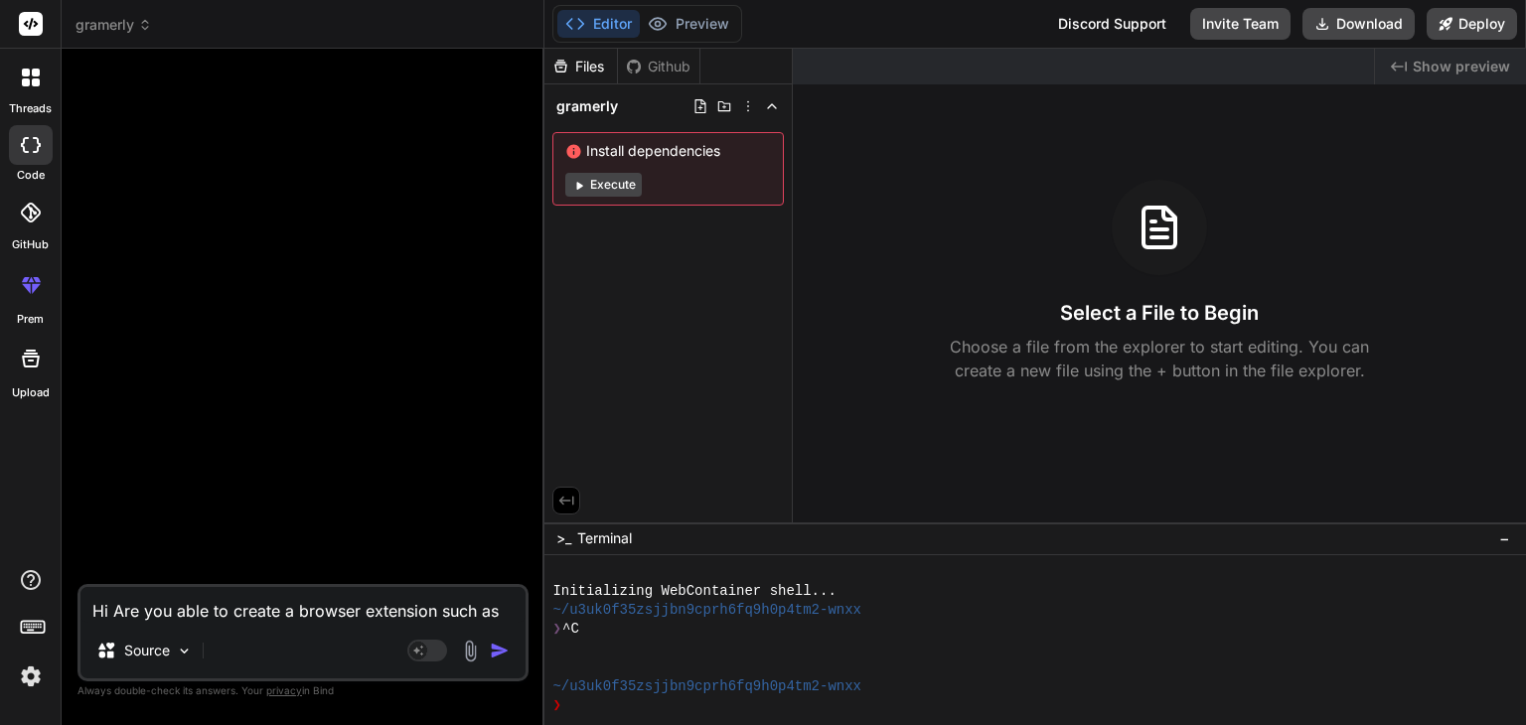
type textarea "Hi Are you able to create a browser extension such as"
type textarea "x"
type textarea "Hi Are you able to create a browser extension such as"
type textarea "x"
type textarea "Hi Are you able to create a browser extension such a"
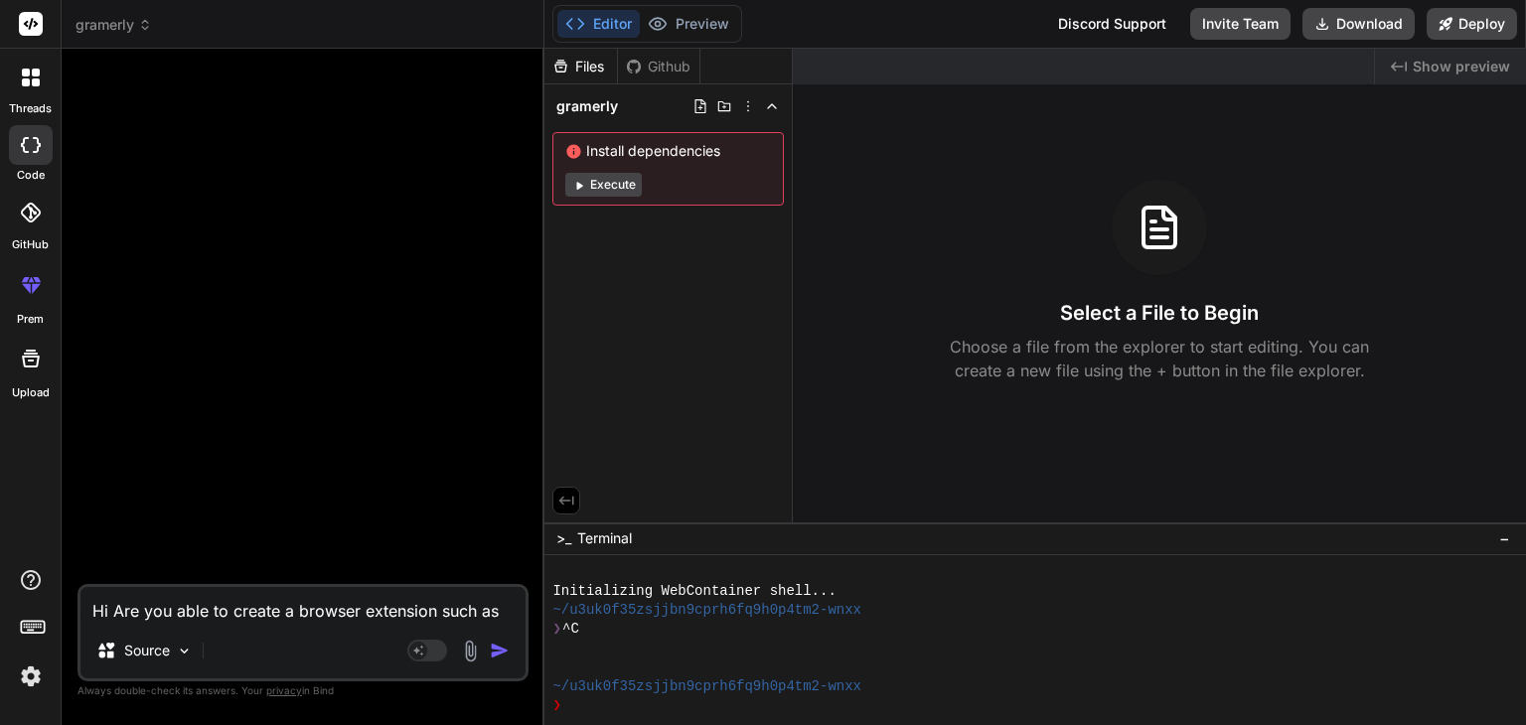
type textarea "x"
type textarea "Hi Are you able to create a browser extension such"
type textarea "x"
type textarea "Hi Are you able to create a browser extension such"
type textarea "x"
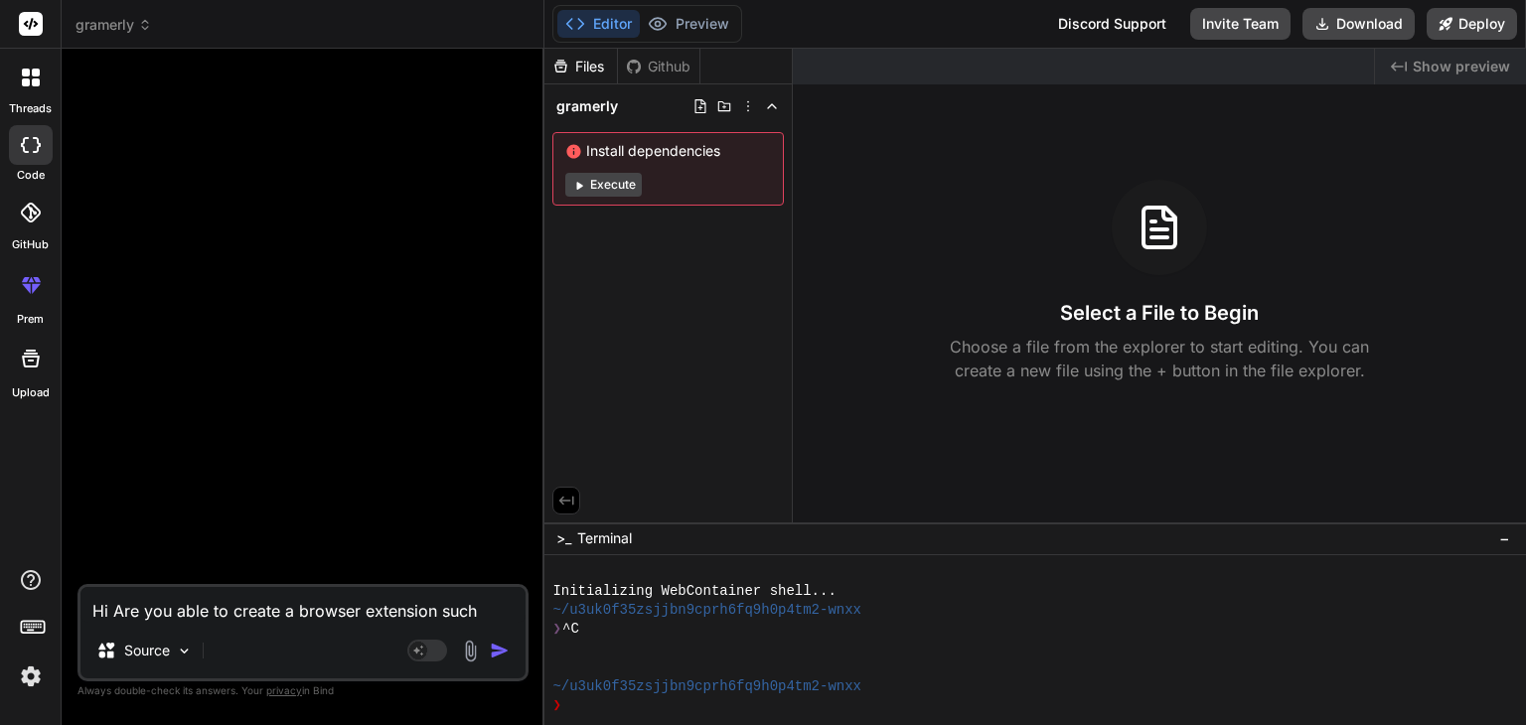
type textarea "Hi Are you able to create a browser extension suc"
type textarea "x"
type textarea "Hi Are you able to create a browser extension su"
type textarea "x"
type textarea "Hi Are you able to create a browser extension s"
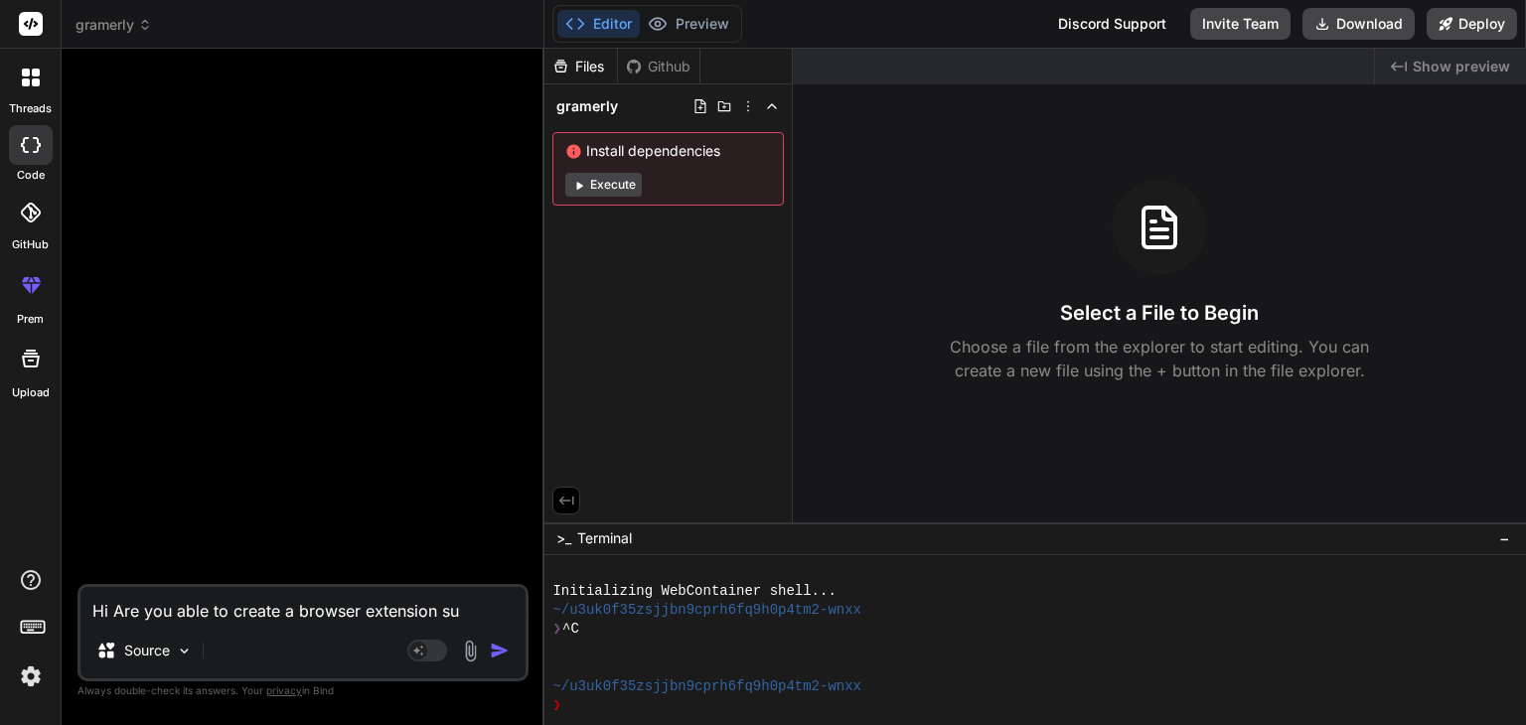
type textarea "x"
type textarea "Hi Are you able to create a browser extension si"
type textarea "x"
type textarea "Hi Are you able to create a browser extension sim"
type textarea "x"
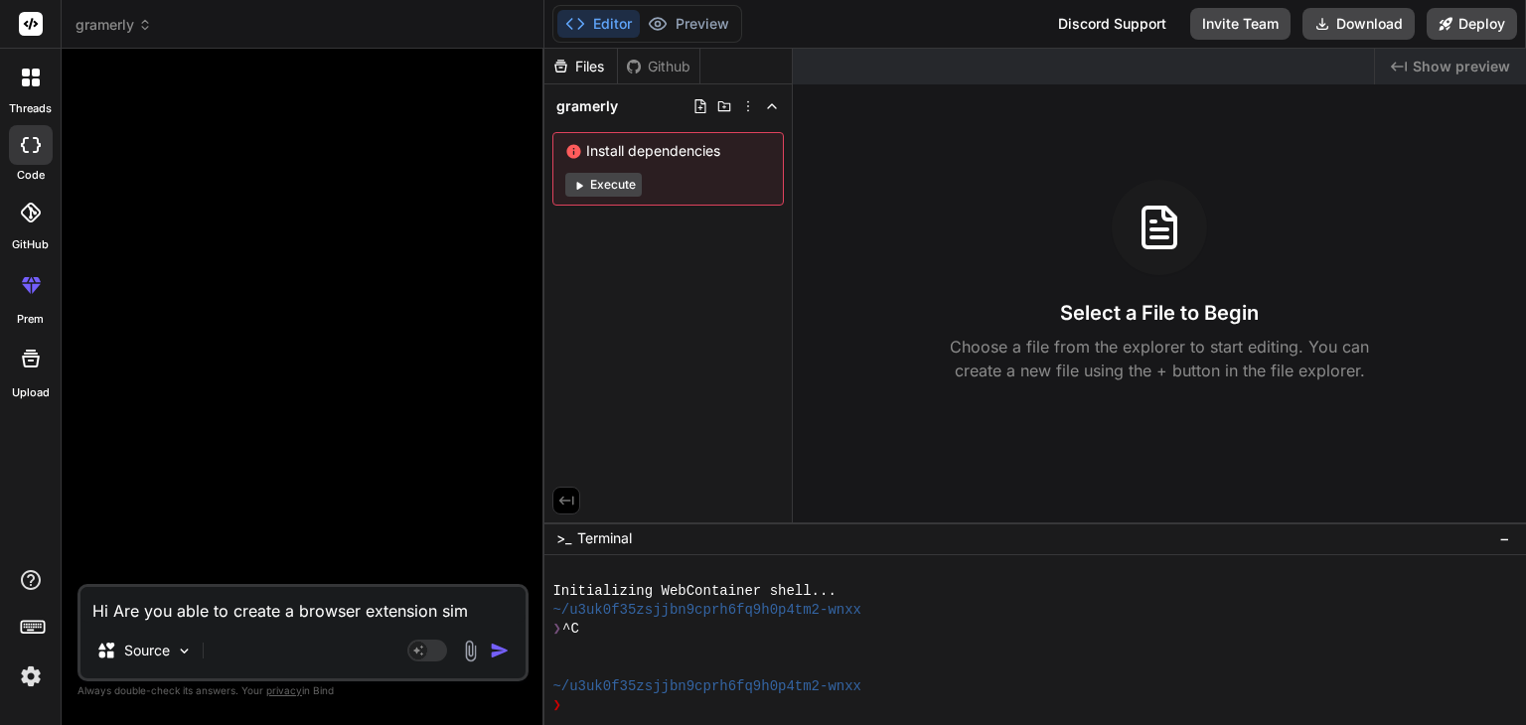
type textarea "Hi Are you able to create a browser extension simi"
type textarea "x"
type textarea "Hi Are you able to create a browser extension simil"
type textarea "x"
type textarea "Hi Are you able to create a browser extension simile"
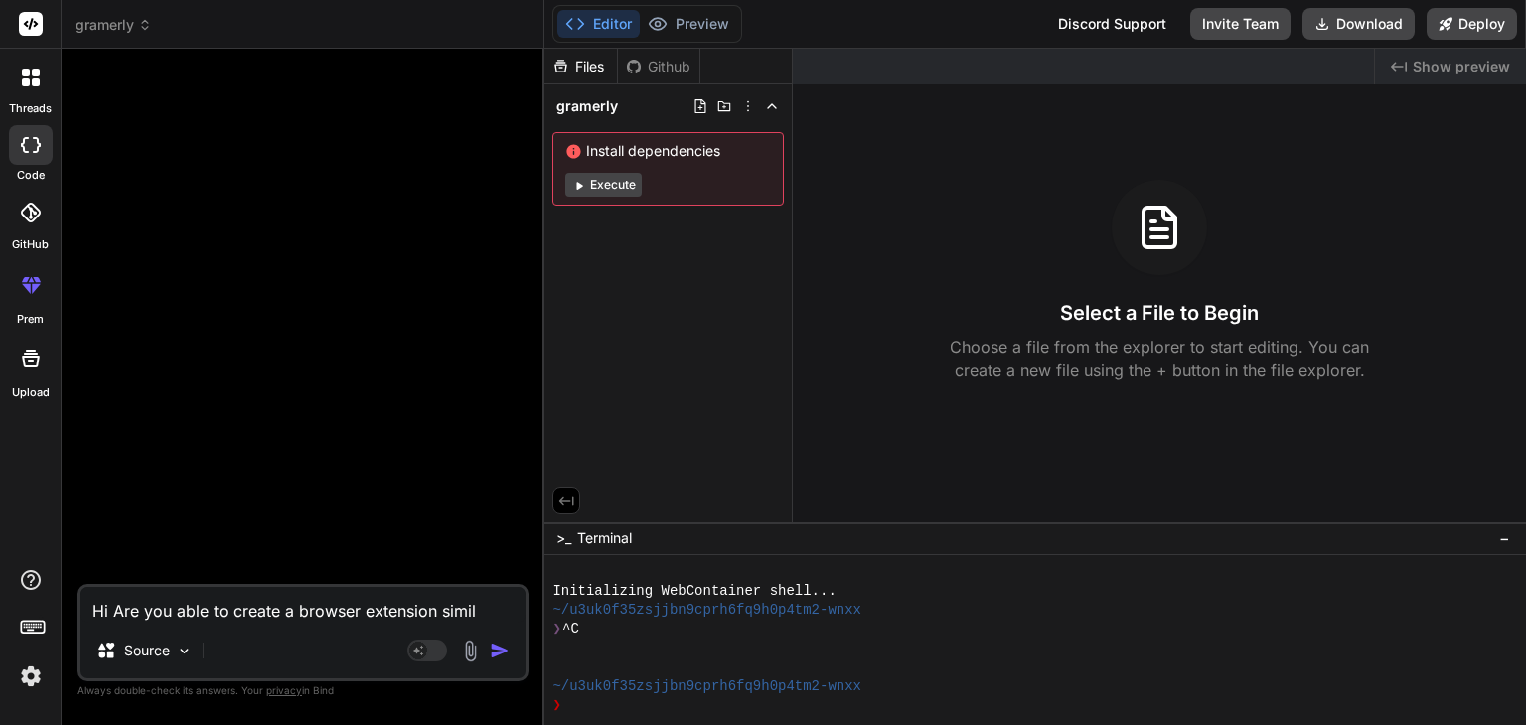
type textarea "x"
type textarea "Hi Are you able to create a browser extension similer"
type textarea "x"
type textarea "Hi Are you able to create a browser extension similer"
type textarea "x"
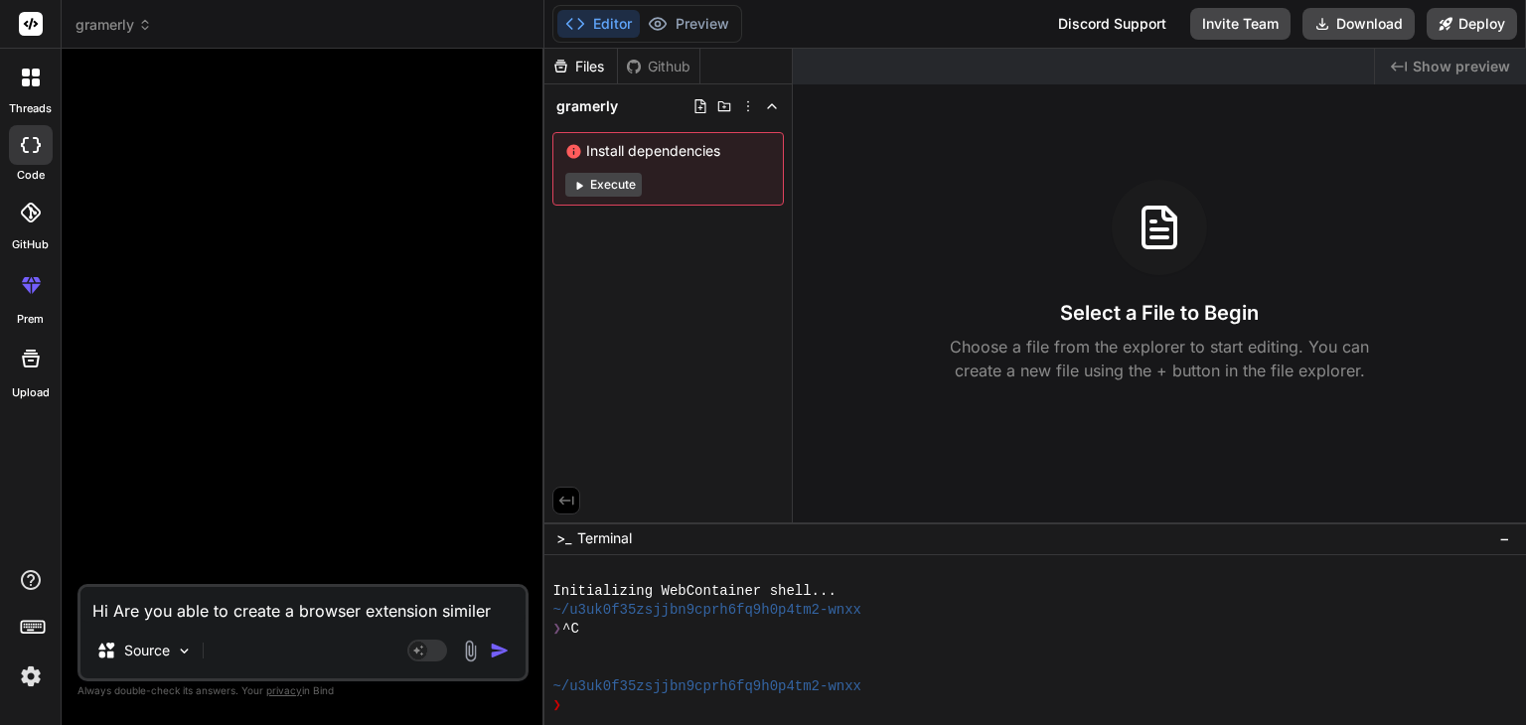
type textarea "Hi Are you able to create a browser extension similer t"
type textarea "x"
type textarea "Hi Are you able to create a browser extension similer to"
type textarea "x"
type textarea "Hi Are you able to create a browser extension similer t"
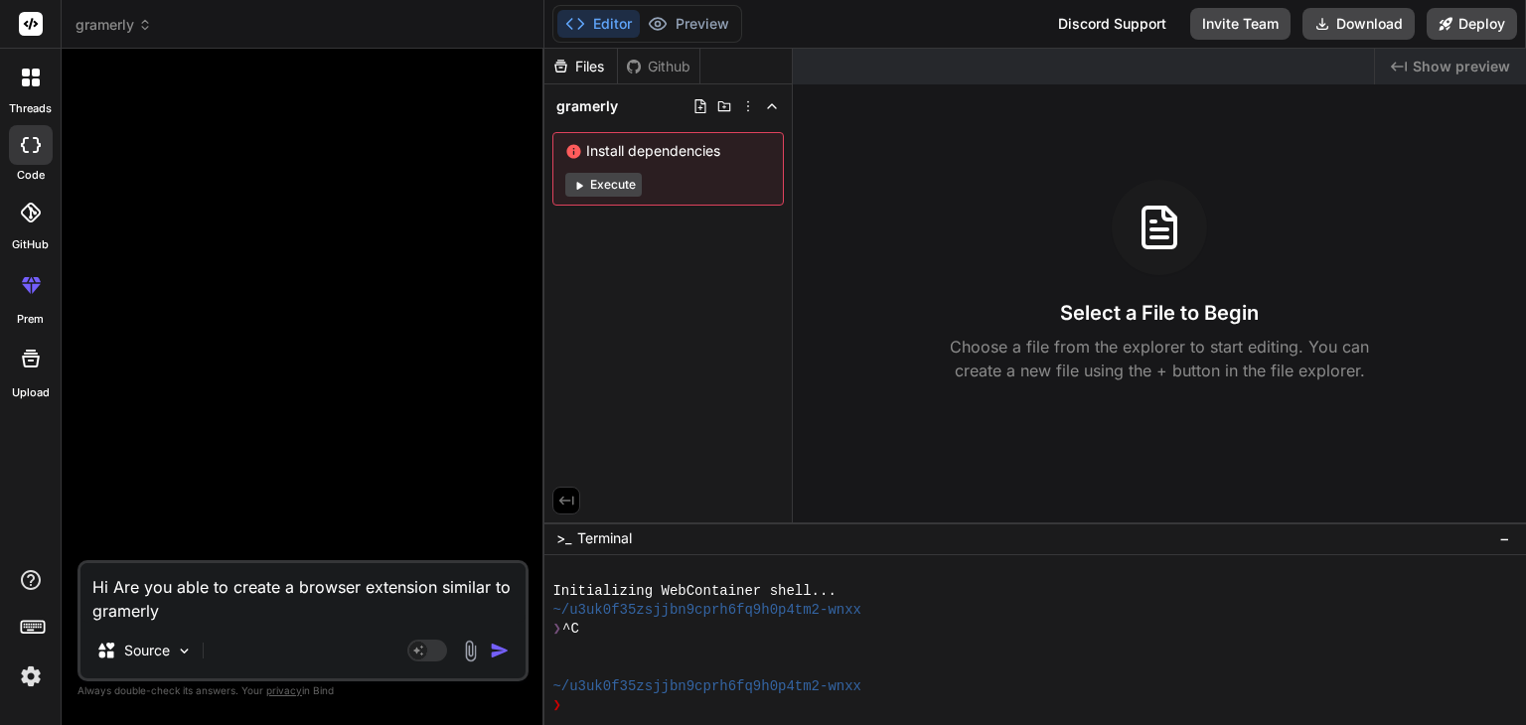
click at [187, 614] on textarea "Hi Are you able to create a browser extension similar to gramerly" at bounding box center [302, 593] width 445 height 60
click at [498, 657] on img "button" at bounding box center [500, 651] width 20 height 20
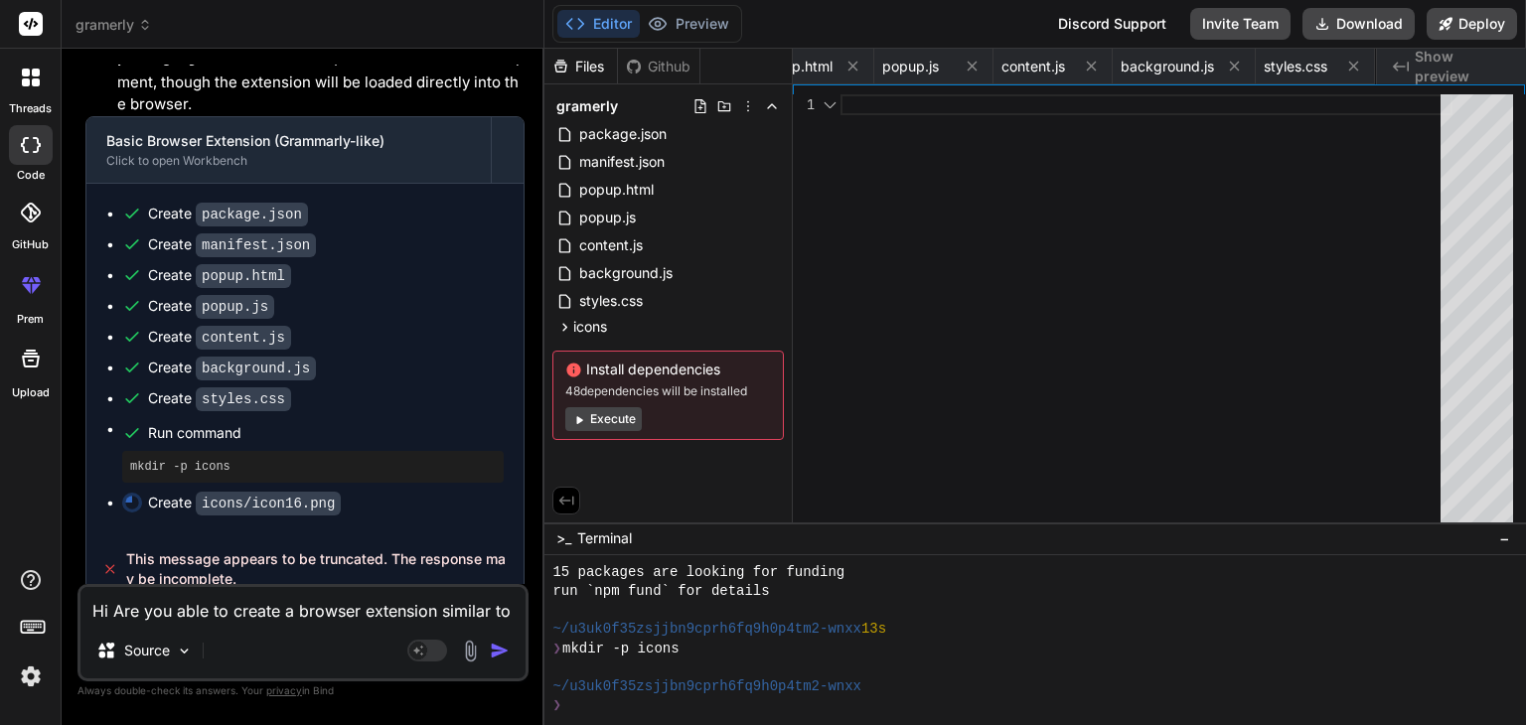
scroll to position [0, 435]
